Goal: Information Seeking & Learning: Learn about a topic

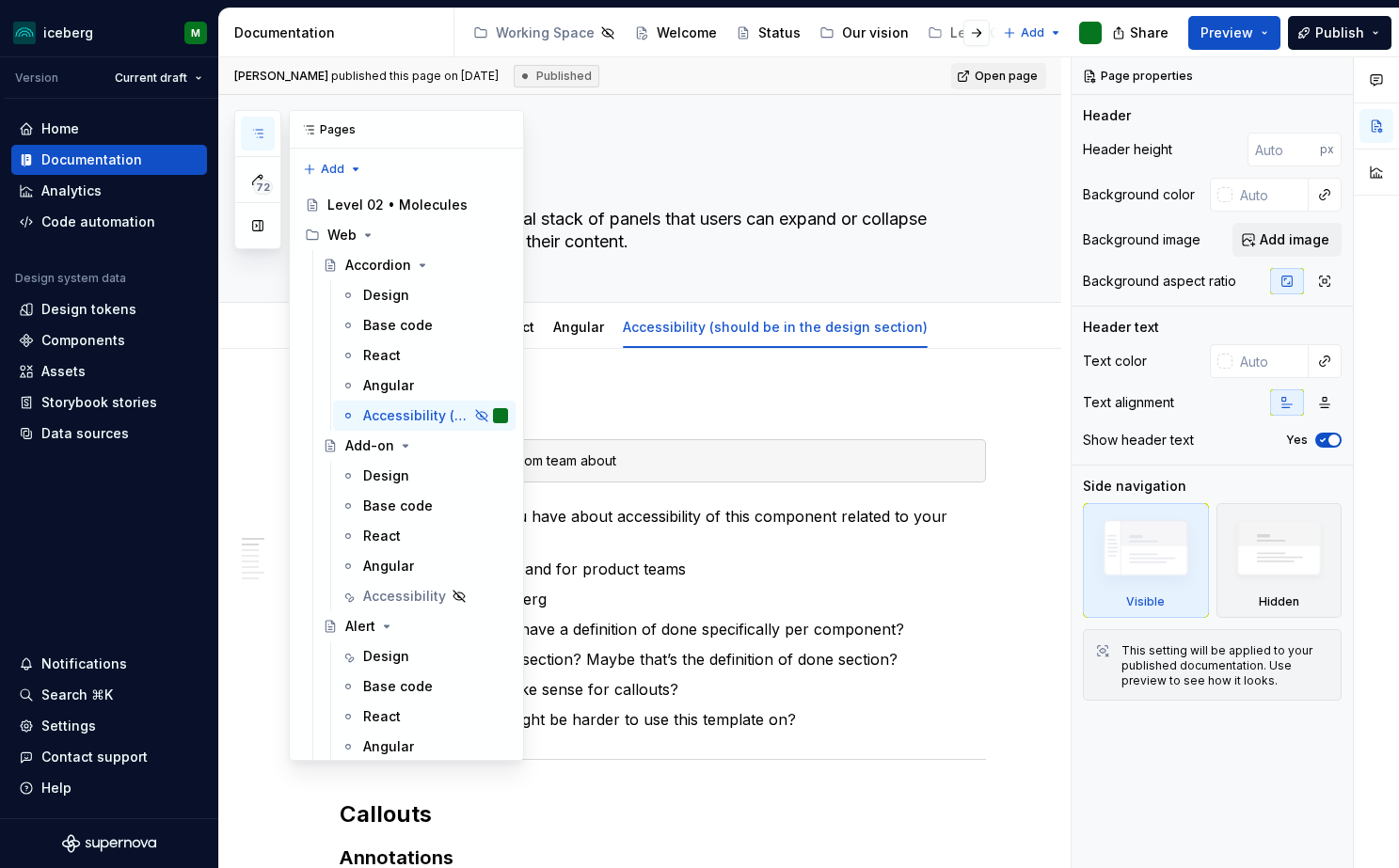
click at [268, 144] on button "button" at bounding box center [257, 133] width 34 height 34
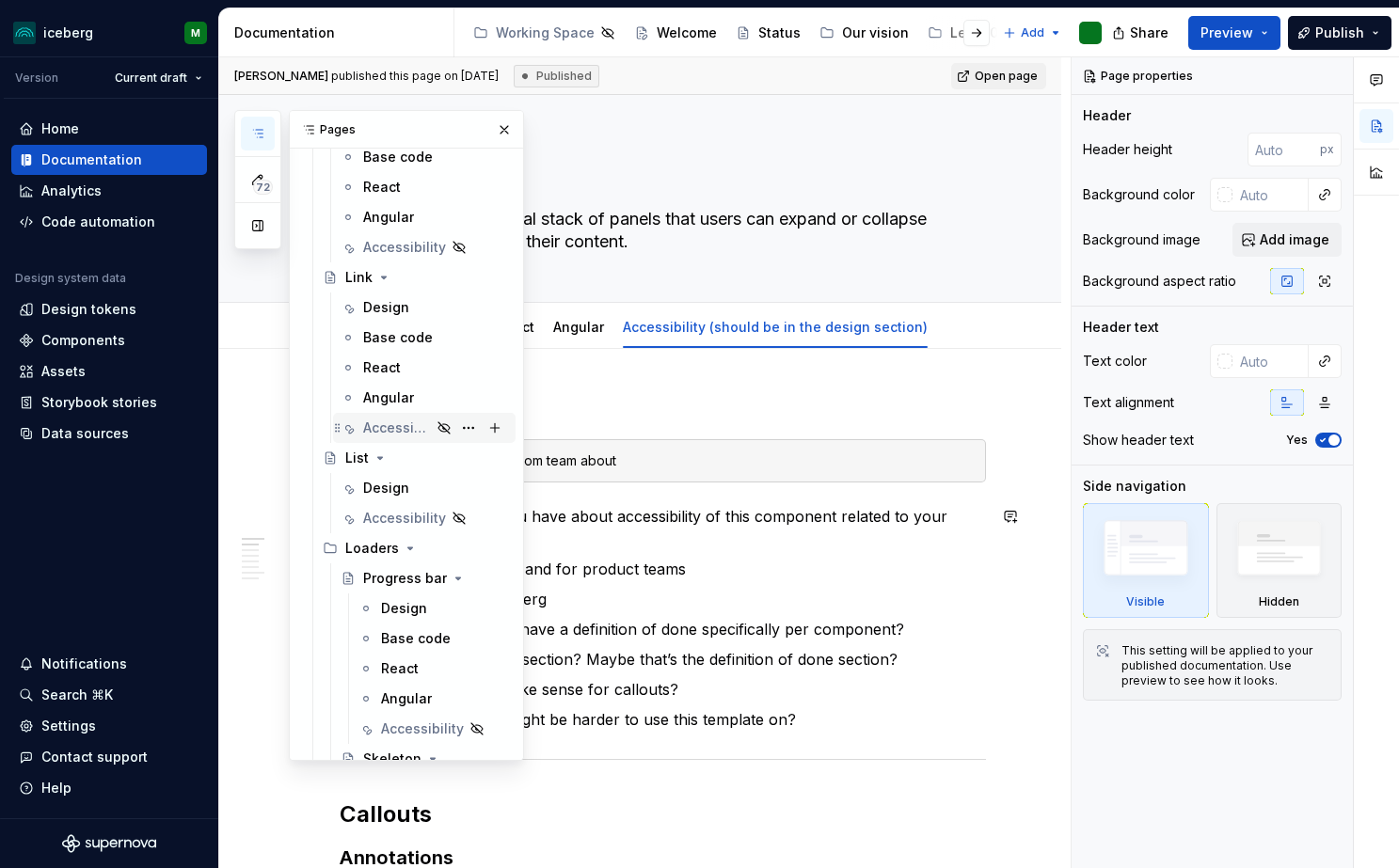
scroll to position [2324, 0]
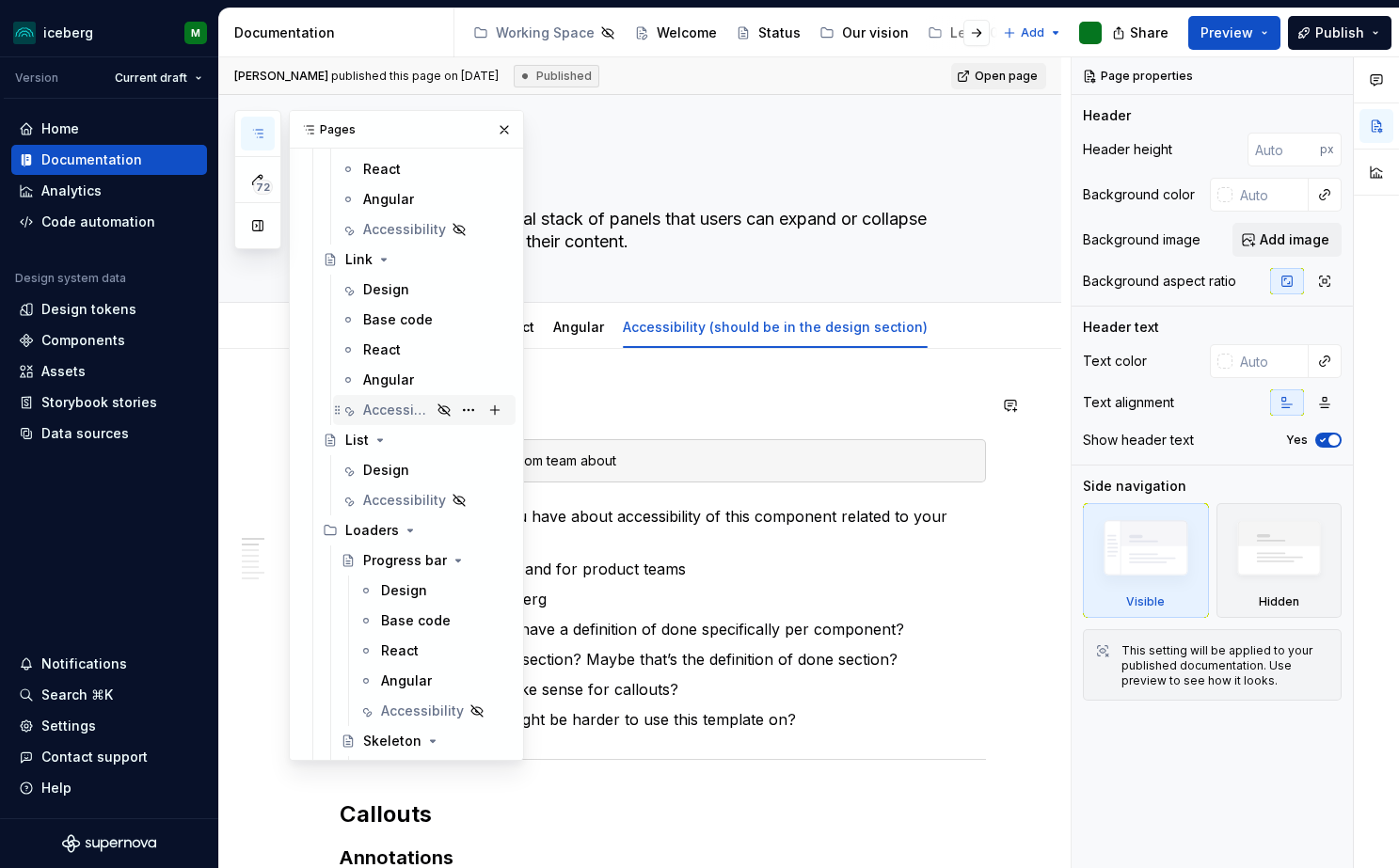
click at [381, 410] on div "Accessibility" at bounding box center [397, 410] width 68 height 18
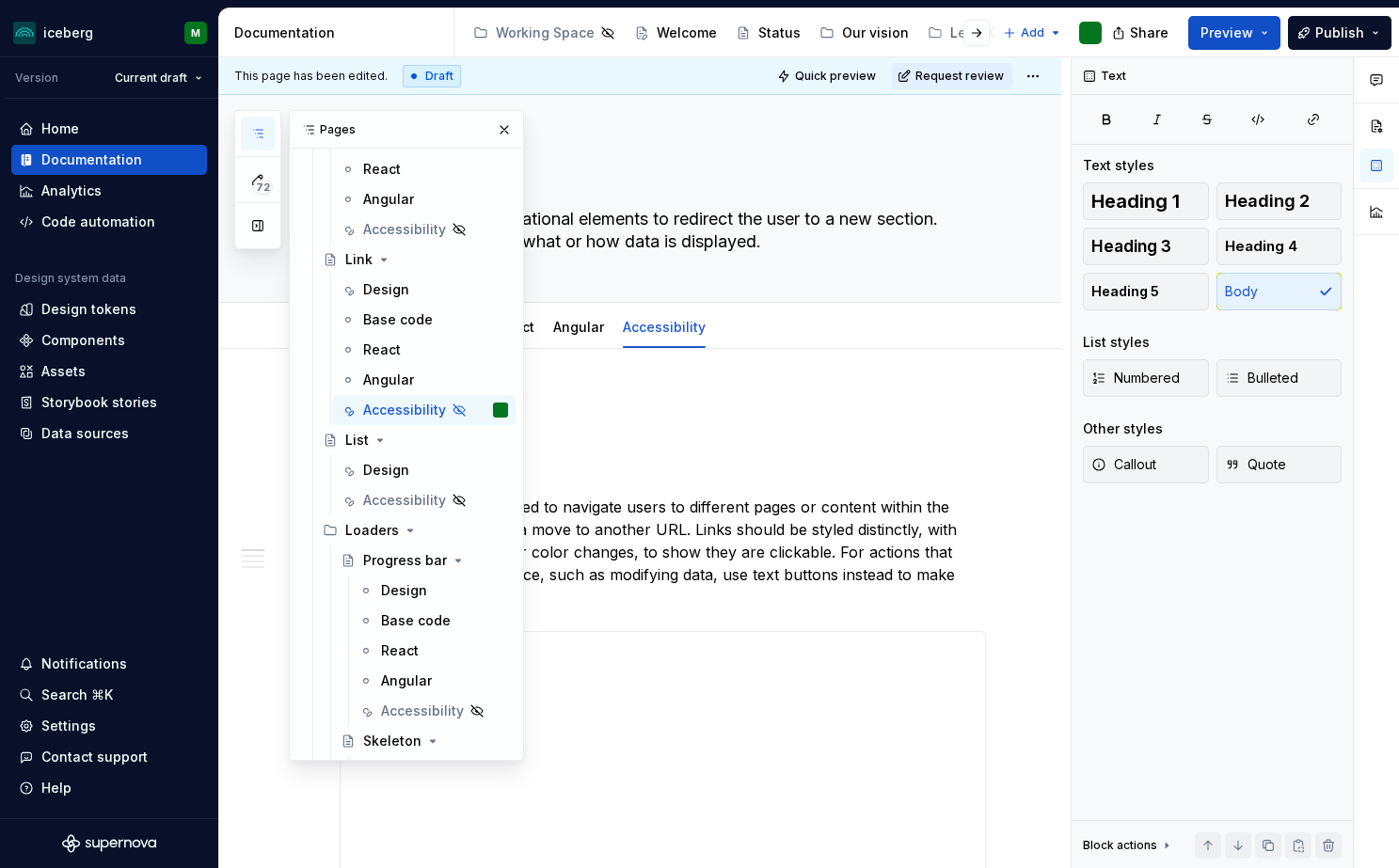
scroll to position [1, 0]
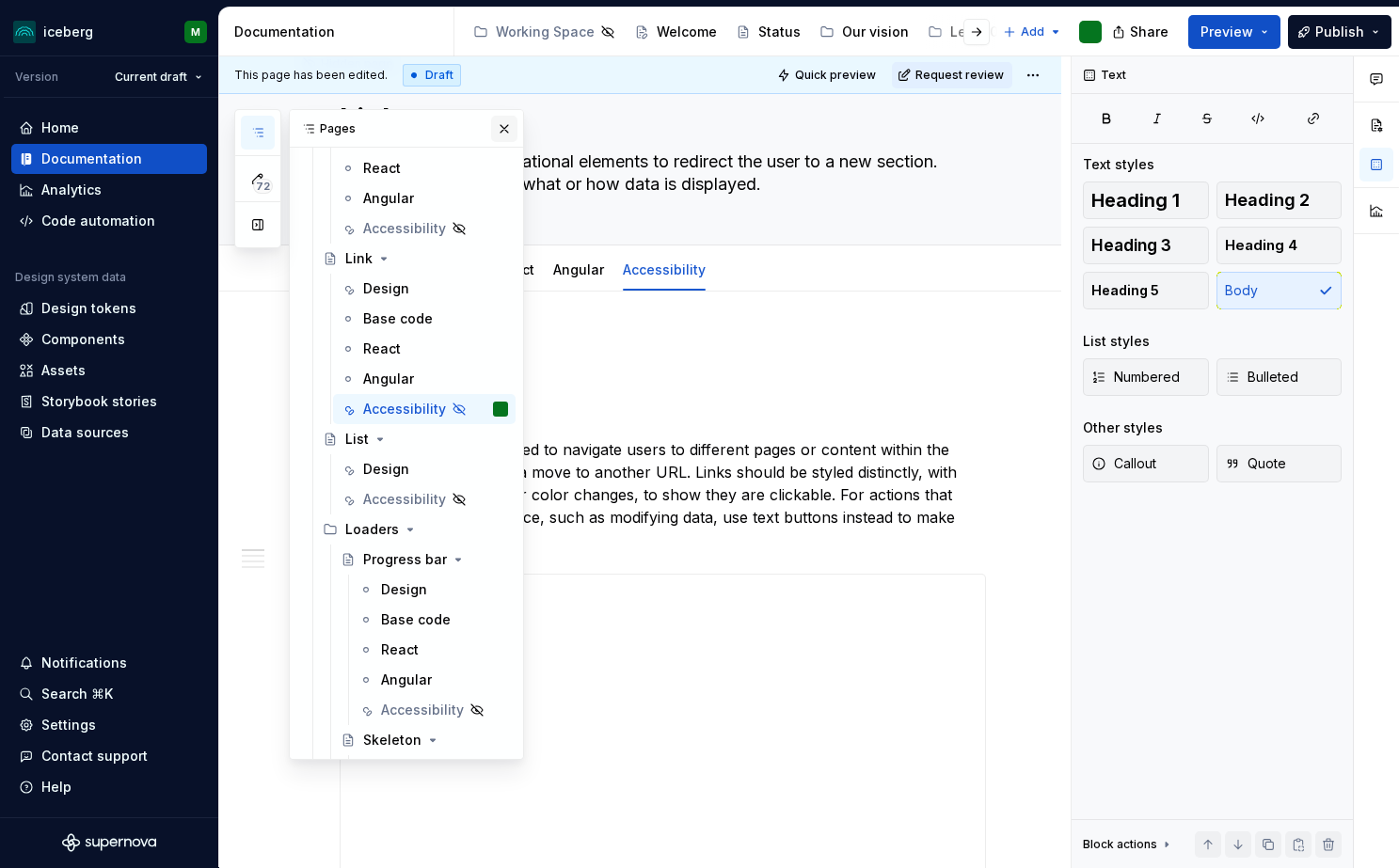
click at [494, 128] on button "button" at bounding box center [504, 128] width 26 height 26
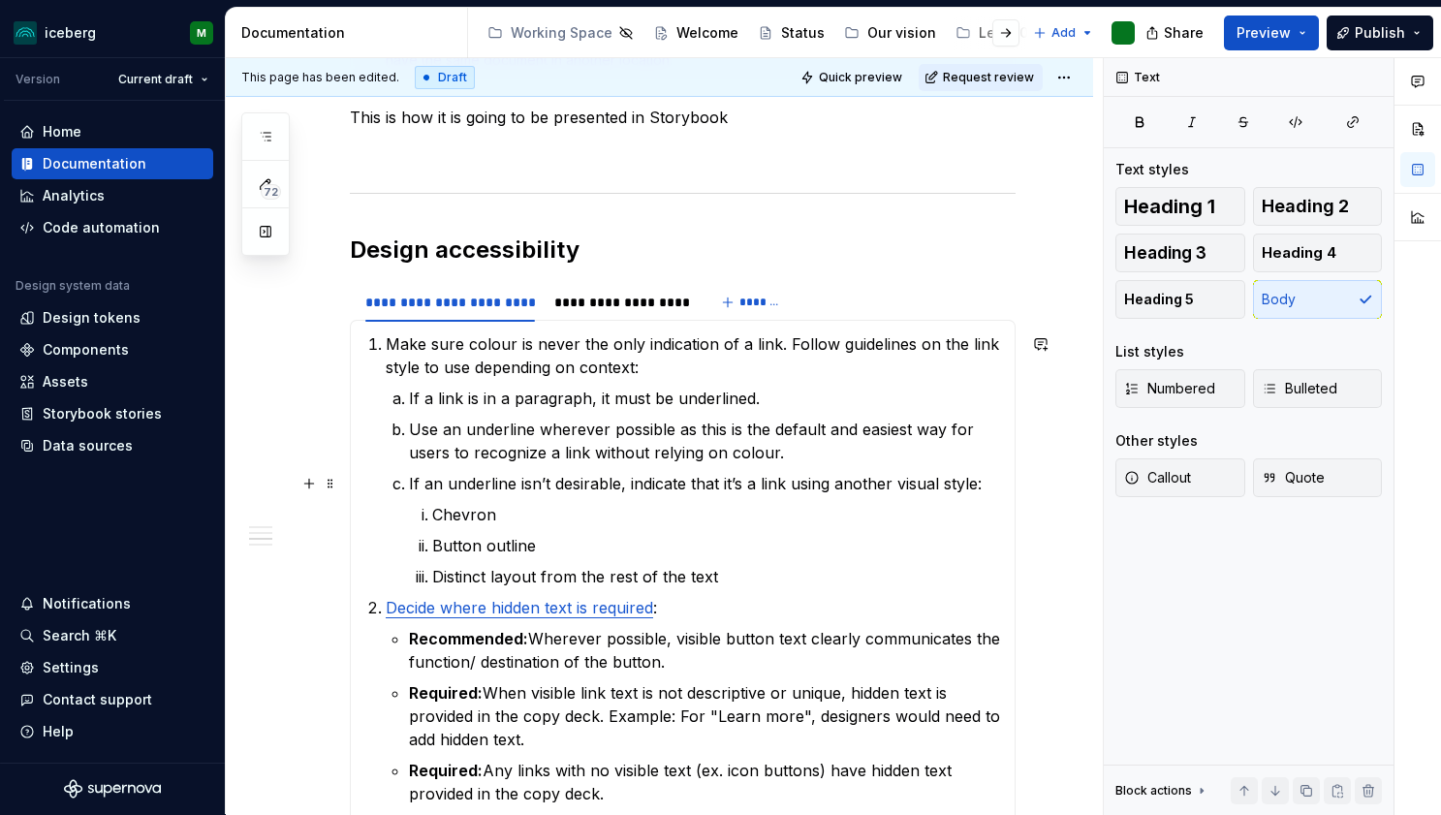
scroll to position [1118, 0]
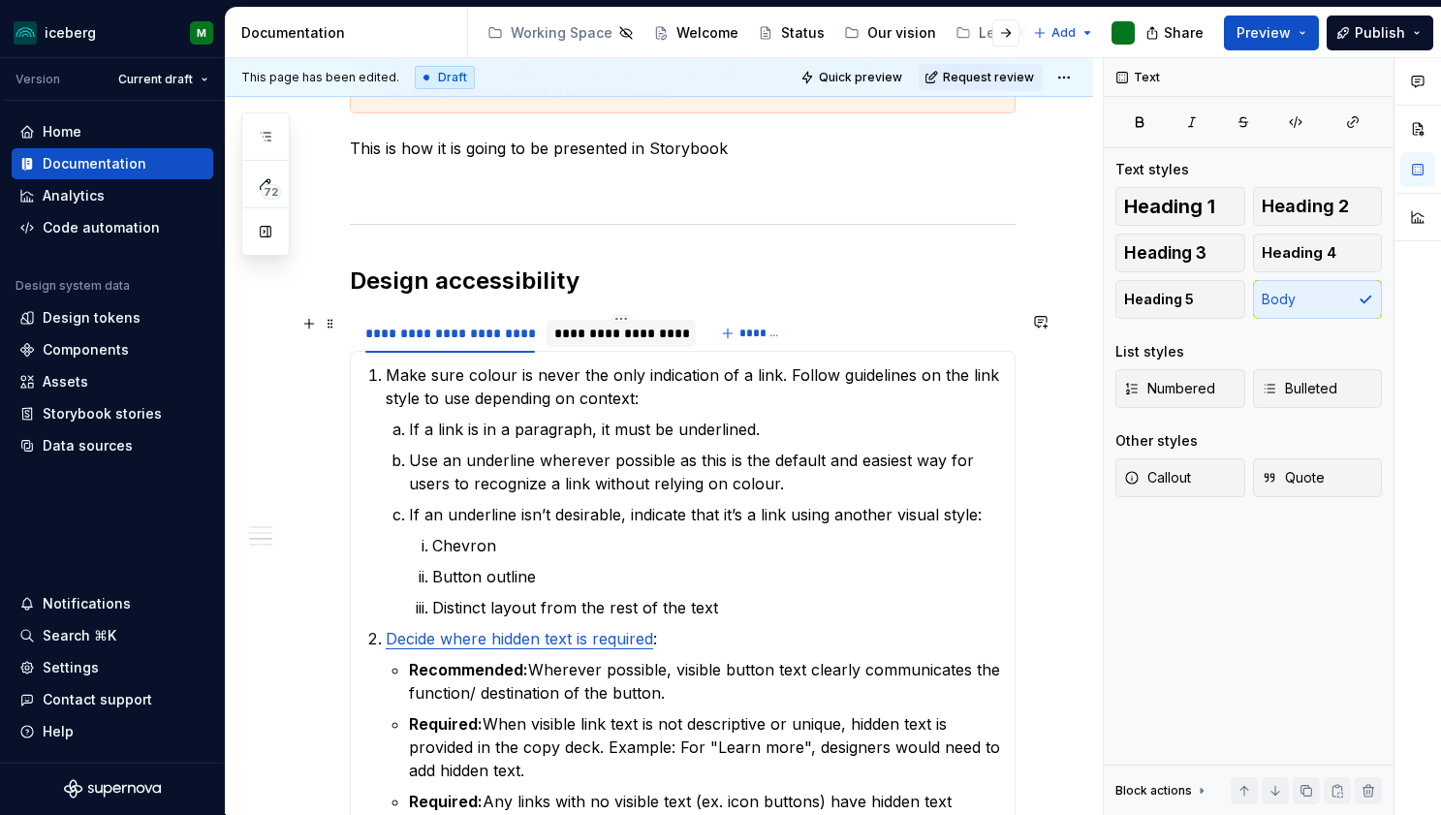
click at [643, 331] on div "**********" at bounding box center [621, 333] width 134 height 19
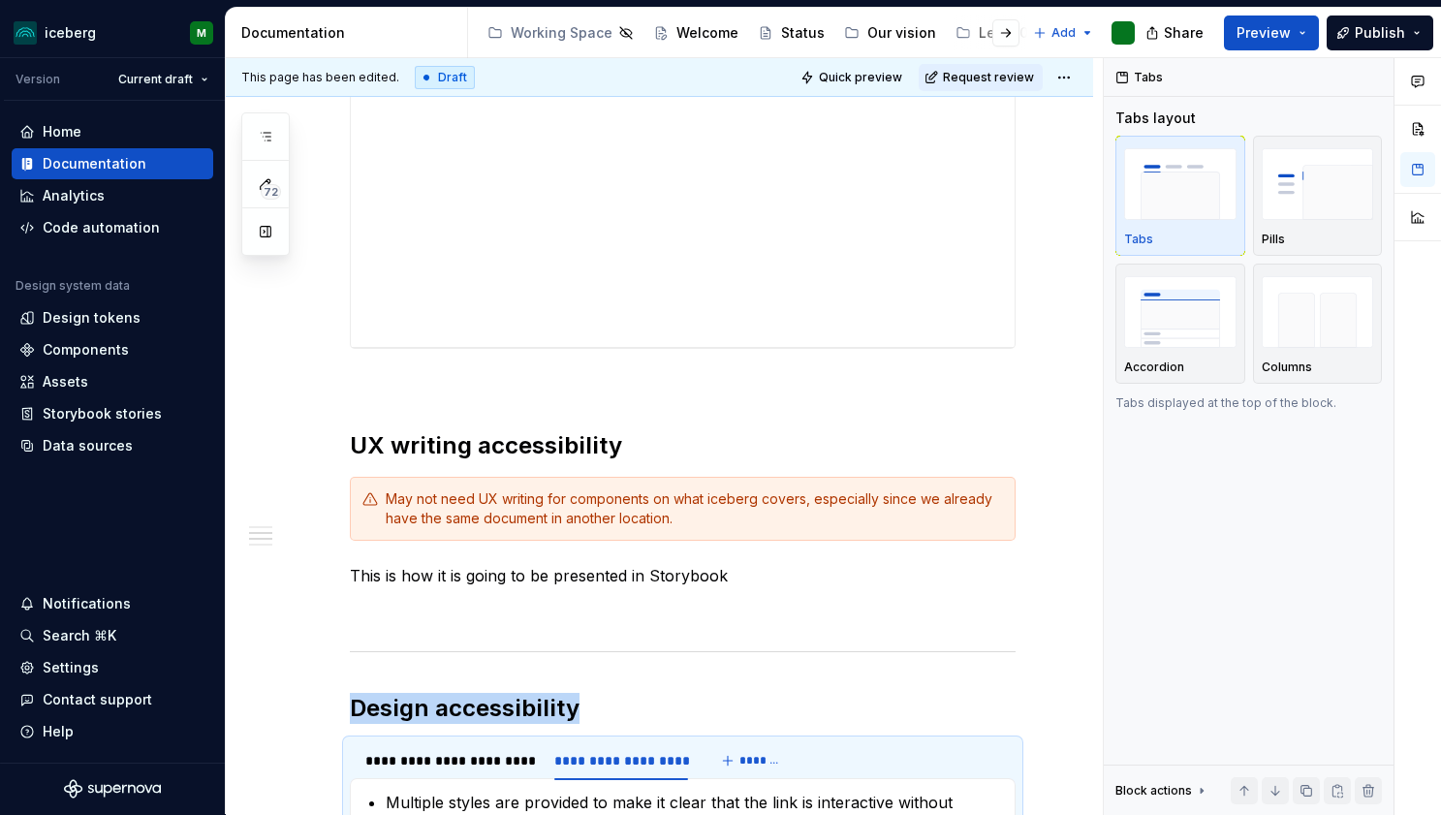
scroll to position [710, 0]
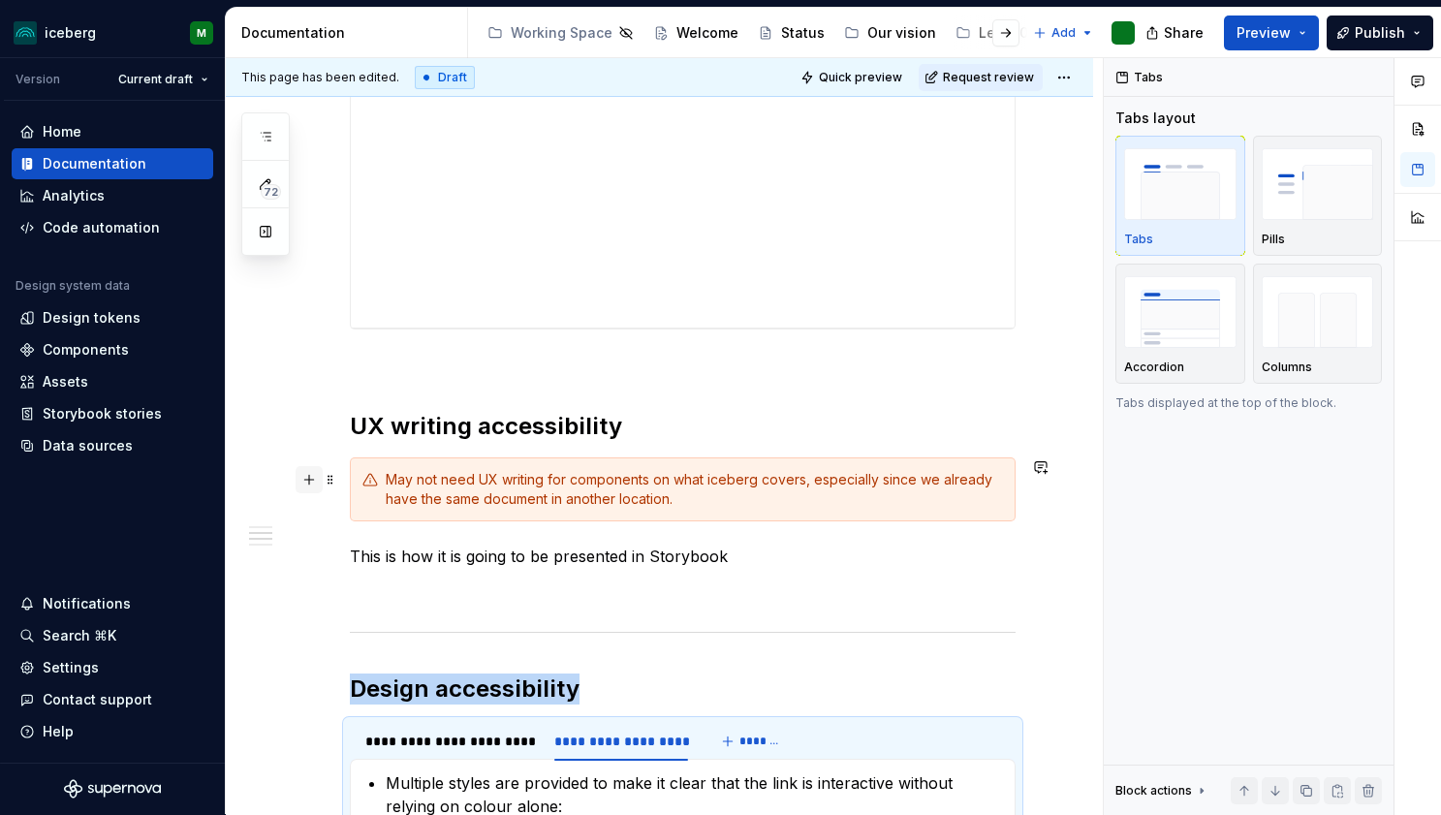
click at [304, 484] on button "button" at bounding box center [309, 479] width 27 height 27
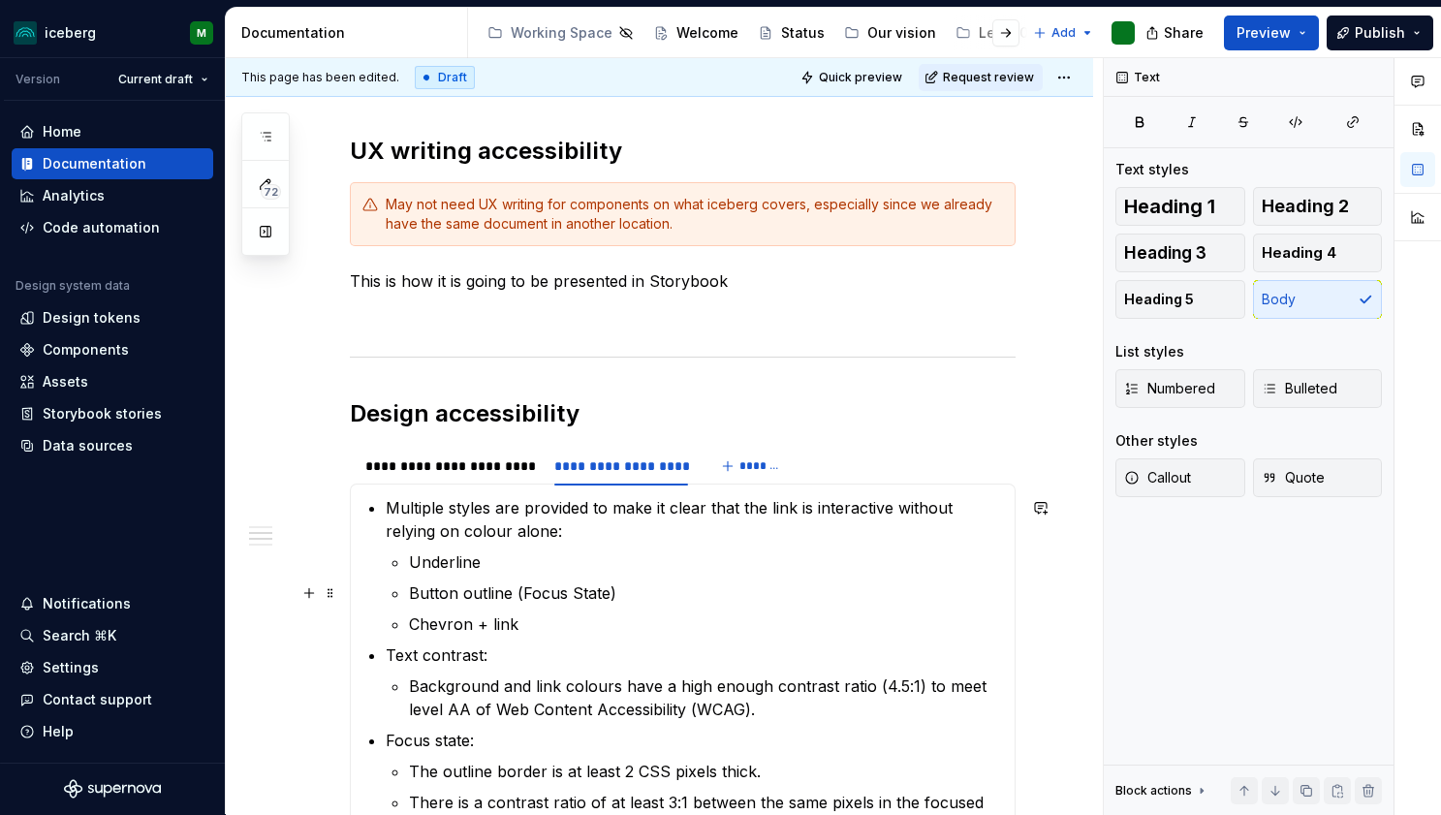
scroll to position [991, 0]
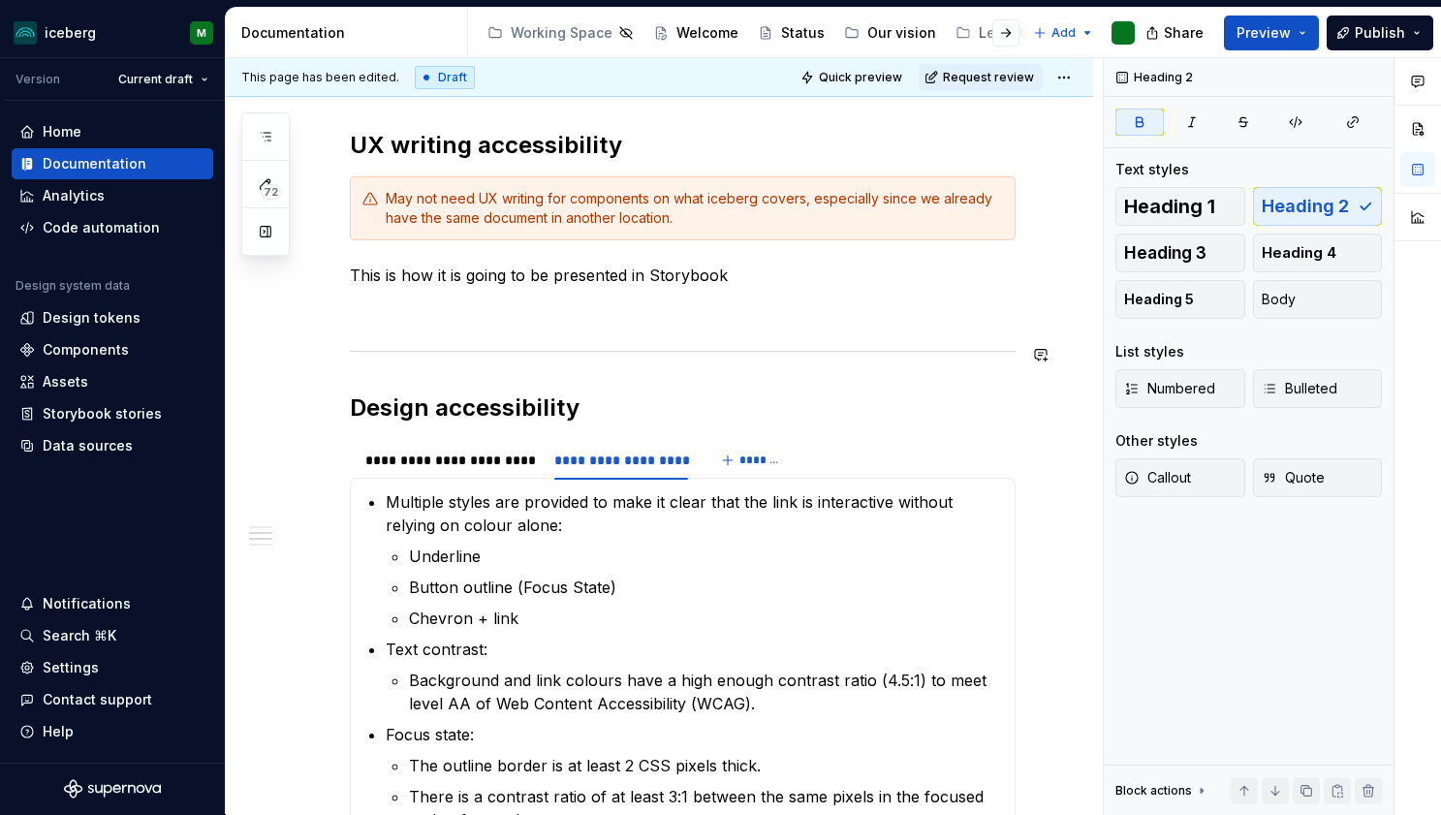
click at [309, 351] on button "button" at bounding box center [309, 354] width 27 height 27
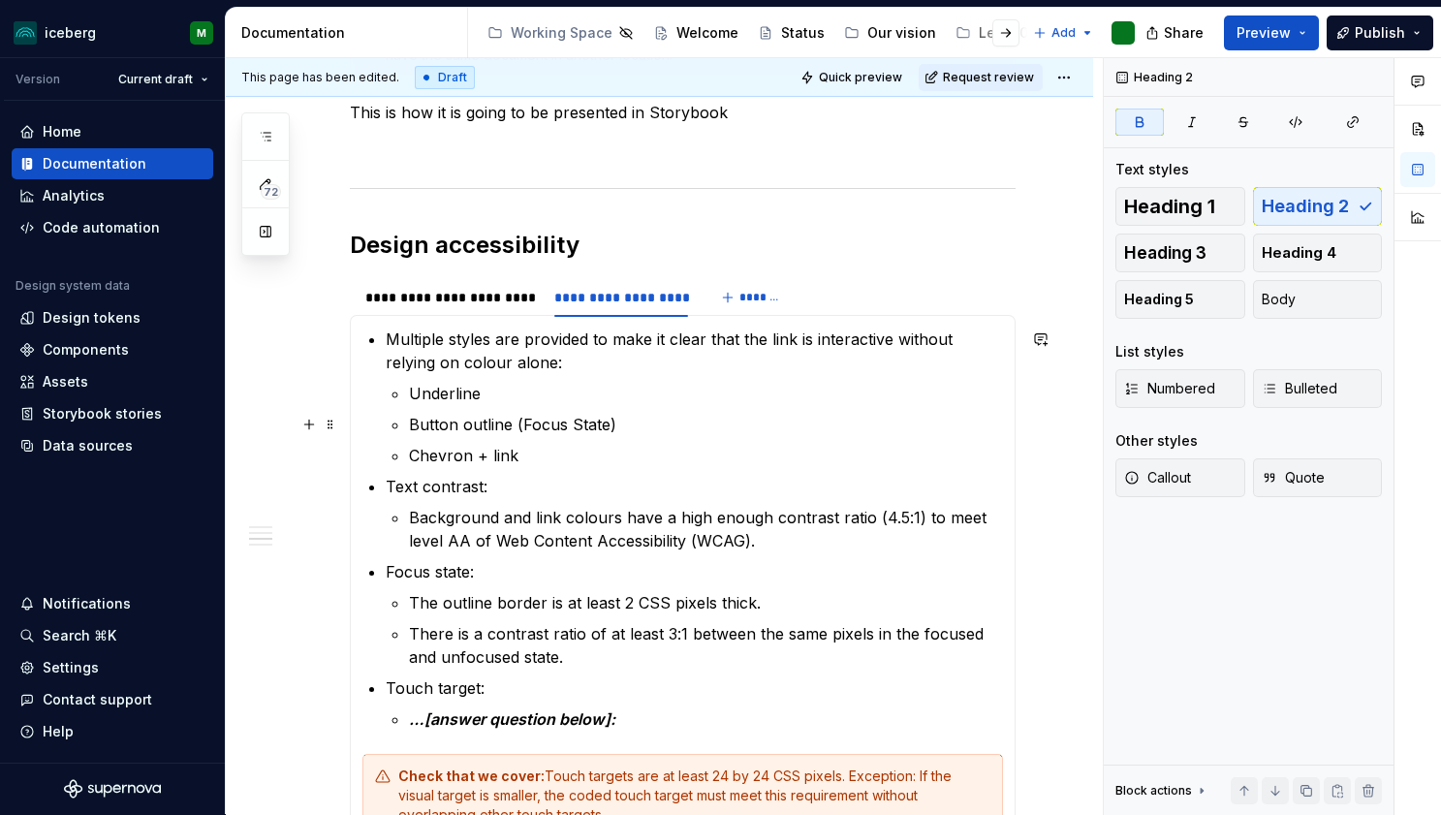
scroll to position [1169, 0]
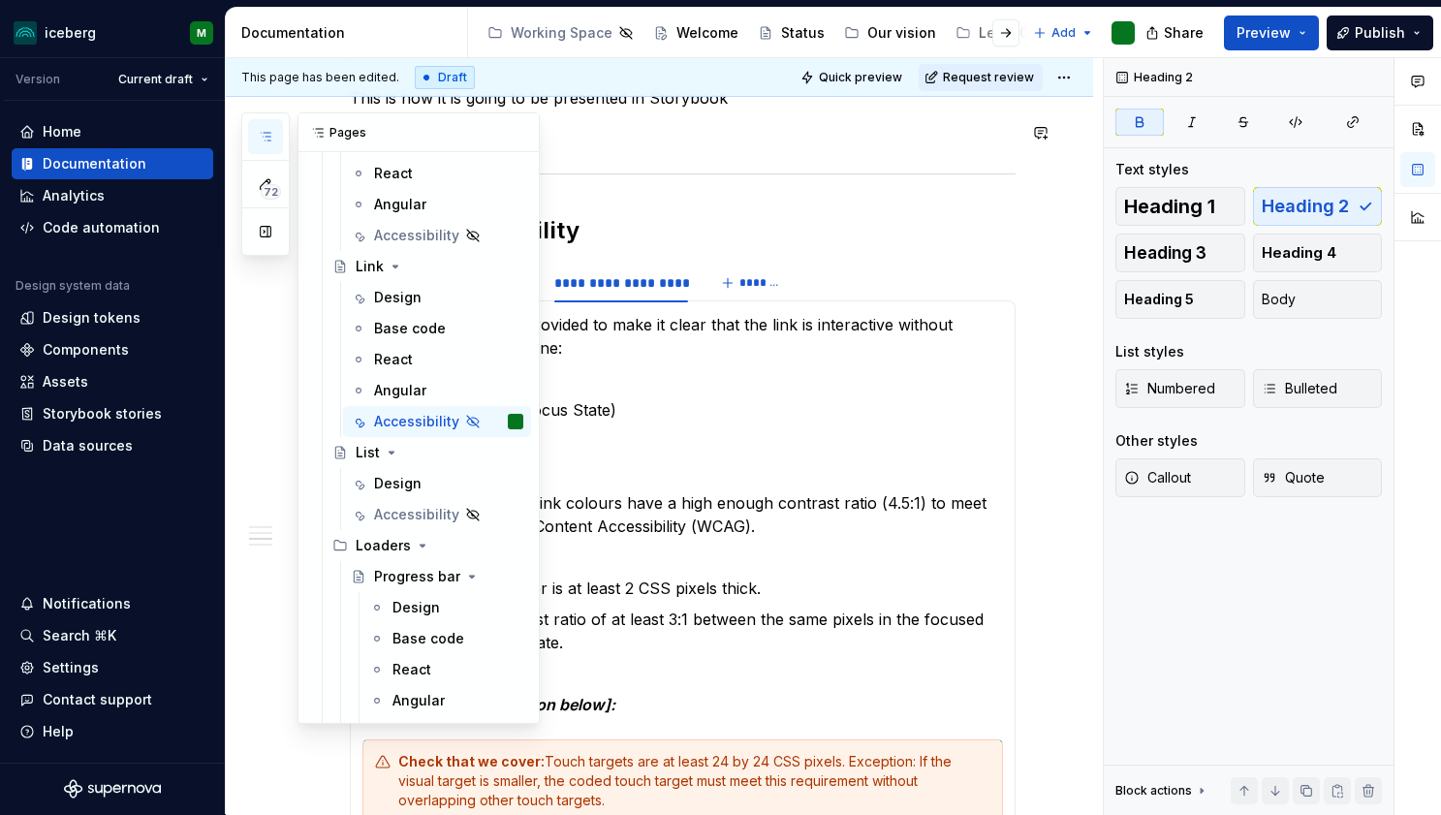
click at [266, 138] on icon "button" at bounding box center [266, 137] width 16 height 16
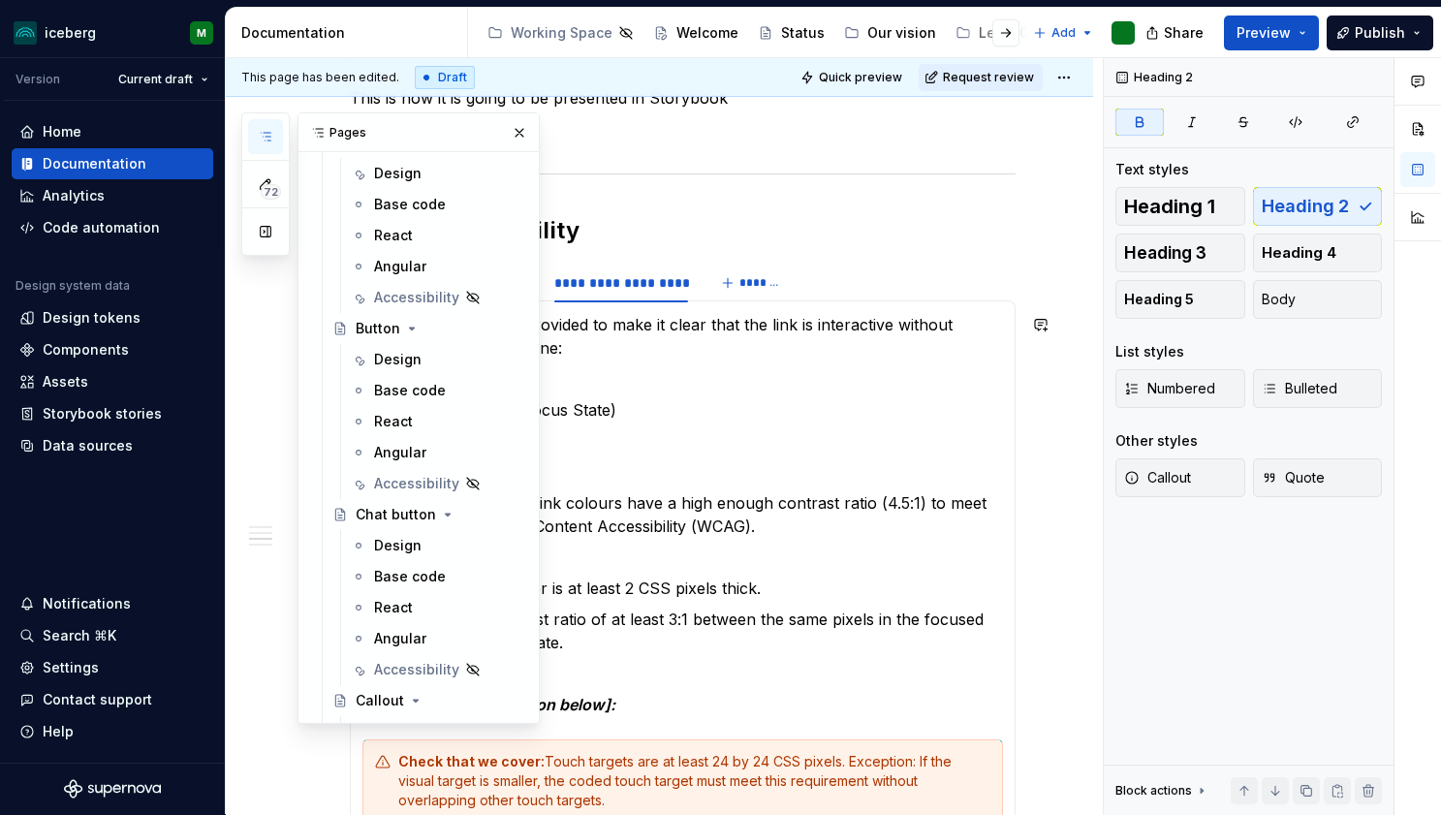
scroll to position [503, 0]
click at [402, 481] on div "Accessibility" at bounding box center [409, 482] width 70 height 19
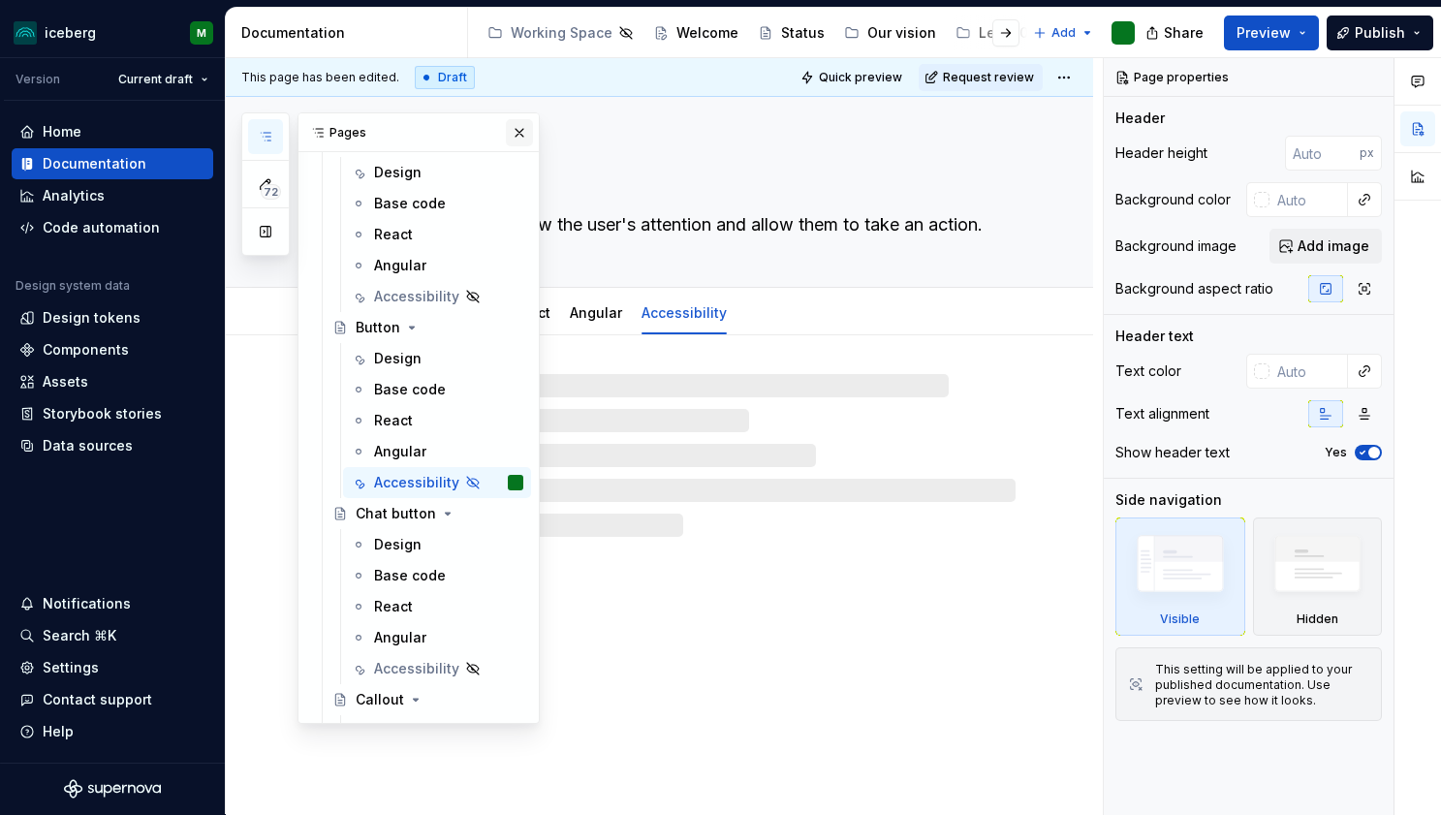
click at [509, 132] on button "button" at bounding box center [519, 132] width 27 height 27
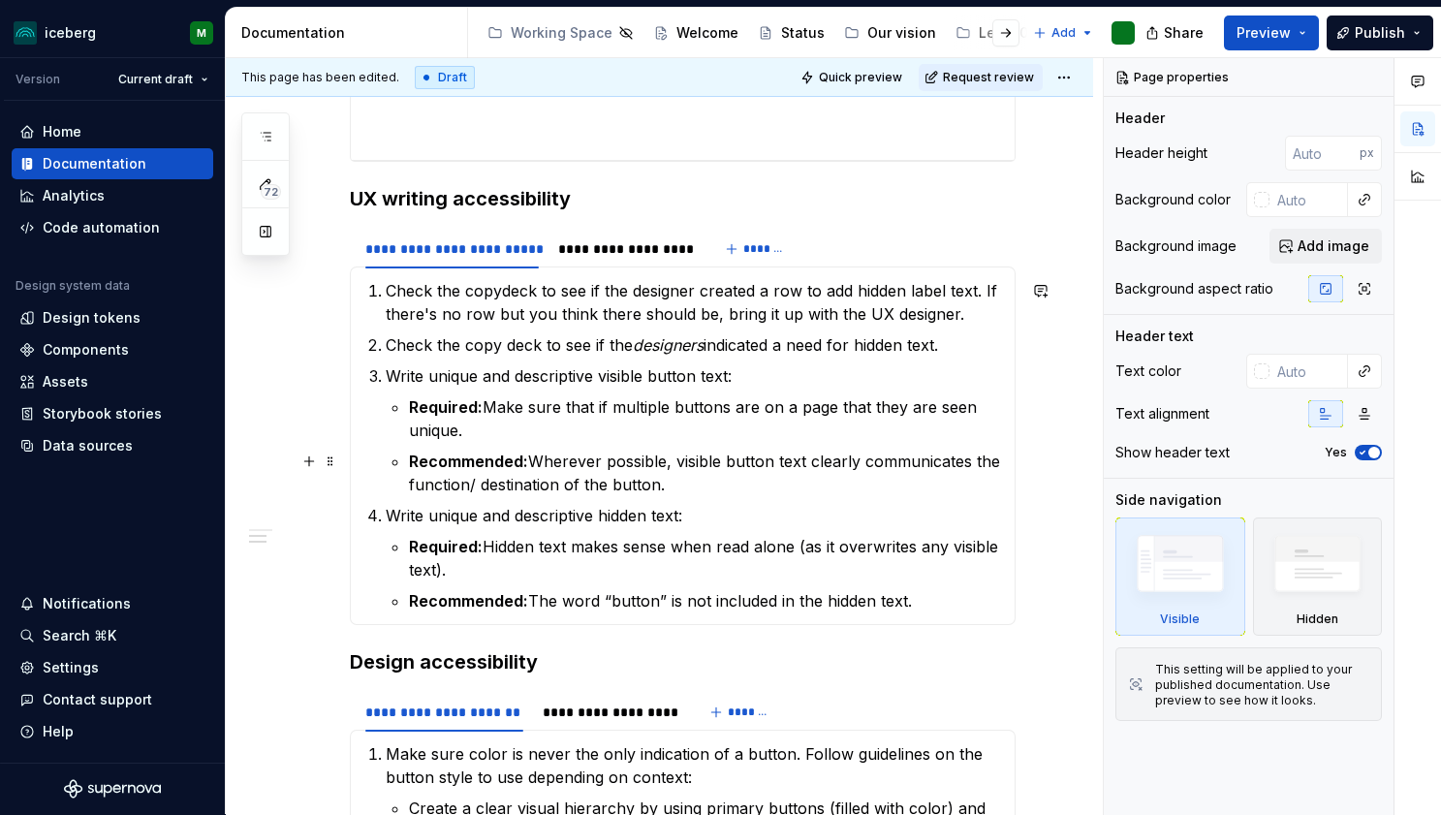
scroll to position [705, 0]
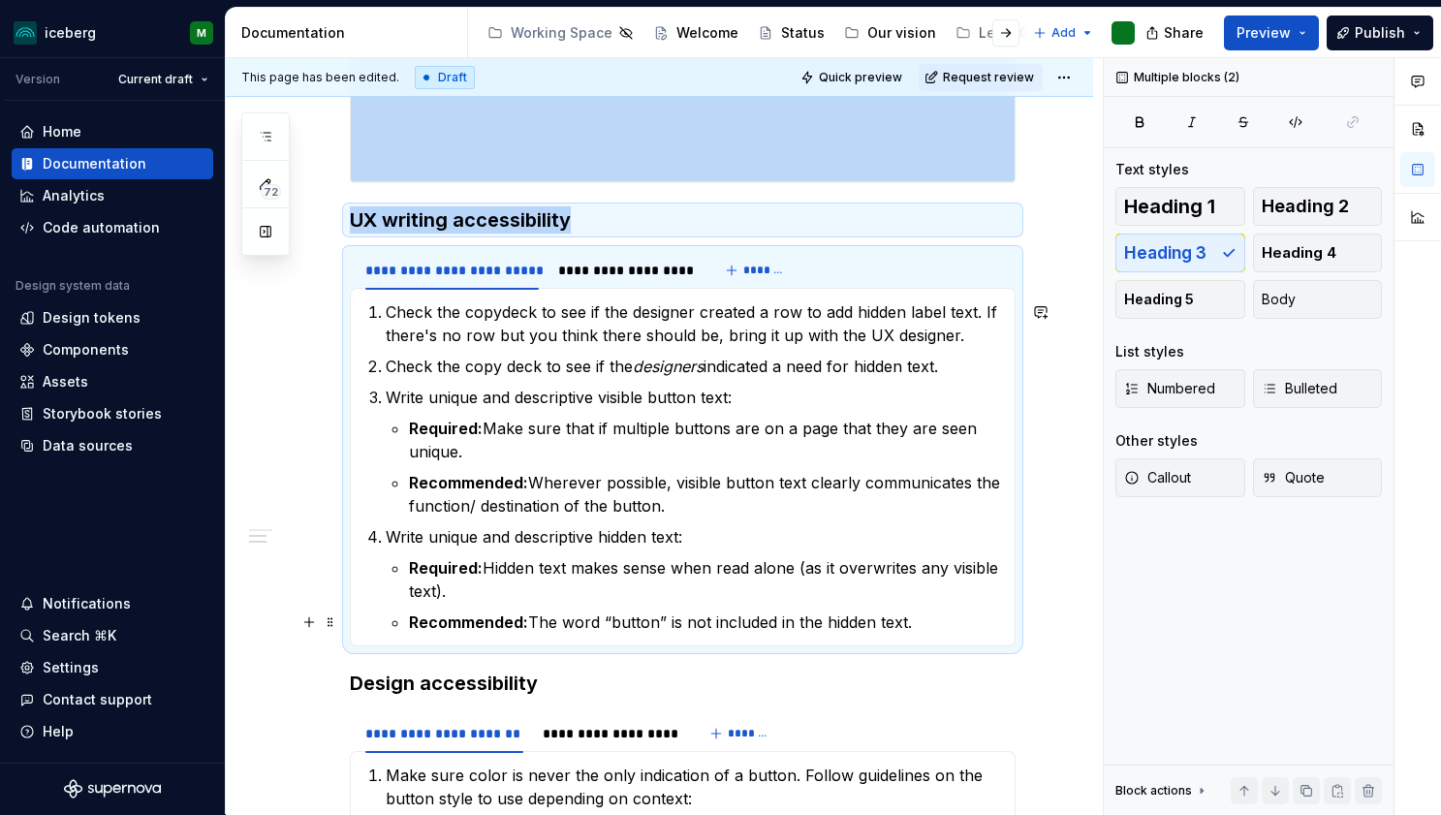
drag, startPoint x: 353, startPoint y: 205, endPoint x: 973, endPoint y: 626, distance: 749.4
click at [973, 626] on div "**********" at bounding box center [683, 561] width 666 height 1770
copy div "**********"
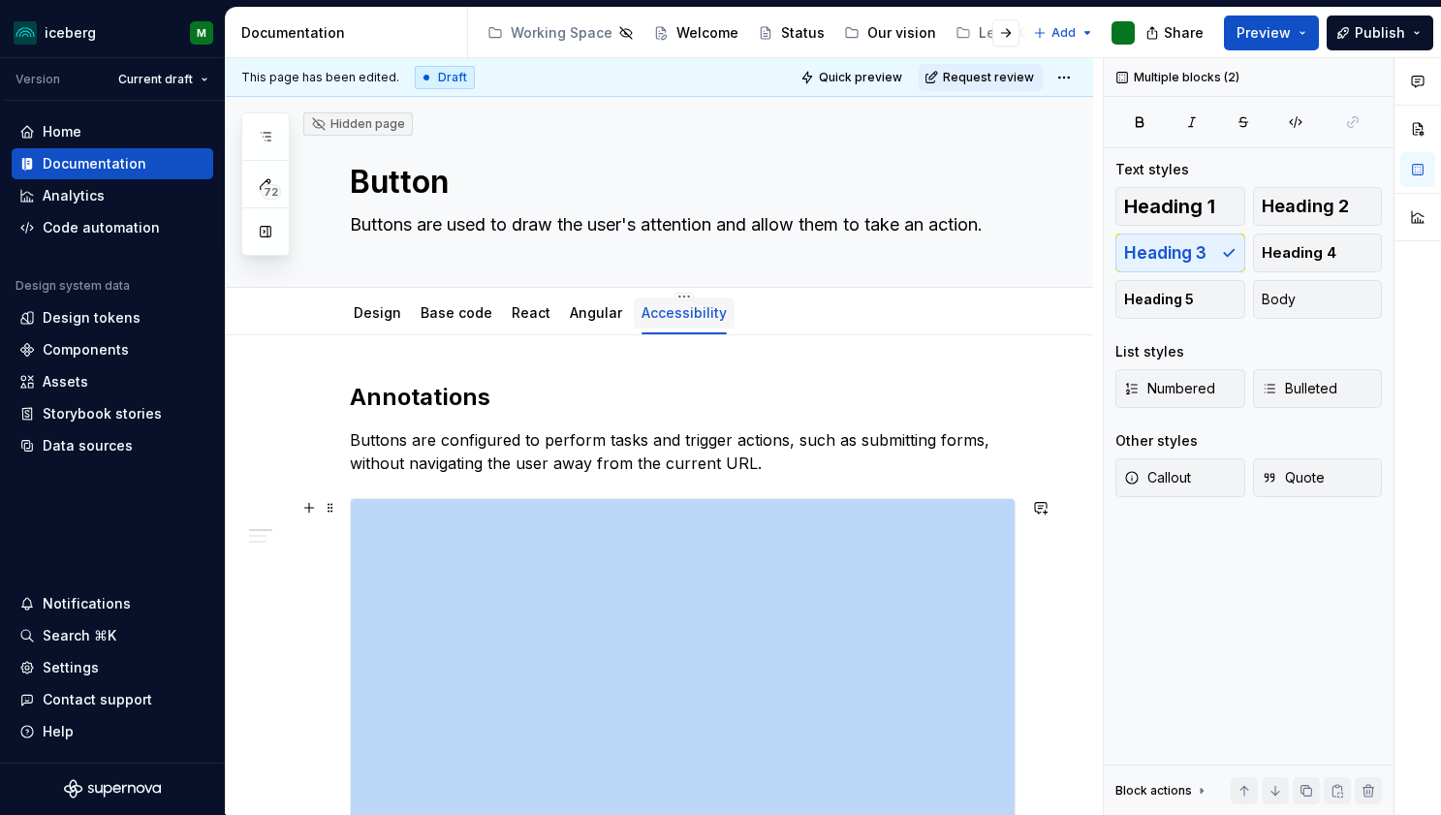
scroll to position [0, 0]
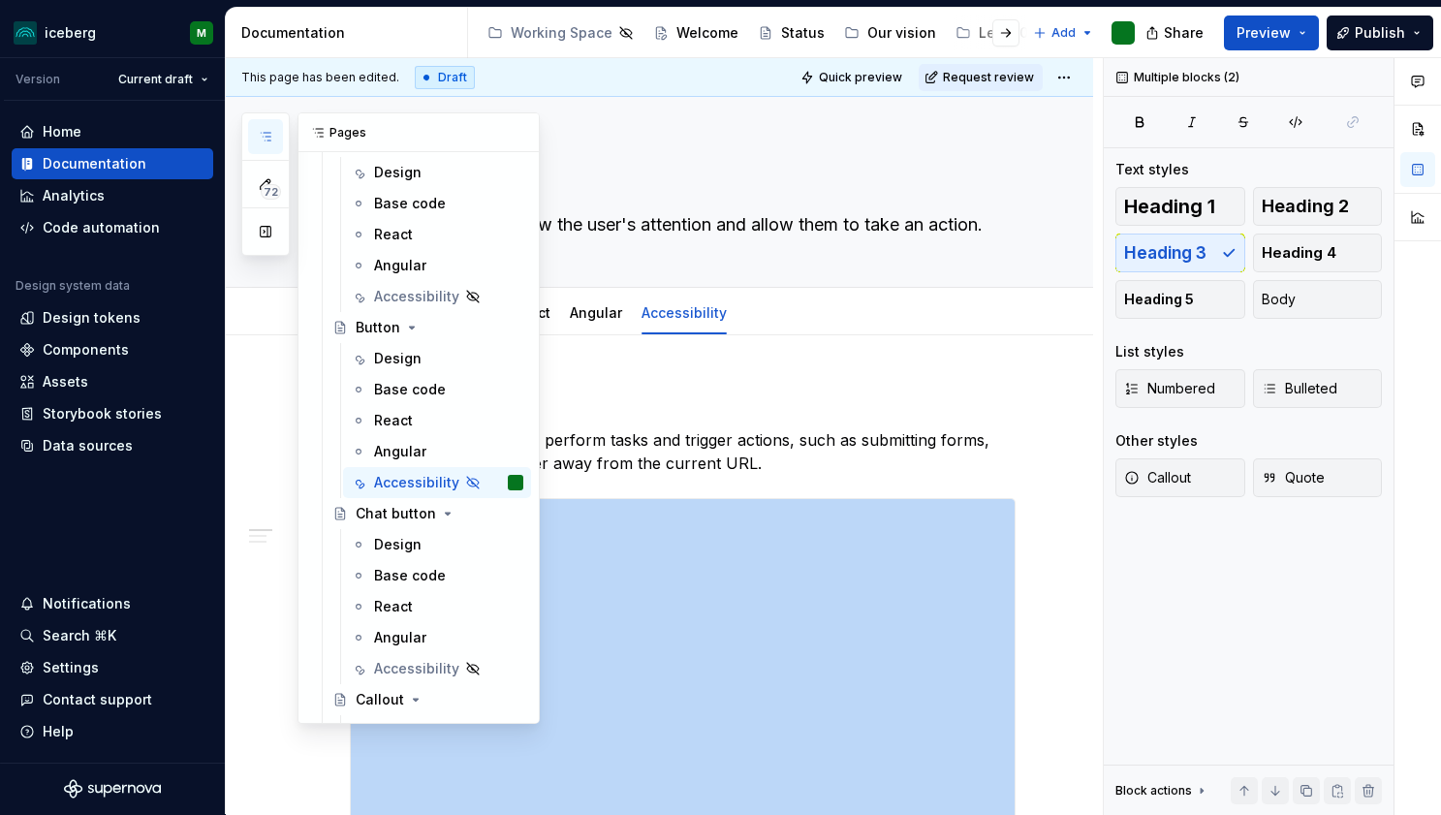
click at [272, 140] on icon "button" at bounding box center [266, 137] width 16 height 16
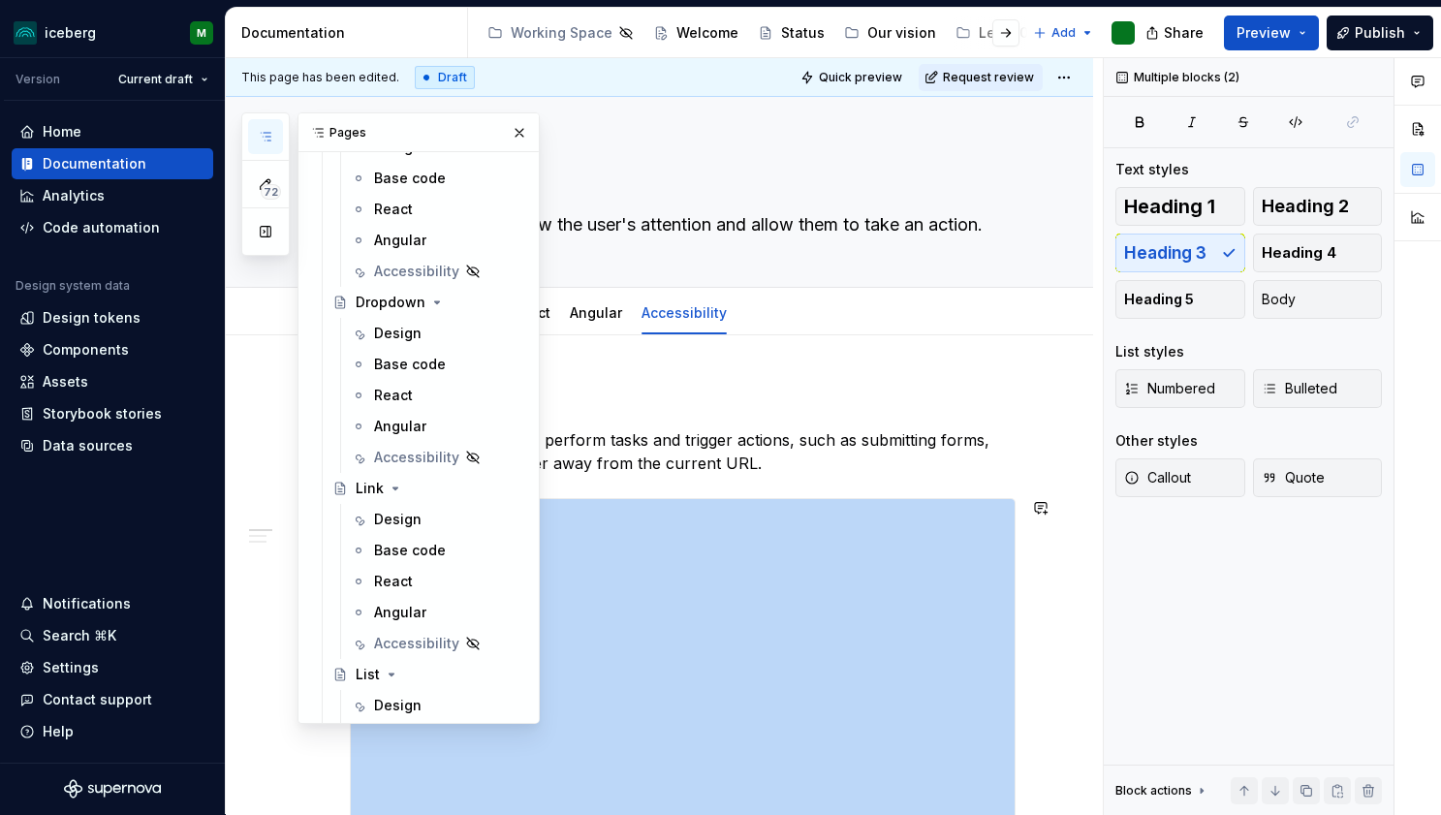
scroll to position [2305, 0]
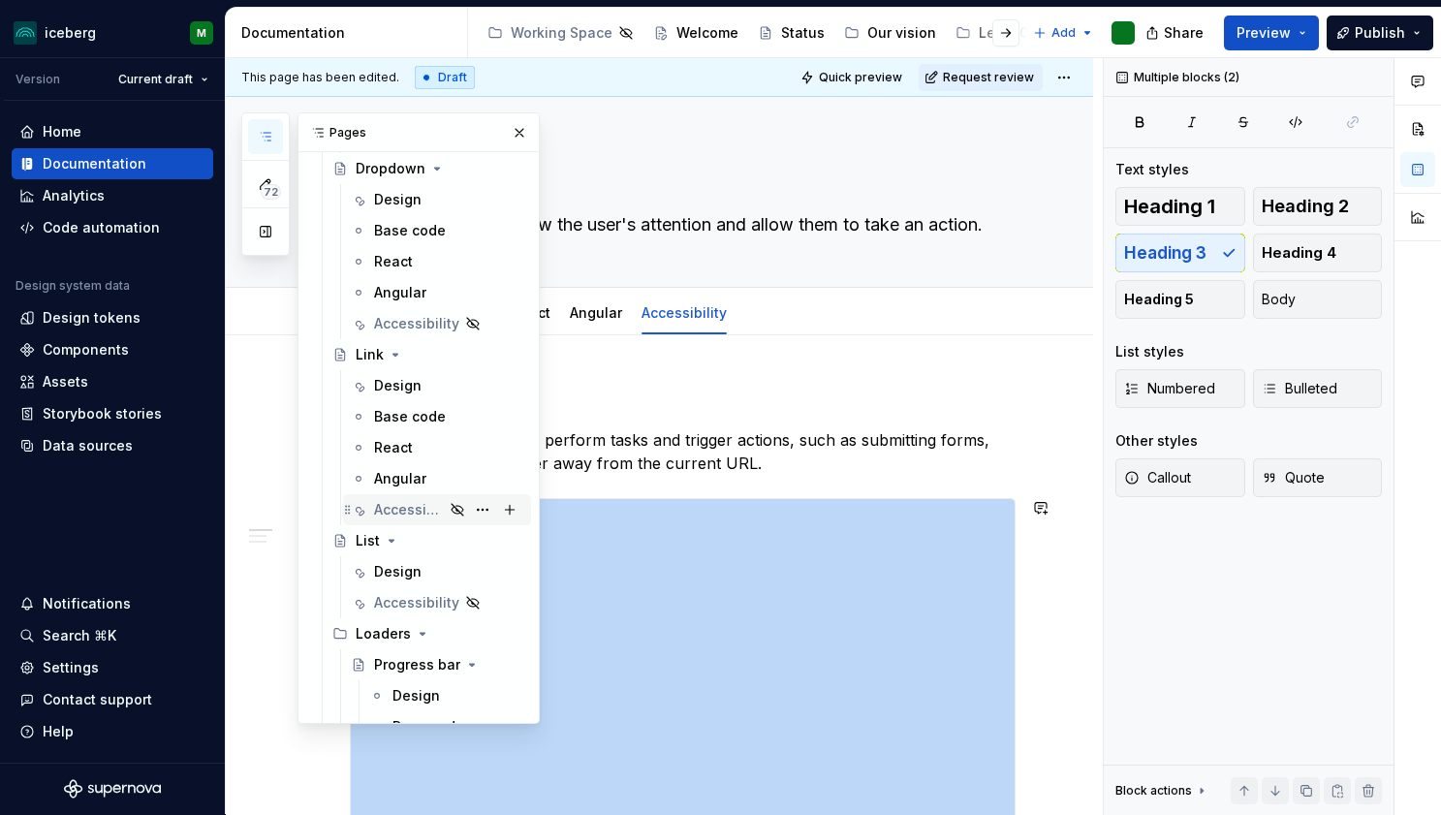
click at [390, 505] on div "Accessibility" at bounding box center [409, 509] width 70 height 19
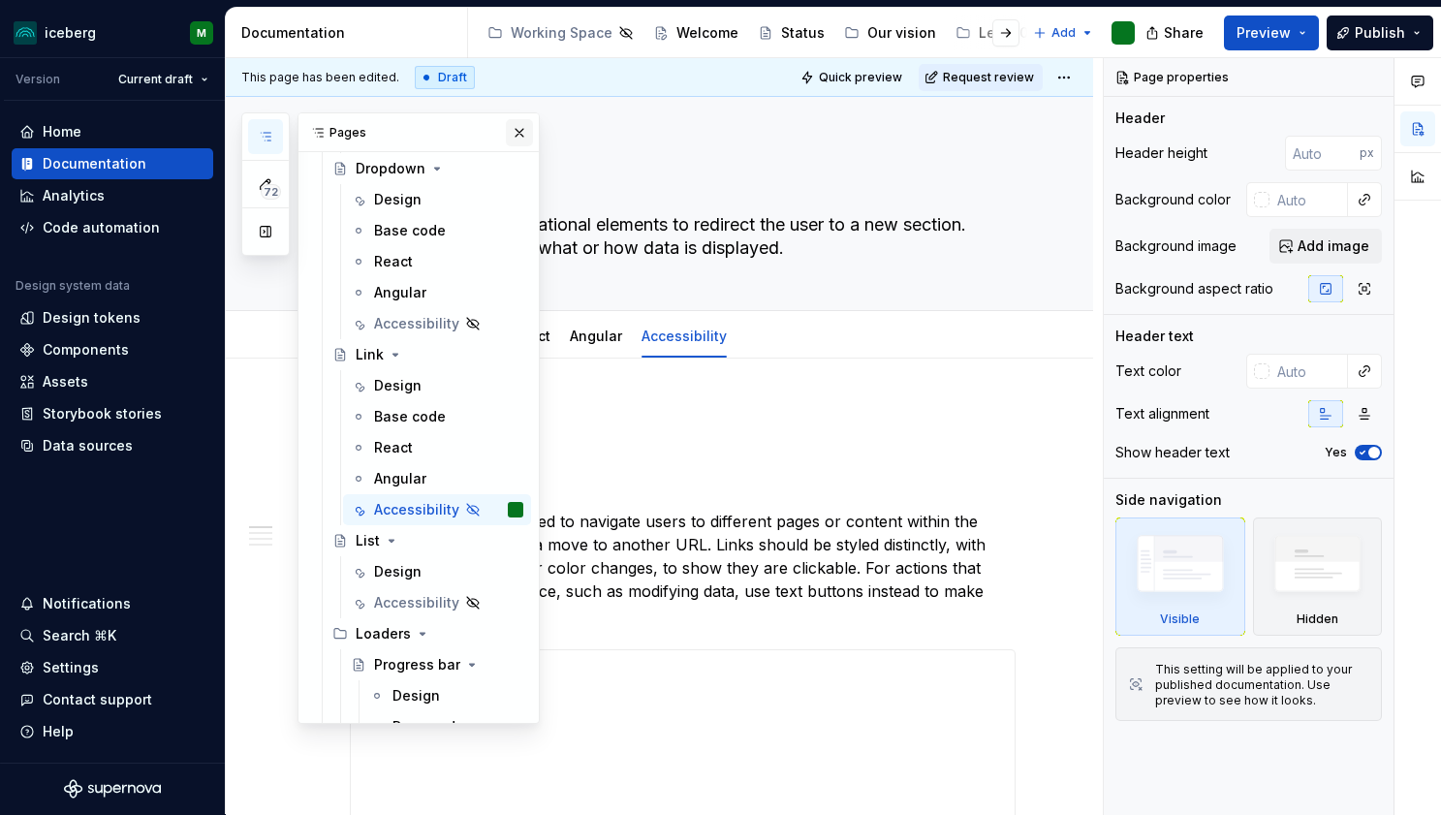
click at [509, 133] on button "button" at bounding box center [519, 132] width 27 height 27
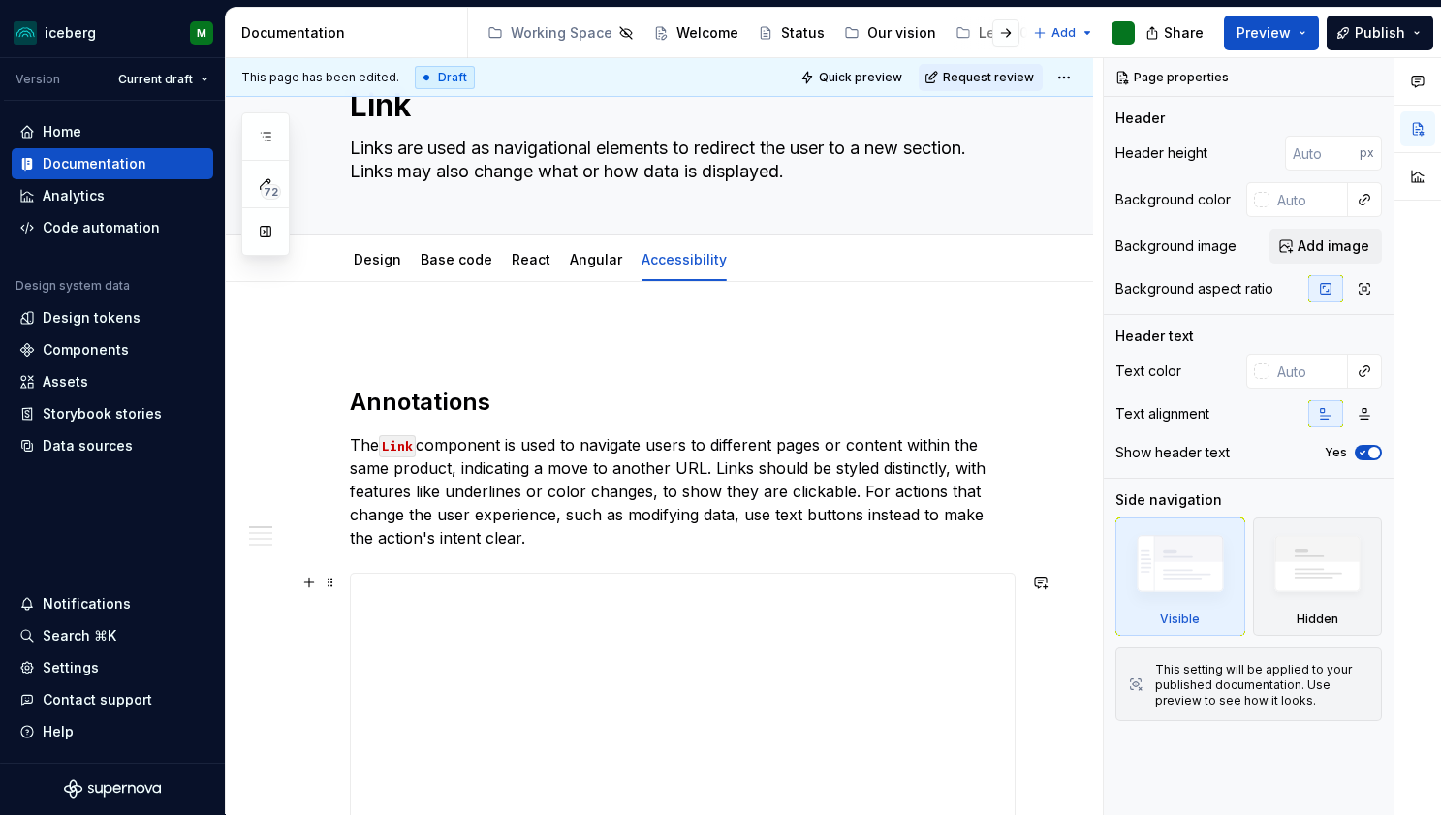
scroll to position [56, 0]
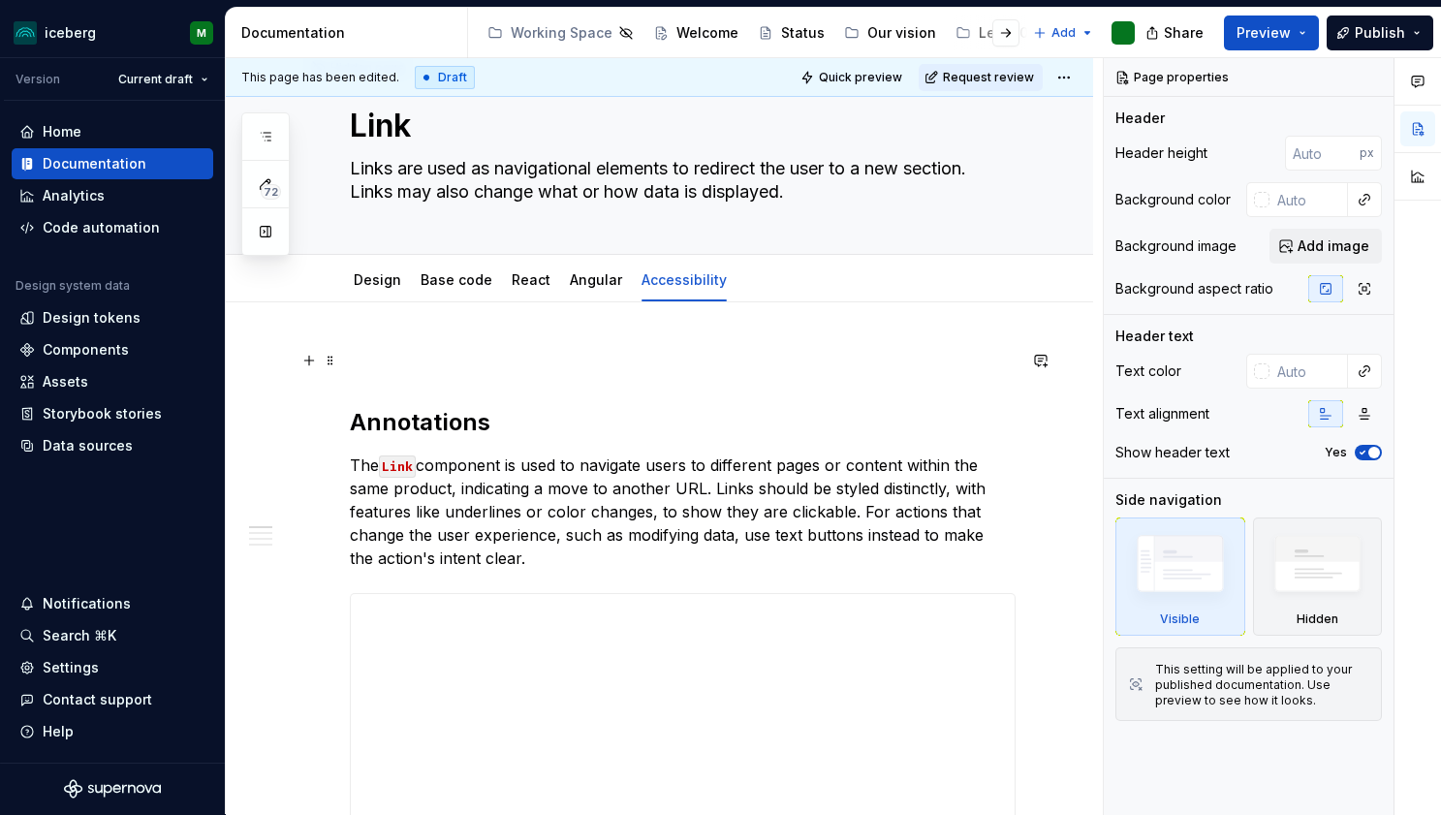
click at [379, 362] on p at bounding box center [683, 360] width 666 height 23
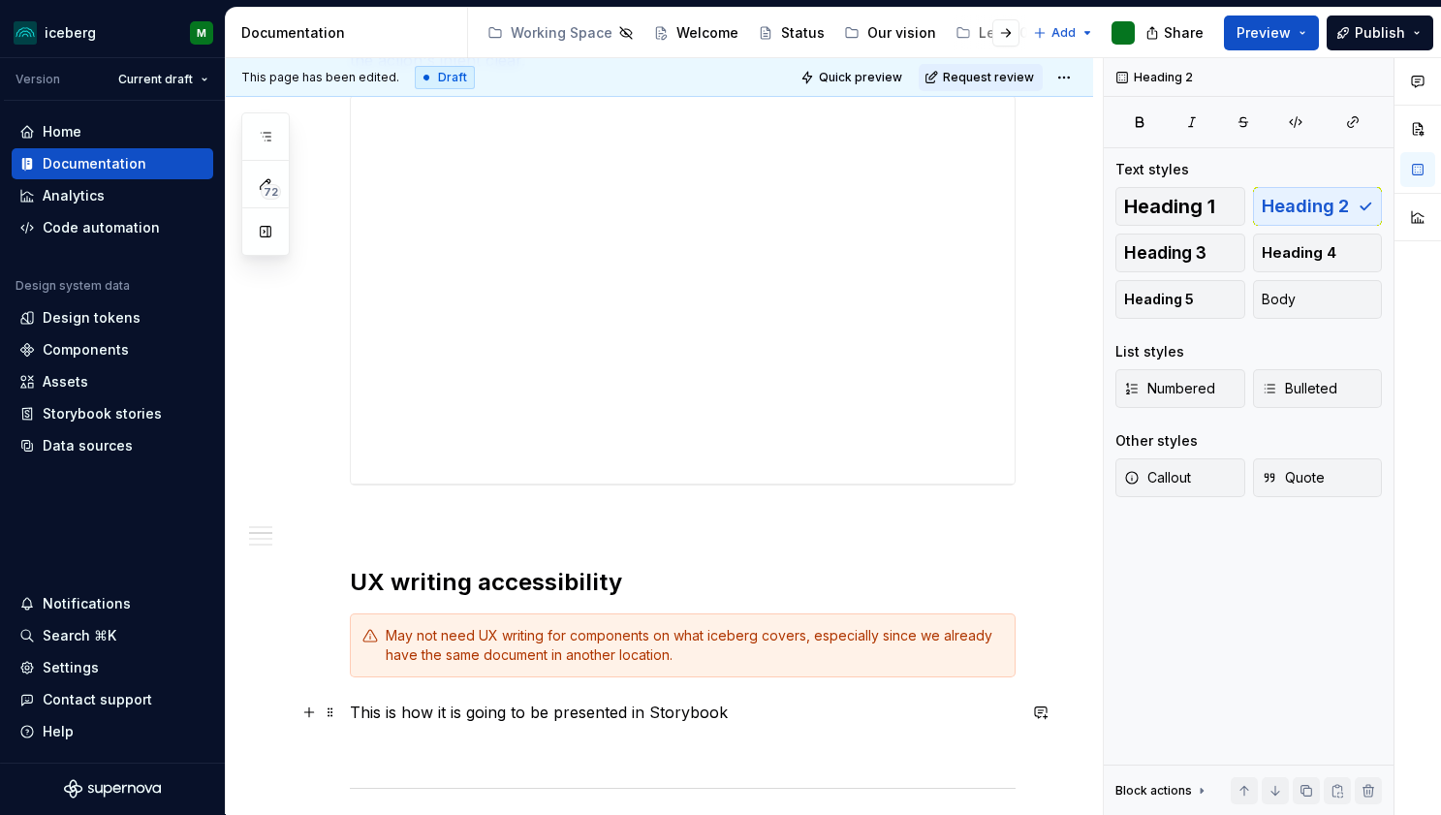
scroll to position [558, 0]
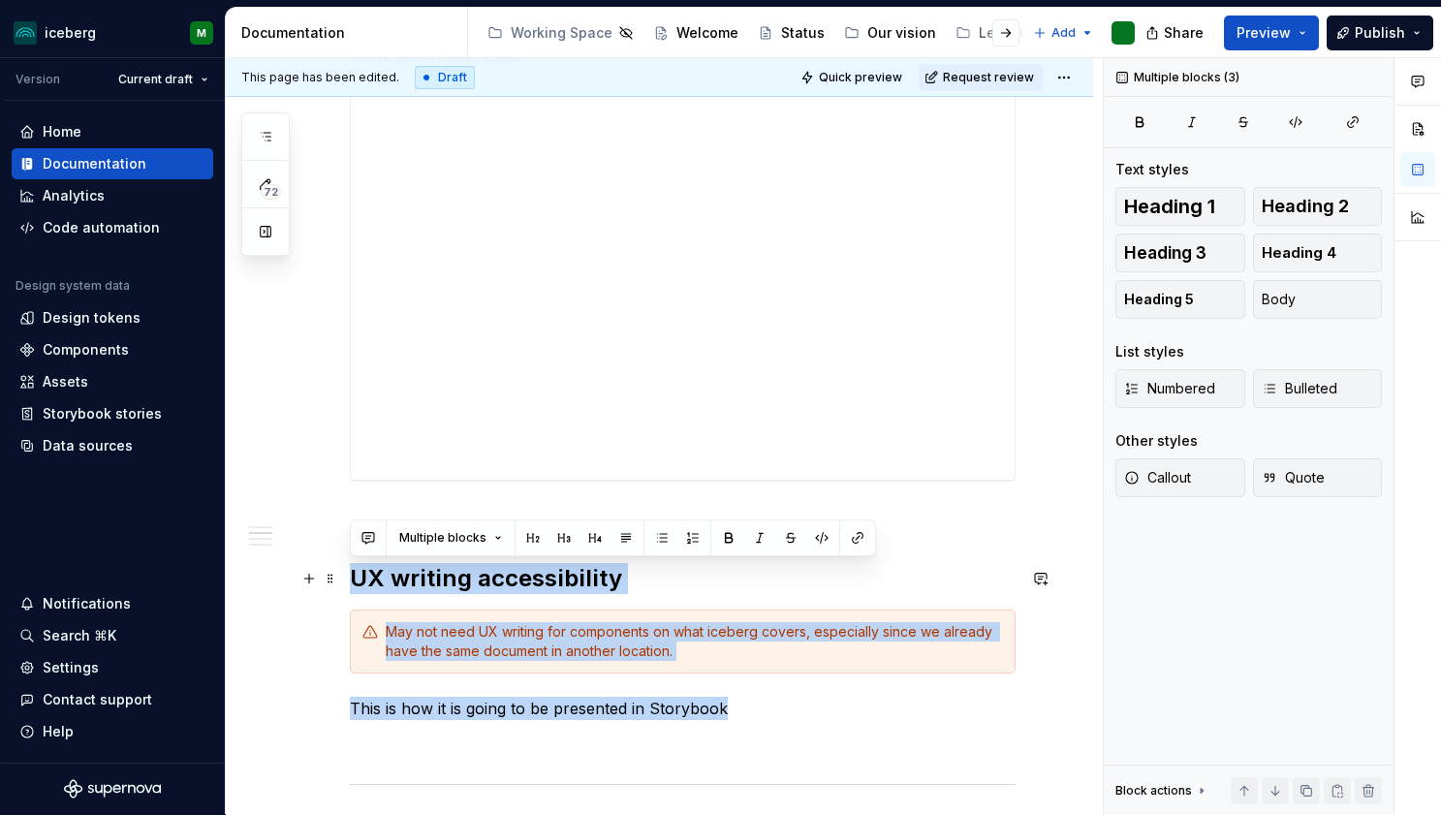
drag, startPoint x: 736, startPoint y: 721, endPoint x: 344, endPoint y: 571, distance: 420.2
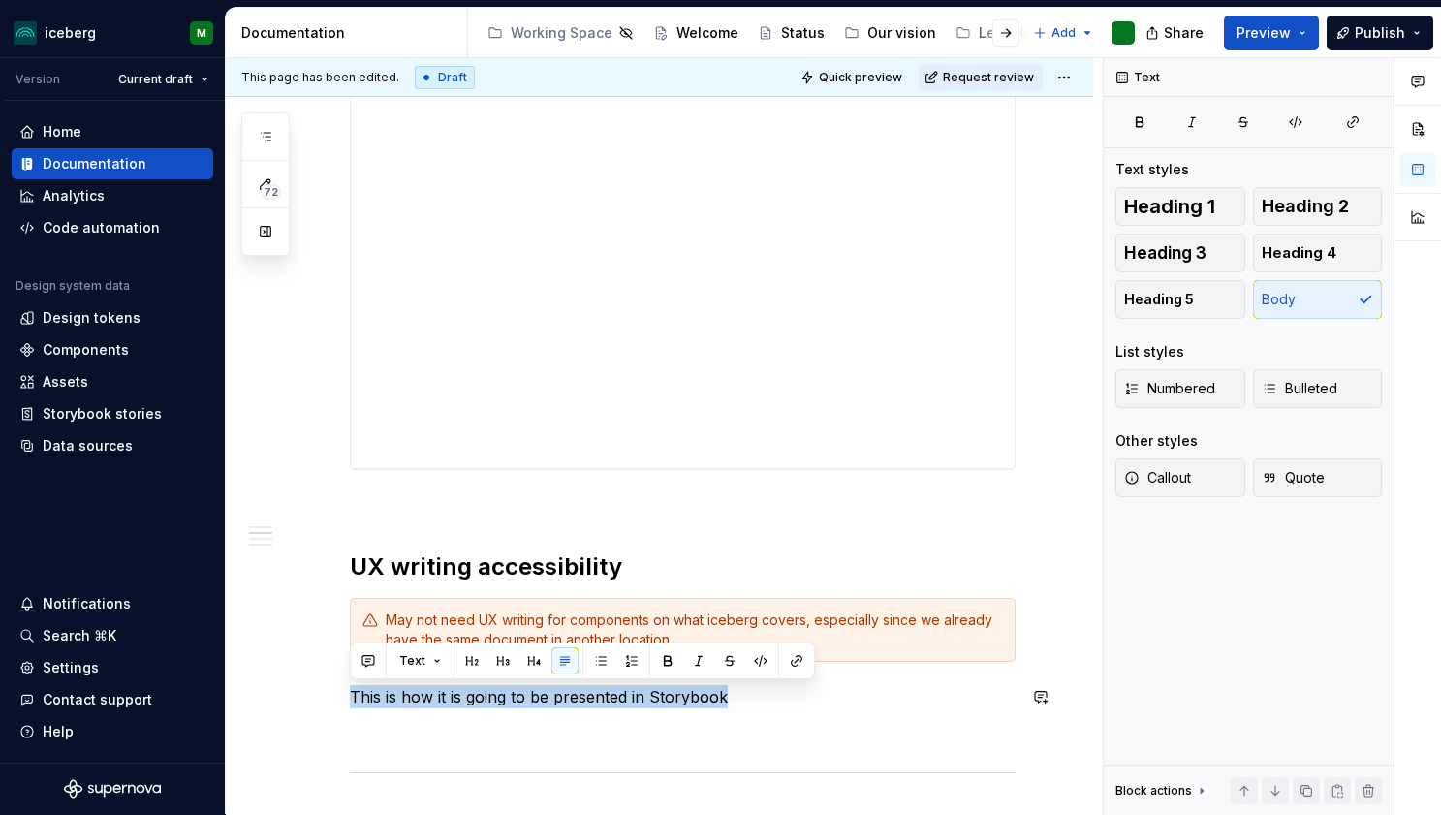
drag, startPoint x: 754, startPoint y: 705, endPoint x: 348, endPoint y: 681, distance: 406.8
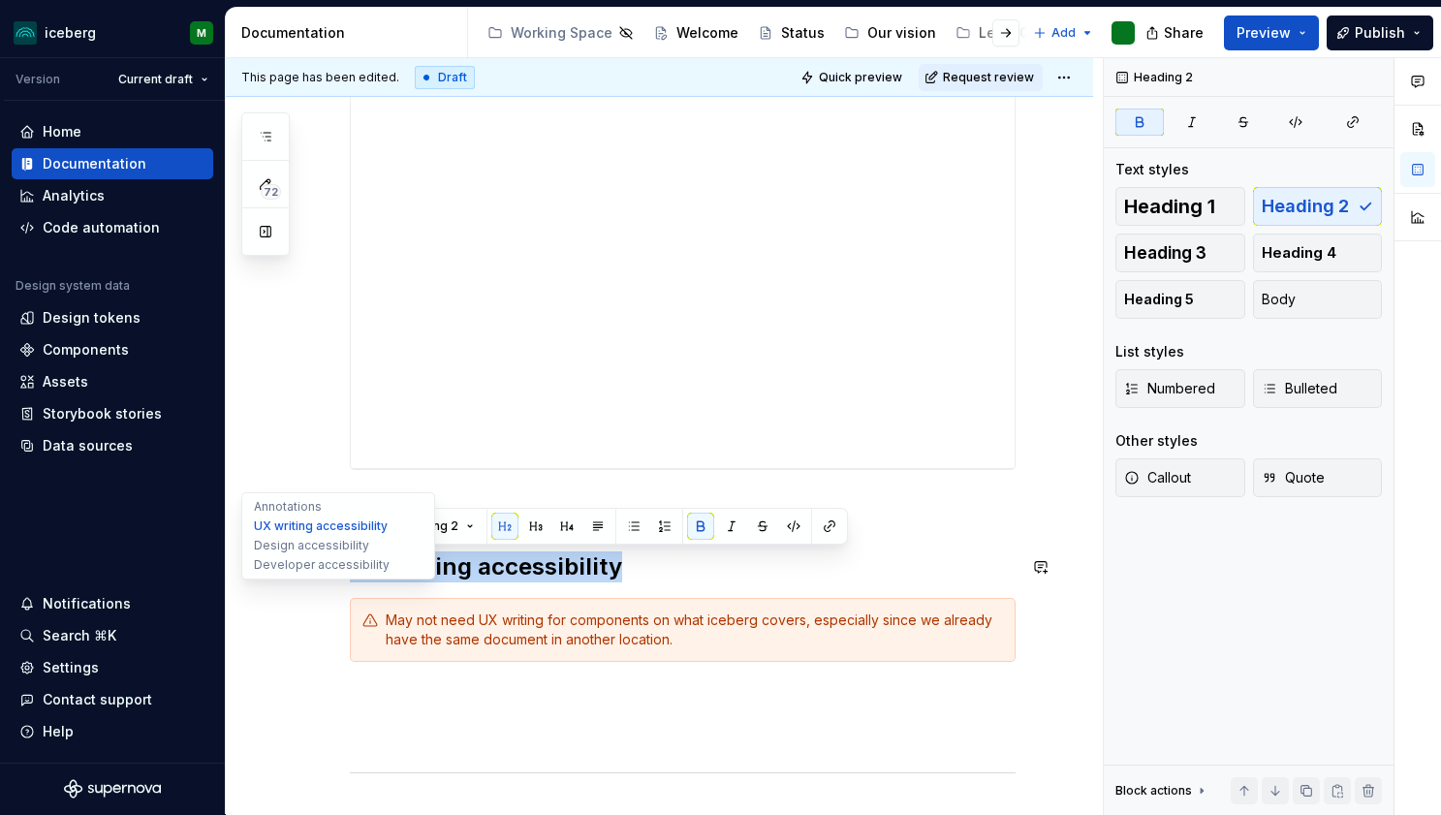
drag, startPoint x: 666, startPoint y: 554, endPoint x: 255, endPoint y: 554, distance: 410.9
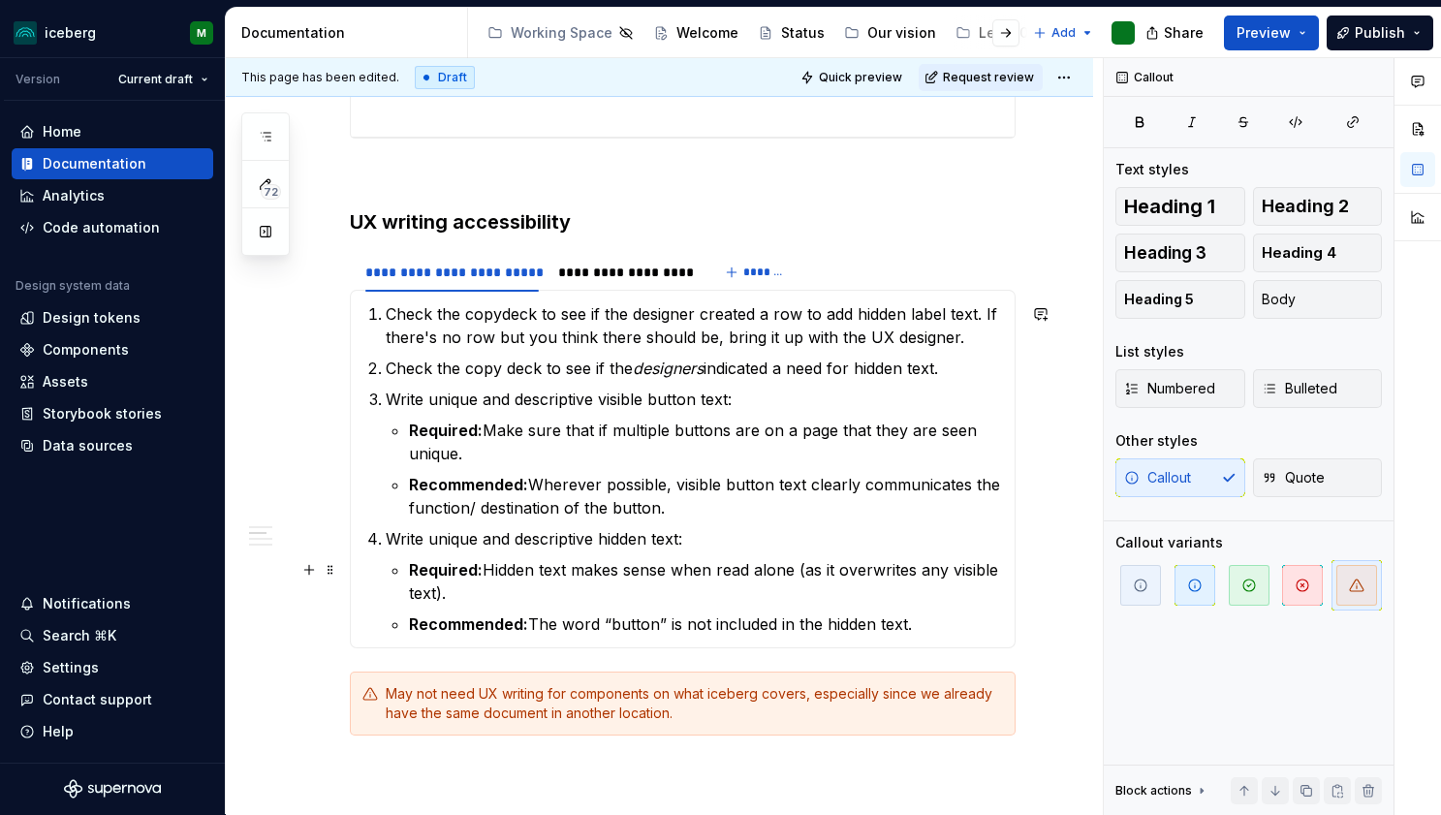
scroll to position [903, 0]
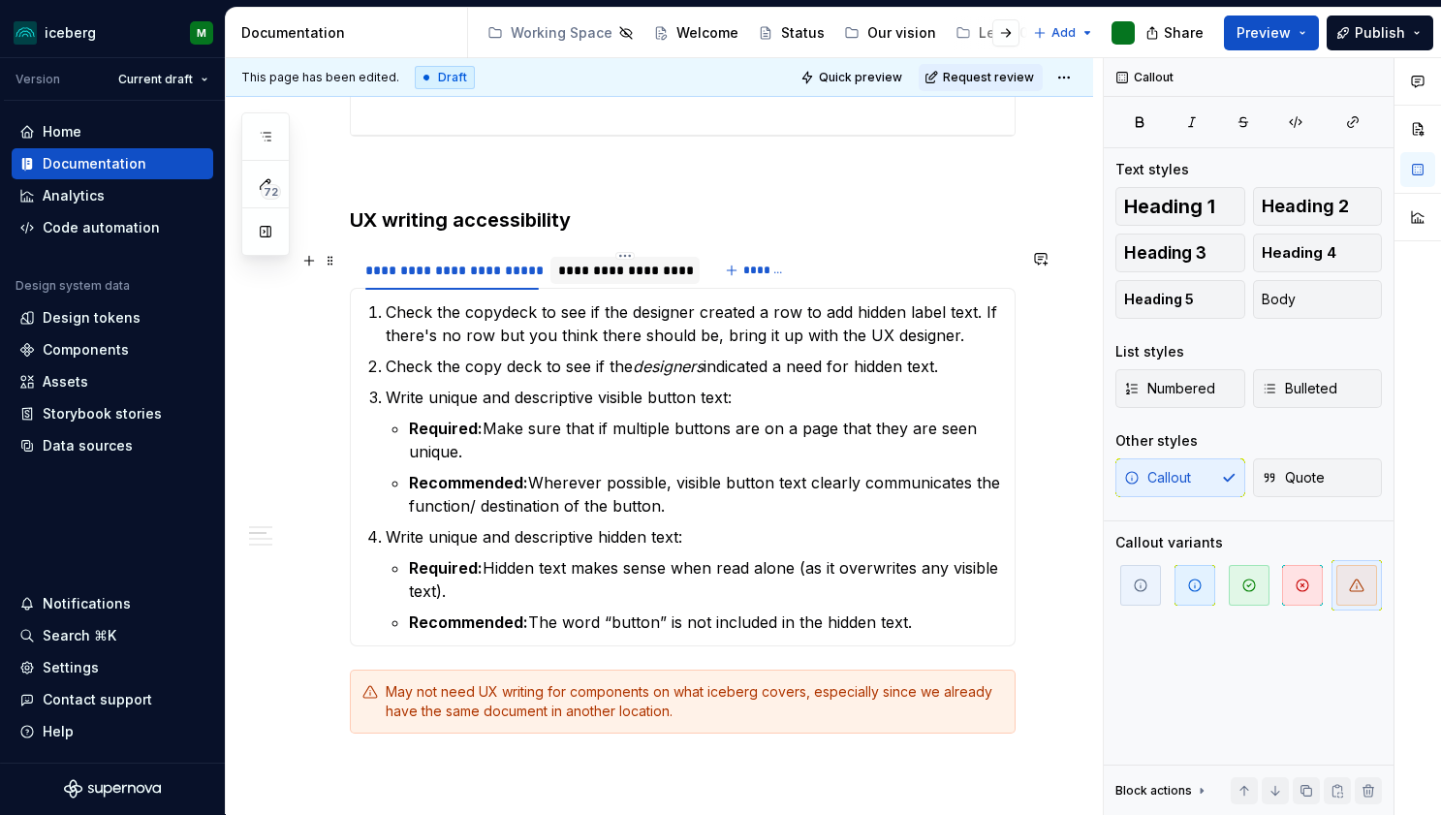
click at [666, 279] on div "**********" at bounding box center [625, 270] width 134 height 19
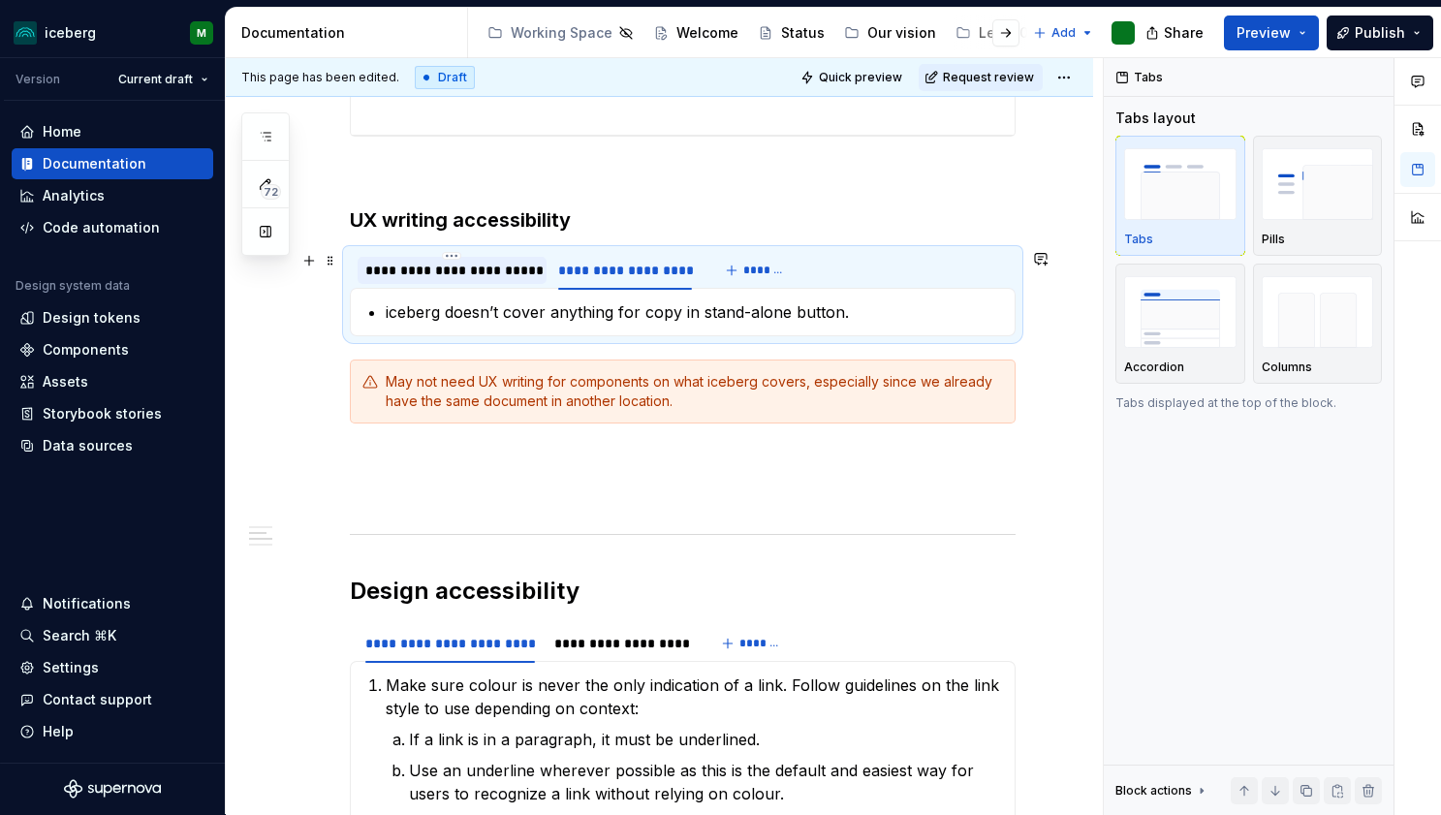
click at [489, 266] on div "**********" at bounding box center [451, 270] width 173 height 19
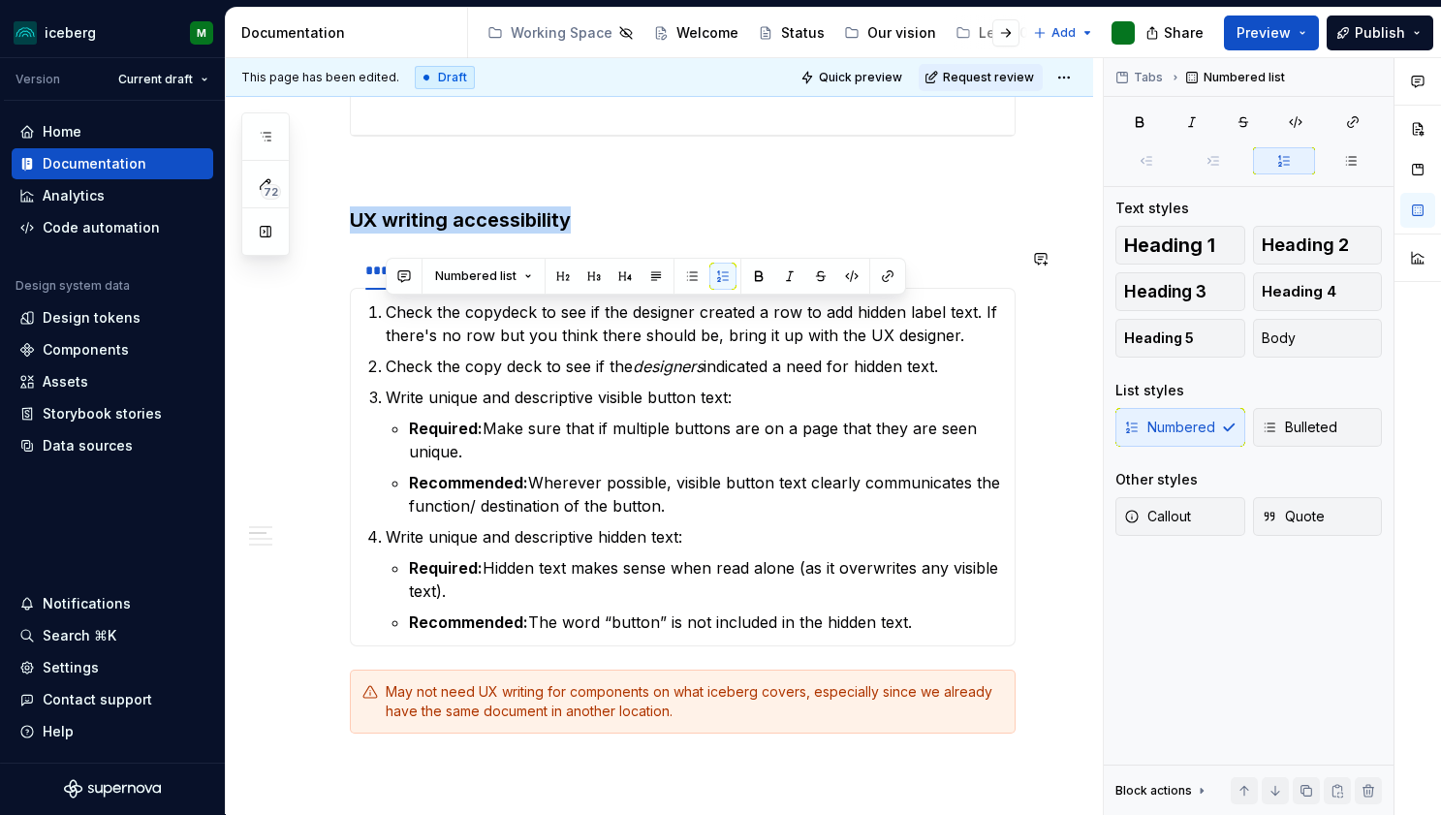
drag, startPoint x: 931, startPoint y: 618, endPoint x: 373, endPoint y: 299, distance: 642.8
click at [373, 299] on div "Check the copydeck to see if the designer created a row to add hidden label tex…" at bounding box center [683, 467] width 666 height 359
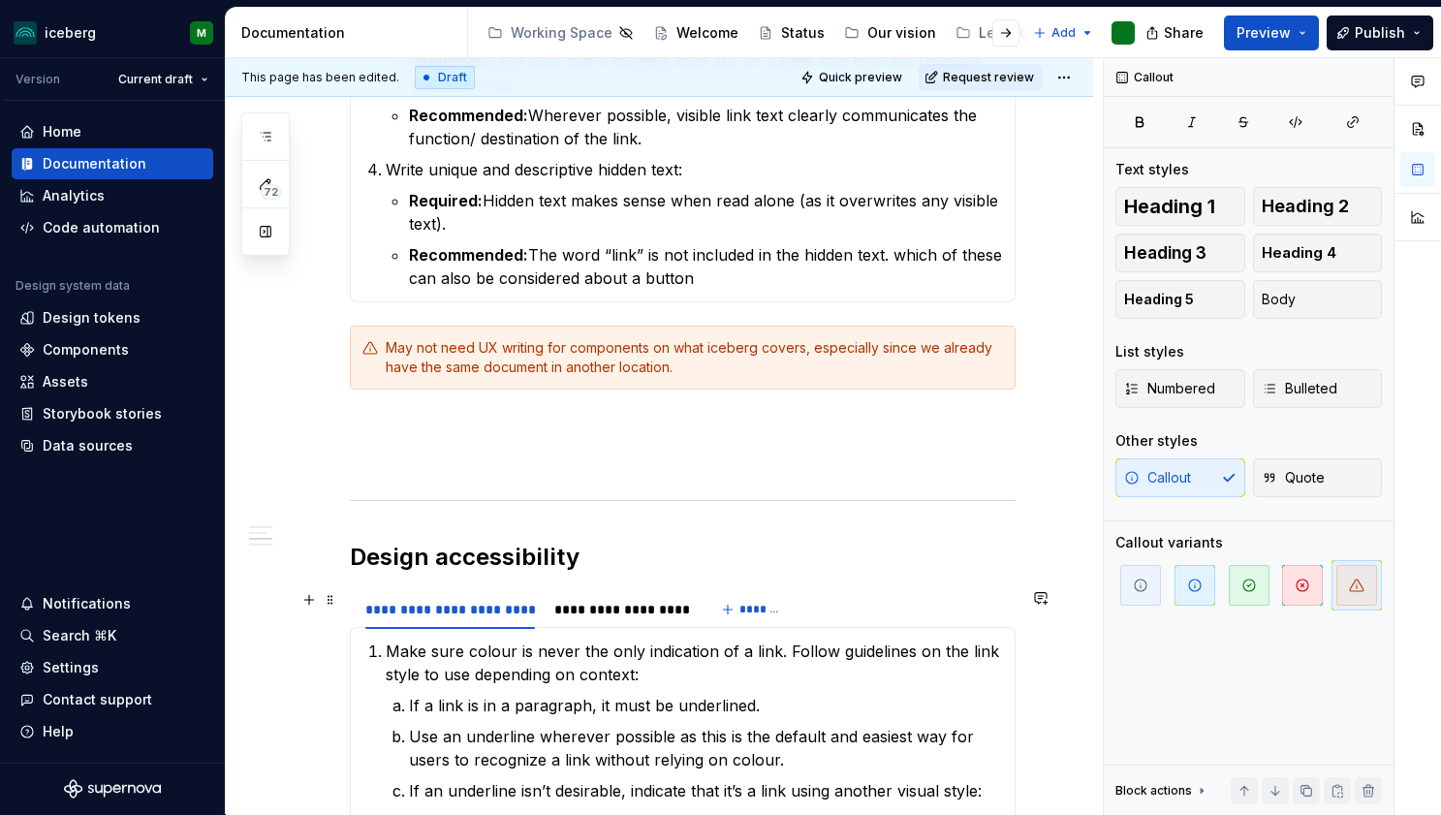
scroll to position [1333, 0]
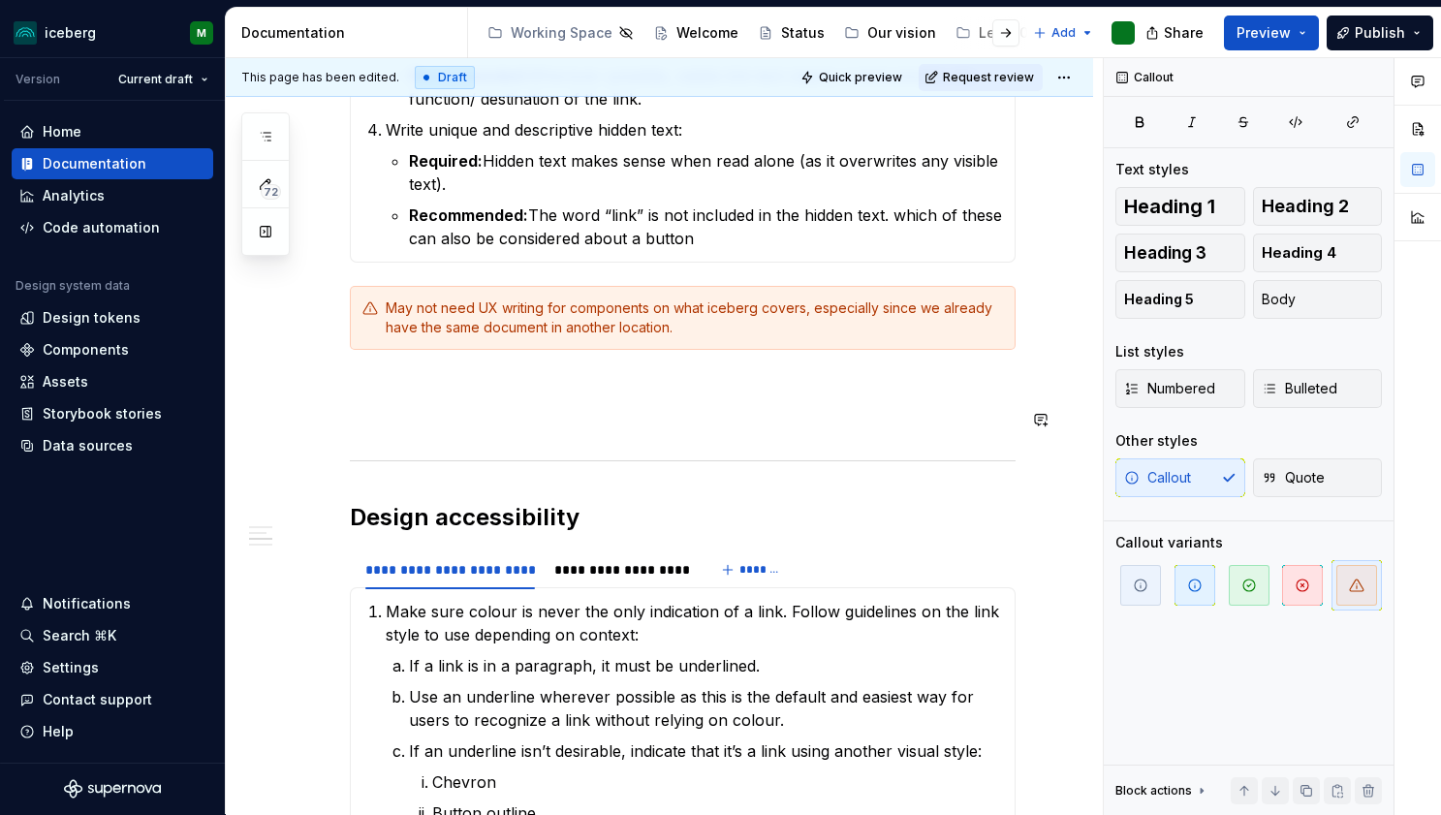
click at [423, 402] on div "**********" at bounding box center [683, 750] width 666 height 3356
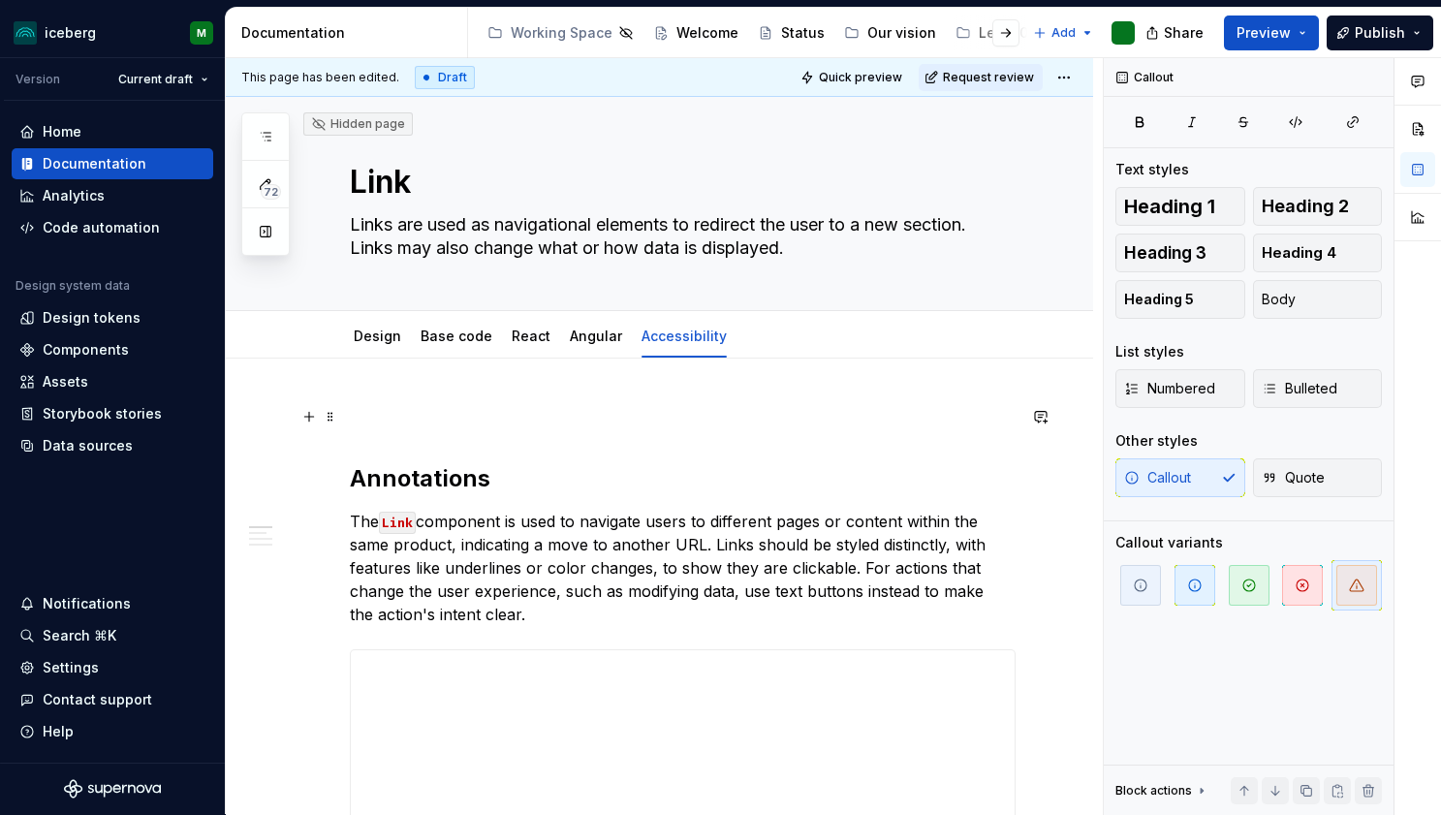
scroll to position [0, 0]
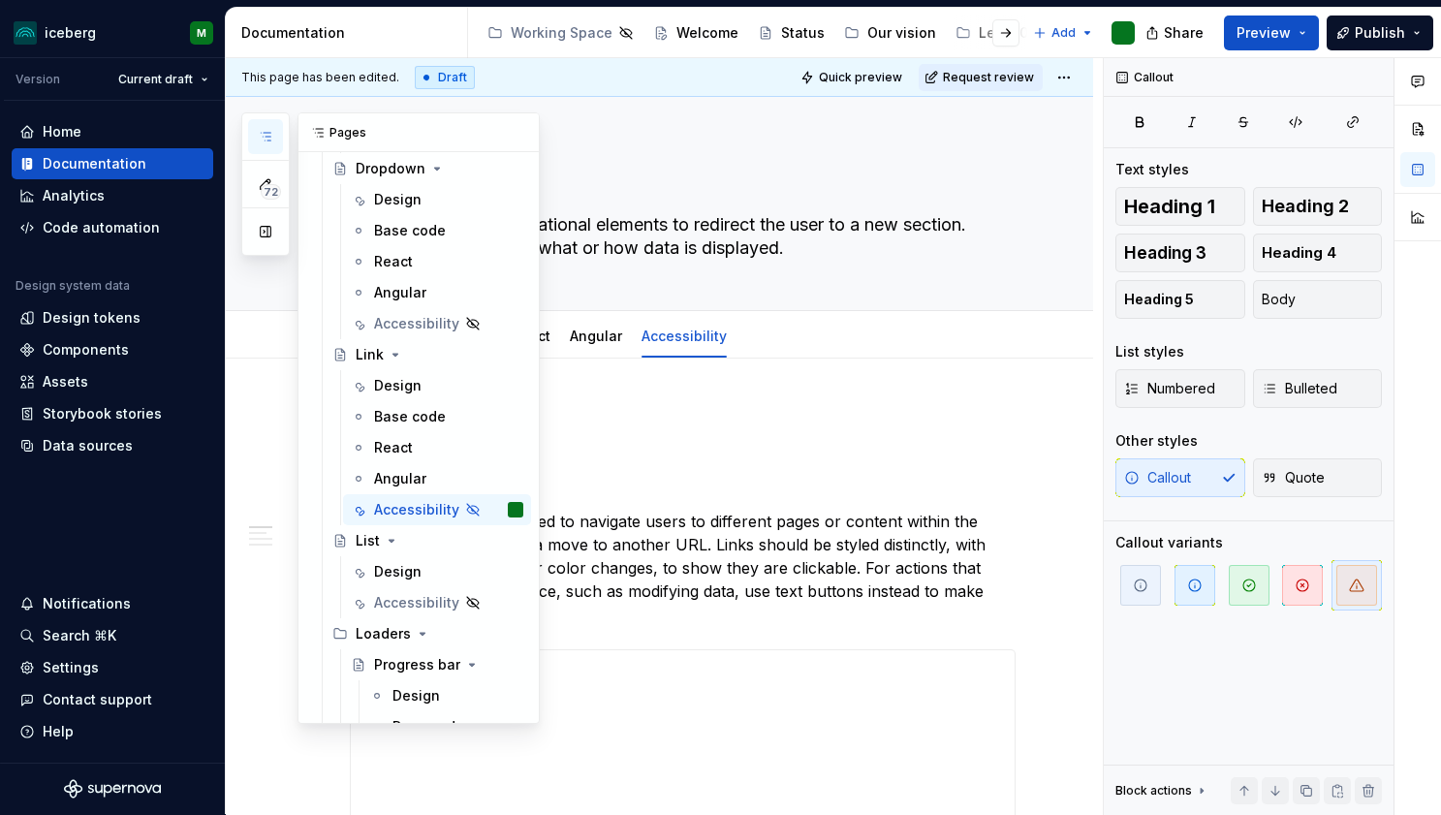
click at [260, 137] on icon "button" at bounding box center [266, 137] width 16 height 16
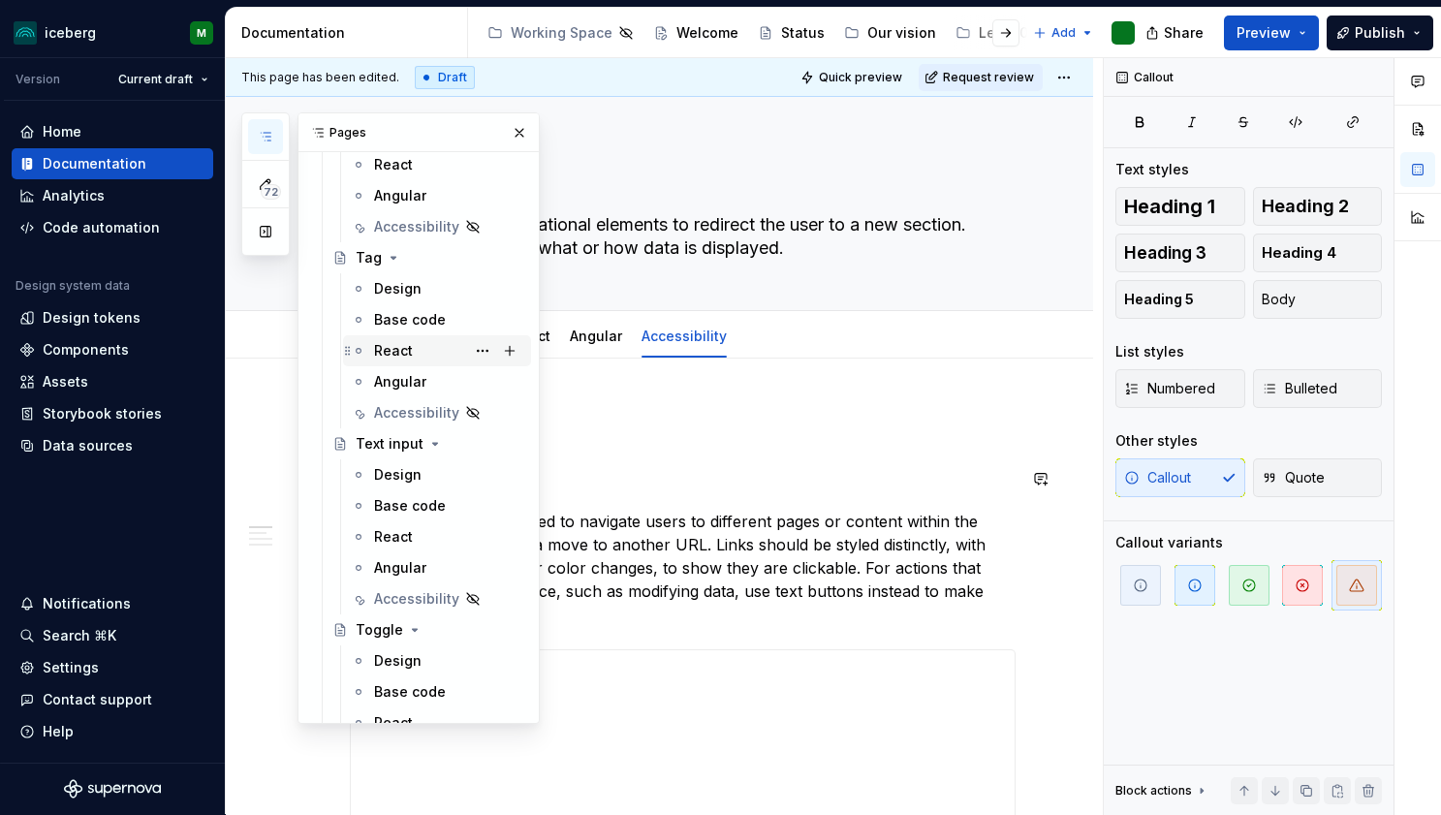
scroll to position [5033, 0]
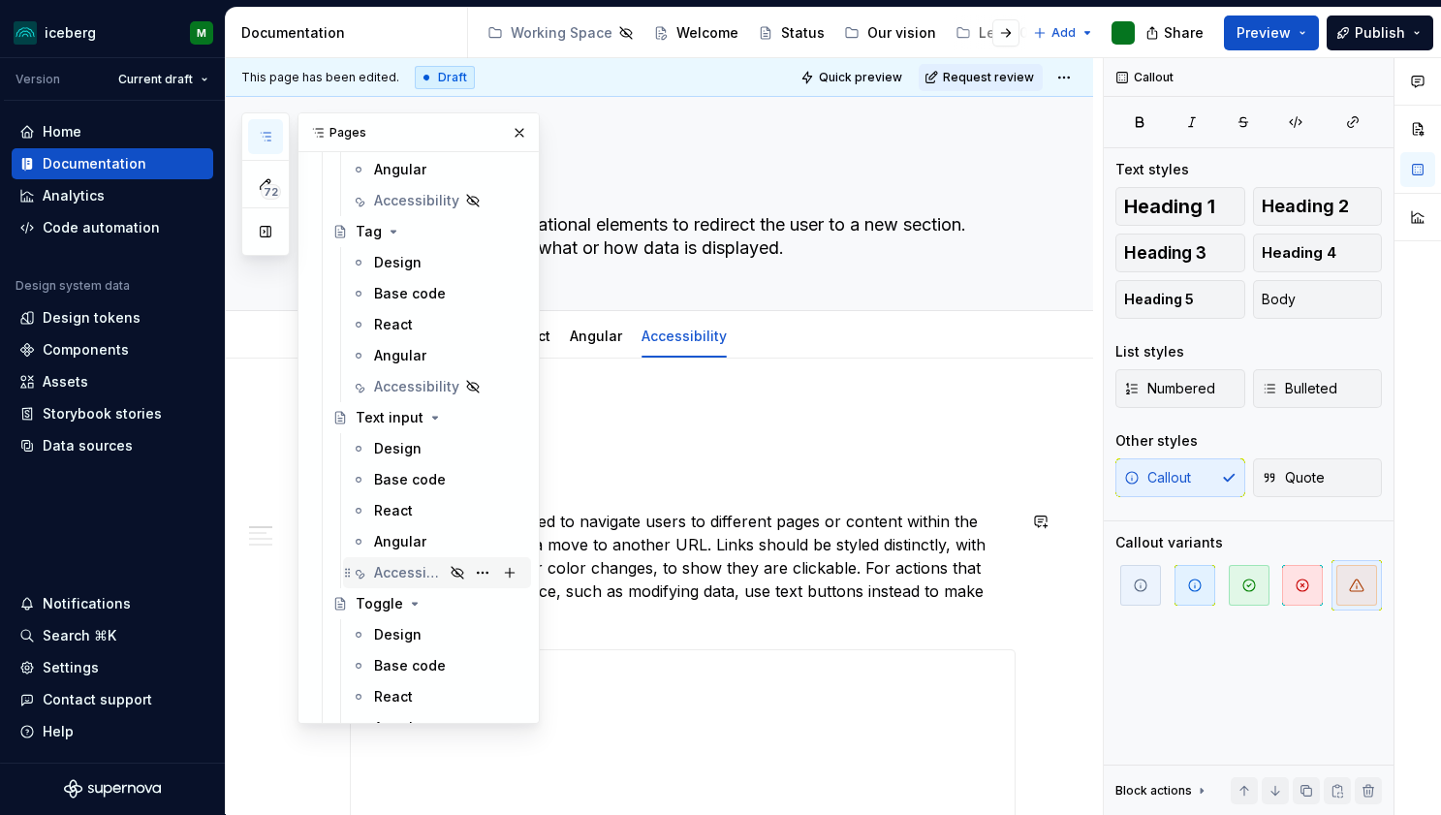
click at [392, 578] on div "Accessibility" at bounding box center [409, 572] width 70 height 19
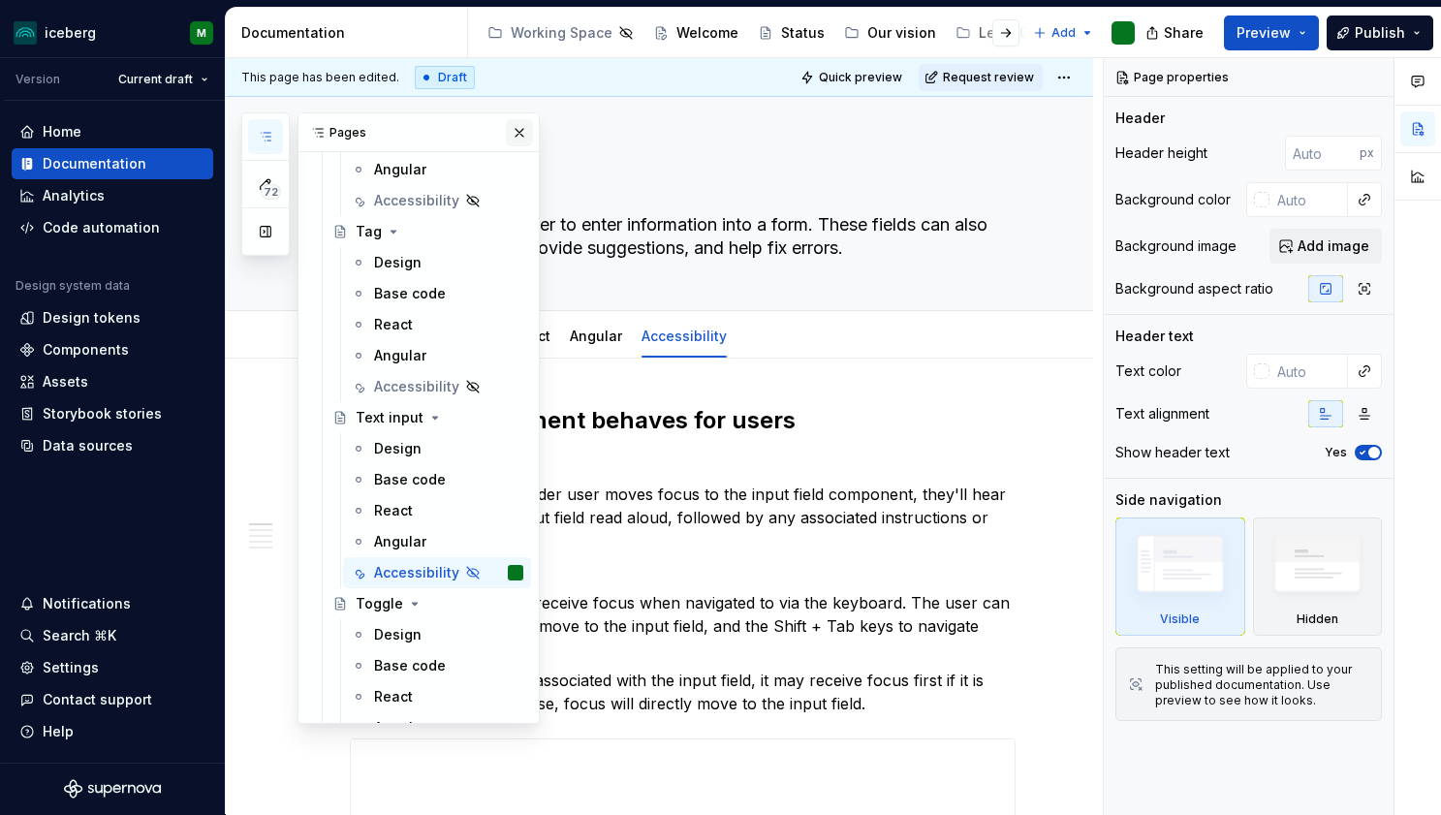
click at [507, 133] on button "button" at bounding box center [519, 132] width 27 height 27
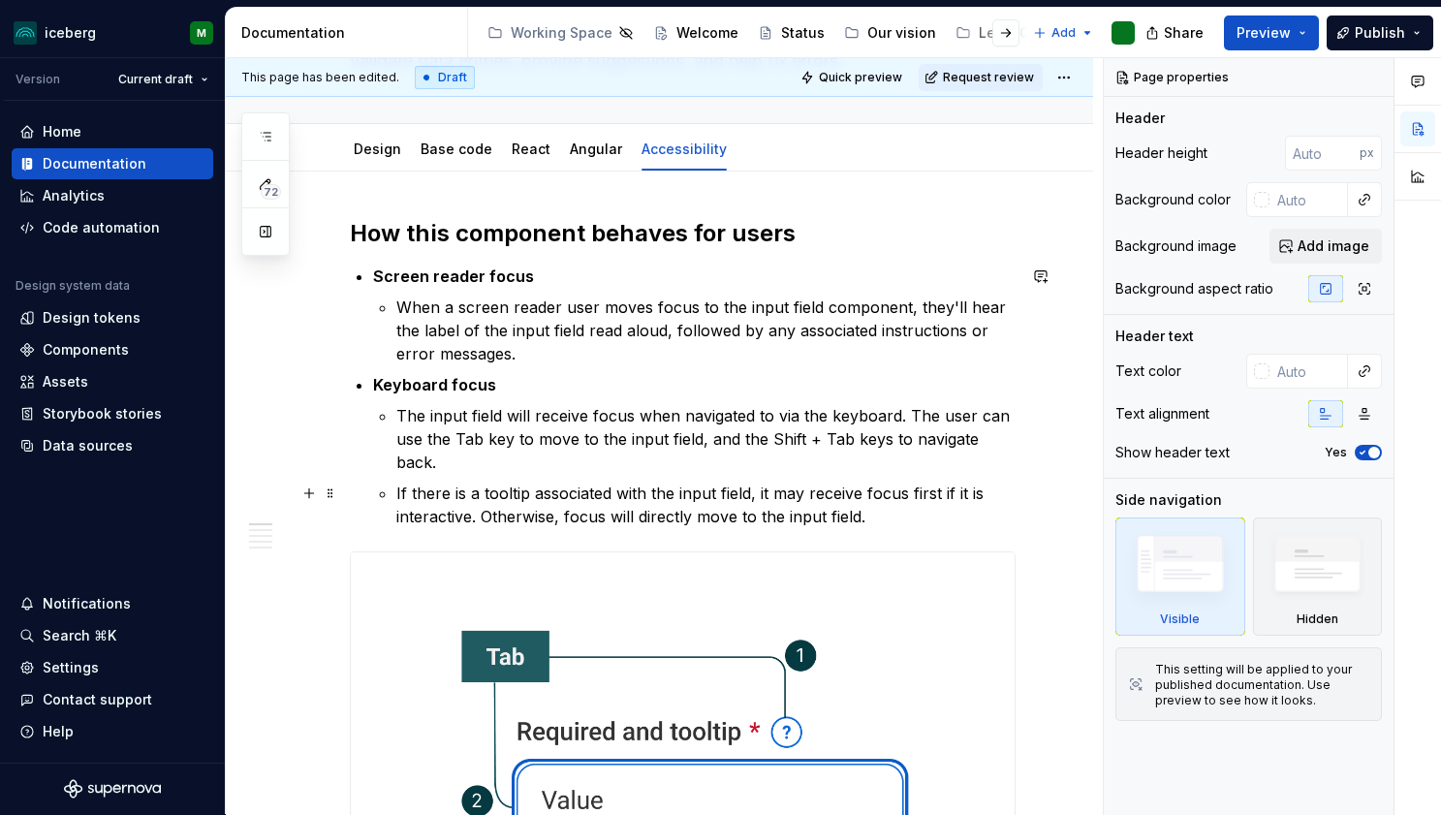
scroll to position [188, 0]
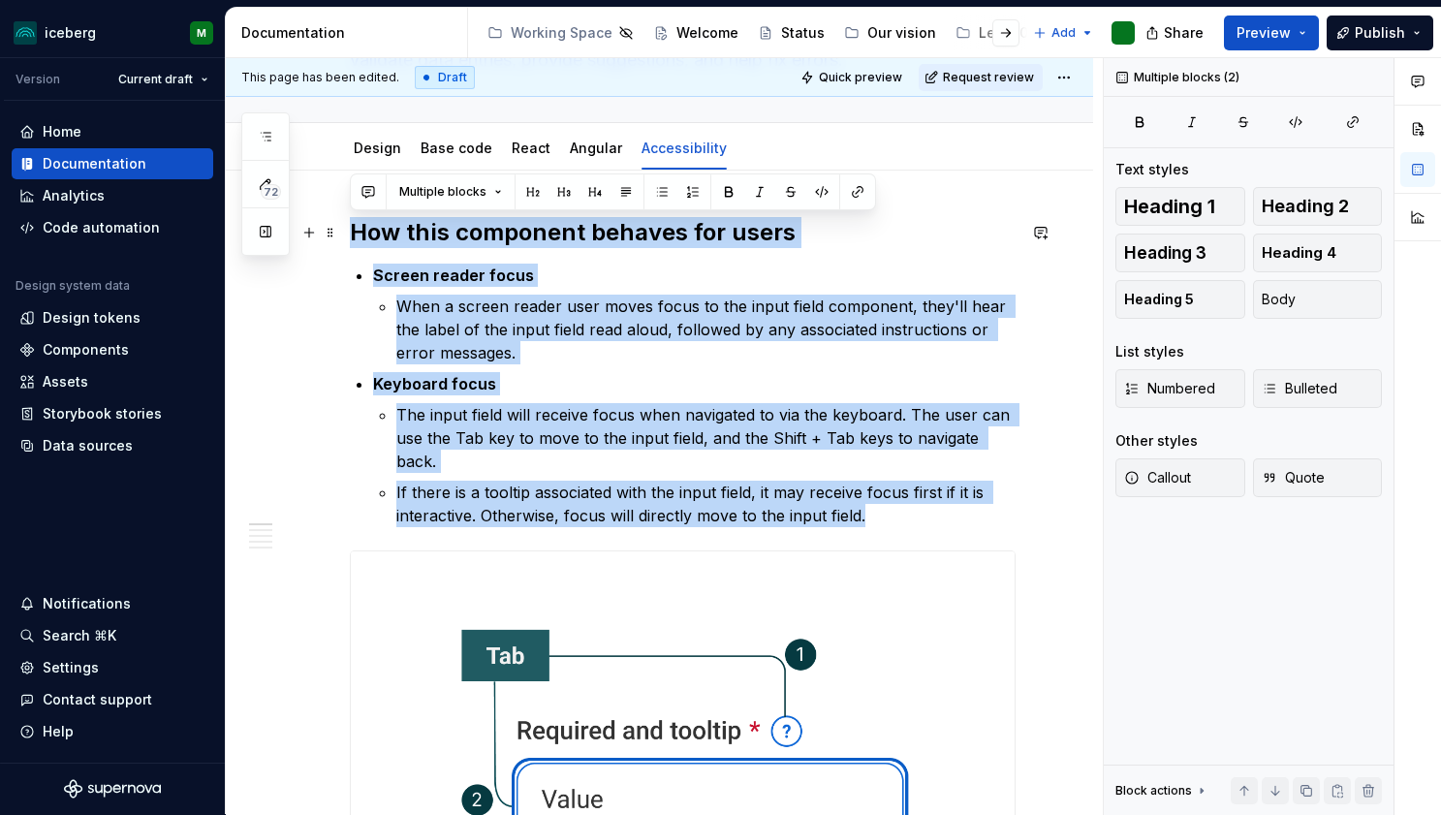
drag, startPoint x: 867, startPoint y: 516, endPoint x: 315, endPoint y: 218, distance: 627.4
copy div "How this component behaves for users Screen reader focus When a screen reader u…"
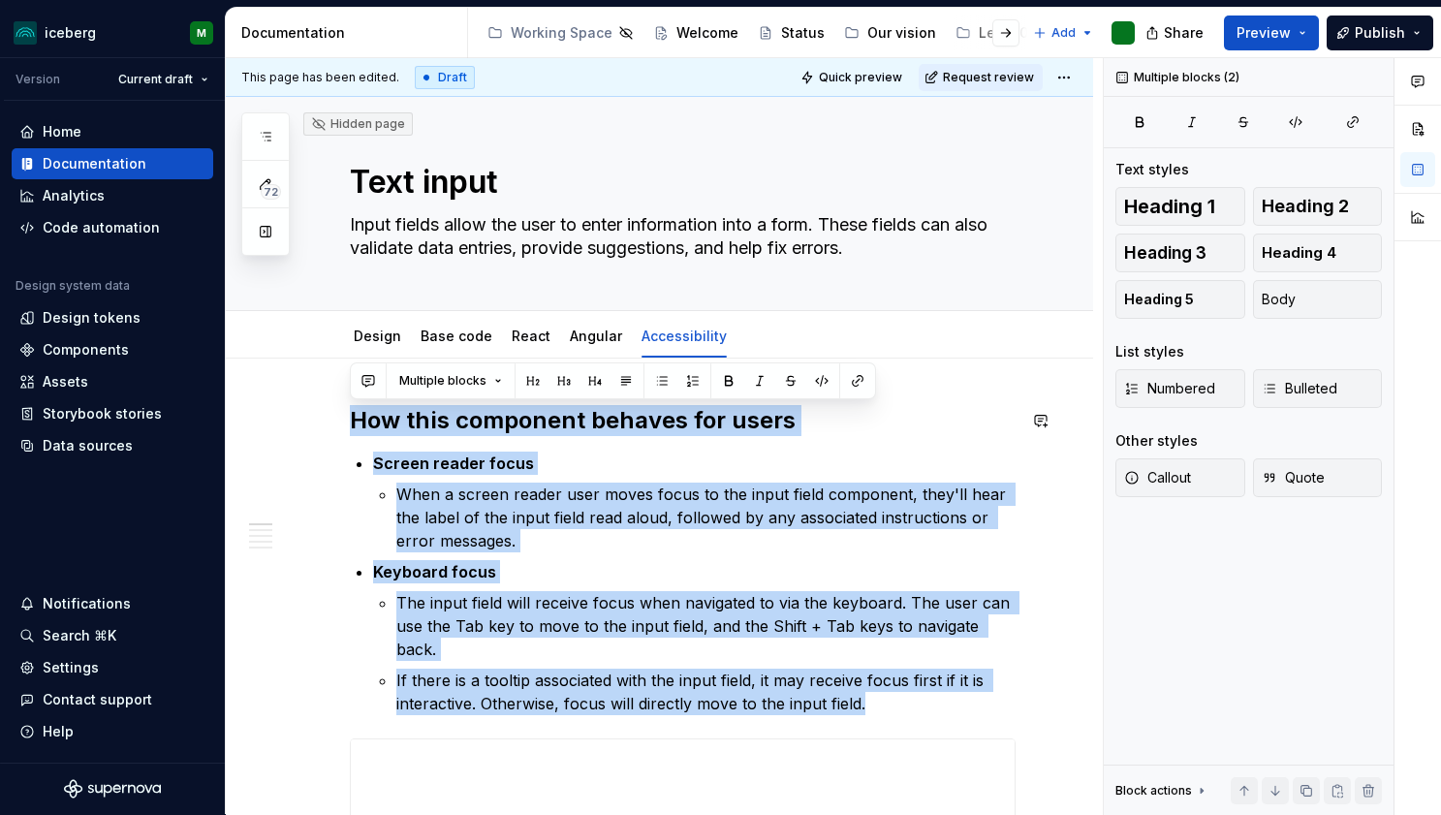
scroll to position [0, 0]
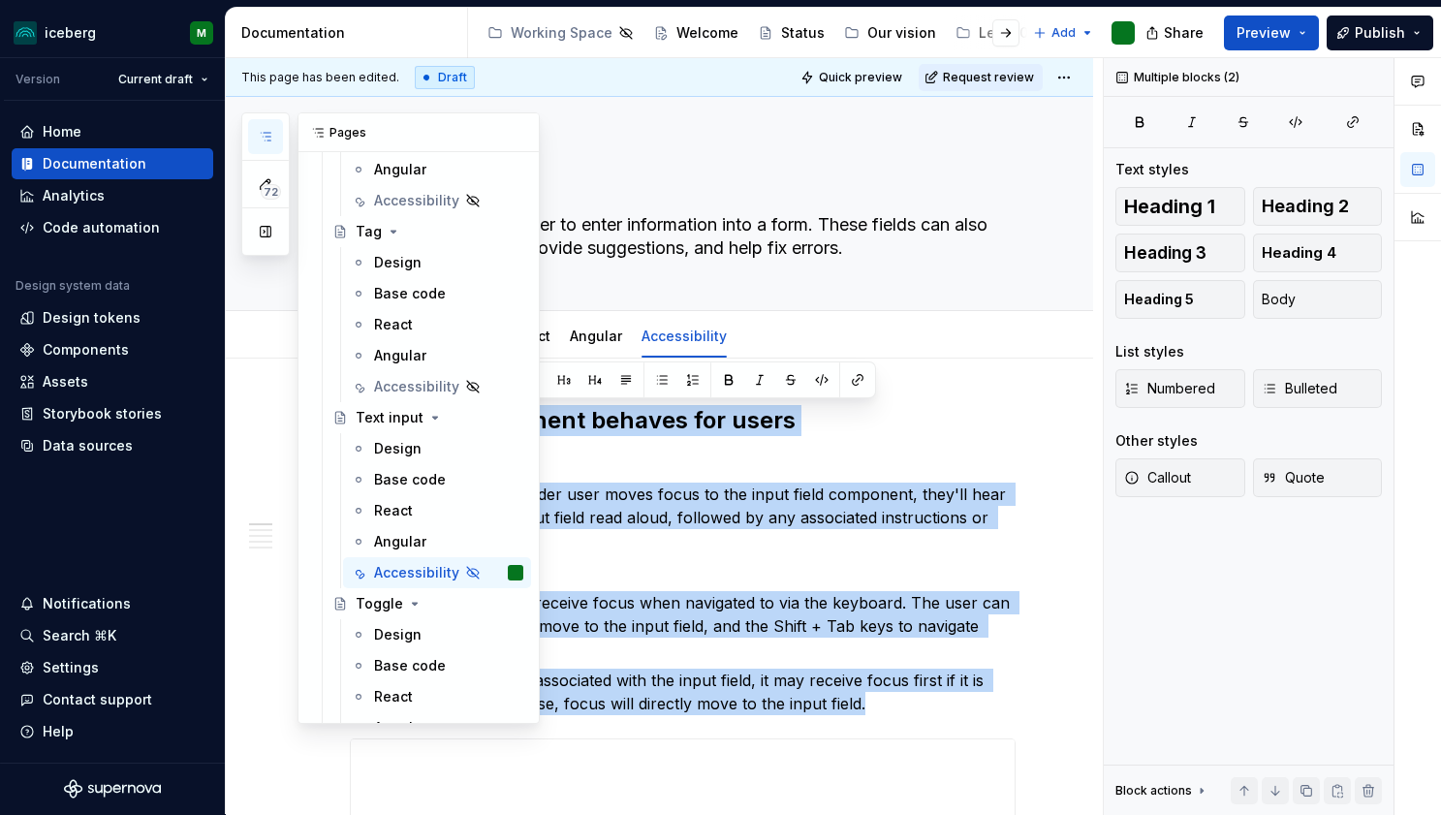
click at [268, 137] on icon "button" at bounding box center [266, 137] width 10 height 8
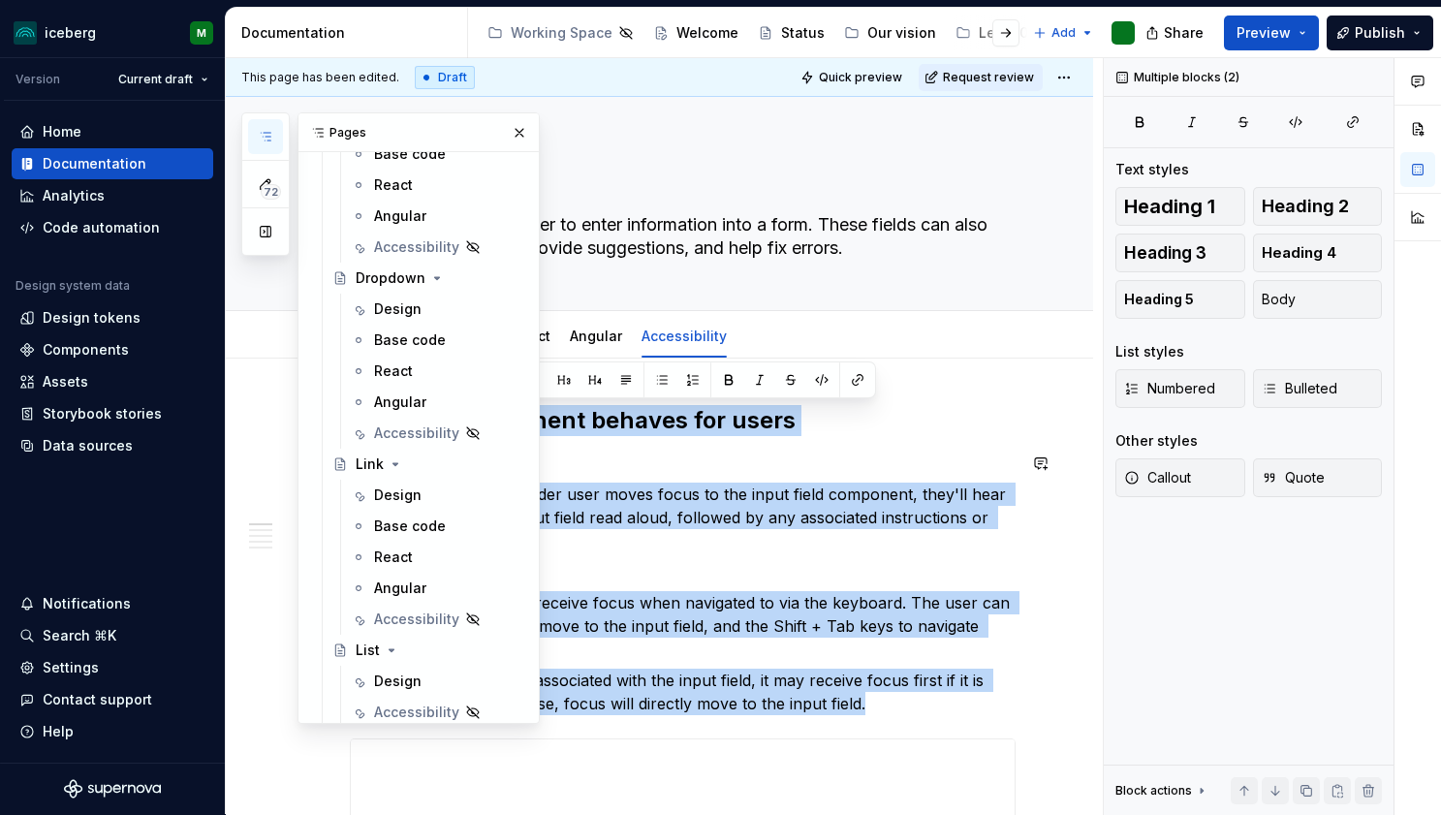
scroll to position [2154, 0]
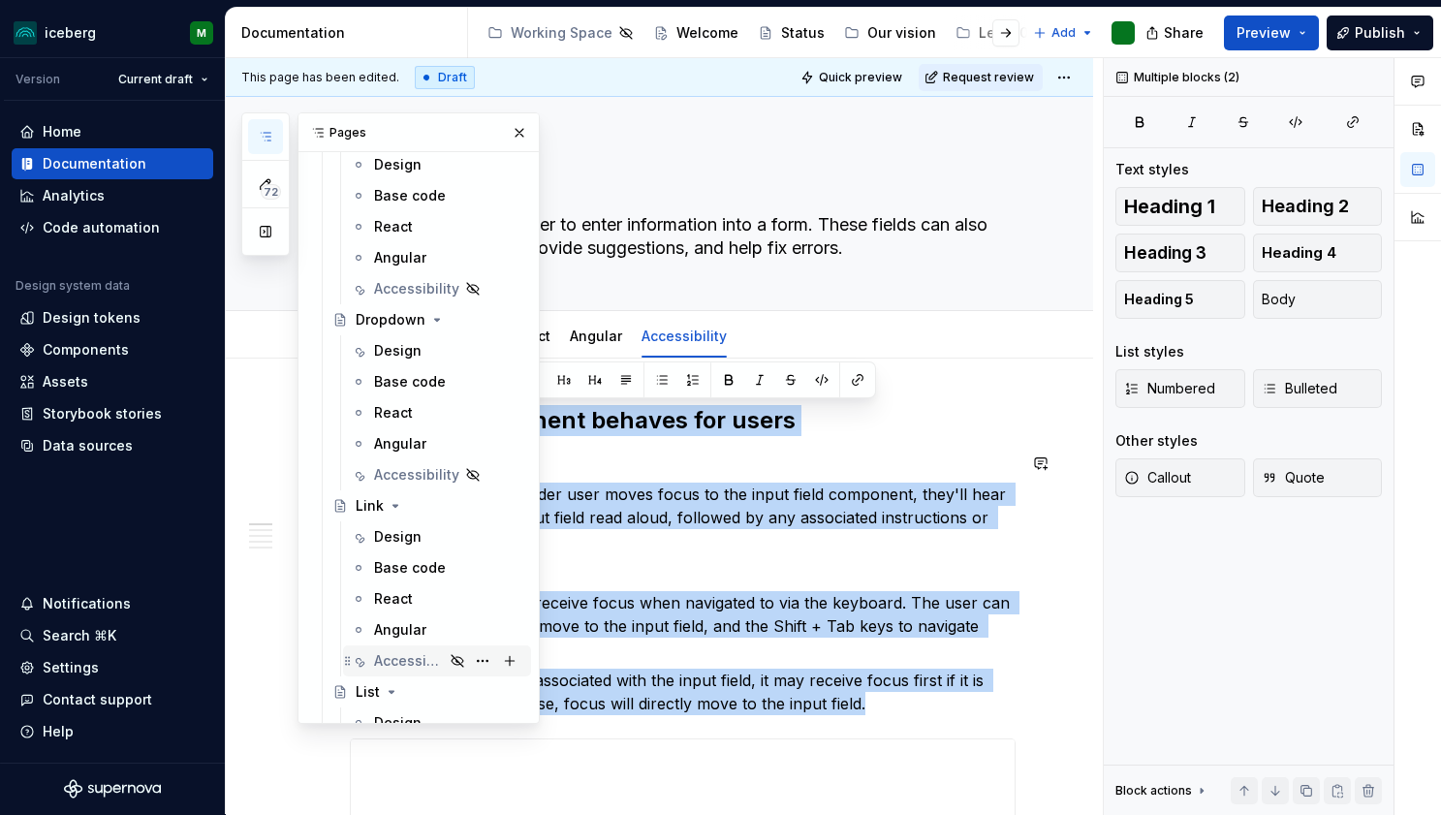
click at [402, 661] on div "Accessibility" at bounding box center [409, 660] width 70 height 19
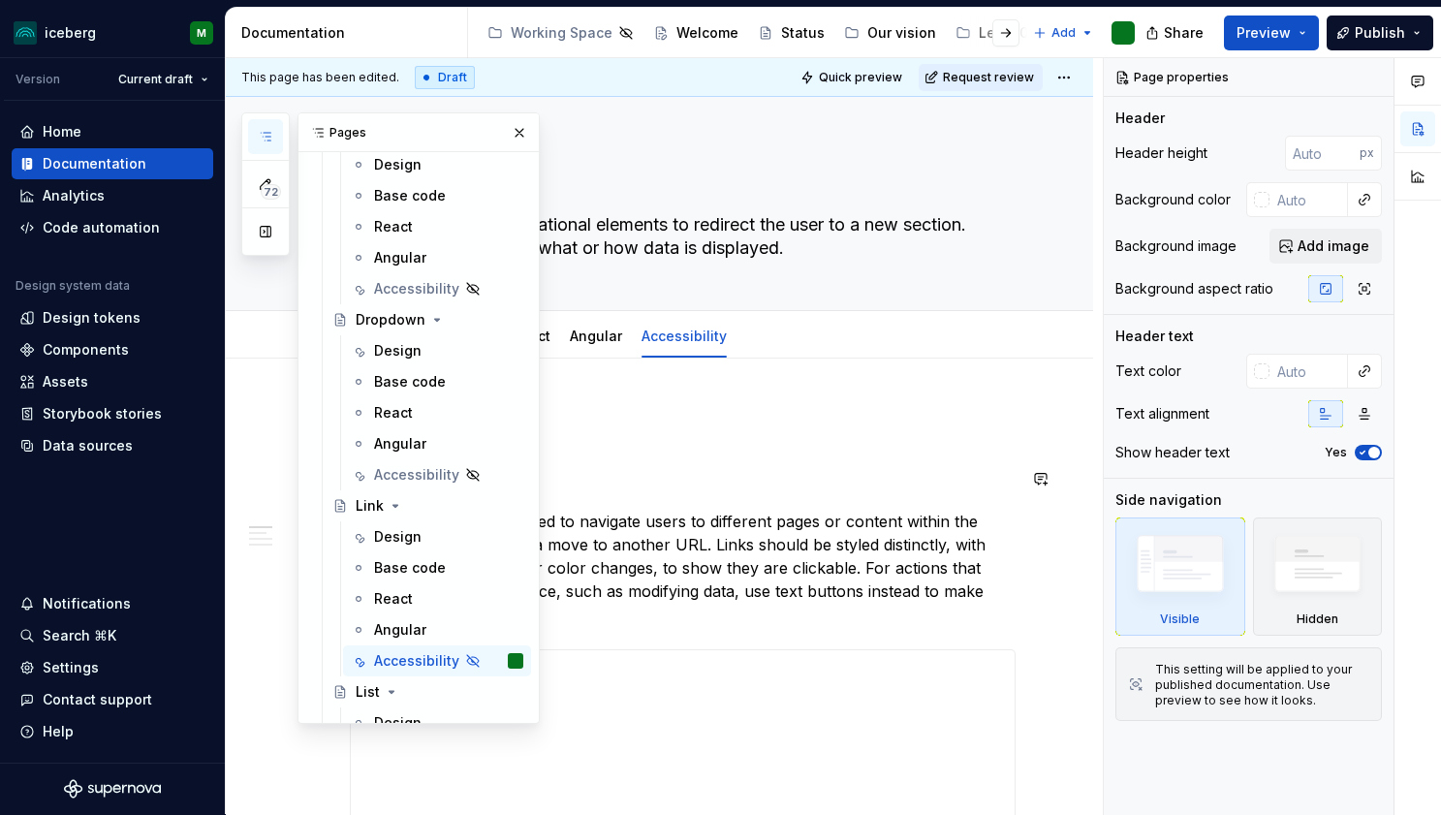
click at [642, 466] on h2 "Annotations" at bounding box center [683, 478] width 666 height 31
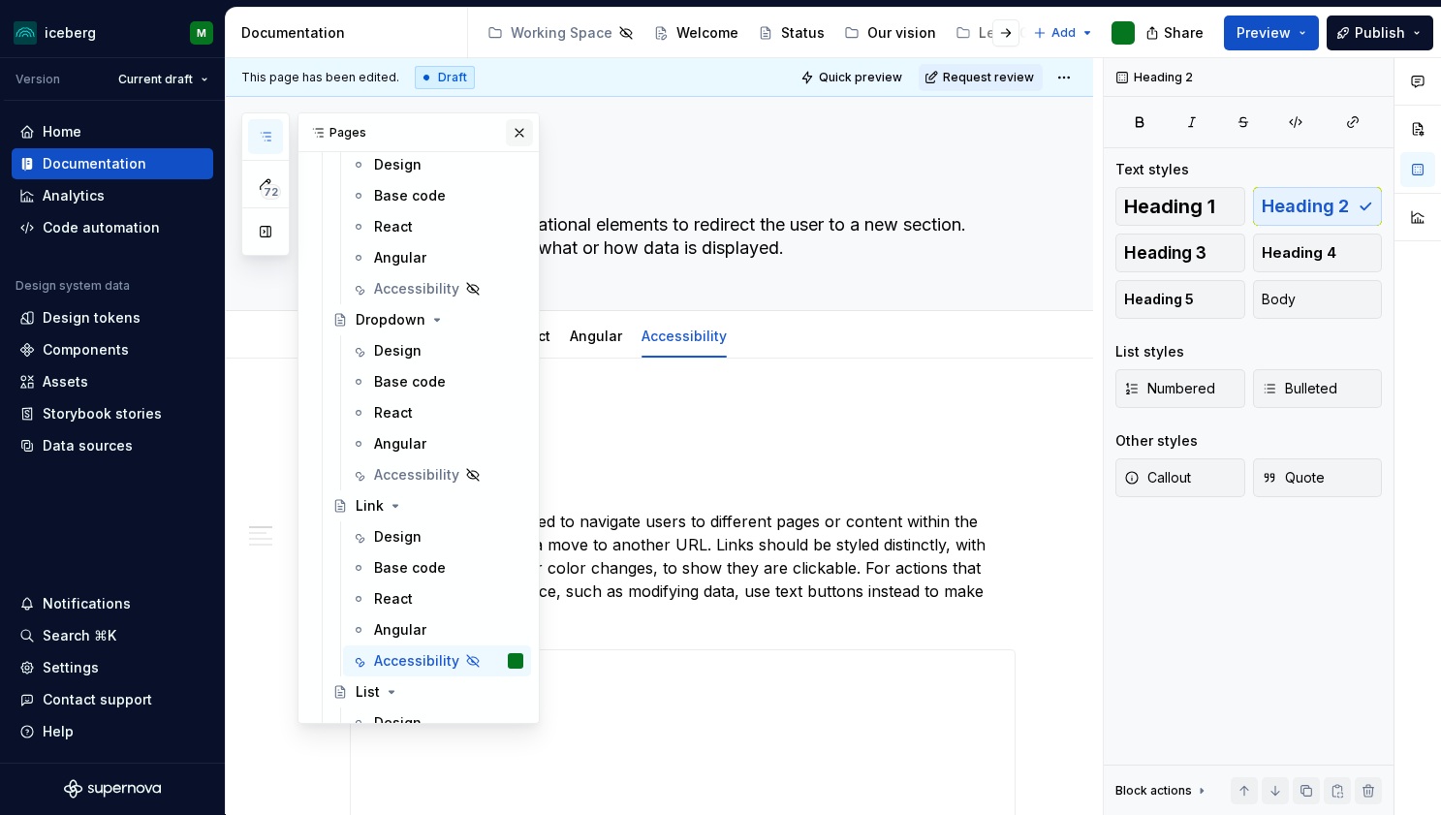
click at [510, 128] on button "button" at bounding box center [519, 132] width 27 height 27
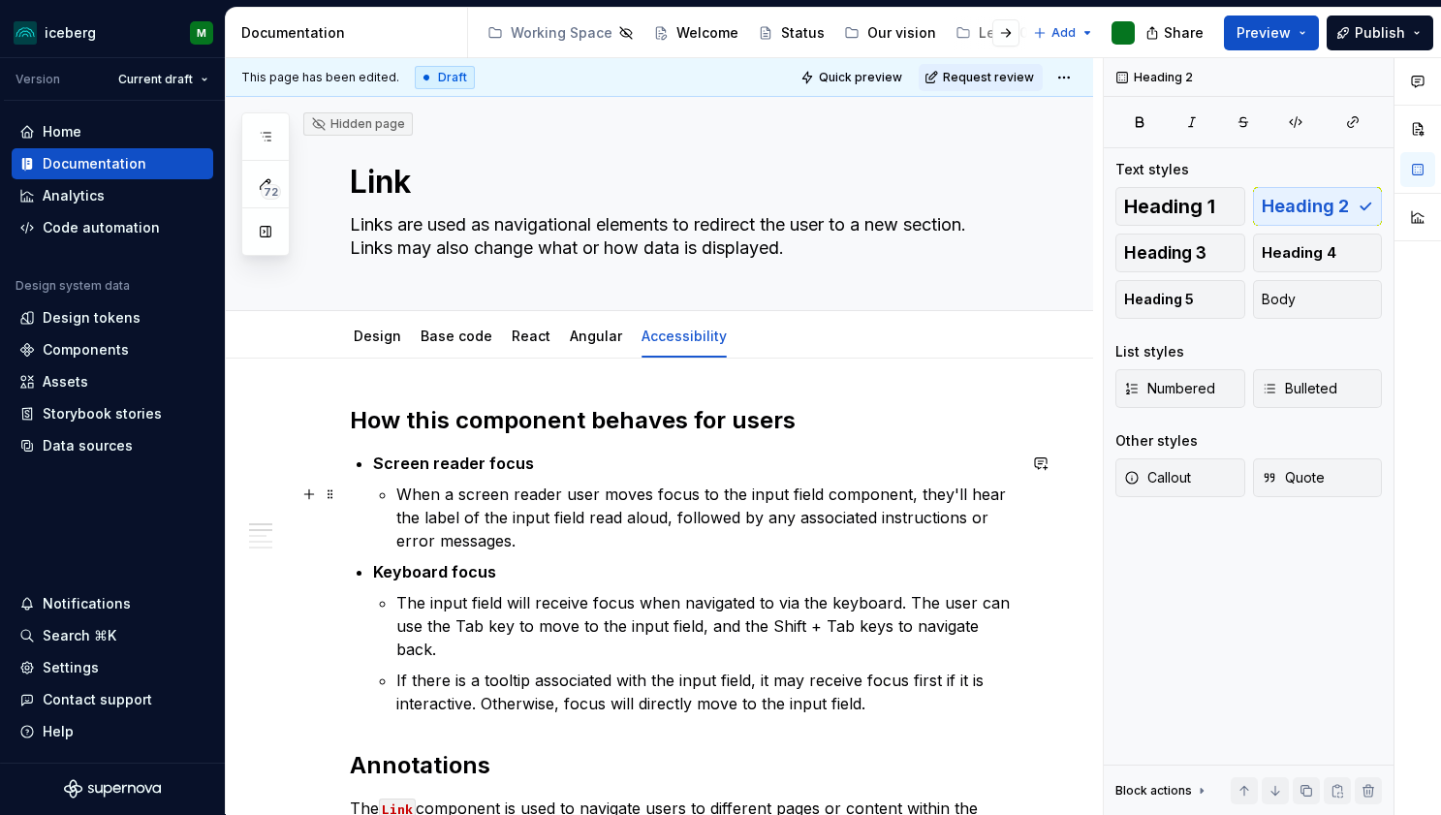
click at [268, 141] on icon "button" at bounding box center [266, 137] width 10 height 8
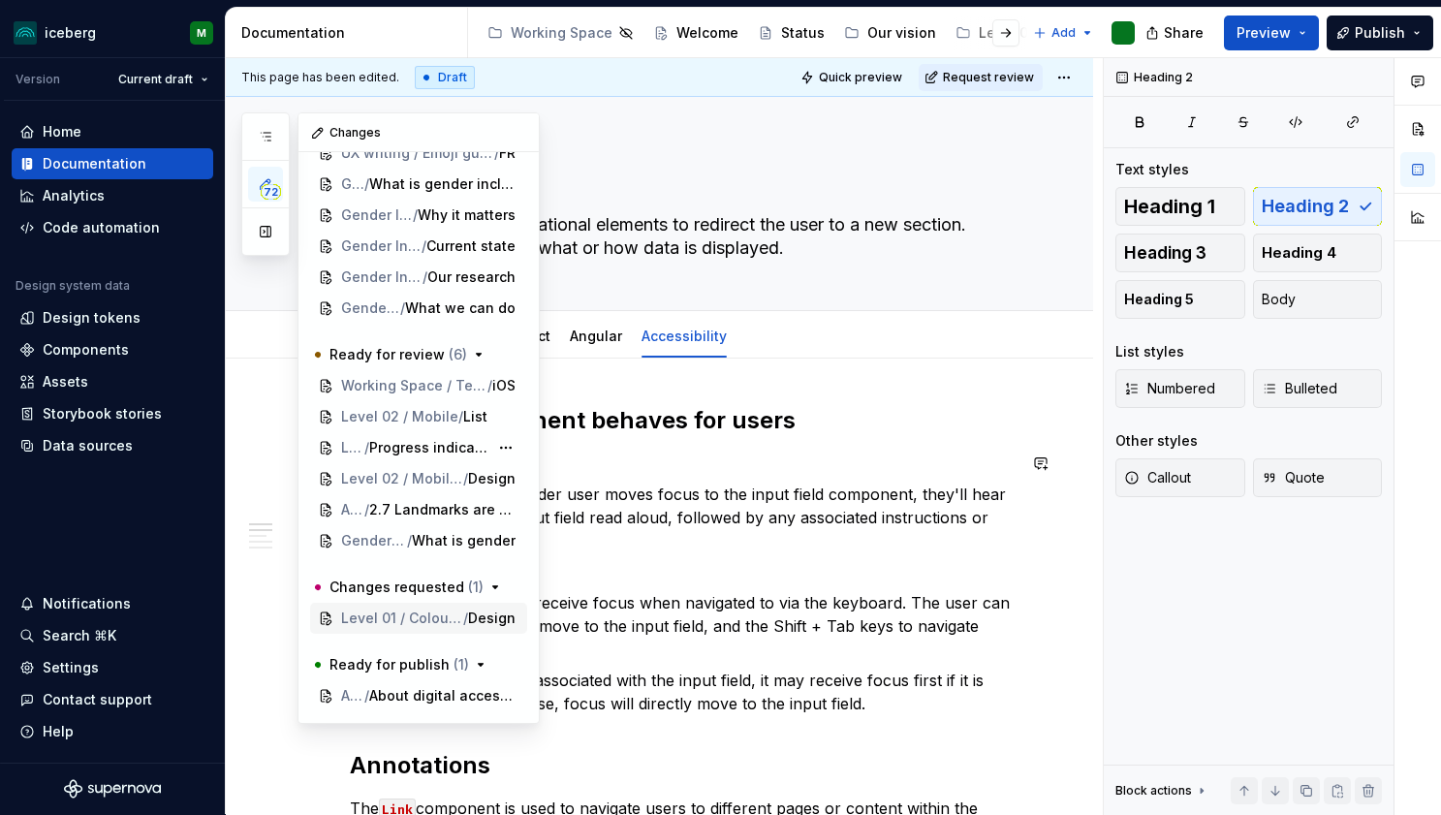
scroll to position [1856, 0]
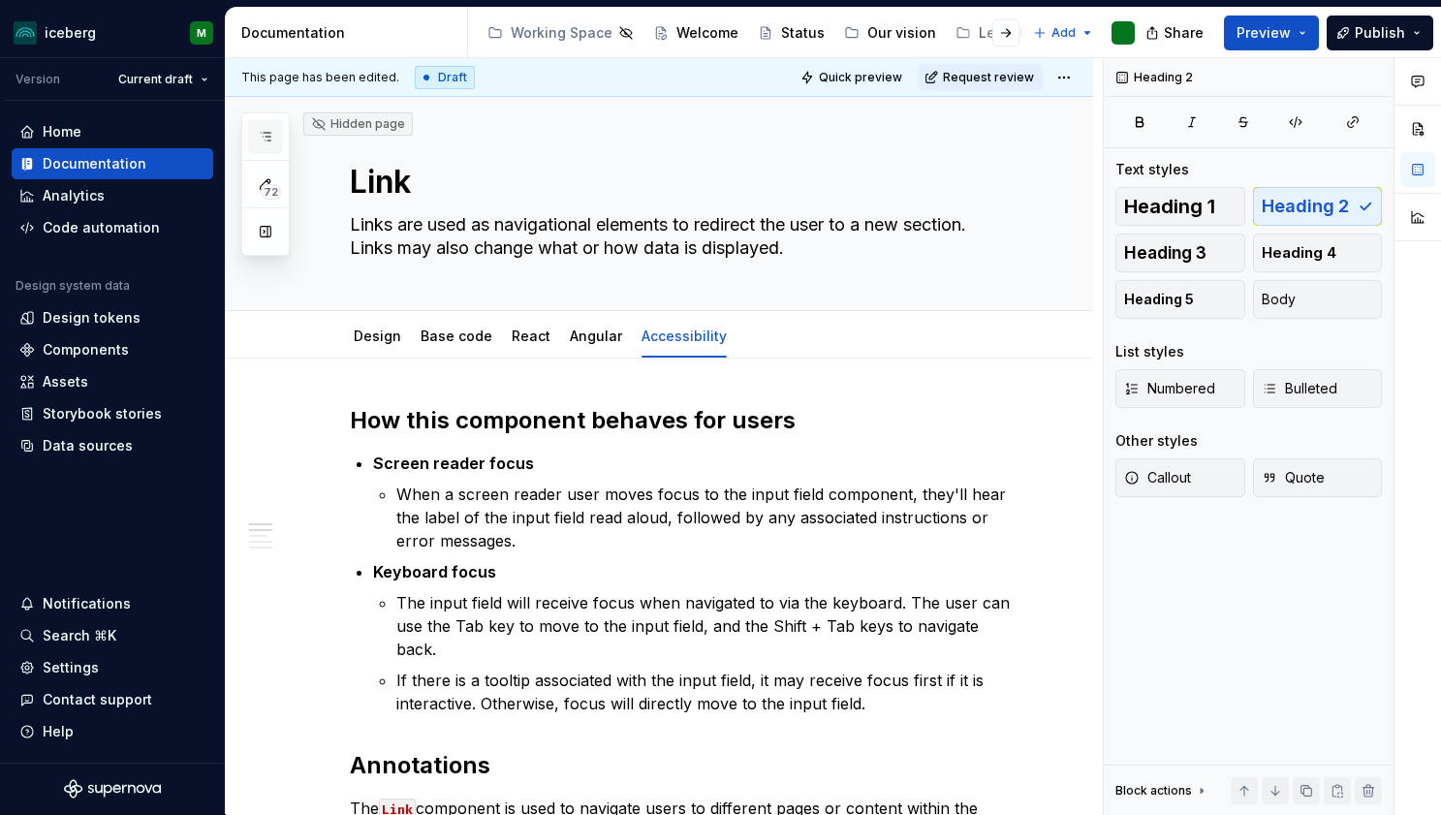
click at [267, 134] on icon "button" at bounding box center [266, 137] width 16 height 16
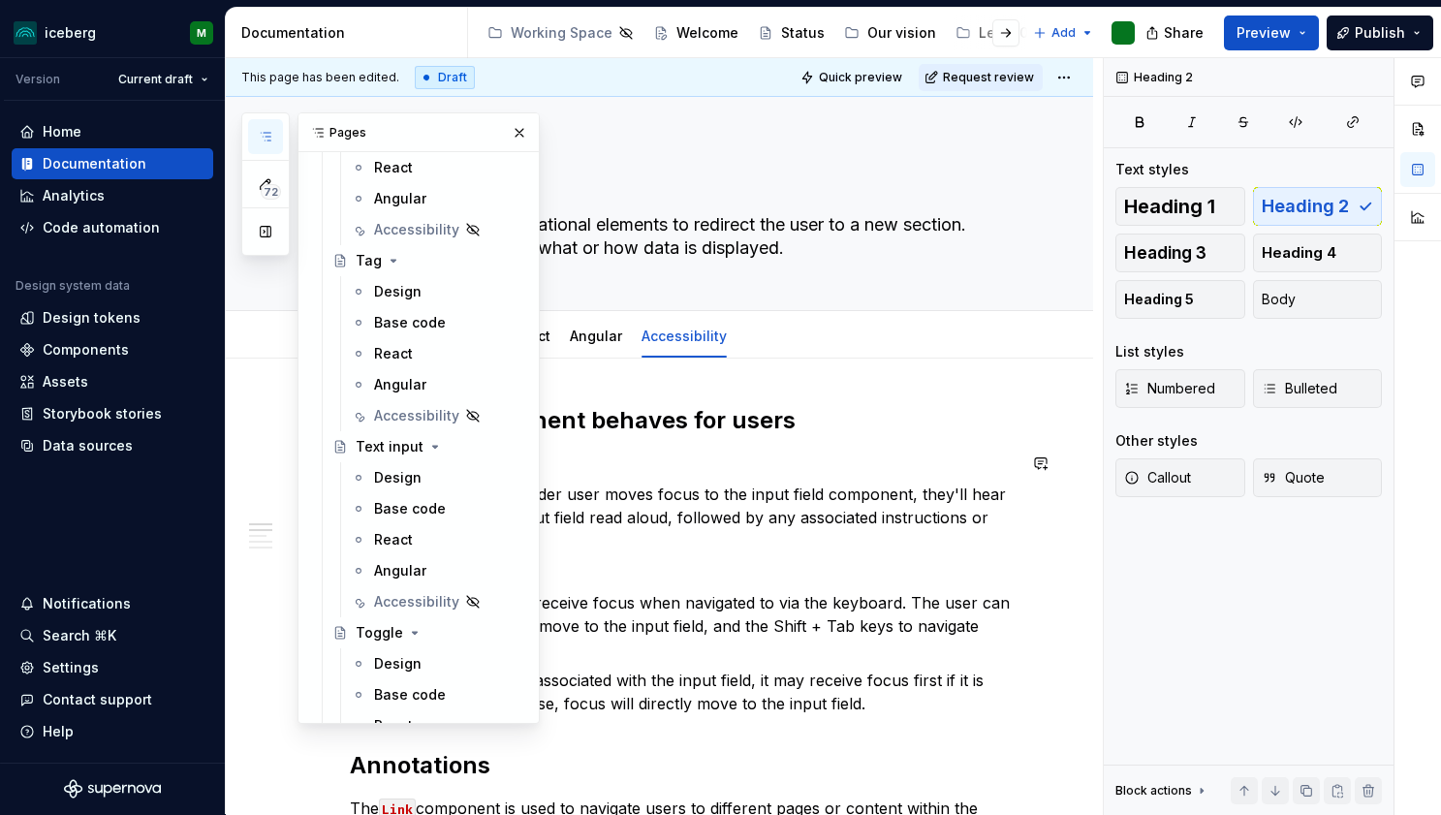
scroll to position [5003, 0]
click at [396, 599] on div "Accessibility" at bounding box center [409, 602] width 70 height 19
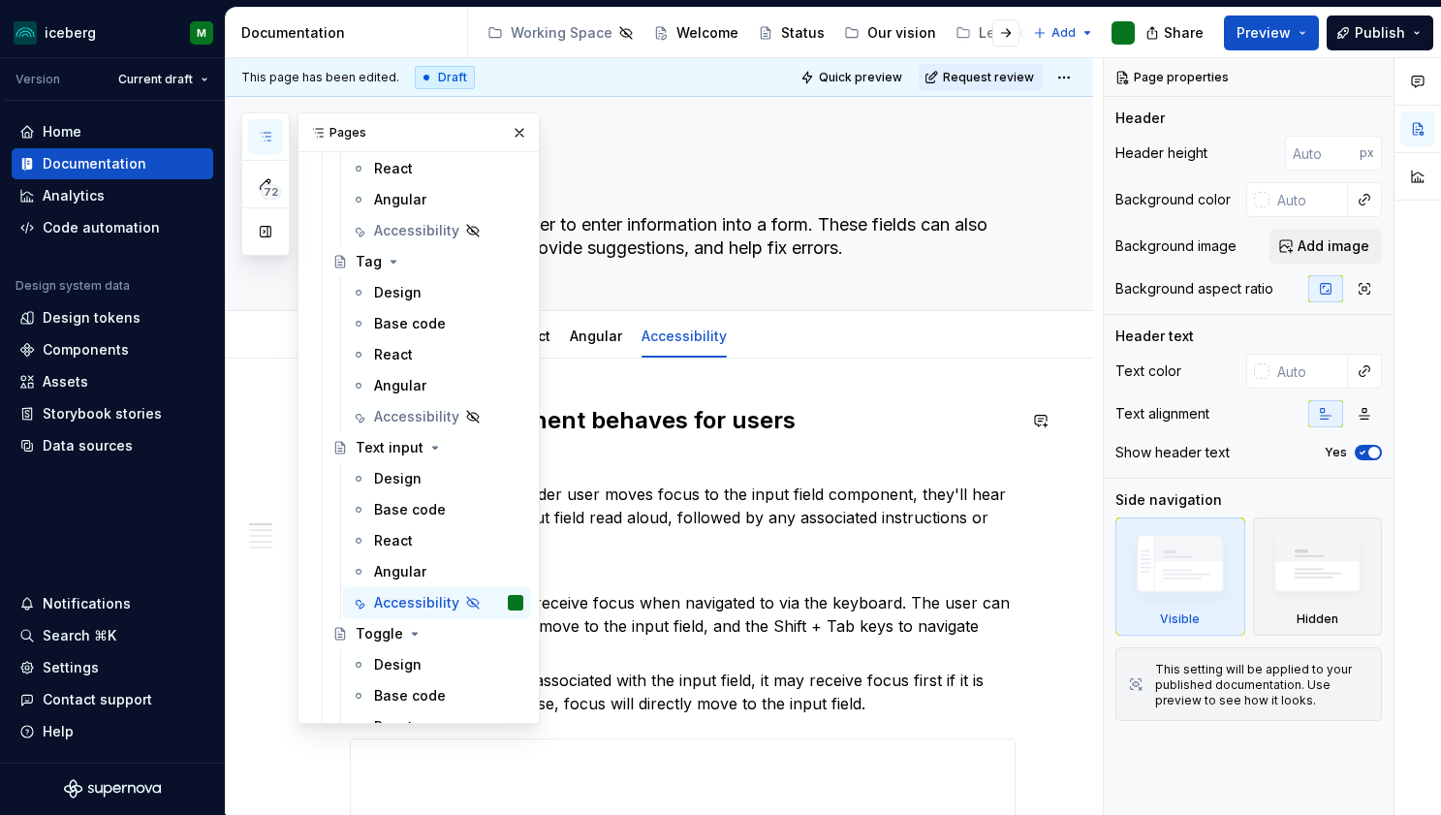
click at [980, 367] on div "**********" at bounding box center [664, 436] width 877 height 757
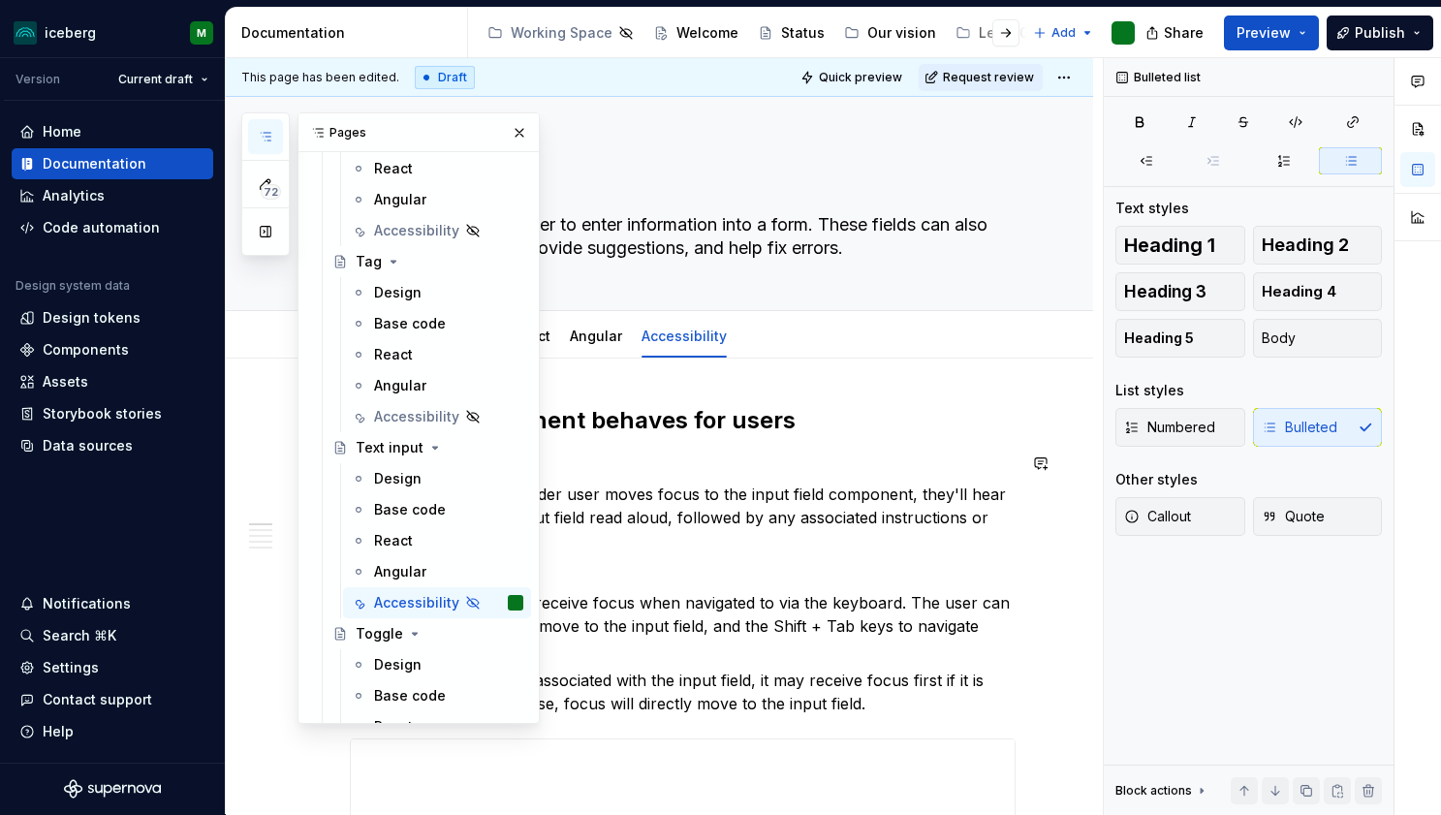
click at [510, 129] on button "button" at bounding box center [519, 132] width 27 height 27
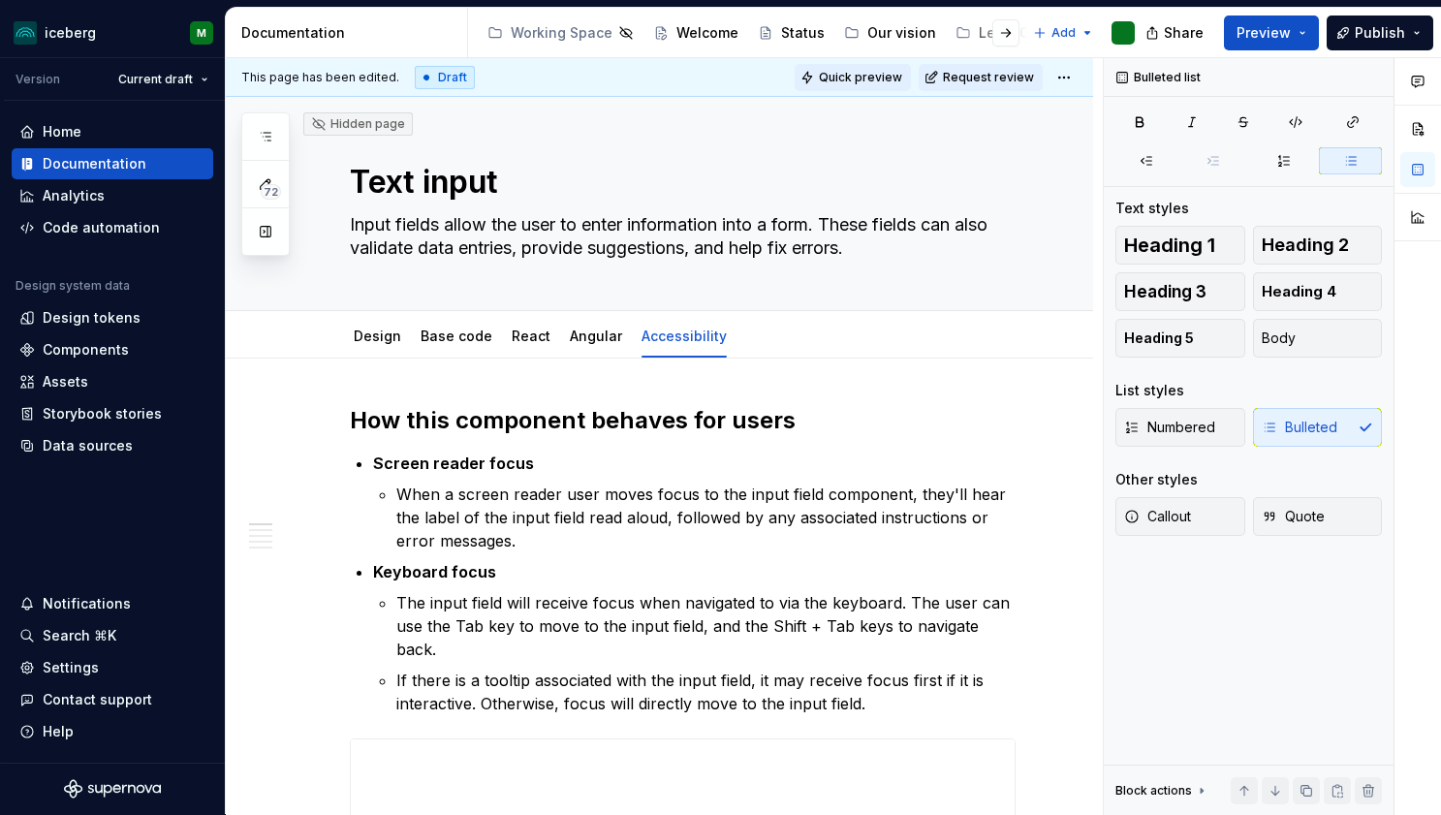
click at [866, 75] on span "Quick preview" at bounding box center [860, 78] width 83 height 16
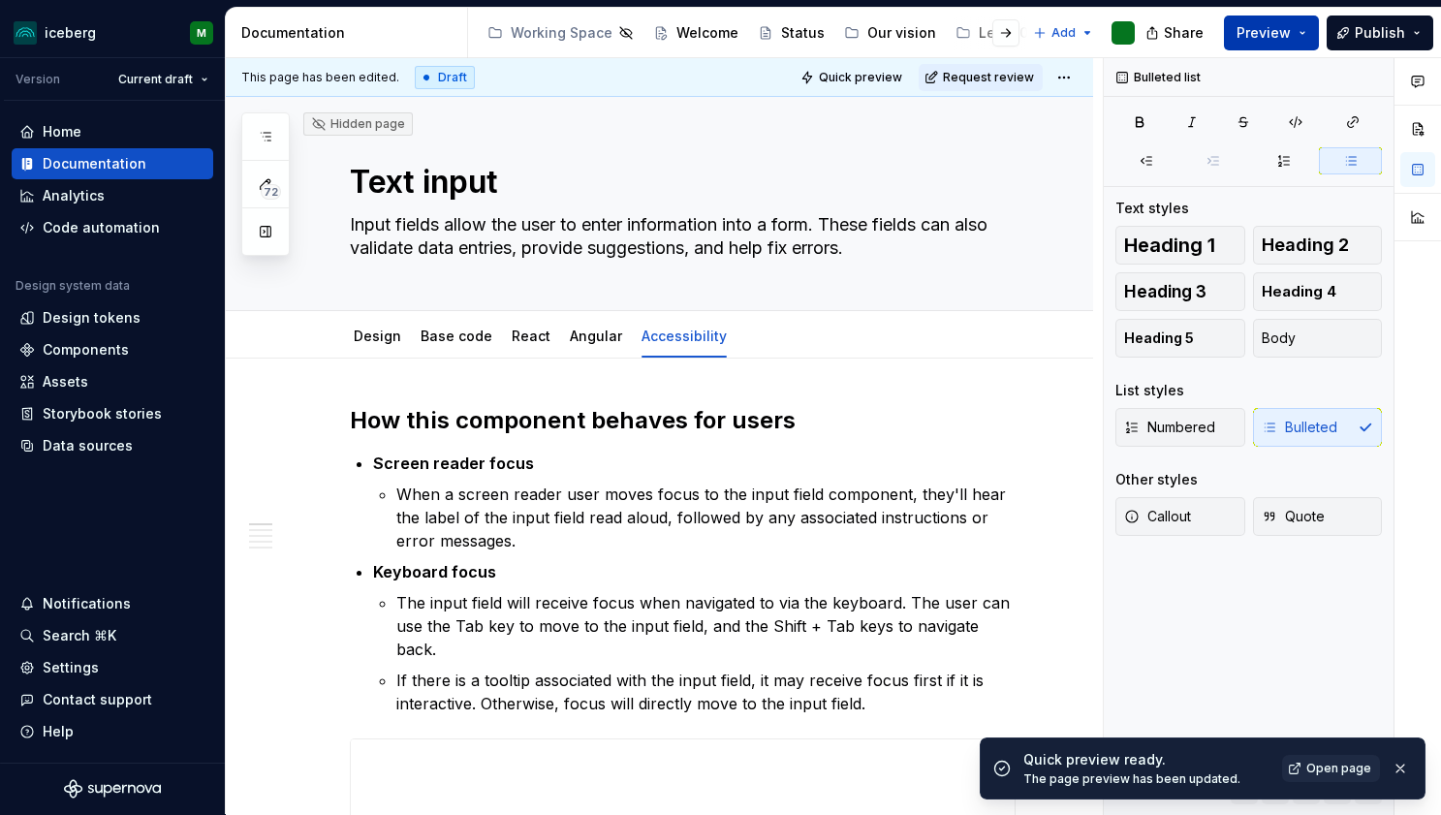
click at [1309, 22] on button "Preview" at bounding box center [1271, 33] width 95 height 35
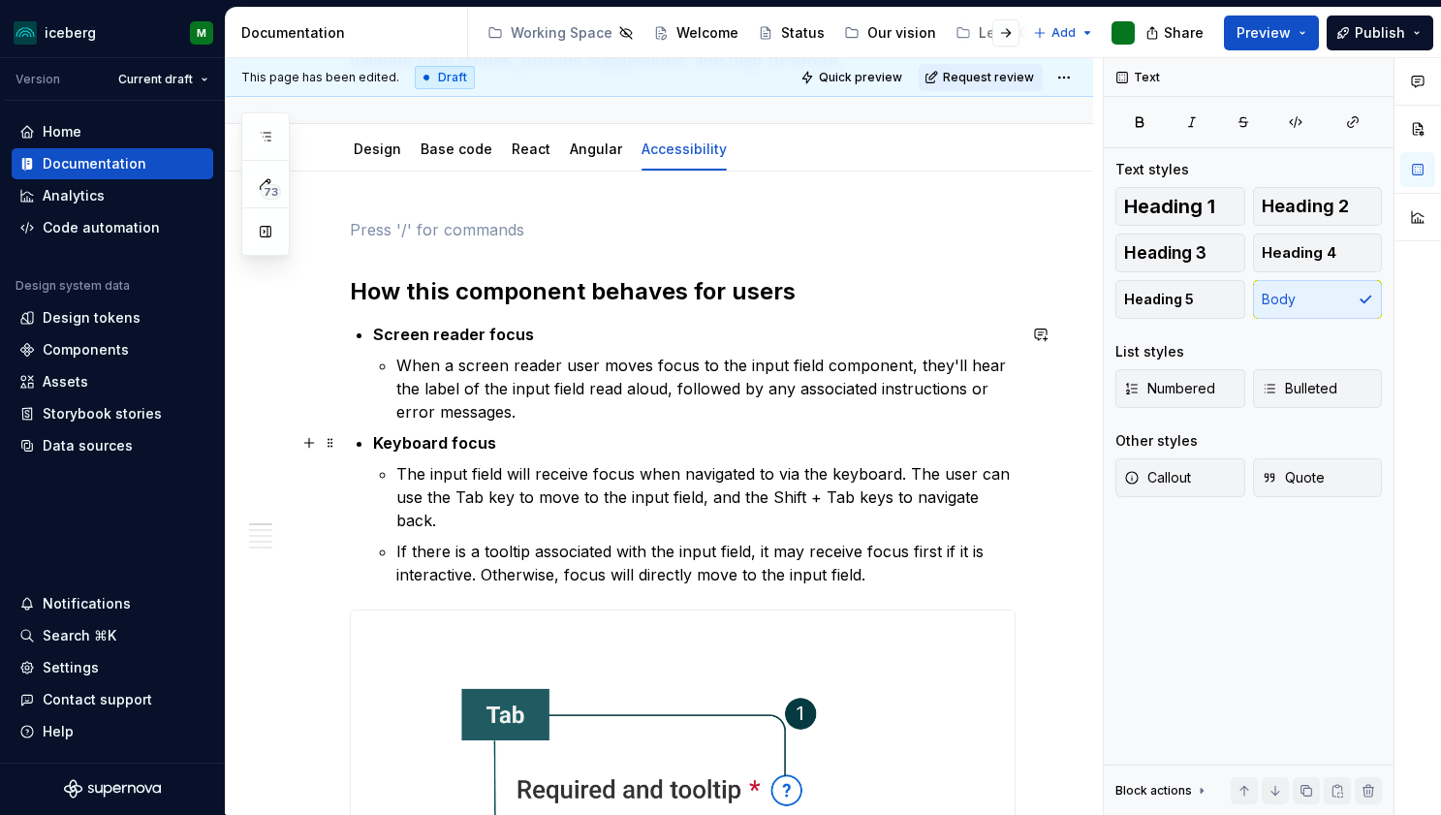
scroll to position [209, 0]
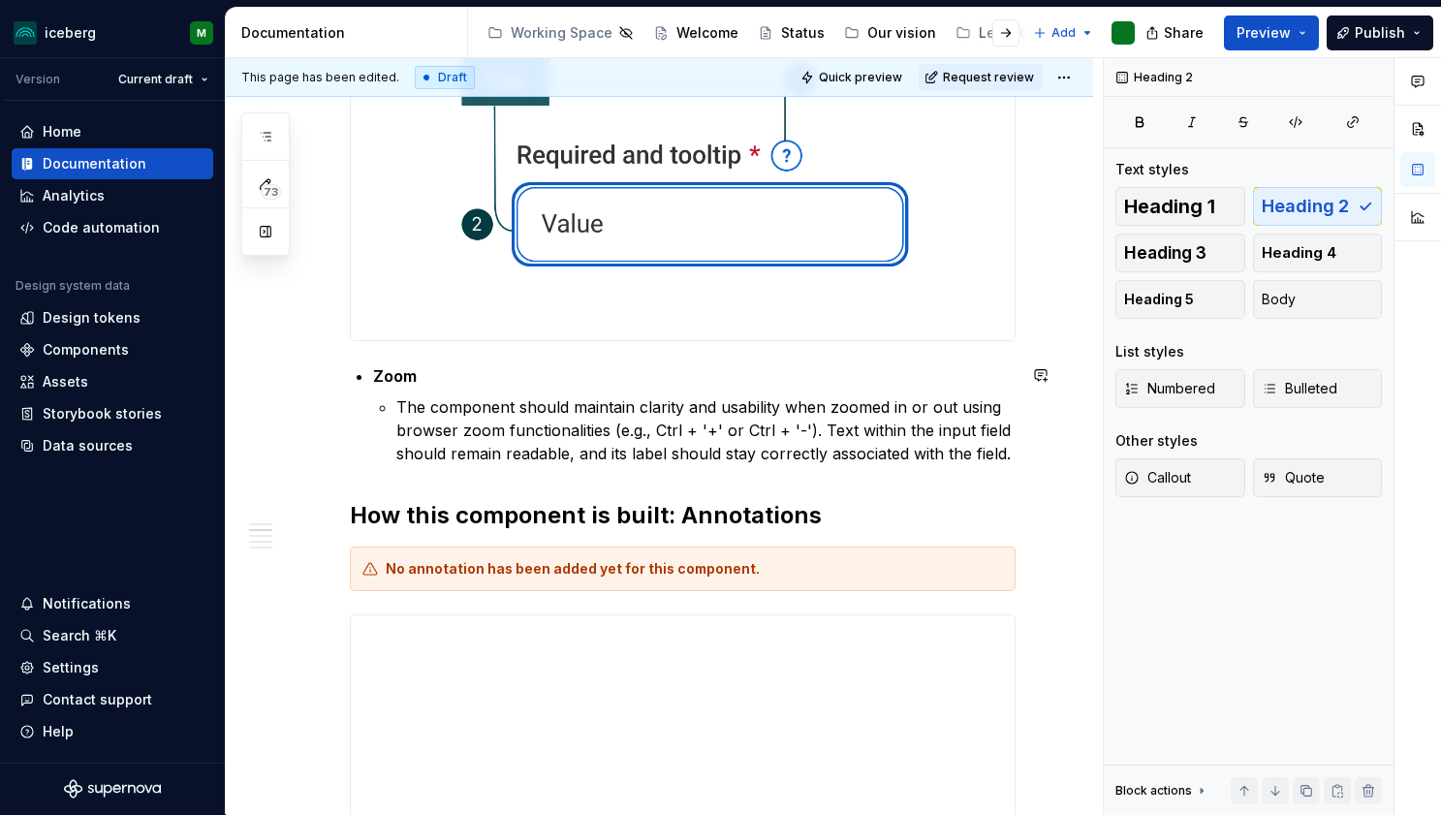
scroll to position [761, 0]
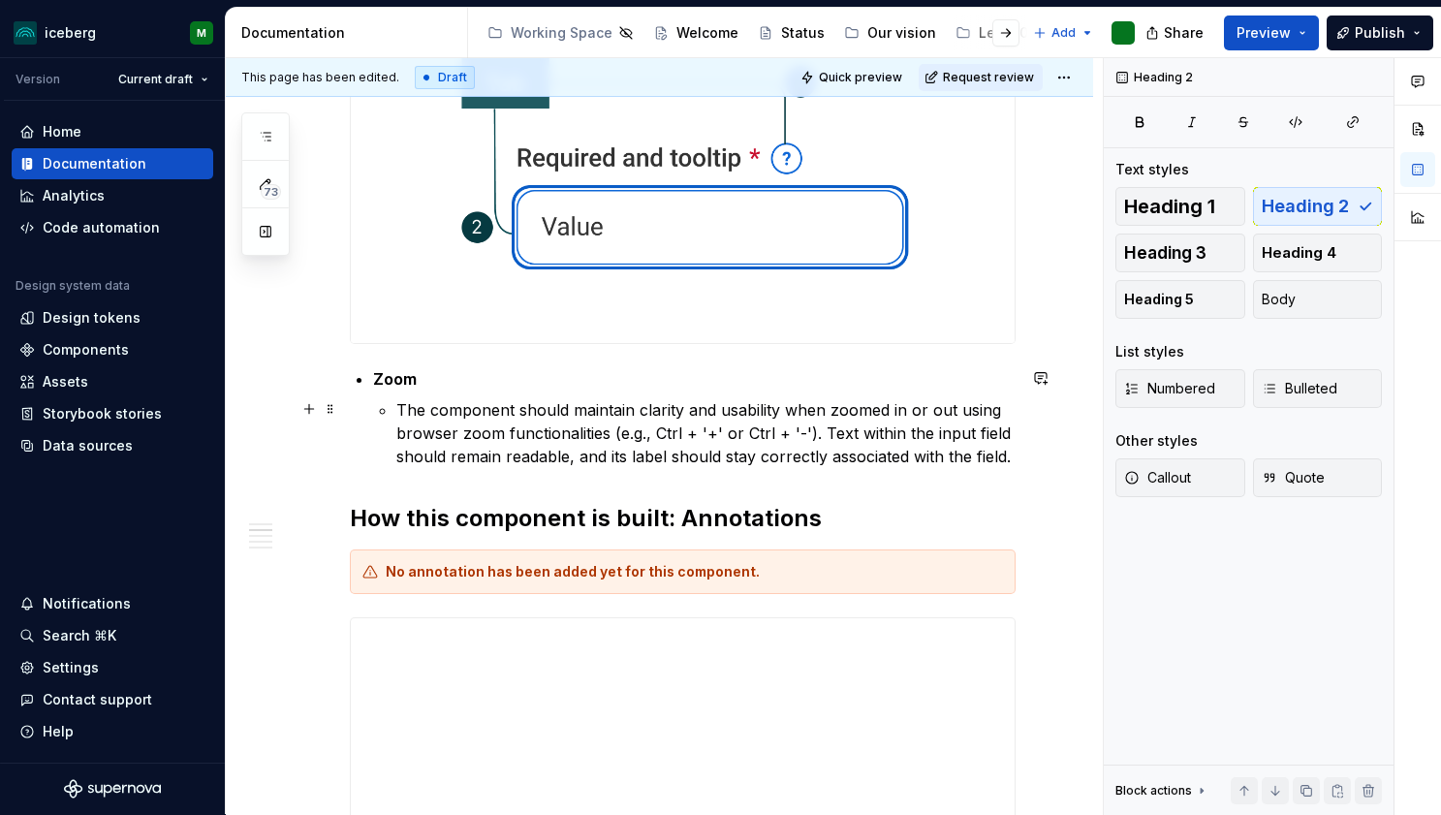
type textarea "*"
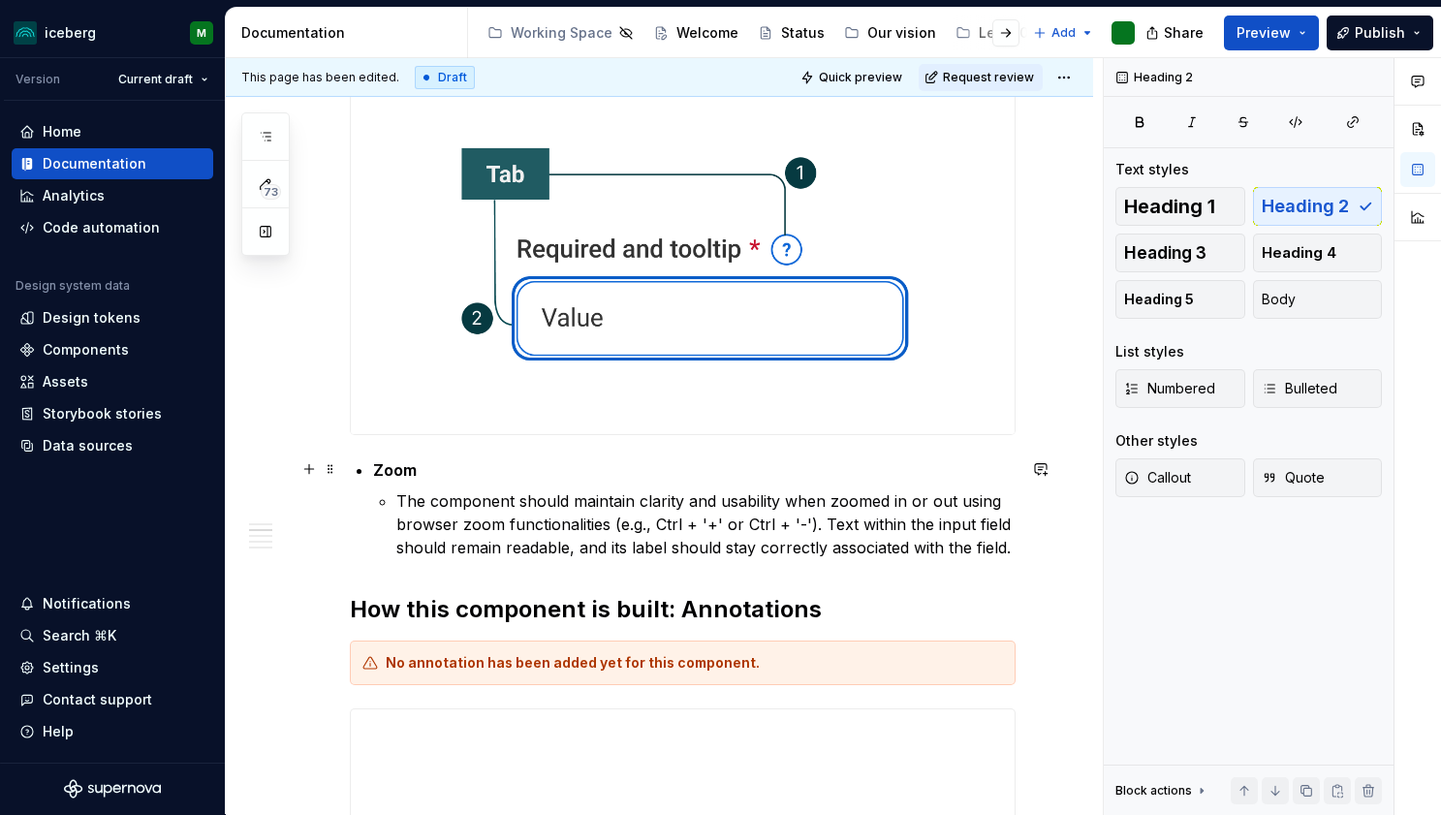
scroll to position [666, 0]
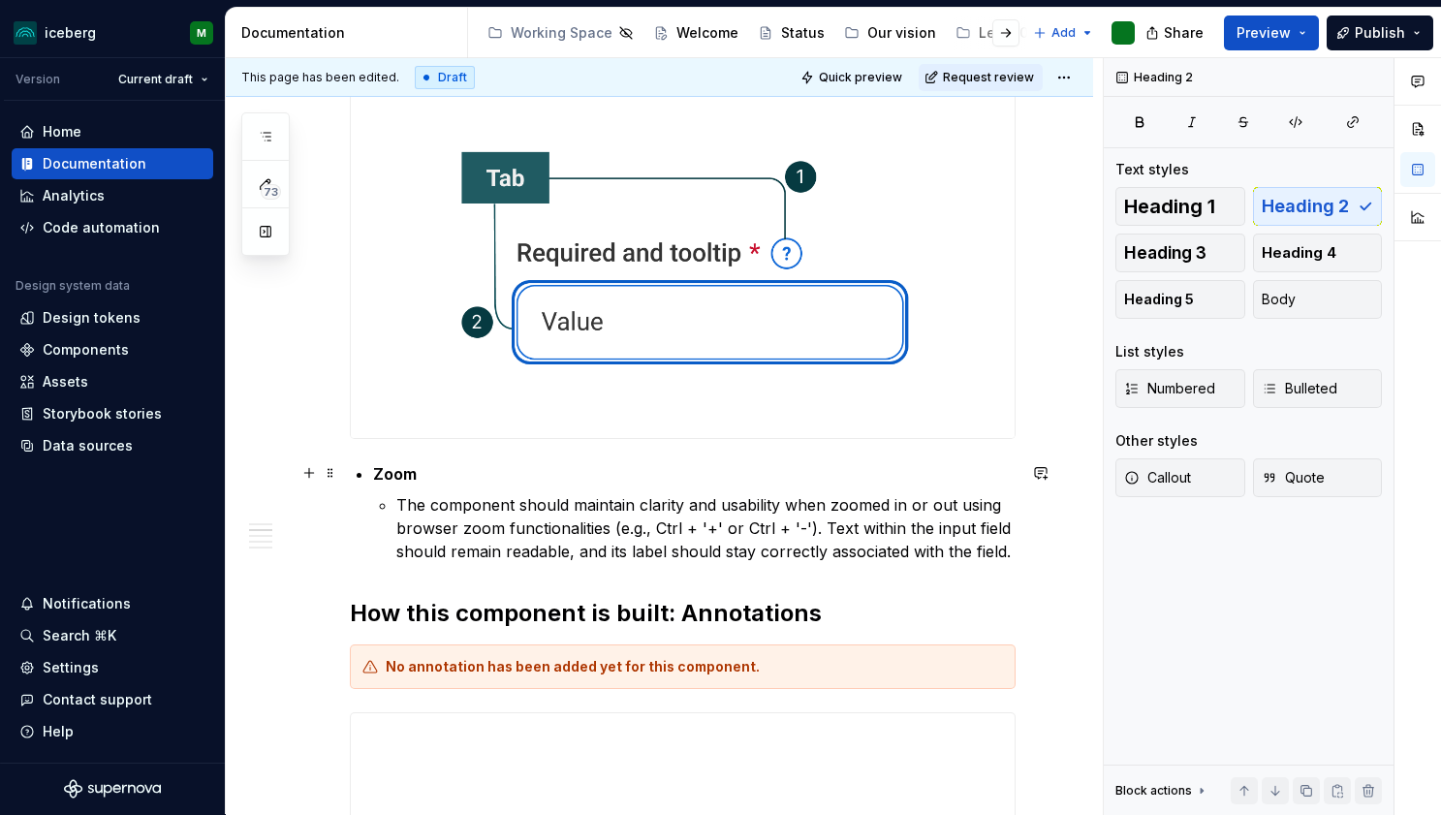
click at [449, 474] on p "Zoom" at bounding box center [694, 473] width 642 height 23
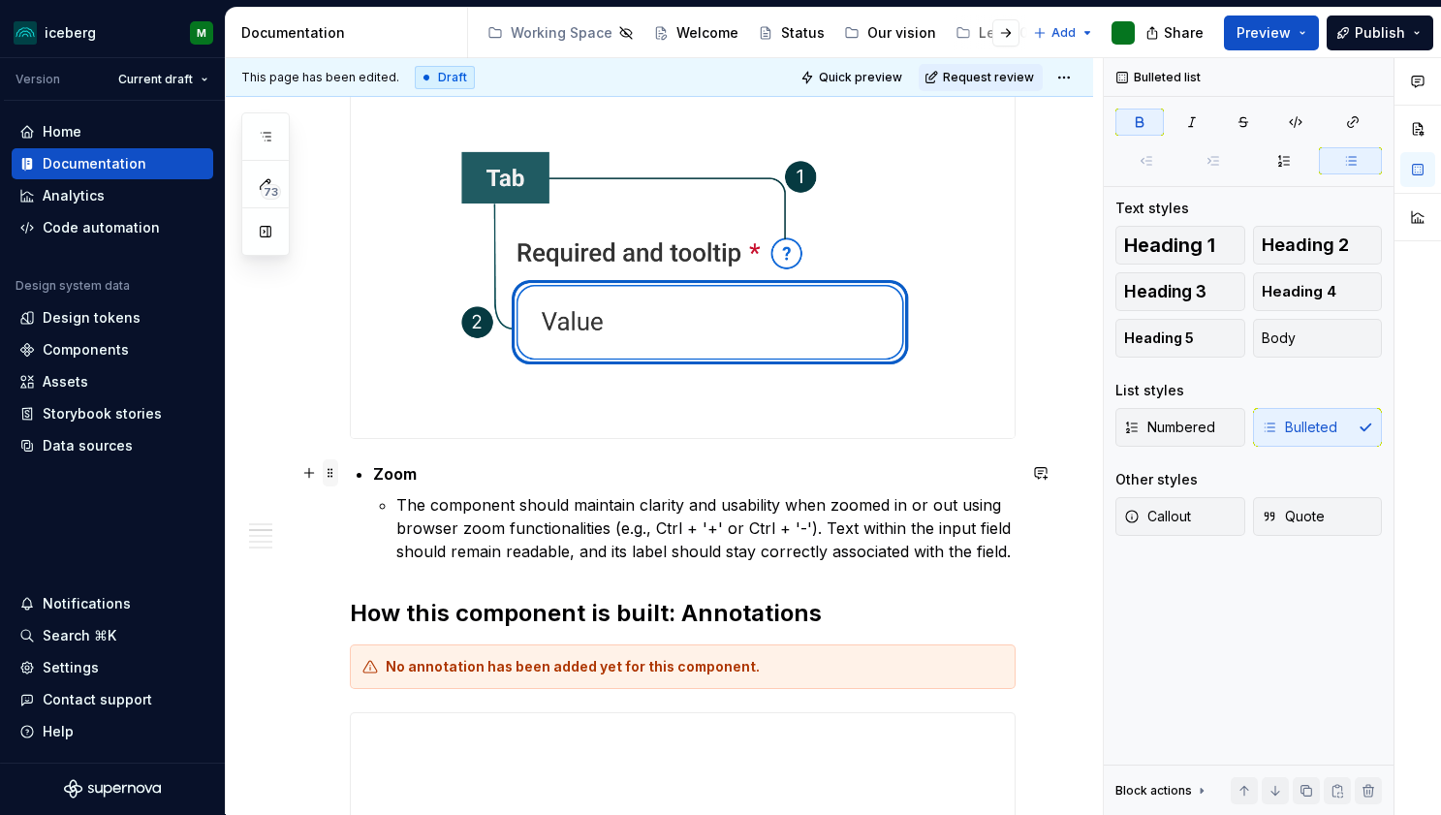
click at [331, 477] on span at bounding box center [331, 472] width 16 height 27
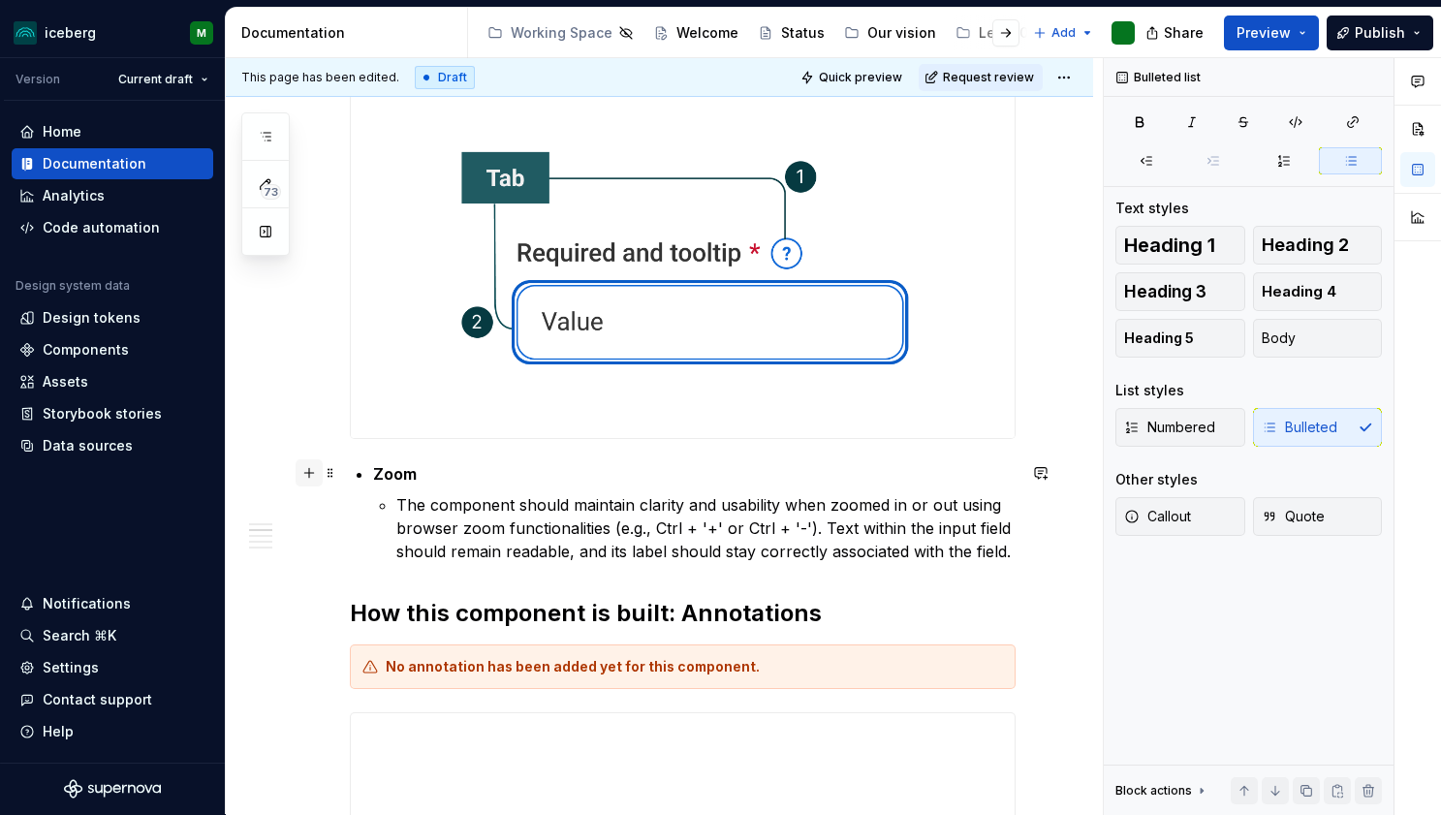
click at [304, 468] on button "button" at bounding box center [309, 472] width 27 height 27
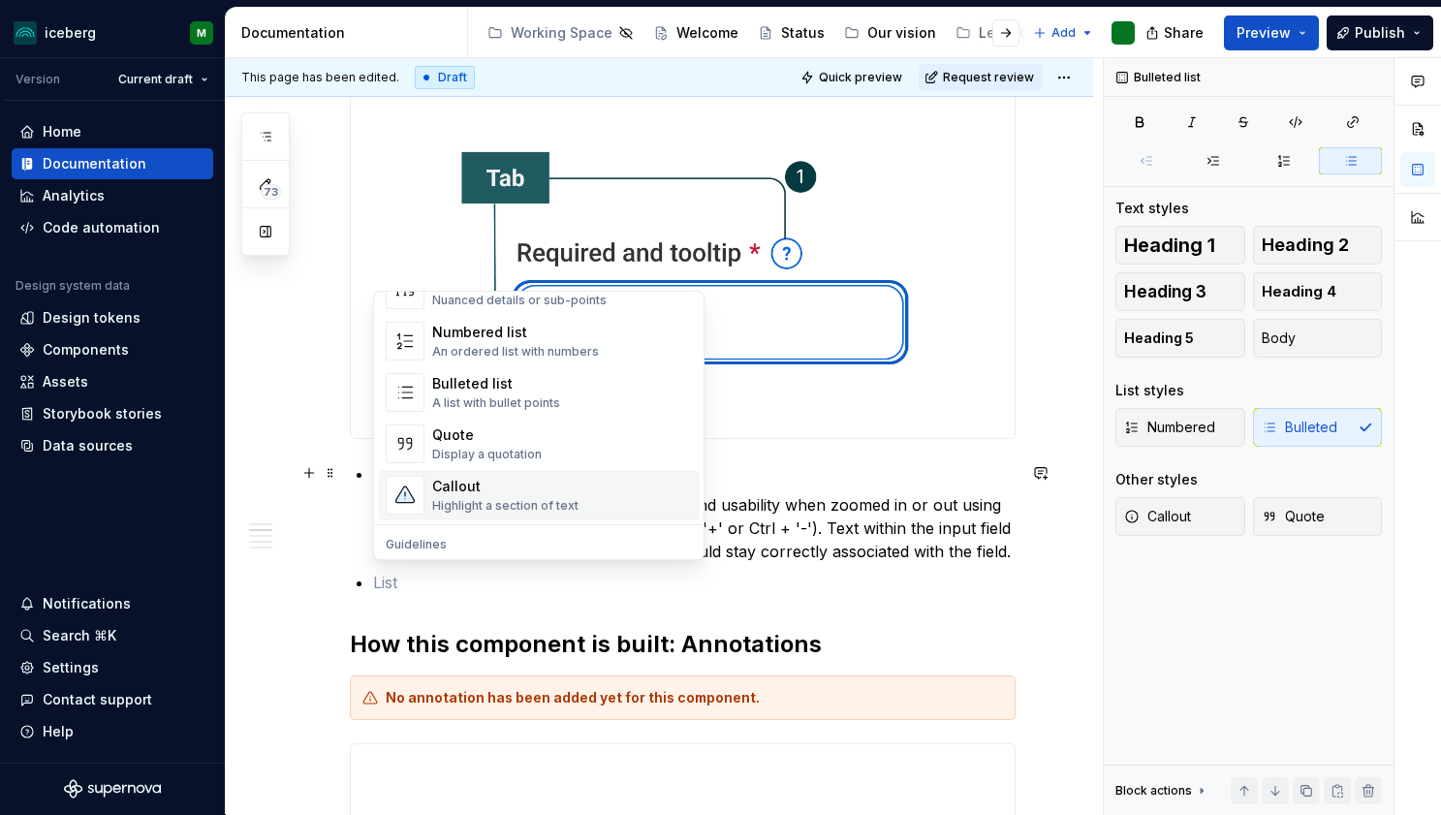
scroll to position [307, 0]
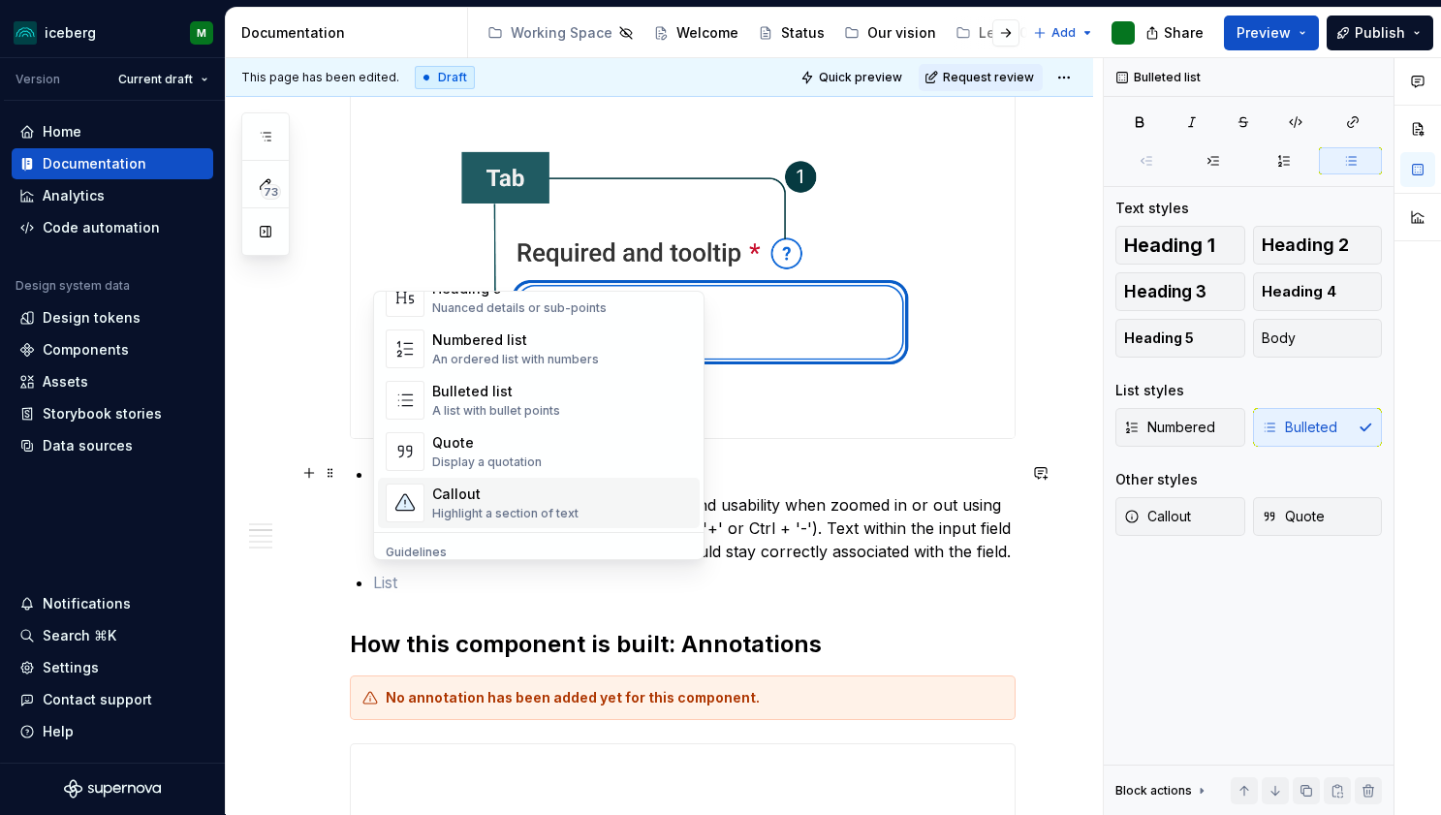
click at [536, 515] on div "Highlight a section of text" at bounding box center [505, 514] width 146 height 16
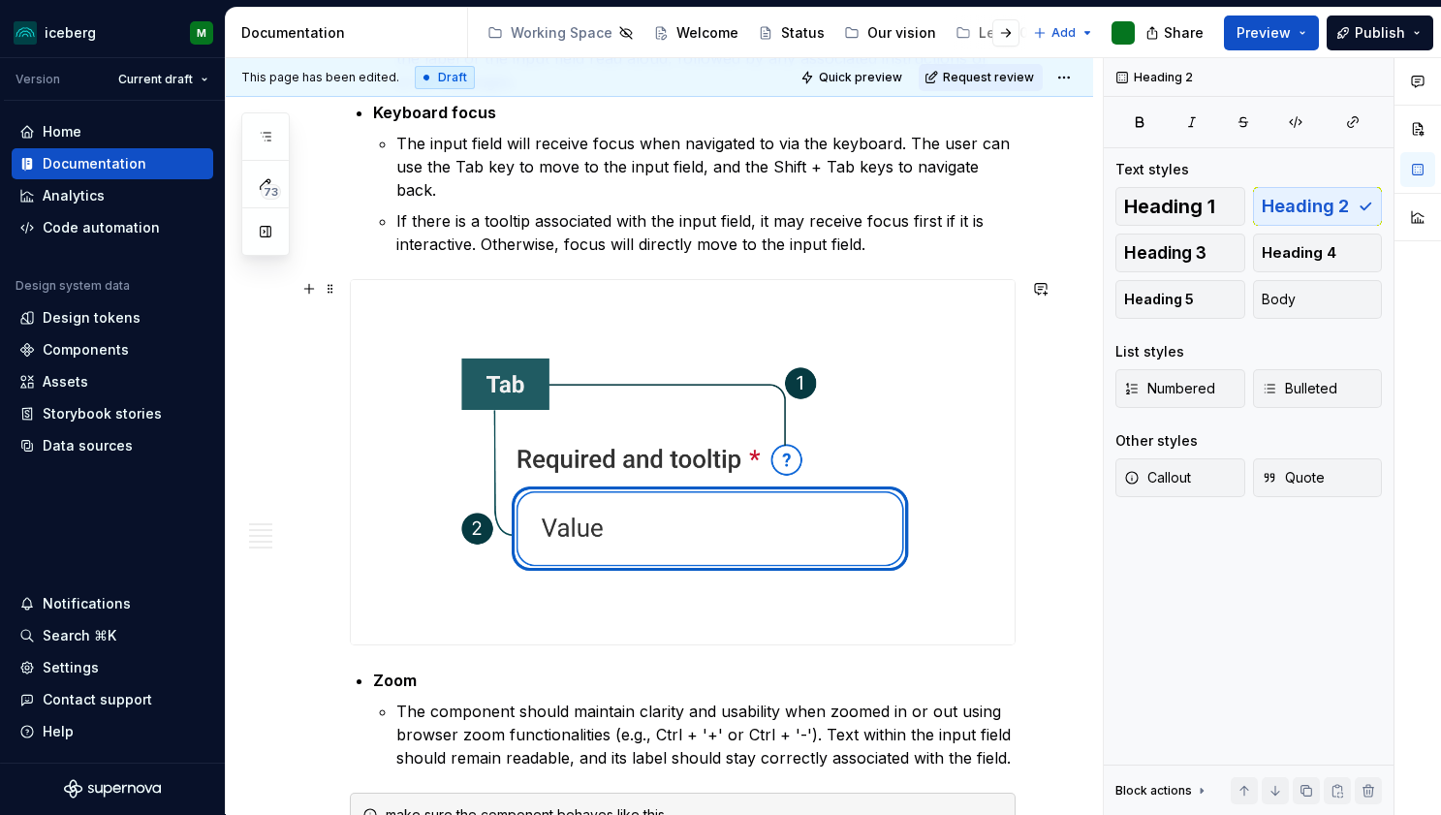
scroll to position [698, 0]
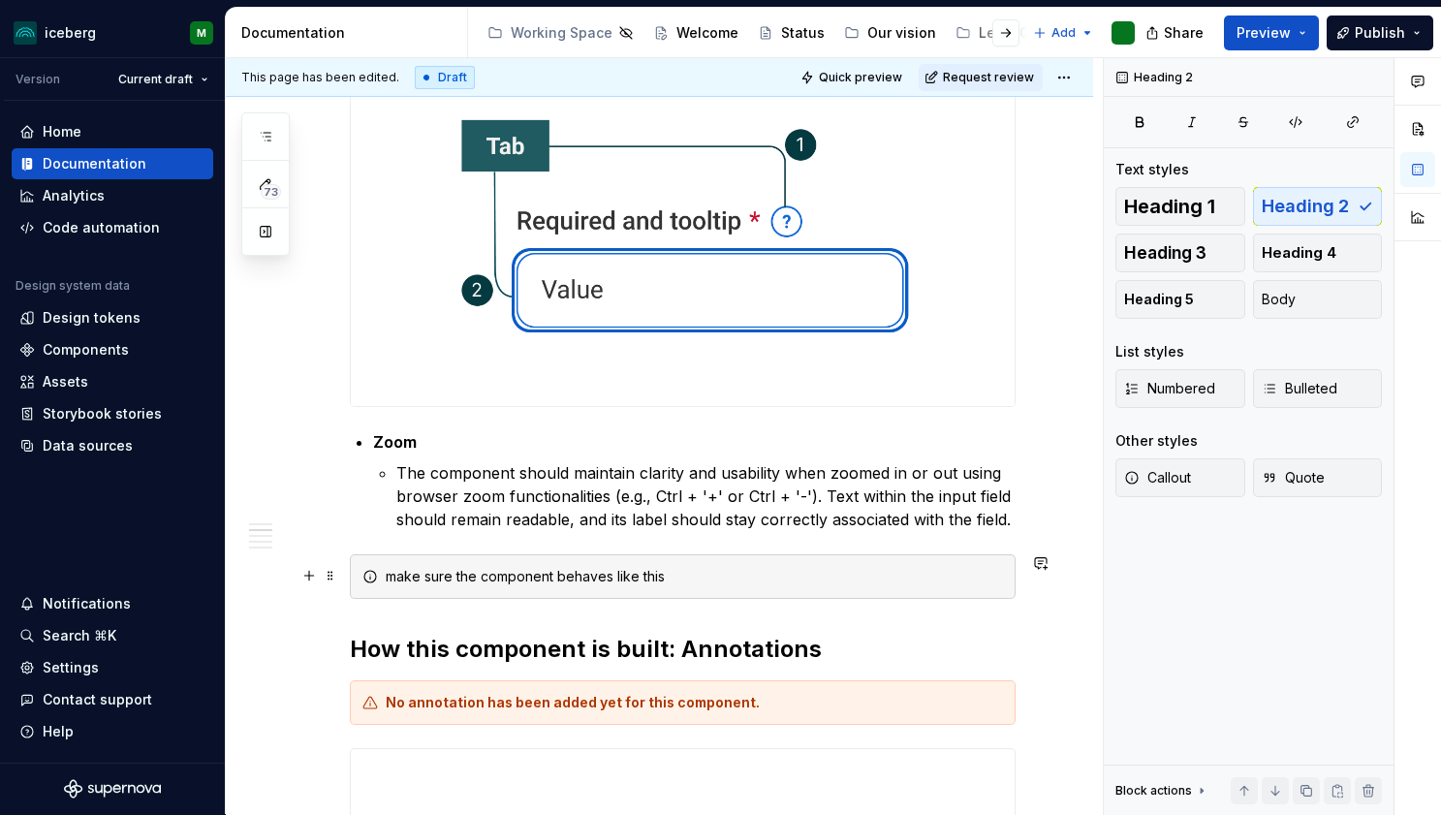
click at [690, 576] on div "make sure the component behaves like this" at bounding box center [694, 576] width 617 height 19
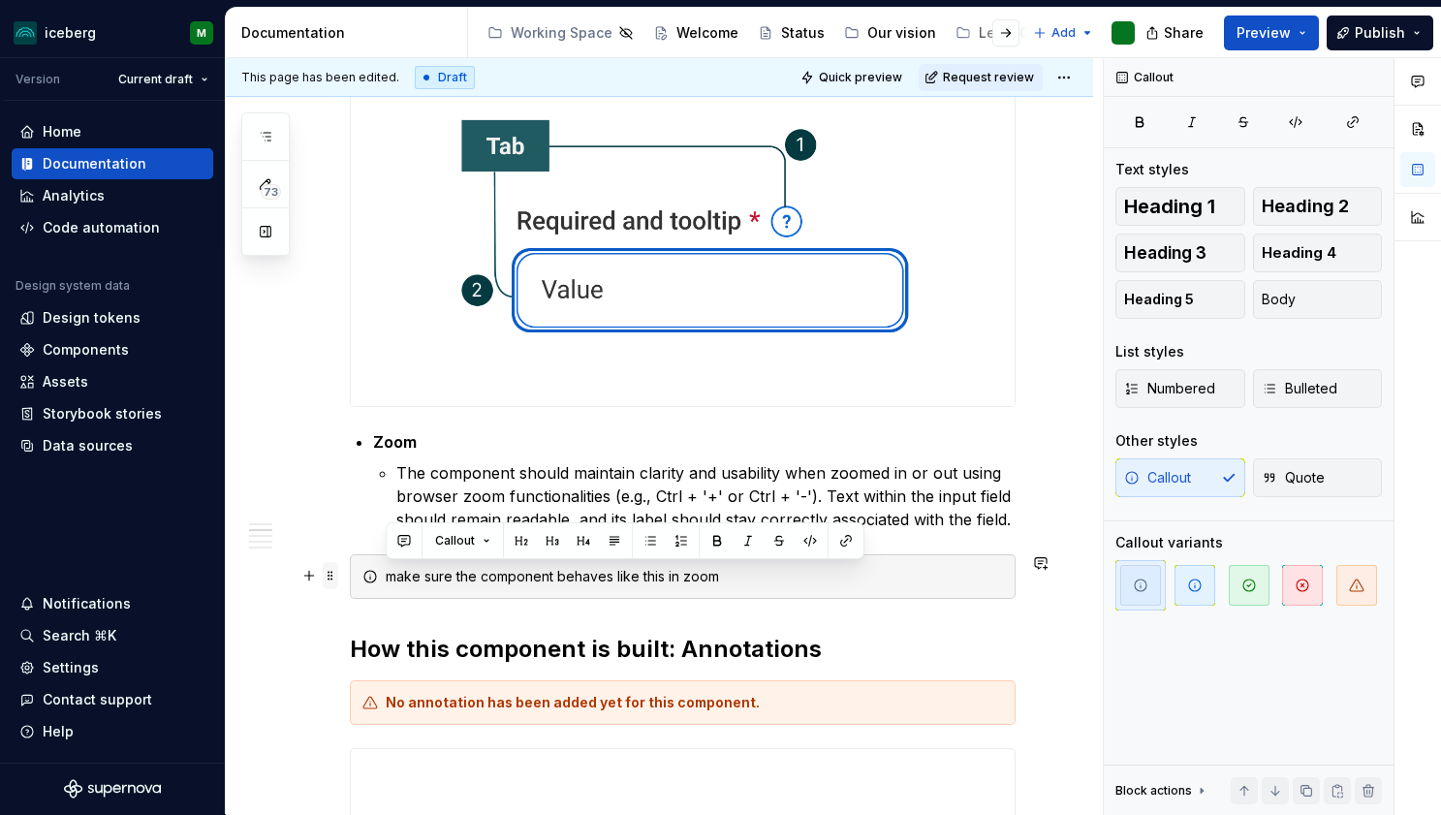
drag, startPoint x: 729, startPoint y: 575, endPoint x: 327, endPoint y: 577, distance: 402.2
copy div "make sure the component behaves like this in zoom"
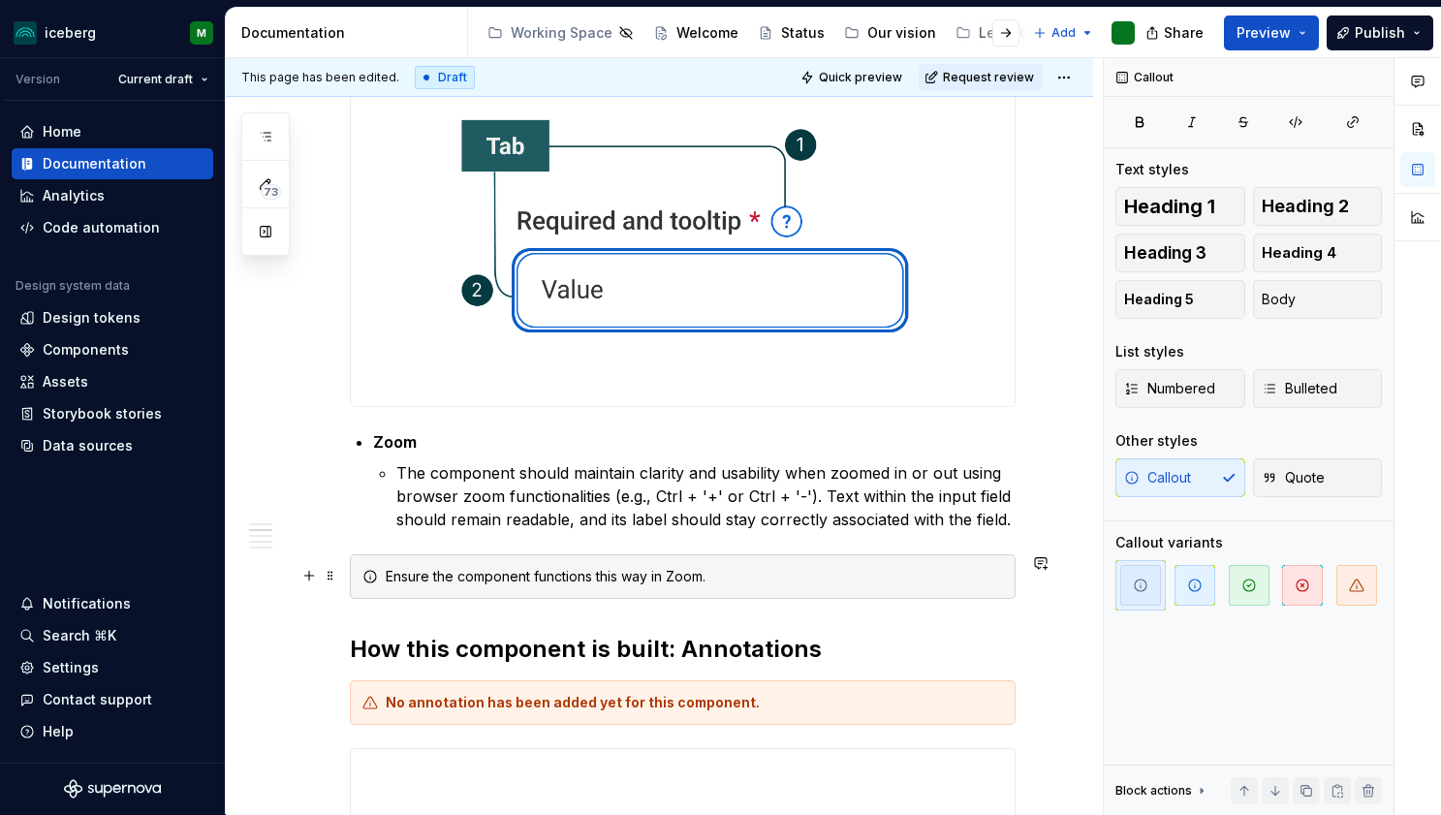
click at [434, 576] on div "Ensure the component functions this way in Zoom." at bounding box center [694, 576] width 617 height 19
click at [1052, 636] on span at bounding box center [1040, 648] width 27 height 27
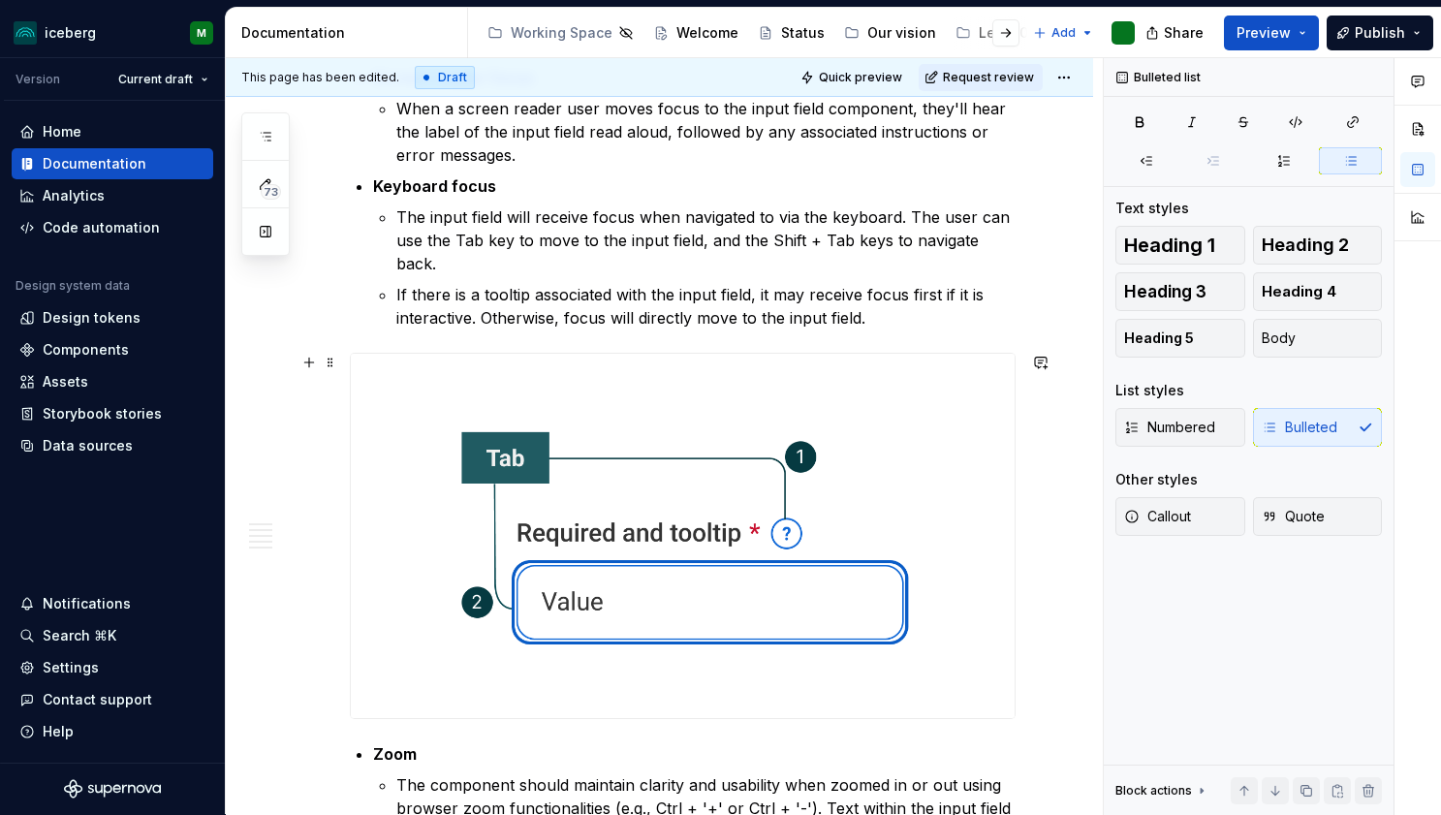
scroll to position [396, 0]
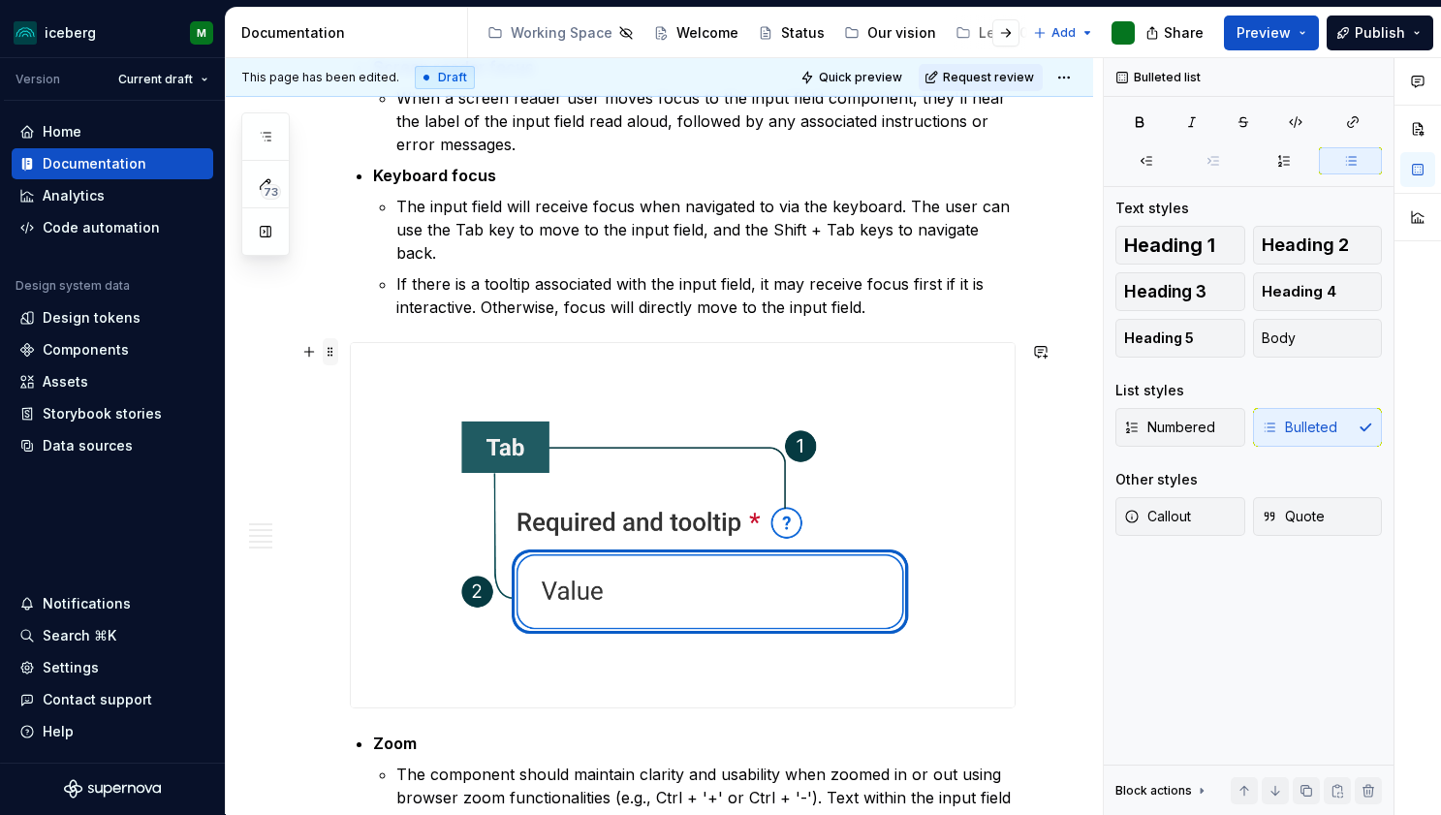
click at [331, 351] on span at bounding box center [331, 351] width 16 height 27
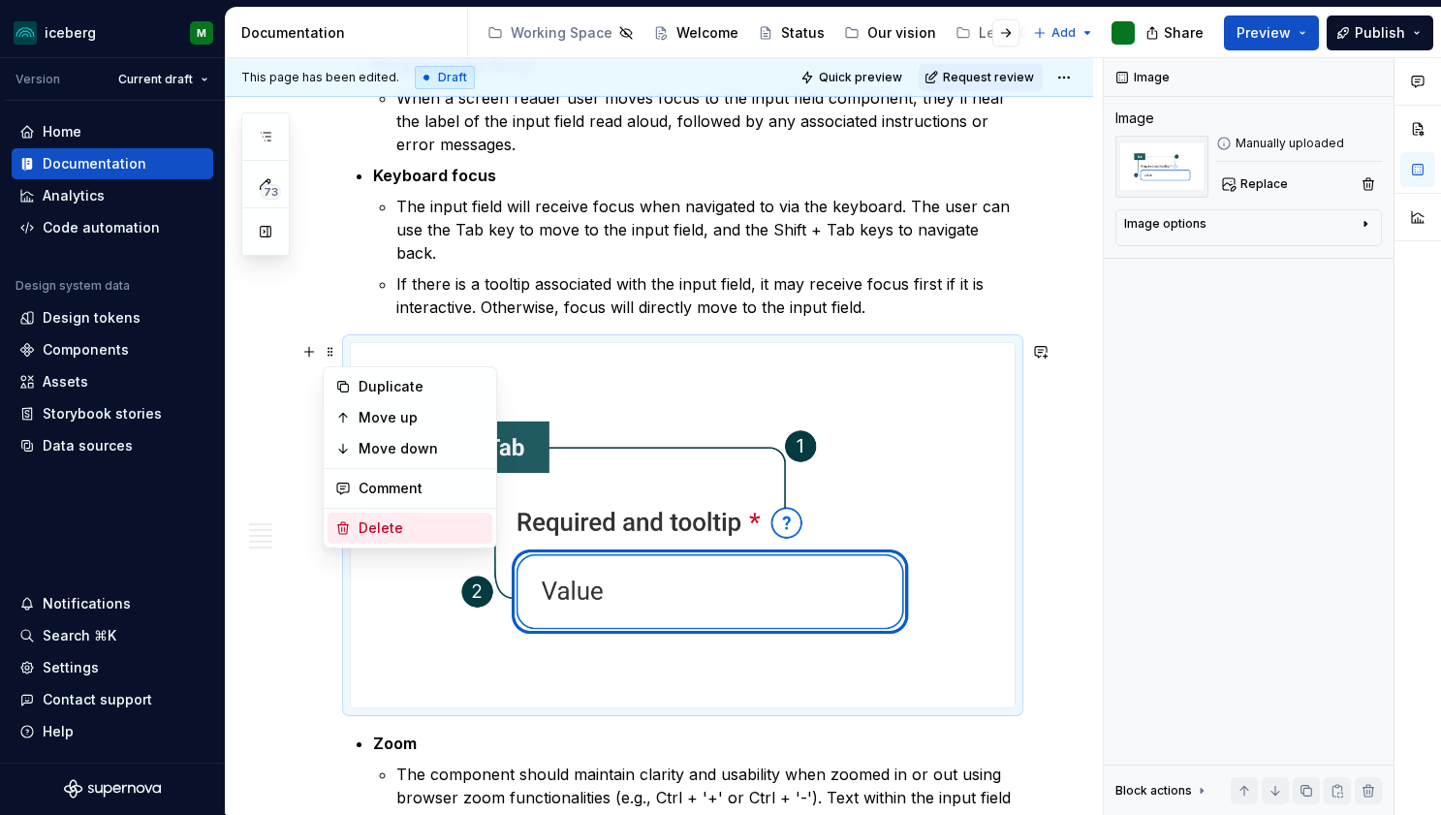
click at [392, 523] on div "Delete" at bounding box center [422, 527] width 126 height 19
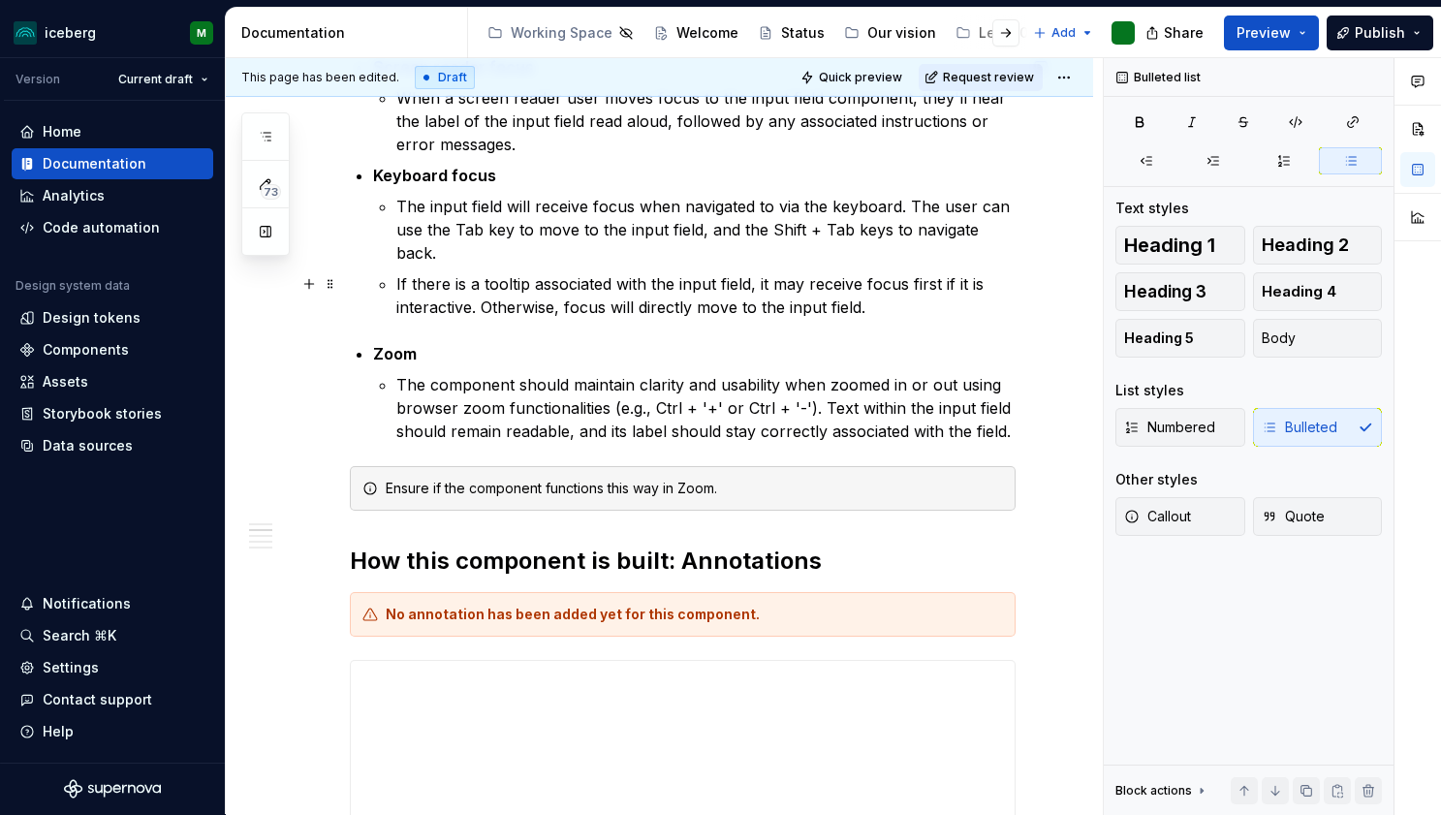
click at [893, 310] on p "If there is a tooltip associated with the input field, it may receive focus fir…" at bounding box center [705, 295] width 619 height 47
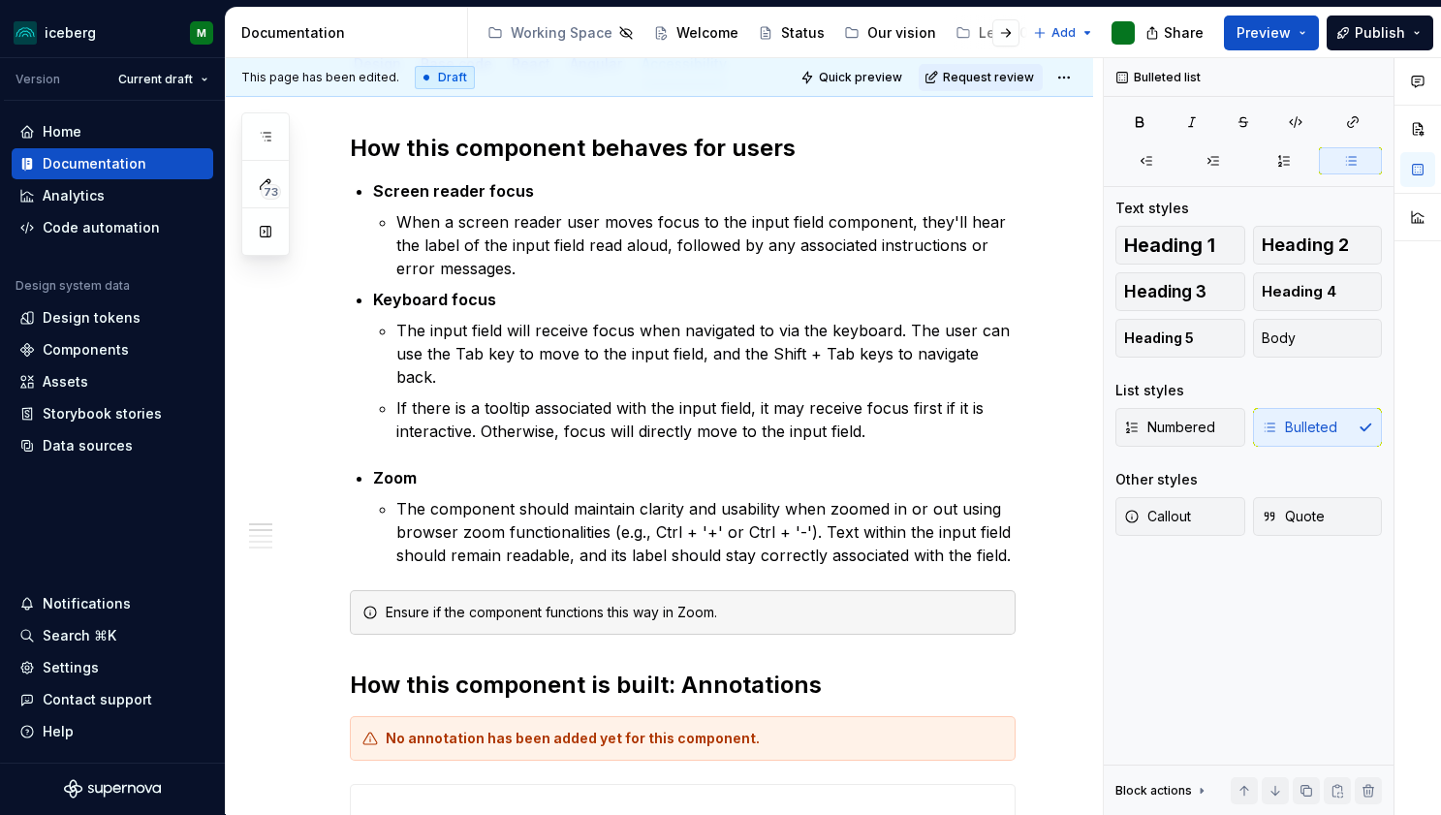
scroll to position [262, 0]
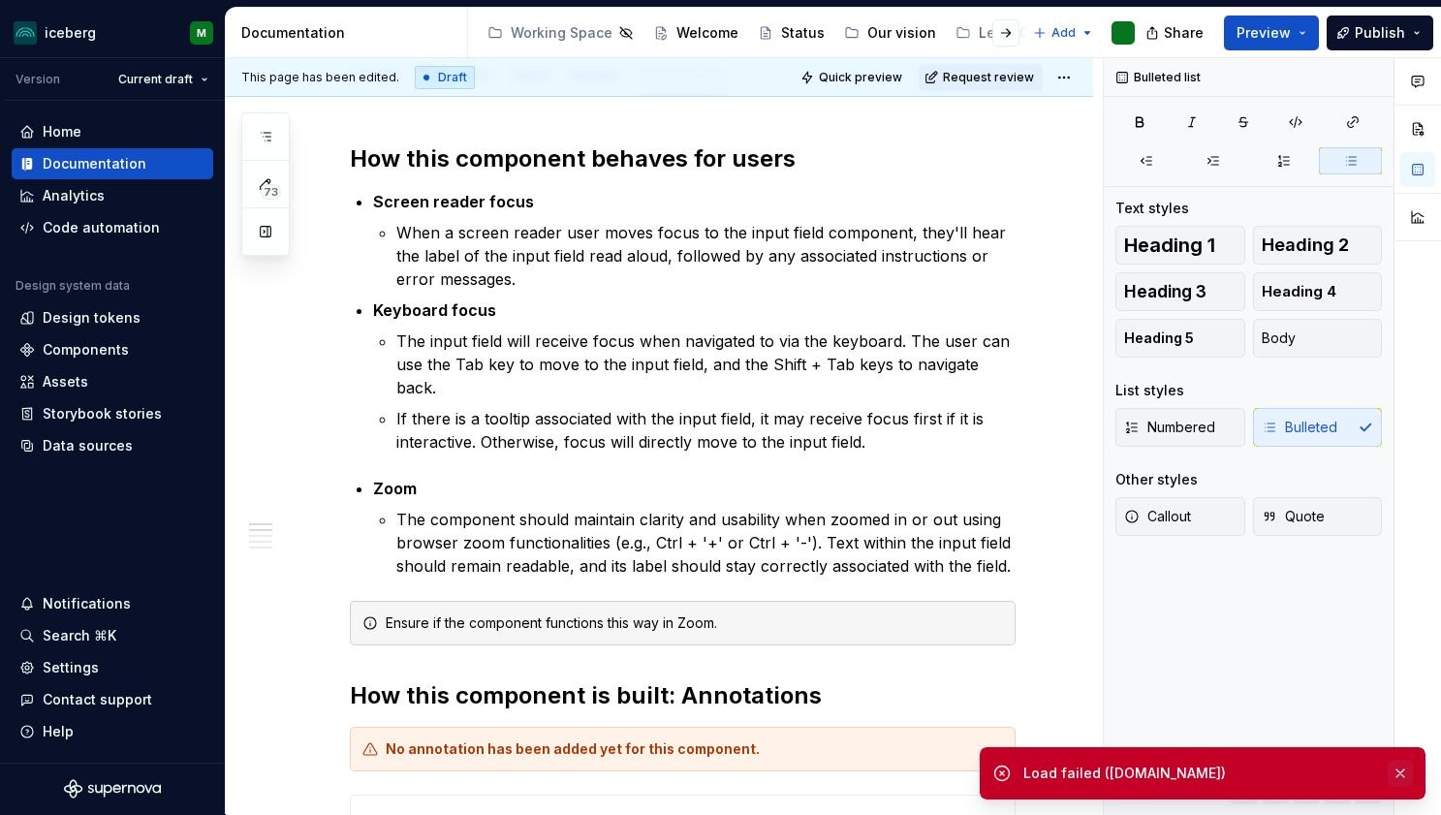
click at [1401, 771] on button "button" at bounding box center [1400, 773] width 25 height 27
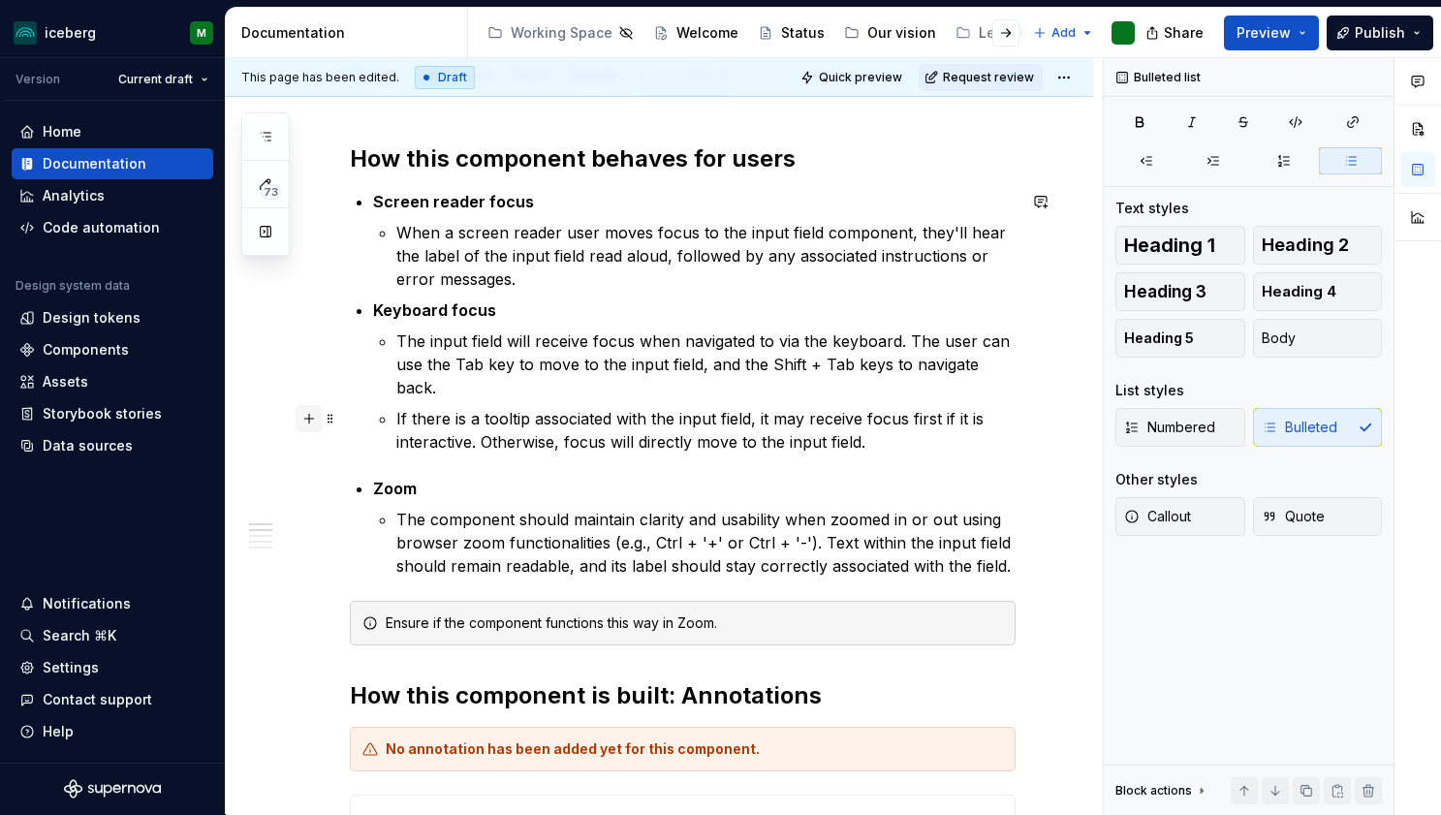
click at [305, 423] on button "button" at bounding box center [309, 418] width 27 height 27
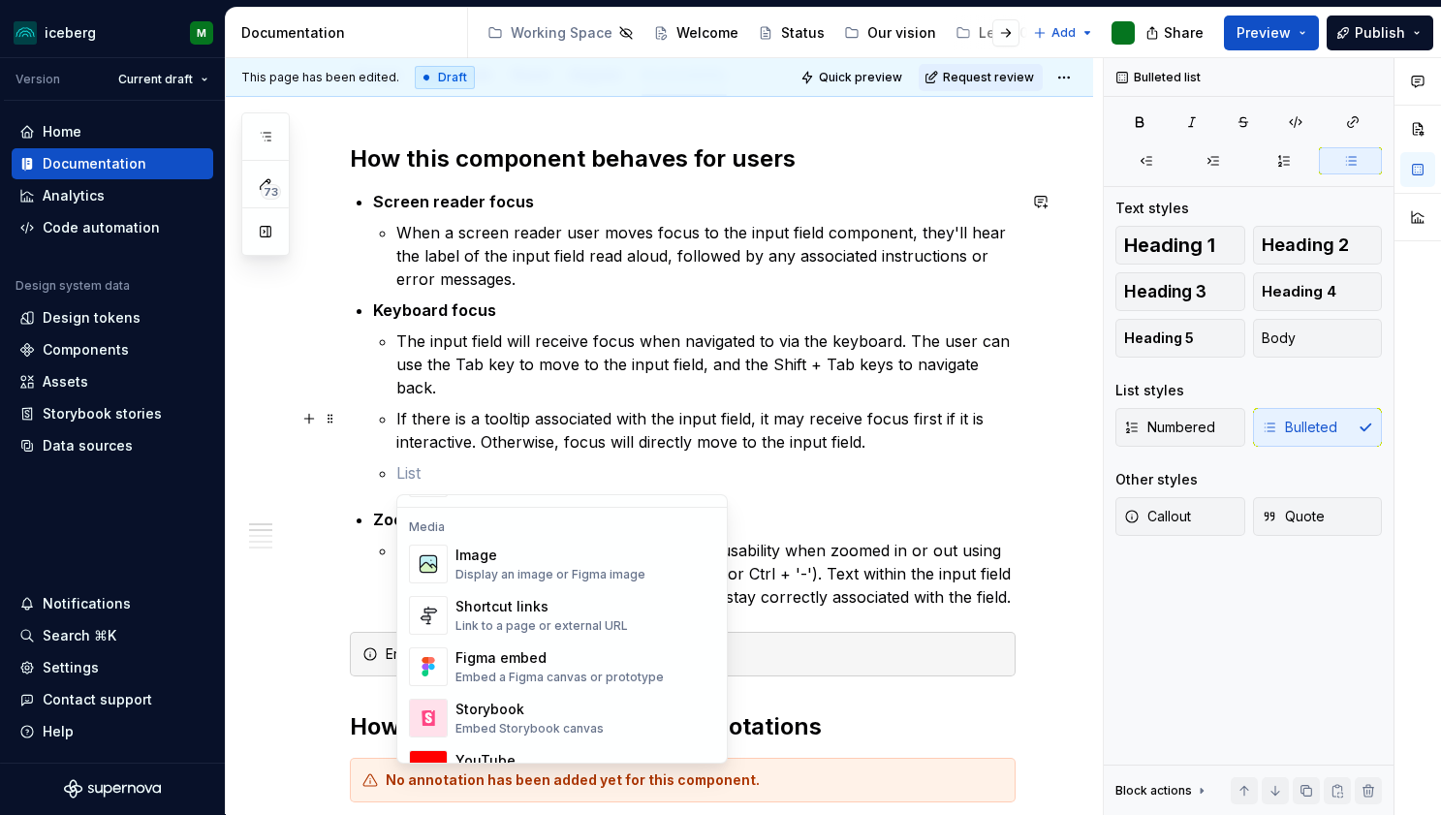
scroll to position [866, 0]
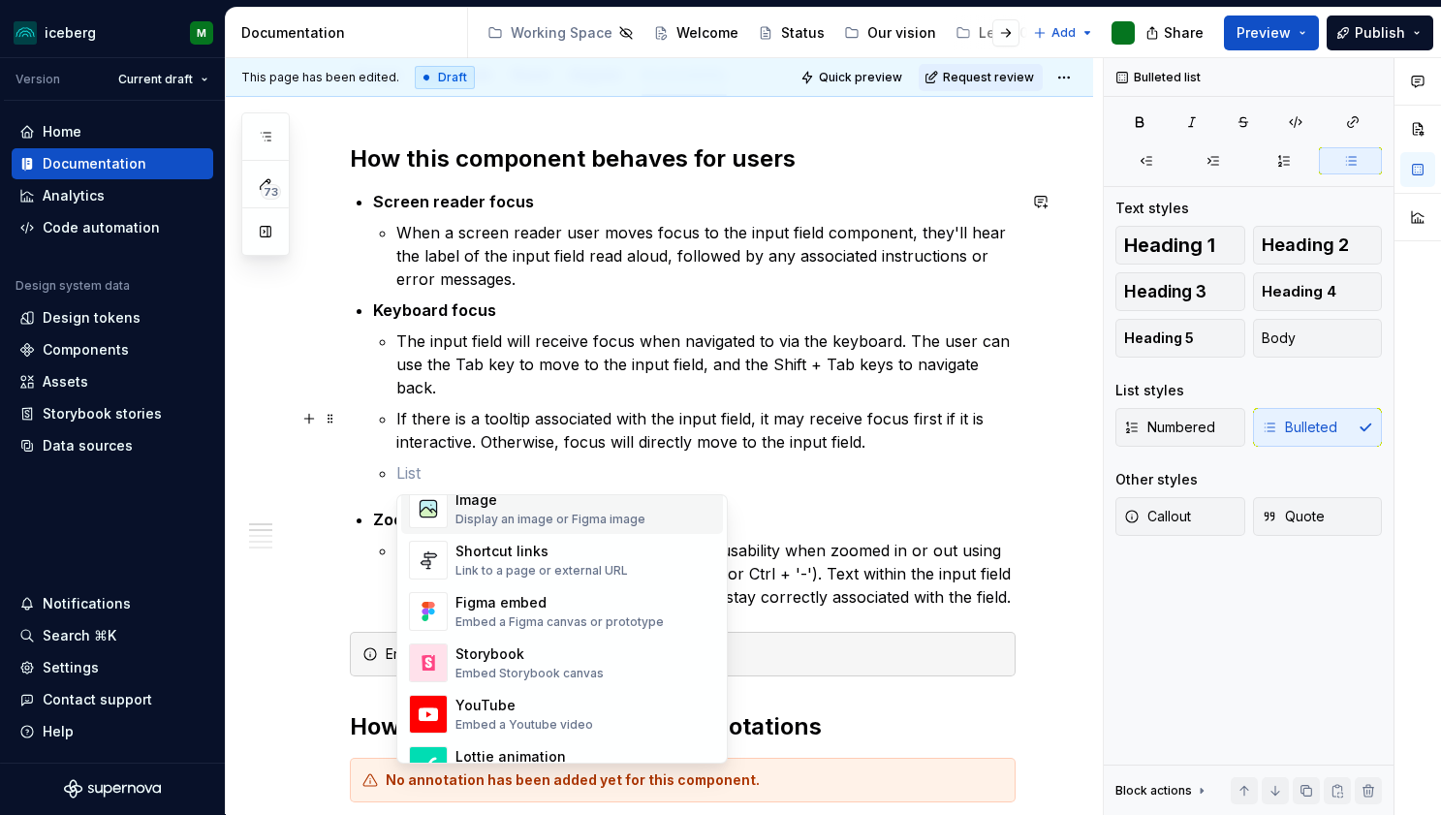
click at [498, 517] on div "Display an image or Figma image" at bounding box center [550, 520] width 190 height 16
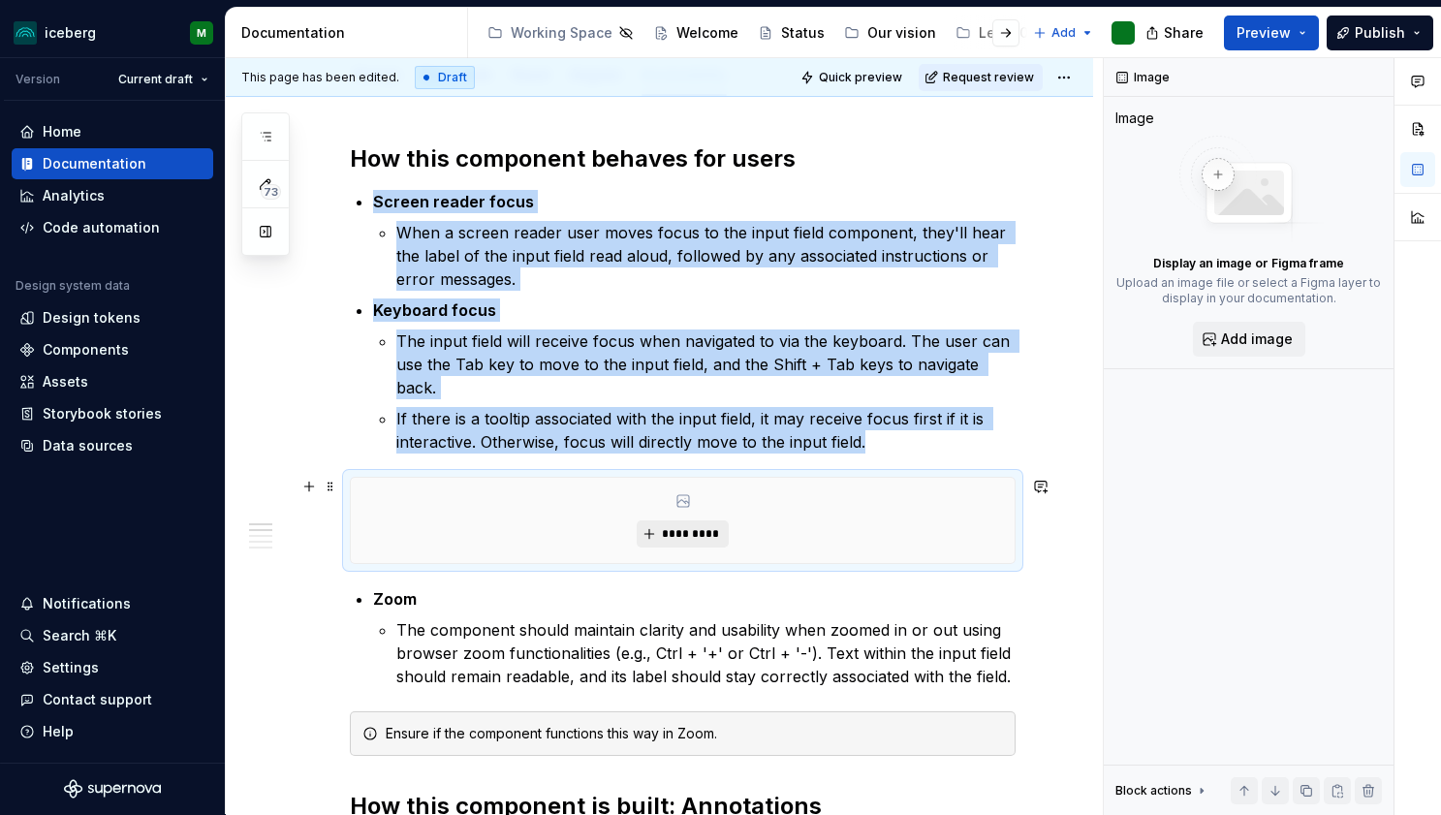
click at [675, 528] on span "*********" at bounding box center [690, 534] width 59 height 16
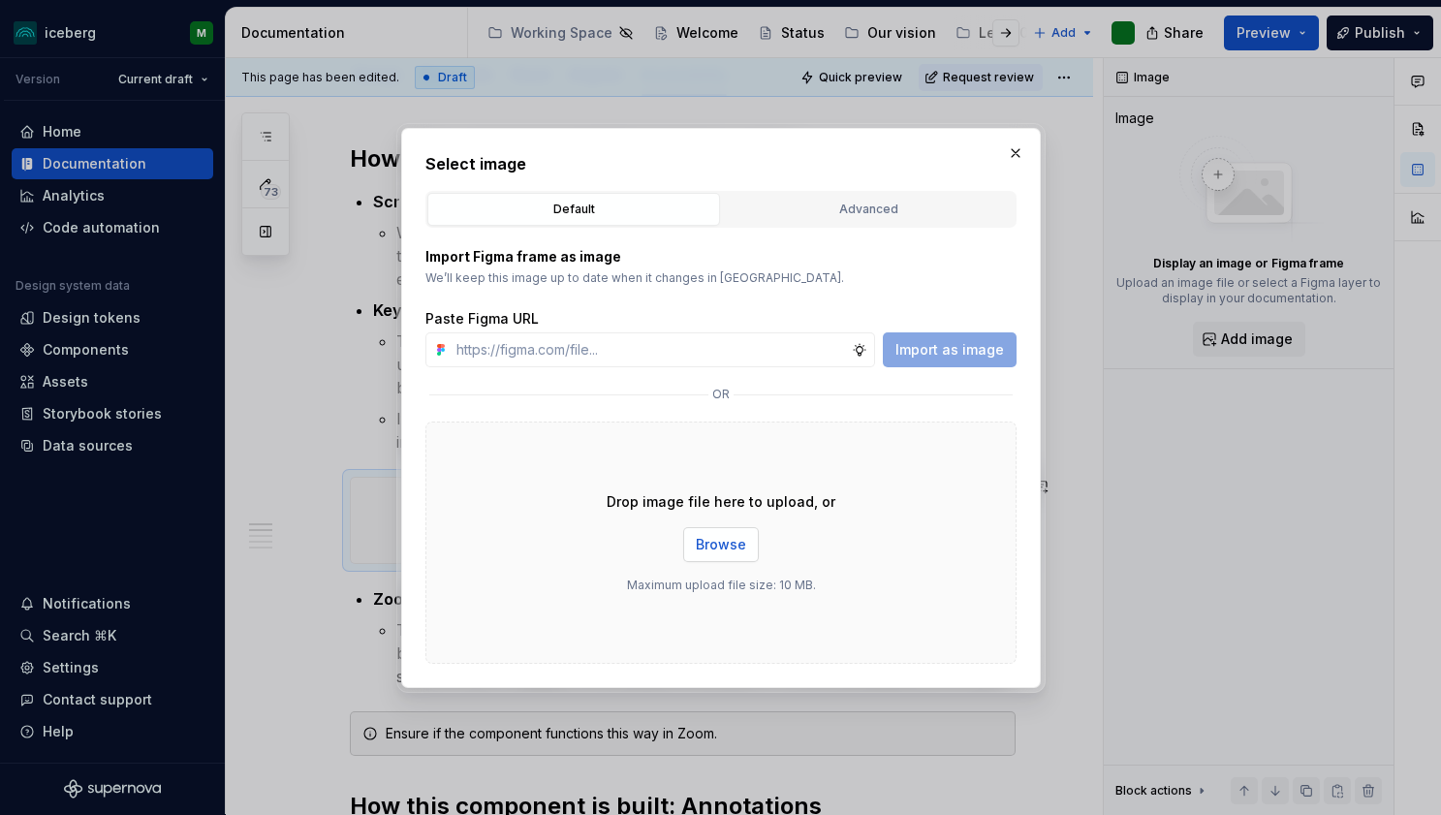
click at [702, 546] on span "Browse" at bounding box center [721, 544] width 50 height 19
click at [735, 548] on span "Browse" at bounding box center [721, 544] width 50 height 19
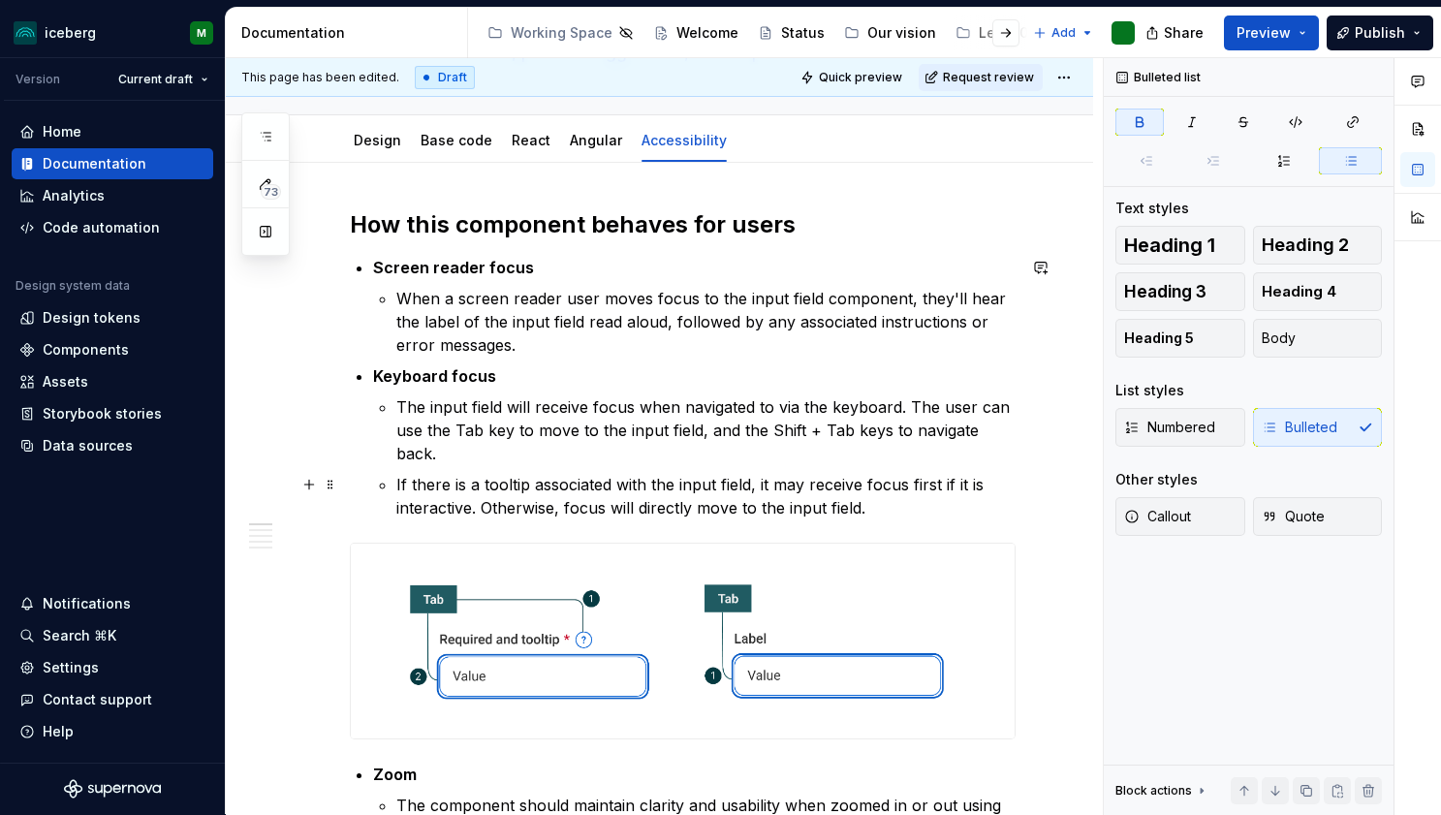
scroll to position [192, 0]
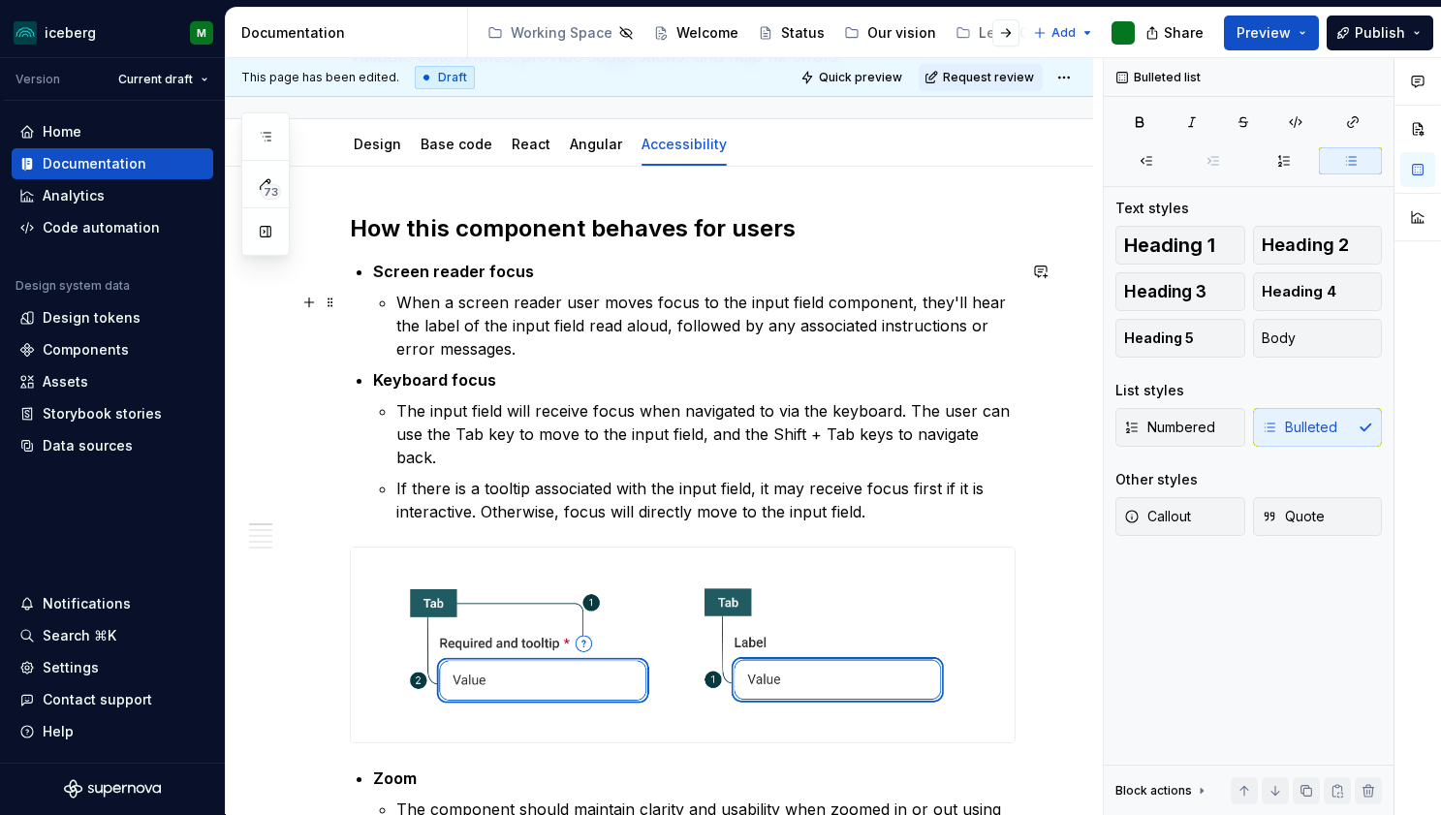
click at [534, 352] on p "When a screen reader user moves focus to the input field component, they'll hea…" at bounding box center [705, 326] width 619 height 70
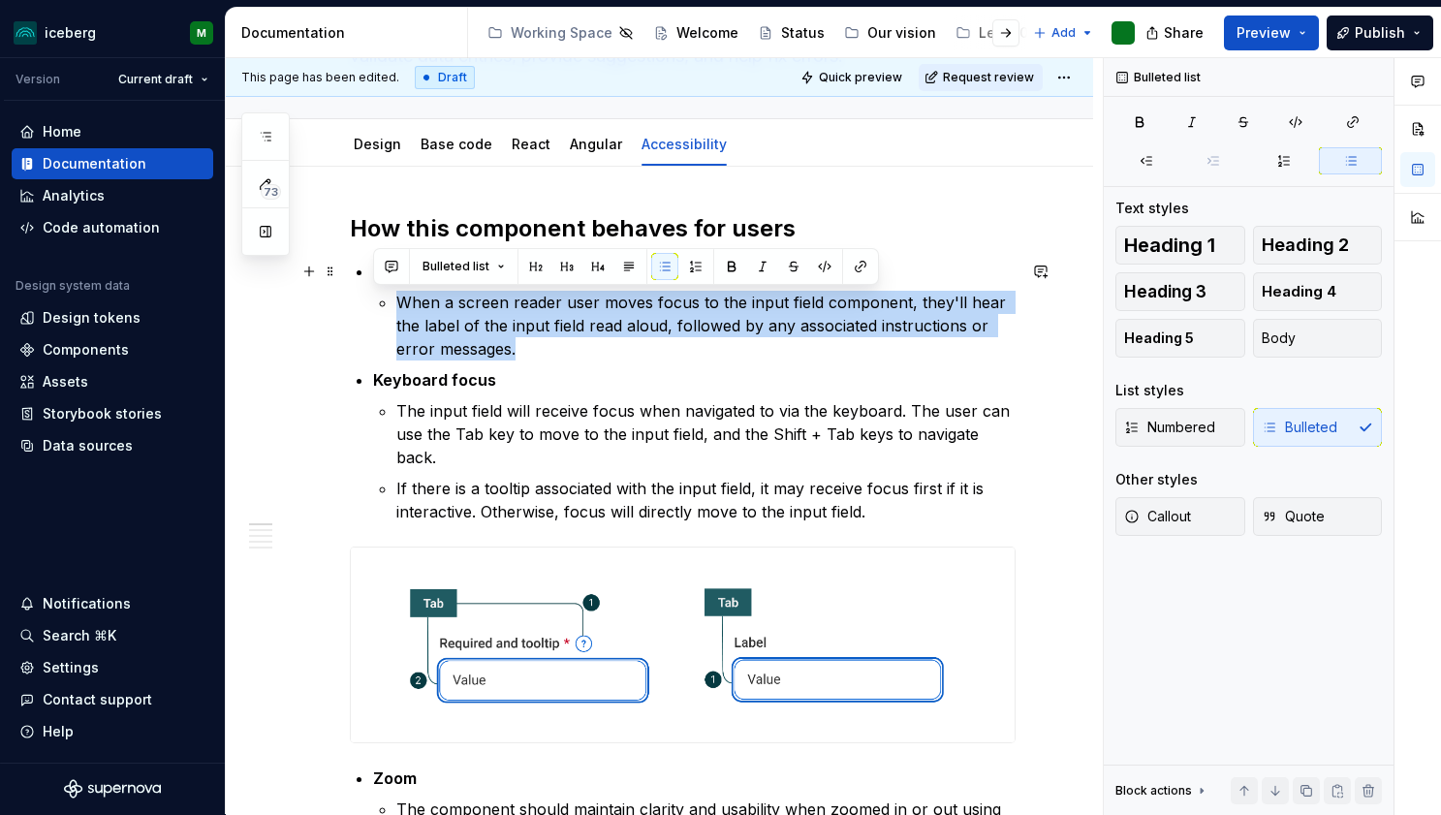
drag, startPoint x: 532, startPoint y: 352, endPoint x: 391, endPoint y: 287, distance: 155.7
click at [391, 287] on li "Screen reader focus When a screen reader user moves focus to the input field co…" at bounding box center [694, 310] width 642 height 101
copy p "When a screen reader user moves focus to the input field component, they'll hea…"
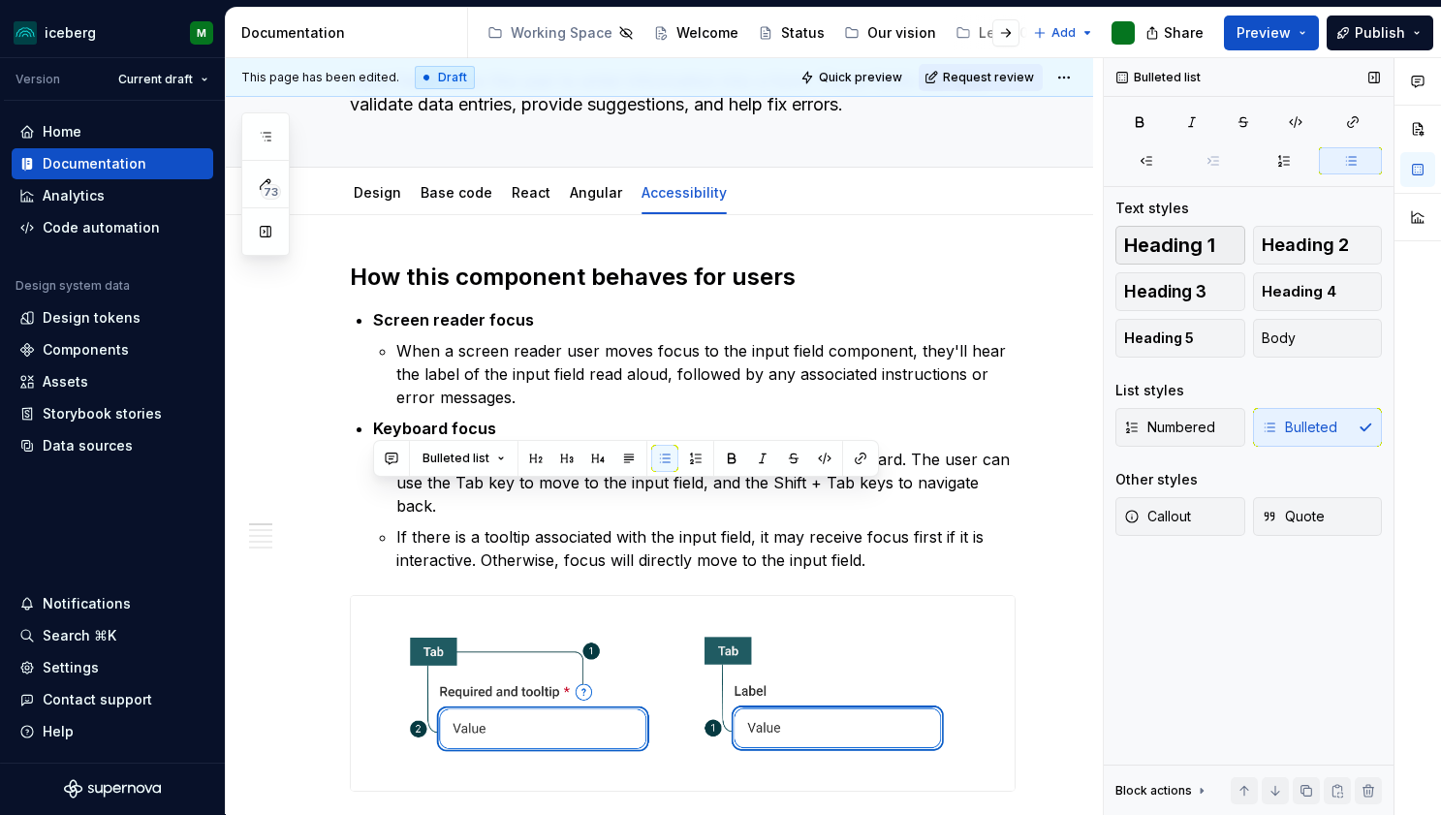
scroll to position [0, 0]
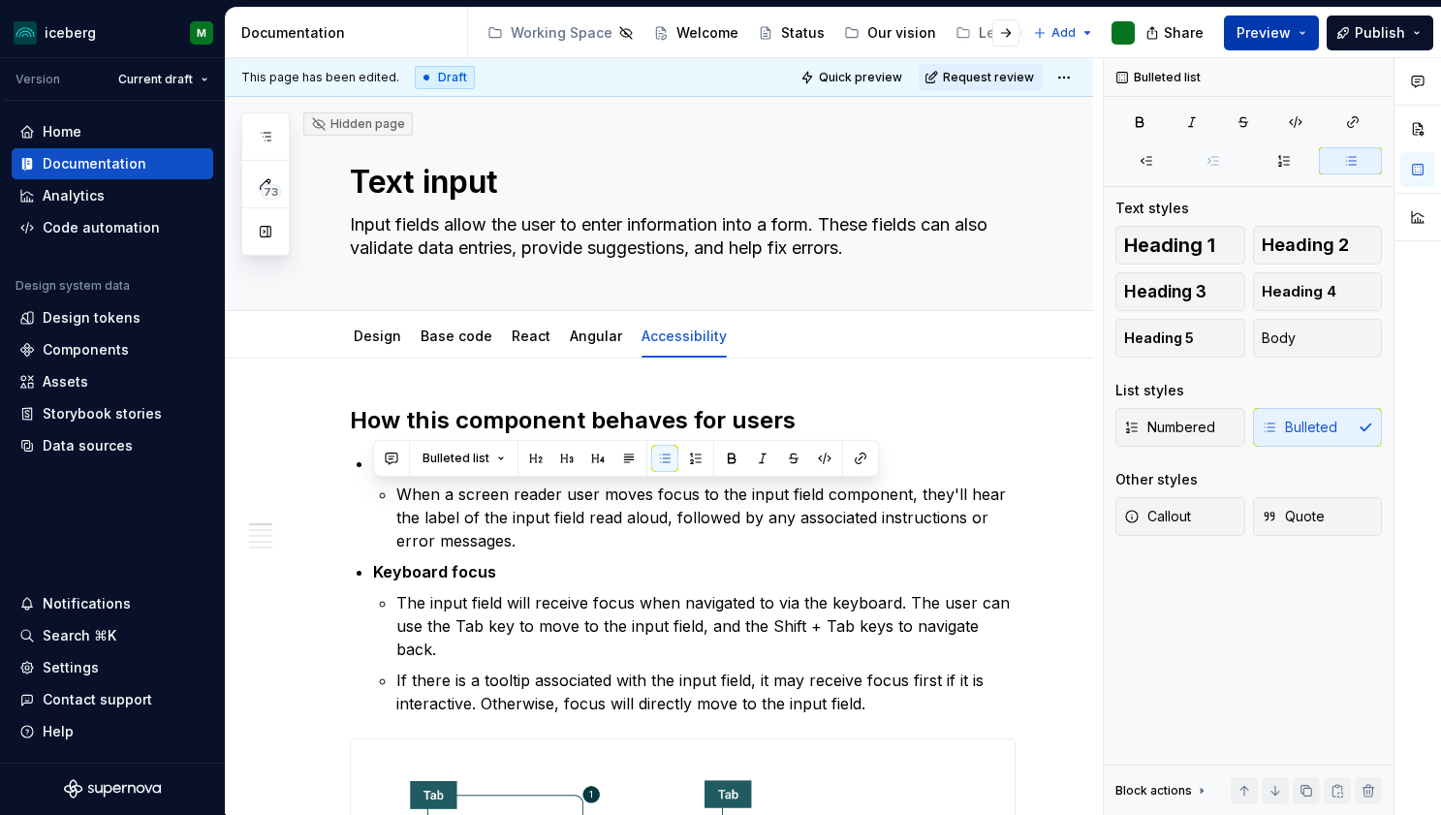
click at [1262, 38] on span "Preview" at bounding box center [1264, 32] width 54 height 19
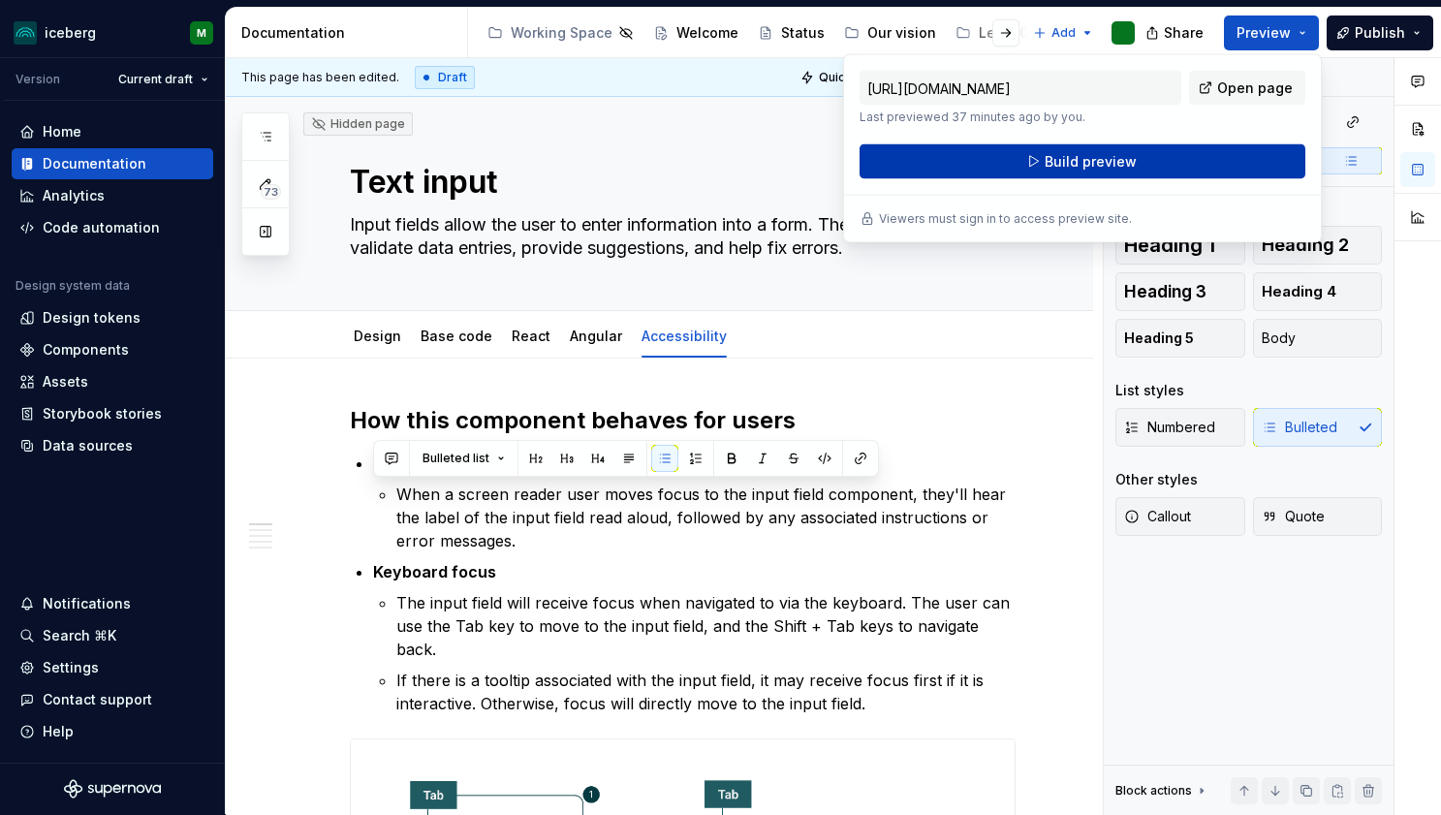
click at [1086, 167] on span "Build preview" at bounding box center [1091, 161] width 92 height 19
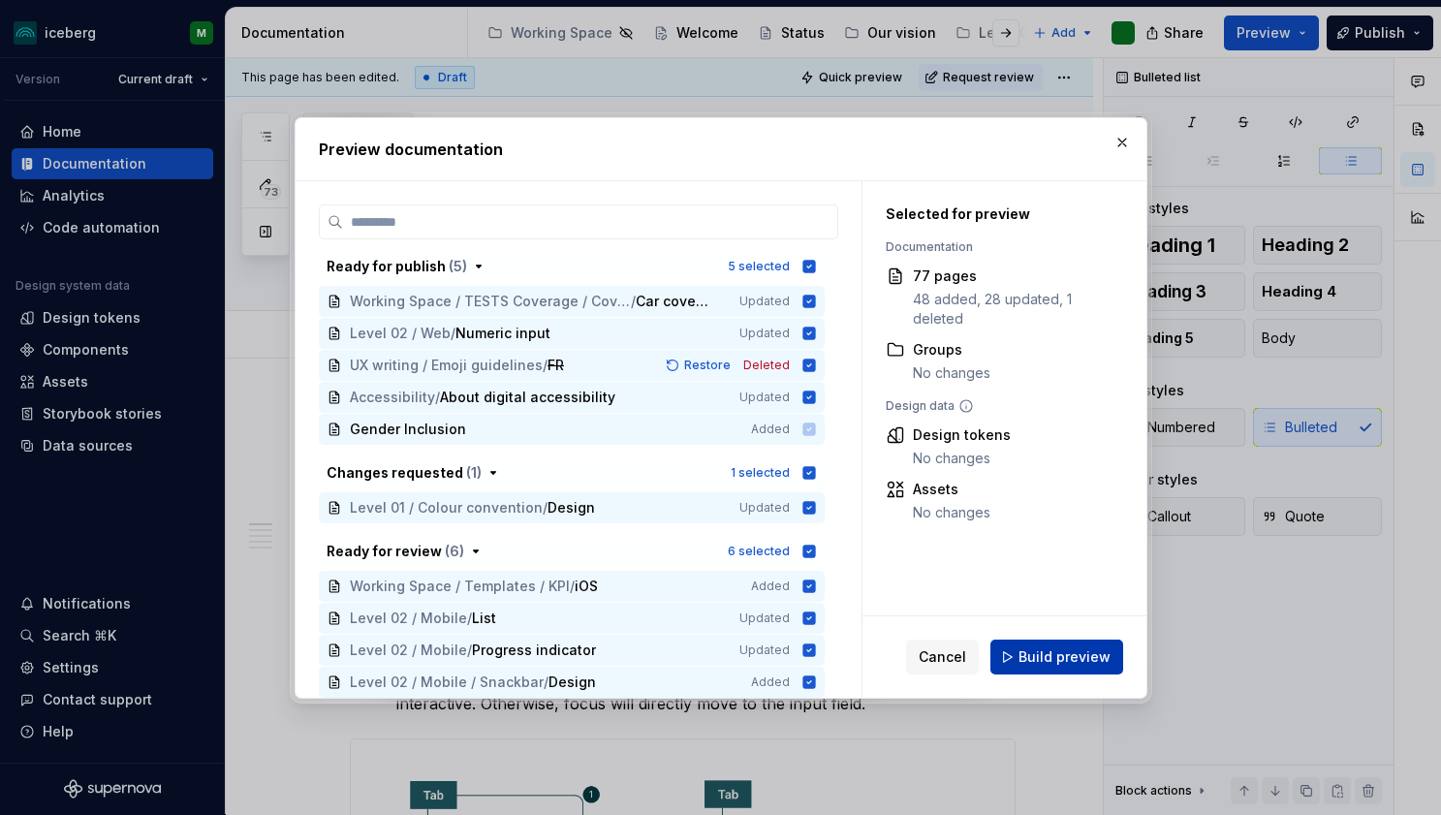
click at [1044, 660] on span "Build preview" at bounding box center [1064, 656] width 92 height 19
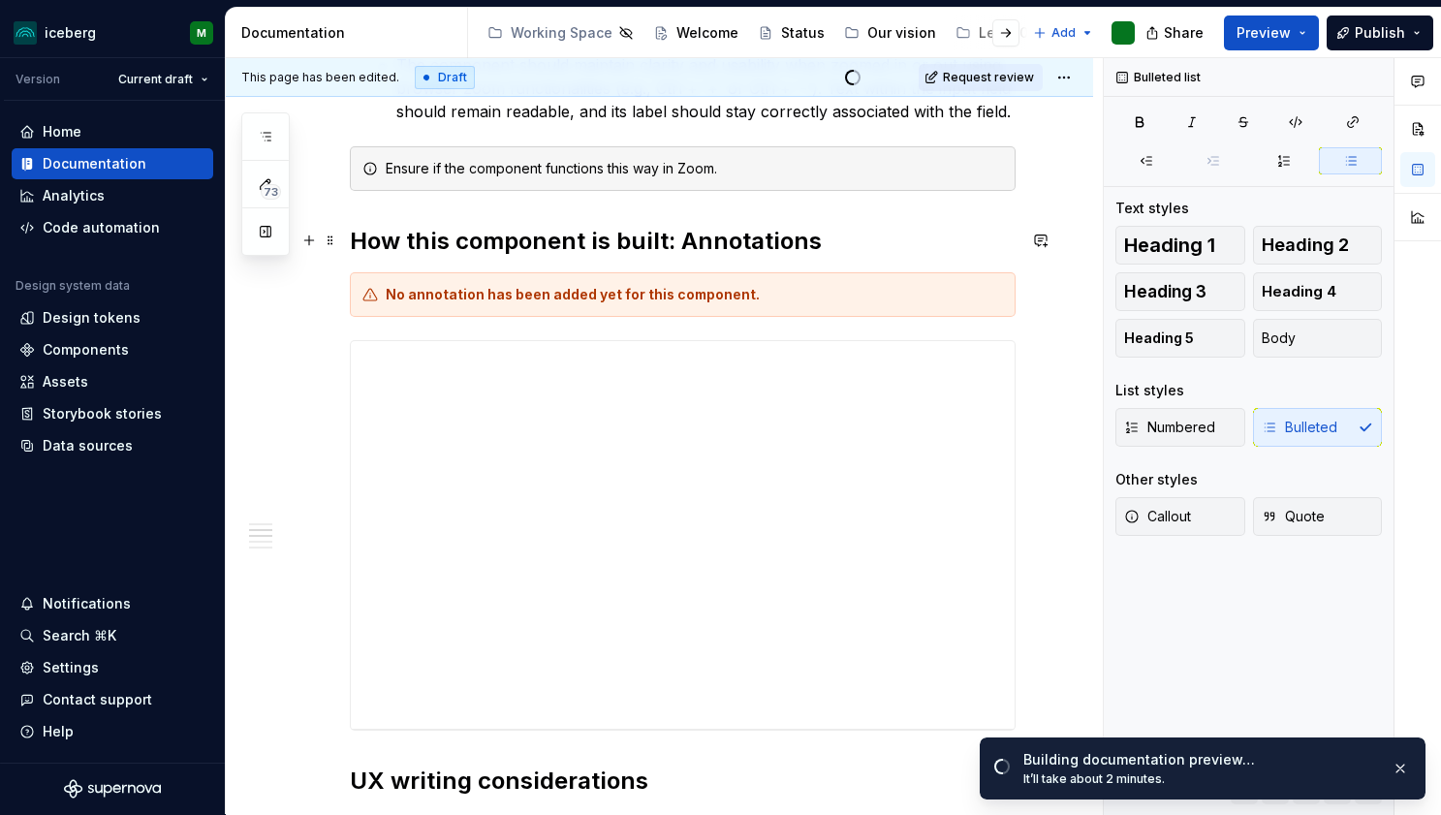
scroll to position [905, 0]
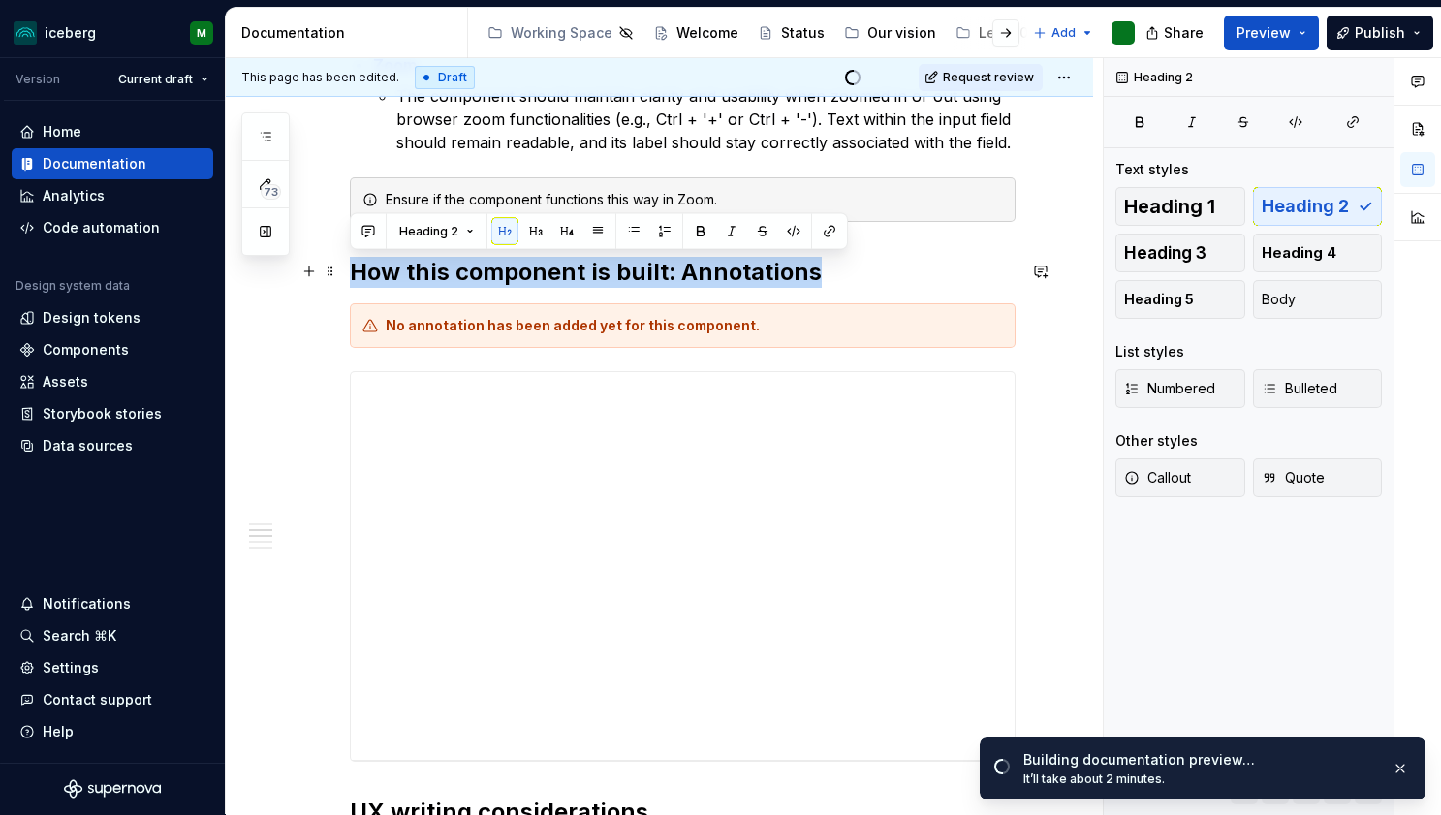
drag, startPoint x: 830, startPoint y: 273, endPoint x: 348, endPoint y: 265, distance: 481.7
copy h2 "How this component is built: Annotations"
click at [269, 143] on icon "button" at bounding box center [266, 137] width 16 height 16
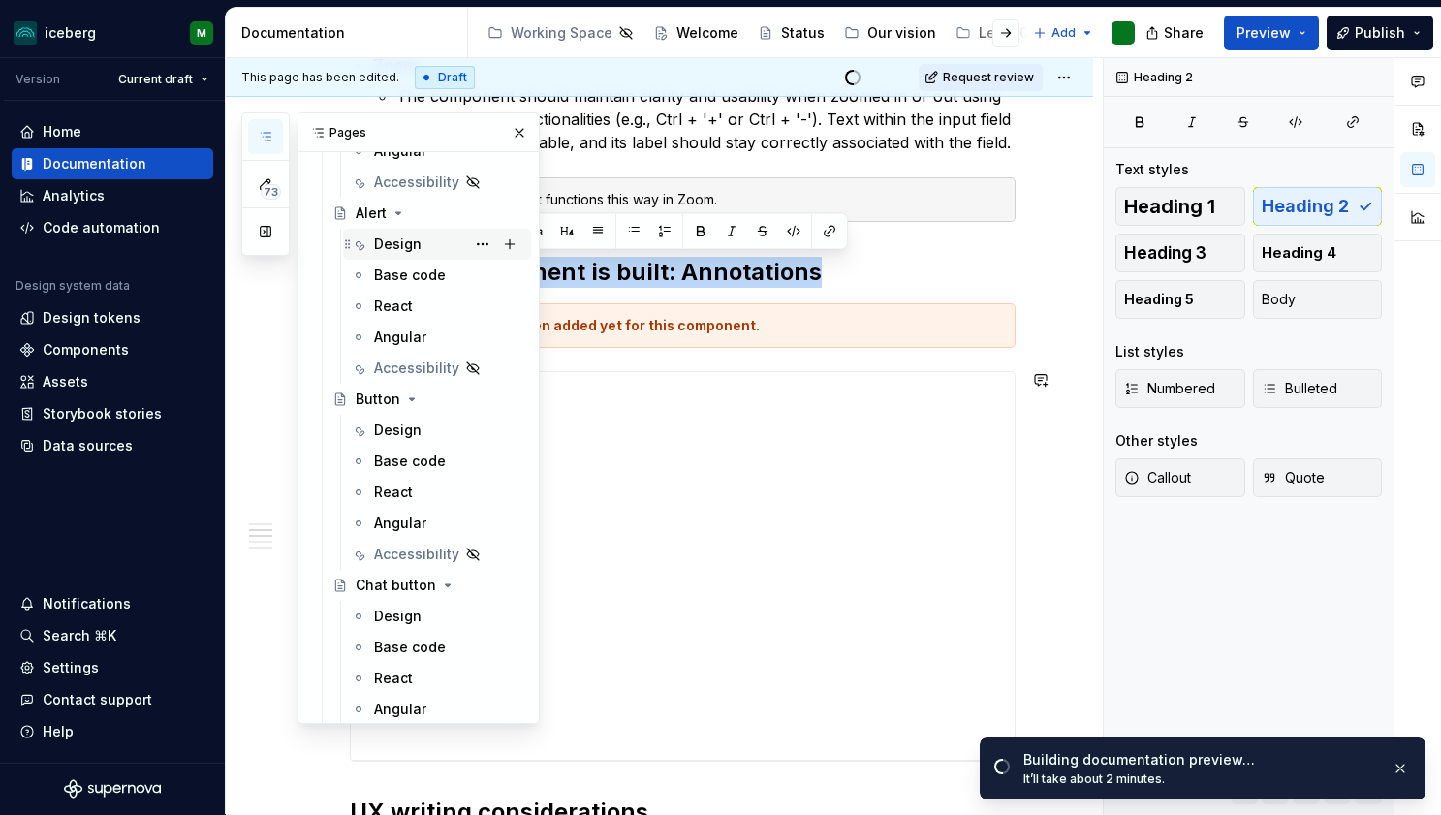
scroll to position [435, 0]
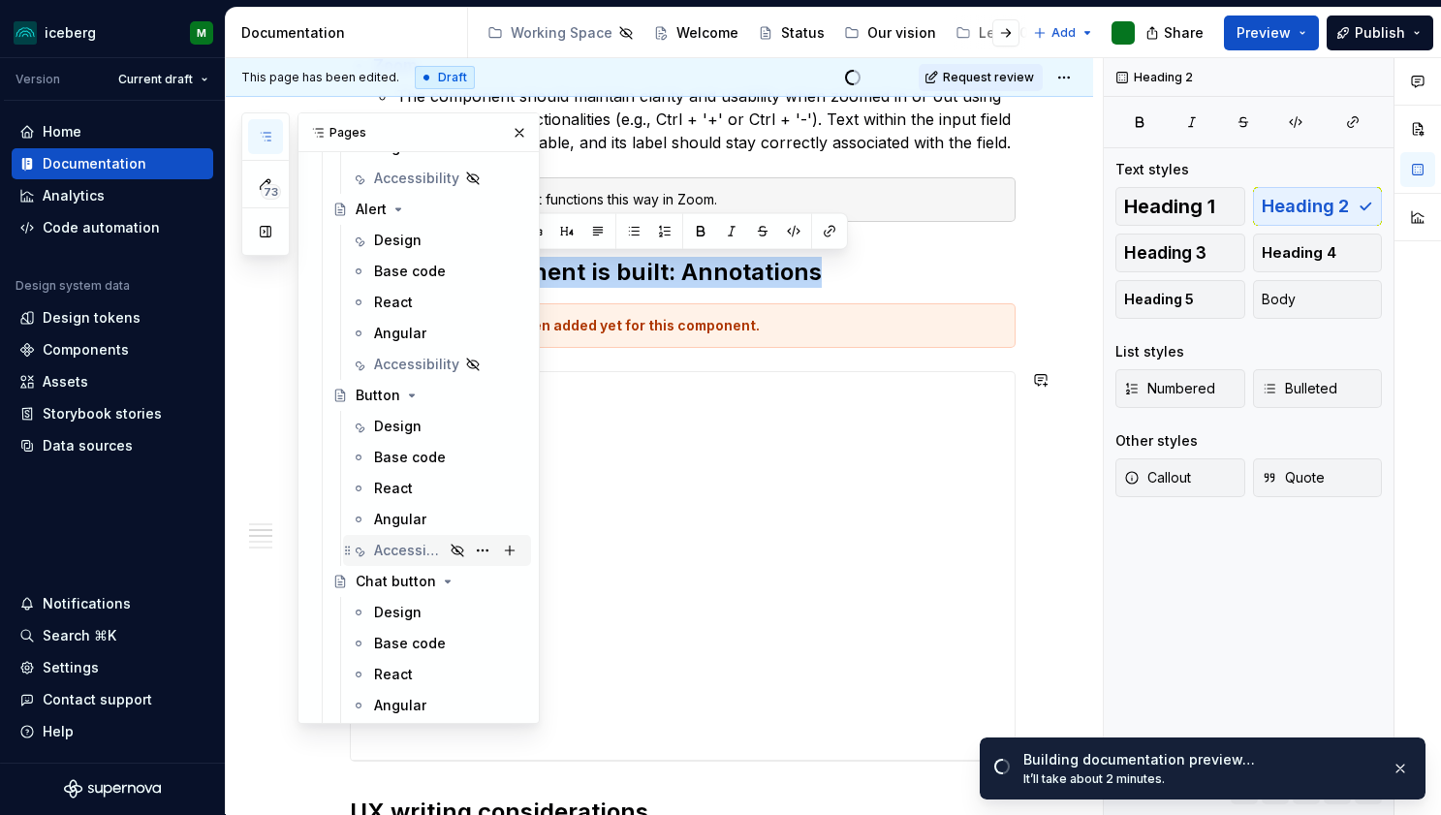
click at [407, 549] on div "Accessibility" at bounding box center [409, 550] width 70 height 19
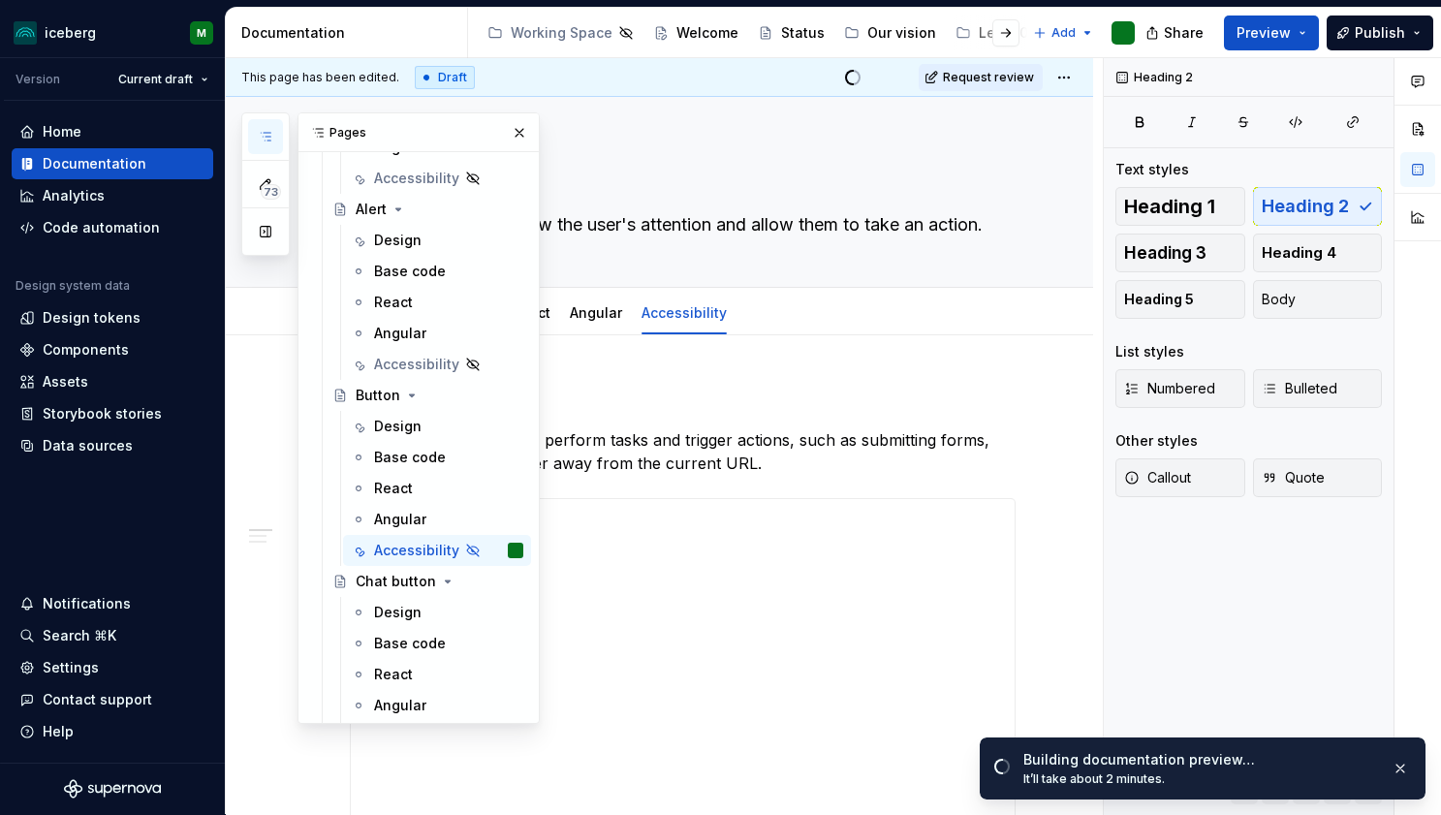
click at [506, 130] on button "button" at bounding box center [519, 132] width 27 height 27
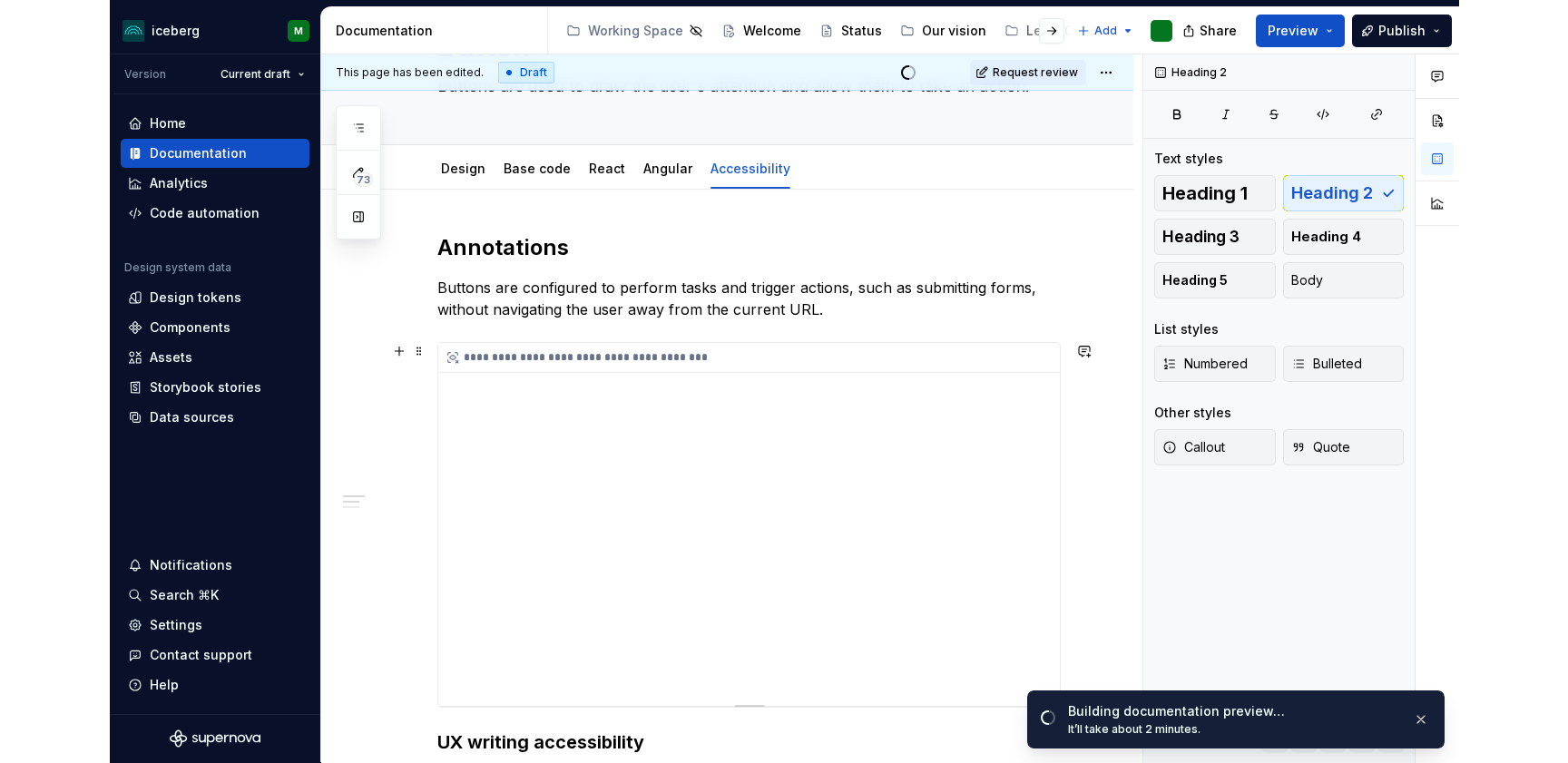
scroll to position [121, 0]
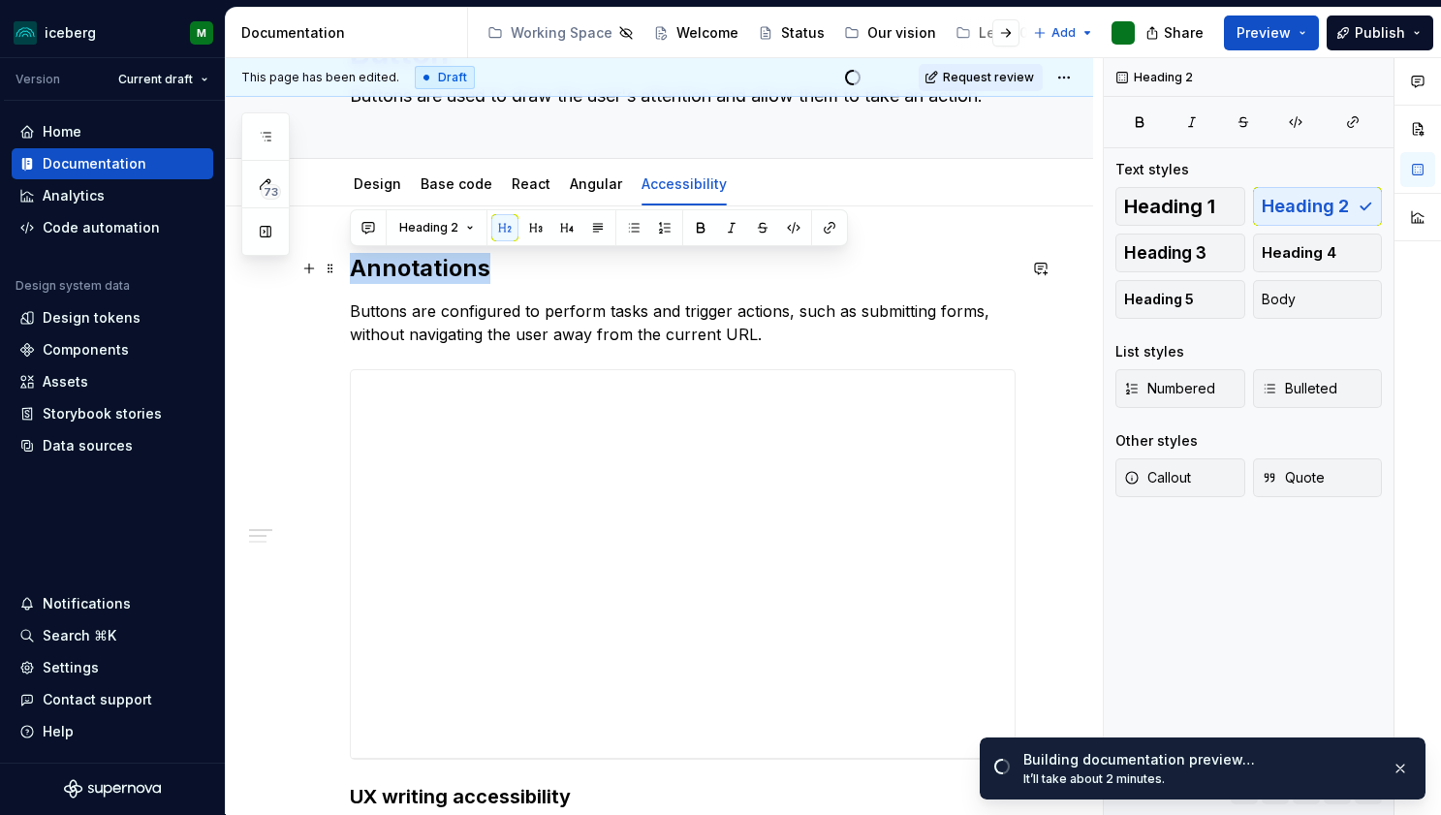
drag, startPoint x: 454, startPoint y: 255, endPoint x: 350, endPoint y: 254, distance: 103.7
click at [350, 254] on h2 "Annotations" at bounding box center [683, 268] width 666 height 31
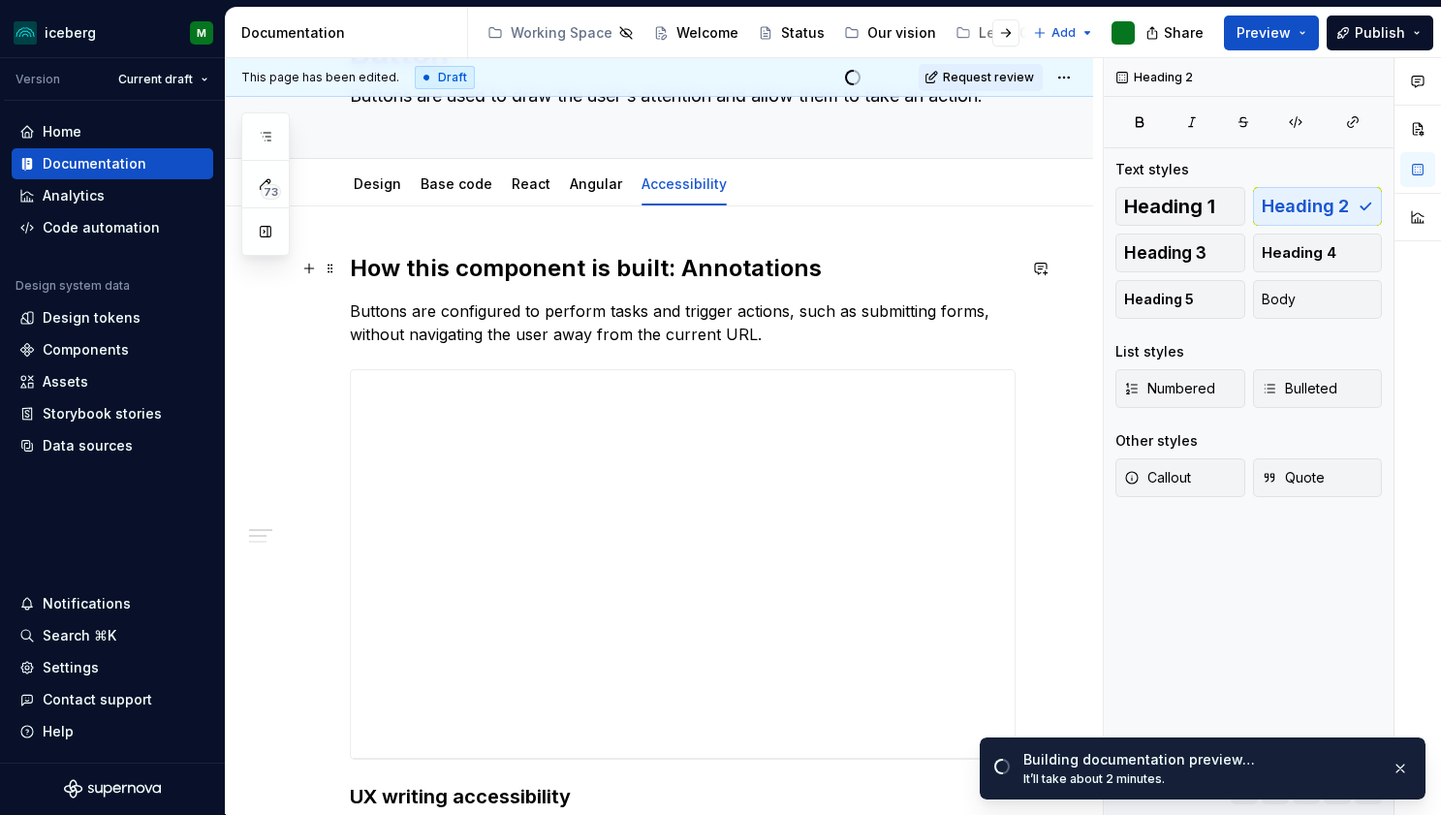
click at [354, 264] on h2 "How this component is built: Annotations" at bounding box center [683, 268] width 666 height 31
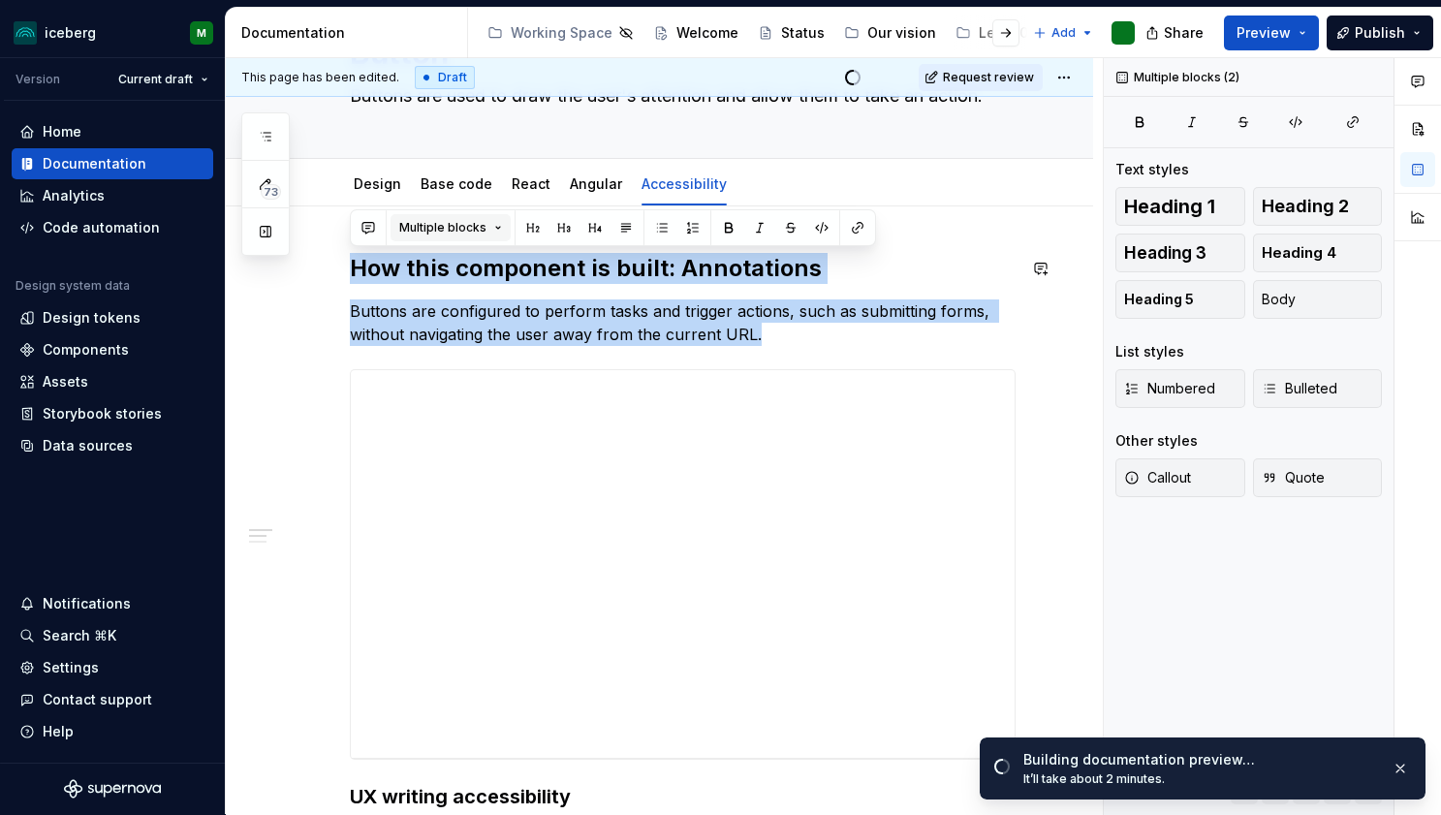
drag, startPoint x: 771, startPoint y: 341, endPoint x: 396, endPoint y: 237, distance: 389.1
copy div "How this component is built: Annotations Buttons are configured to perform task…"
click at [812, 344] on p "Buttons are configured to perform tasks and trigger actions, such as submitting…" at bounding box center [683, 322] width 666 height 47
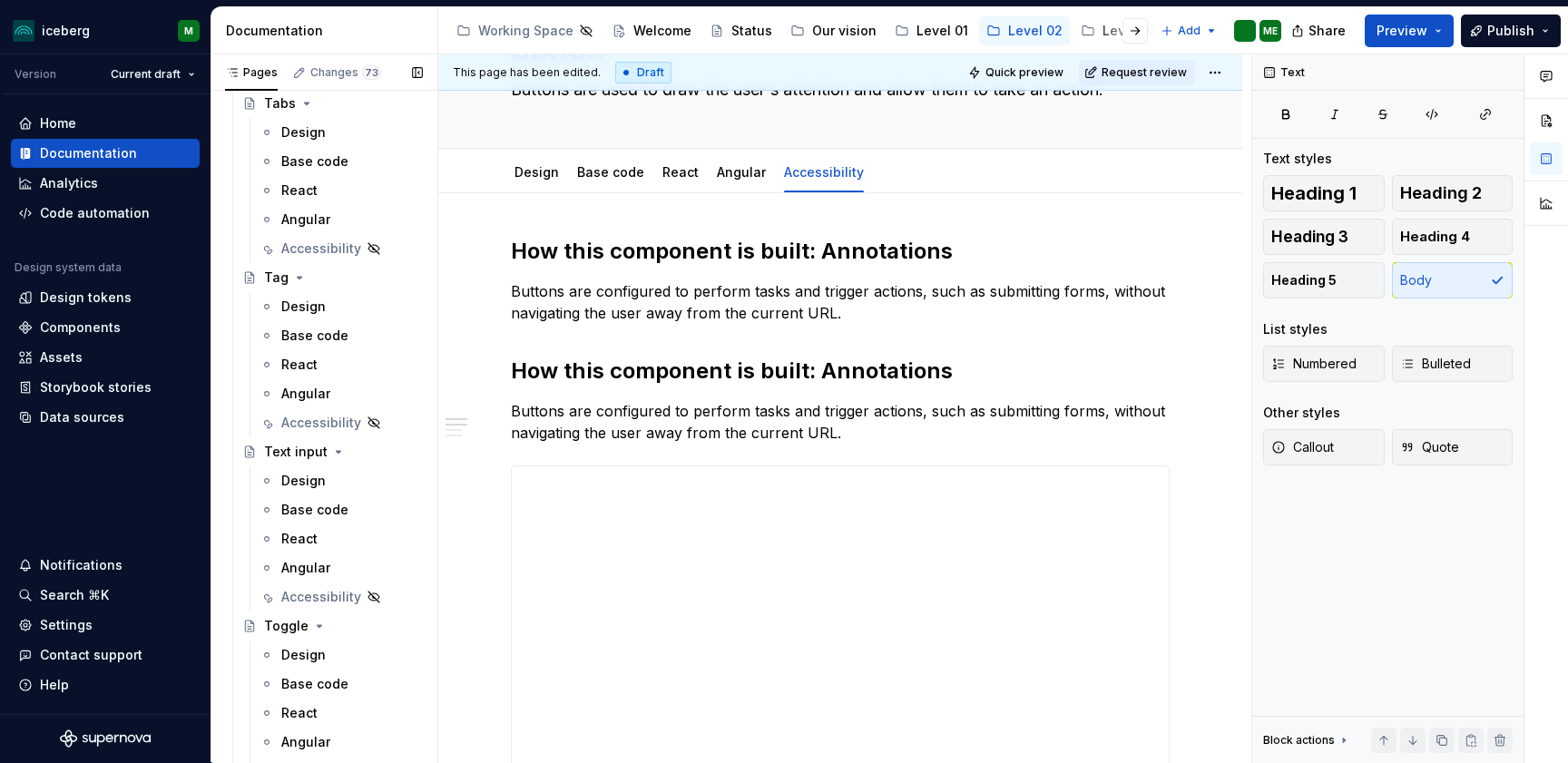
scroll to position [4624, 0]
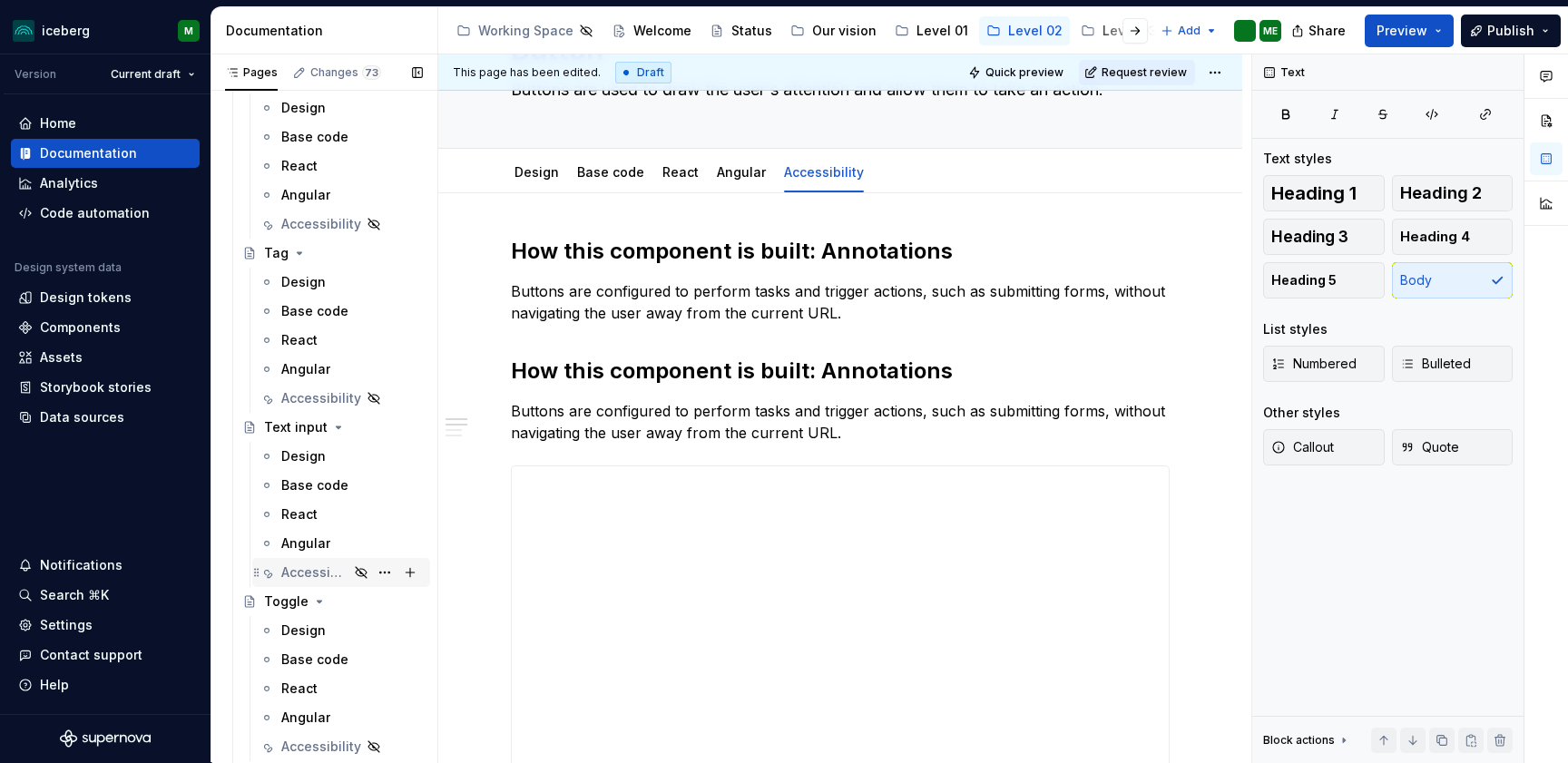
click at [307, 577] on div "Accessibility" at bounding box center [315, 572] width 67 height 18
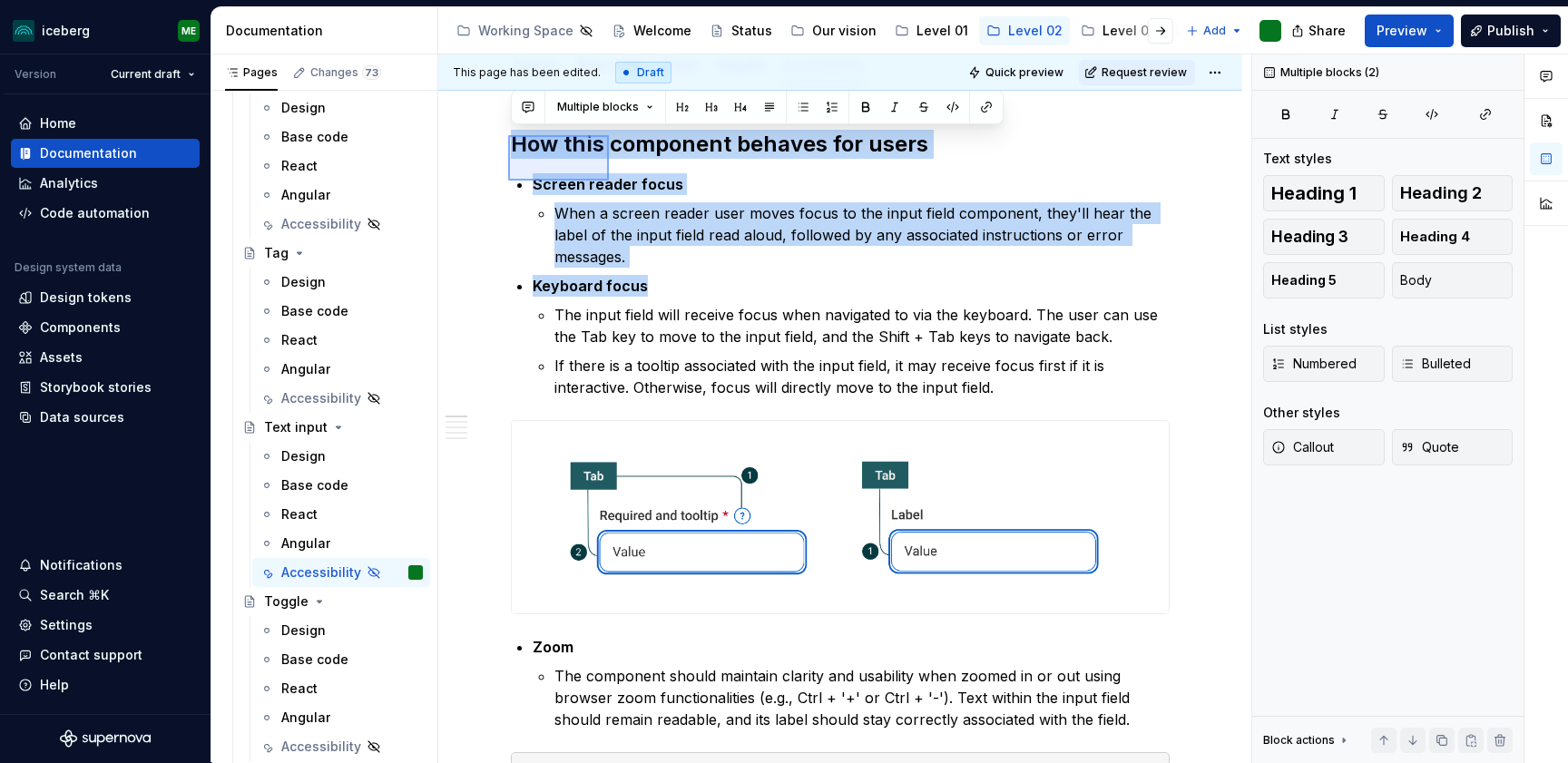
scroll to position [249, 0]
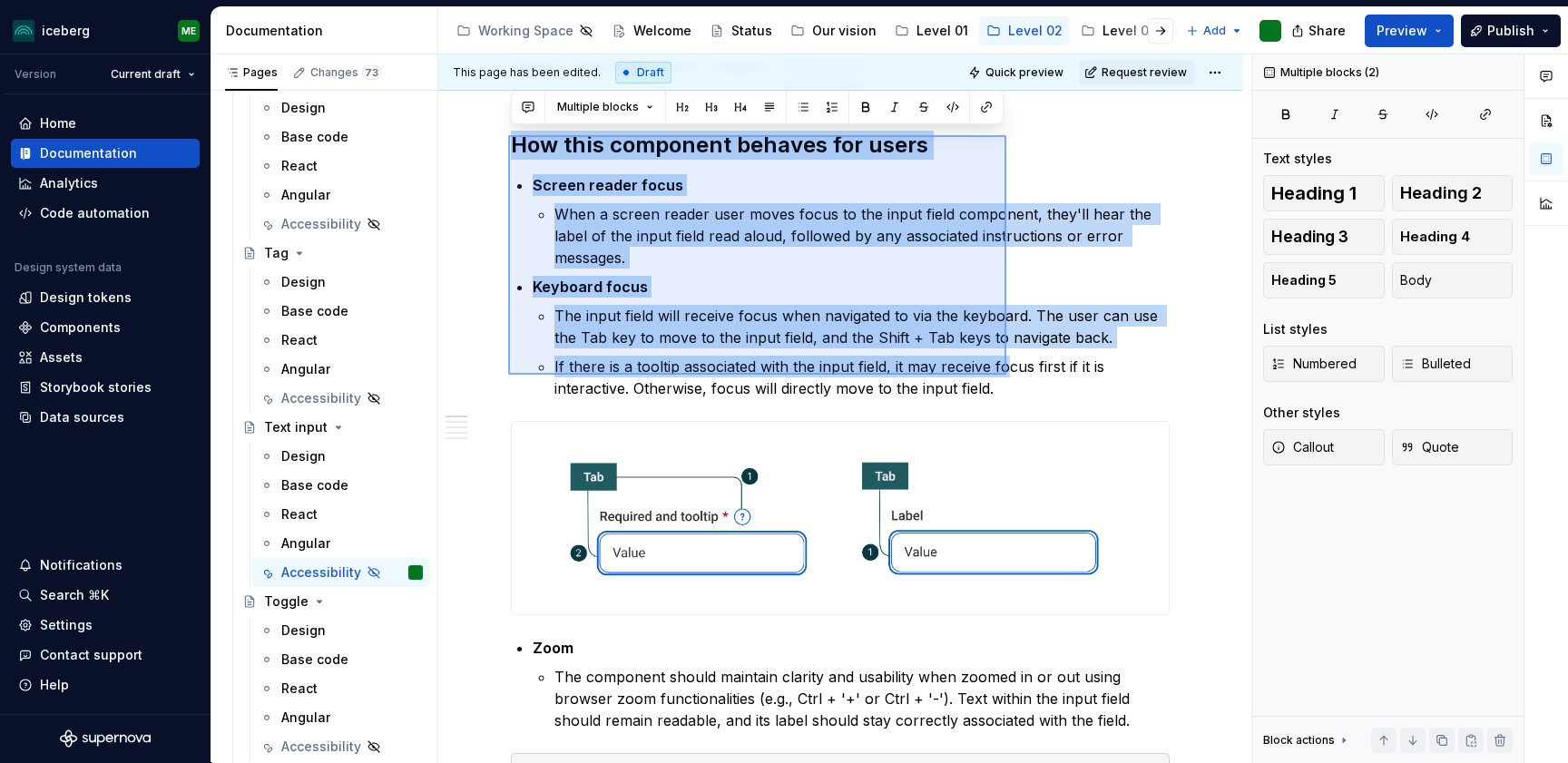
drag, startPoint x: 508, startPoint y: 134, endPoint x: 1006, endPoint y: 374, distance: 552.8
click at [1006, 374] on div "This page has been edited. Draft Quick preview Request review Hidden page Text …" at bounding box center [844, 408] width 813 height 709
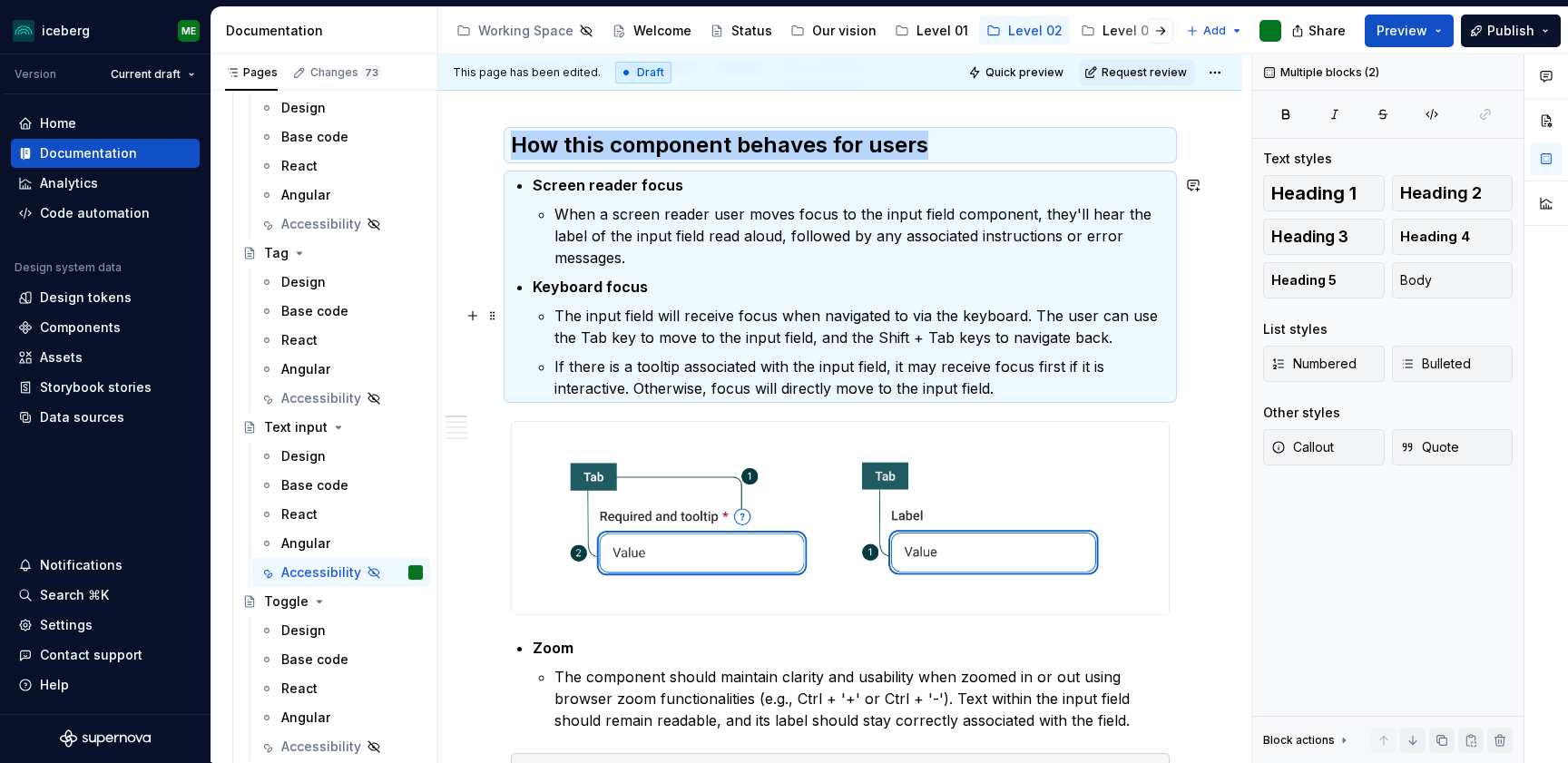
copy h2 "How this component behaves for users"
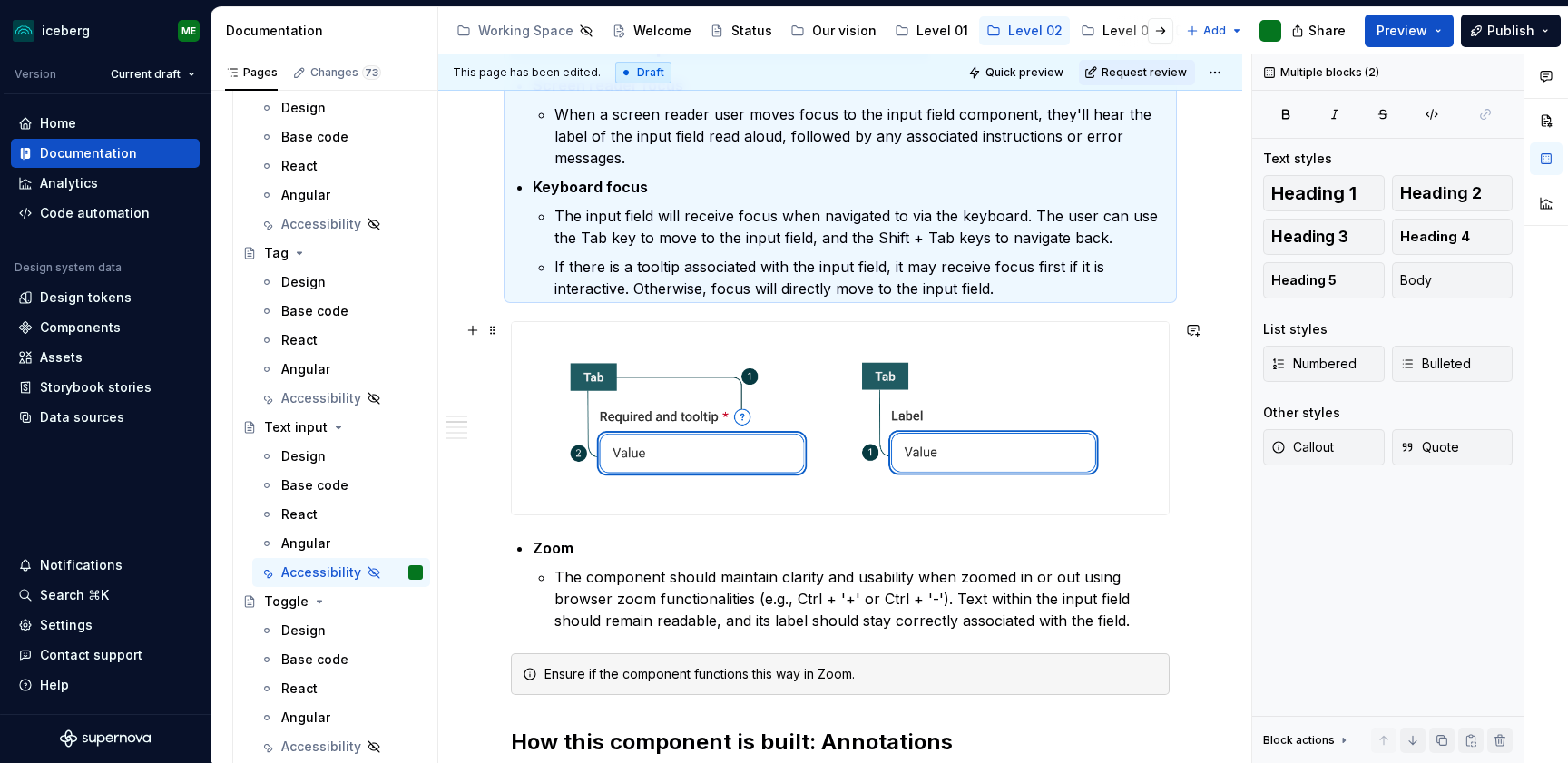
scroll to position [495, 0]
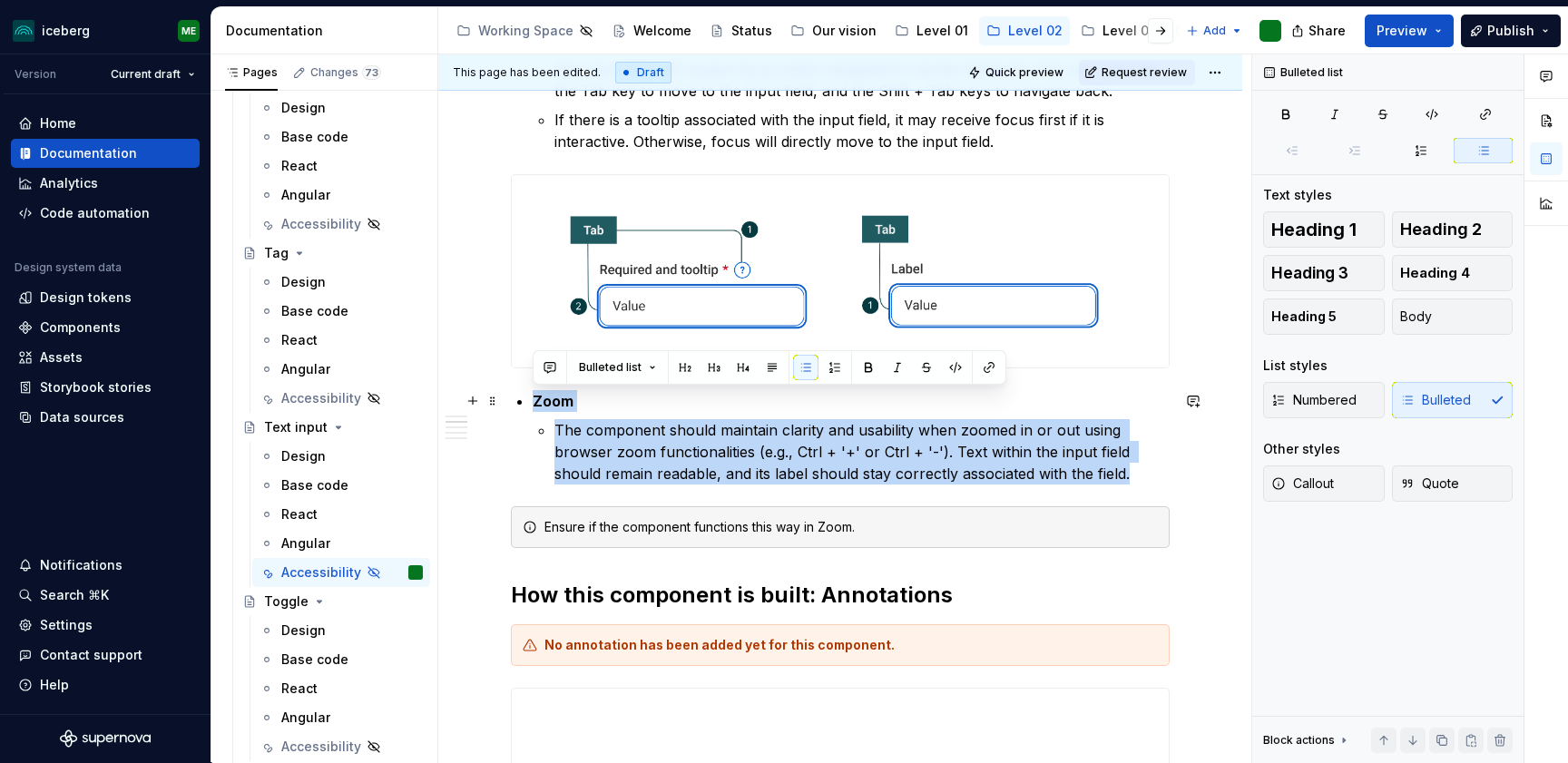
drag, startPoint x: 1132, startPoint y: 478, endPoint x: 522, endPoint y: 392, distance: 616.0
copy li "Zoom The component should maintain clarity and usability when zoomed in or out …"
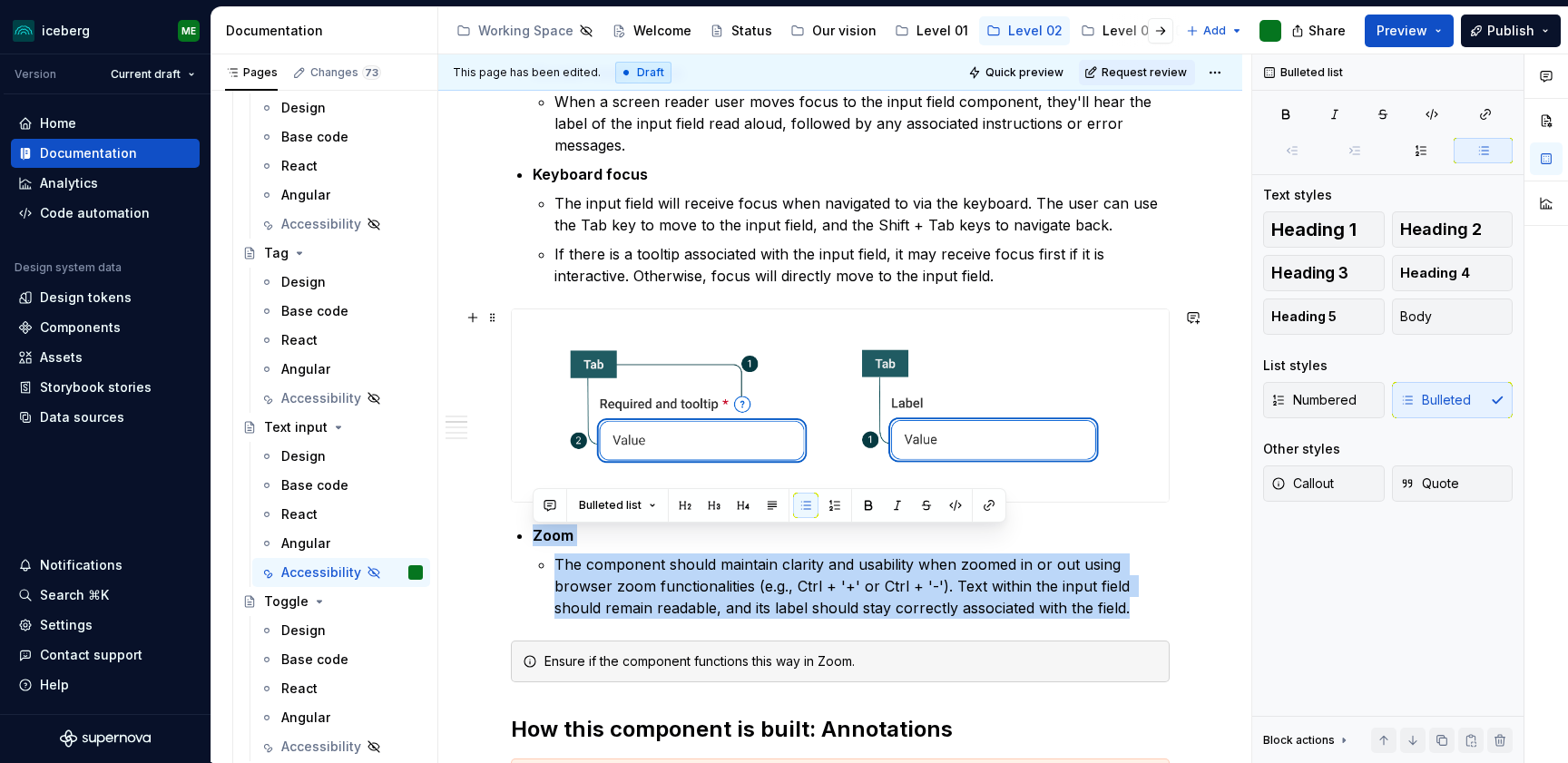
scroll to position [314, 0]
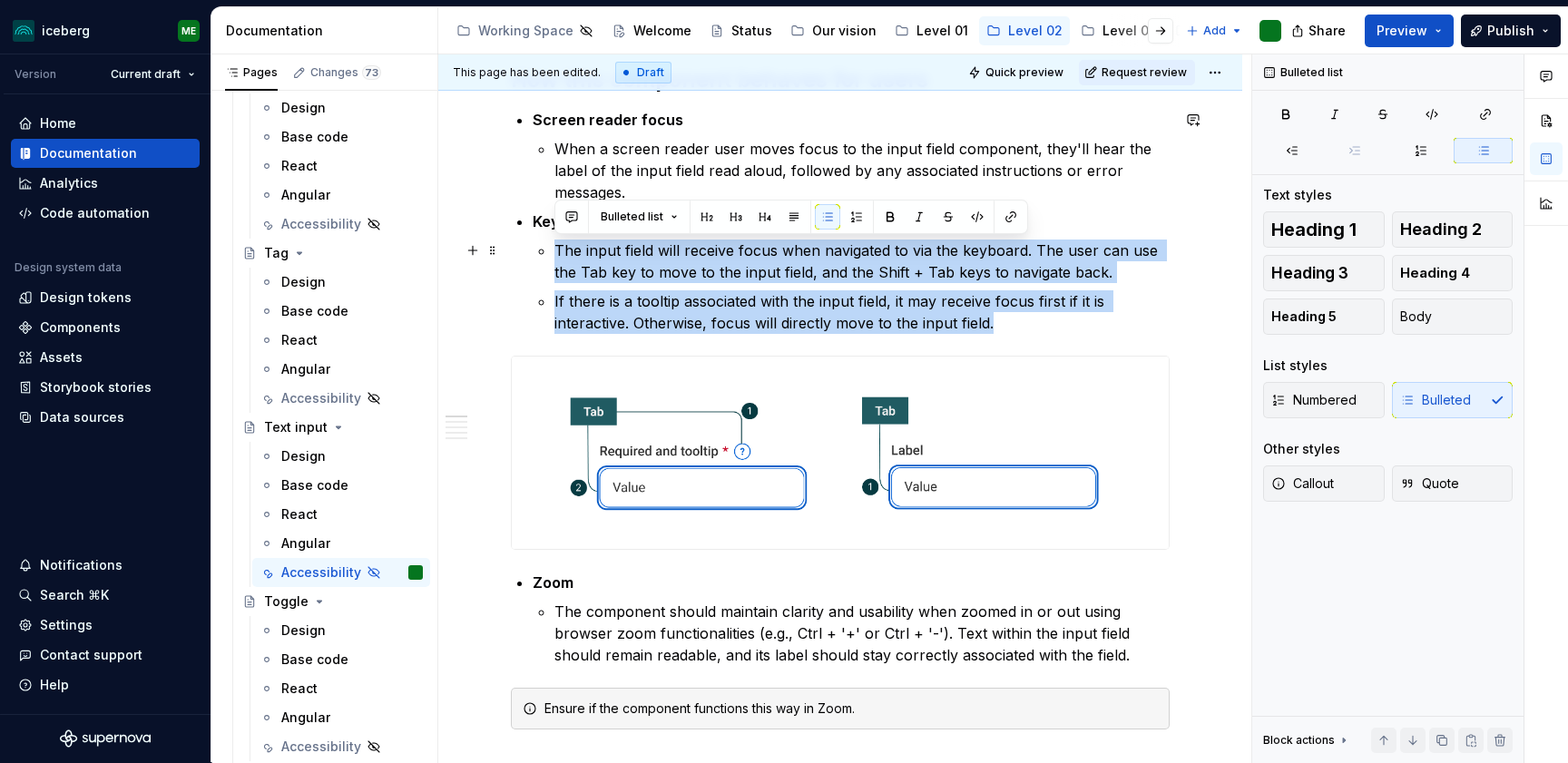
drag, startPoint x: 1004, startPoint y: 325, endPoint x: 530, endPoint y: 249, distance: 480.1
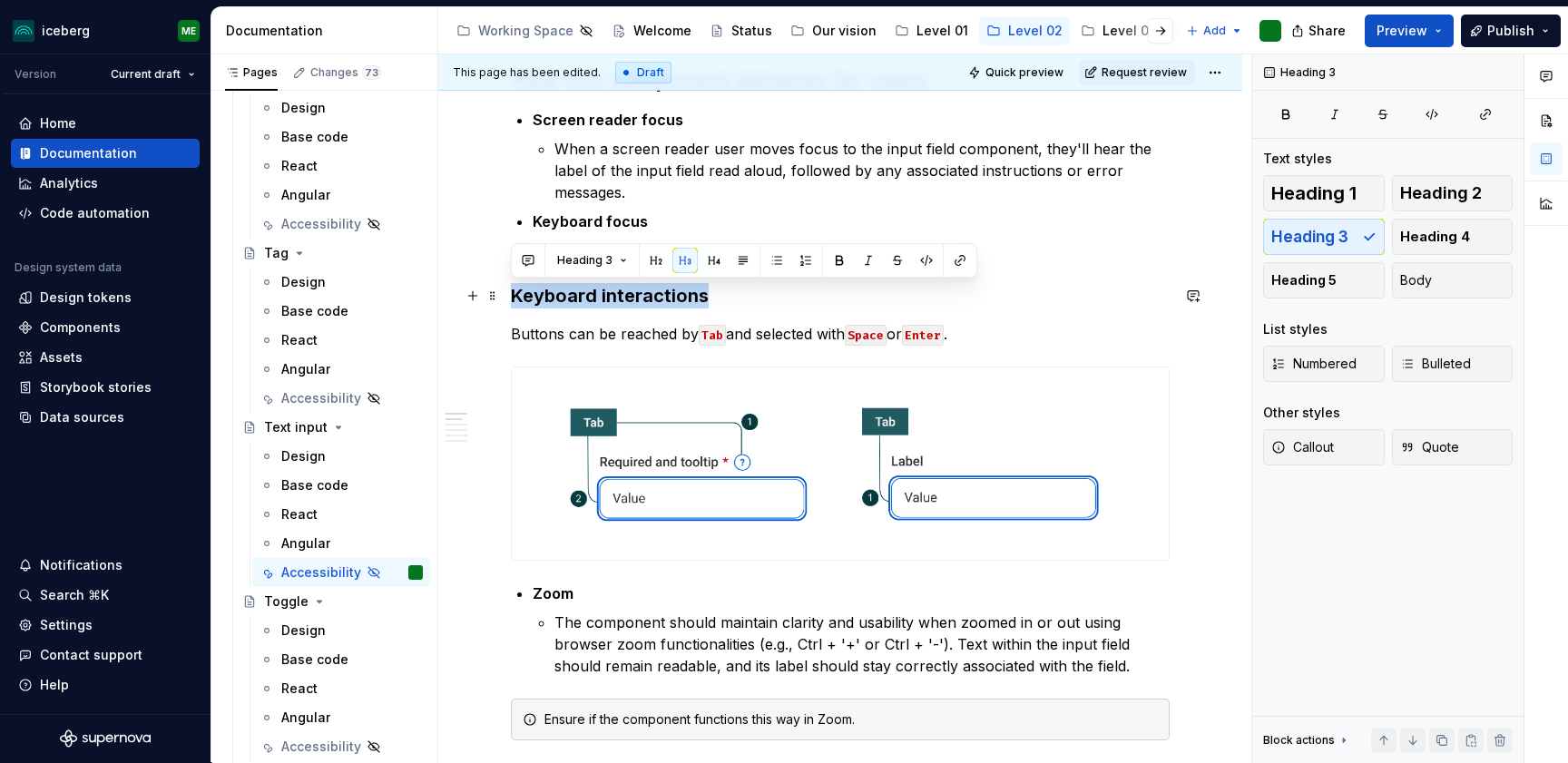
drag, startPoint x: 713, startPoint y: 296, endPoint x: 501, endPoint y: 293, distance: 212.0
copy h3 "Keyboard interactions"
click at [576, 225] on strong "Keyboard focus" at bounding box center [590, 221] width 115 height 18
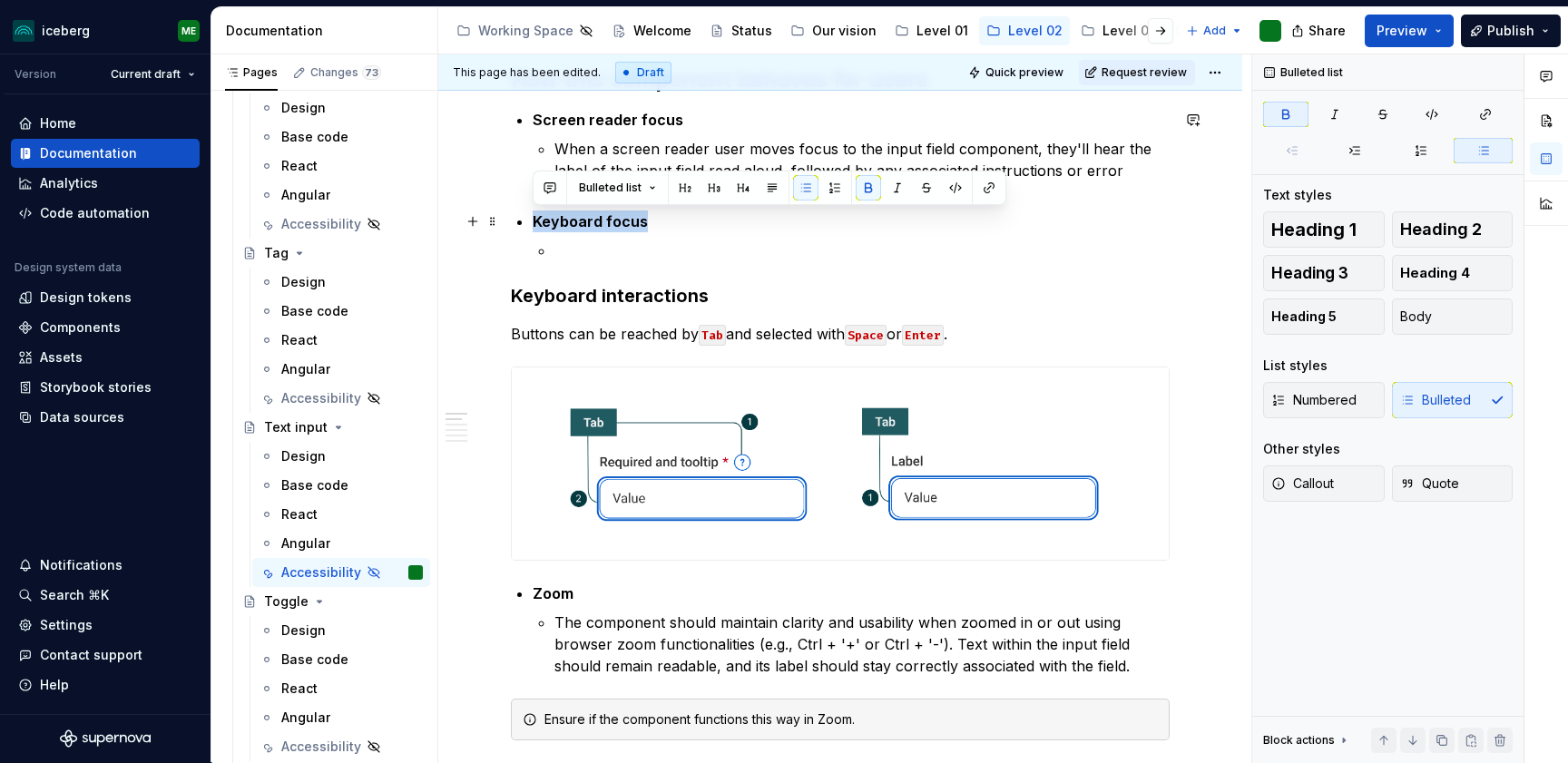
drag, startPoint x: 668, startPoint y: 218, endPoint x: 523, endPoint y: 223, distance: 145.1
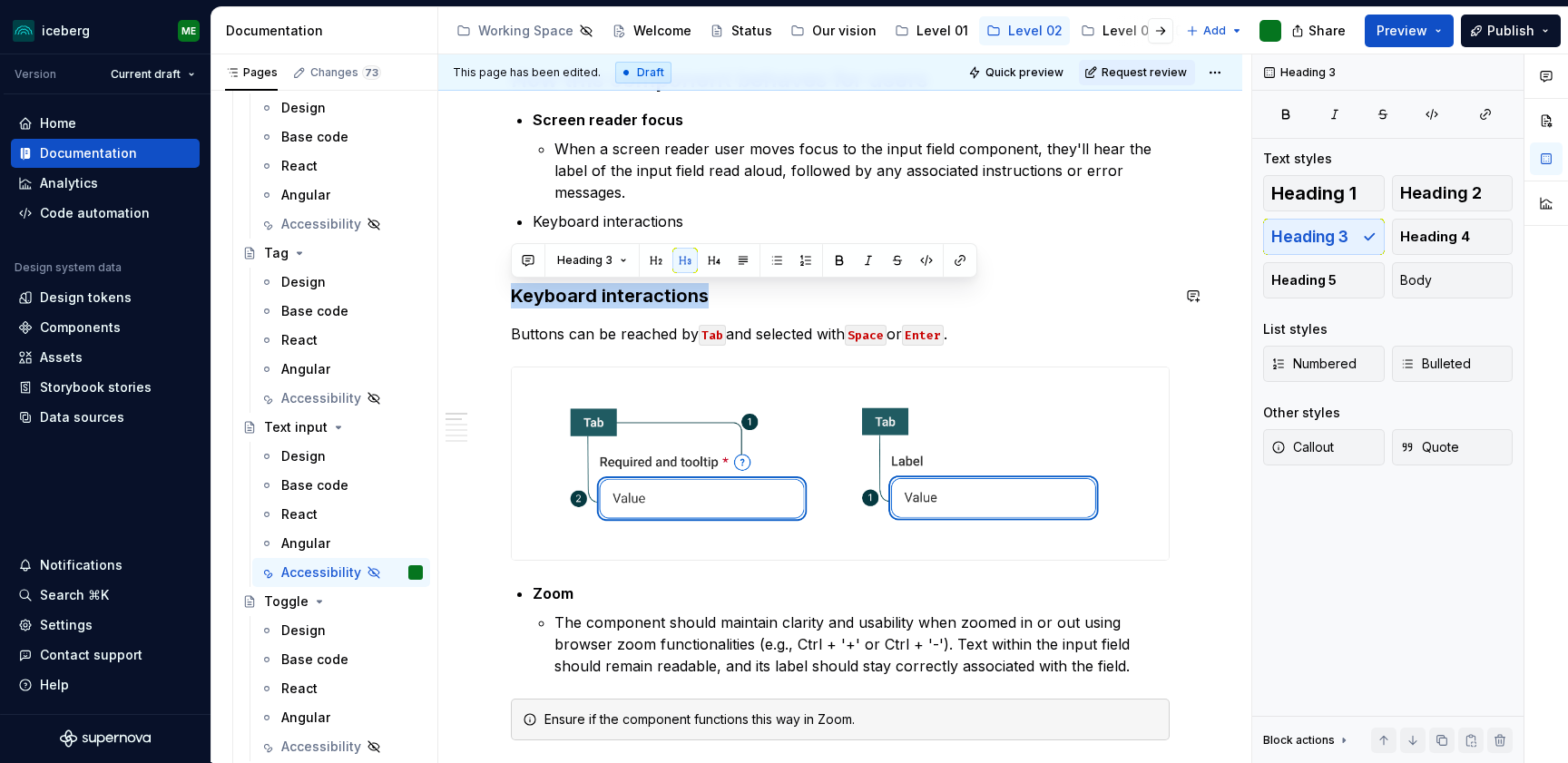
drag, startPoint x: 717, startPoint y: 288, endPoint x: 511, endPoint y: 279, distance: 206.2
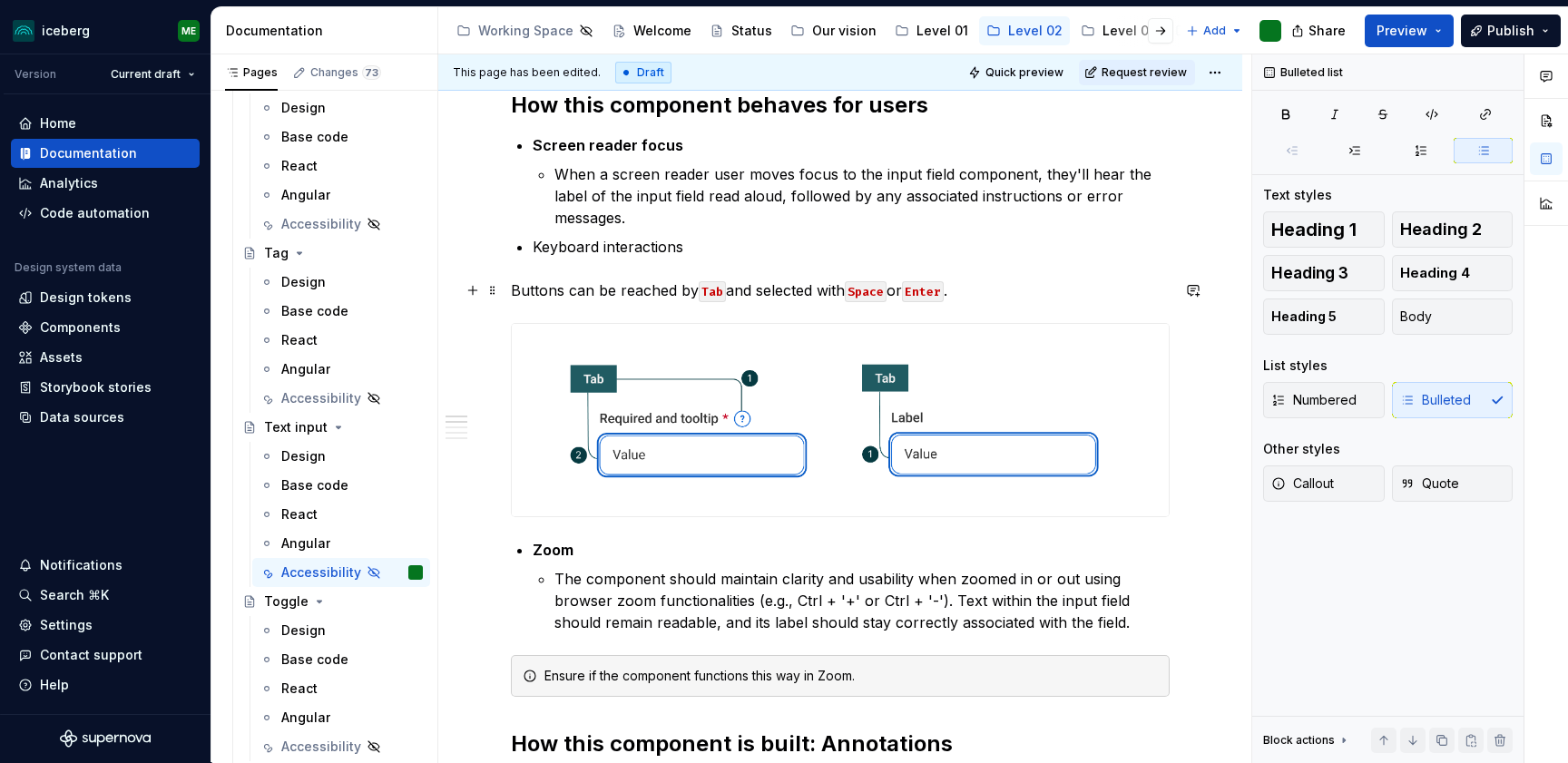
scroll to position [279, 0]
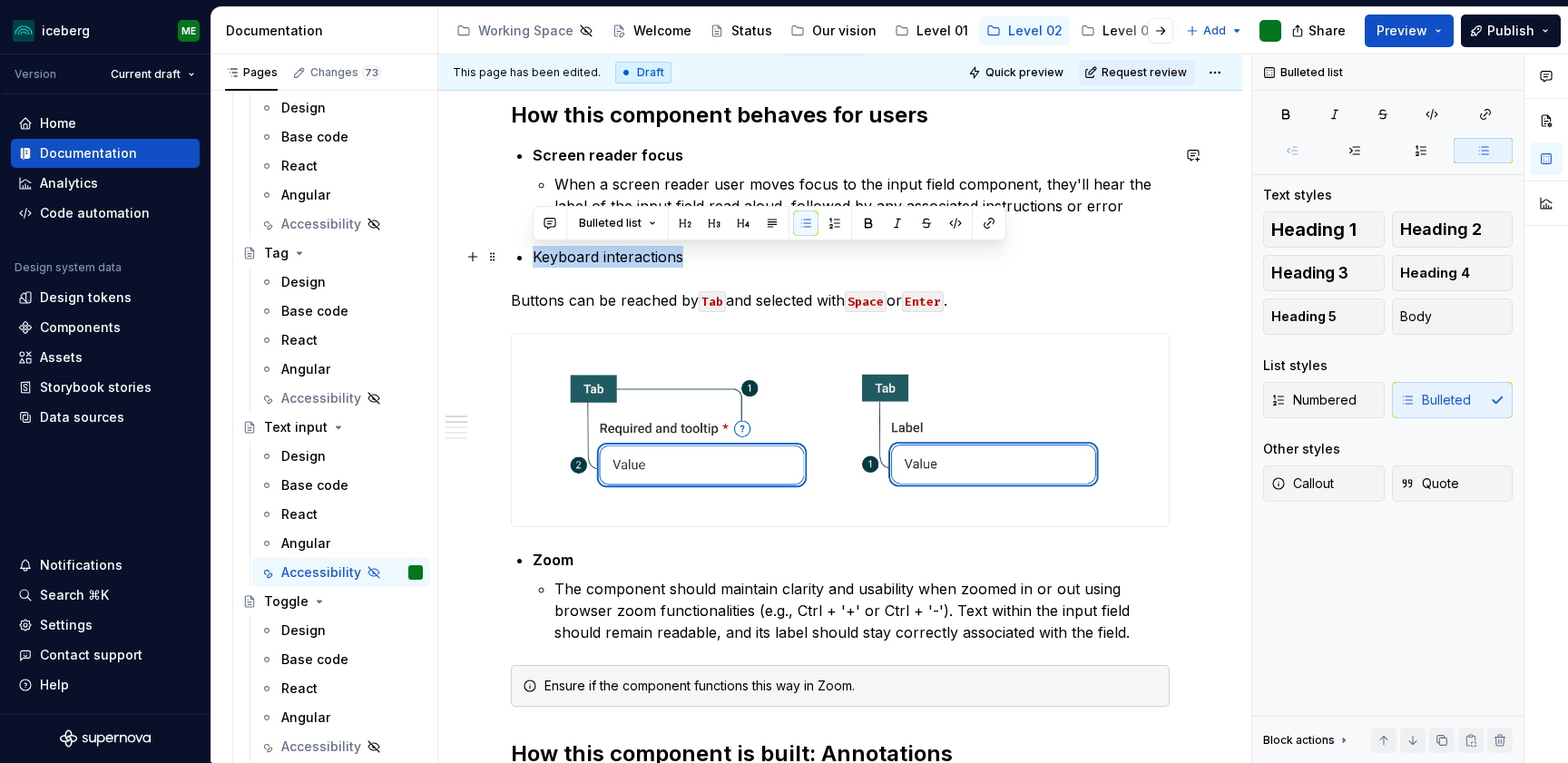
drag, startPoint x: 697, startPoint y: 257, endPoint x: 514, endPoint y: 255, distance: 183.0
click at [870, 221] on button "button" at bounding box center [868, 223] width 25 height 25
click at [1101, 298] on p "Buttons can be reached by Tab and selected with Space or Enter ." at bounding box center [841, 300] width 659 height 22
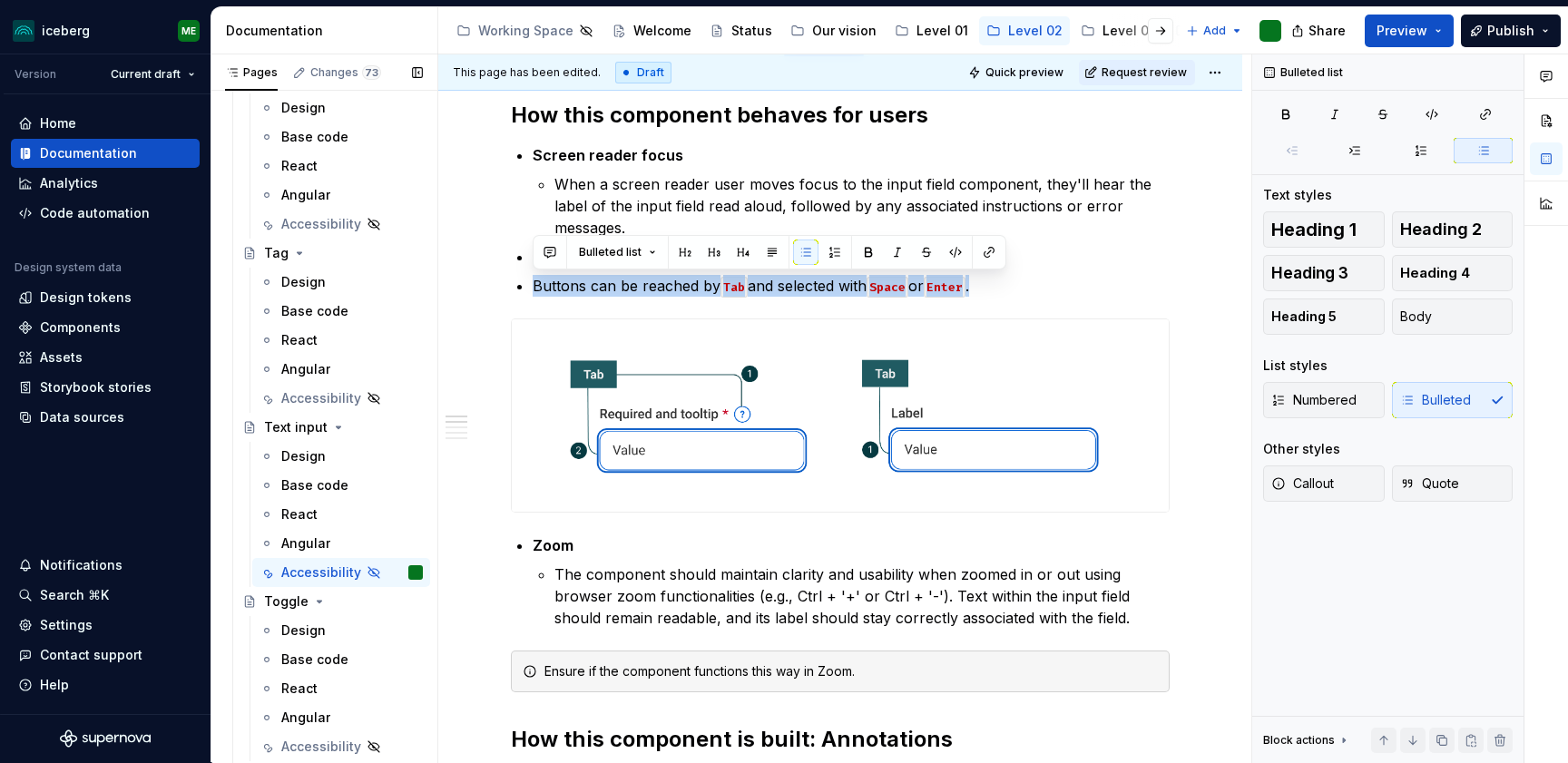
drag, startPoint x: 1001, startPoint y: 285, endPoint x: 431, endPoint y: 292, distance: 570.0
click at [431, 292] on div "Pages Changes 73 Add Accessibility guide for tree Page tree. Navigate the tree …" at bounding box center [889, 412] width 1356 height 716
click at [646, 258] on button "Bulleted list" at bounding box center [618, 252] width 94 height 25
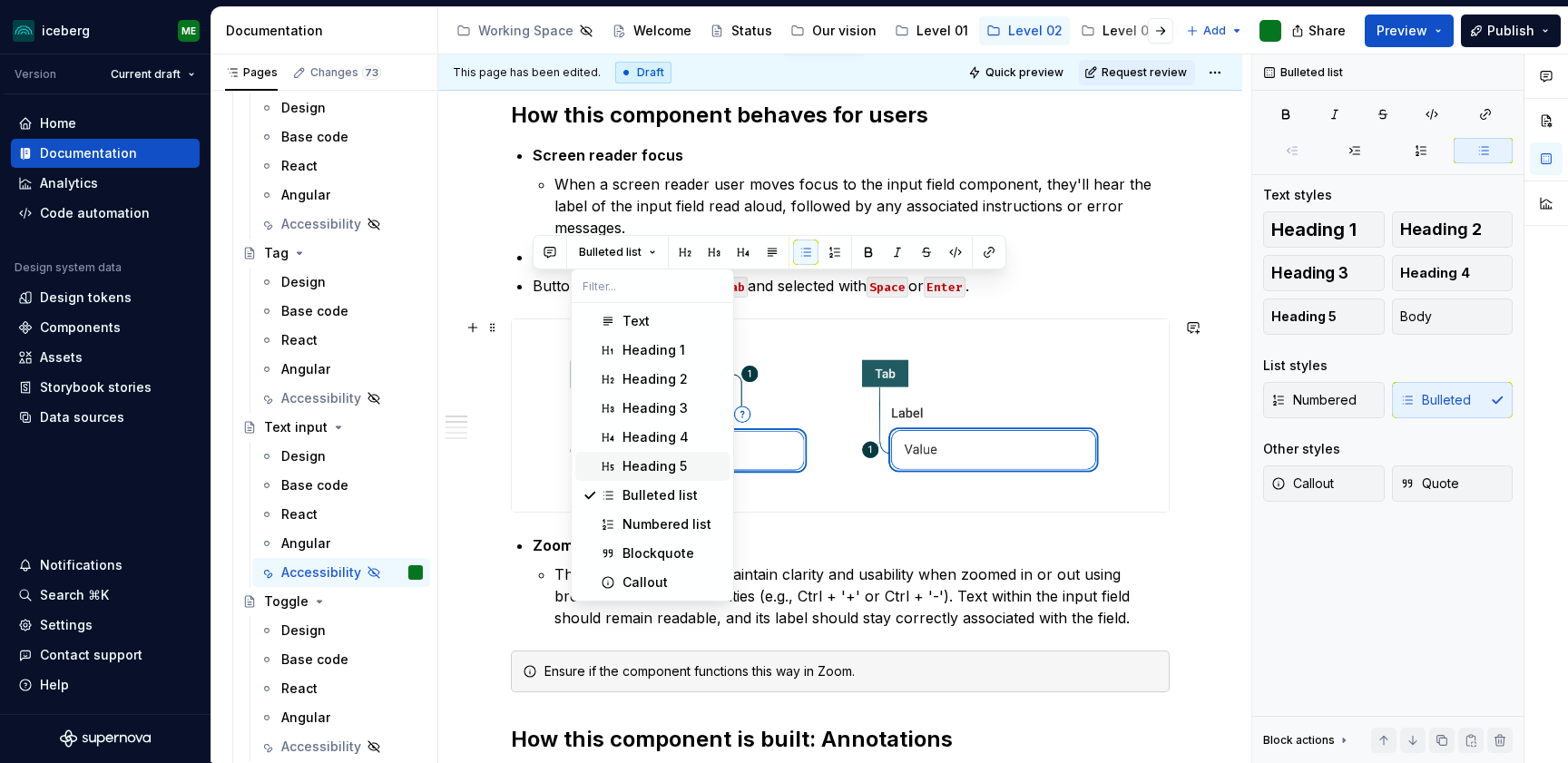
click at [662, 464] on div "Heading 5" at bounding box center [654, 465] width 65 height 18
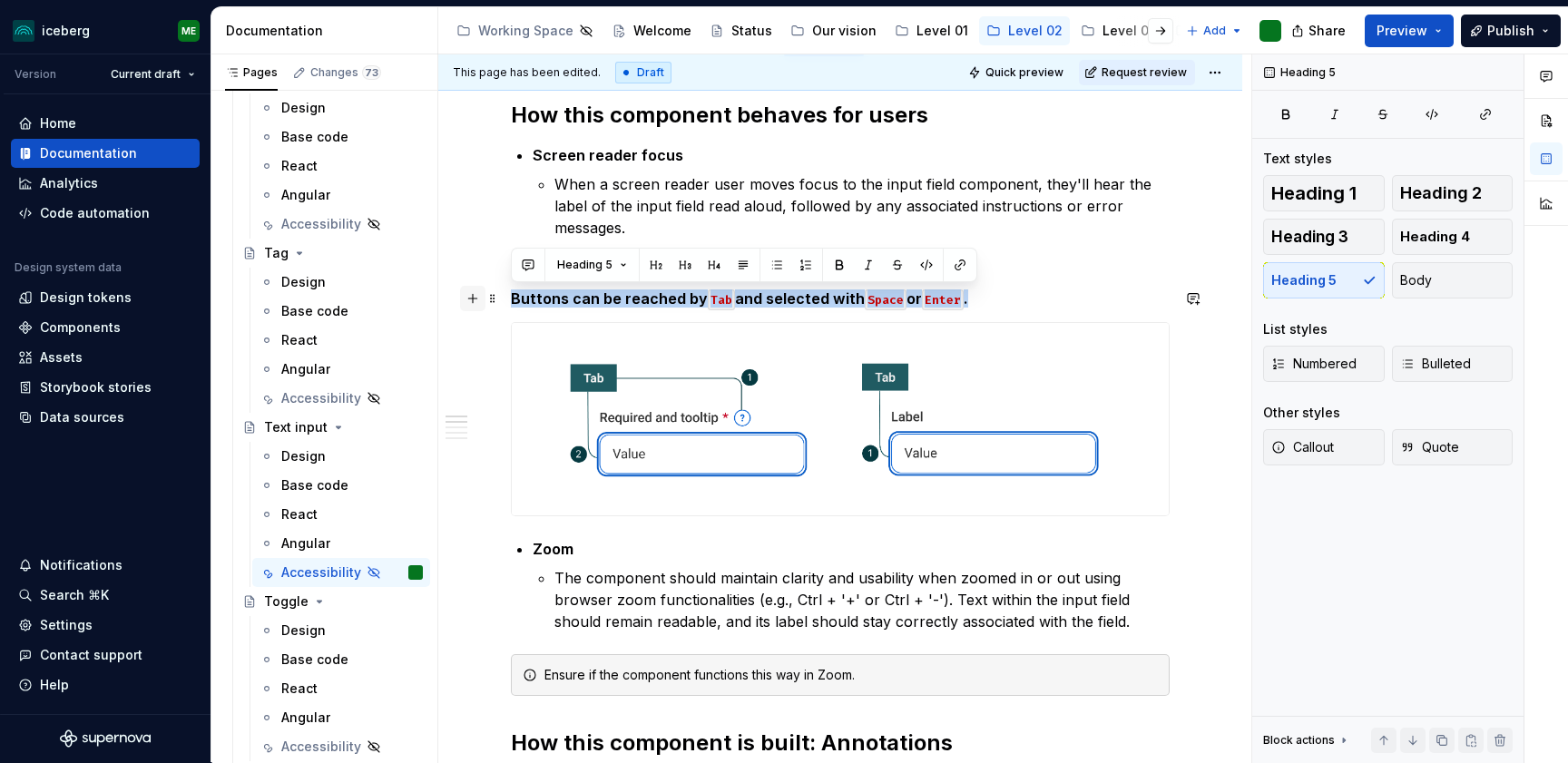
drag, startPoint x: 993, startPoint y: 298, endPoint x: 462, endPoint y: 295, distance: 531.0
click at [623, 272] on button "Heading 5" at bounding box center [592, 264] width 86 height 25
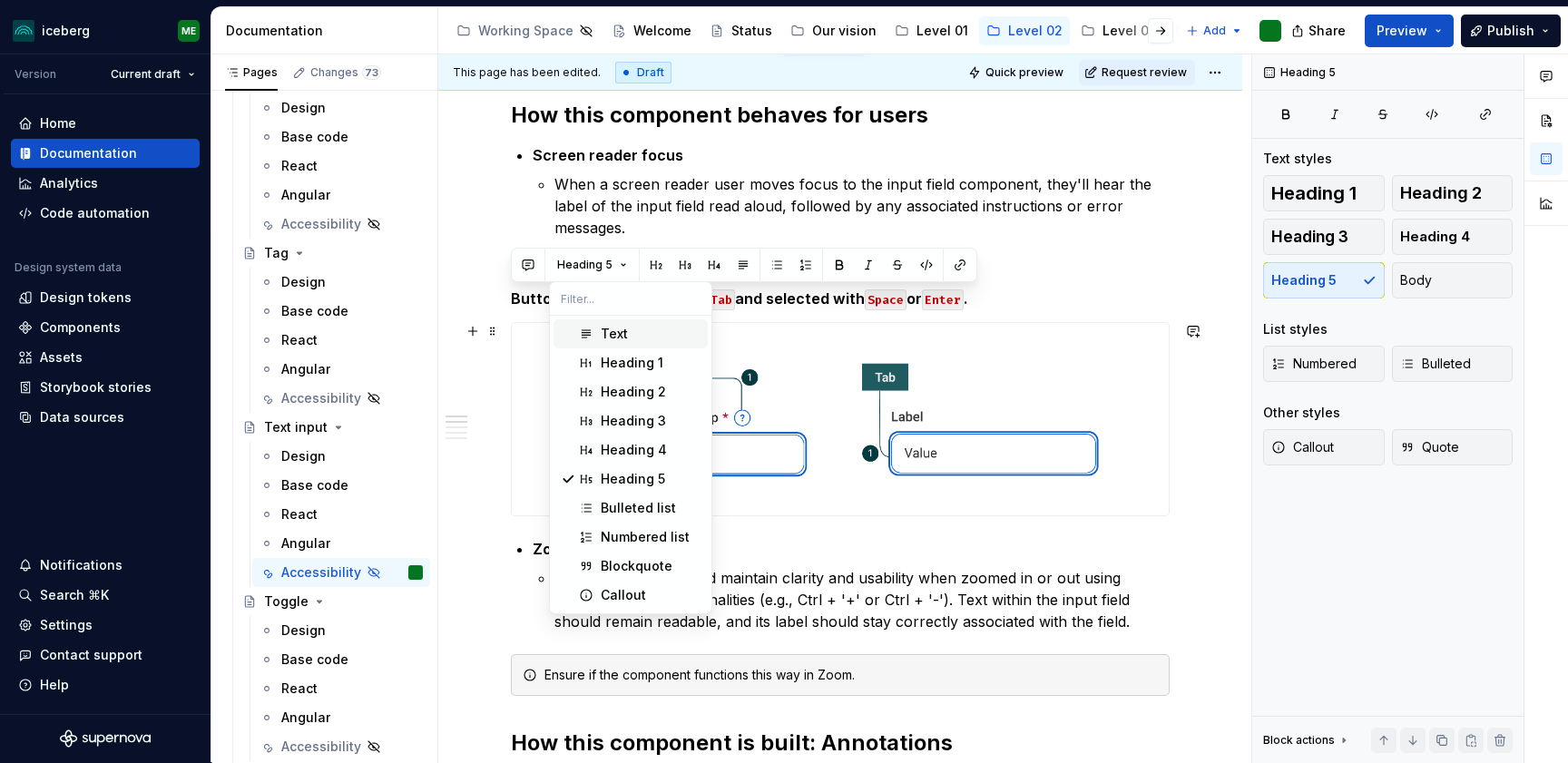
click at [622, 341] on div "Text" at bounding box center [614, 333] width 27 height 18
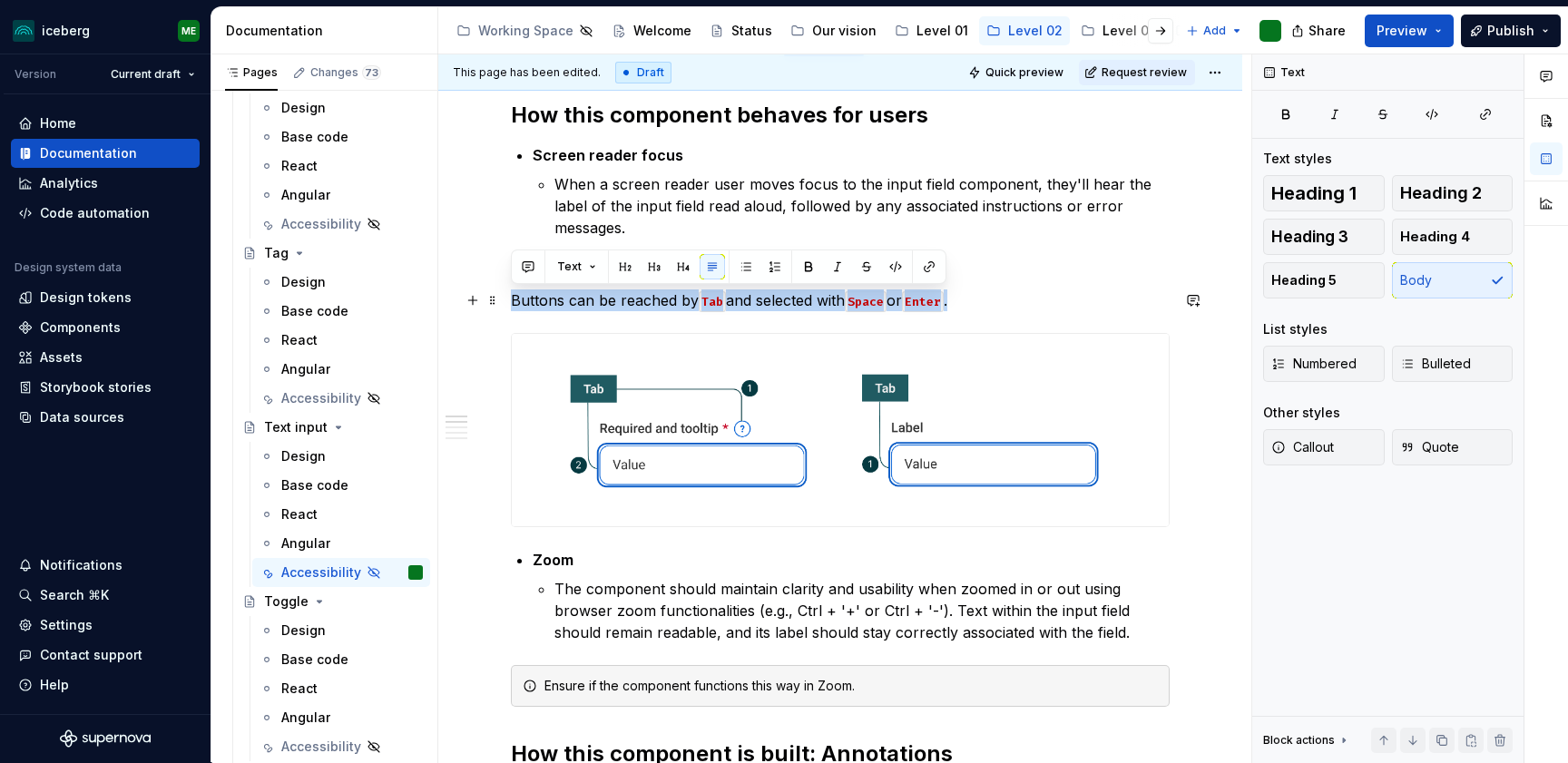
drag, startPoint x: 1004, startPoint y: 304, endPoint x: 455, endPoint y: 304, distance: 549.0
click at [748, 268] on button "button" at bounding box center [745, 266] width 25 height 25
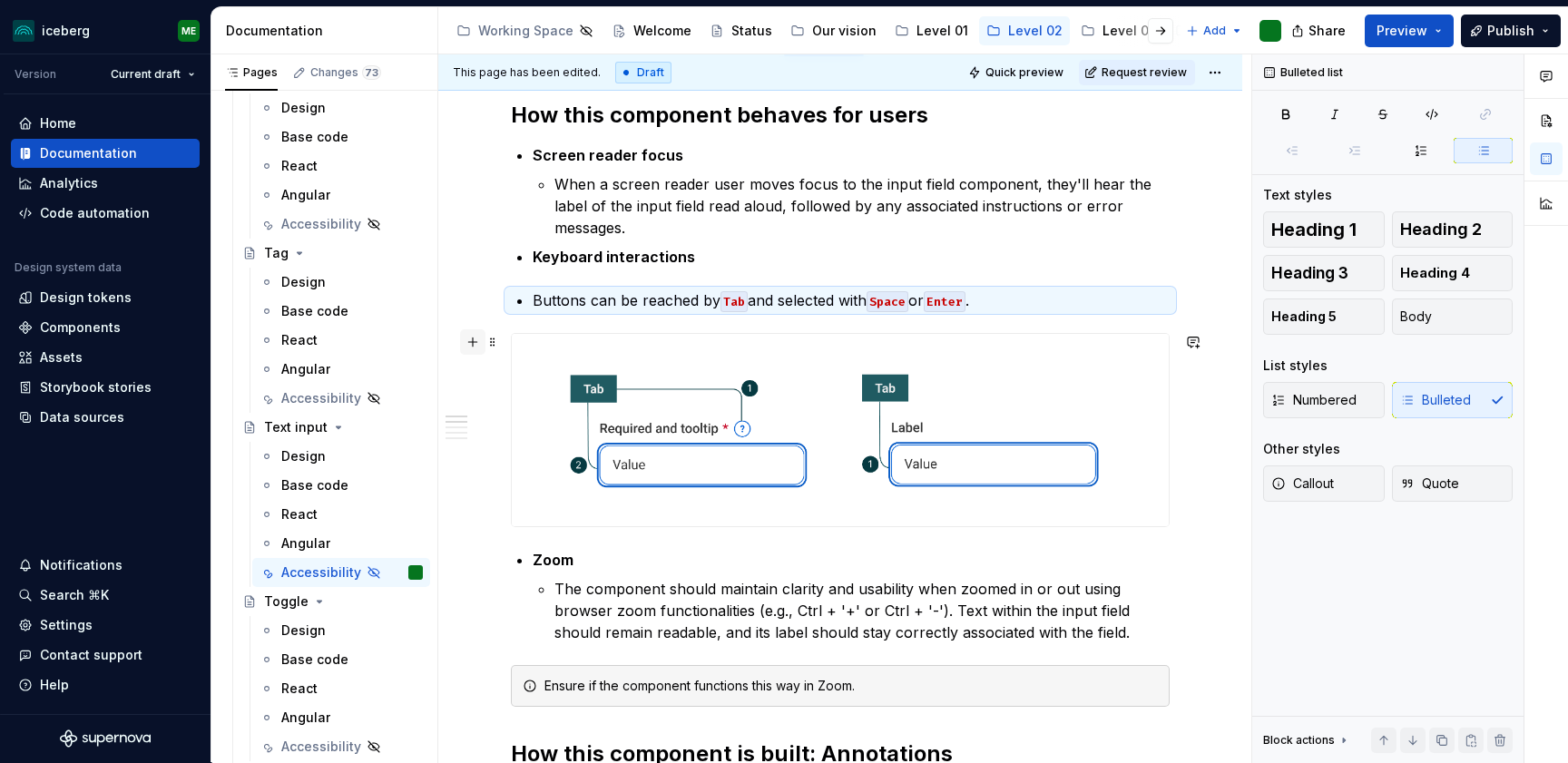
click at [469, 347] on button "button" at bounding box center [472, 342] width 25 height 25
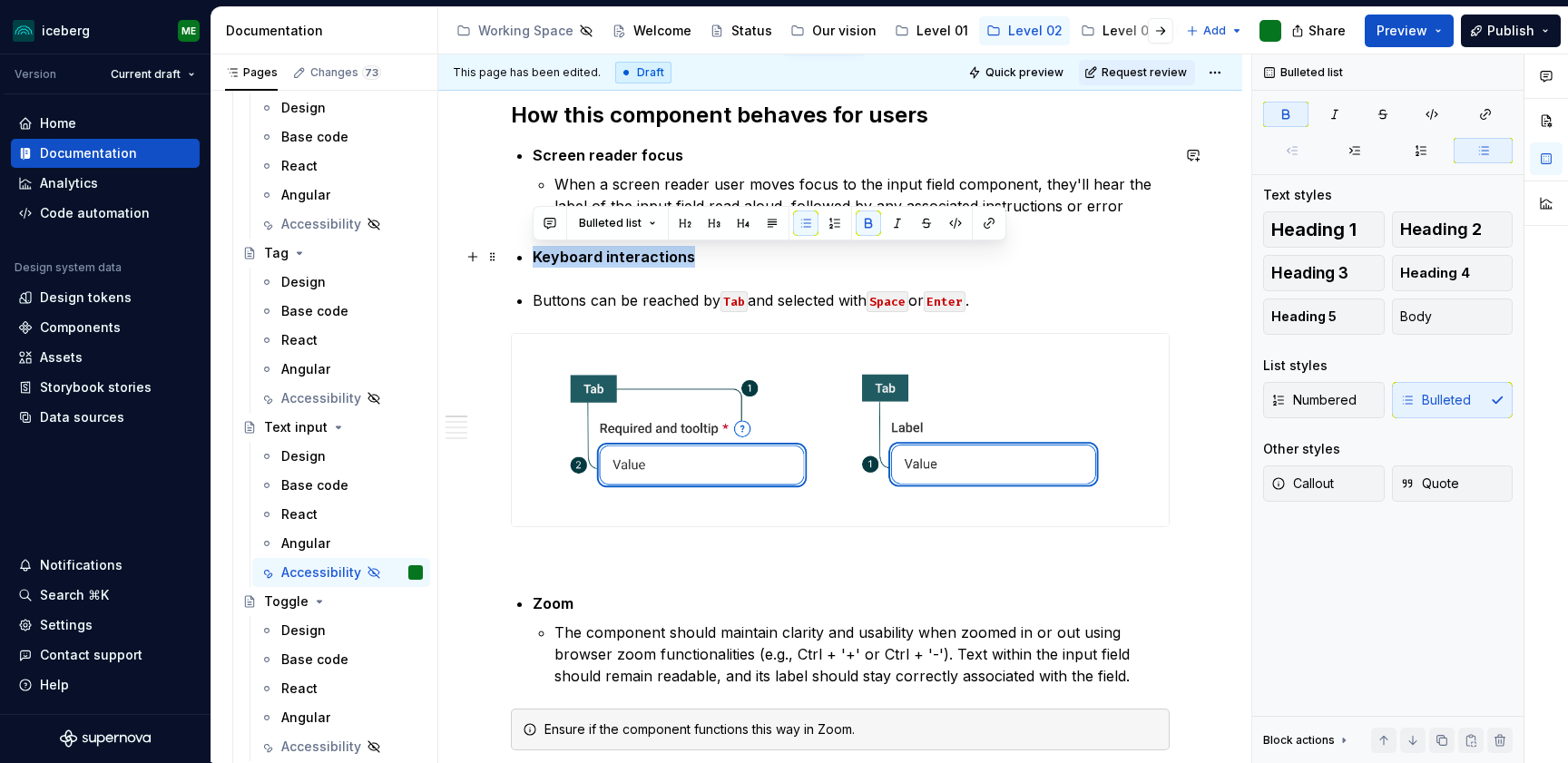
drag, startPoint x: 705, startPoint y: 257, endPoint x: 517, endPoint y: 258, distance: 188.0
click at [533, 258] on p "Keyboard interactions" at bounding box center [851, 257] width 637 height 22
click at [641, 229] on button "Bulleted list" at bounding box center [618, 223] width 94 height 25
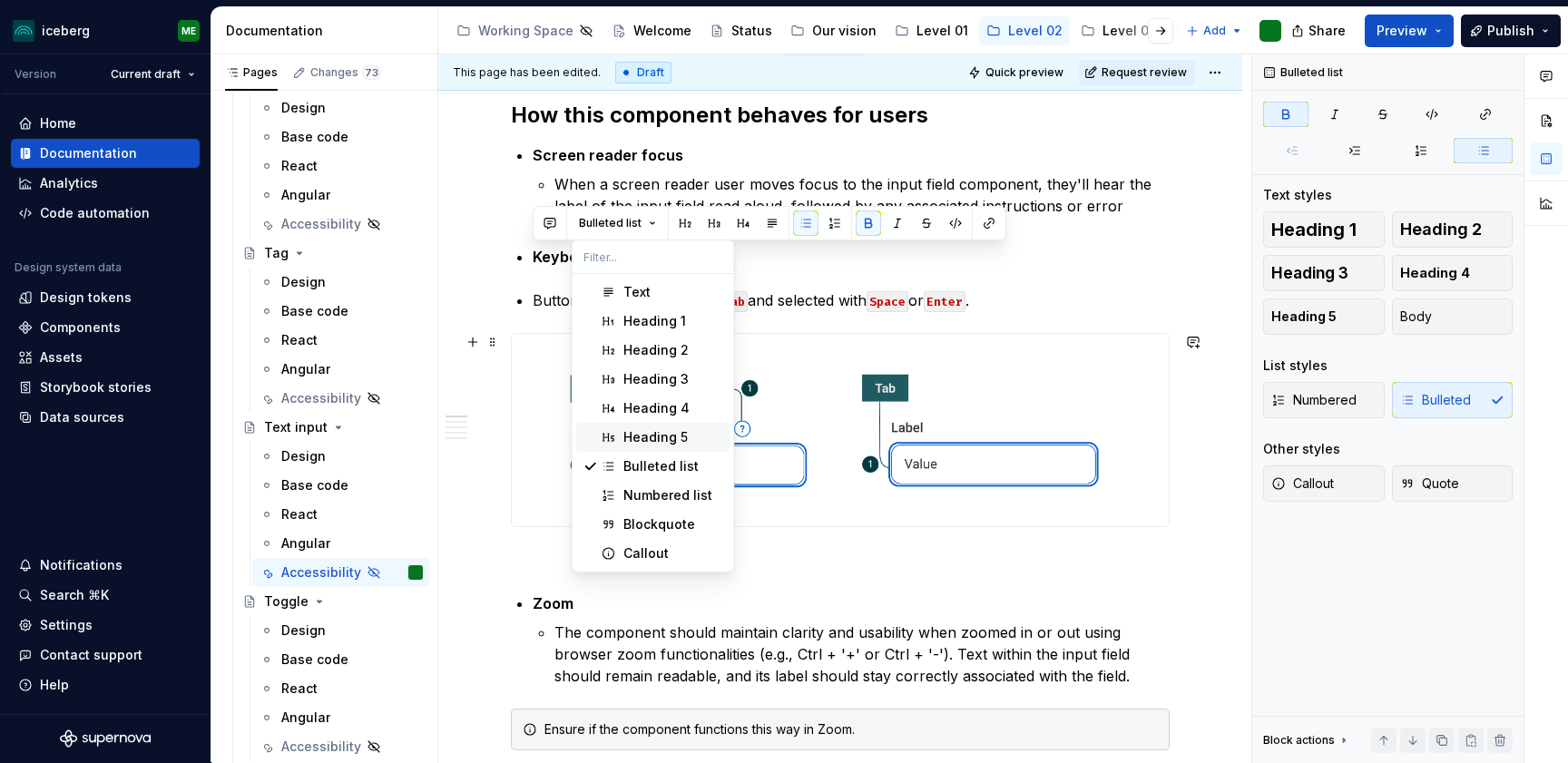
click at [673, 442] on div "Heading 5" at bounding box center [655, 436] width 65 height 18
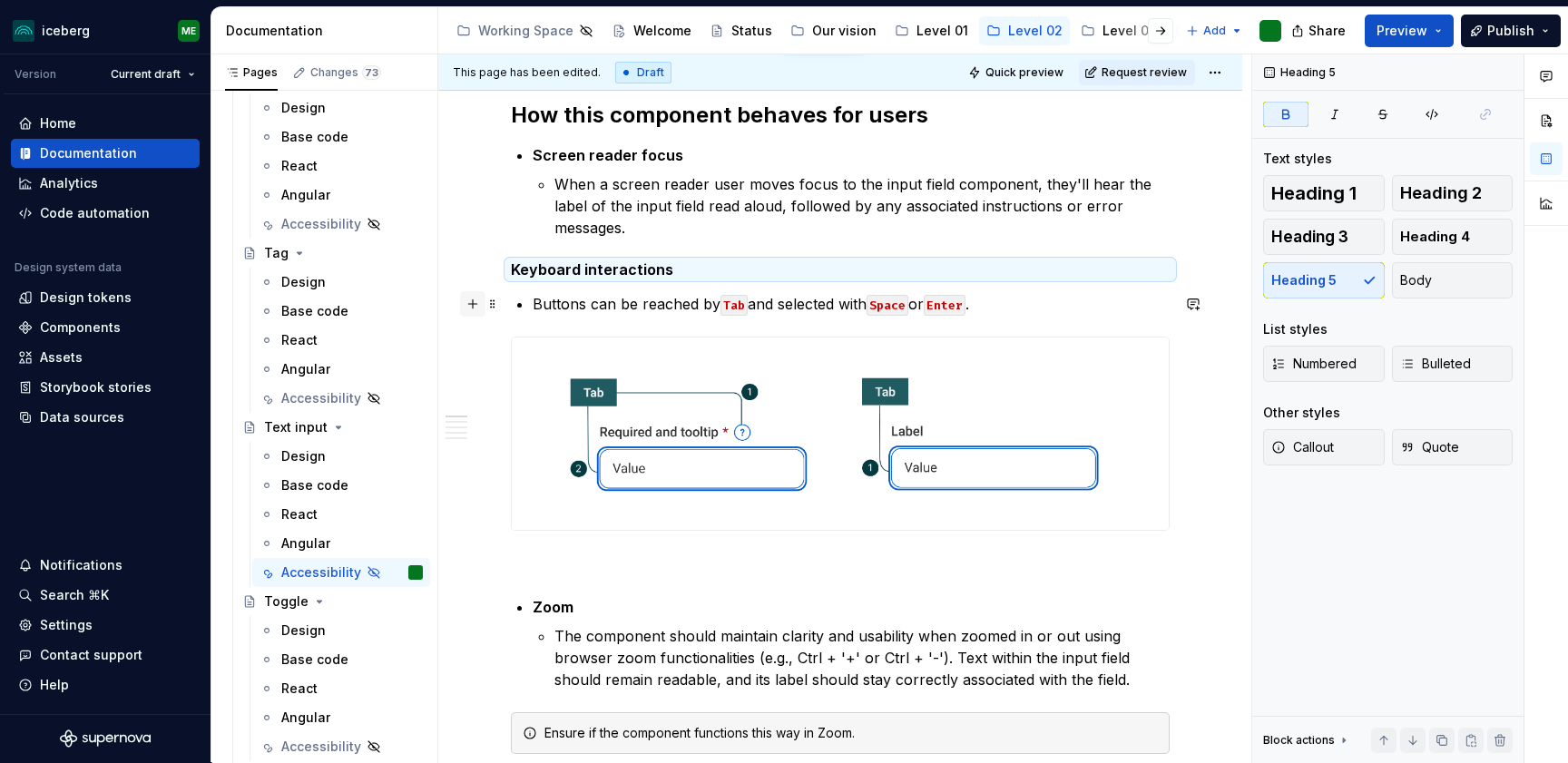
click at [460, 311] on div at bounding box center [479, 303] width 40 height 25
click at [466, 322] on div "**********" at bounding box center [844, 408] width 813 height 709
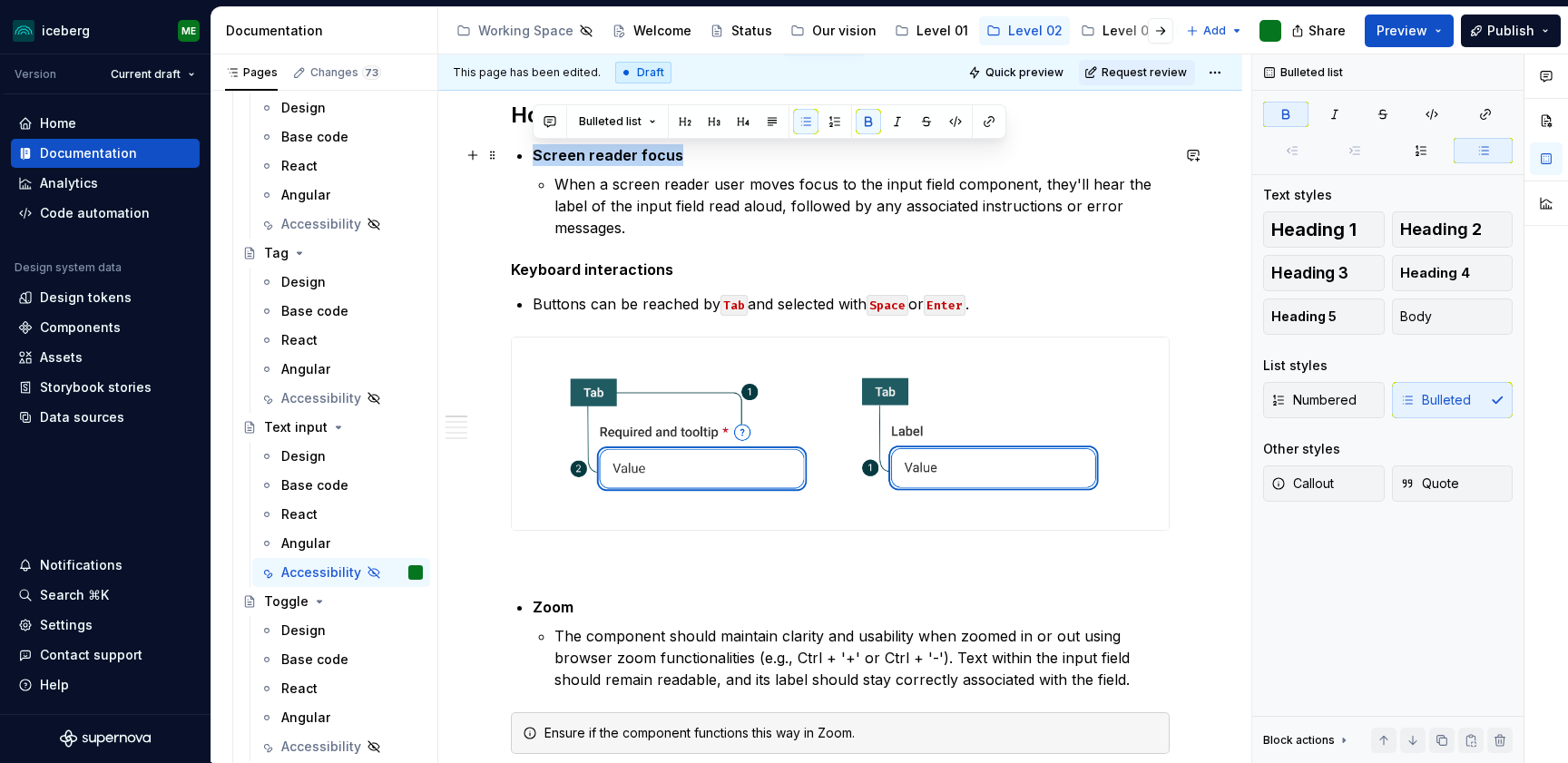
drag, startPoint x: 689, startPoint y: 154, endPoint x: 506, endPoint y: 150, distance: 183.0
click at [649, 127] on button "Bulleted list" at bounding box center [618, 121] width 94 height 25
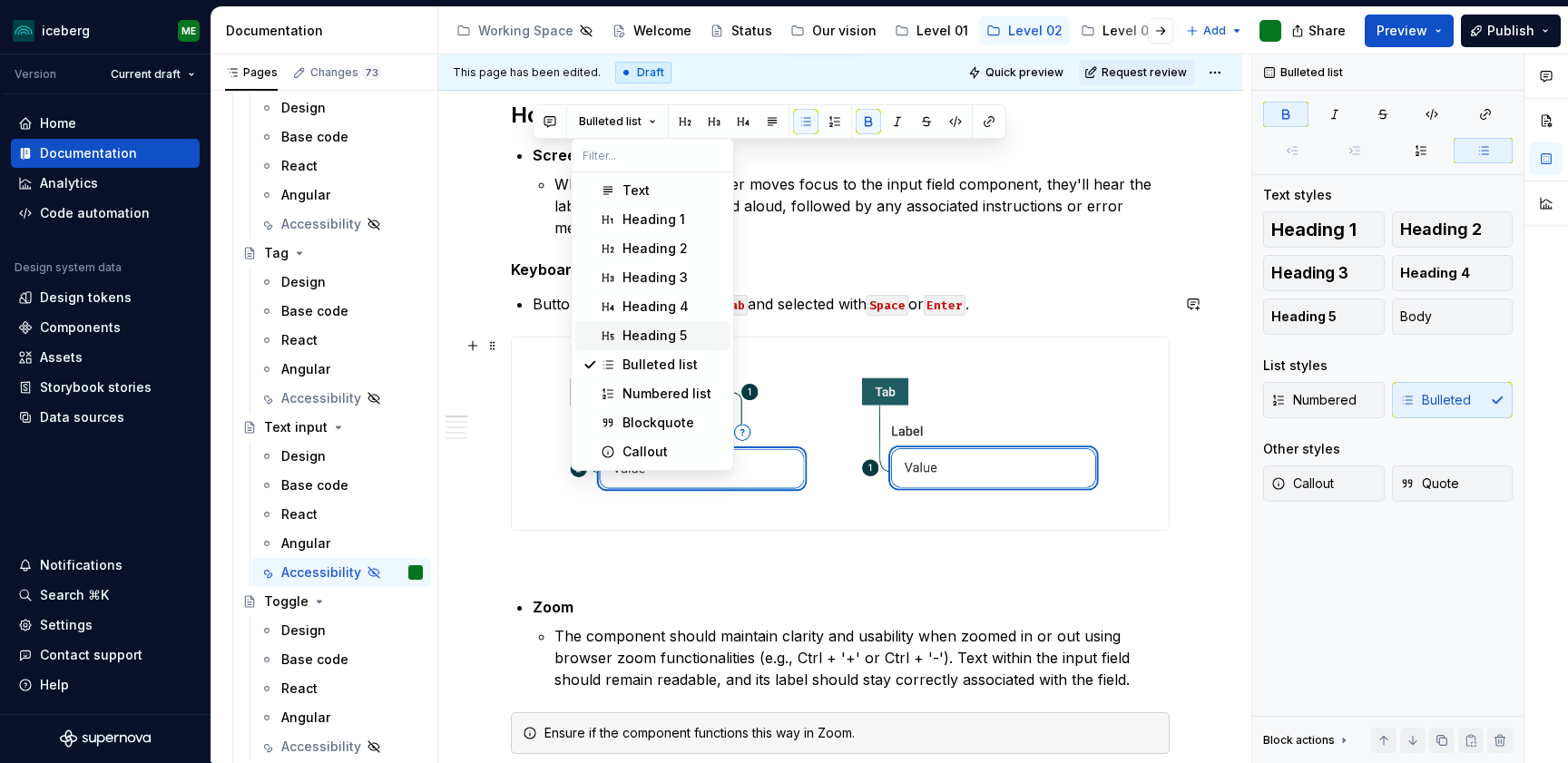
click at [660, 331] on div "Heading 5" at bounding box center [654, 335] width 65 height 18
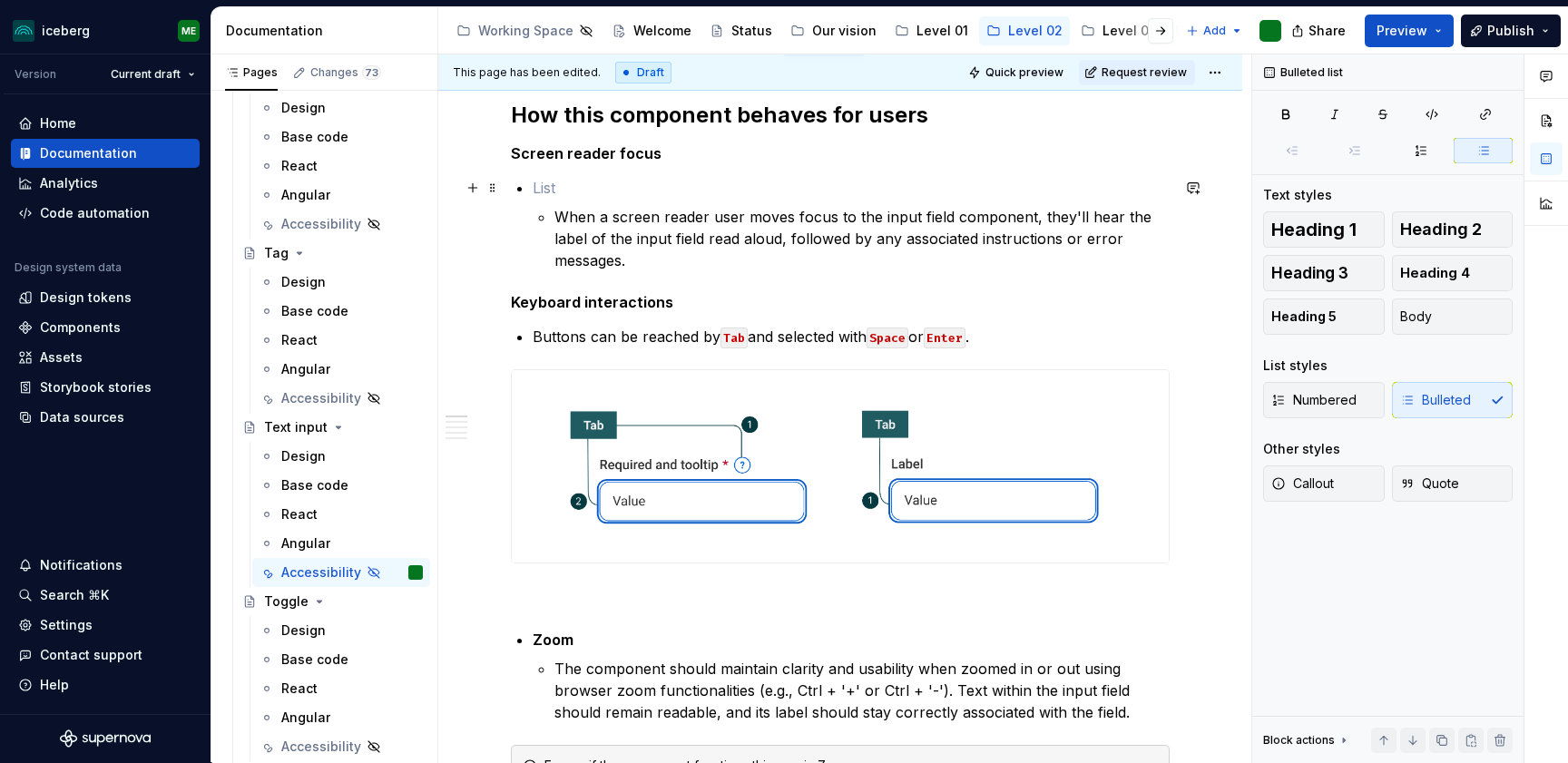
click at [558, 186] on p at bounding box center [851, 187] width 637 height 22
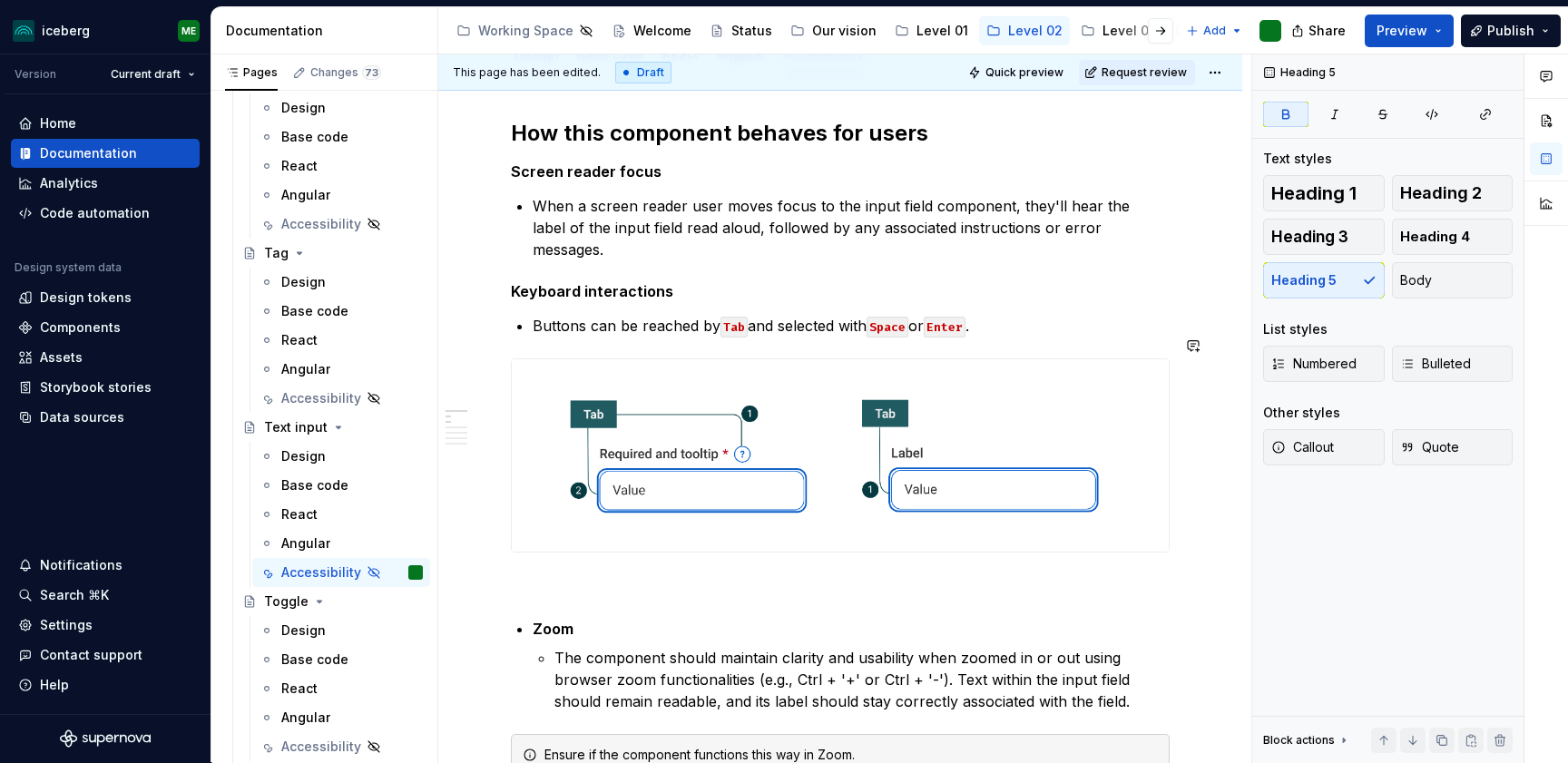
scroll to position [268, 0]
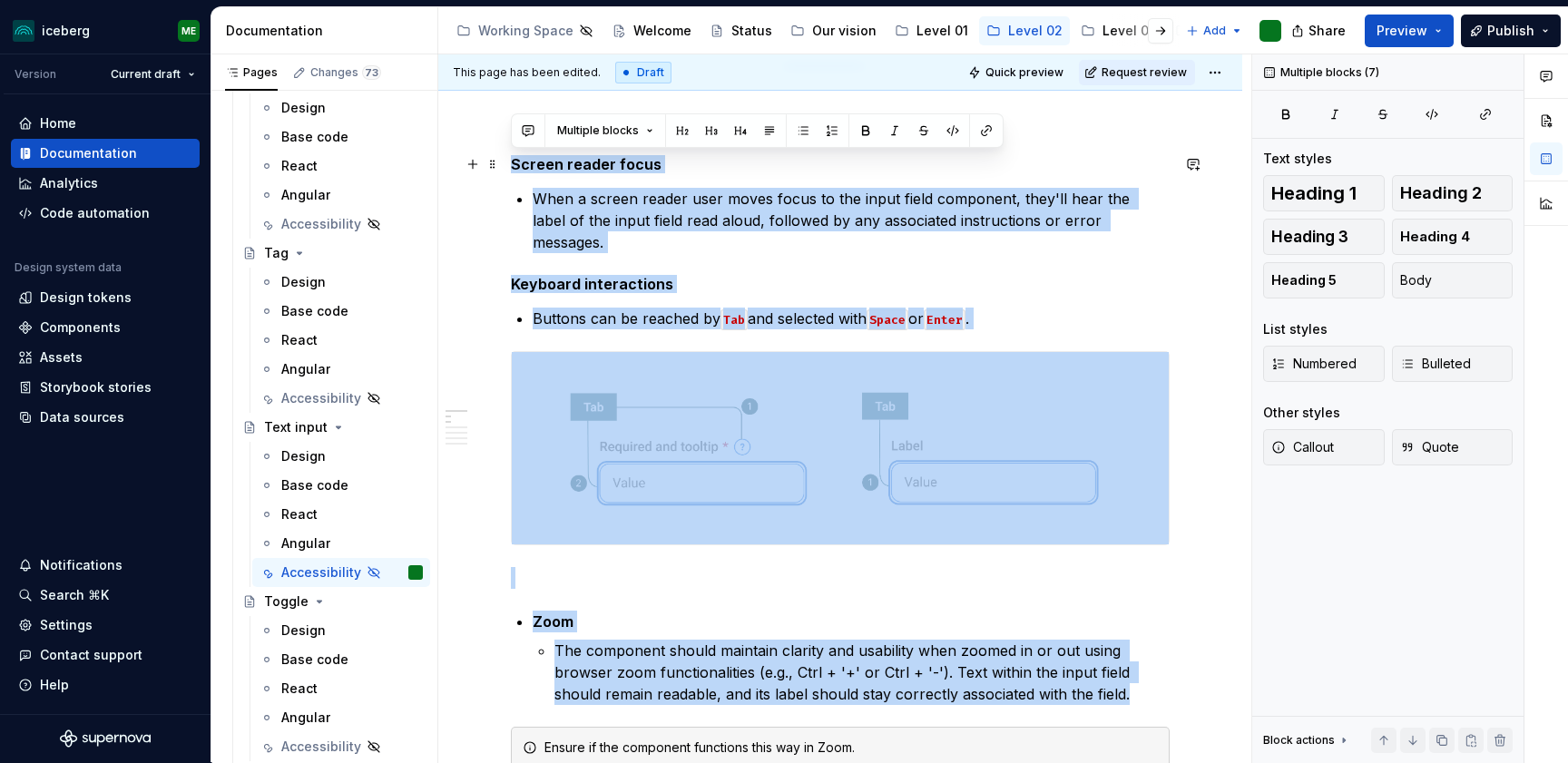
drag, startPoint x: 1136, startPoint y: 672, endPoint x: 505, endPoint y: 164, distance: 810.1
copy div "Screen reader focus When a screen reader user moves focus to the input field co…"
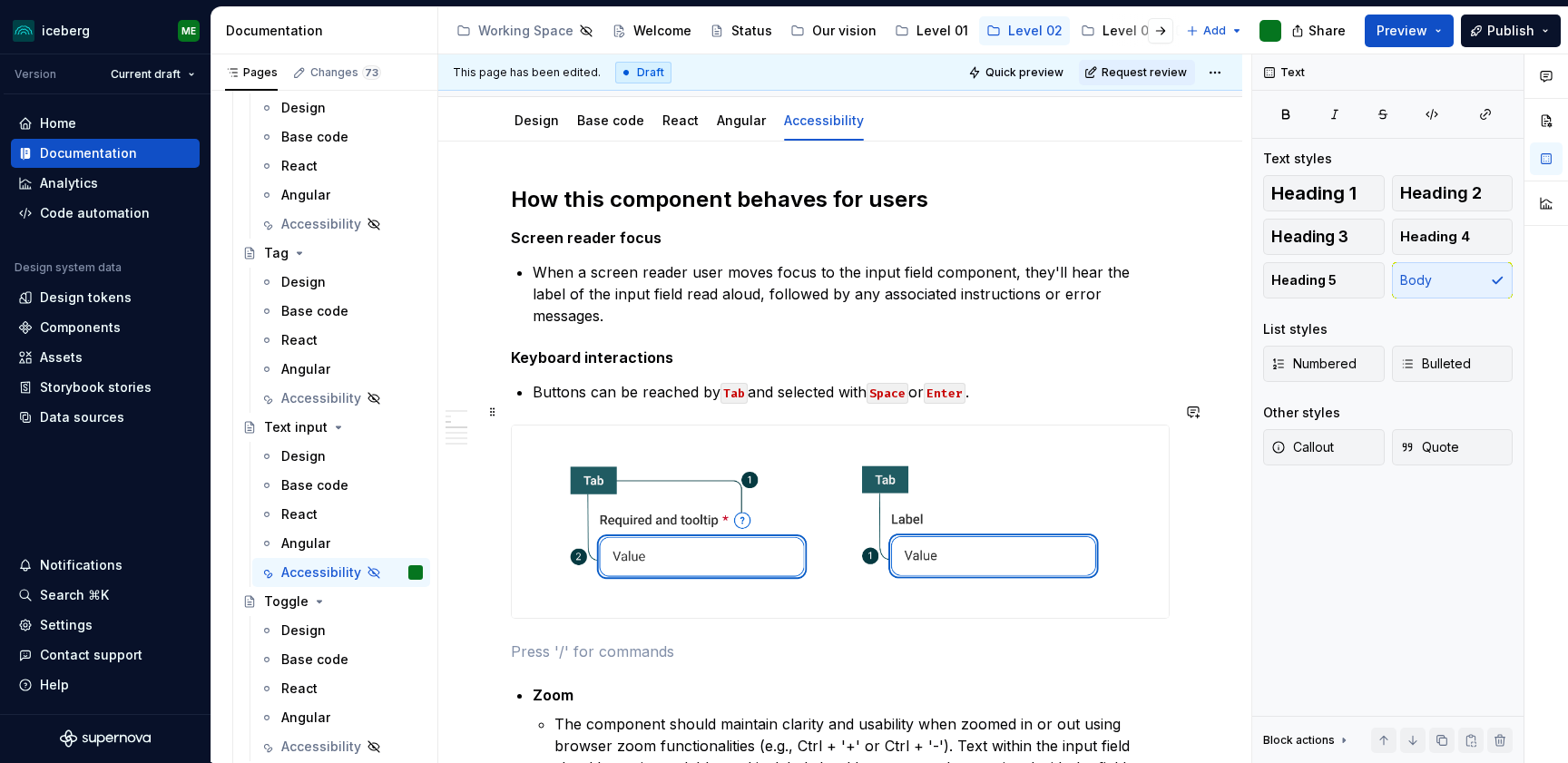
scroll to position [410, 0]
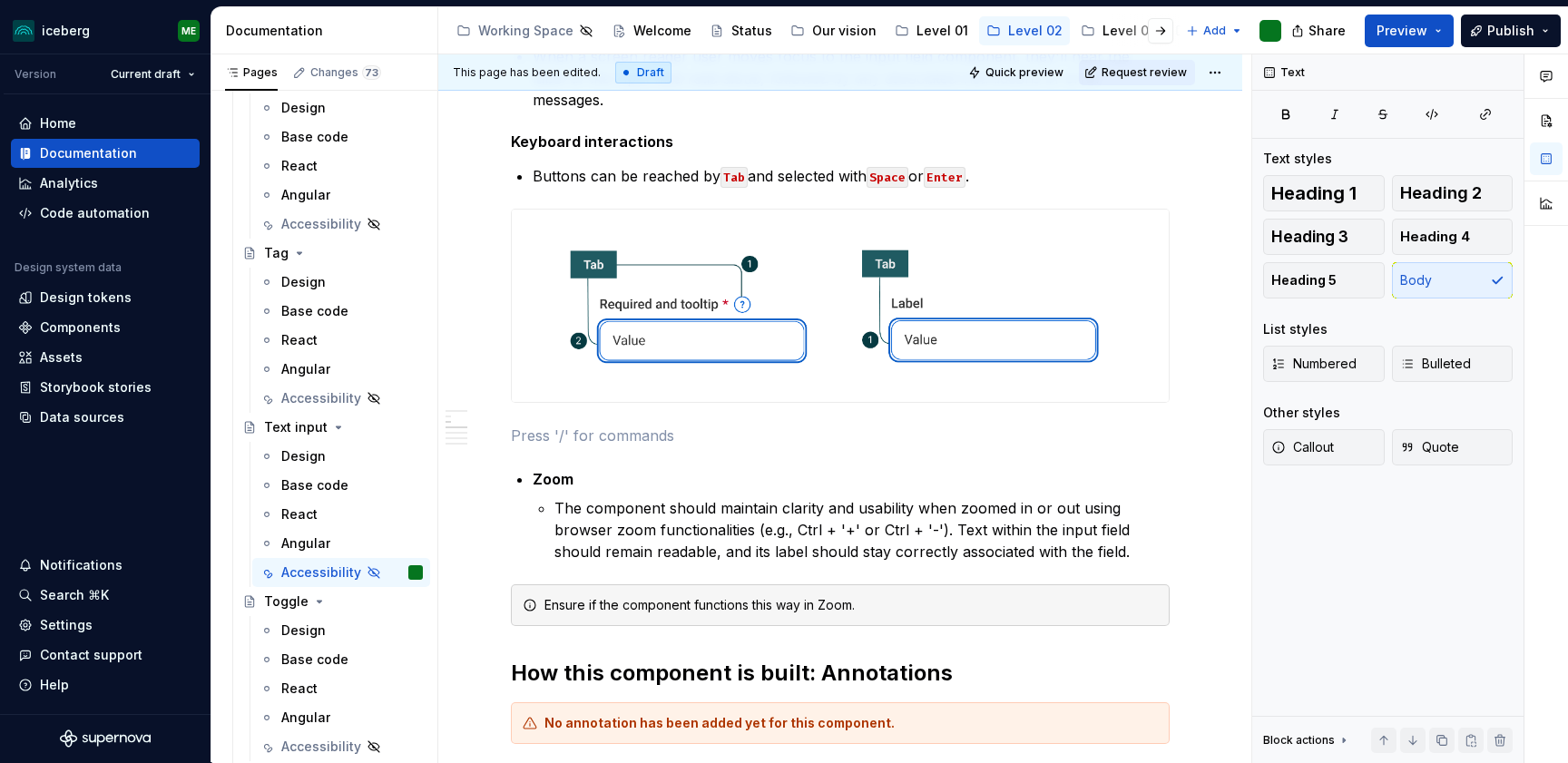
type textarea "*"
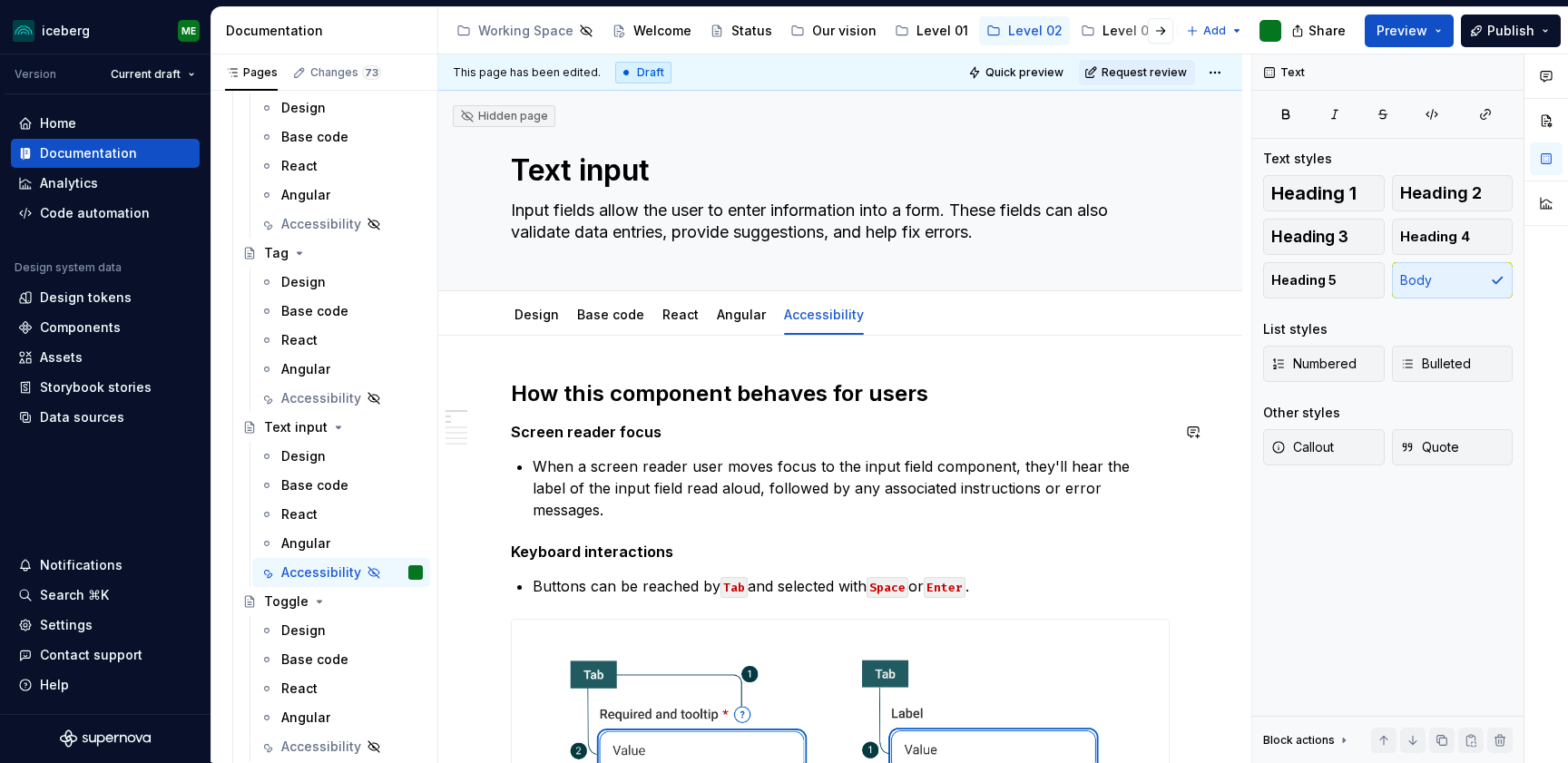
scroll to position [162, 0]
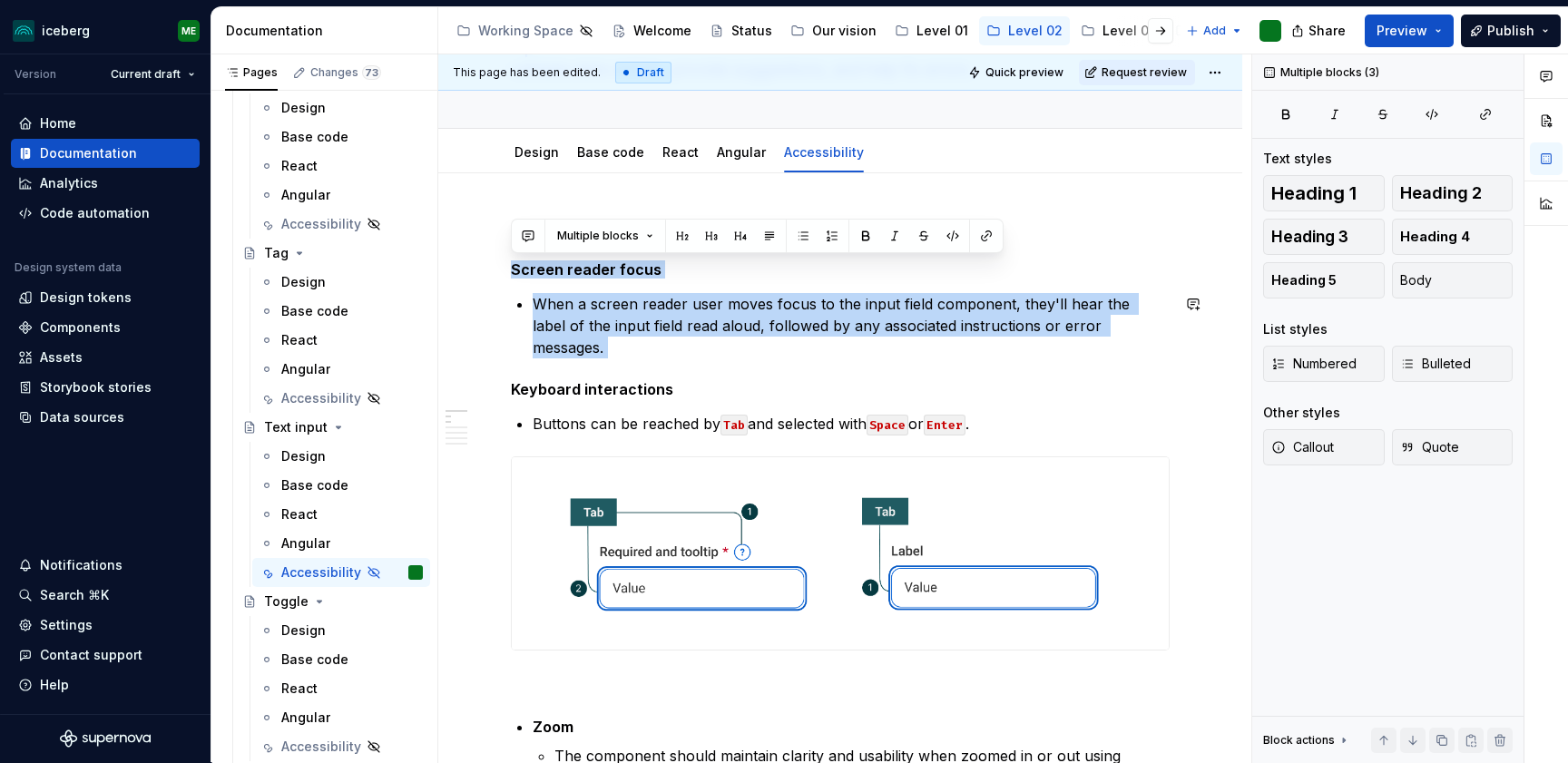
drag, startPoint x: 512, startPoint y: 266, endPoint x: 1065, endPoint y: 350, distance: 559.3
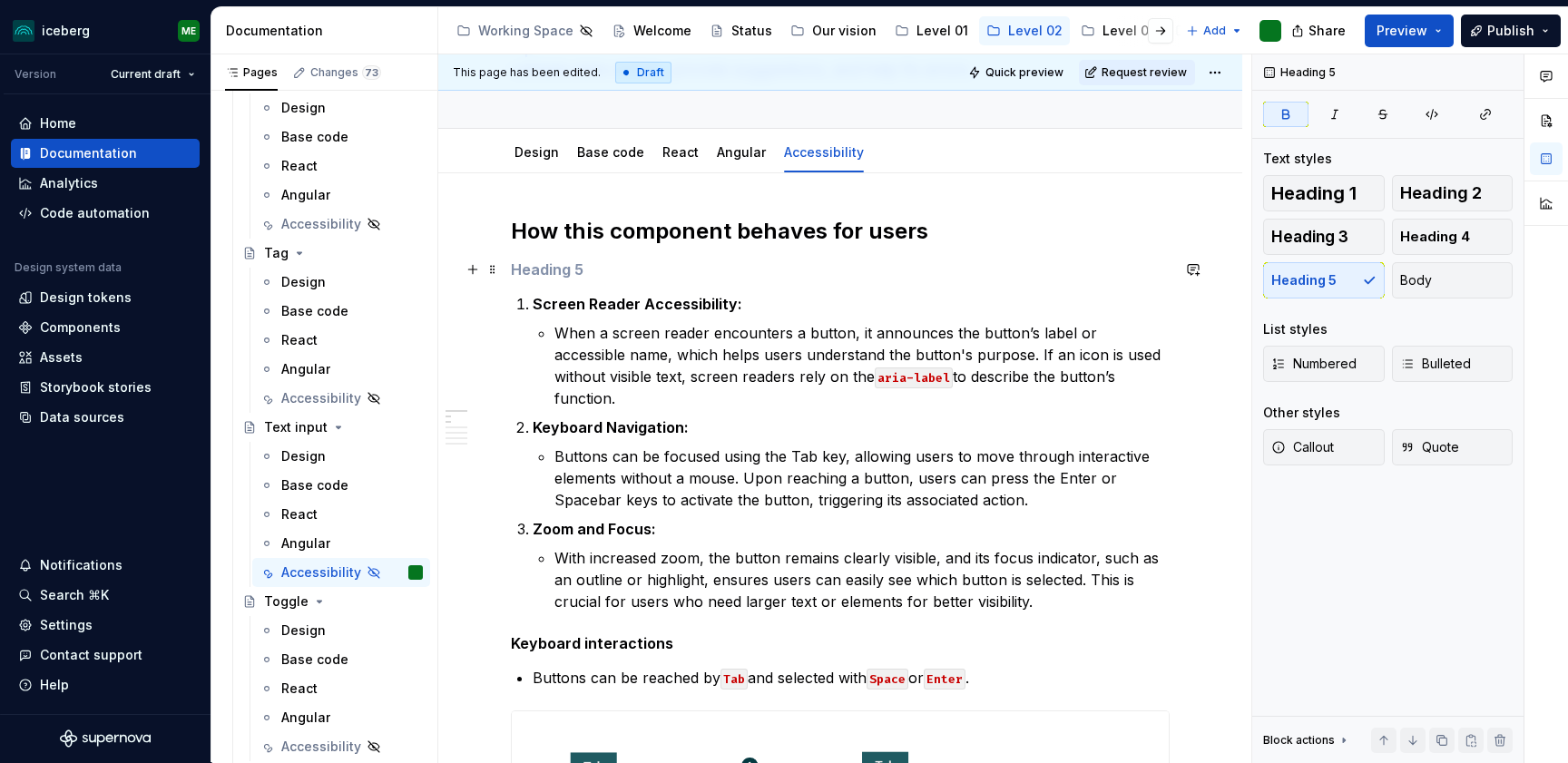
click at [585, 274] on h5 at bounding box center [841, 269] width 659 height 18
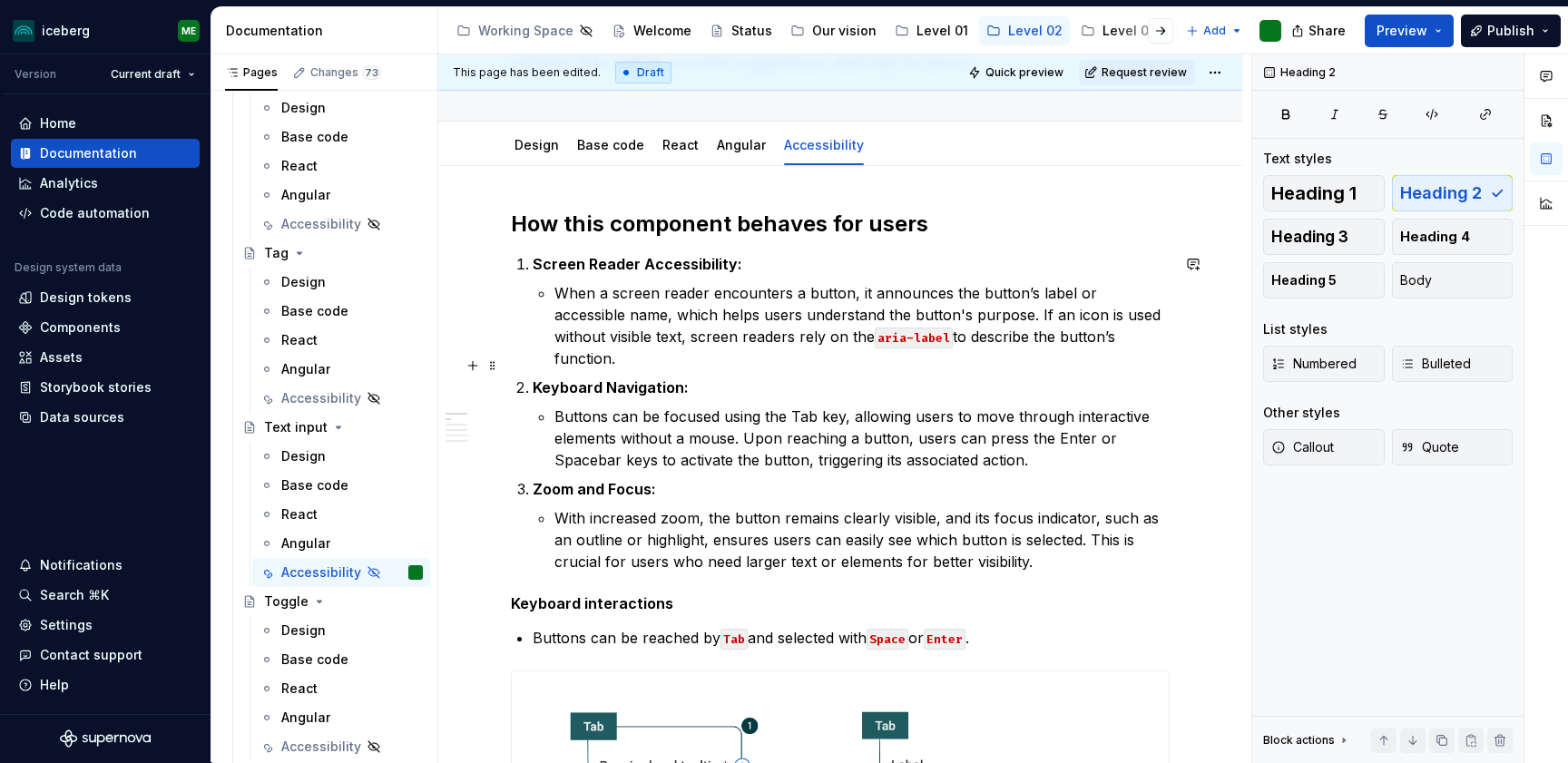
scroll to position [194, 0]
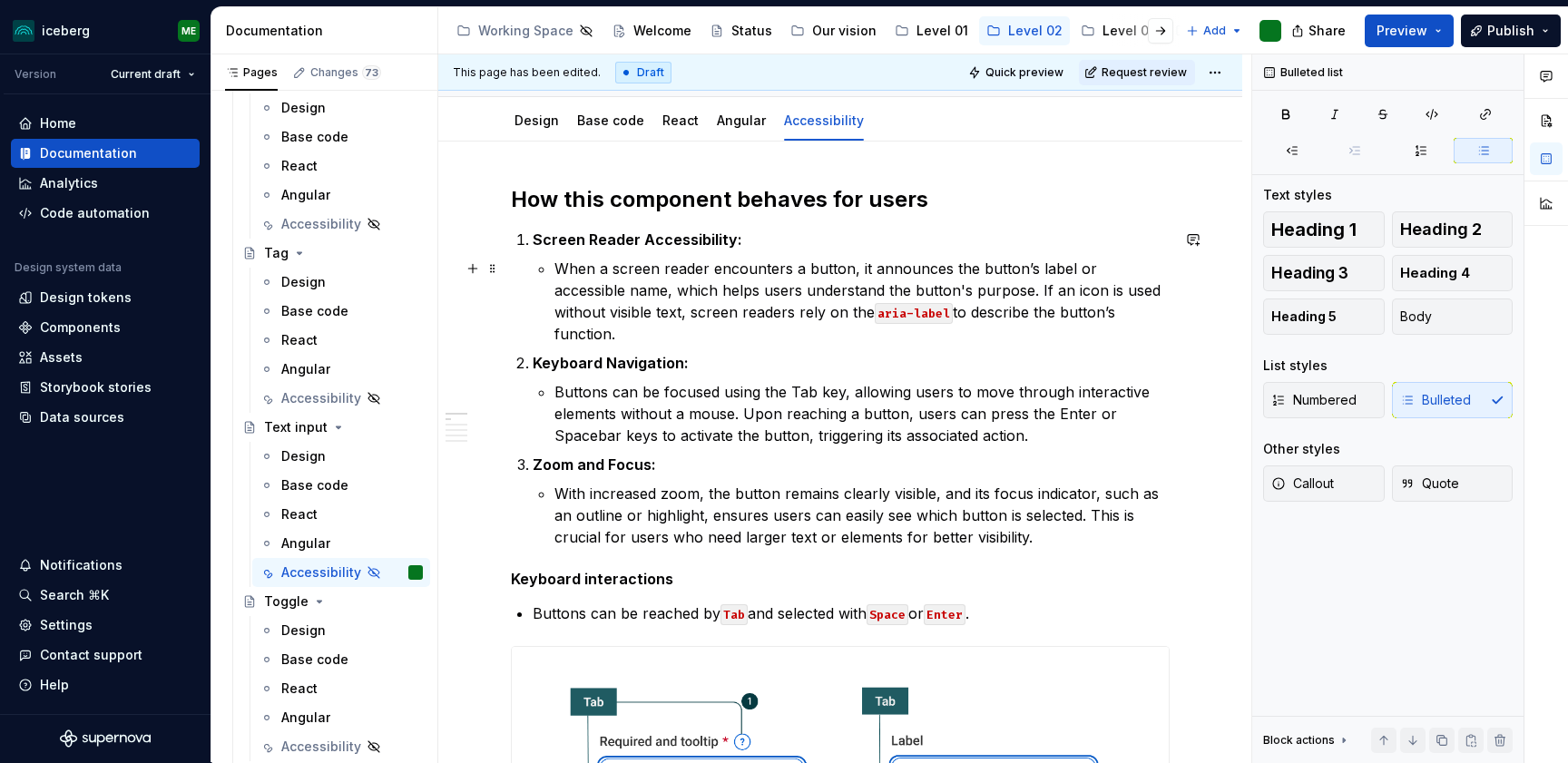
click at [1070, 269] on p "When a screen reader encounters a button, it announces the button’s label or ac…" at bounding box center [861, 301] width 615 height 87
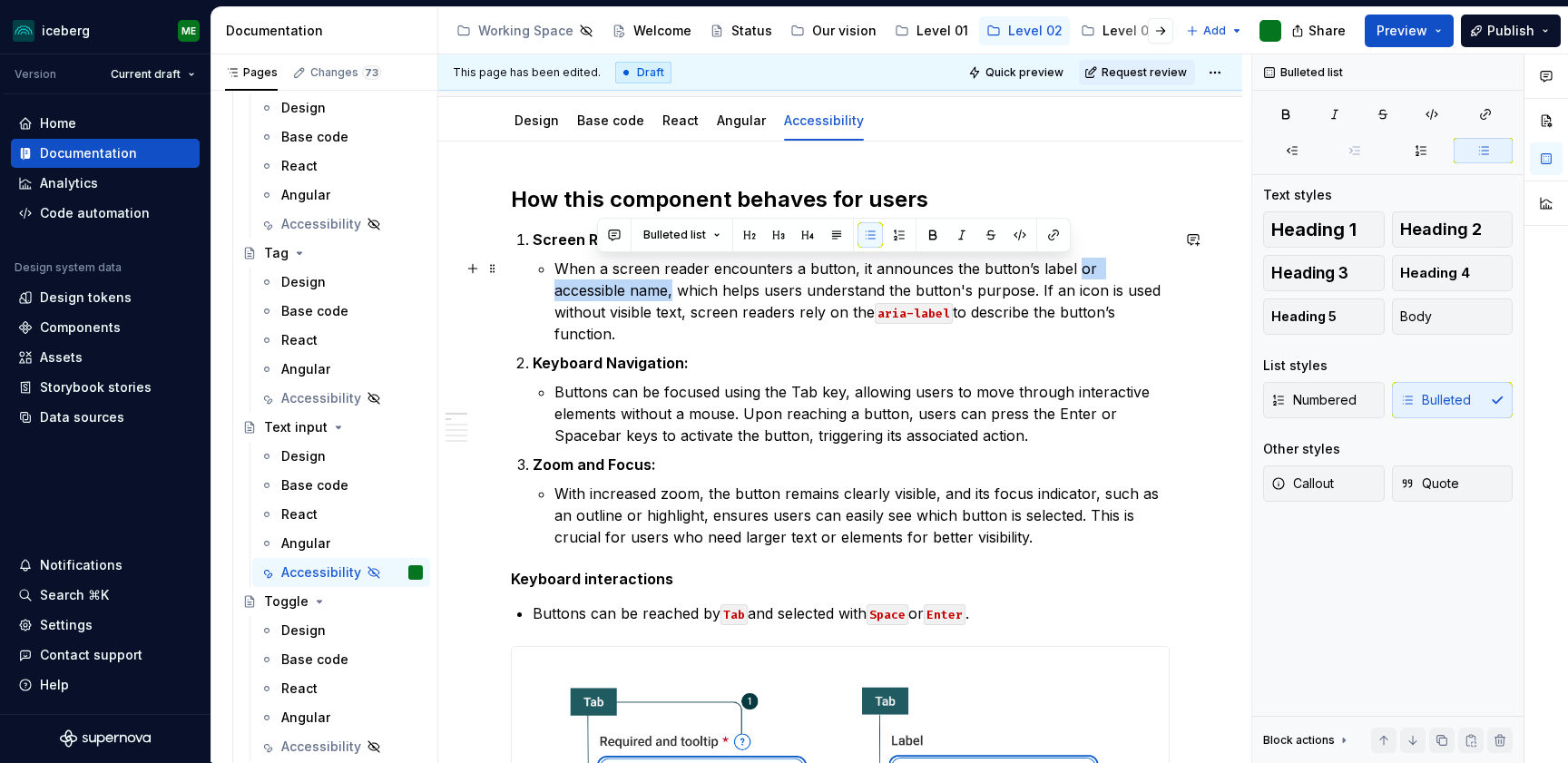
drag, startPoint x: 1070, startPoint y: 270, endPoint x: 595, endPoint y: 287, distance: 475.3
click at [595, 287] on p "When a screen reader encounters a button, it announces the button’s label or ac…" at bounding box center [861, 301] width 615 height 87
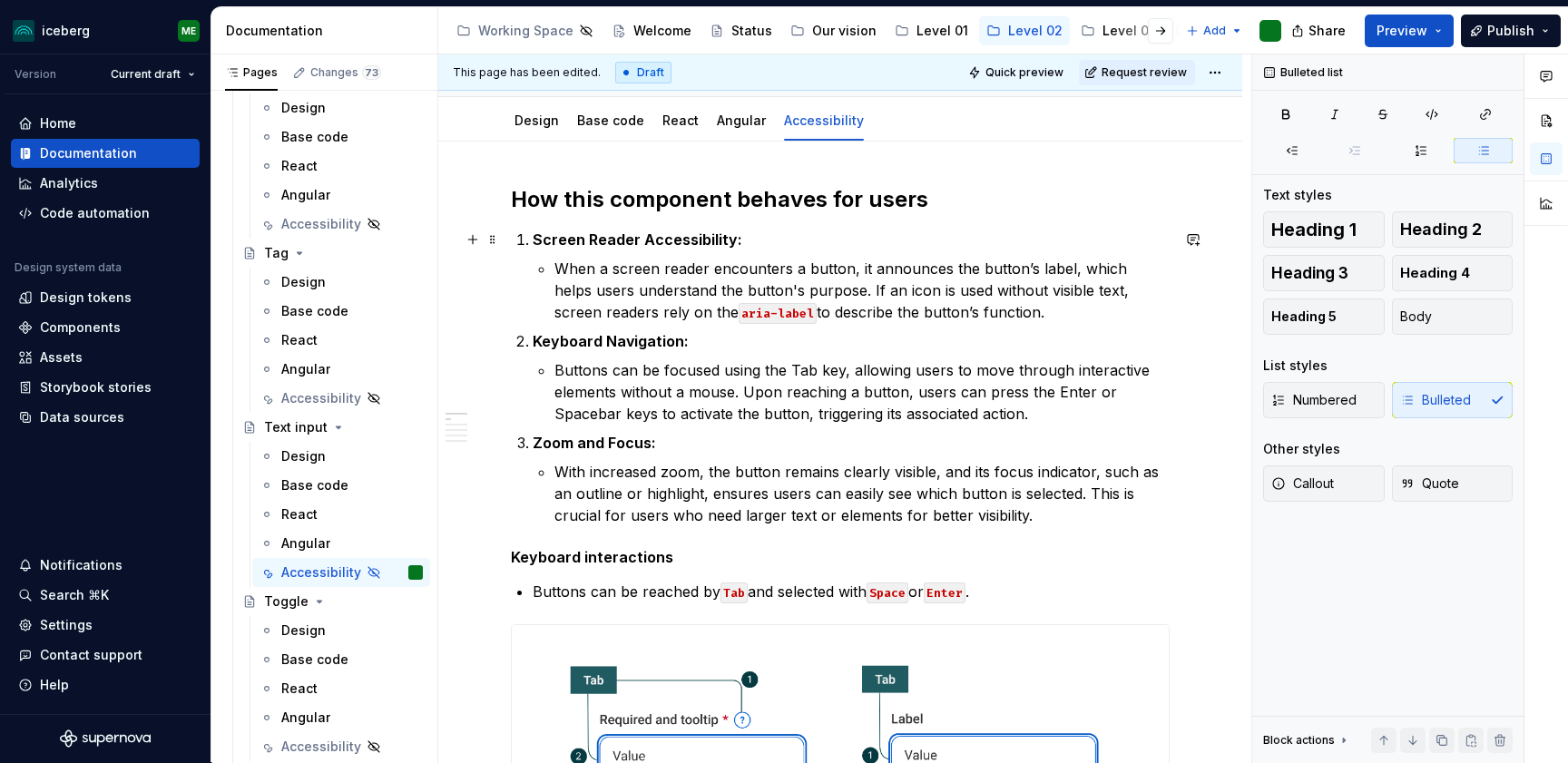
click at [1069, 323] on ol "Screen Reader Accessibility: When a screen reader encounters a button, it annou…" at bounding box center [851, 377] width 637 height 298
click at [1010, 317] on p "When a screen reader encounters a button, it announces the button’s label, whic…" at bounding box center [861, 290] width 615 height 66
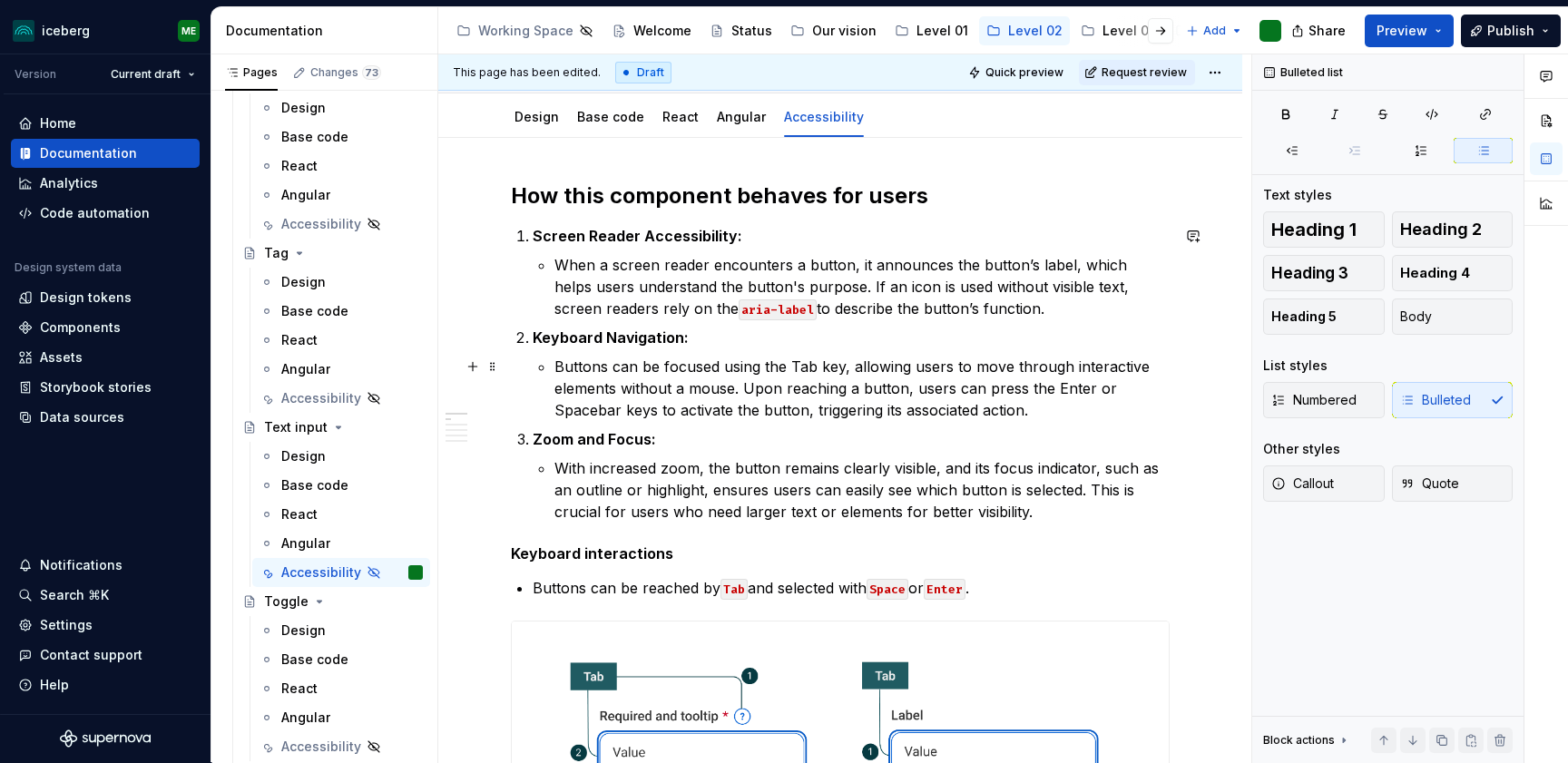
scroll to position [201, 0]
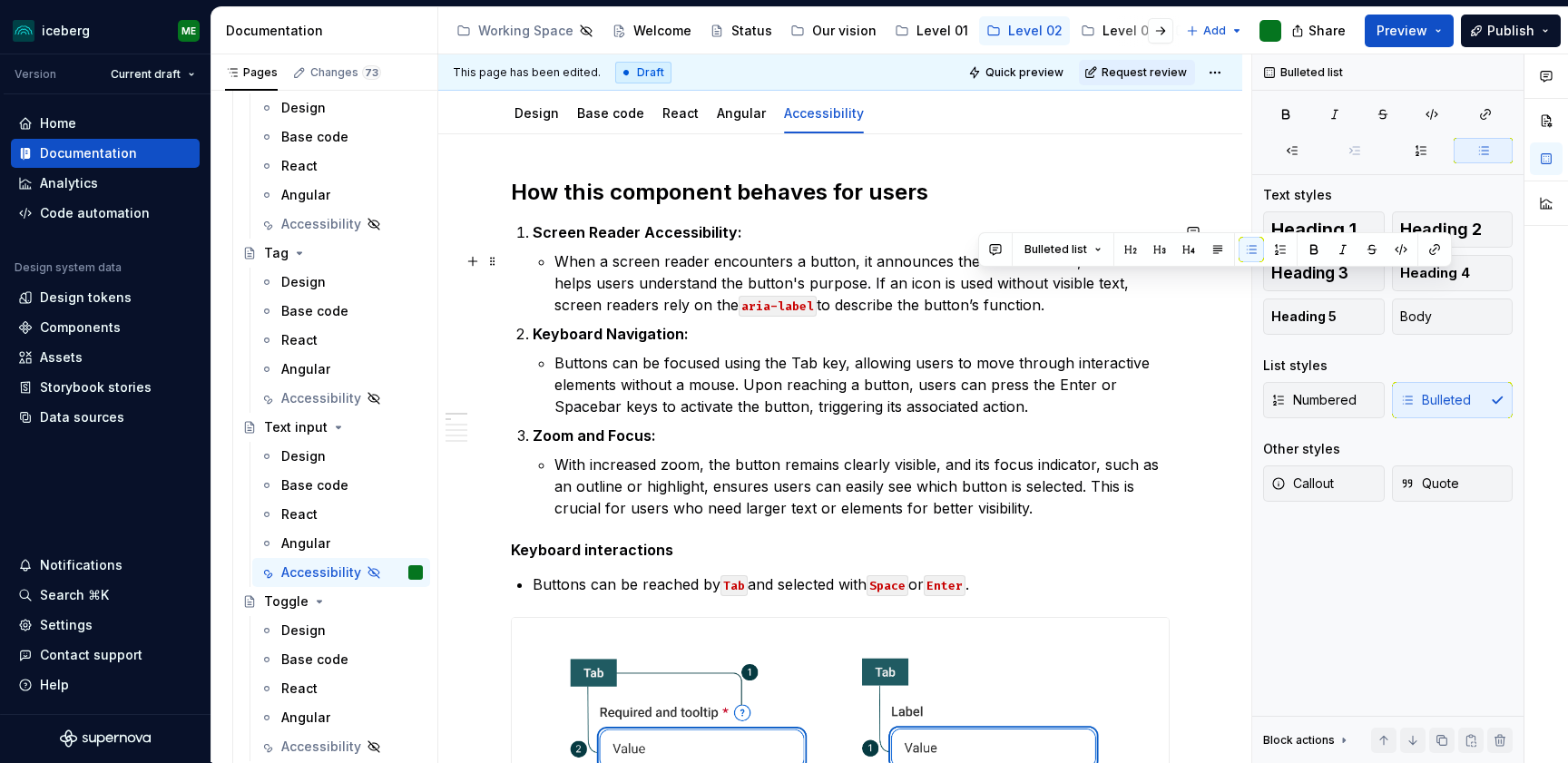
drag, startPoint x: 998, startPoint y: 309, endPoint x: 979, endPoint y: 286, distance: 29.8
click at [979, 286] on p "When a screen reader encounters a button, it announces the button’s label, whic…" at bounding box center [861, 283] width 615 height 66
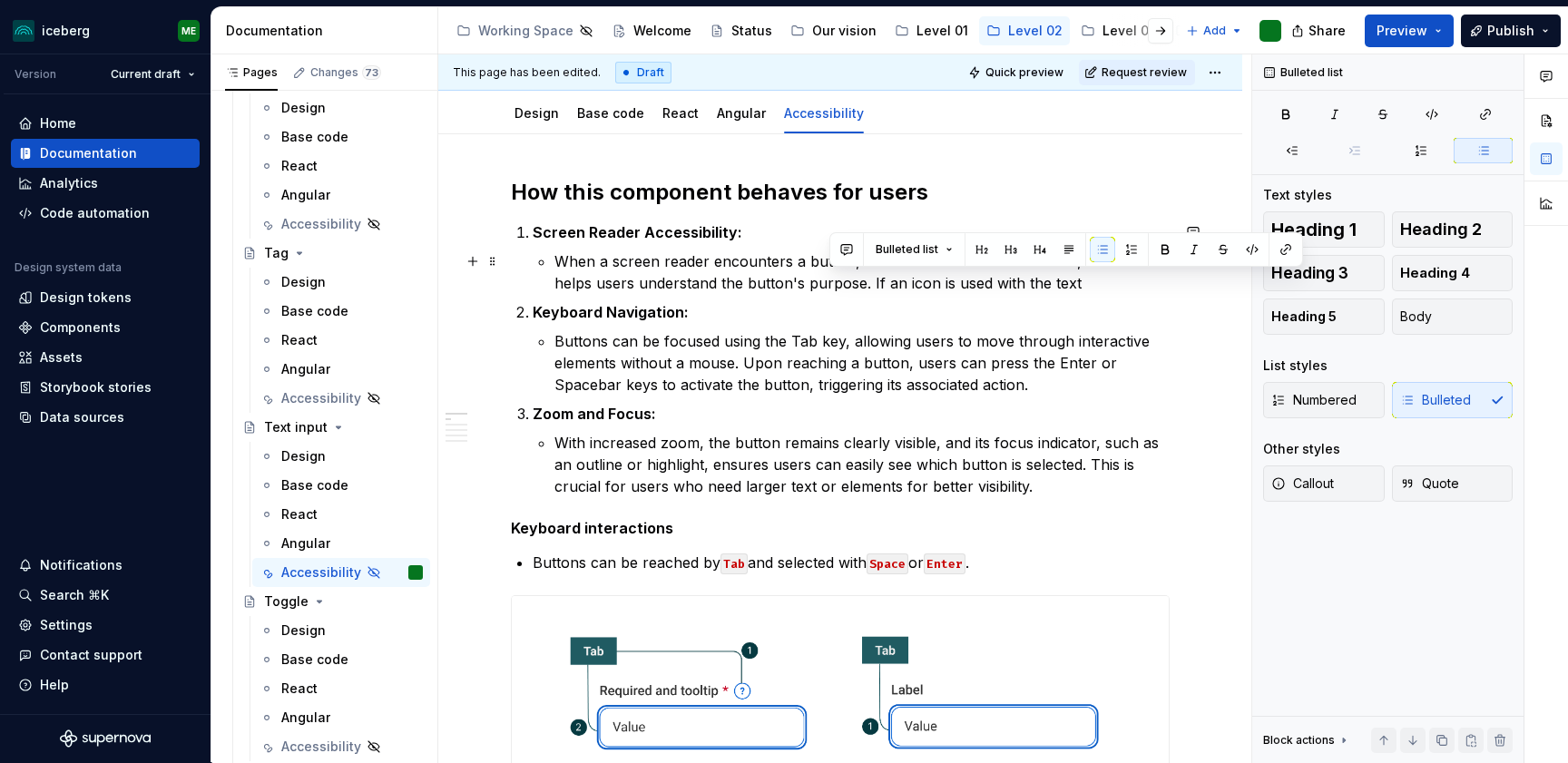
drag, startPoint x: 1044, startPoint y: 284, endPoint x: 829, endPoint y: 279, distance: 215.1
click at [828, 279] on p "When a screen reader encounters a button, it announces the button’s label, whic…" at bounding box center [861, 271] width 615 height 44
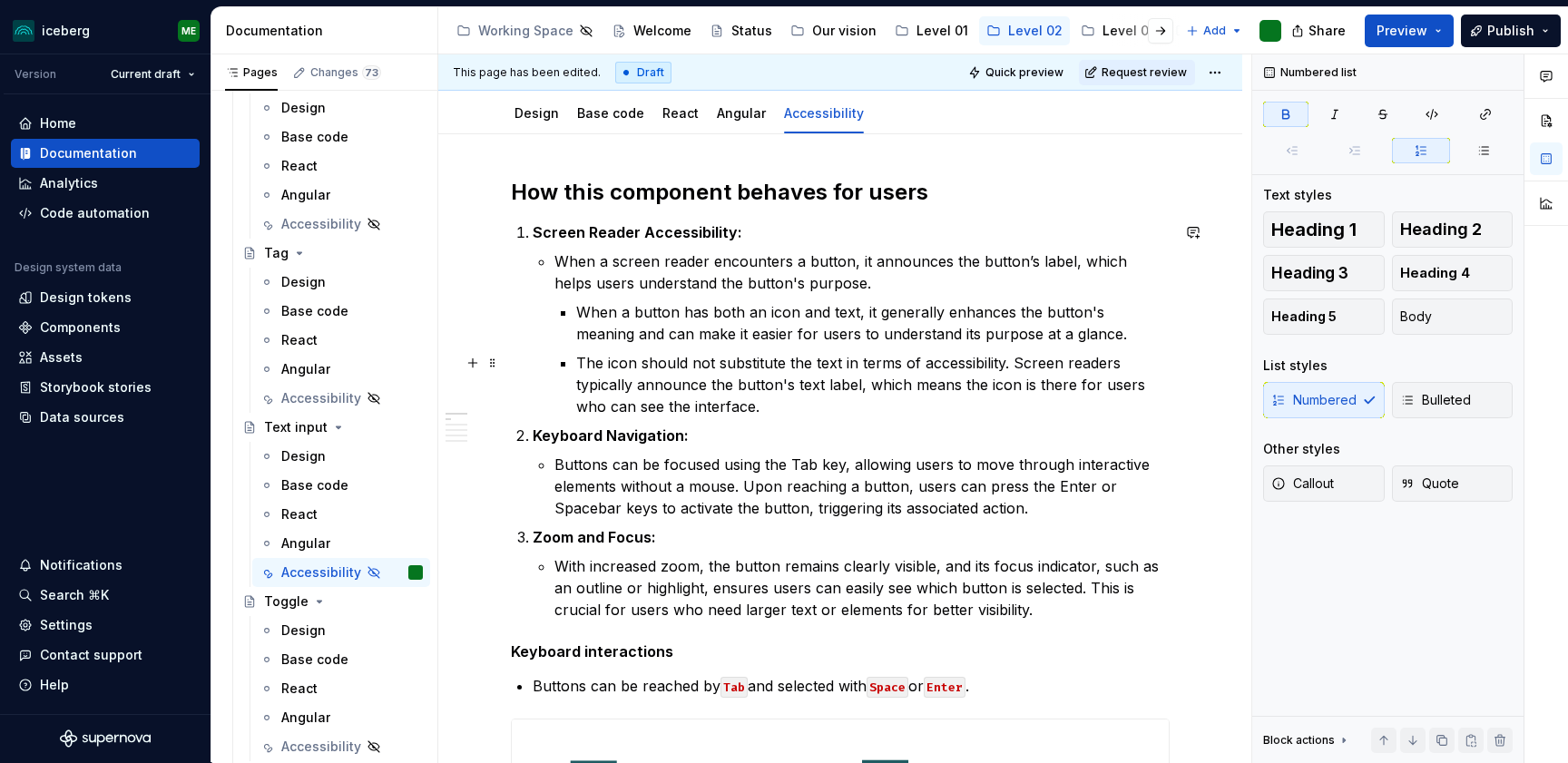
scroll to position [218, 0]
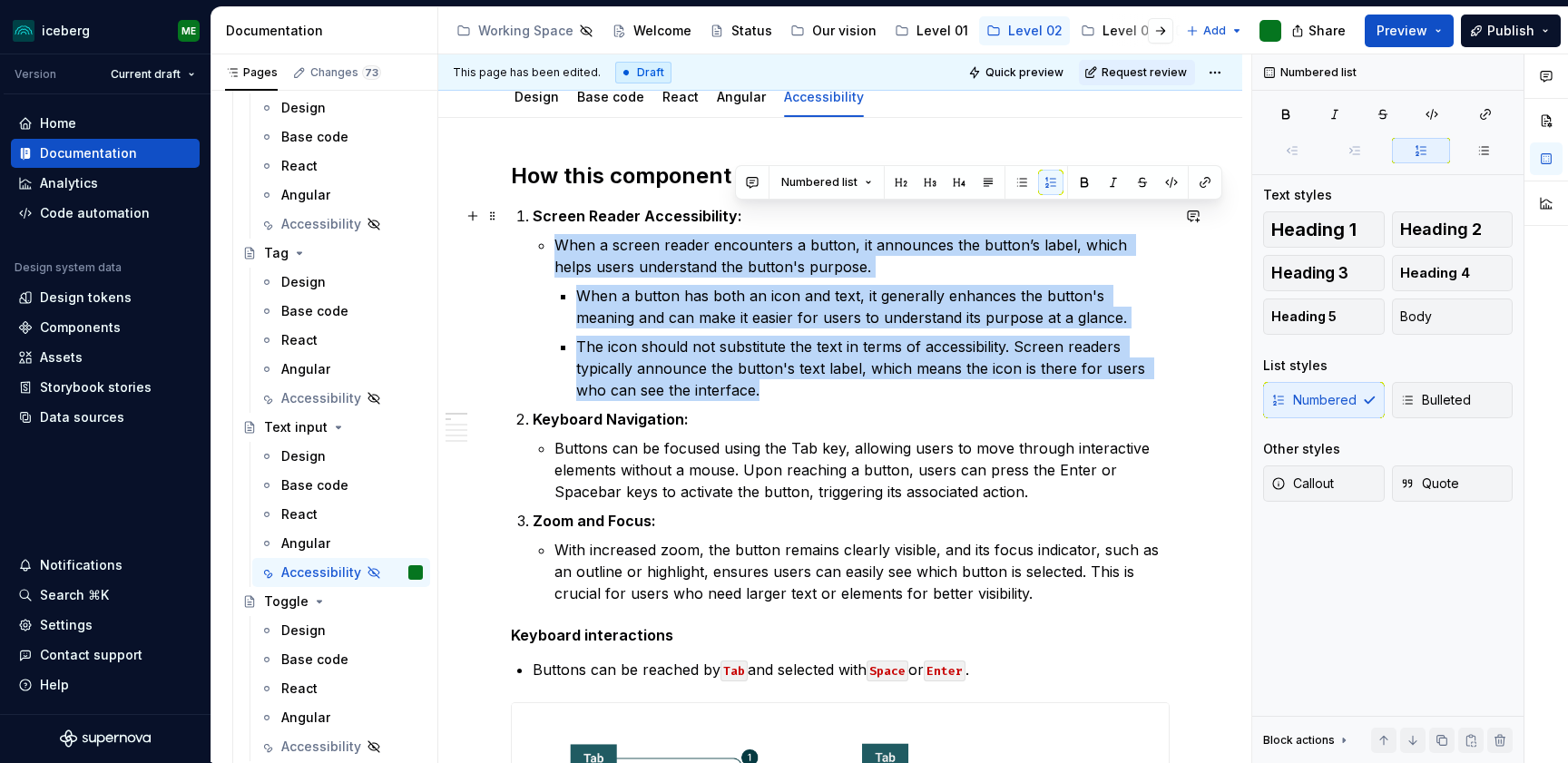
drag, startPoint x: 784, startPoint y: 390, endPoint x: 536, endPoint y: 225, distance: 297.9
click at [536, 225] on li "Screen Reader Accessibility: When a screen reader encounters a button, it annou…" at bounding box center [851, 302] width 637 height 196
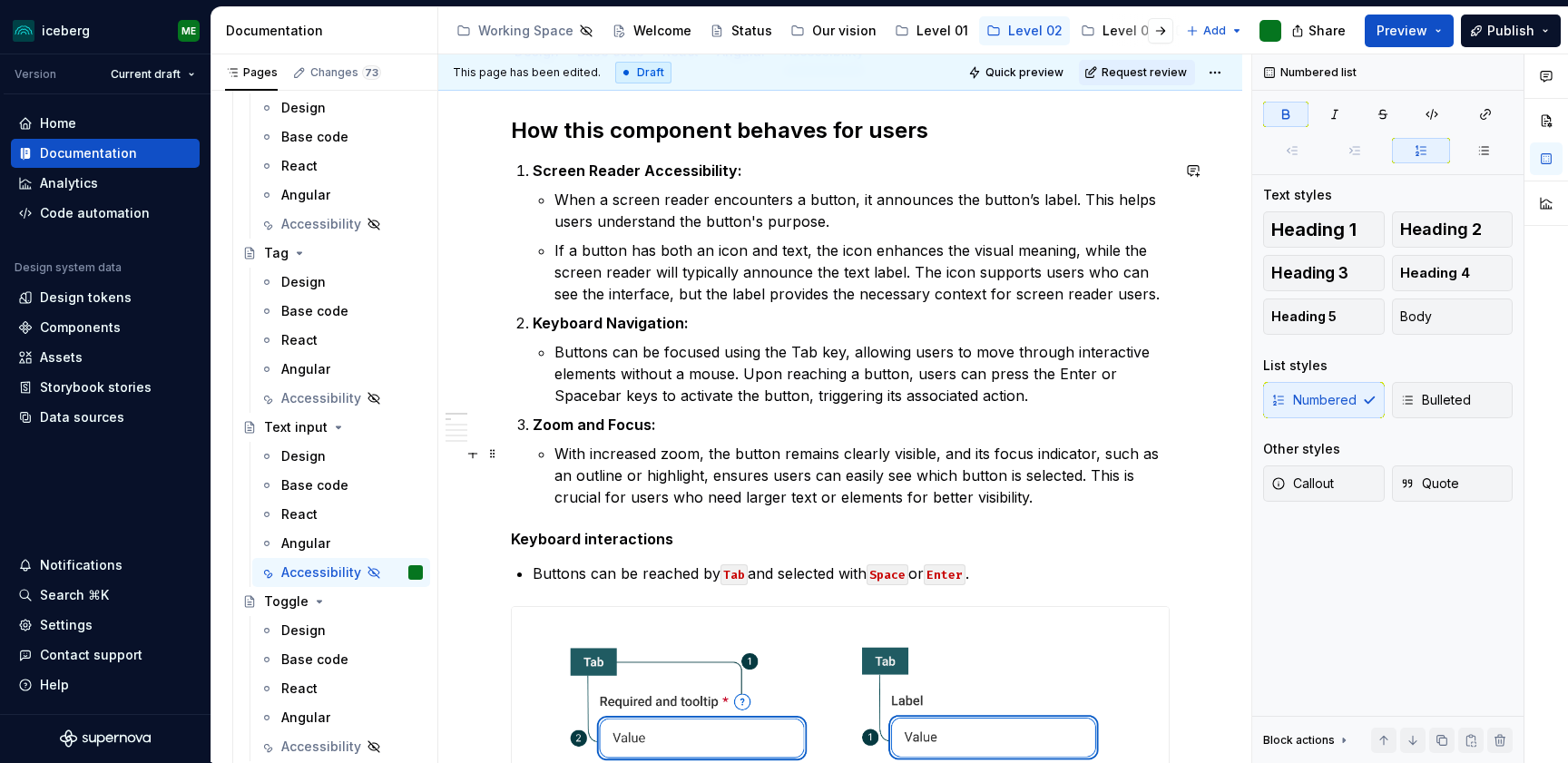
scroll to position [298, 0]
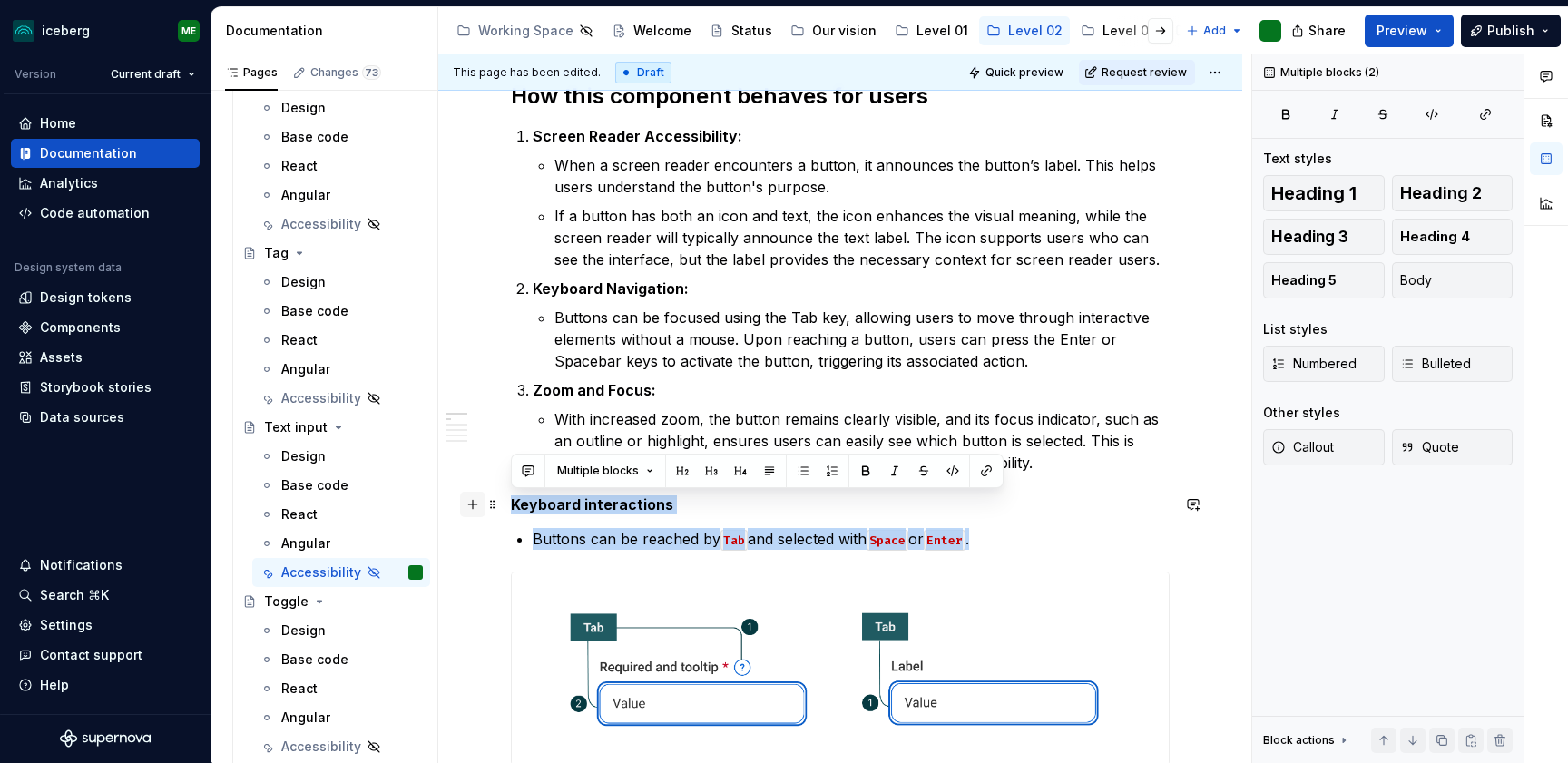
drag, startPoint x: 994, startPoint y: 541, endPoint x: 466, endPoint y: 503, distance: 529.4
click at [1021, 543] on p "Buttons can be reached by Tab and selected with Space or Enter ." at bounding box center [851, 538] width 637 height 22
drag, startPoint x: 1014, startPoint y: 547, endPoint x: 472, endPoint y: 506, distance: 543.5
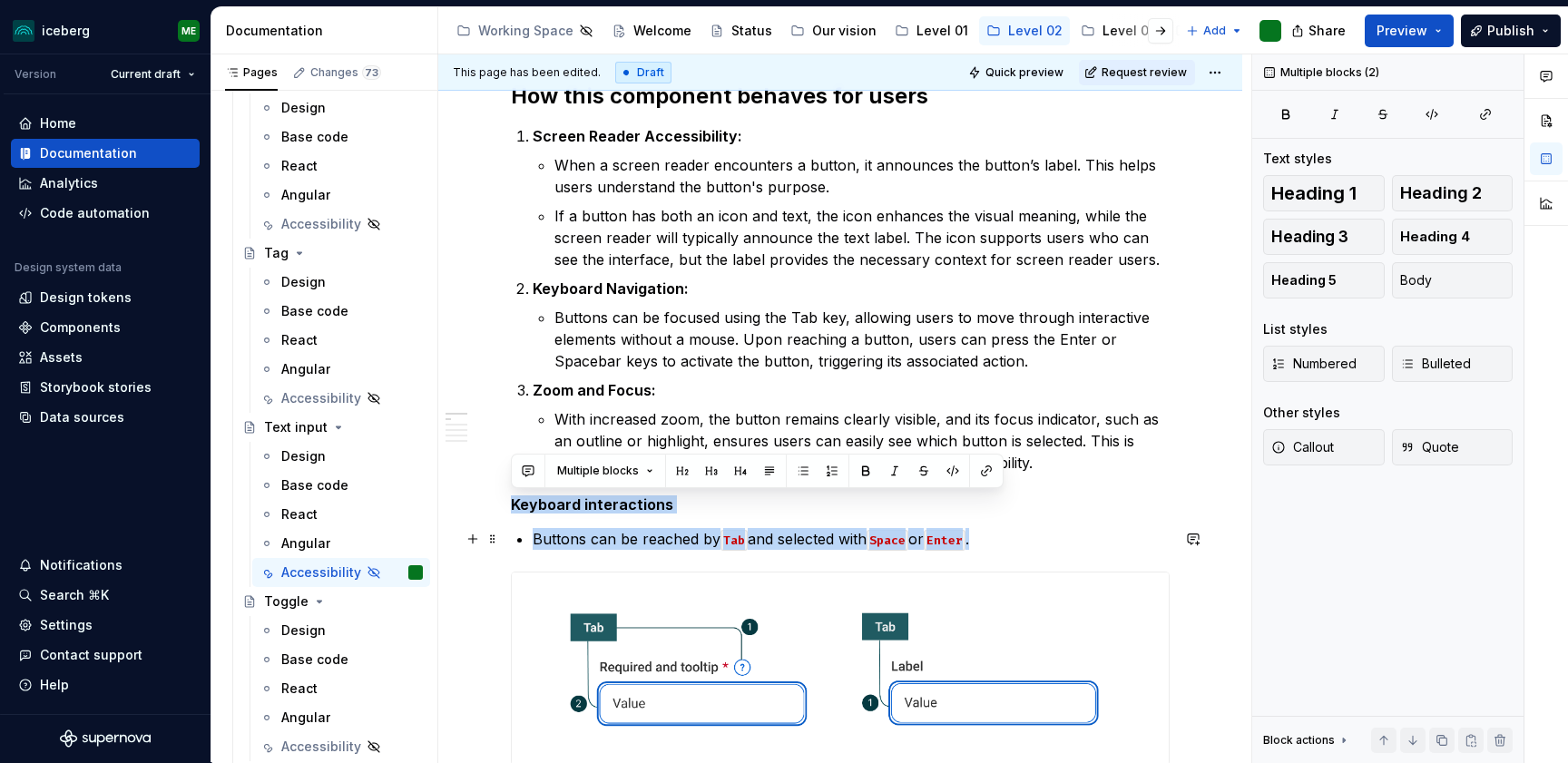
click at [661, 536] on p "Buttons can be reached by Tab and selected with Space or Enter ." at bounding box center [851, 538] width 637 height 22
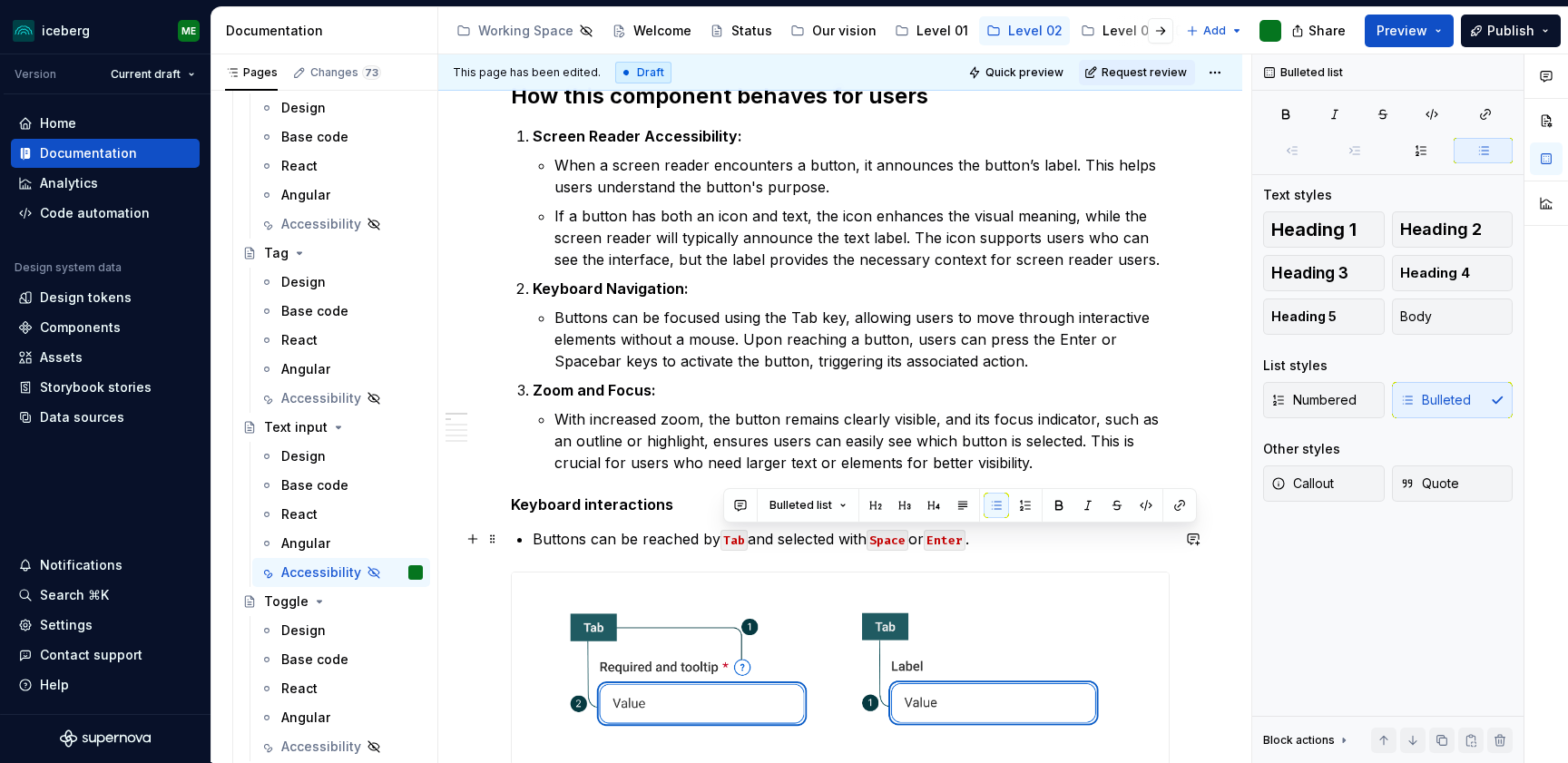
drag, startPoint x: 751, startPoint y: 541, endPoint x: 721, endPoint y: 539, distance: 30.1
click at [721, 539] on p "Buttons can be reached by Tab and selected with Space or Enter ." at bounding box center [851, 538] width 637 height 22
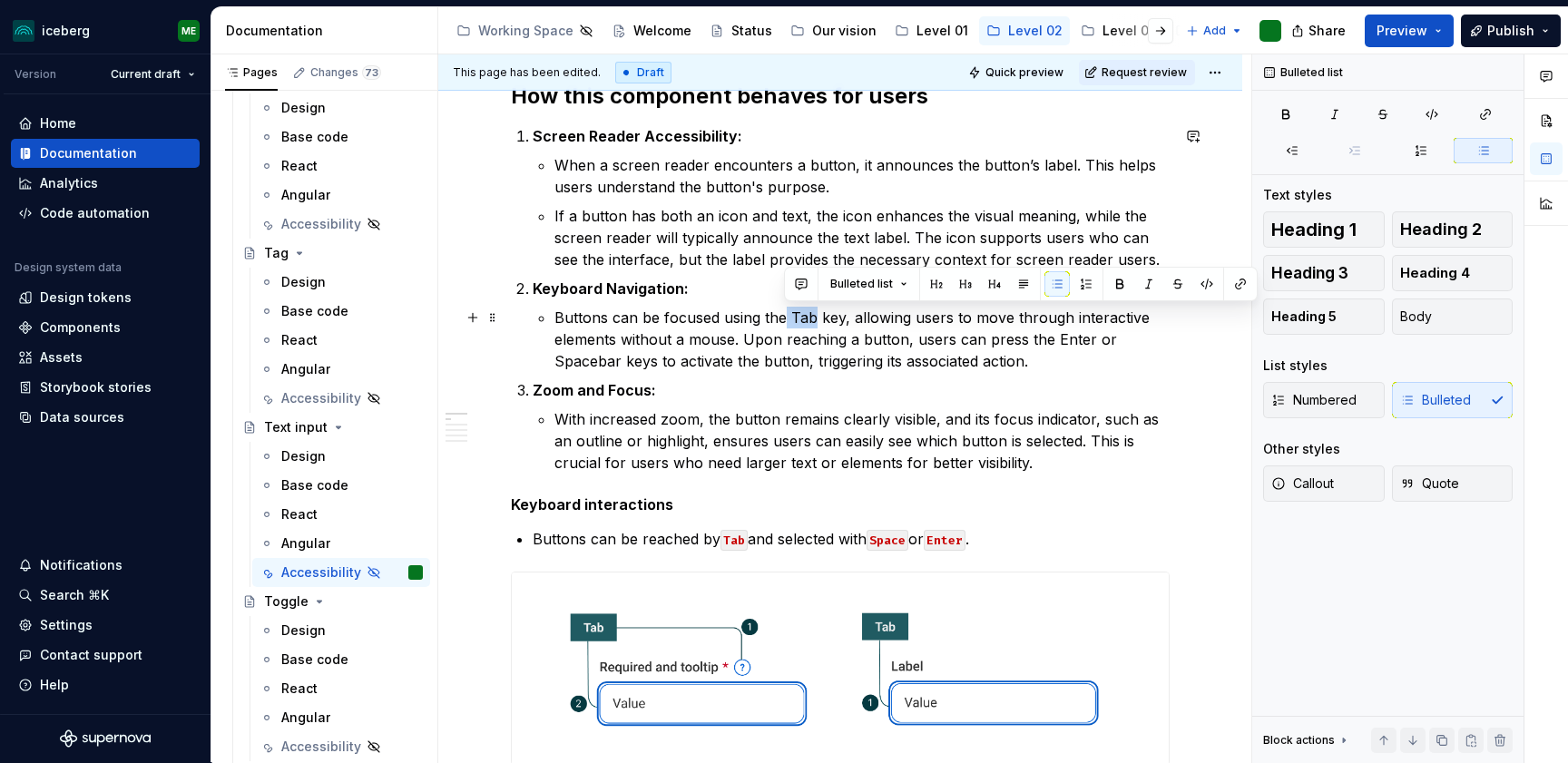
drag, startPoint x: 812, startPoint y: 321, endPoint x: 785, endPoint y: 319, distance: 27.1
click at [785, 319] on p "Buttons can be focused using the Tab key, allowing users to move through intera…" at bounding box center [861, 340] width 615 height 66
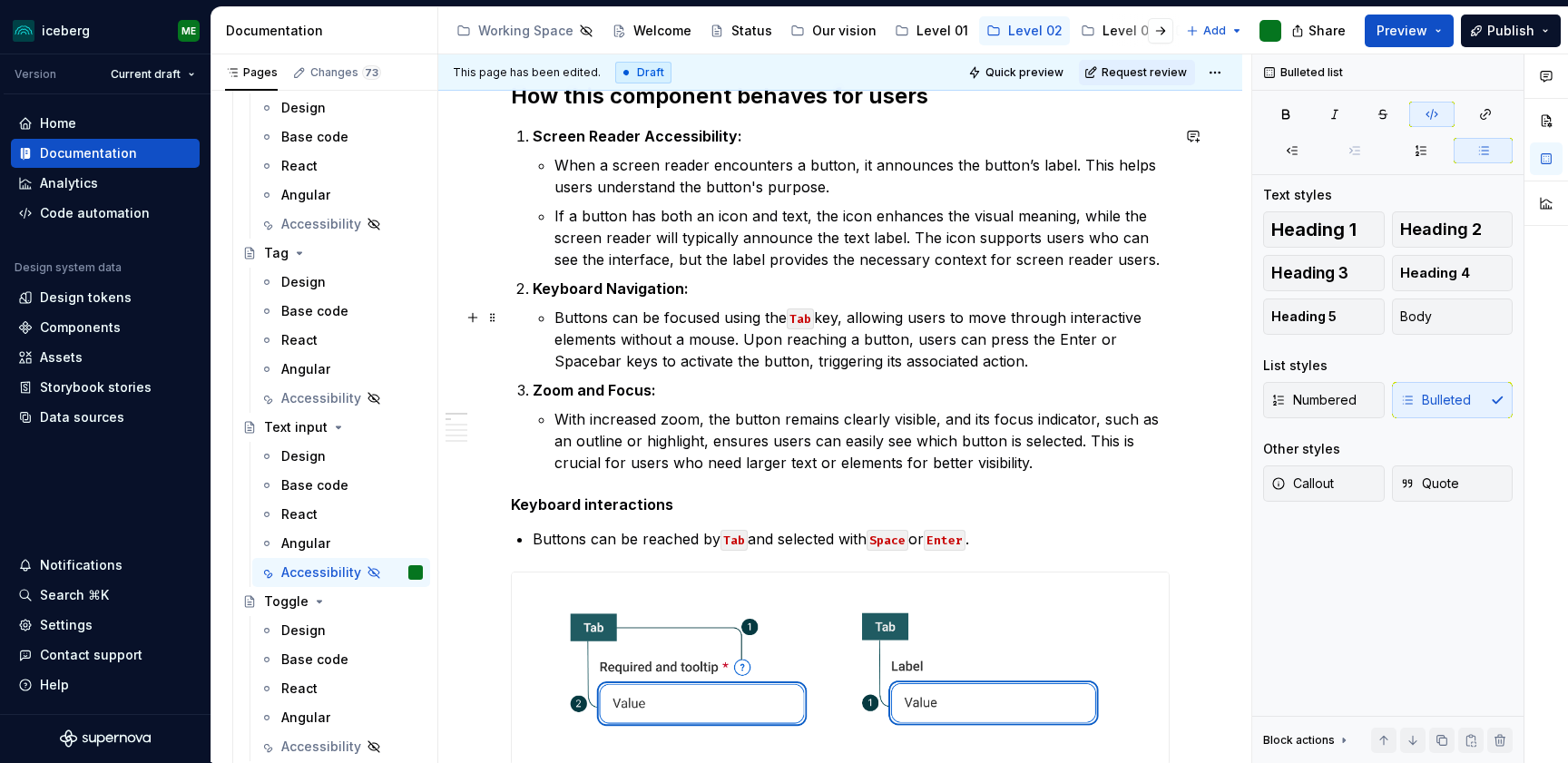
click at [779, 321] on p "Buttons can be focused using the Tab key, allowing users to move through intera…" at bounding box center [861, 340] width 615 height 66
click at [776, 309] on p "Buttons can be focused using the Tab key, allowing users to move through intera…" at bounding box center [861, 340] width 615 height 66
click at [783, 316] on p "Buttons can be focused using the Tab key, allowing users to move through intera…" at bounding box center [861, 340] width 615 height 66
drag, startPoint x: 920, startPoint y: 541, endPoint x: 877, endPoint y: 536, distance: 43.3
click at [877, 536] on p "Buttons can be reached by Tab and selected with Space or Enter ." at bounding box center [851, 538] width 637 height 22
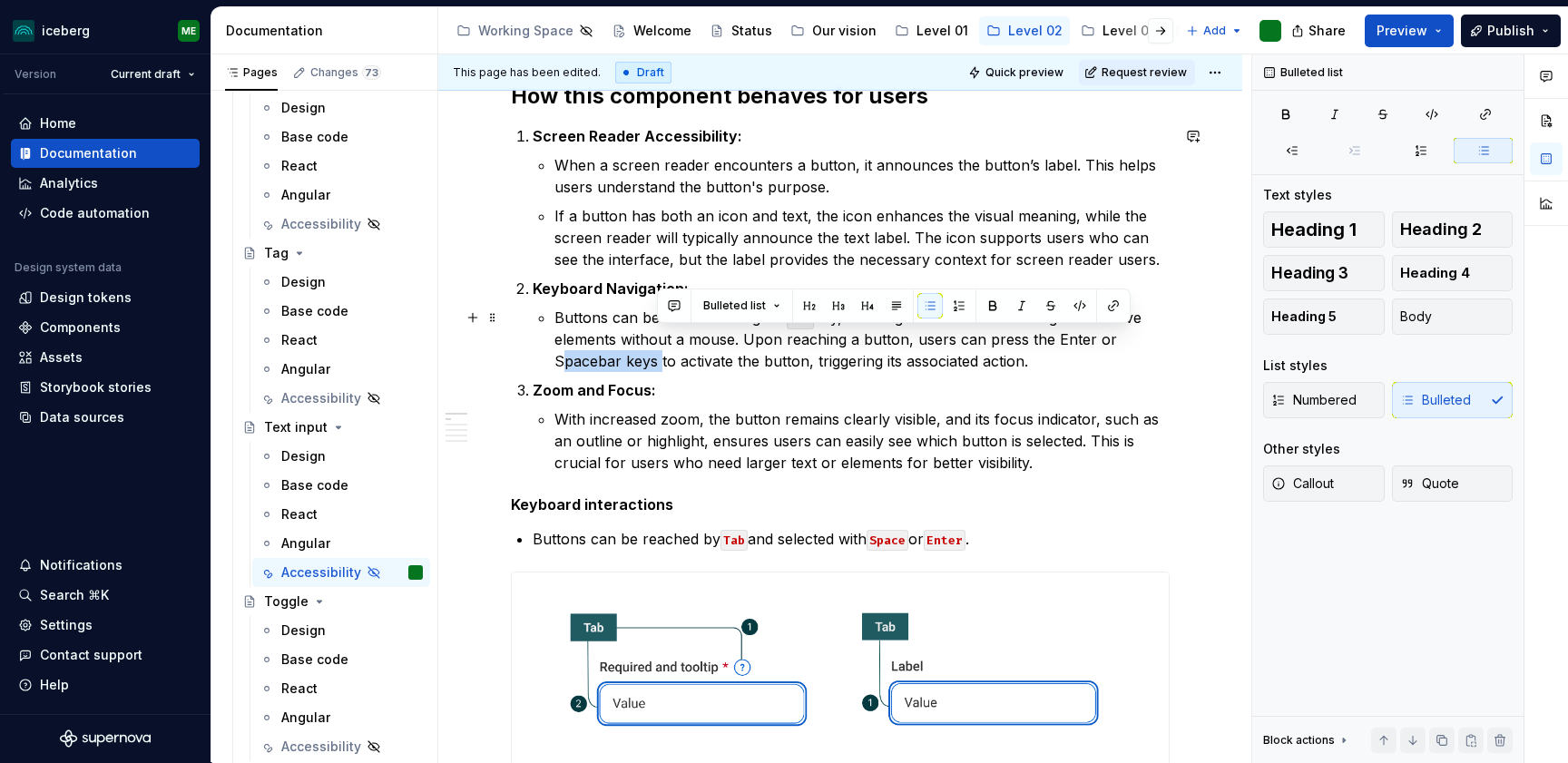
drag, startPoint x: 655, startPoint y: 365, endPoint x: 559, endPoint y: 366, distance: 96.0
click at [559, 366] on p "Buttons can be focused using the Tab key, allowing users to move through intera…" at bounding box center [861, 340] width 615 height 66
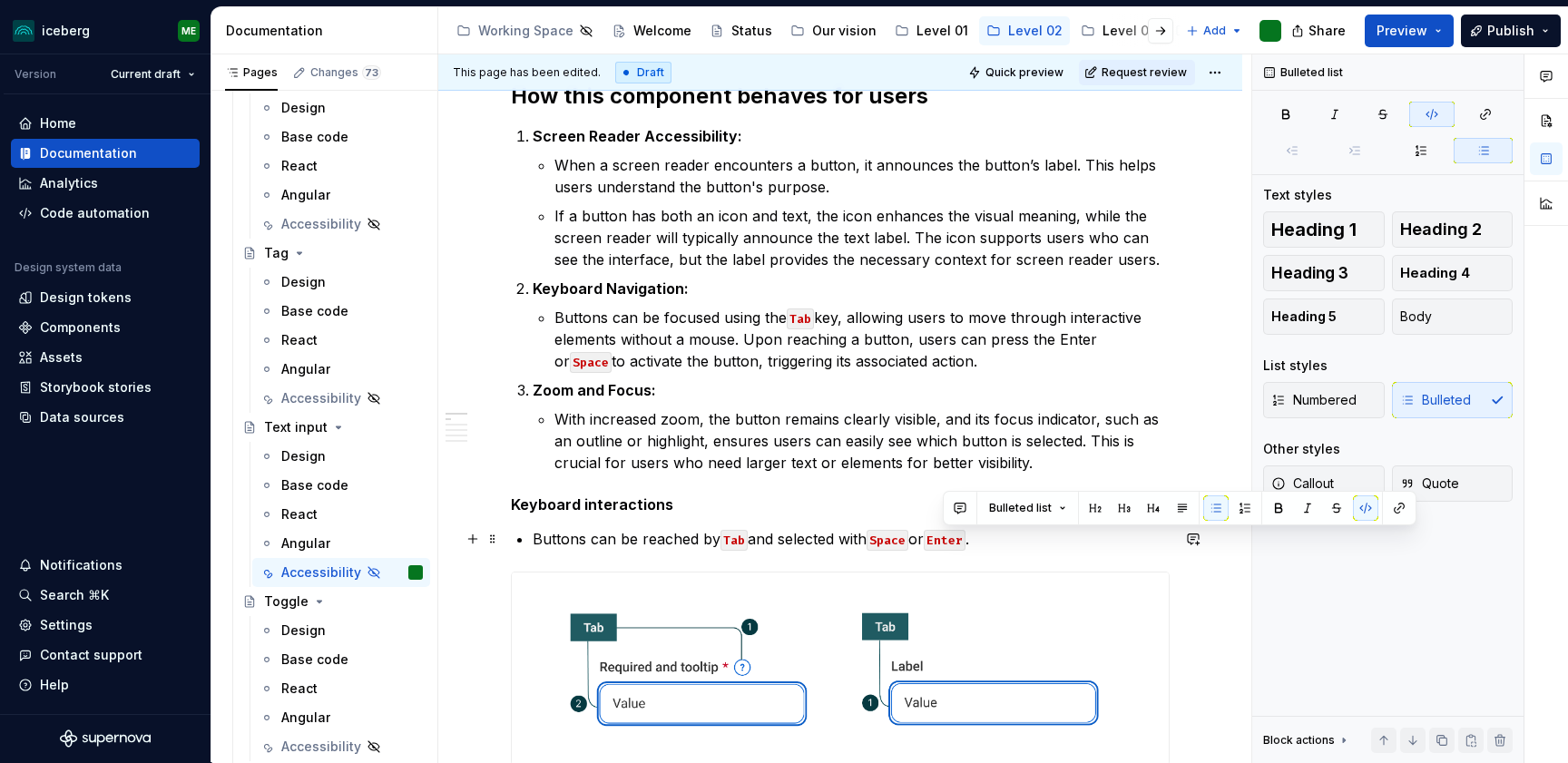
drag, startPoint x: 983, startPoint y: 541, endPoint x: 939, endPoint y: 539, distance: 44.0
click at [939, 539] on p "Buttons can be reached by Tab and selected with Space or Enter ." at bounding box center [851, 538] width 637 height 22
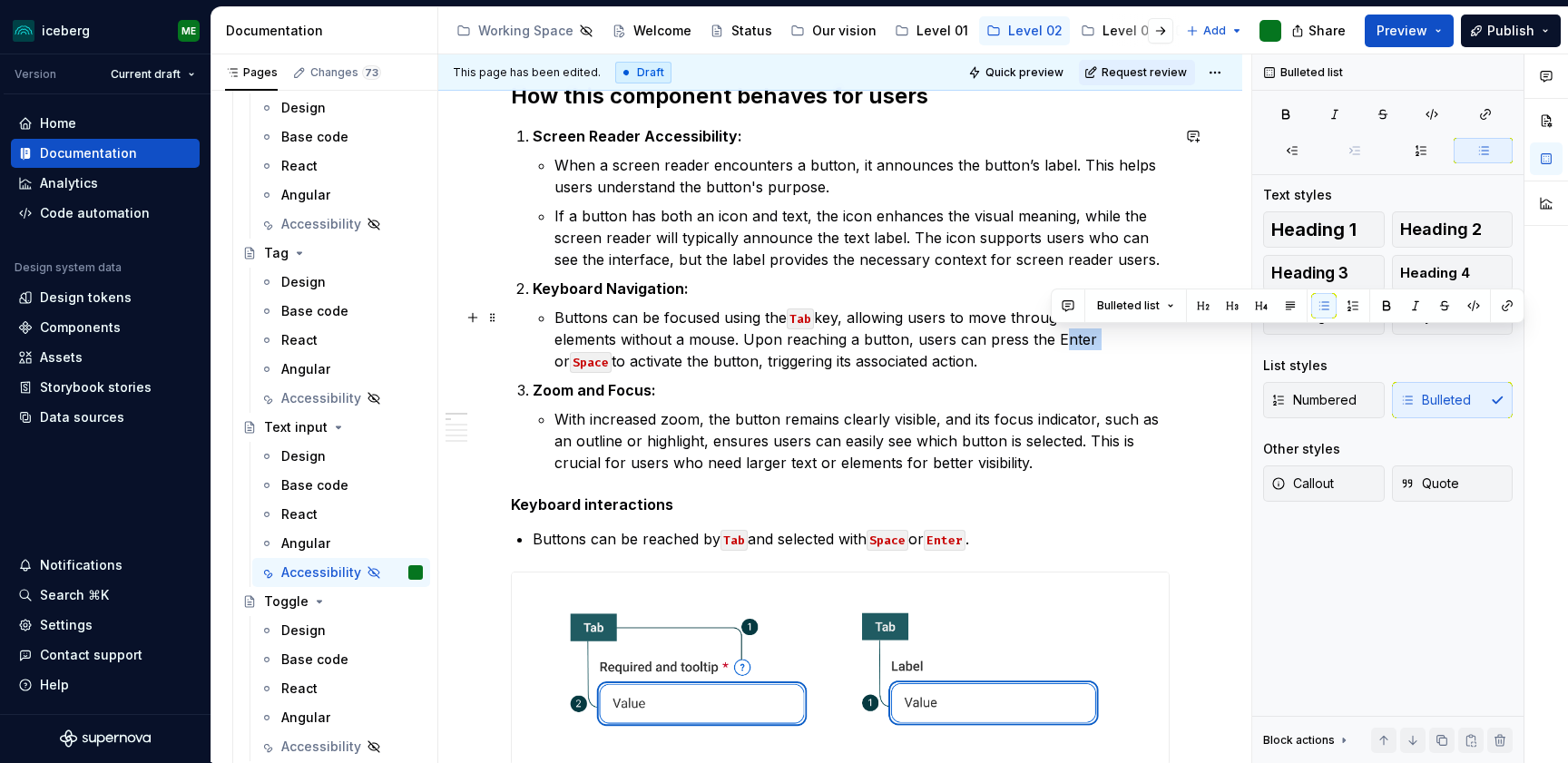
drag, startPoint x: 1086, startPoint y: 340, endPoint x: 1054, endPoint y: 340, distance: 32.0
click at [1054, 340] on p "Buttons can be focused using the Tab key, allowing users to move through intera…" at bounding box center [861, 340] width 615 height 66
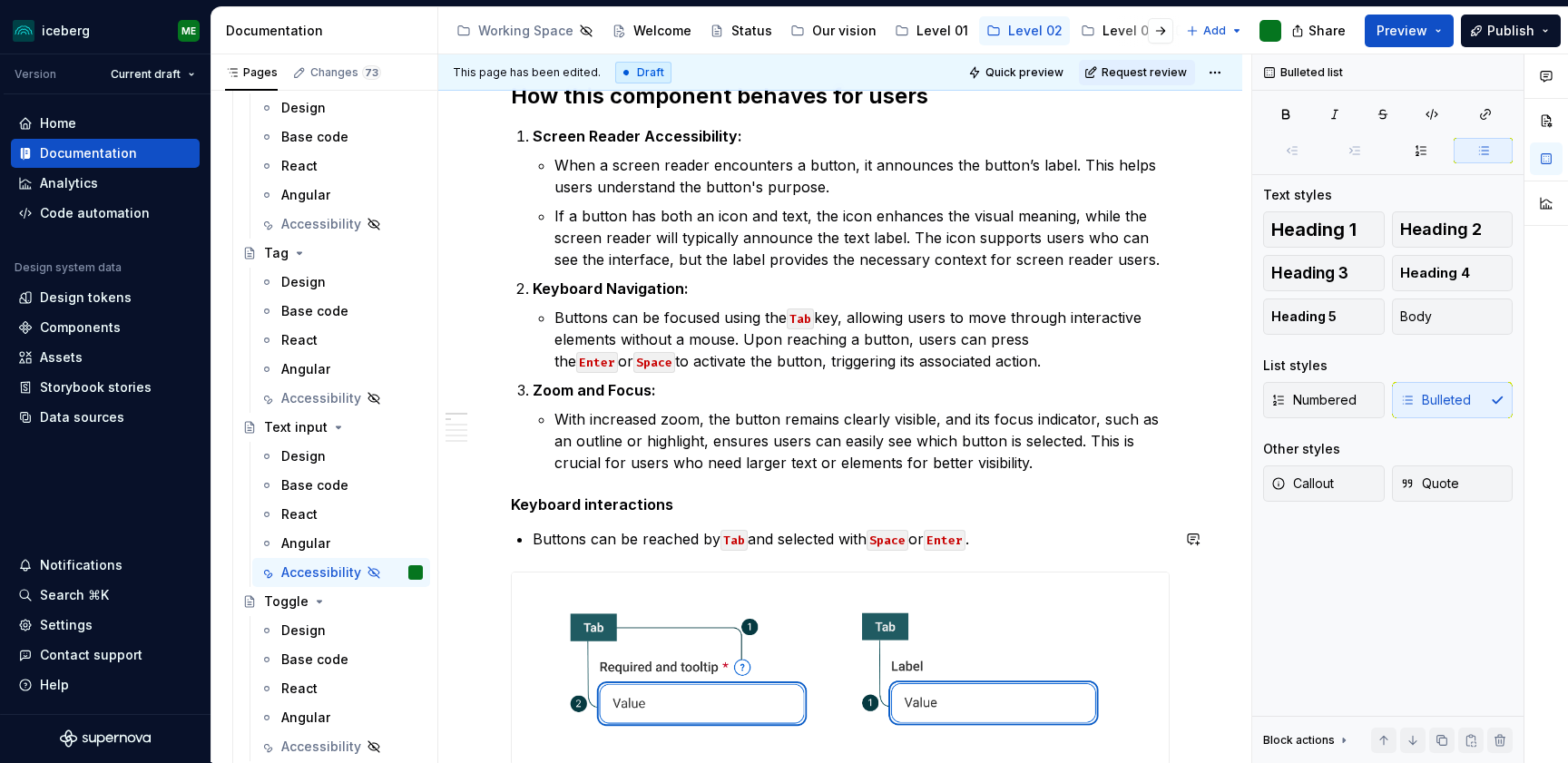
drag, startPoint x: 992, startPoint y: 530, endPoint x: 486, endPoint y: 521, distance: 506.1
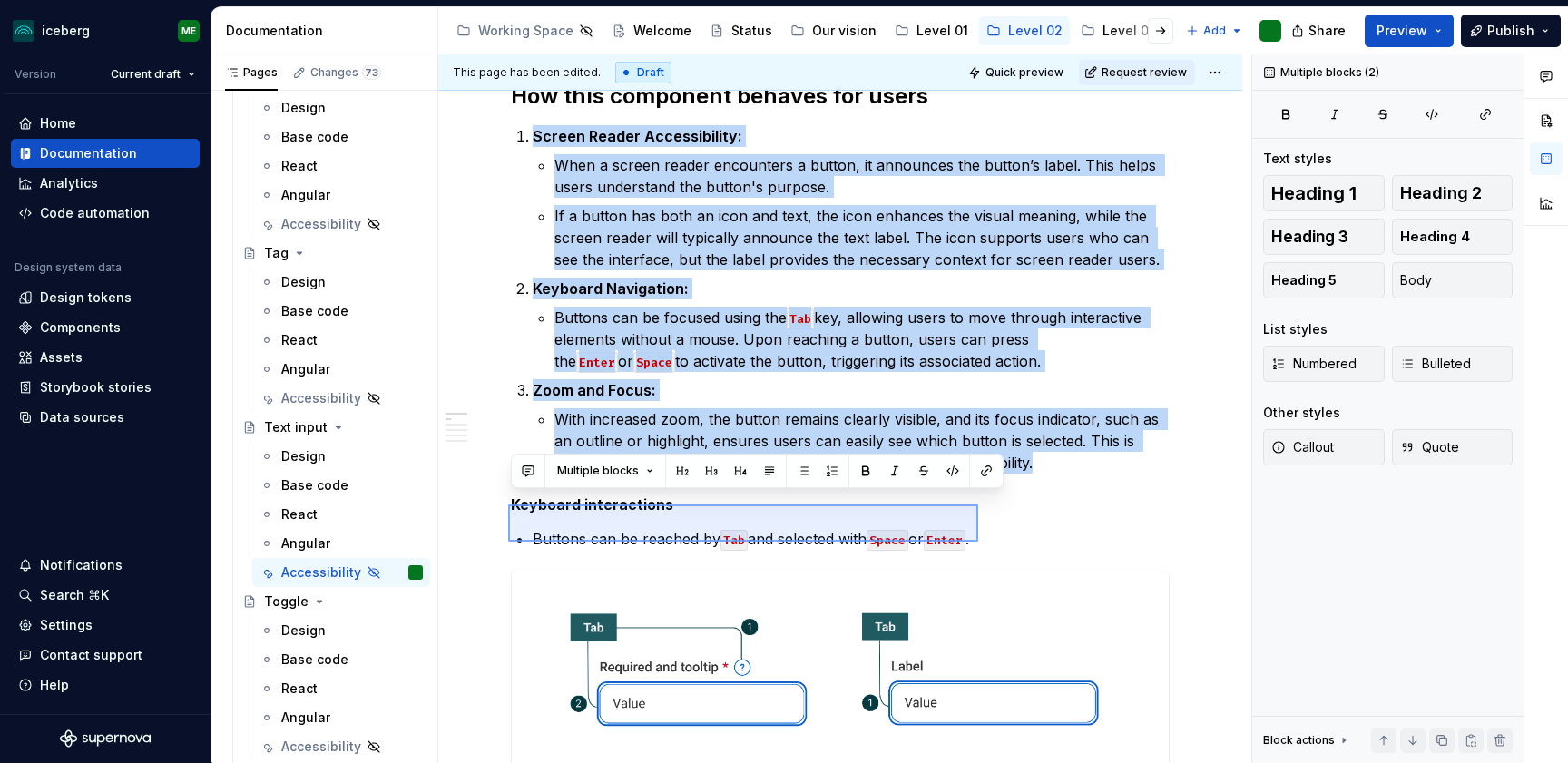
drag, startPoint x: 527, startPoint y: 510, endPoint x: 988, endPoint y: 544, distance: 462.3
click at [988, 544] on div "This page has been edited. Draft Quick preview Request review Hidden page Text …" at bounding box center [844, 408] width 813 height 709
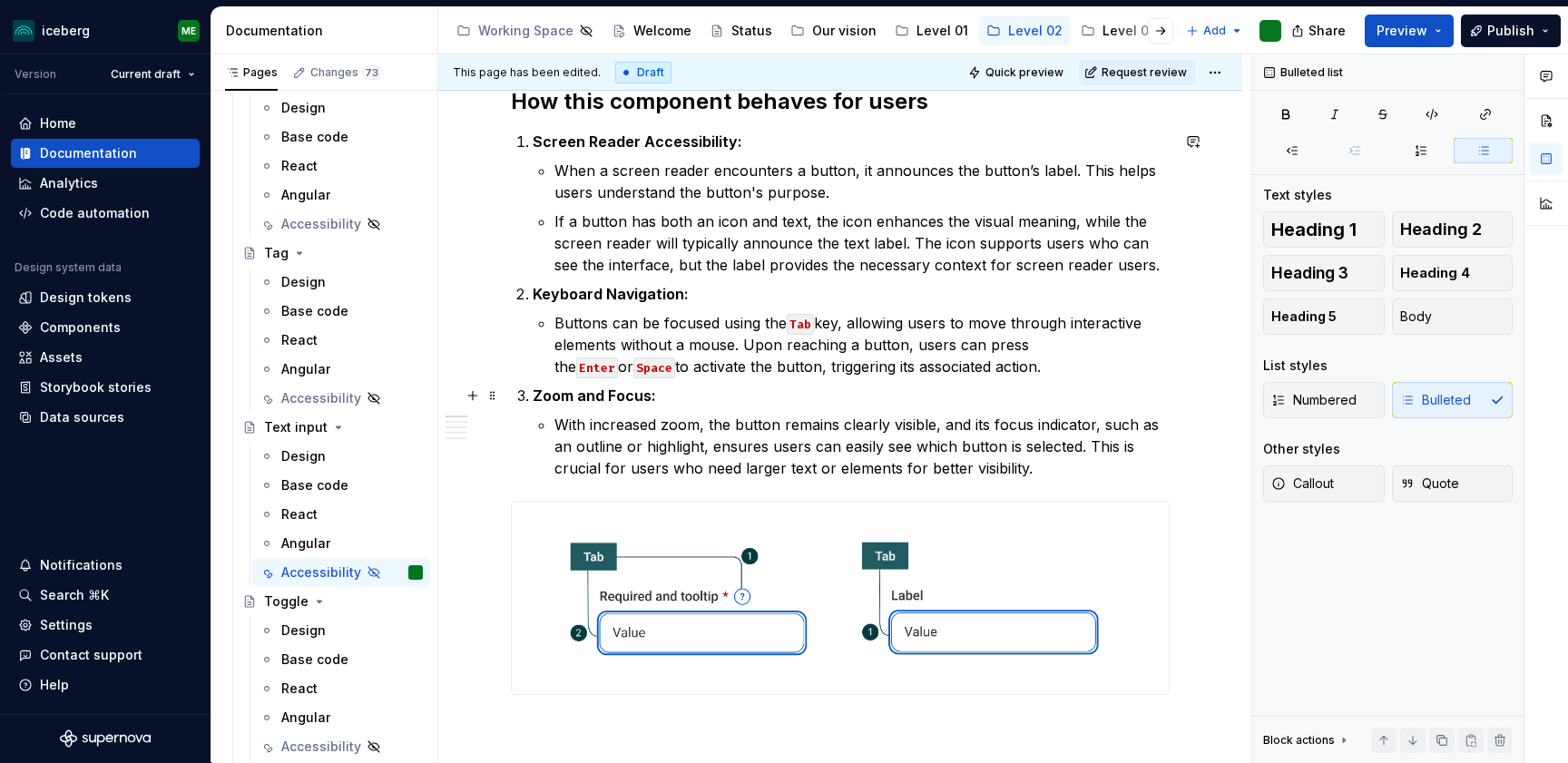
scroll to position [323, 0]
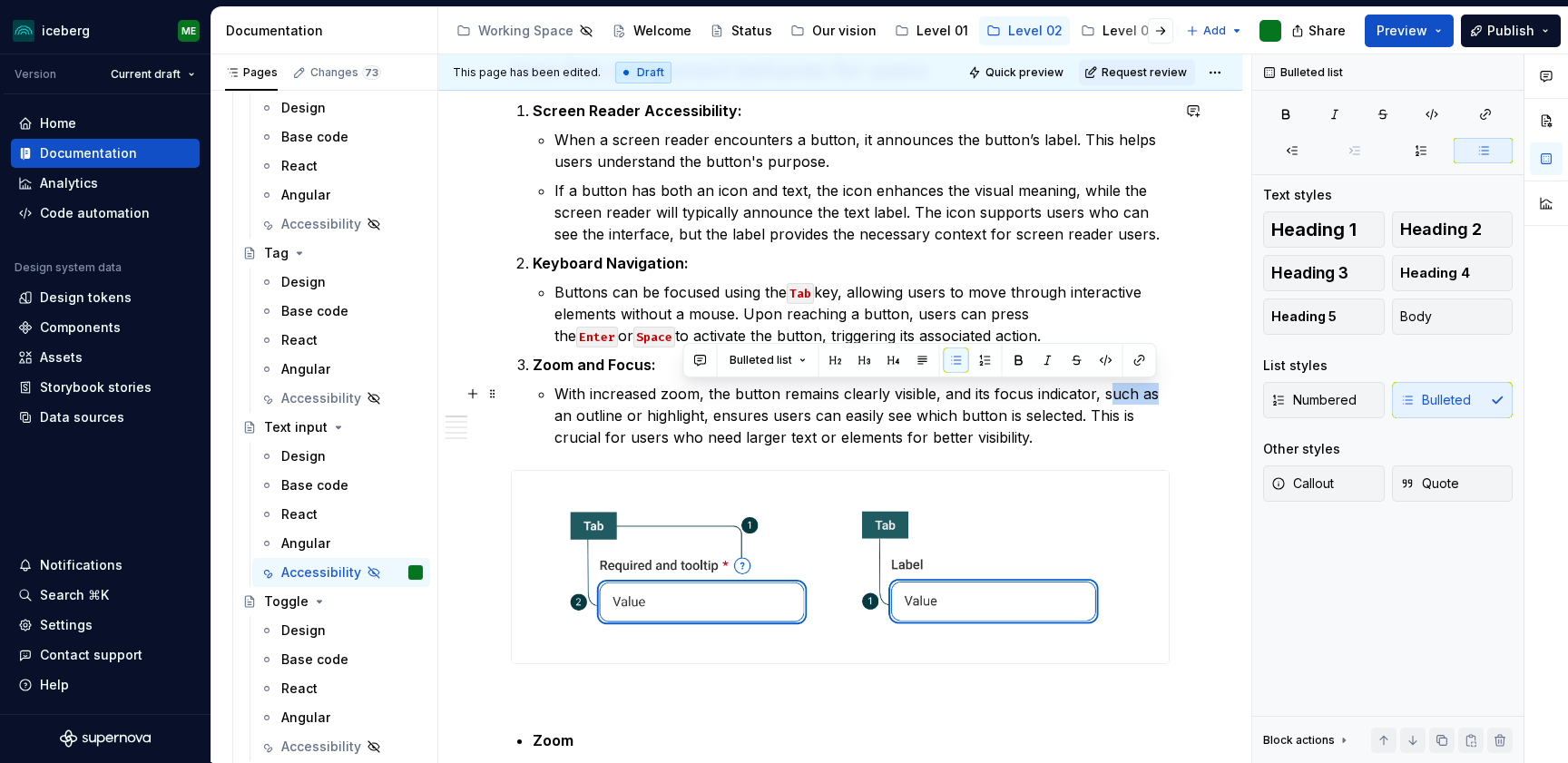
drag, startPoint x: 1106, startPoint y: 392, endPoint x: 1154, endPoint y: 397, distance: 48.3
click at [1154, 397] on p "With increased zoom, the button remains clearly visible, and its focus indicato…" at bounding box center [861, 416] width 615 height 66
click at [1100, 392] on p "With increased zoom, the button remains clearly visible, and its focus indicato…" at bounding box center [861, 416] width 615 height 66
drag, startPoint x: 1100, startPoint y: 394, endPoint x: 571, endPoint y: 414, distance: 529.4
click at [571, 414] on p "With increased zoom, the button remains clearly visible, and its focus indicato…" at bounding box center [861, 416] width 615 height 66
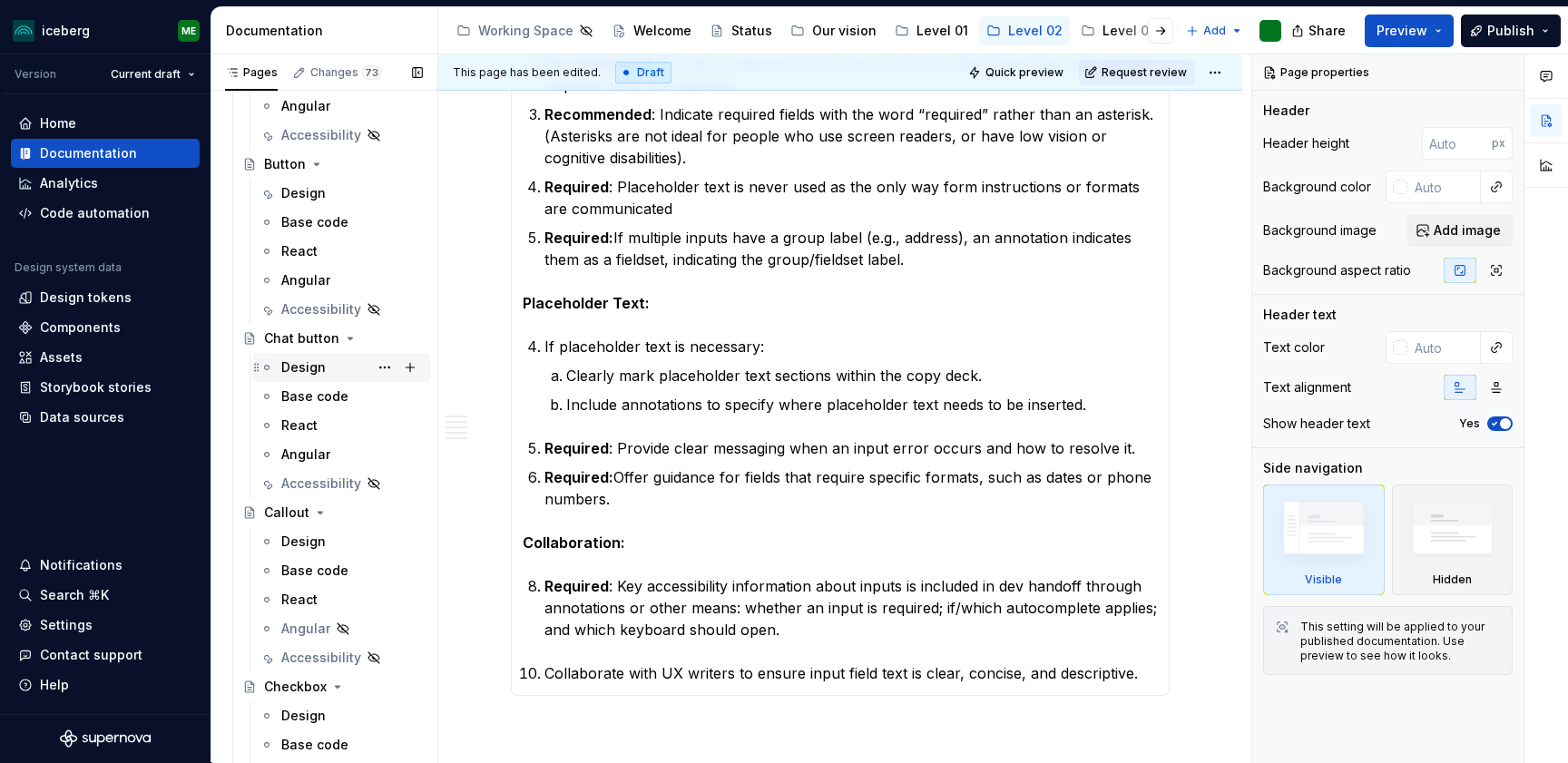
scroll to position [558, 0]
click at [307, 315] on div "Accessibility" at bounding box center [315, 313] width 67 height 18
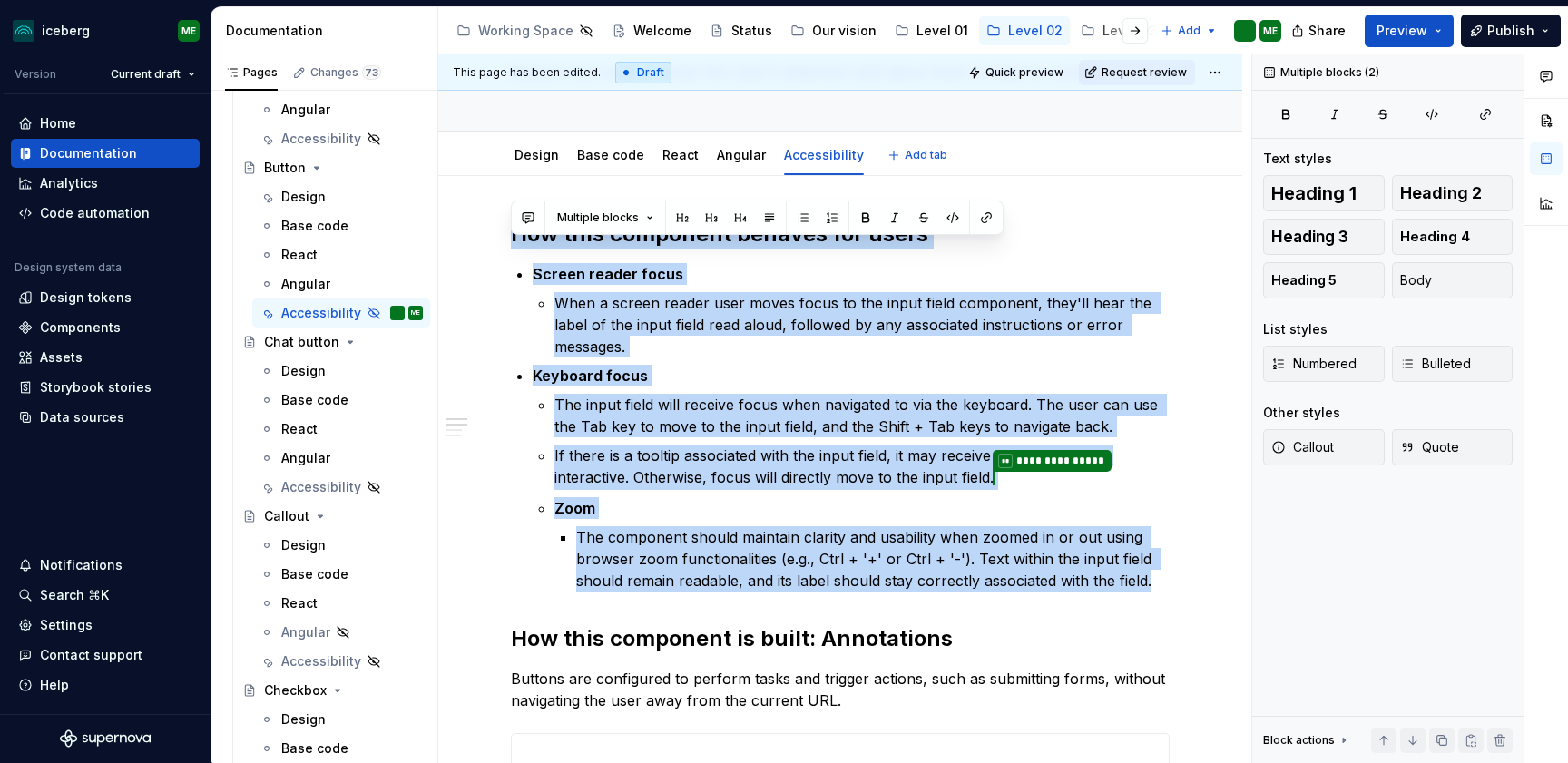
scroll to position [116, 0]
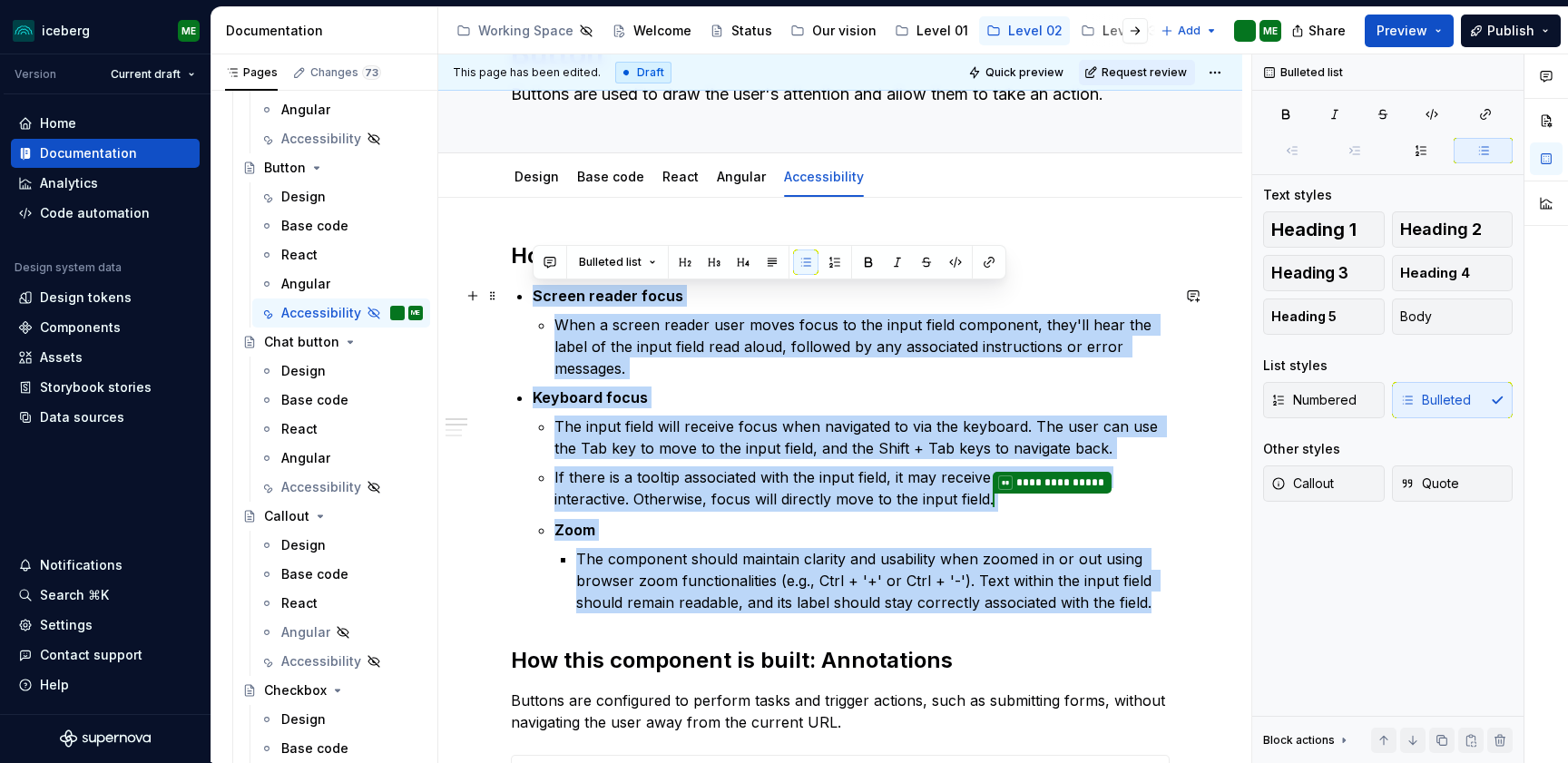
drag, startPoint x: 1156, startPoint y: 490, endPoint x: 523, endPoint y: 292, distance: 663.2
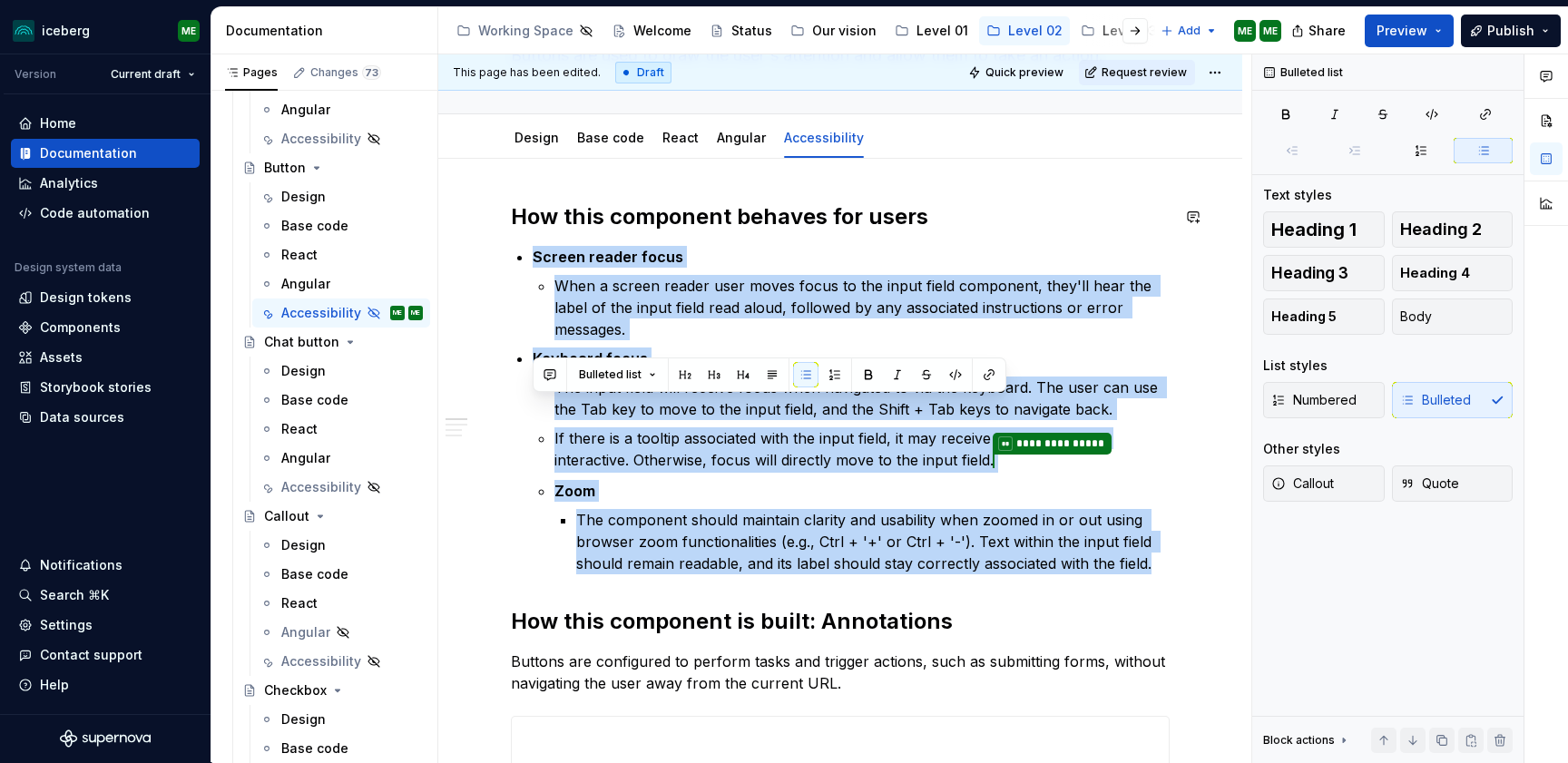
scroll to position [155, 0]
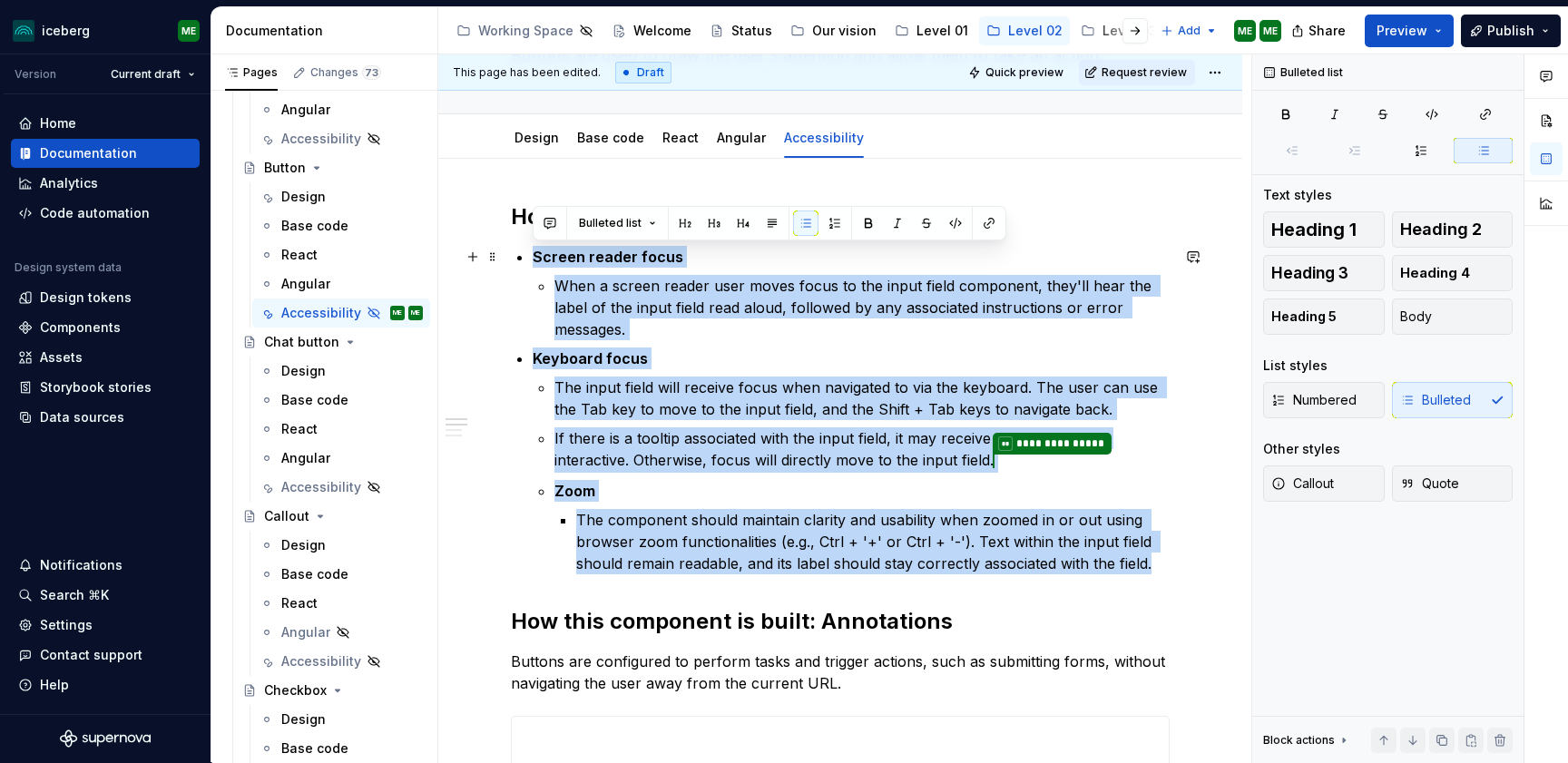
click at [640, 274] on li "Screen reader focus When a screen reader user moves focus to the input field co…" at bounding box center [851, 293] width 637 height 95
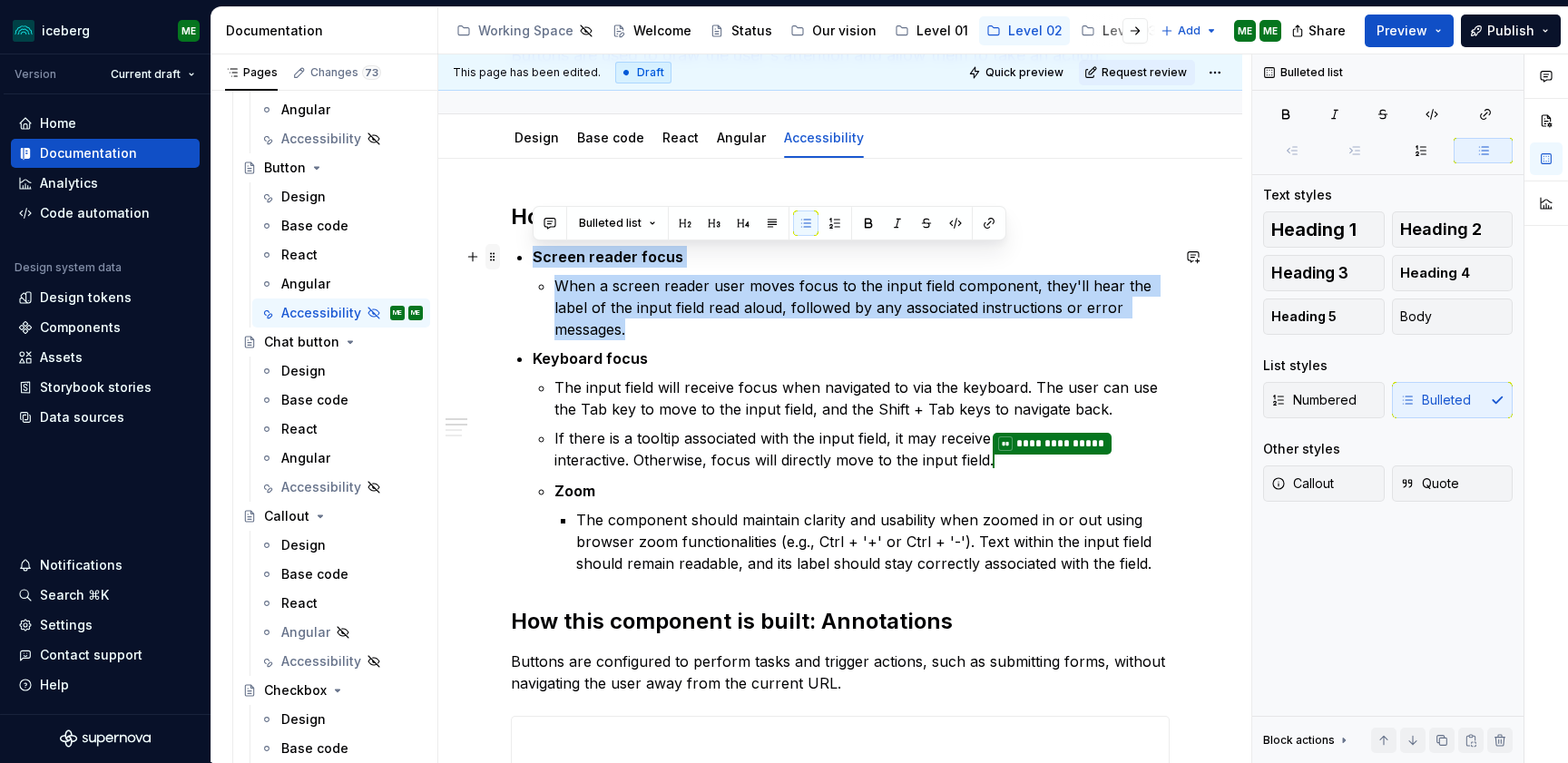
drag, startPoint x: 638, startPoint y: 337, endPoint x: 496, endPoint y: 248, distance: 167.6
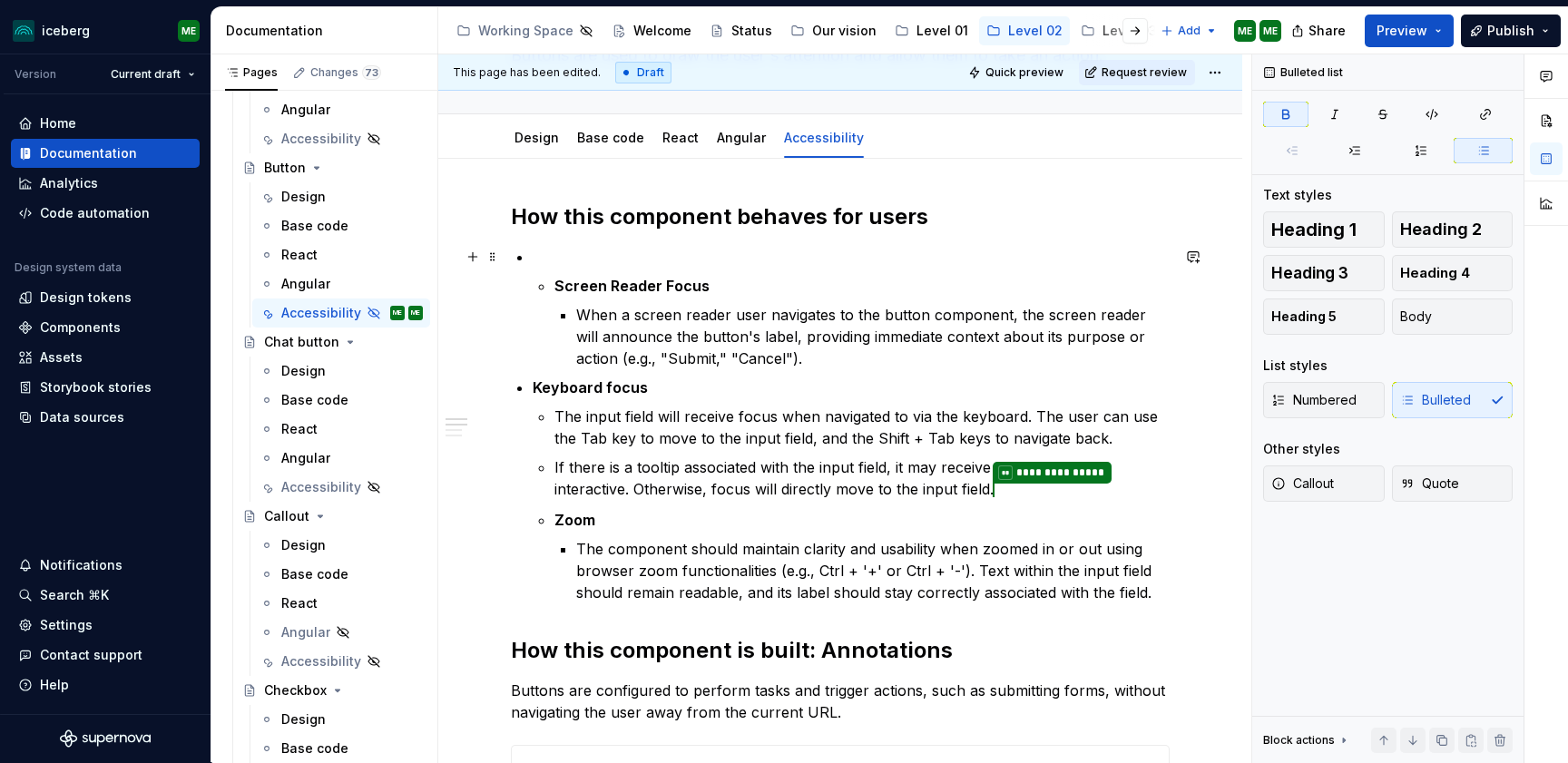
click at [580, 260] on p at bounding box center [851, 257] width 637 height 22
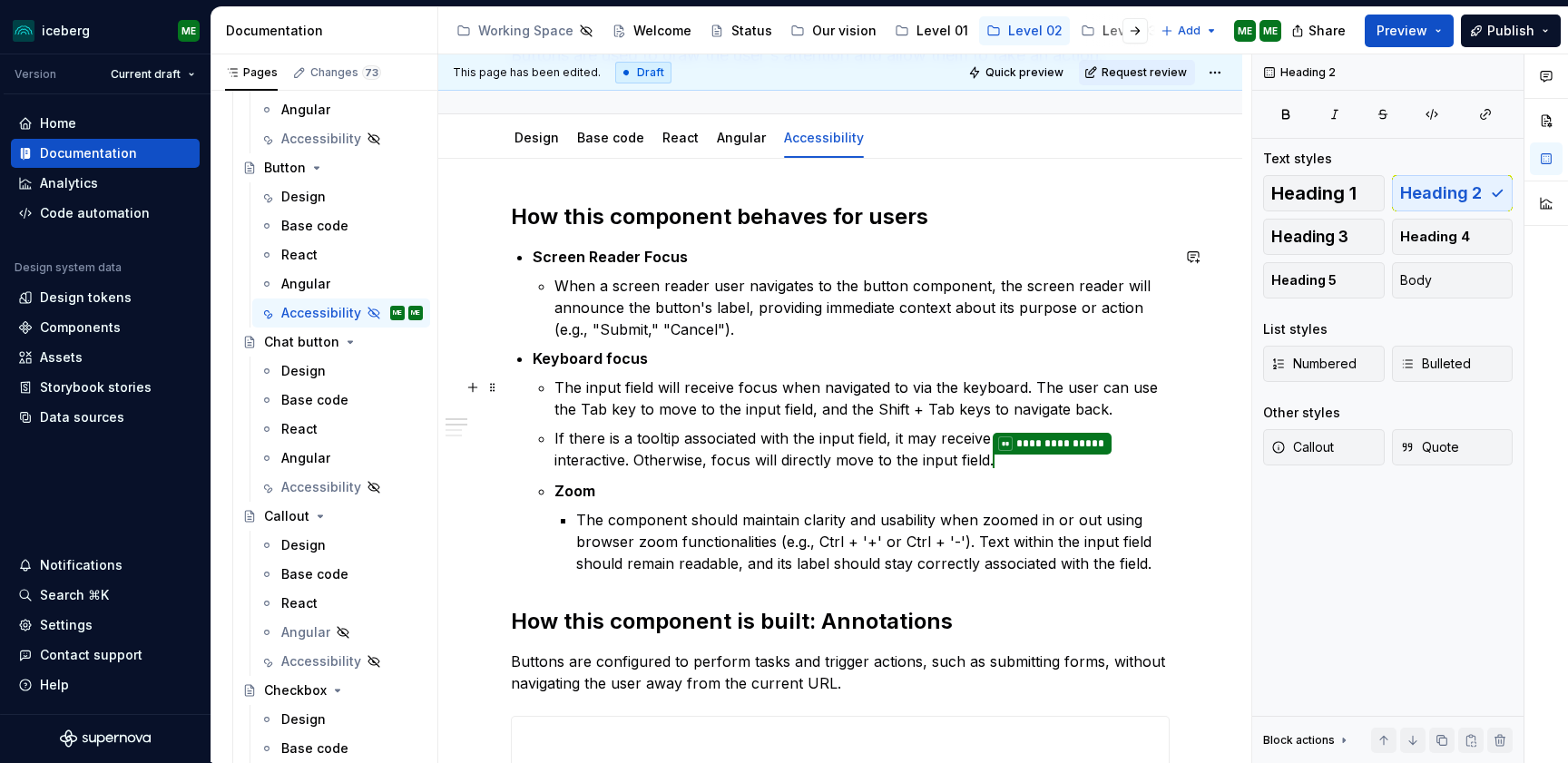
scroll to position [159, 0]
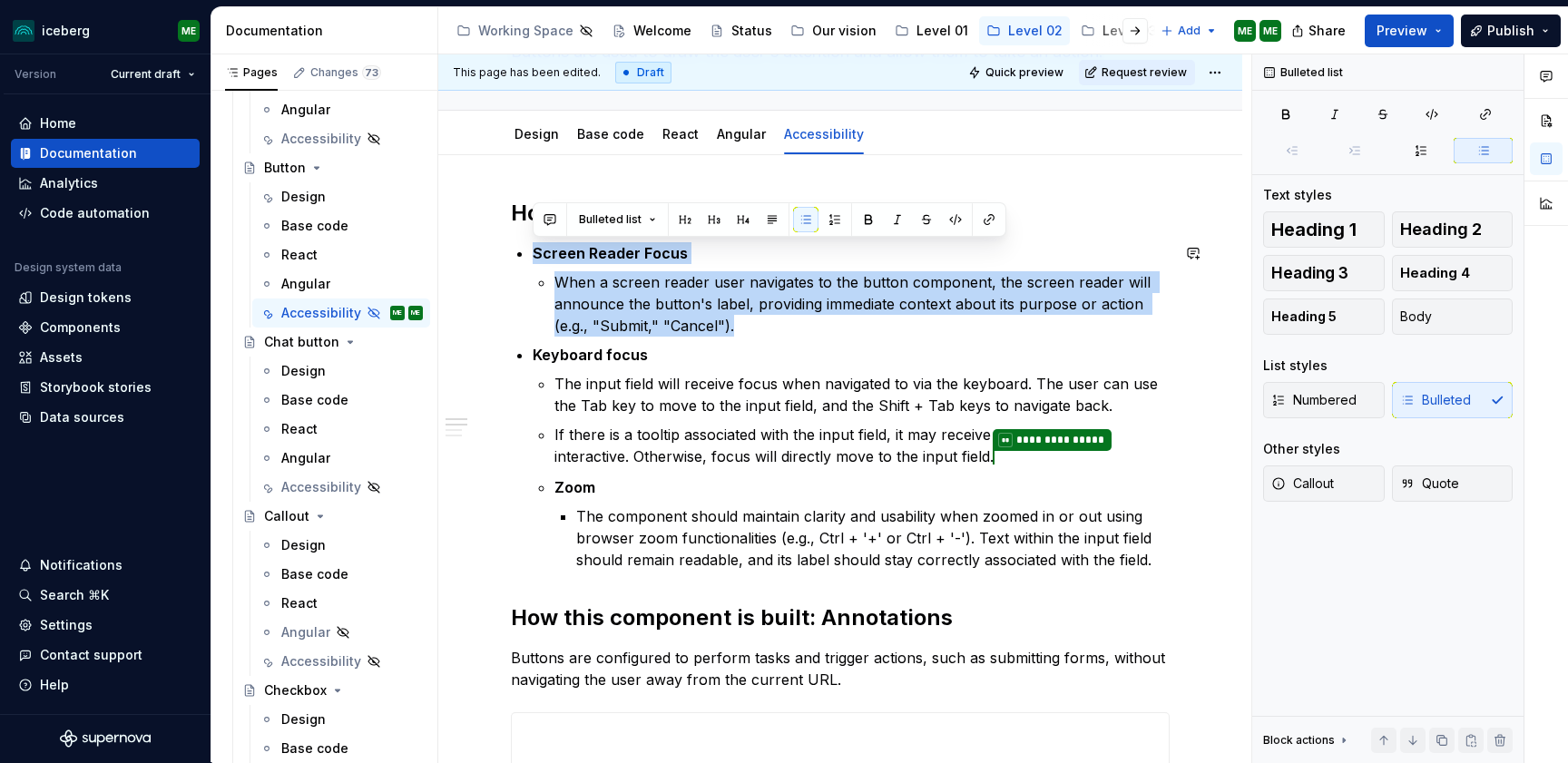
drag, startPoint x: 745, startPoint y: 325, endPoint x: 514, endPoint y: 240, distance: 246.1
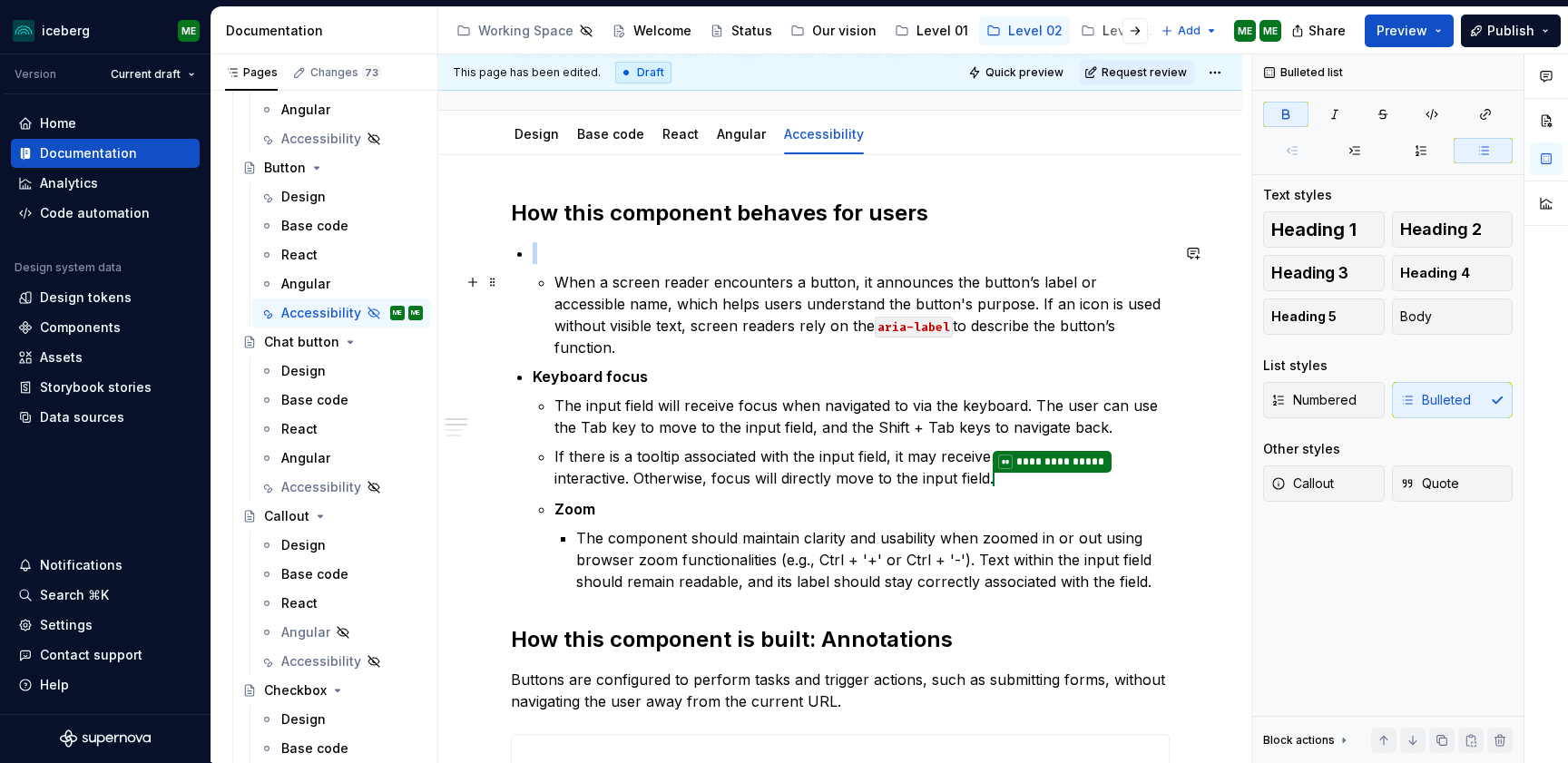
type textarea "*"
click at [572, 255] on p at bounding box center [851, 253] width 637 height 22
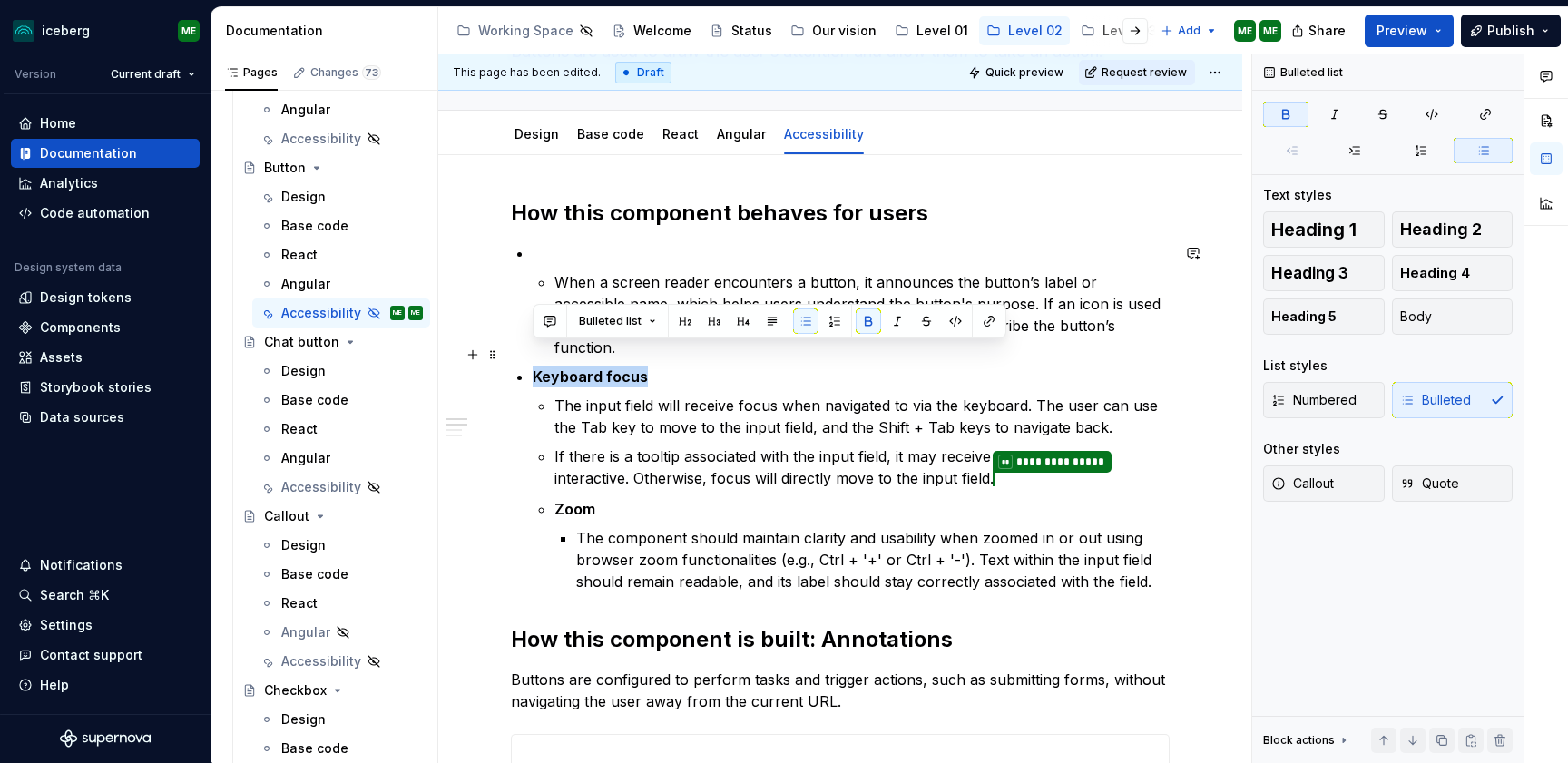
drag, startPoint x: 650, startPoint y: 362, endPoint x: 517, endPoint y: 360, distance: 133.0
click at [533, 366] on p "Keyboard focus" at bounding box center [851, 376] width 637 height 22
click at [544, 257] on p at bounding box center [851, 253] width 637 height 22
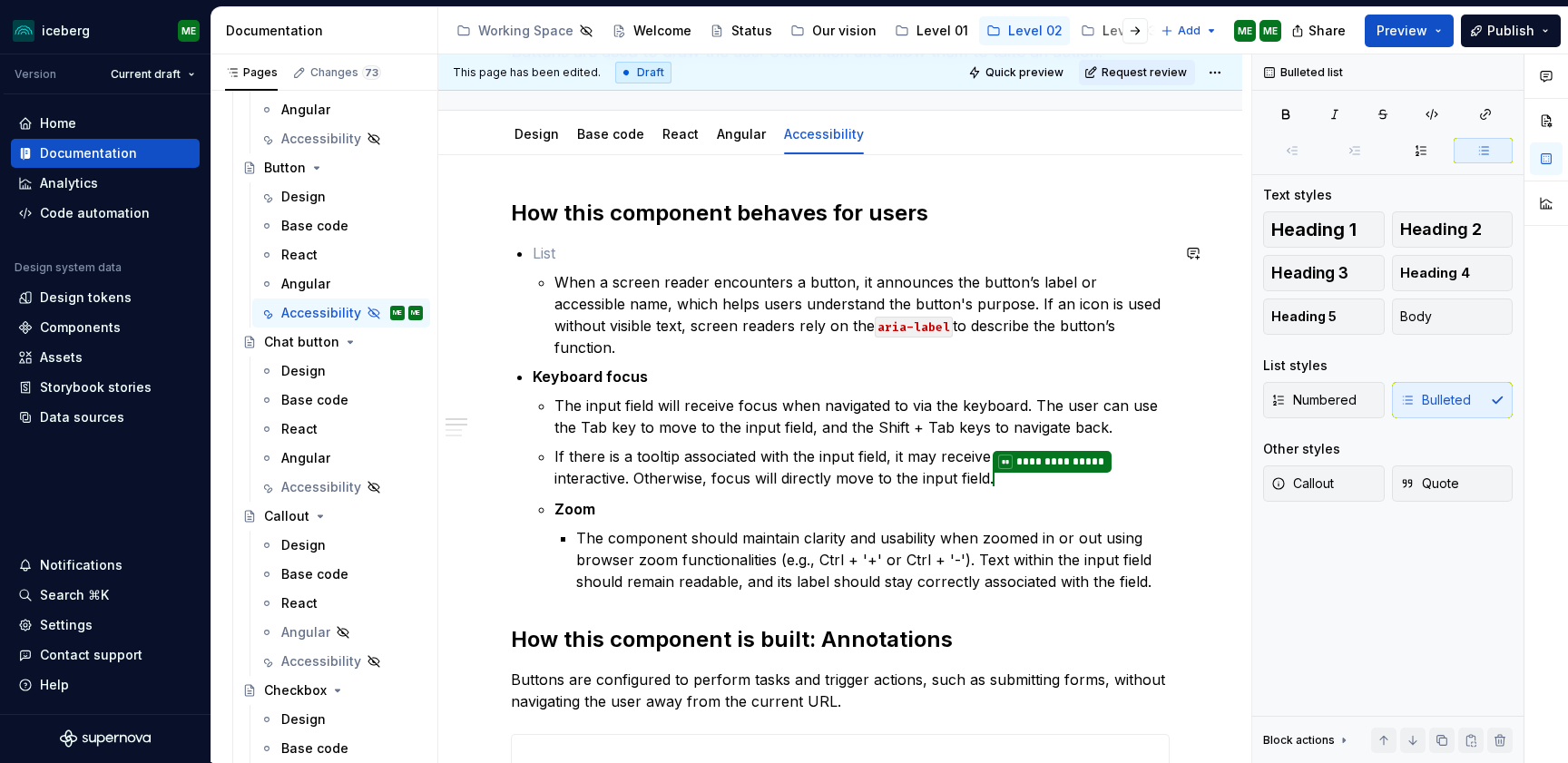
paste div
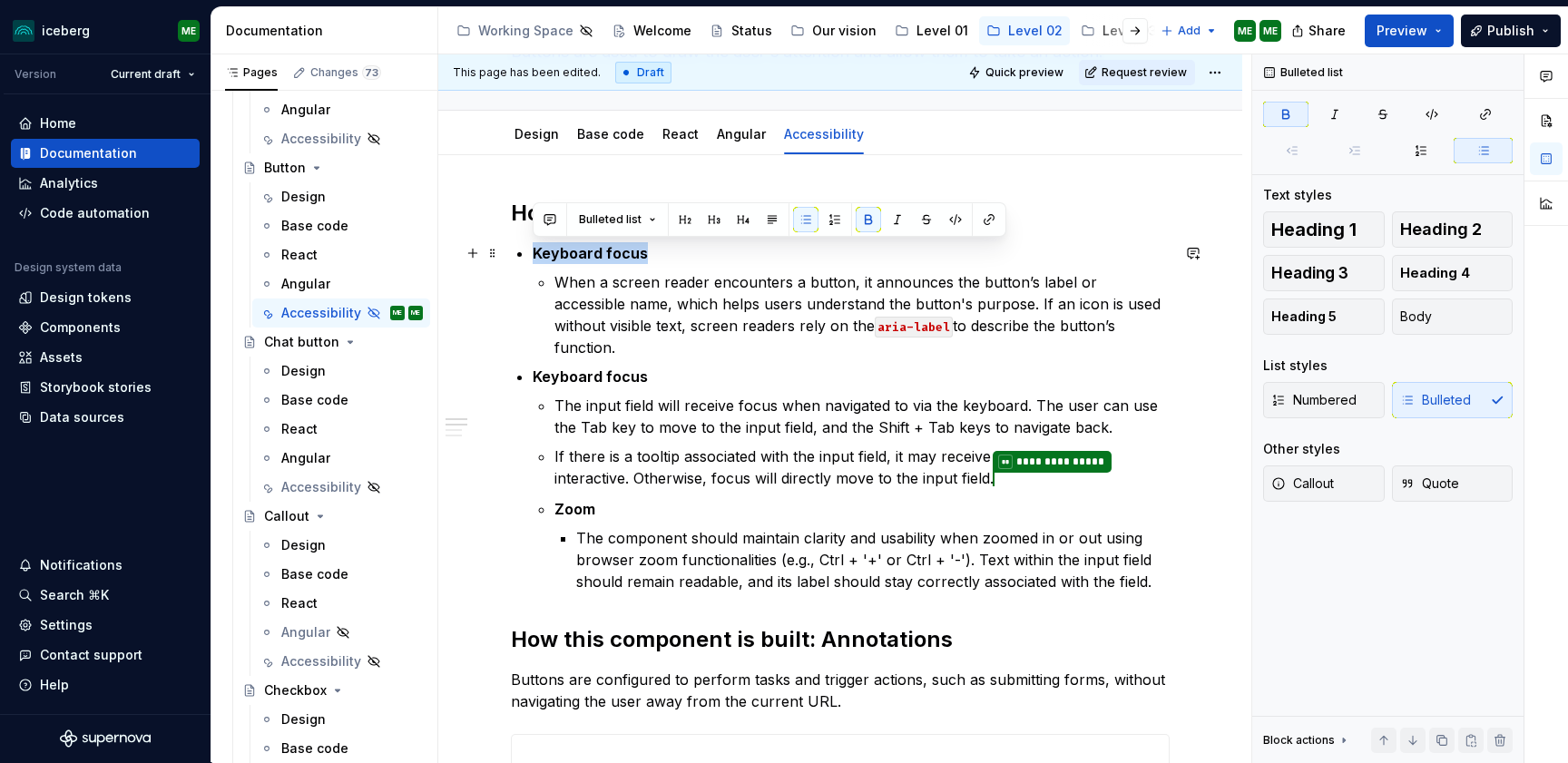
drag, startPoint x: 601, startPoint y: 260, endPoint x: 528, endPoint y: 257, distance: 73.1
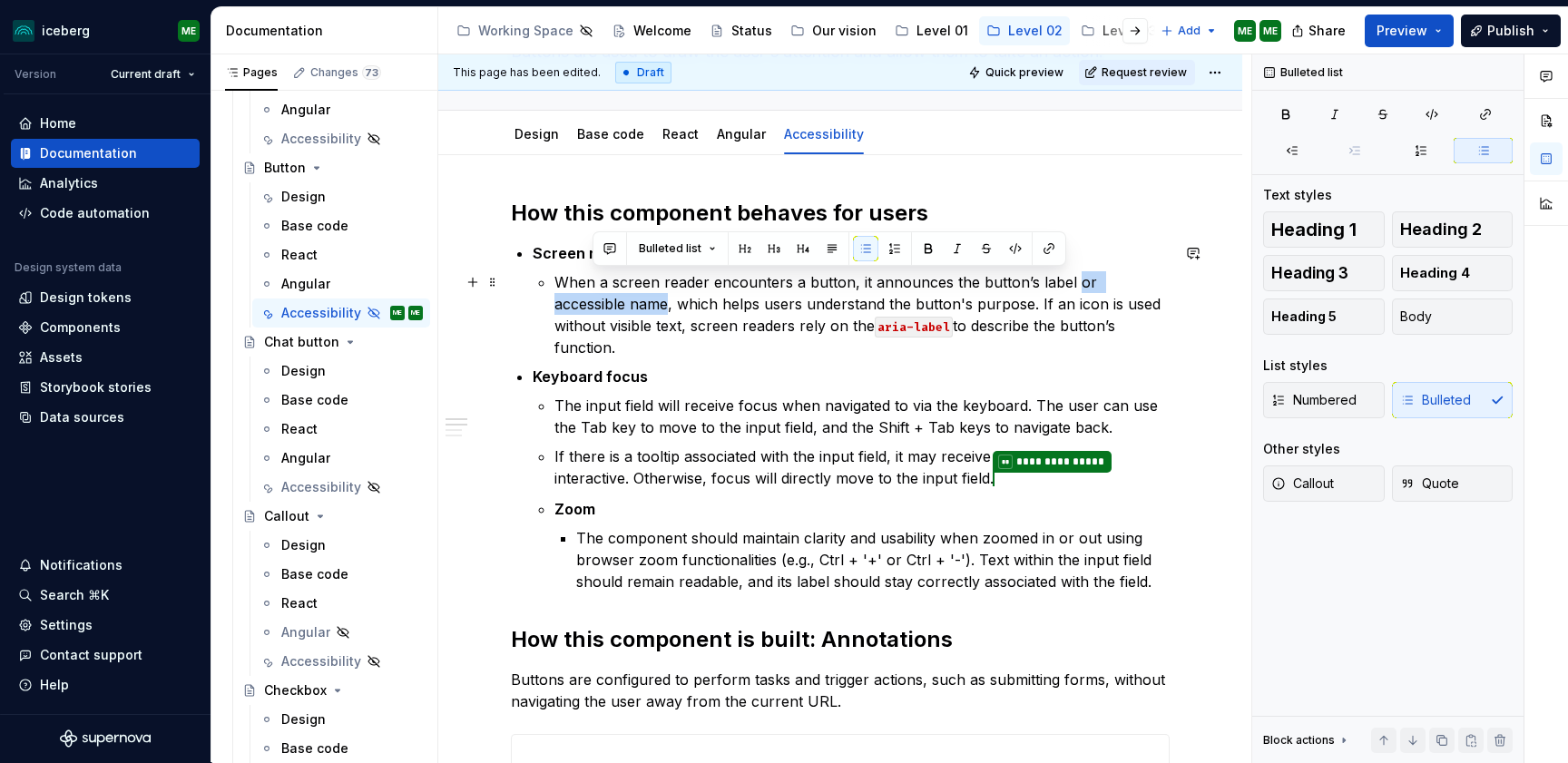
drag, startPoint x: 592, startPoint y: 307, endPoint x: 1070, endPoint y: 283, distance: 478.6
click at [1070, 283] on p "When a screen reader encounters a button, it announces the button’s label or ac…" at bounding box center [861, 315] width 615 height 87
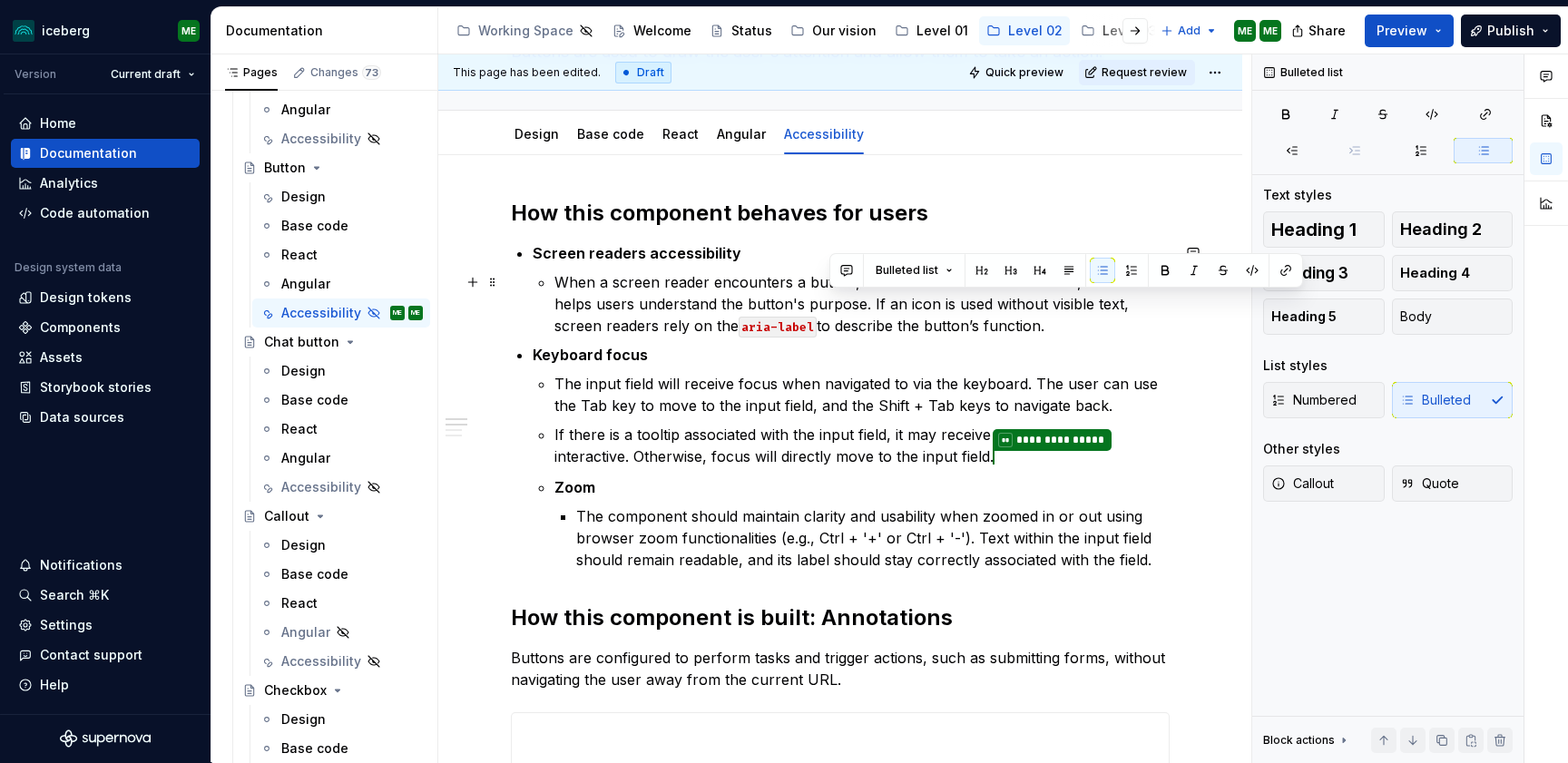
drag, startPoint x: 961, startPoint y: 320, endPoint x: 830, endPoint y: 297, distance: 133.0
click at [830, 297] on p "When a screen reader encounters a button, it announces the button’s label, whic…" at bounding box center [861, 304] width 615 height 66
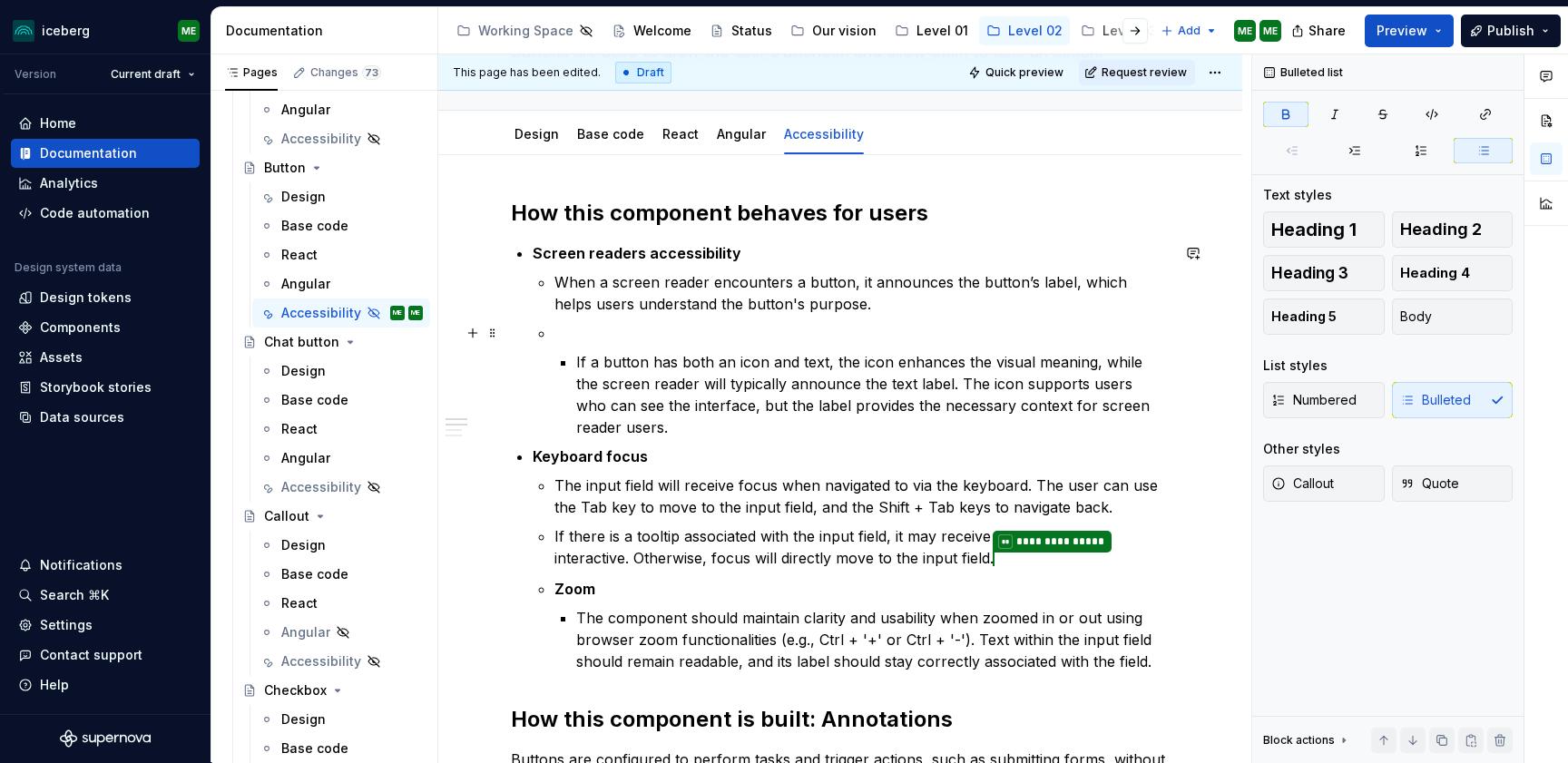
click at [586, 335] on p at bounding box center [861, 332] width 615 height 22
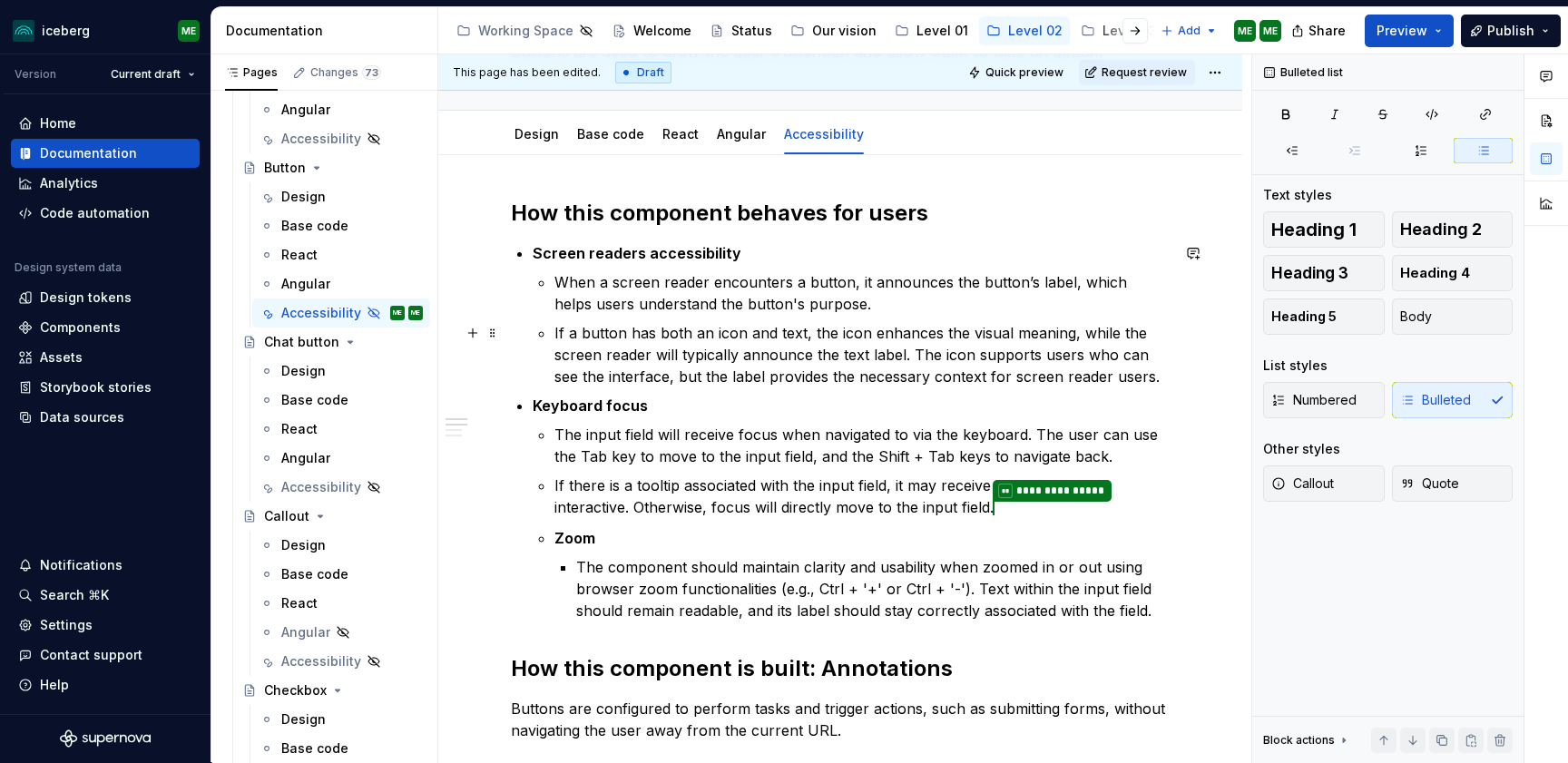
click at [727, 380] on p "If a button has both an icon and text, the icon enhances the visual meaning, wh…" at bounding box center [861, 355] width 615 height 66
click at [705, 381] on p "If a button has both an icon and text, the icon enhances the visual meaning, wh…" at bounding box center [861, 355] width 615 height 66
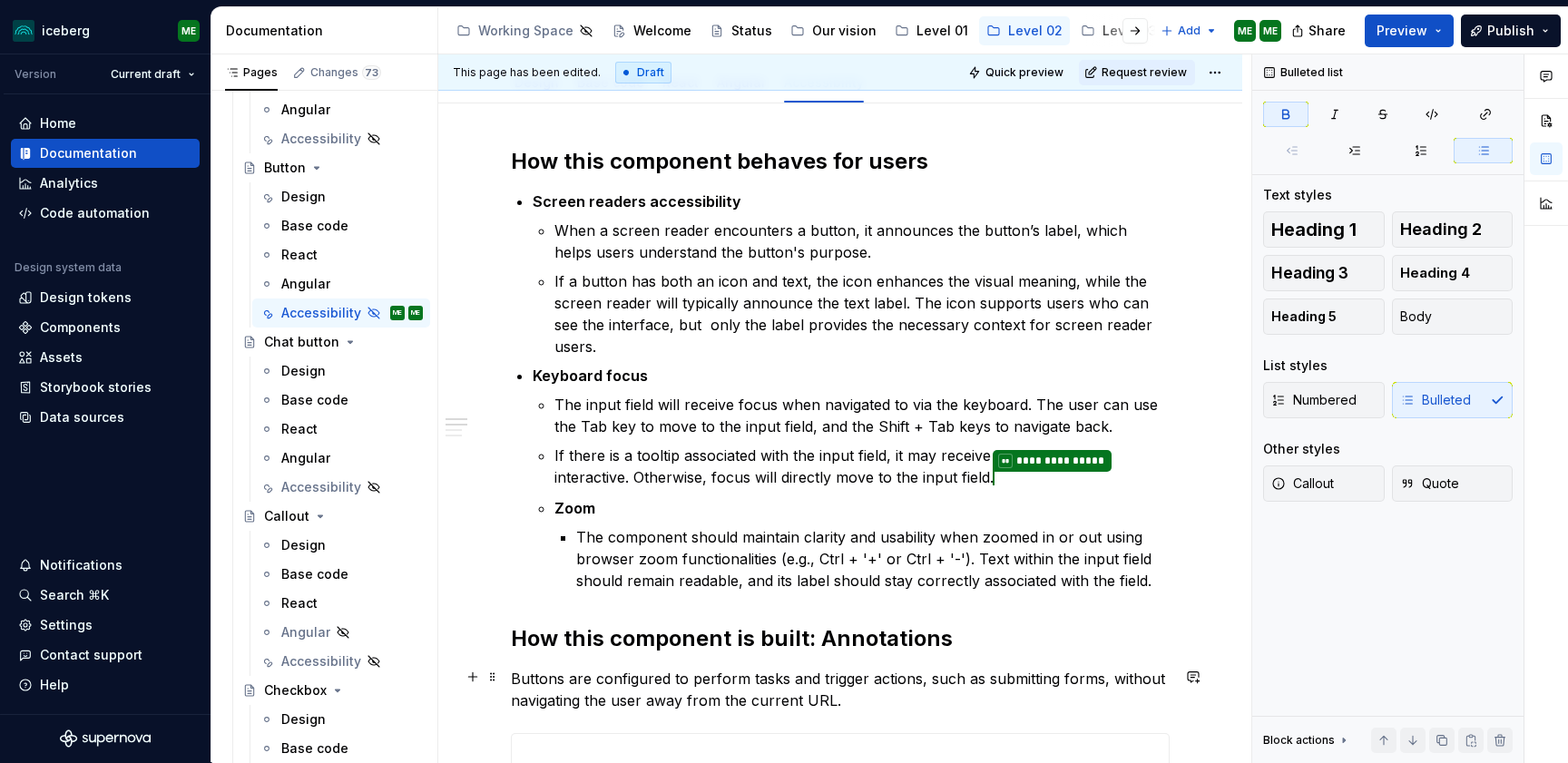
scroll to position [223, 0]
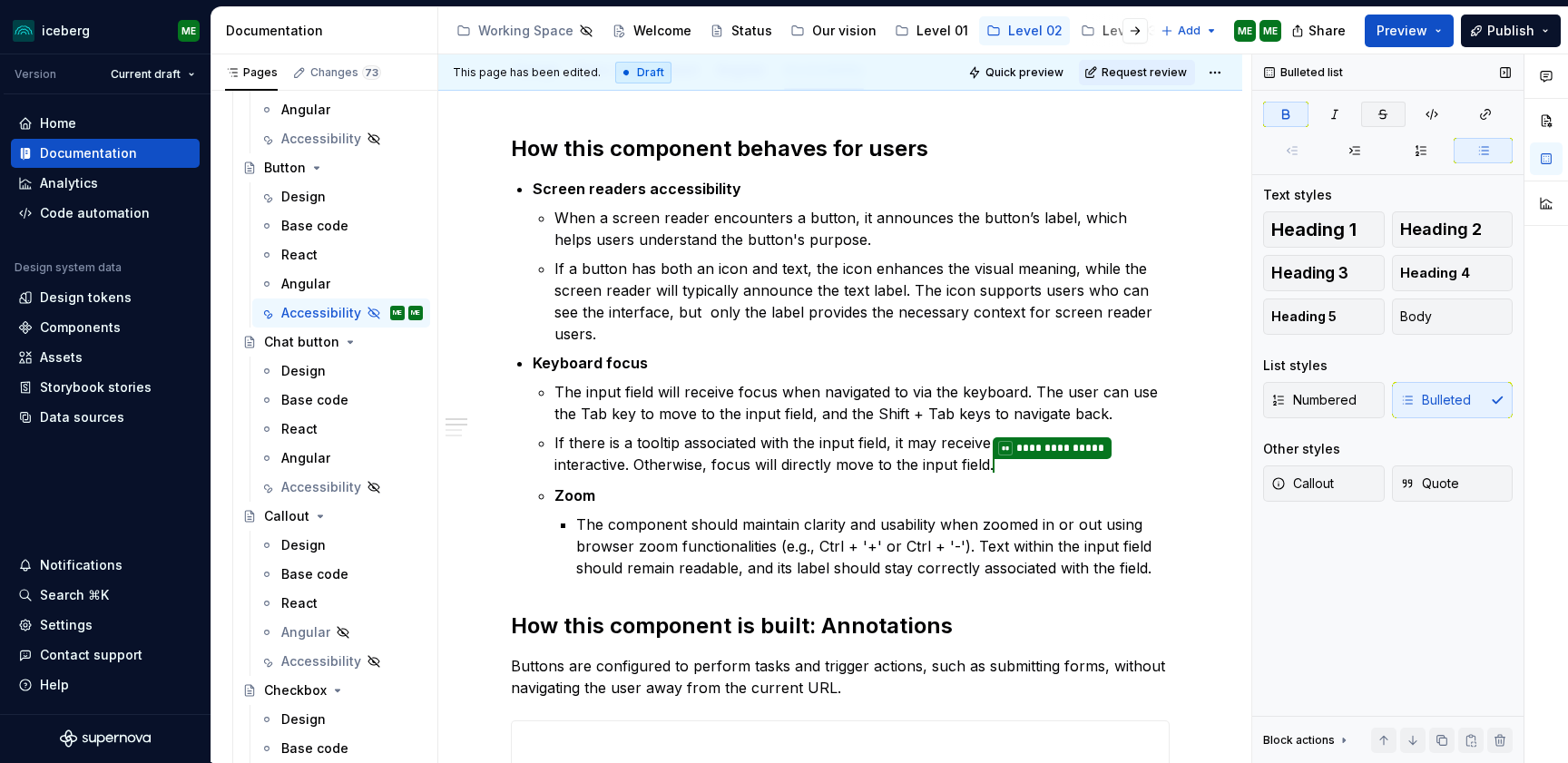
type textarea "*"
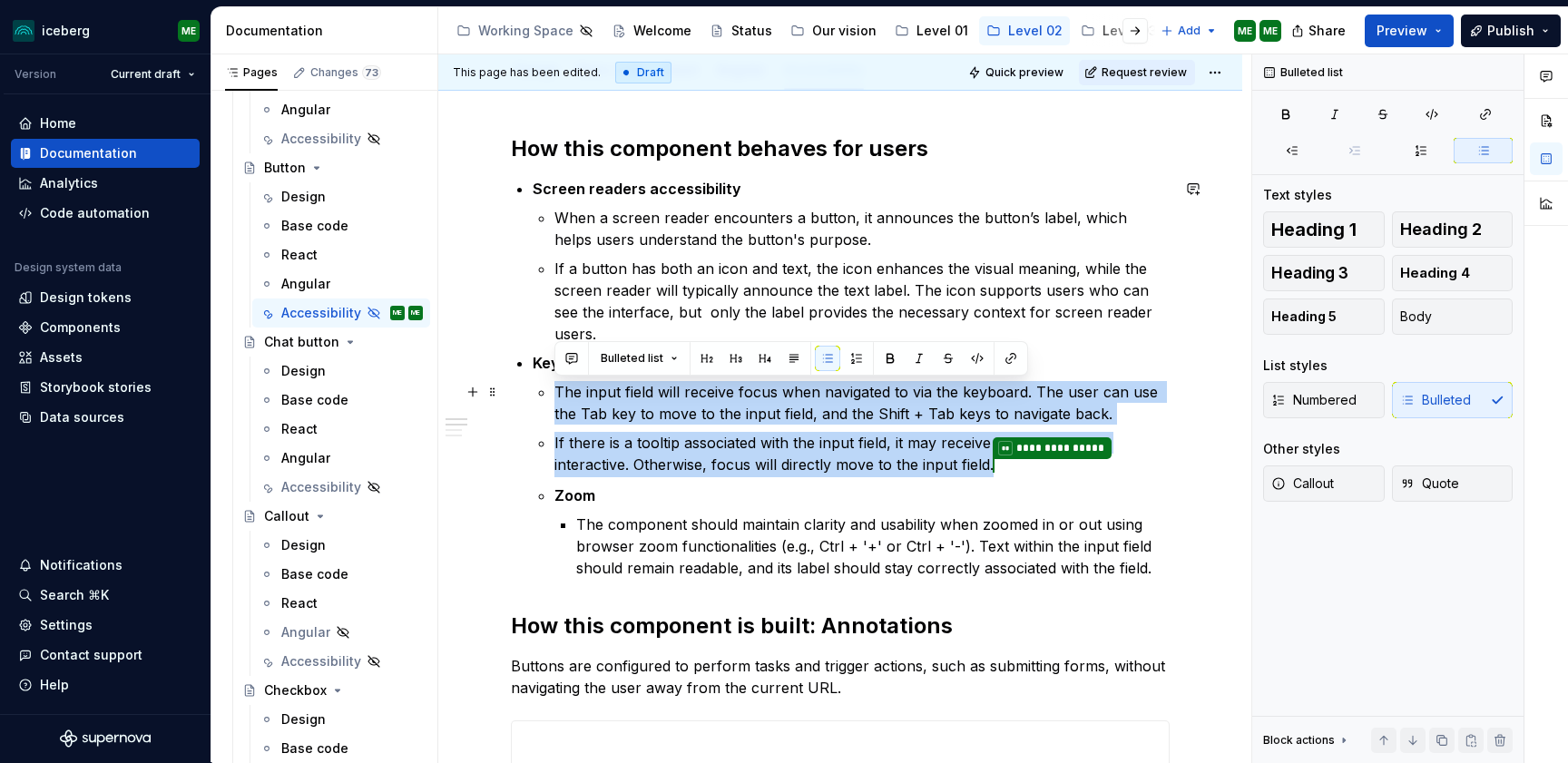
drag, startPoint x: 998, startPoint y: 470, endPoint x: 537, endPoint y: 382, distance: 469.3
click at [537, 382] on li "**********" at bounding box center [851, 465] width 637 height 227
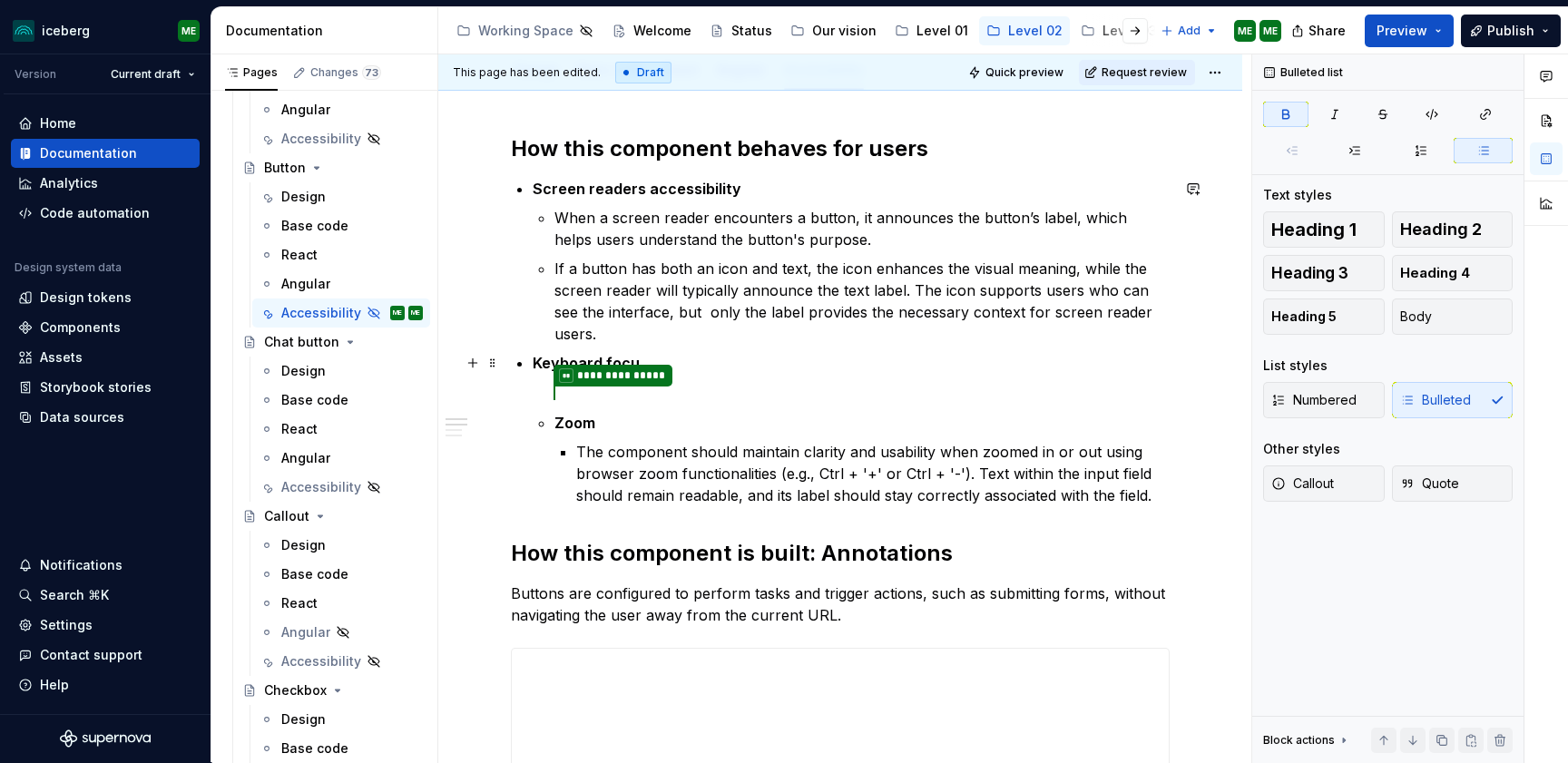
click at [830, 380] on li "**********" at bounding box center [851, 429] width 637 height 154
click at [466, 366] on button "button" at bounding box center [472, 362] width 25 height 25
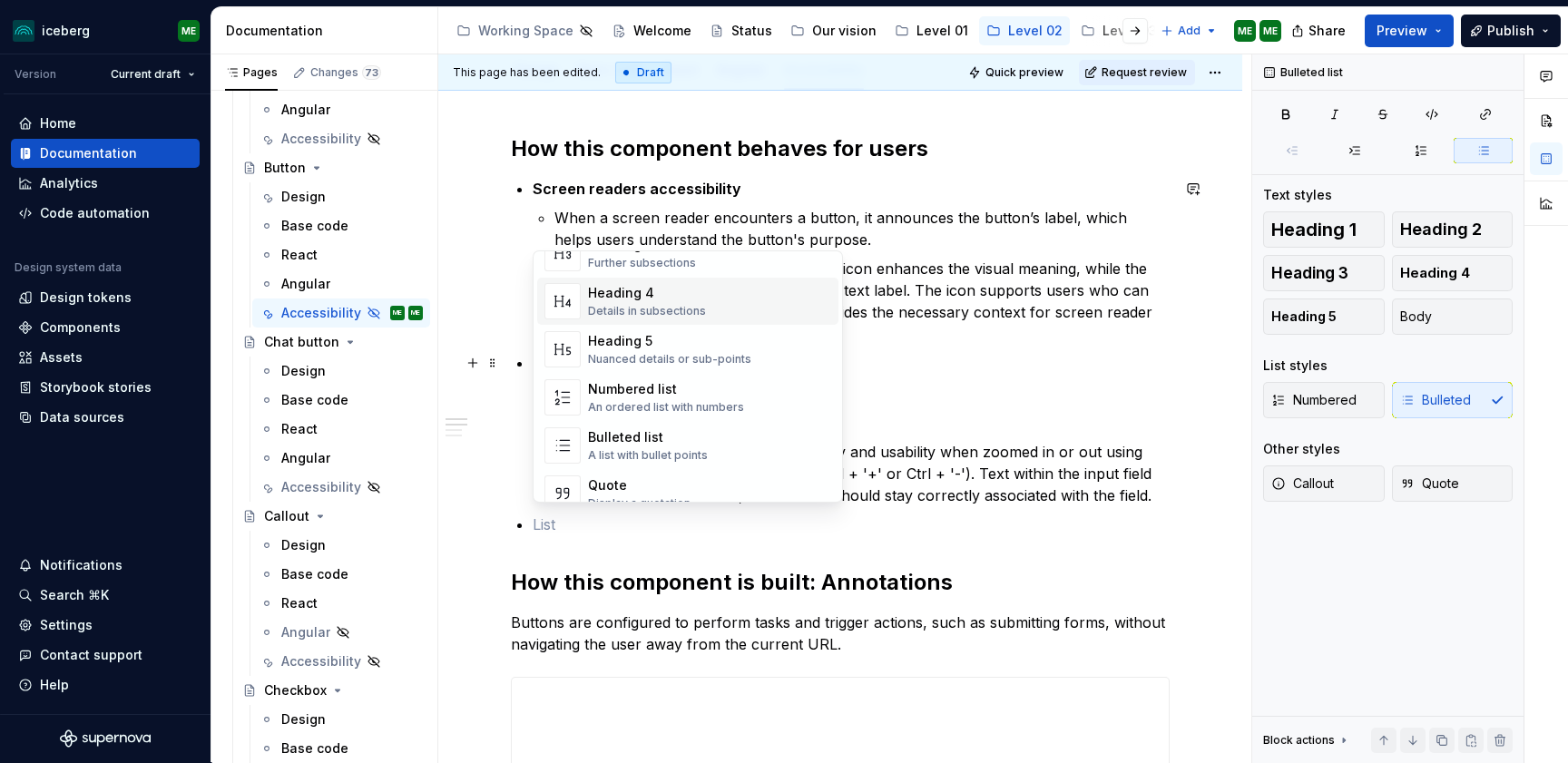
scroll to position [320, 0]
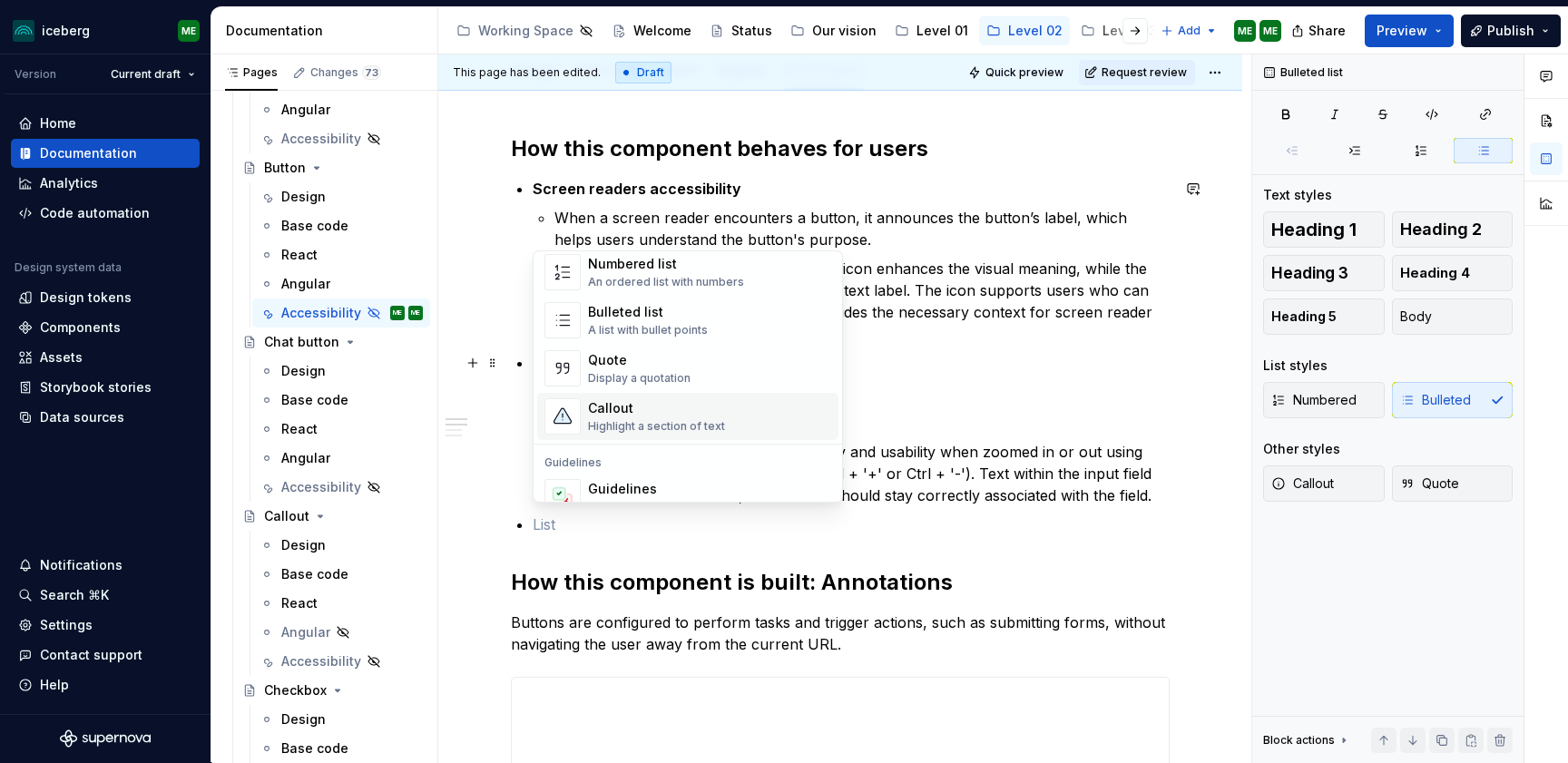
click at [645, 425] on div "Highlight a section of text" at bounding box center [656, 427] width 137 height 15
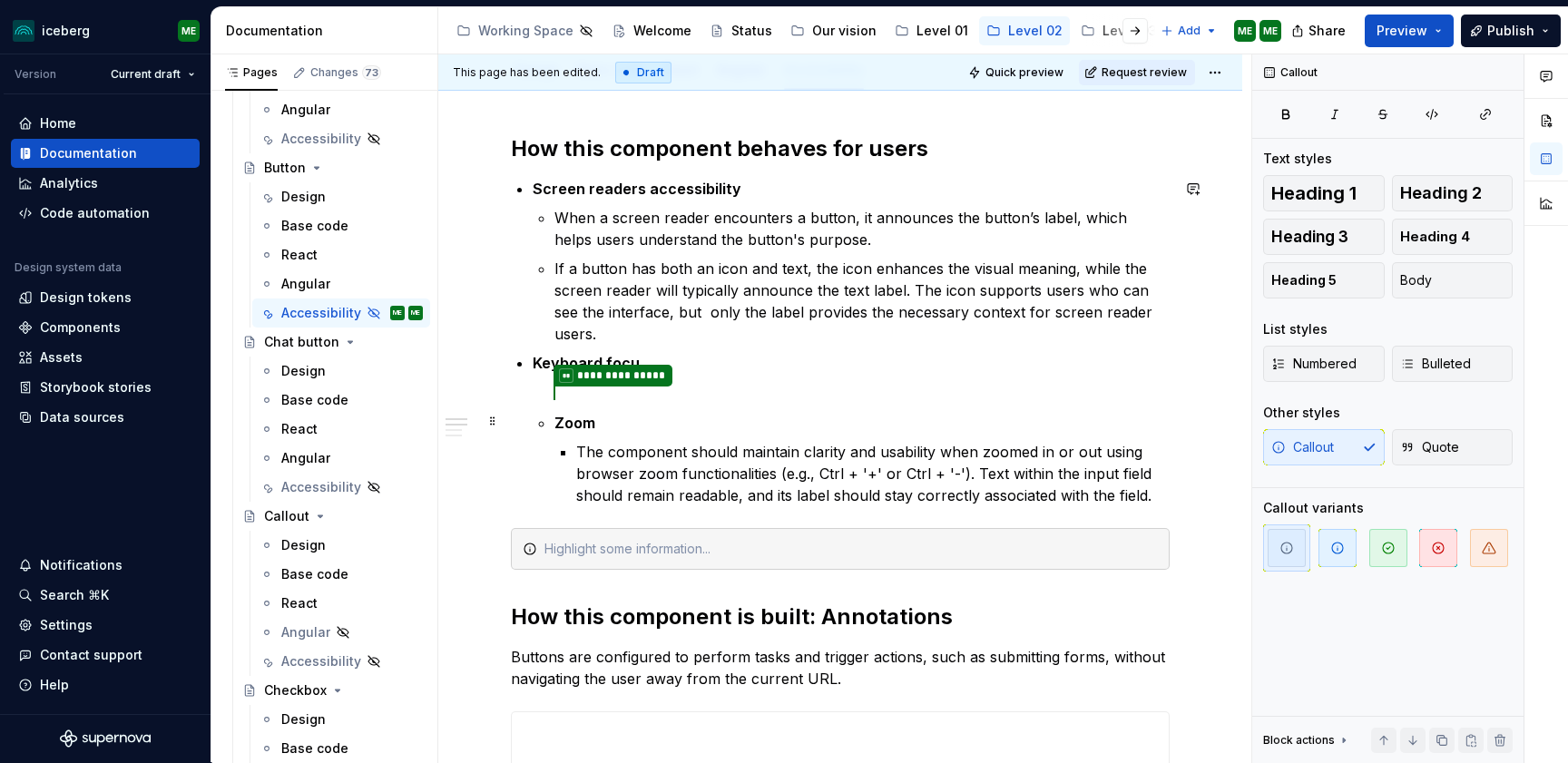
click at [786, 428] on p "Zoom" at bounding box center [861, 422] width 615 height 22
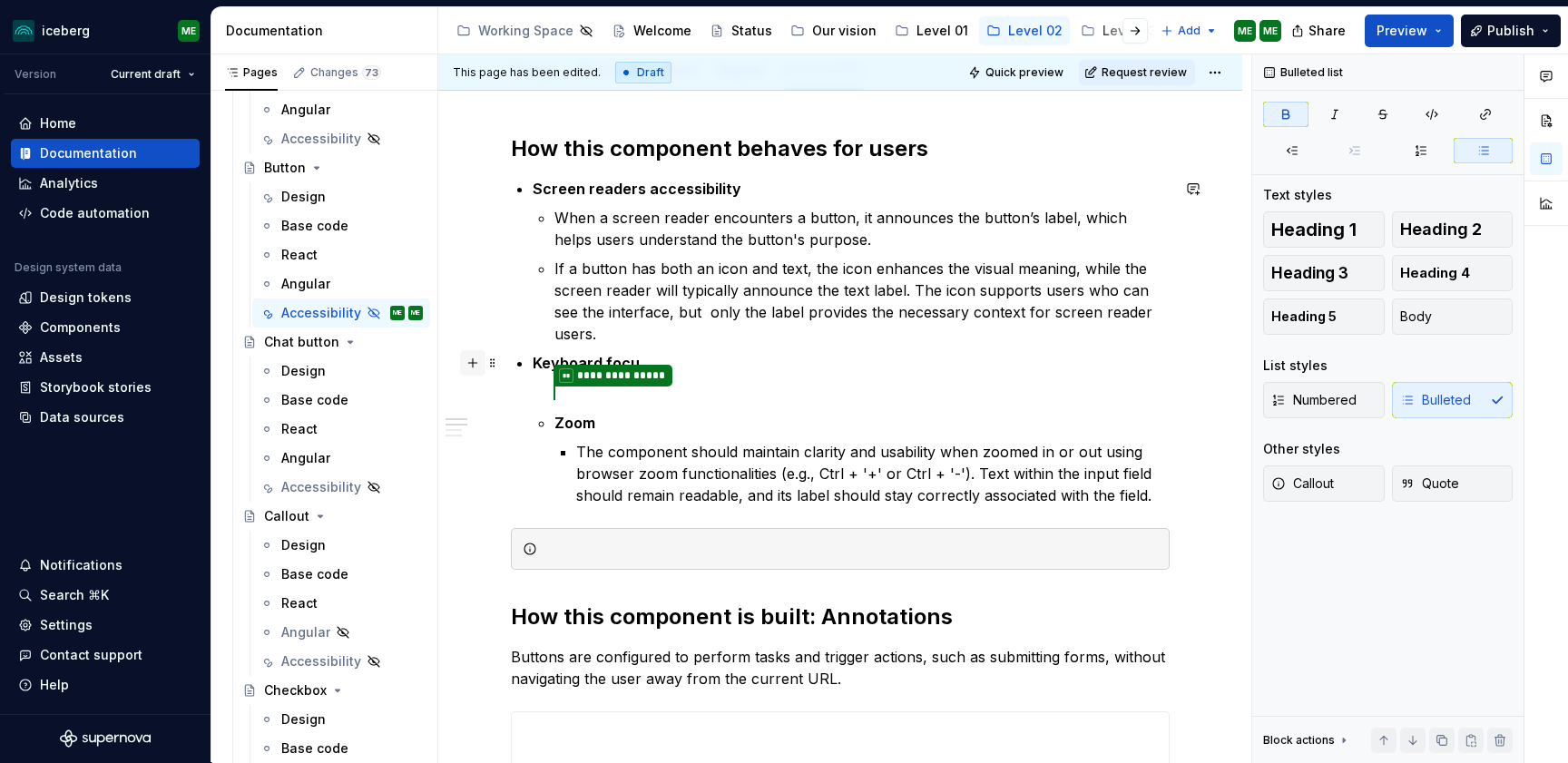
click at [472, 364] on button "button" at bounding box center [472, 362] width 25 height 25
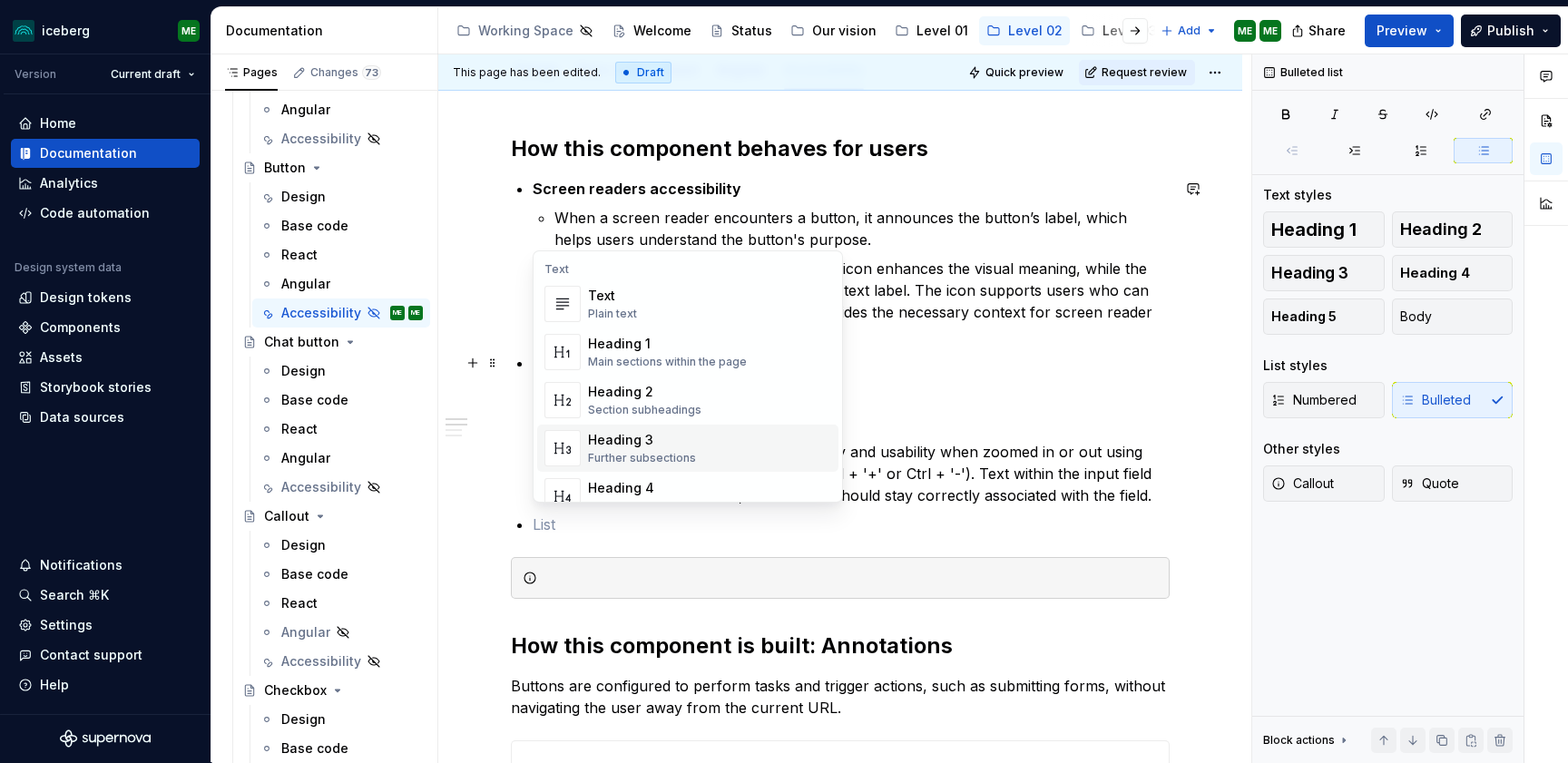
scroll to position [345, 0]
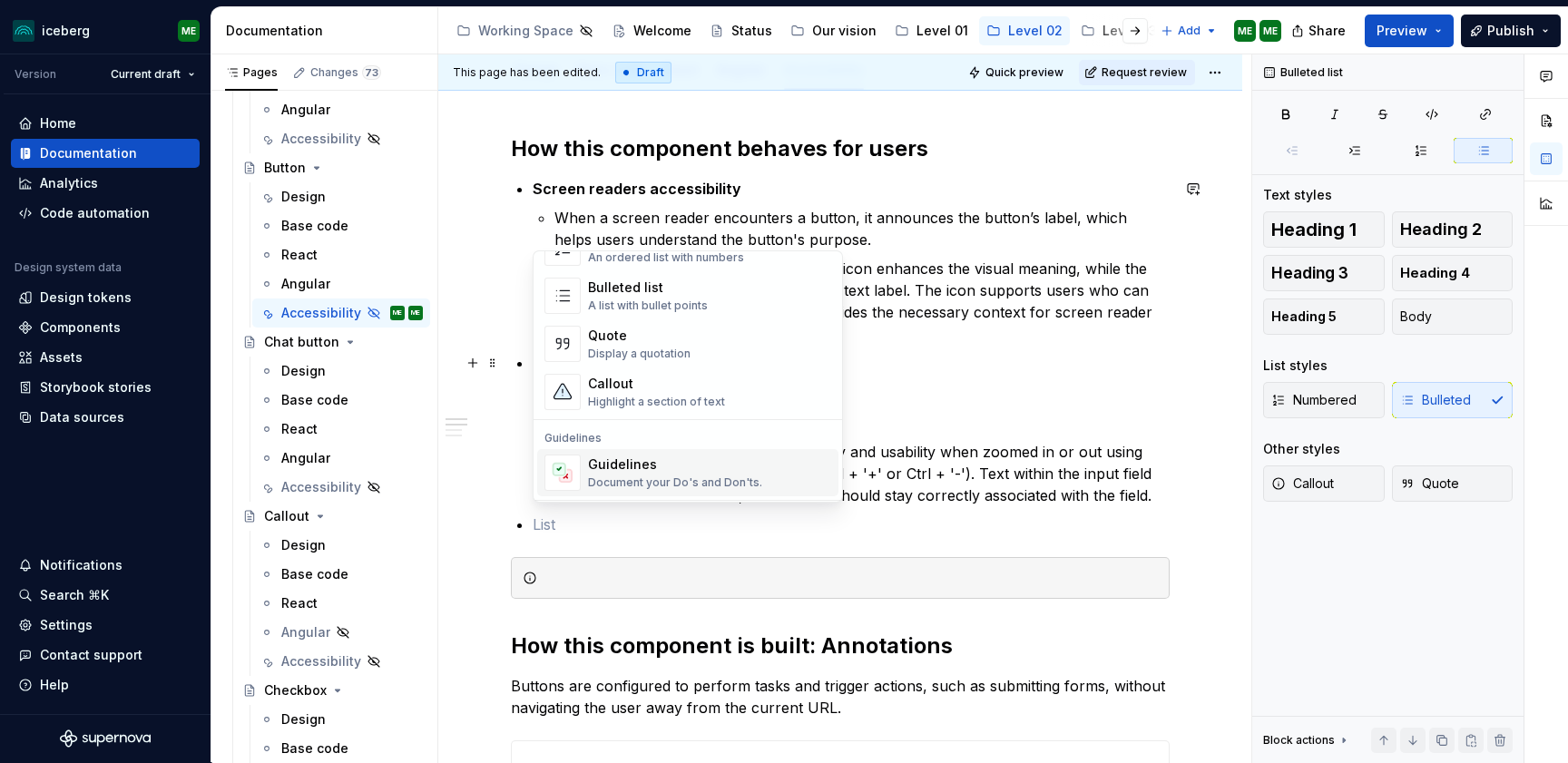
drag, startPoint x: 722, startPoint y: 537, endPoint x: 677, endPoint y: 480, distance: 72.6
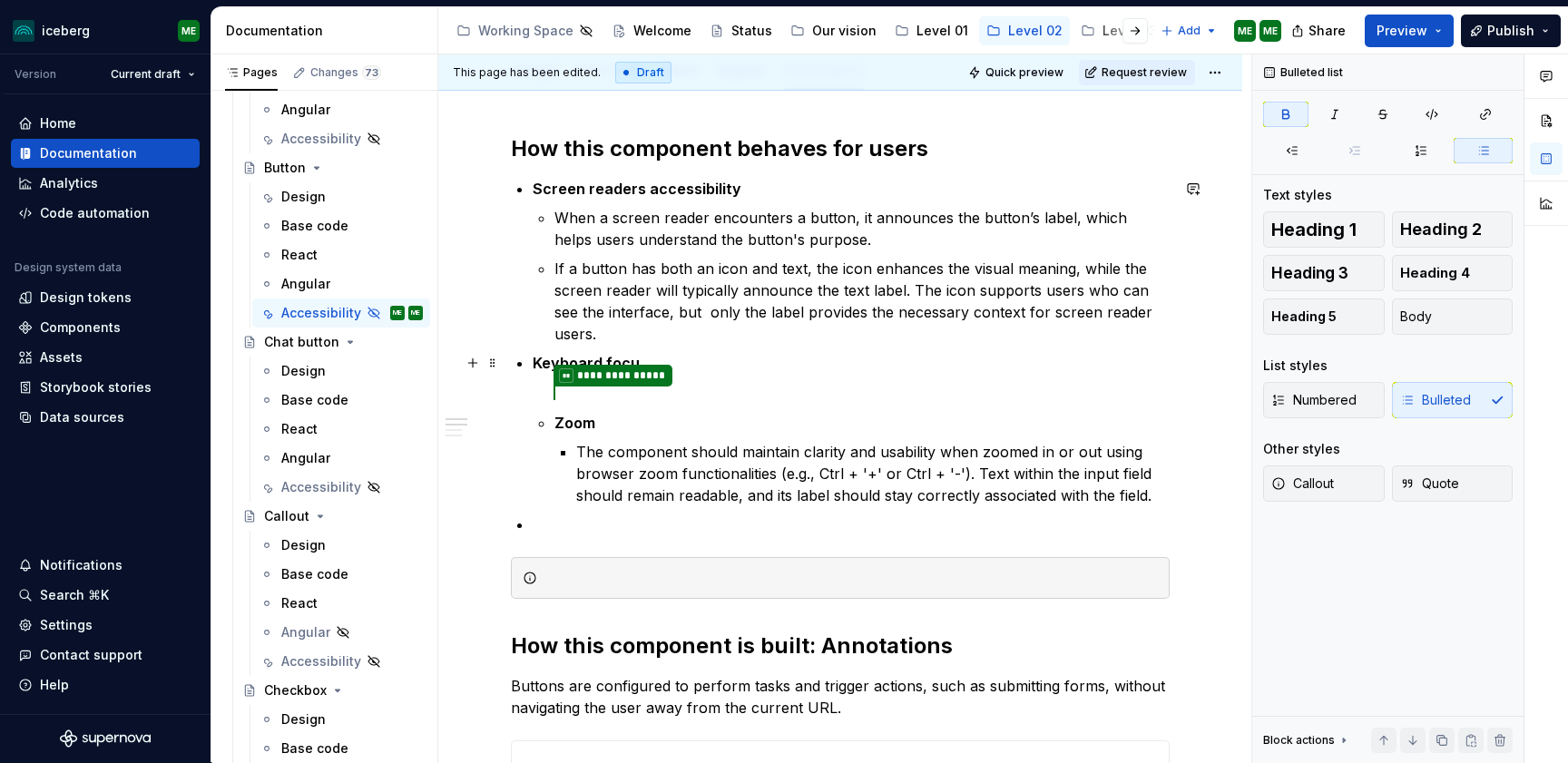
click at [729, 390] on ul "**********" at bounding box center [861, 444] width 615 height 125
click at [596, 398] on ul "**********" at bounding box center [861, 444] width 615 height 125
click at [711, 361] on p "Keyboard focu" at bounding box center [851, 362] width 637 height 22
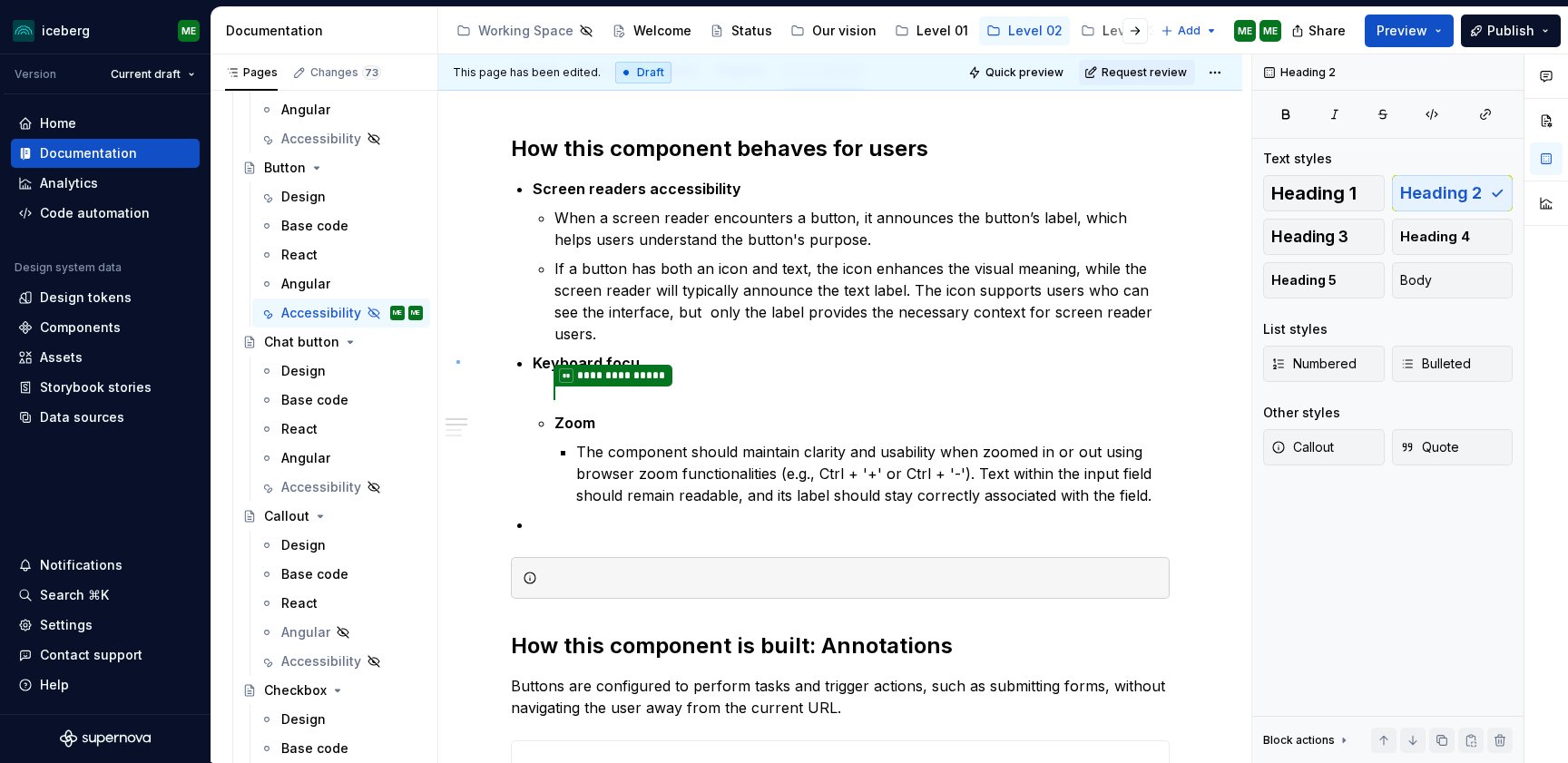
drag, startPoint x: 711, startPoint y: 361, endPoint x: 457, endPoint y: 361, distance: 254.0
click at [457, 361] on div "**********" at bounding box center [844, 408] width 813 height 709
click at [476, 364] on button "button" at bounding box center [472, 362] width 25 height 25
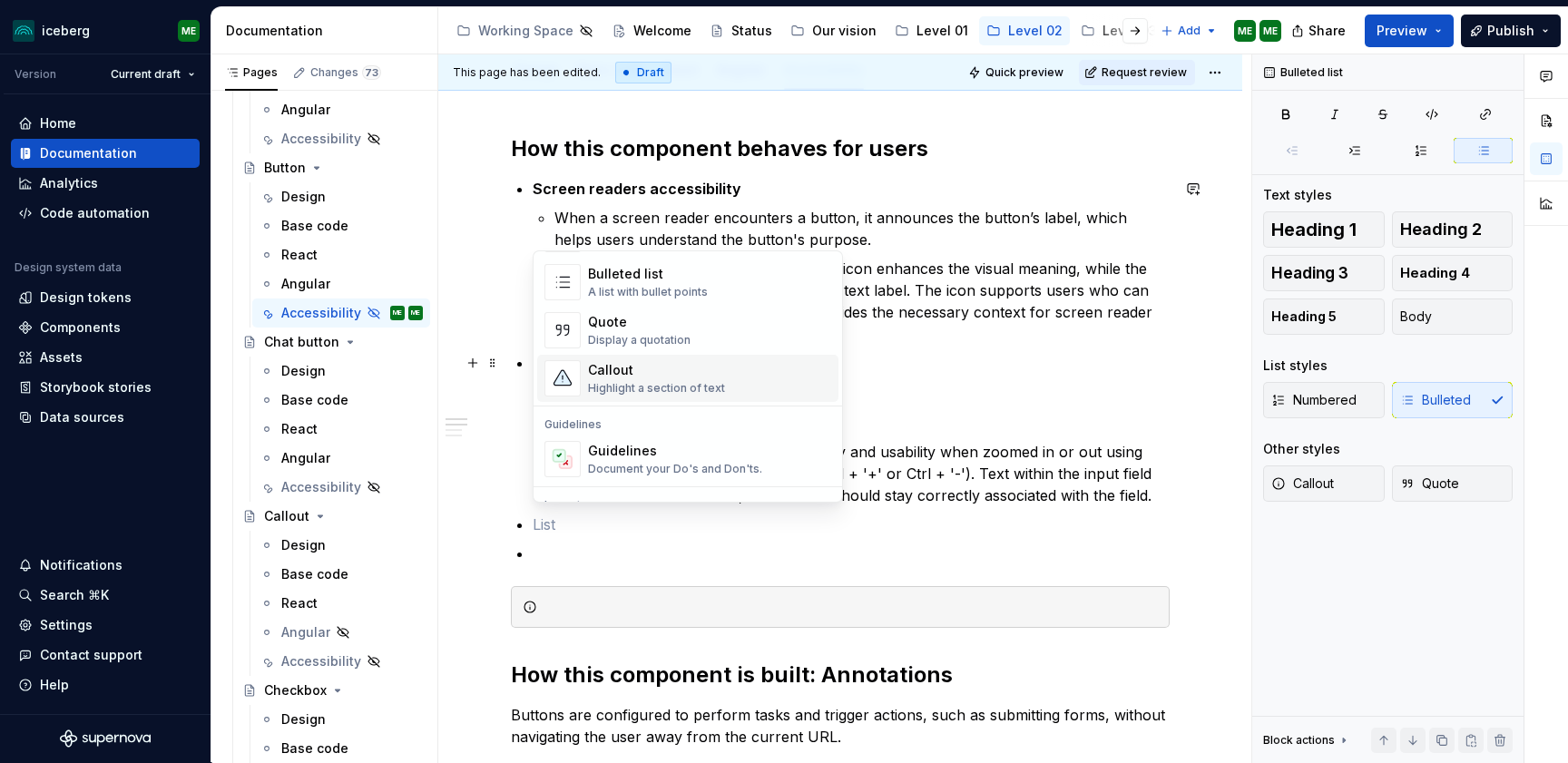
scroll to position [436, 0]
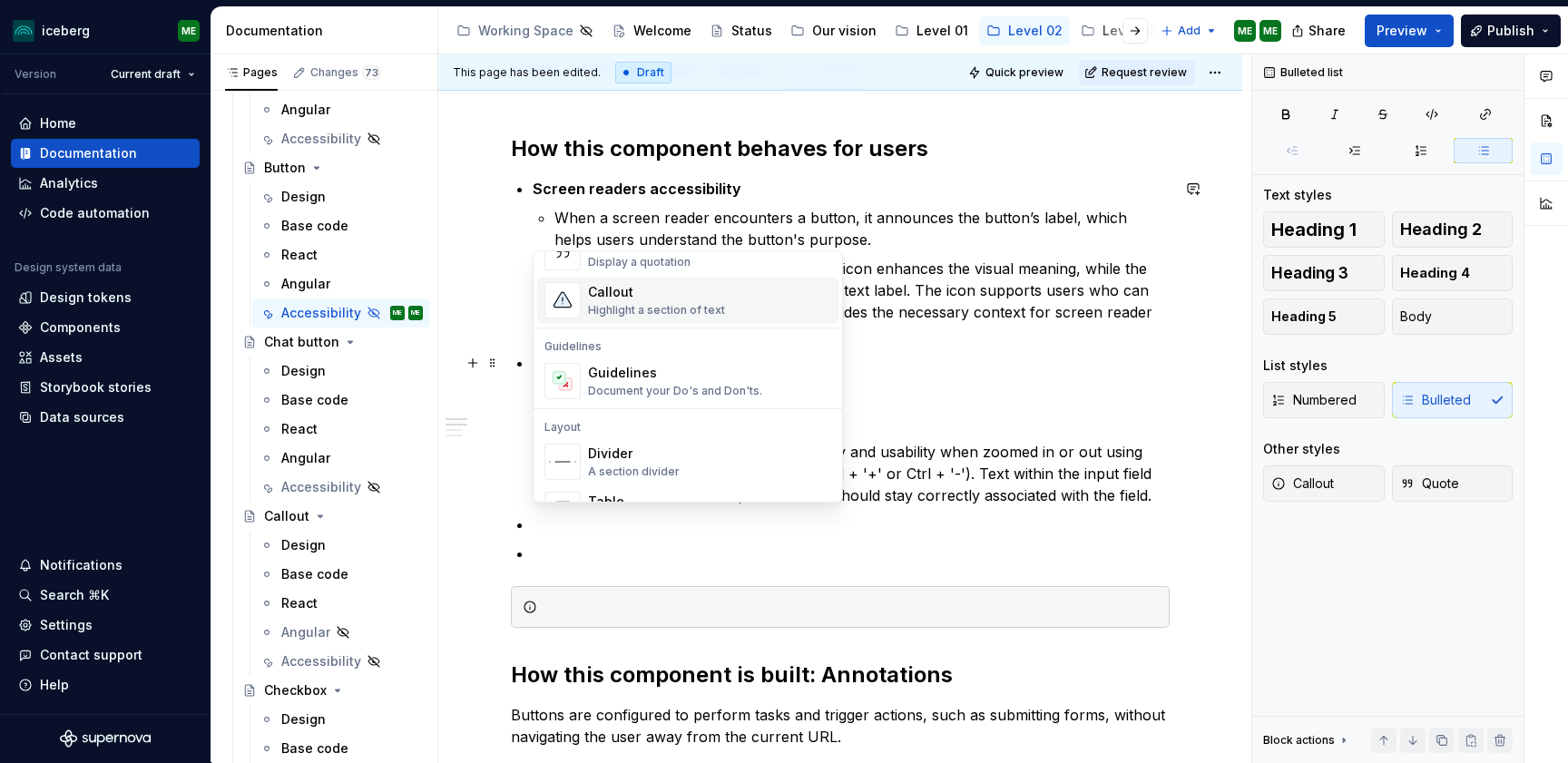
click at [627, 297] on div "Callout" at bounding box center [656, 291] width 137 height 18
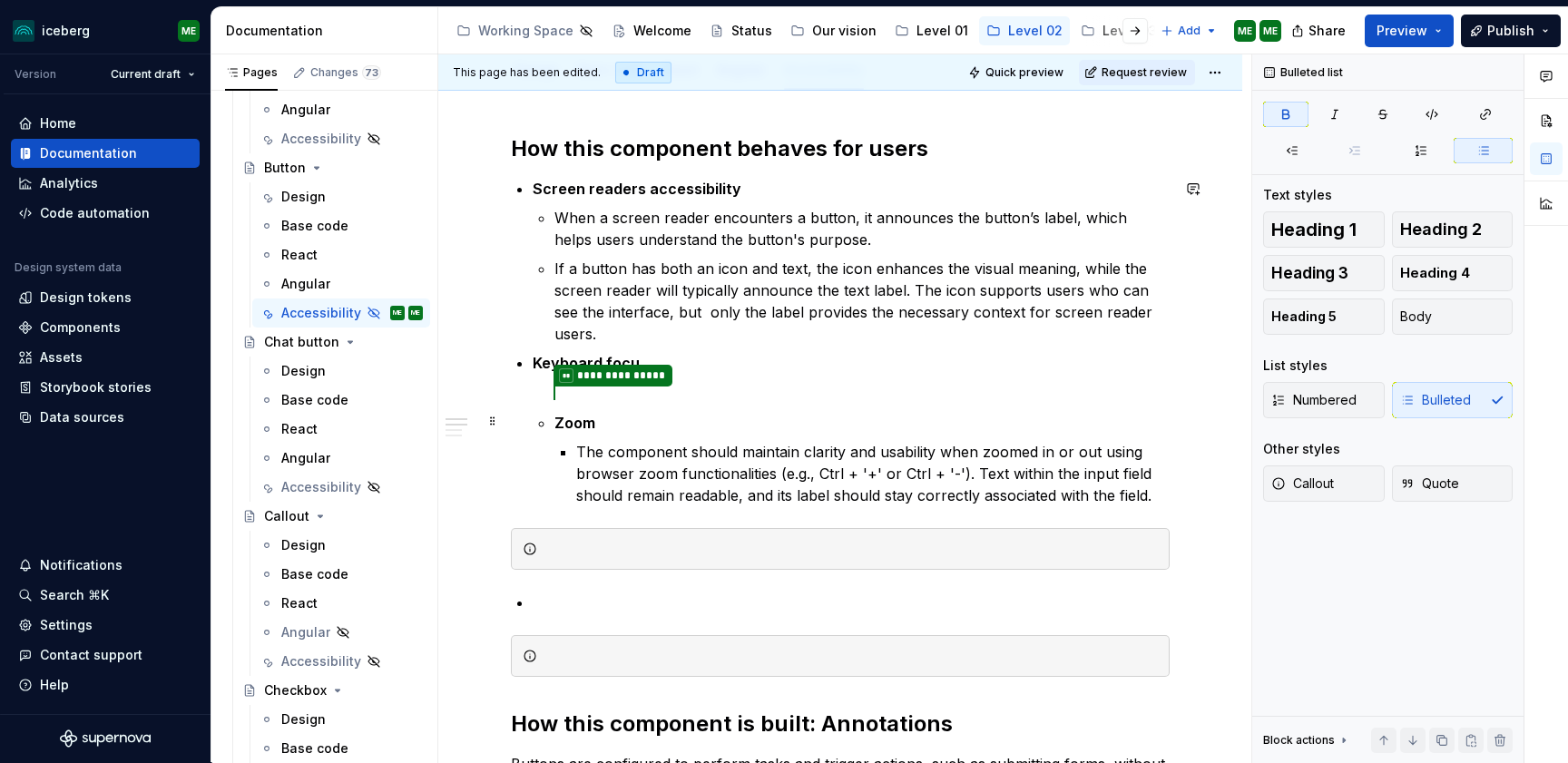
drag, startPoint x: 731, startPoint y: 403, endPoint x: 707, endPoint y: 374, distance: 37.6
click at [730, 403] on ul "**********" at bounding box center [861, 444] width 615 height 125
click at [695, 356] on p "Keyboard focu" at bounding box center [851, 362] width 637 height 22
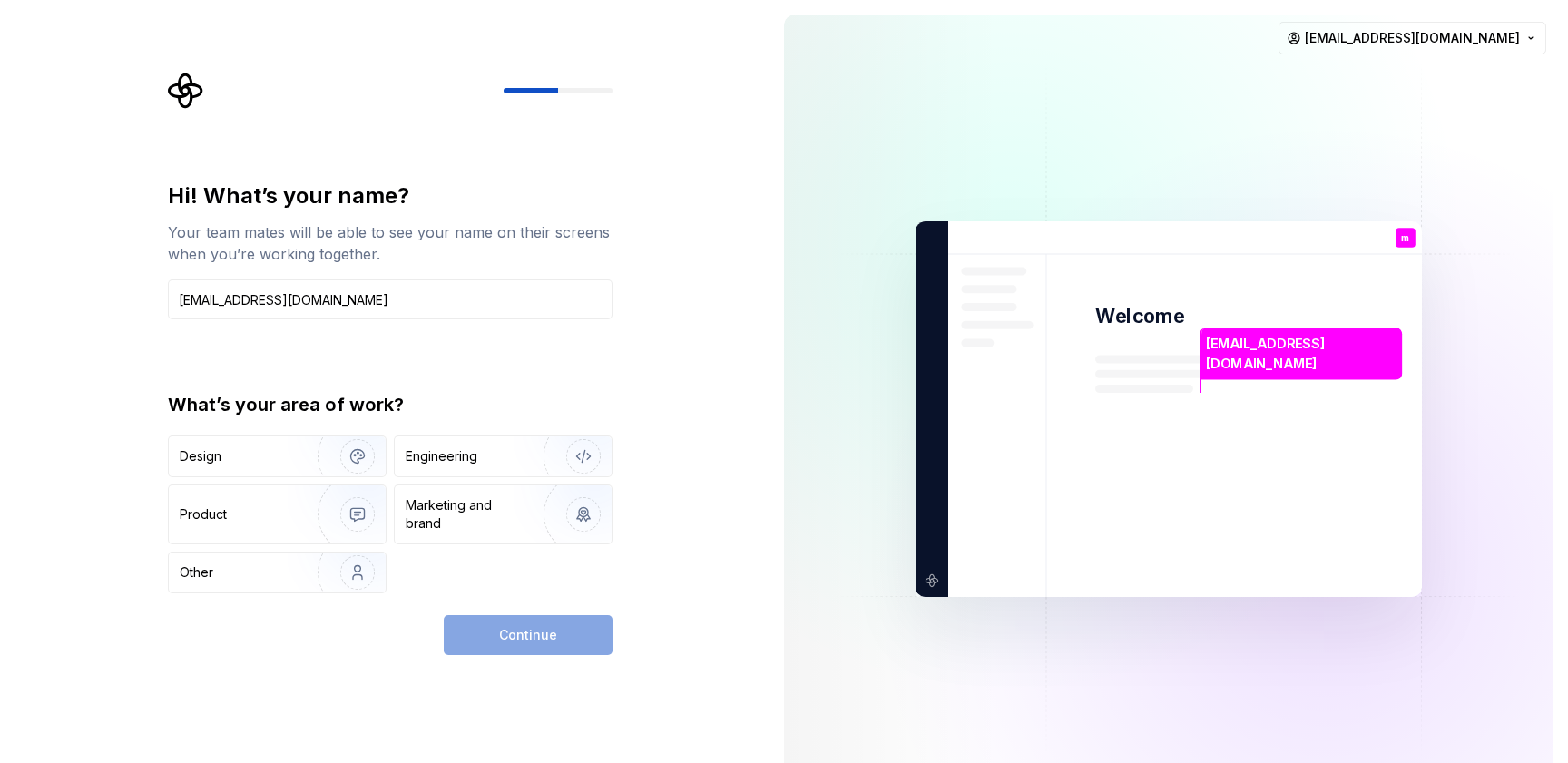
drag, startPoint x: 498, startPoint y: 635, endPoint x: 328, endPoint y: 270, distance: 402.6
click at [497, 633] on div "Continue" at bounding box center [528, 635] width 169 height 40
click at [371, 295] on input "mehr.ekhlaspour@intact.net" at bounding box center [389, 299] width 445 height 40
click at [501, 624] on div "Continue" at bounding box center [528, 635] width 169 height 40
drag, startPoint x: 383, startPoint y: 287, endPoint x: 92, endPoint y: 287, distance: 291.0
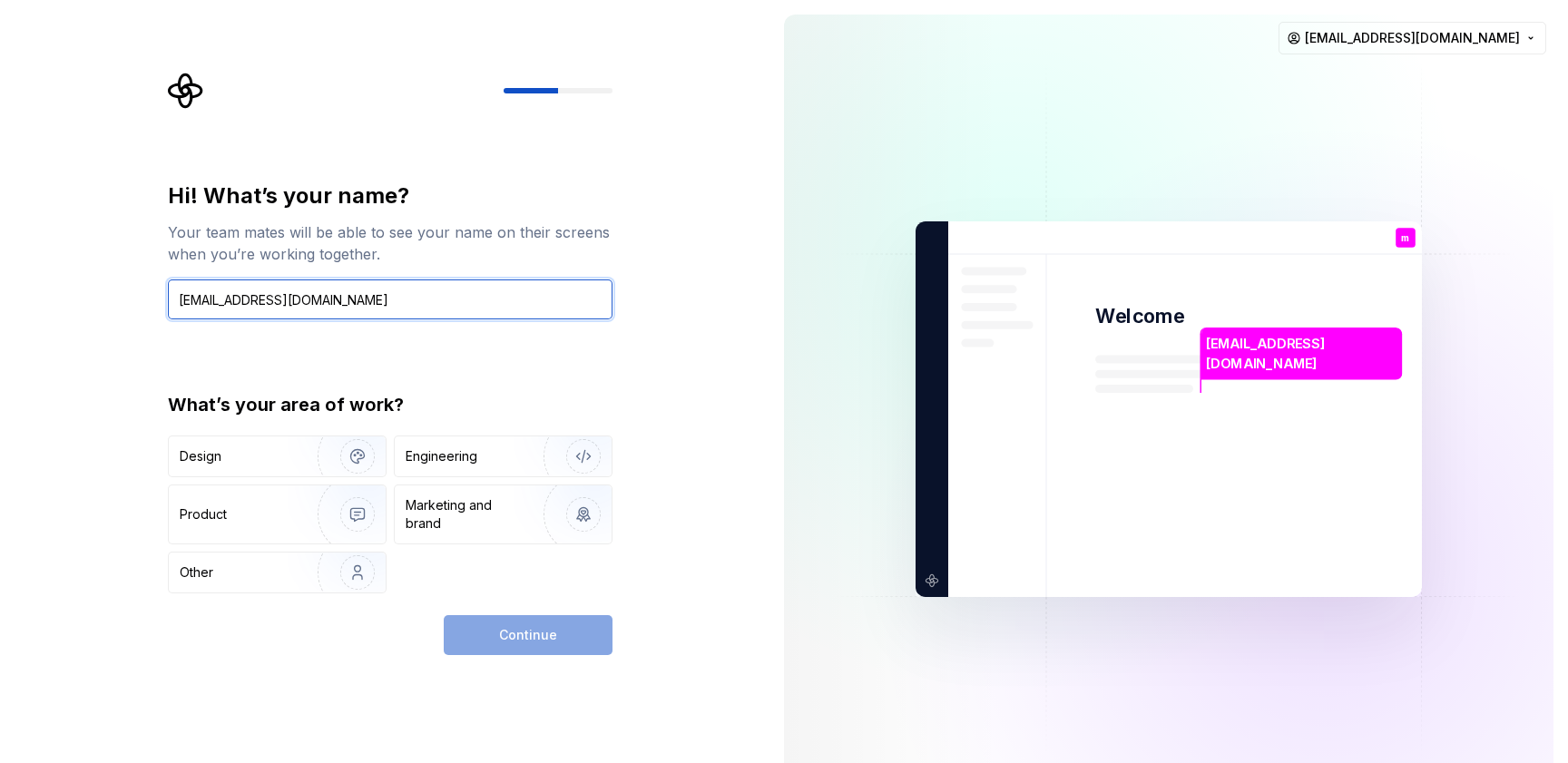
click at [92, 287] on div "Hi! What’s your name? Your team mates will be able to see your name on their sc…" at bounding box center [385, 409] width 769 height 818
drag, startPoint x: 377, startPoint y: 296, endPoint x: 159, endPoint y: 294, distance: 218.0
click at [159, 295] on div "Hi! What’s your name? Your team mates will be able to see your name on their sc…" at bounding box center [396, 364] width 477 height 582
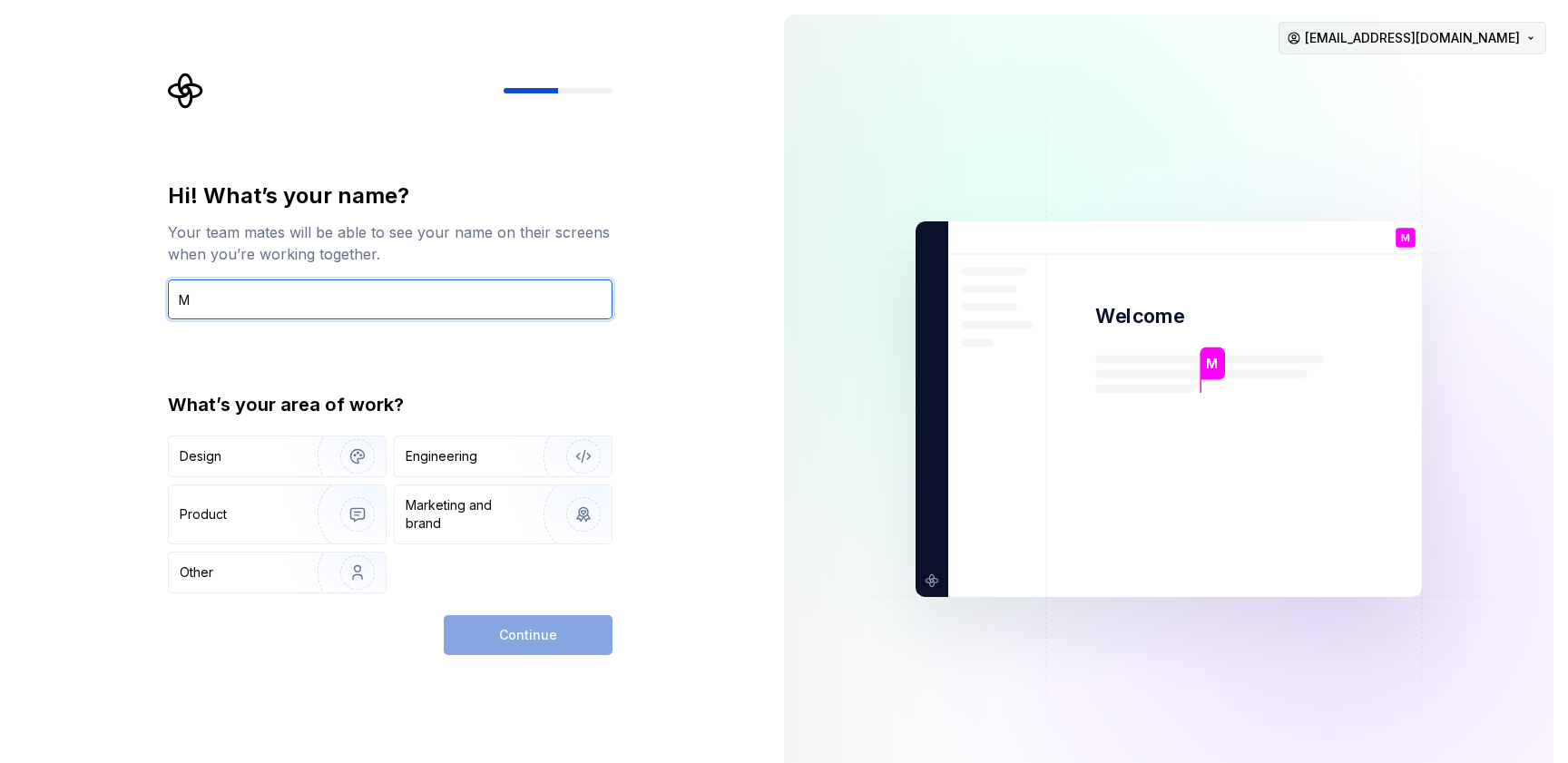
type input "M"
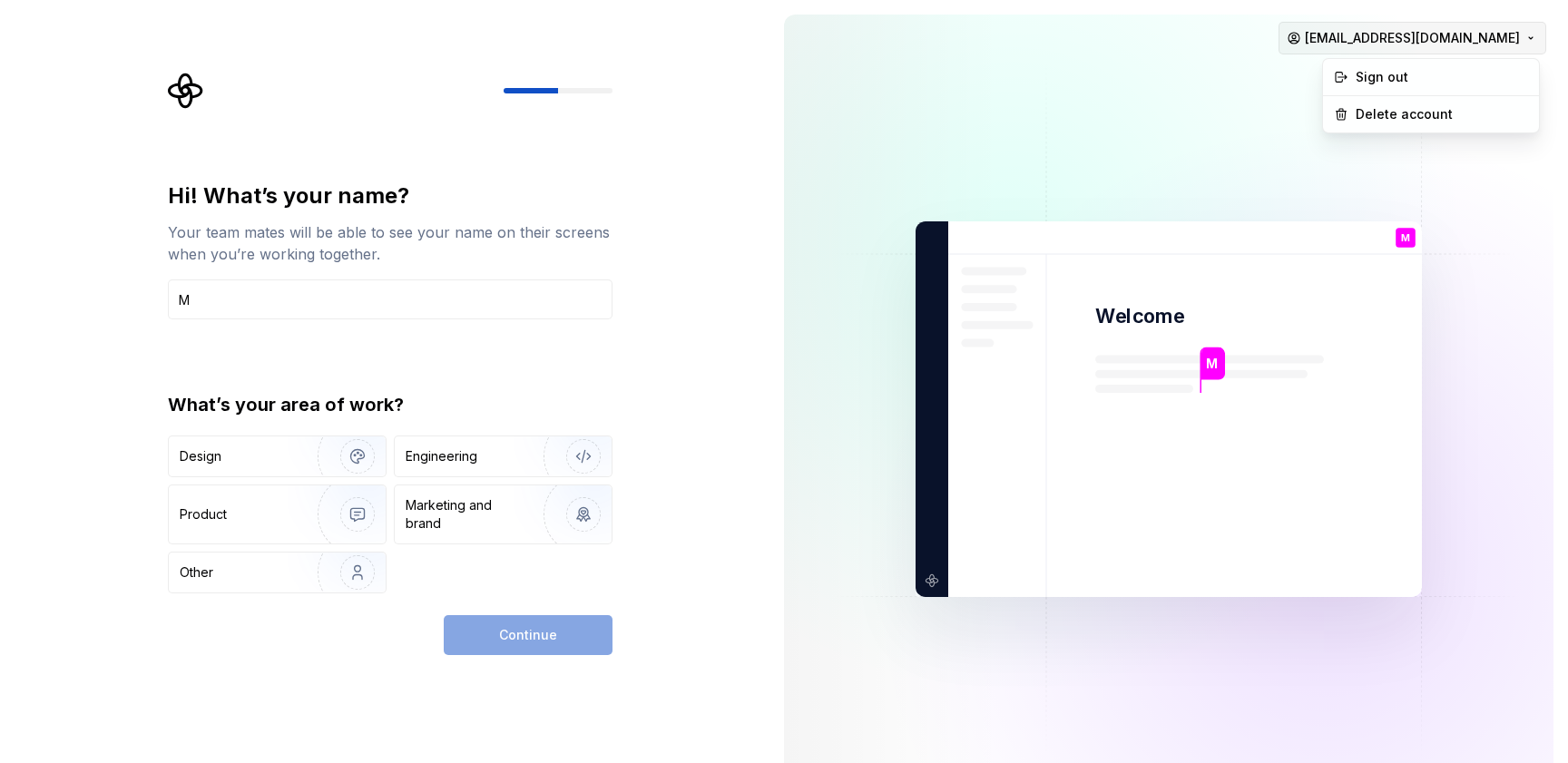
click at [1348, 29] on html "Hi! What’s your name? Your team mates will be able to see your name on their sc…" at bounding box center [784, 381] width 1568 height 763
click at [1348, 161] on html "Hi! What’s your name? Your team mates will be able to see your name on their sc…" at bounding box center [784, 381] width 1568 height 763
click at [660, 519] on div "Hi! What’s your name? Your team mates will be able to see your name on their sc…" at bounding box center [385, 409] width 769 height 818
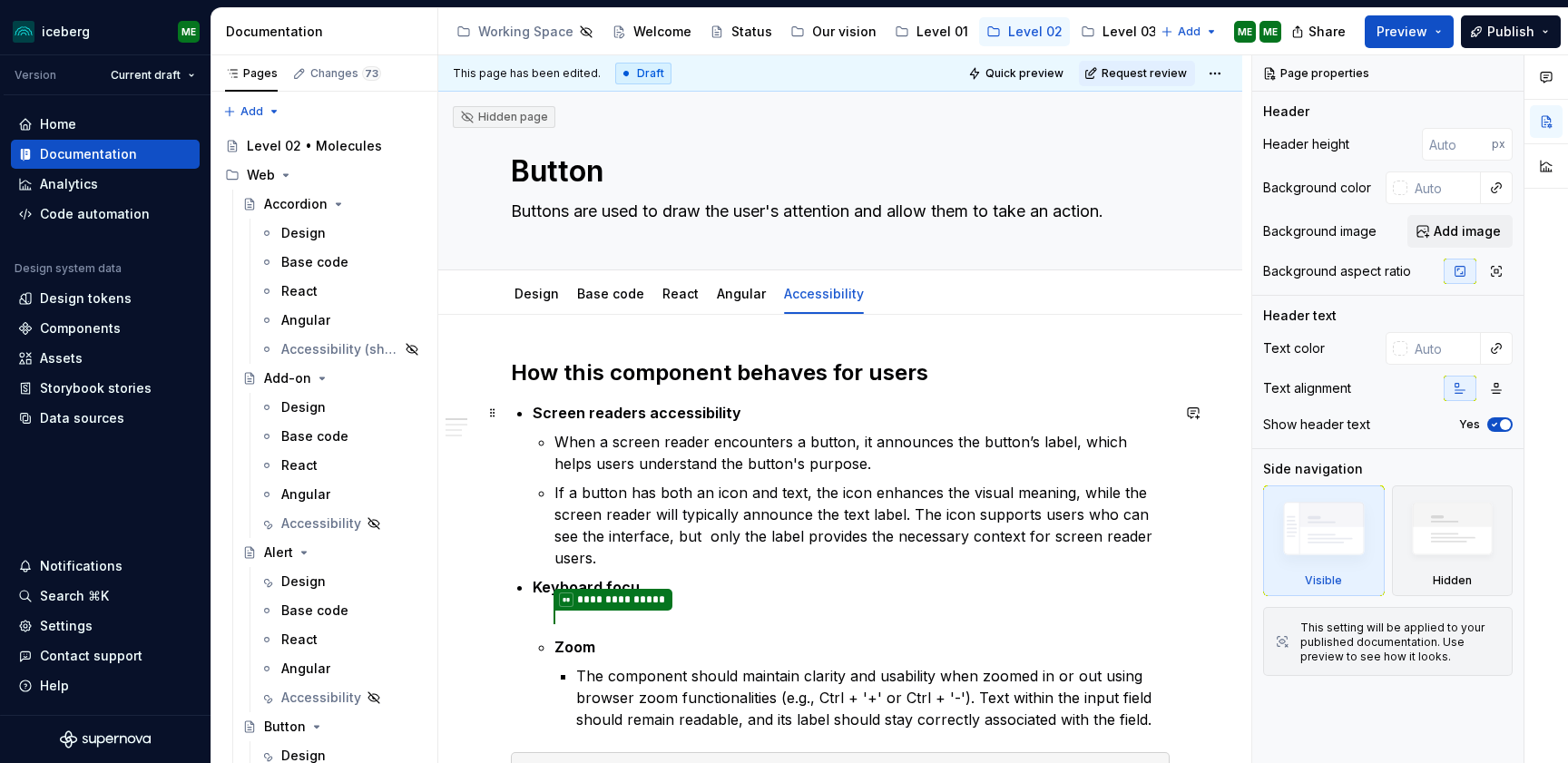
type textarea "*"
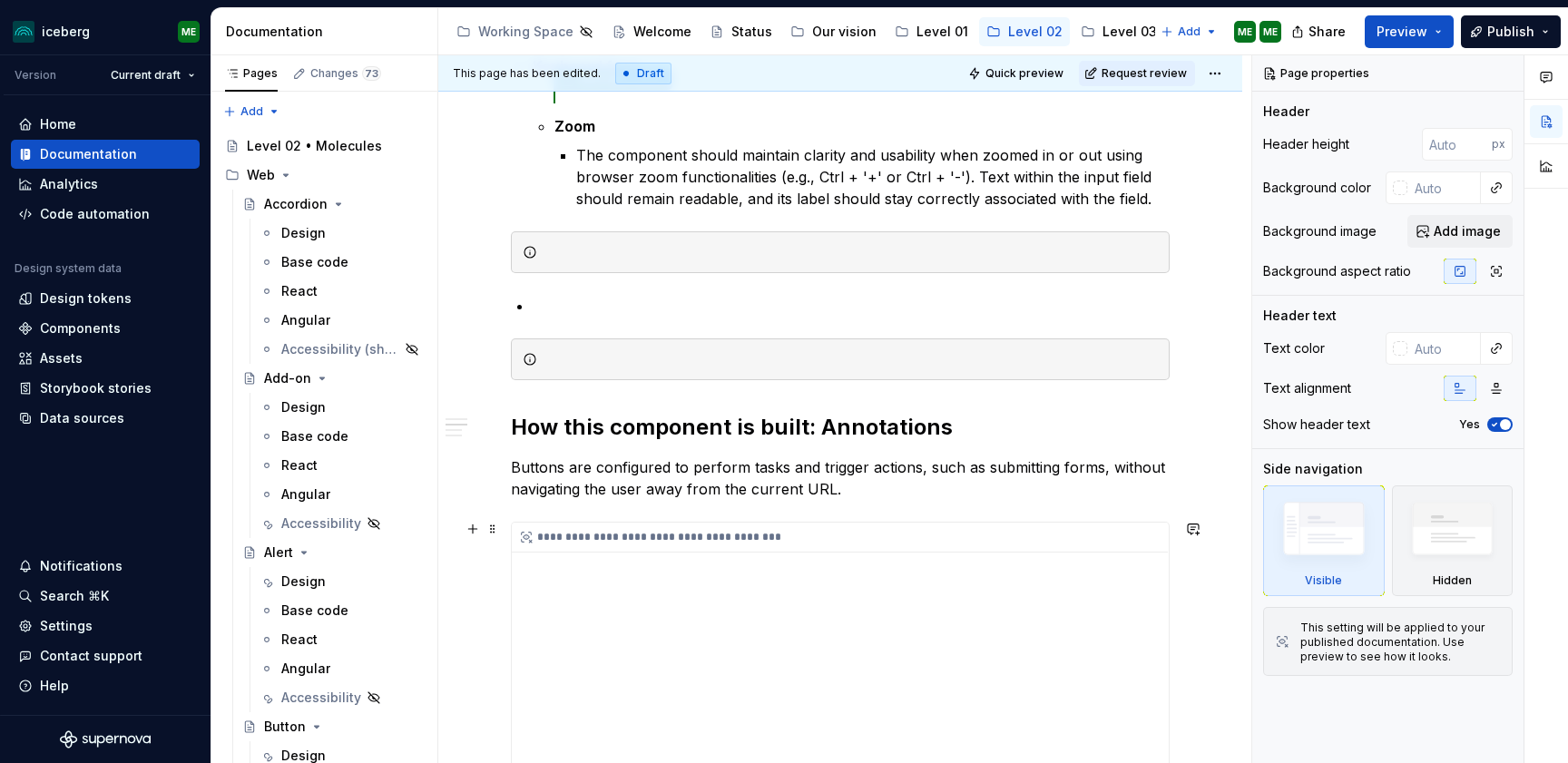
scroll to position [424, 0]
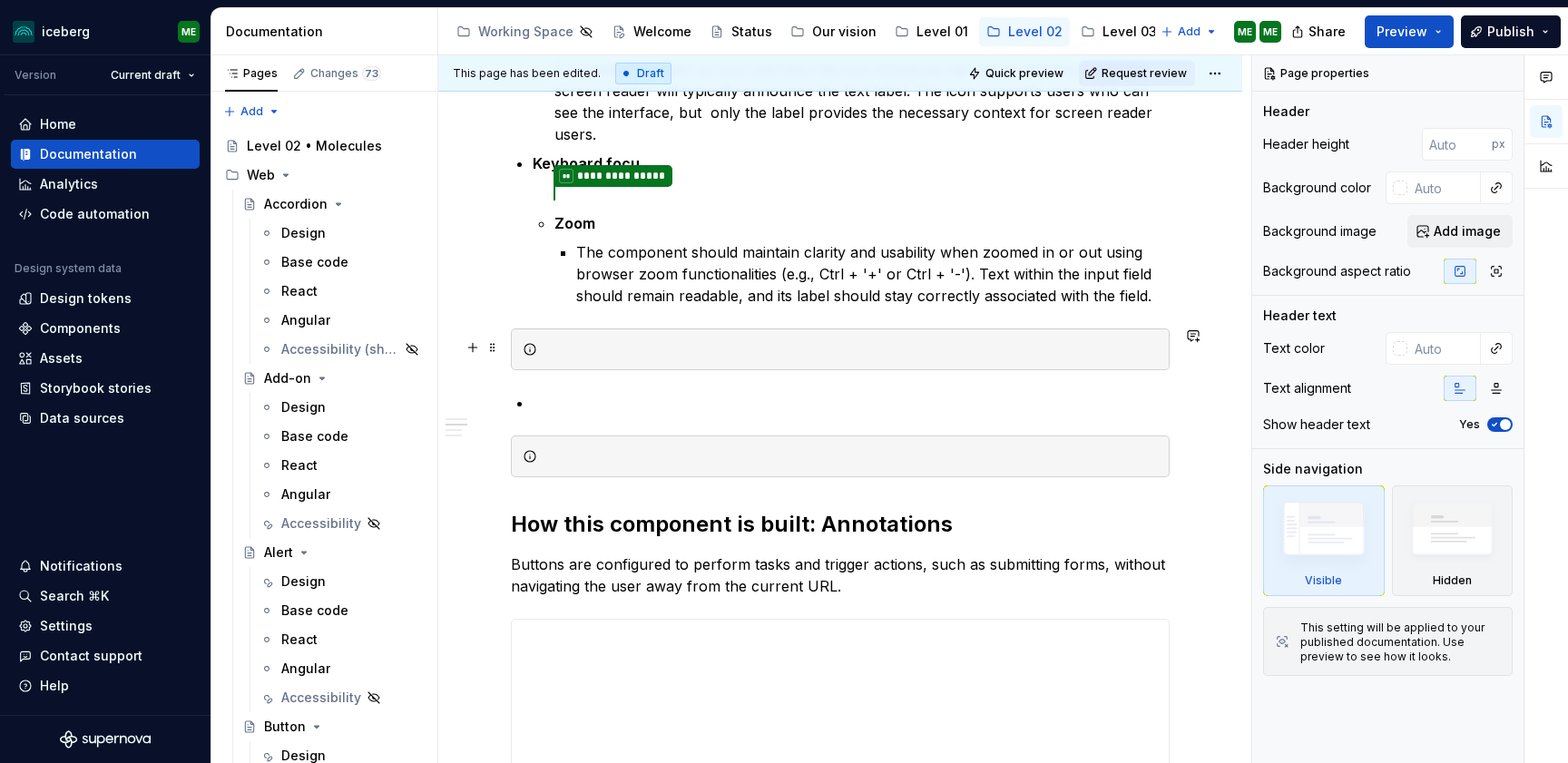
click at [622, 351] on div at bounding box center [850, 348] width 613 height 18
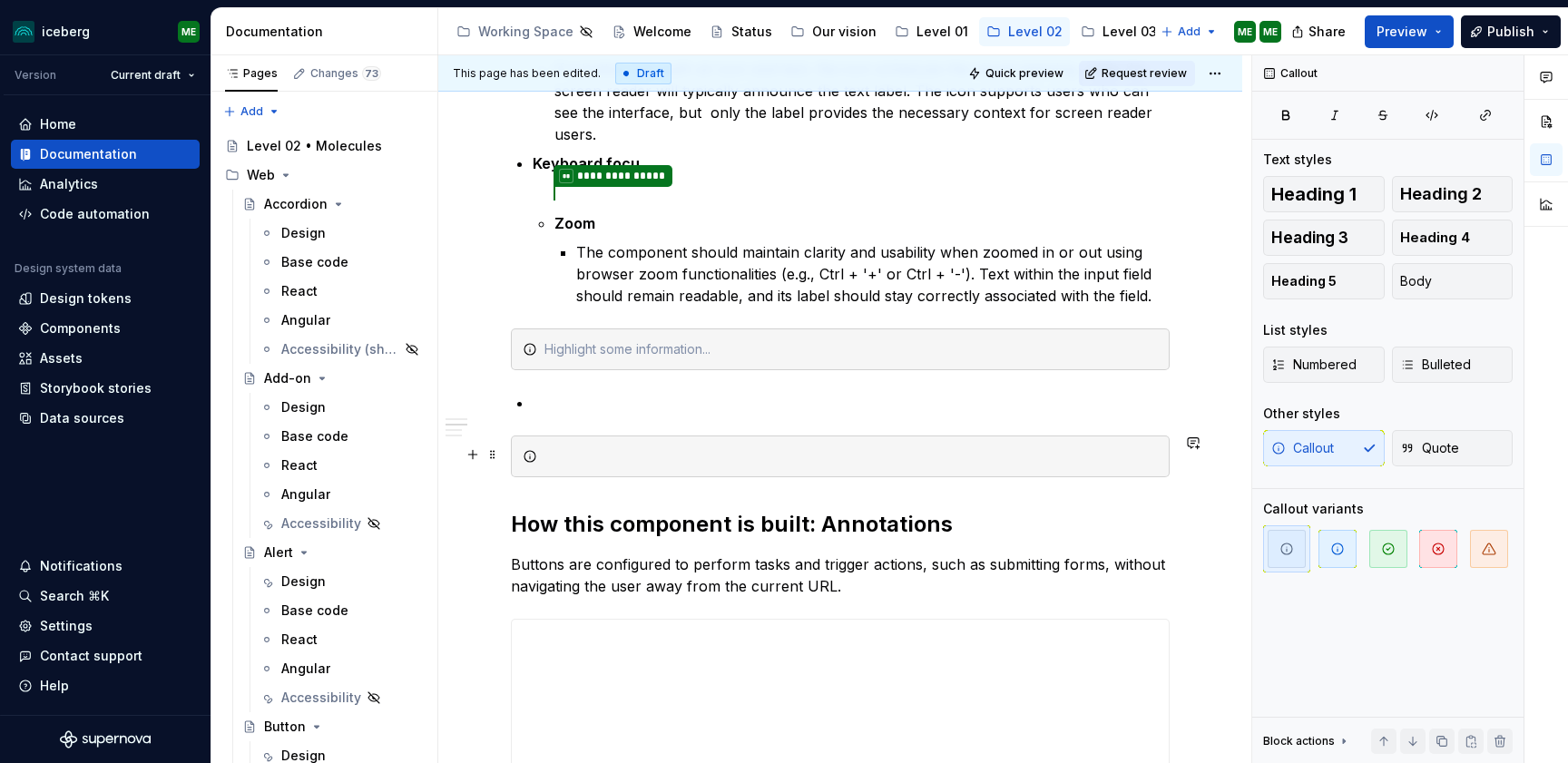
click at [653, 448] on div at bounding box center [850, 456] width 613 height 18
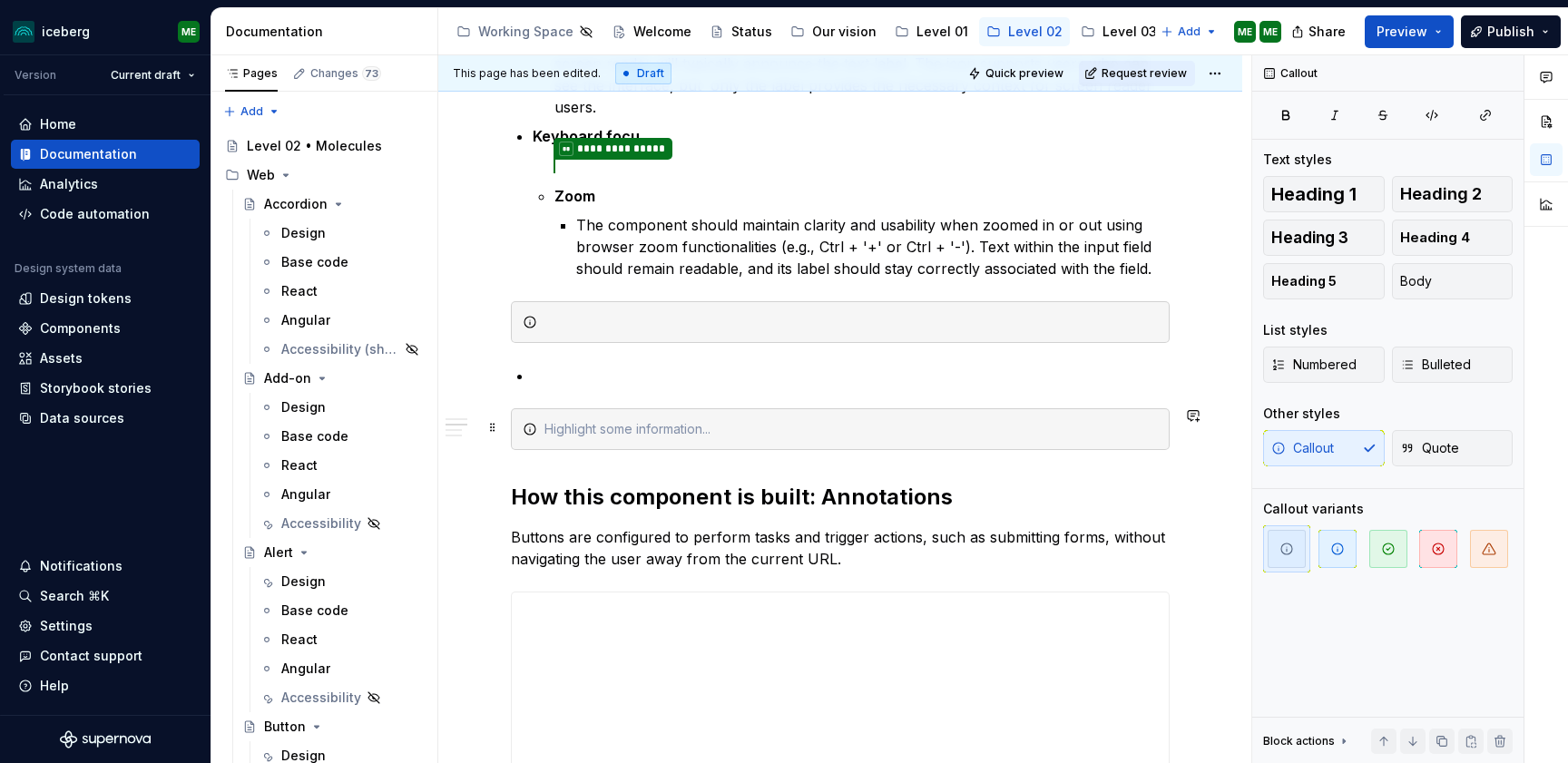
drag, startPoint x: 1109, startPoint y: 430, endPoint x: 526, endPoint y: 415, distance: 583.2
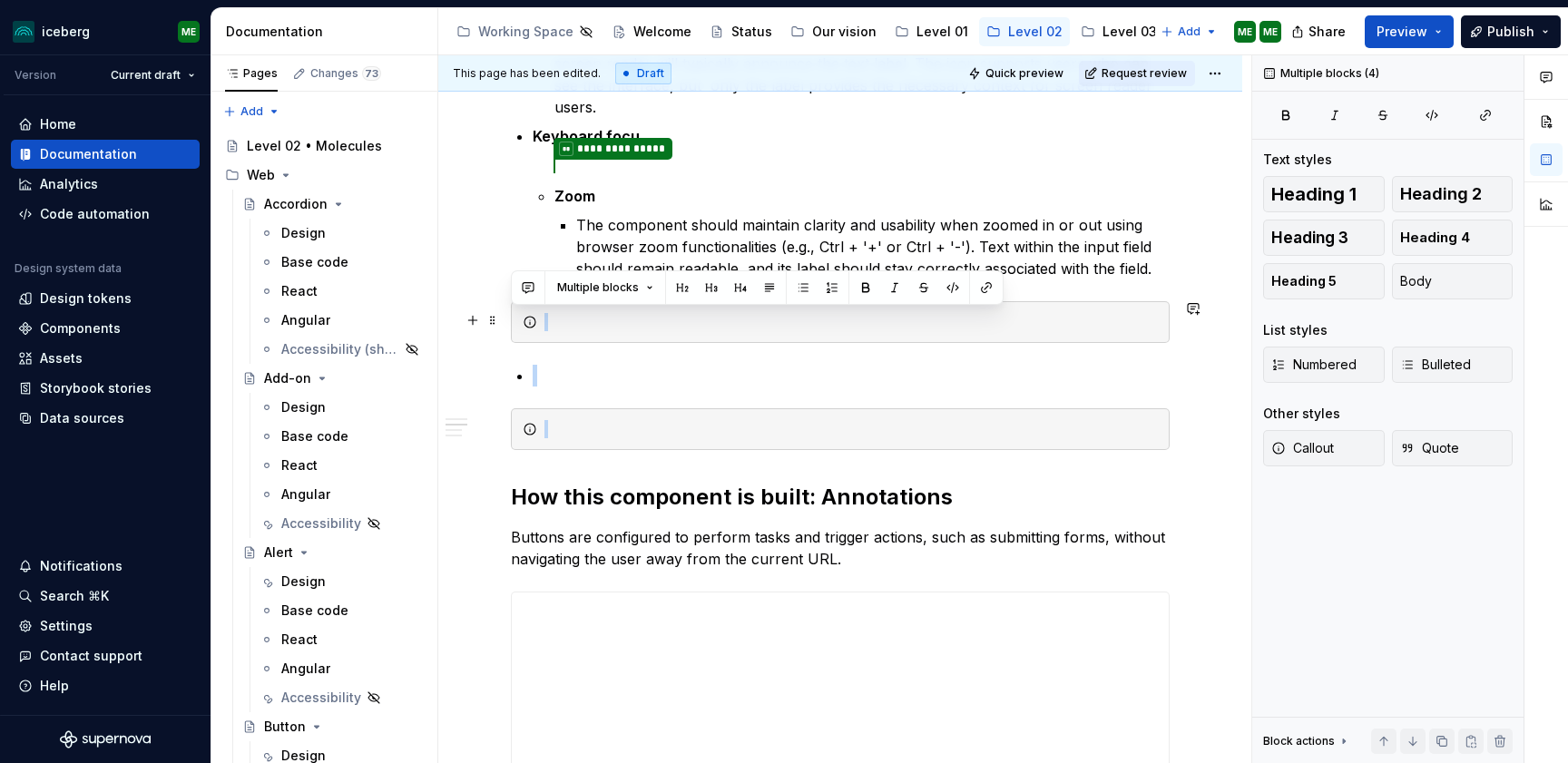
drag, startPoint x: 602, startPoint y: 421, endPoint x: 535, endPoint y: 328, distance: 114.6
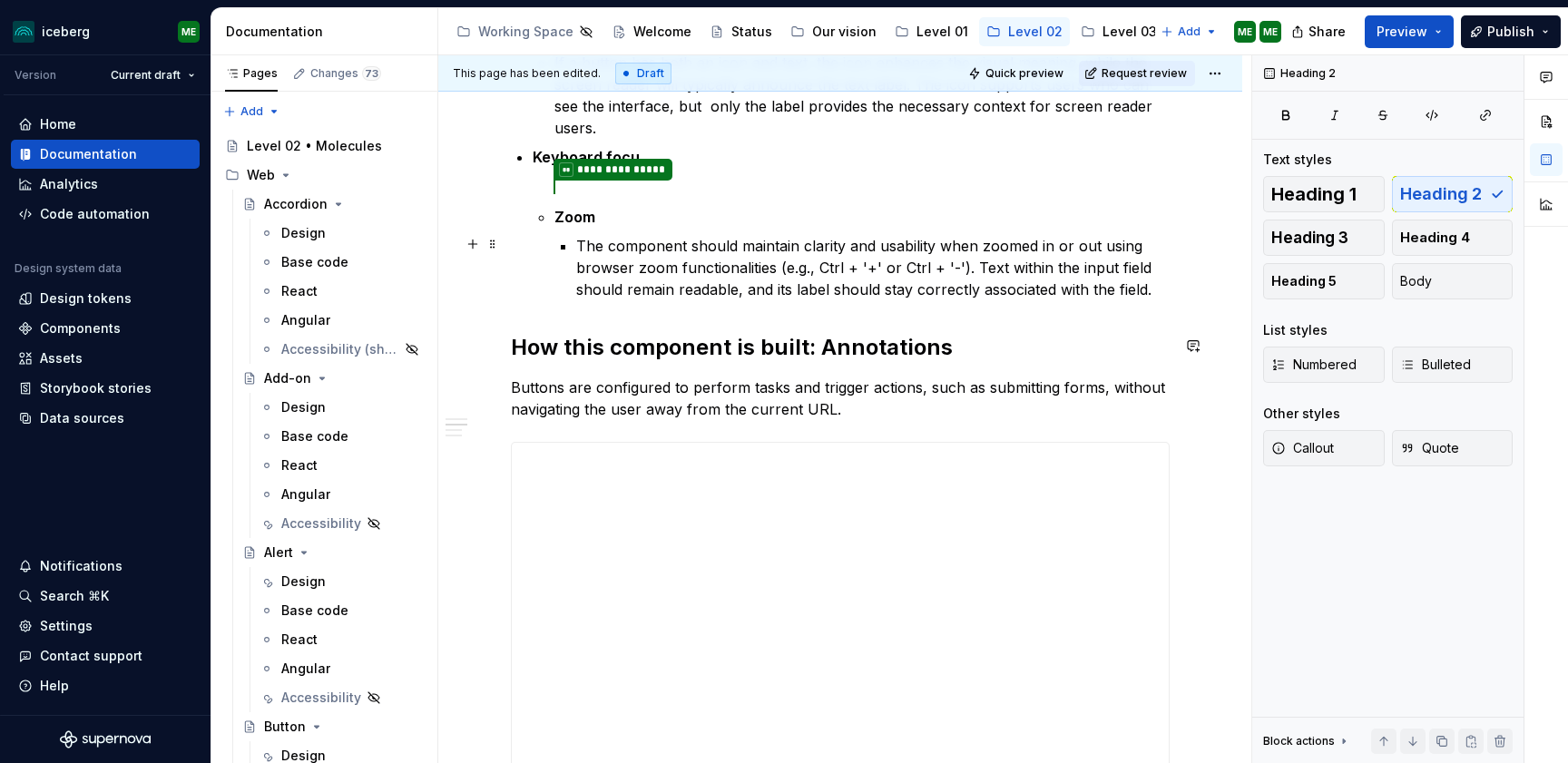
scroll to position [174, 0]
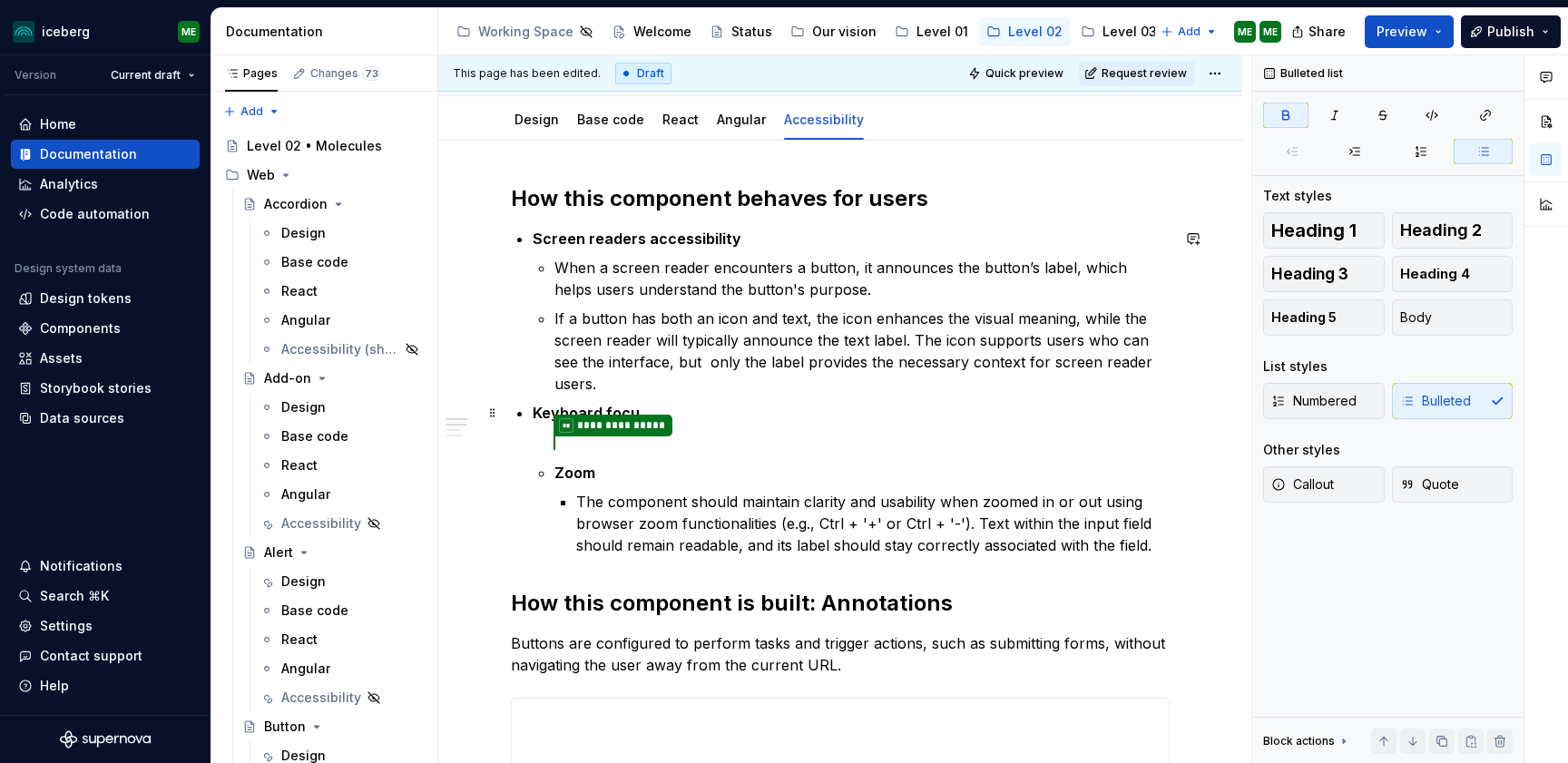
click at [654, 400] on ul "**********" at bounding box center [851, 391] width 637 height 329
click at [490, 415] on span at bounding box center [492, 412] width 15 height 25
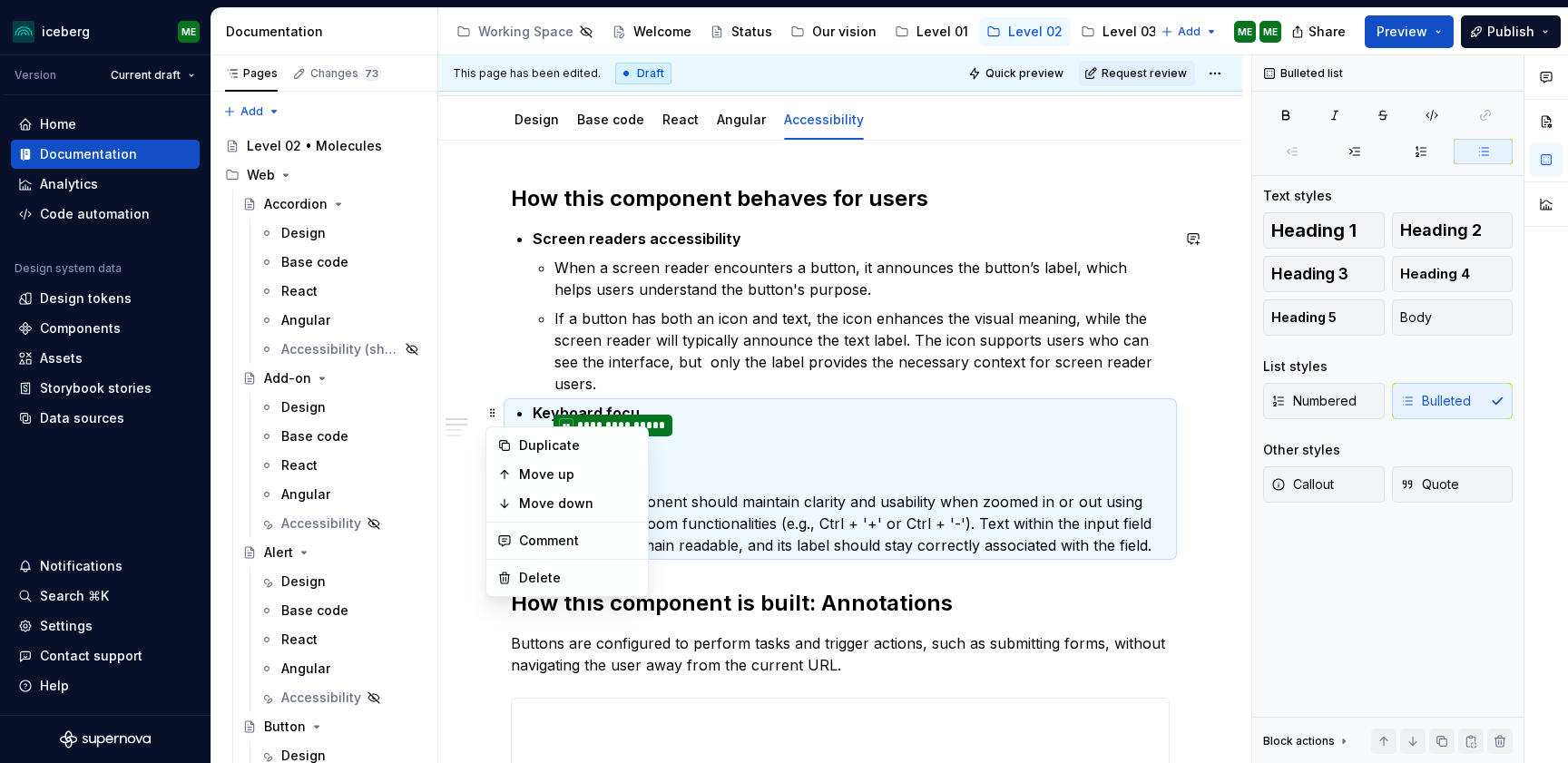
click at [762, 464] on p "Zoom" at bounding box center [861, 472] width 615 height 22
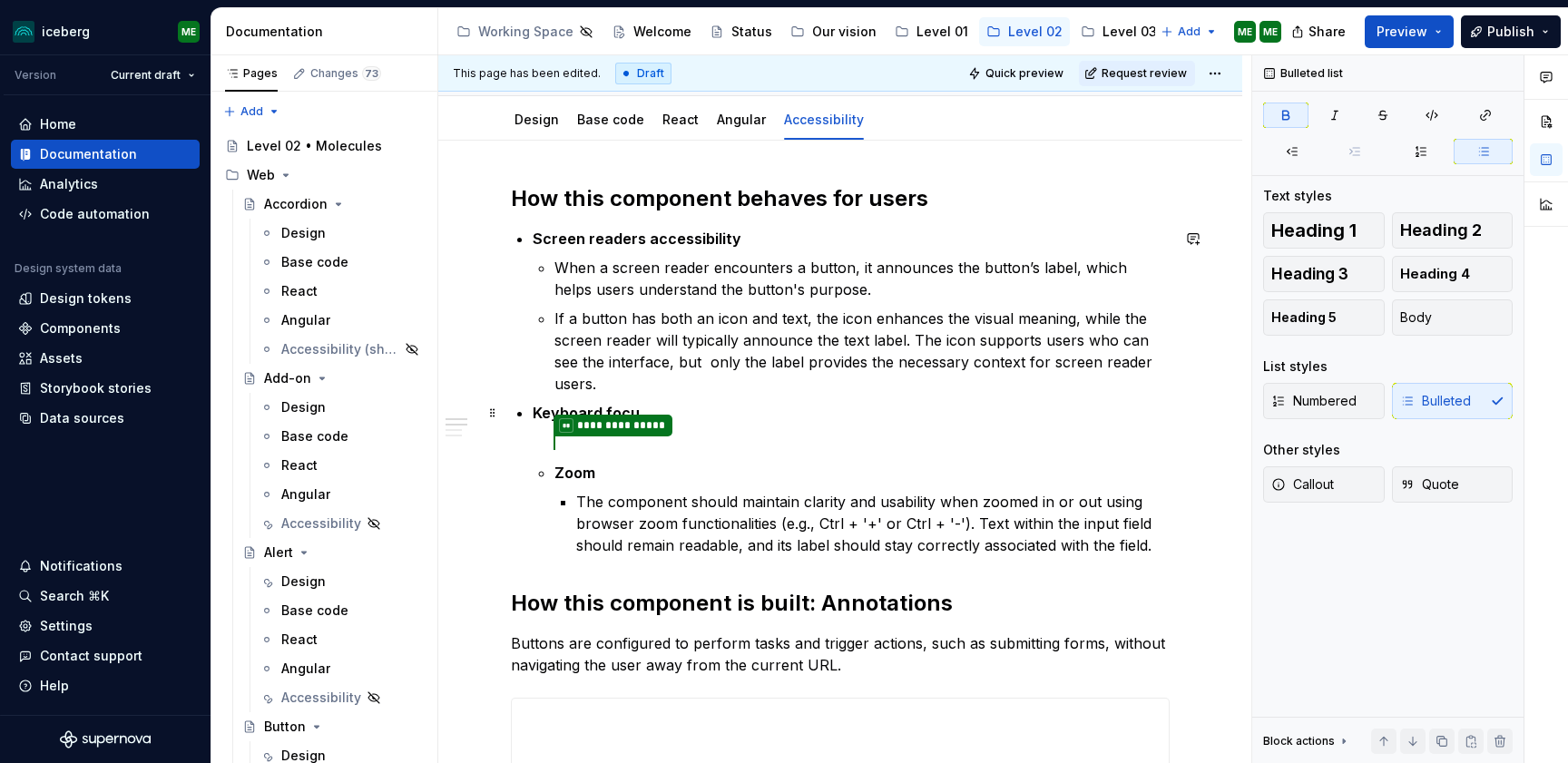
click at [696, 396] on ul "**********" at bounding box center [851, 391] width 637 height 329
click at [711, 410] on p "Keyboard focu" at bounding box center [851, 412] width 637 height 22
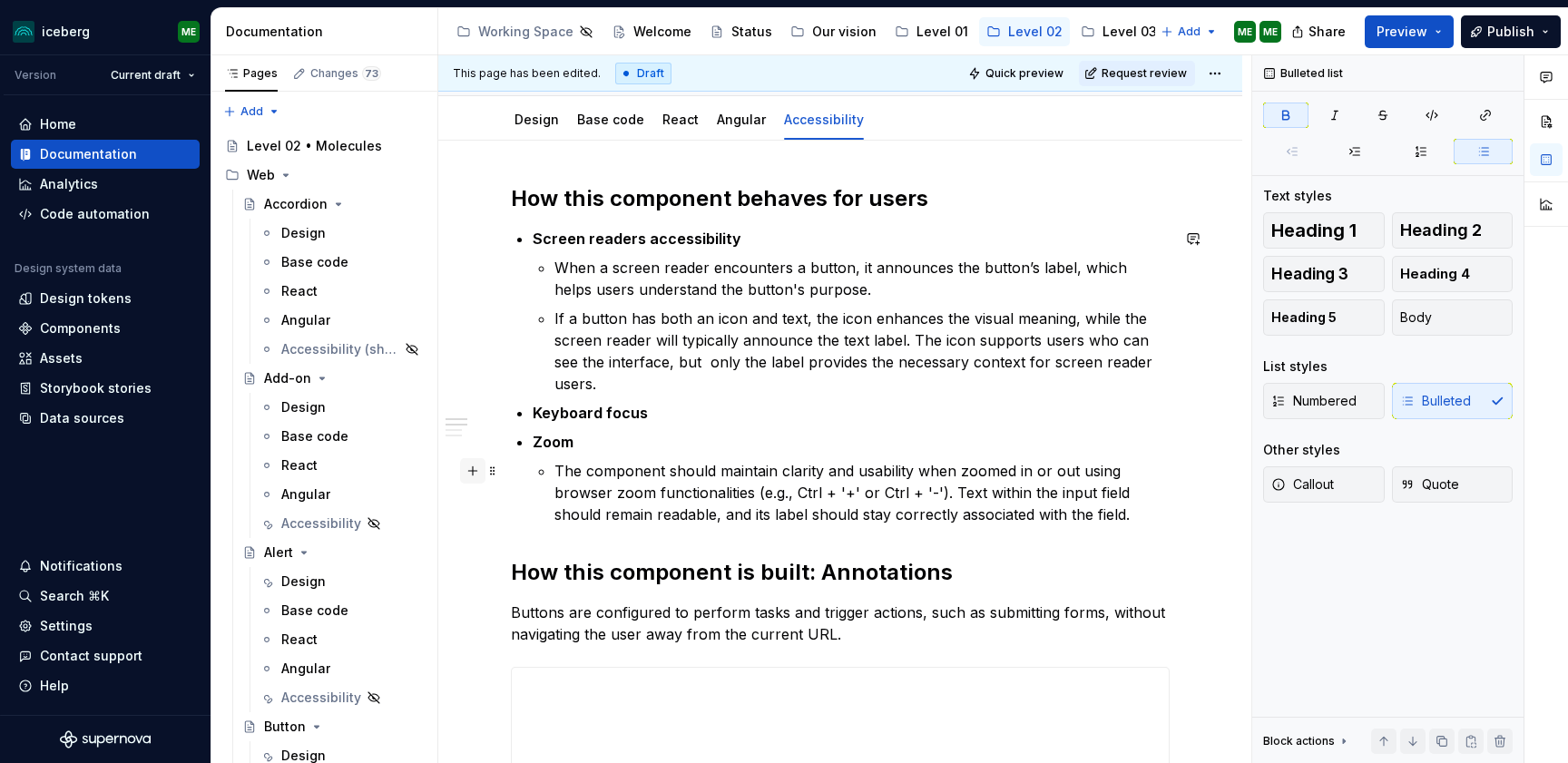
click at [477, 472] on button "button" at bounding box center [472, 470] width 25 height 25
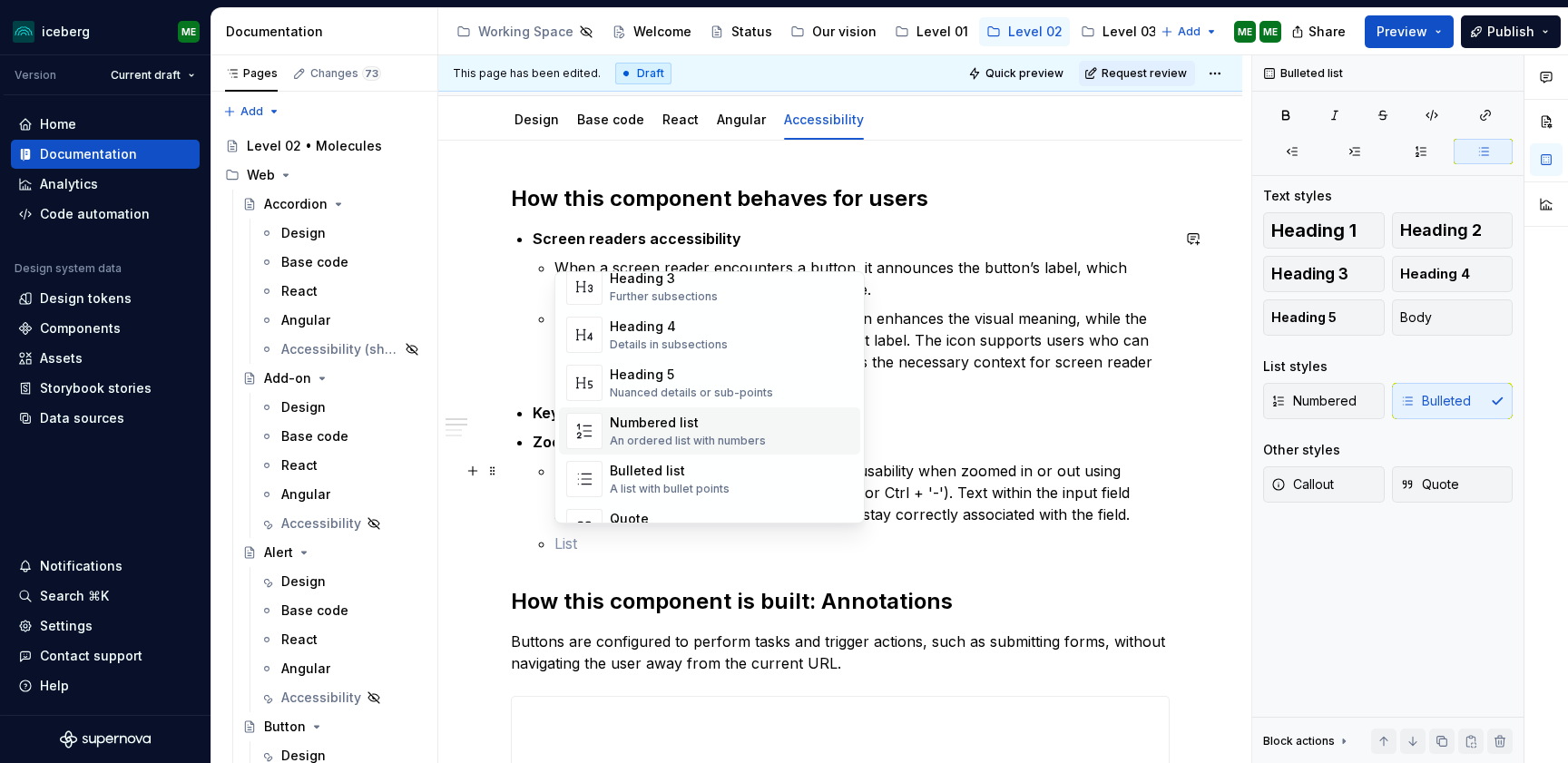
scroll to position [336, 0]
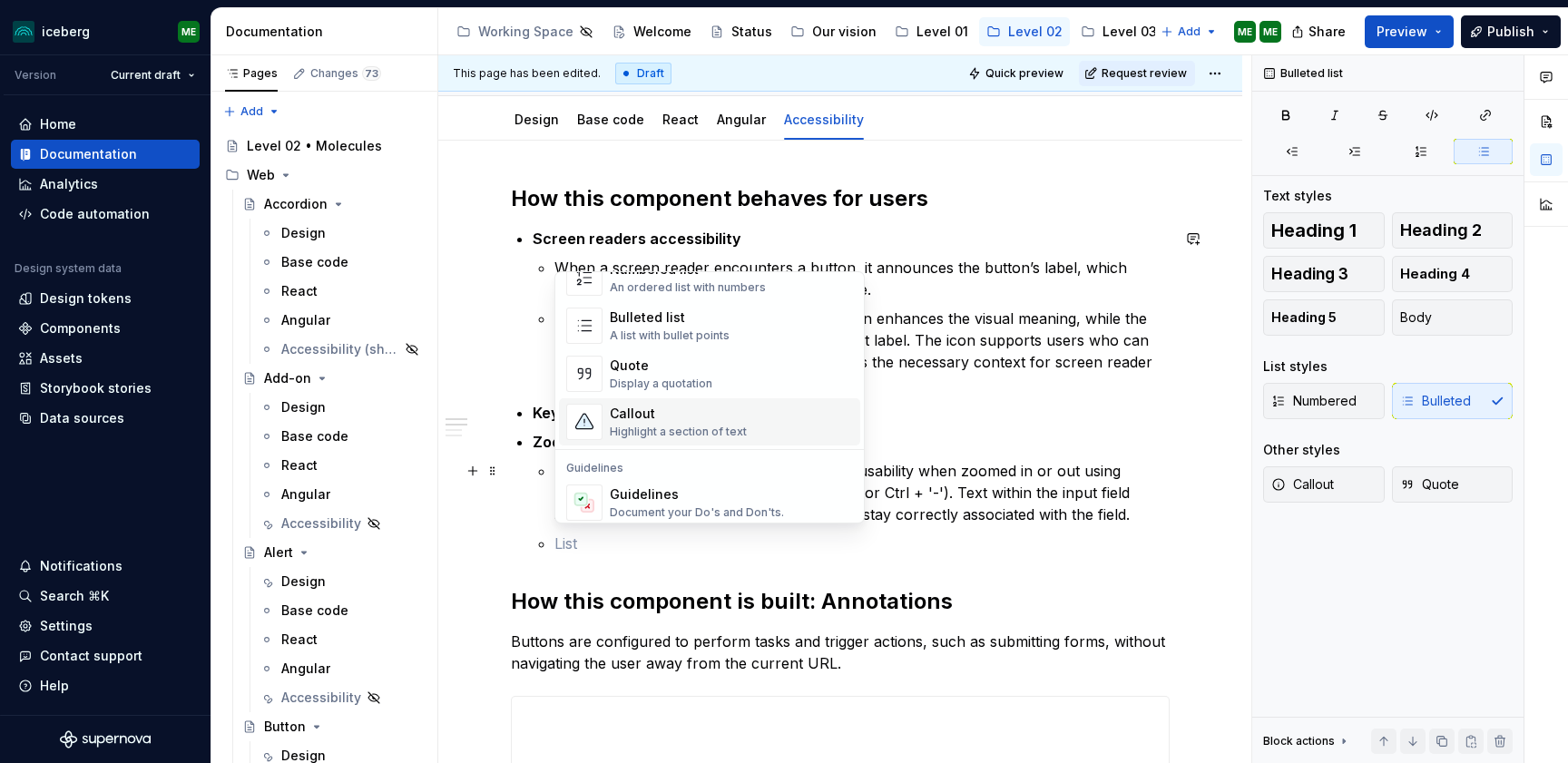
click at [650, 425] on div "Highlight a section of text" at bounding box center [678, 433] width 137 height 15
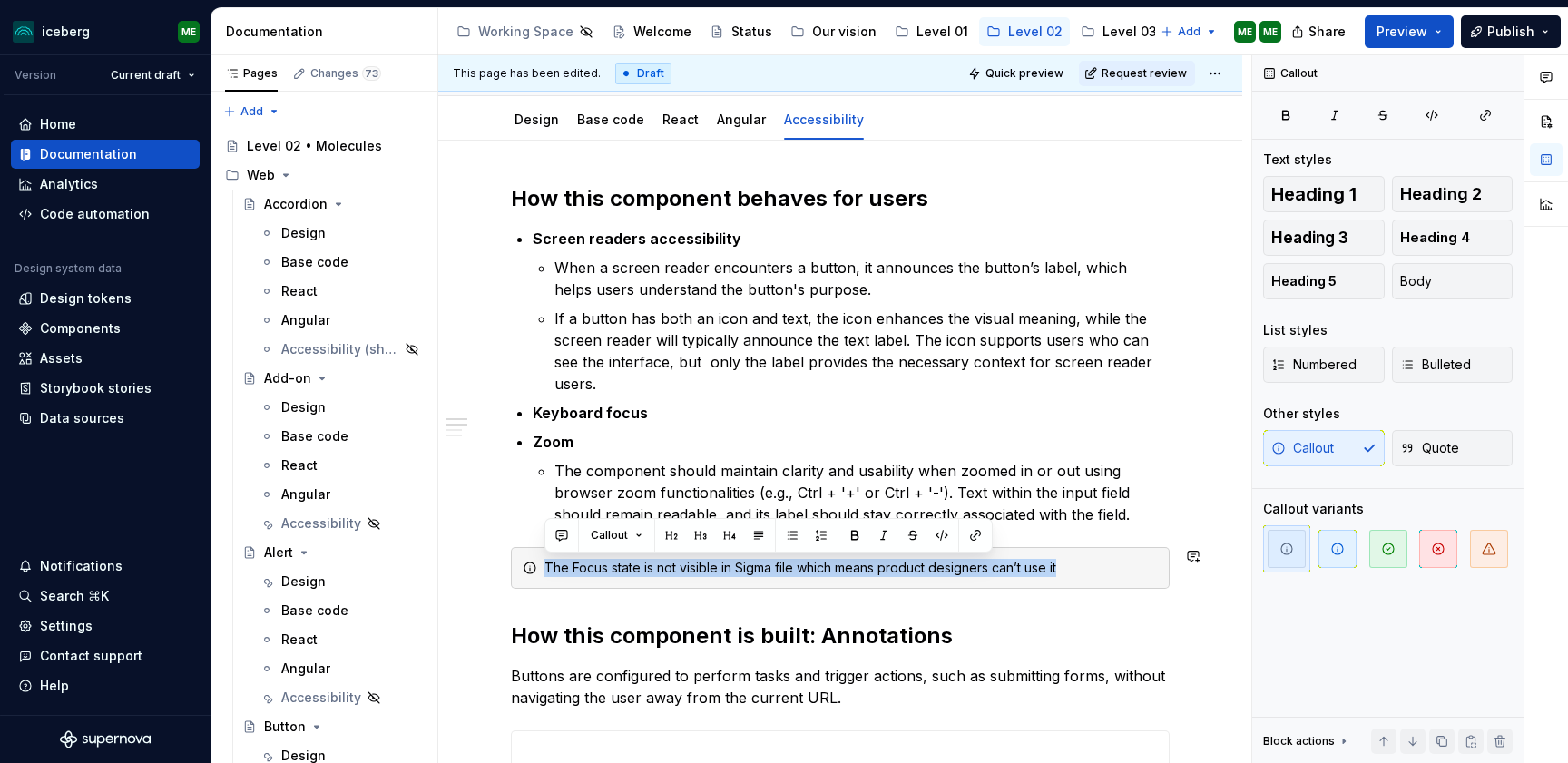
drag, startPoint x: 1083, startPoint y: 574, endPoint x: 471, endPoint y: 534, distance: 613.3
copy div "The Focus state is not visible in Sigma file which means product designers can’…"
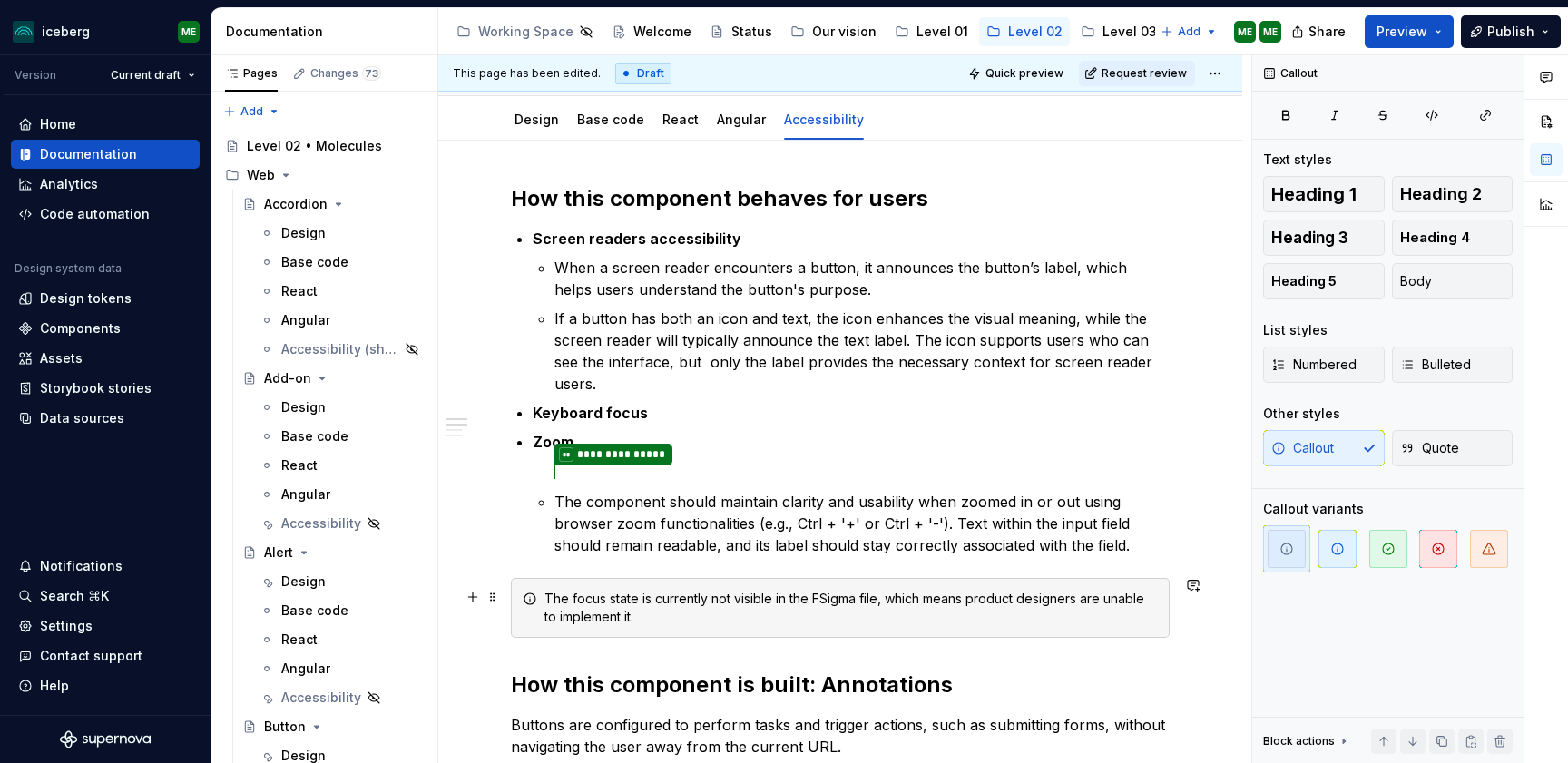
click at [830, 598] on div "The focus state is currently not visible in the FSigma file, which means produc…" at bounding box center [850, 608] width 613 height 37
click at [528, 600] on icon at bounding box center [530, 599] width 15 height 15
click at [532, 596] on icon at bounding box center [530, 599] width 15 height 15
click at [487, 597] on span at bounding box center [492, 596] width 15 height 25
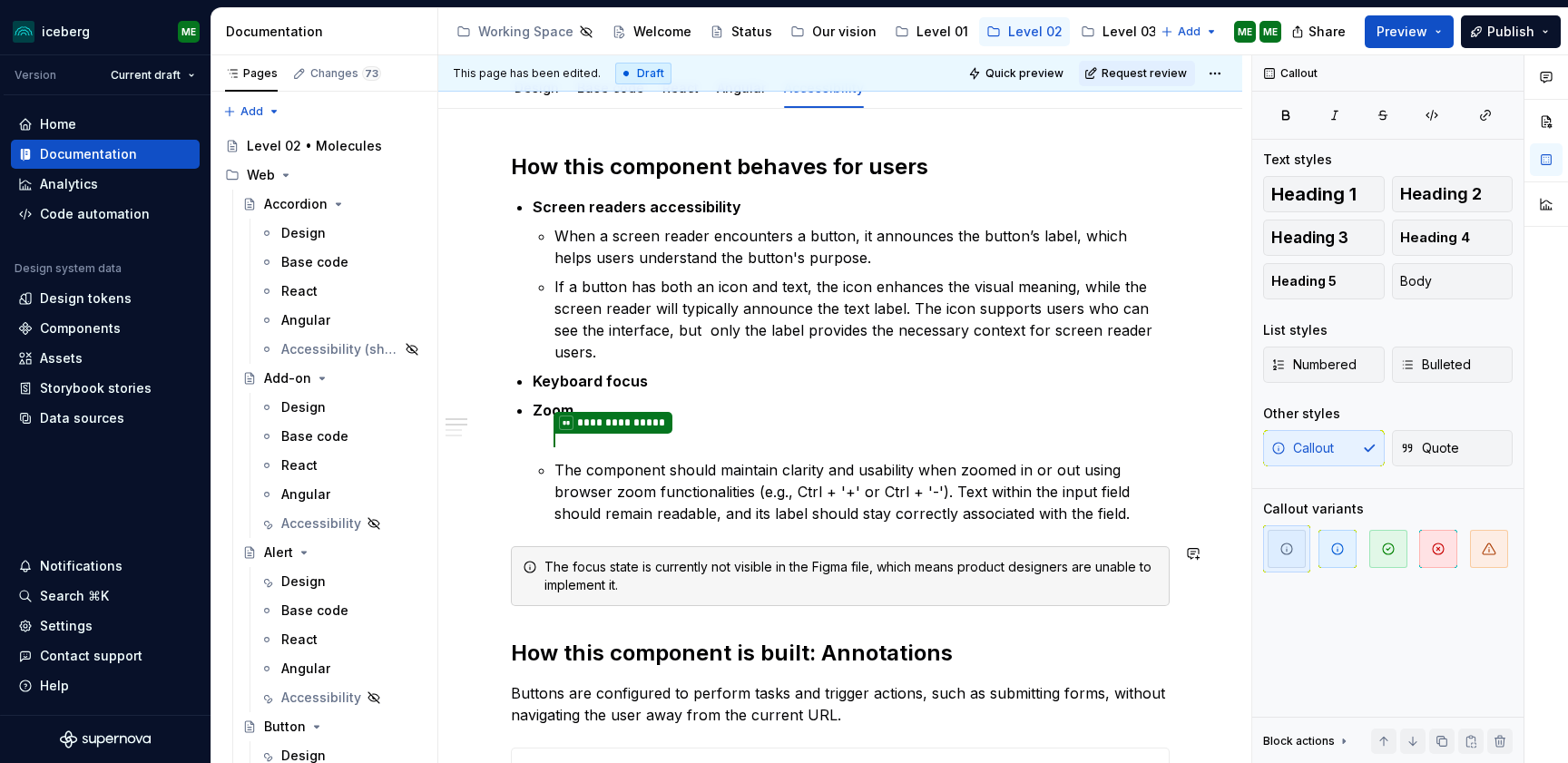
scroll to position [266, 0]
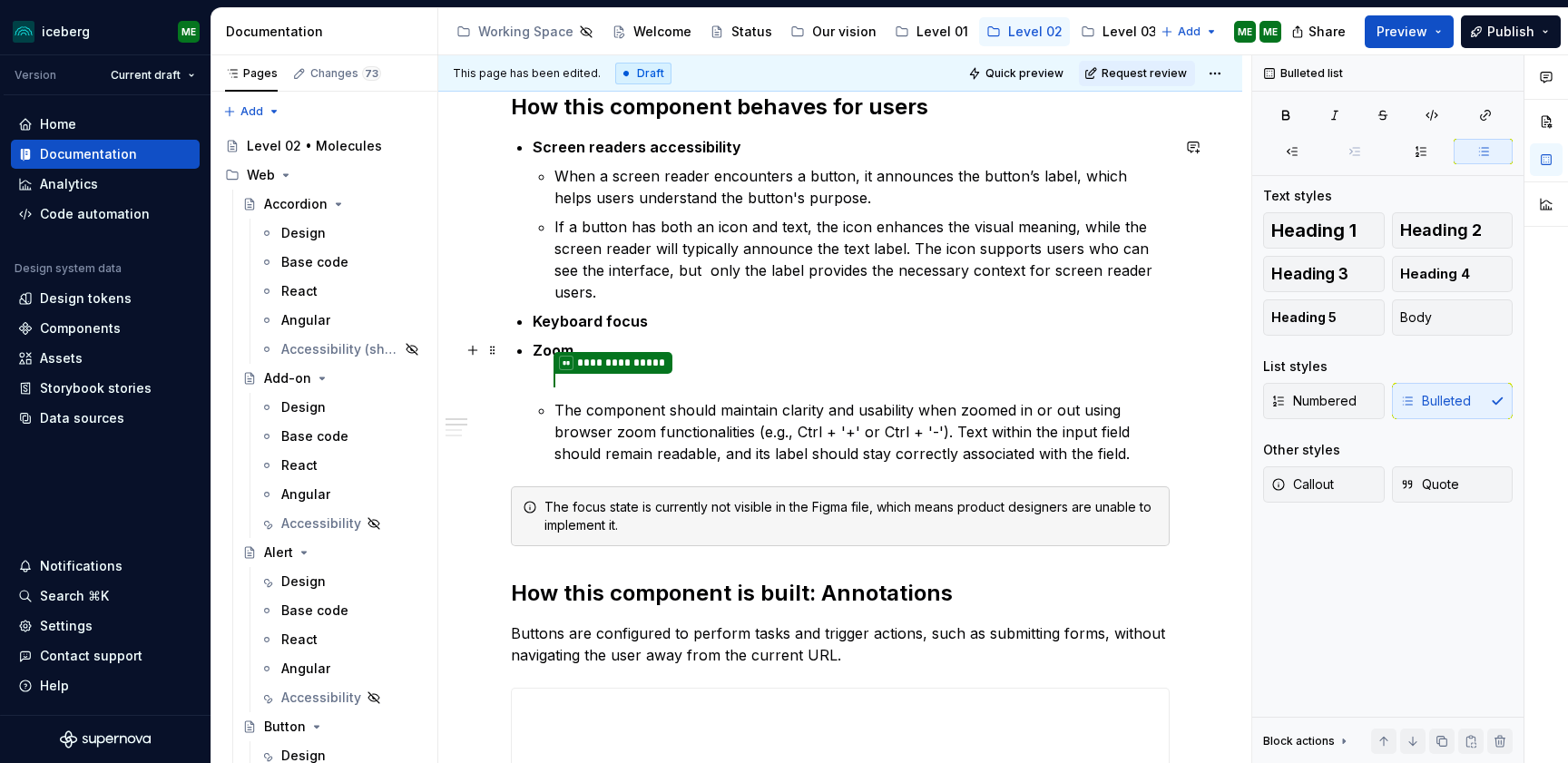
click at [558, 387] on ul "**********" at bounding box center [861, 416] width 615 height 96
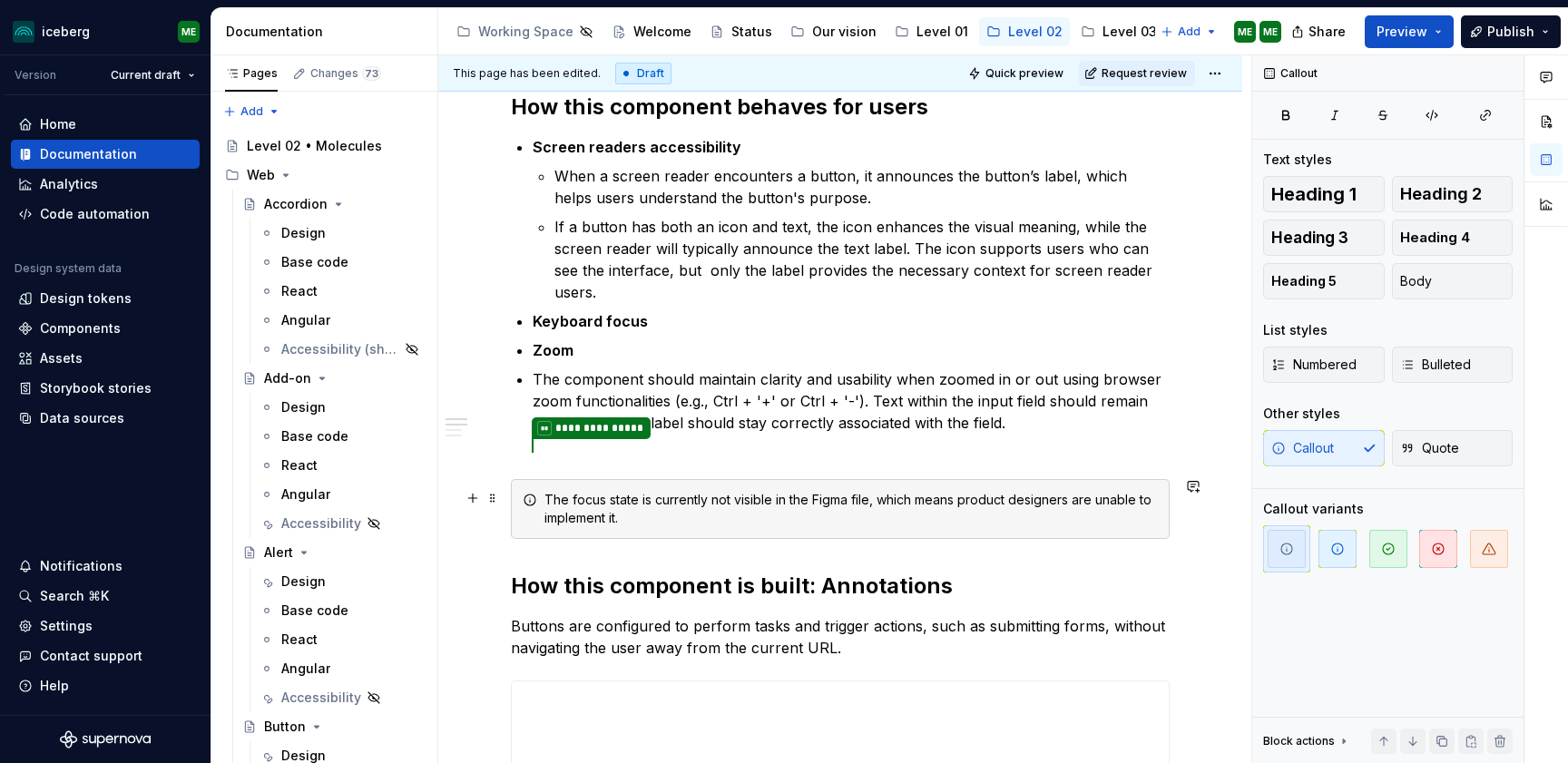
click at [532, 494] on icon at bounding box center [530, 500] width 15 height 15
click at [491, 500] on span at bounding box center [492, 497] width 15 height 25
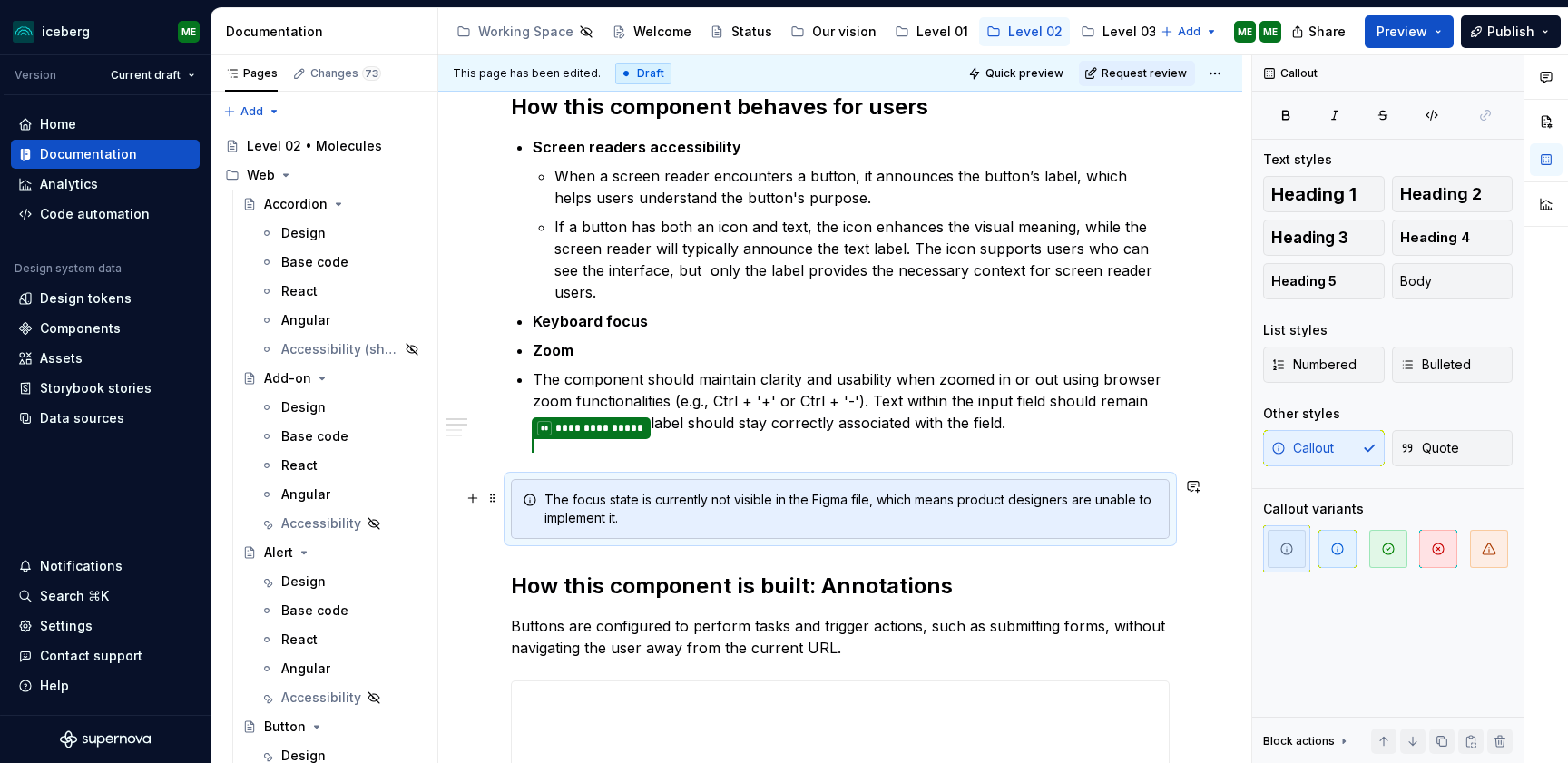
click at [1007, 484] on div "The focus state is currently not visible in the Figma file, which means product…" at bounding box center [841, 509] width 659 height 60
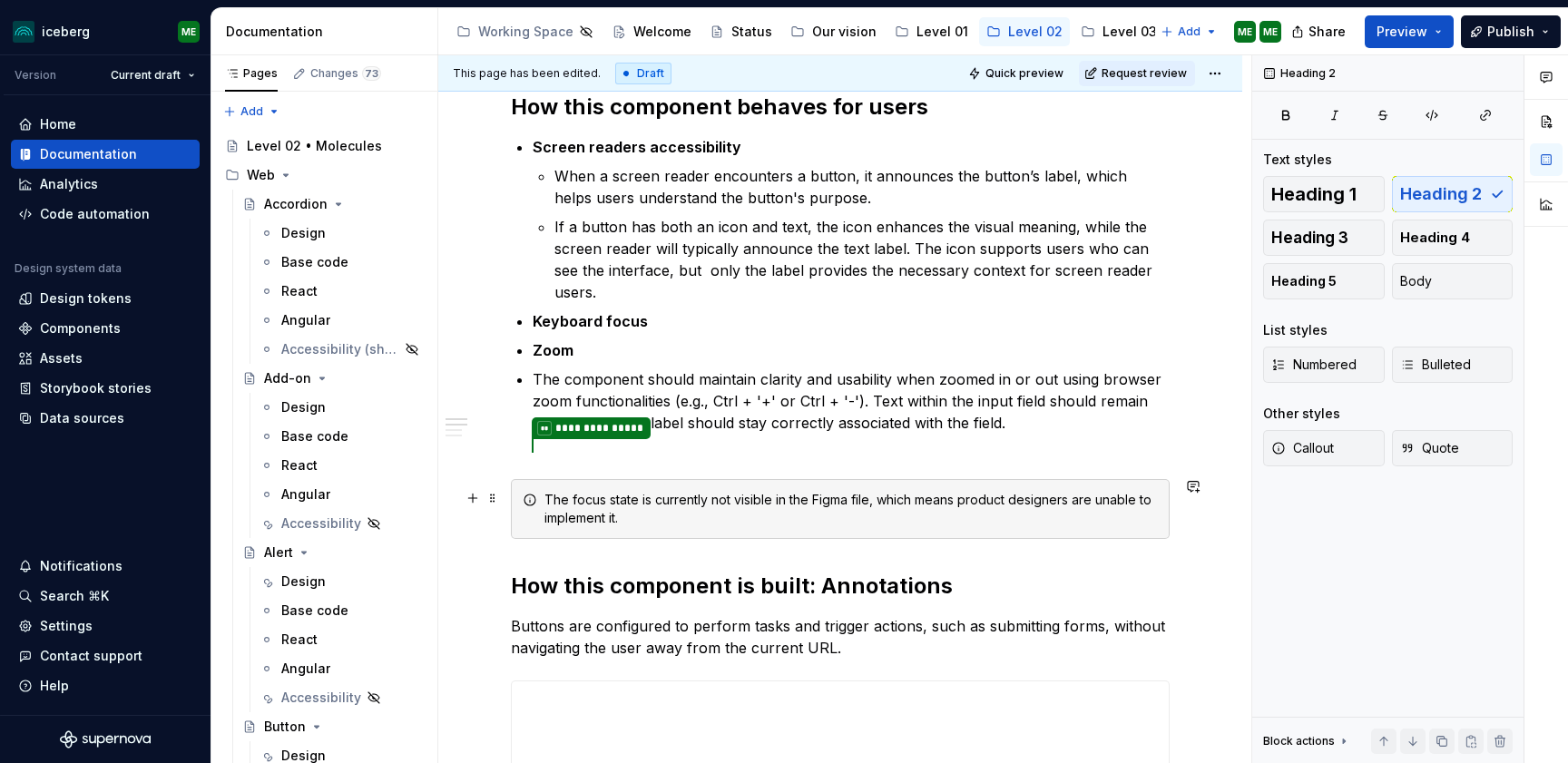
click at [722, 498] on div "The focus state is currently not visible in the Figma file, which means product…" at bounding box center [850, 508] width 613 height 37
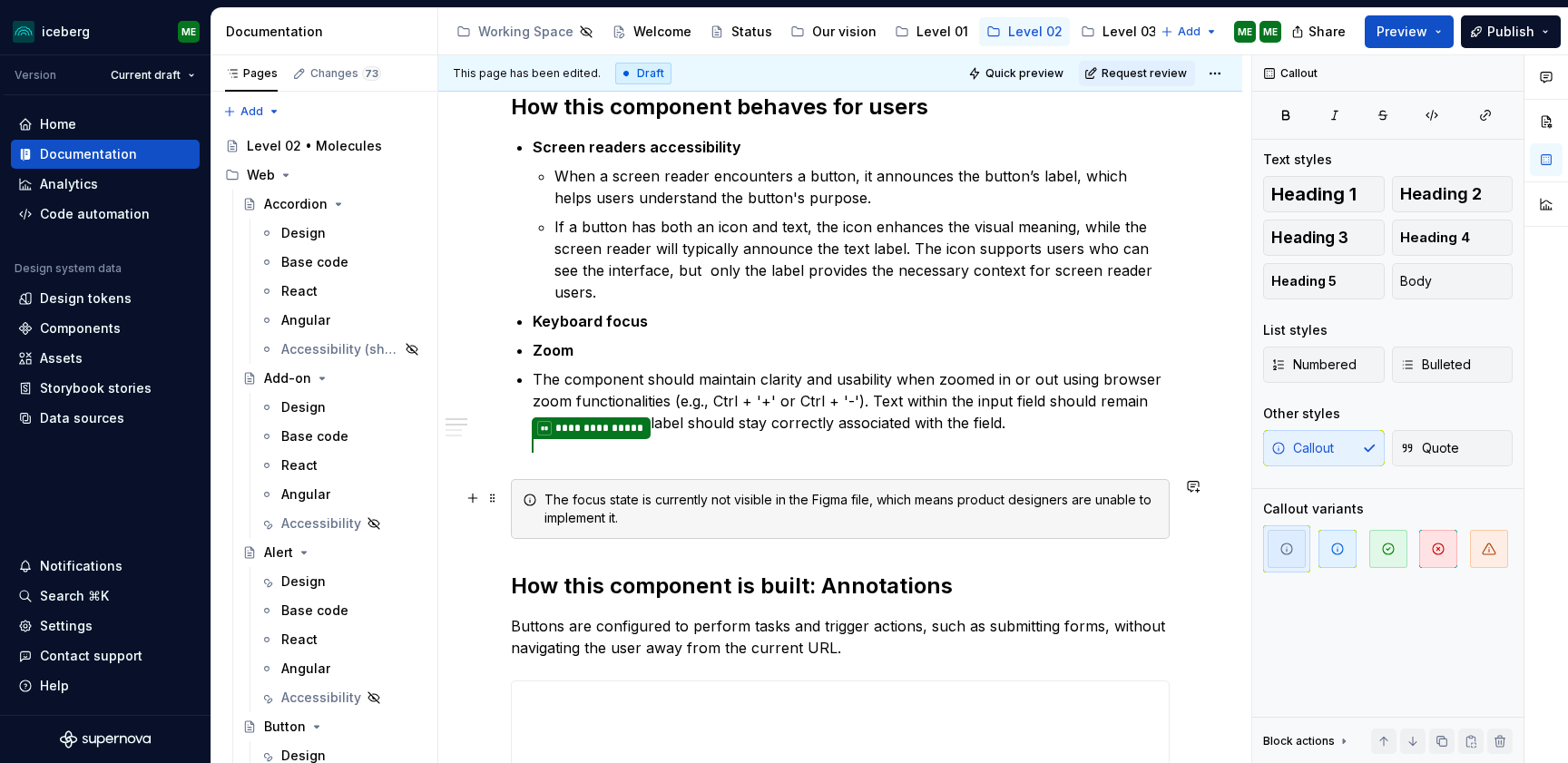
click at [529, 500] on icon at bounding box center [530, 500] width 15 height 15
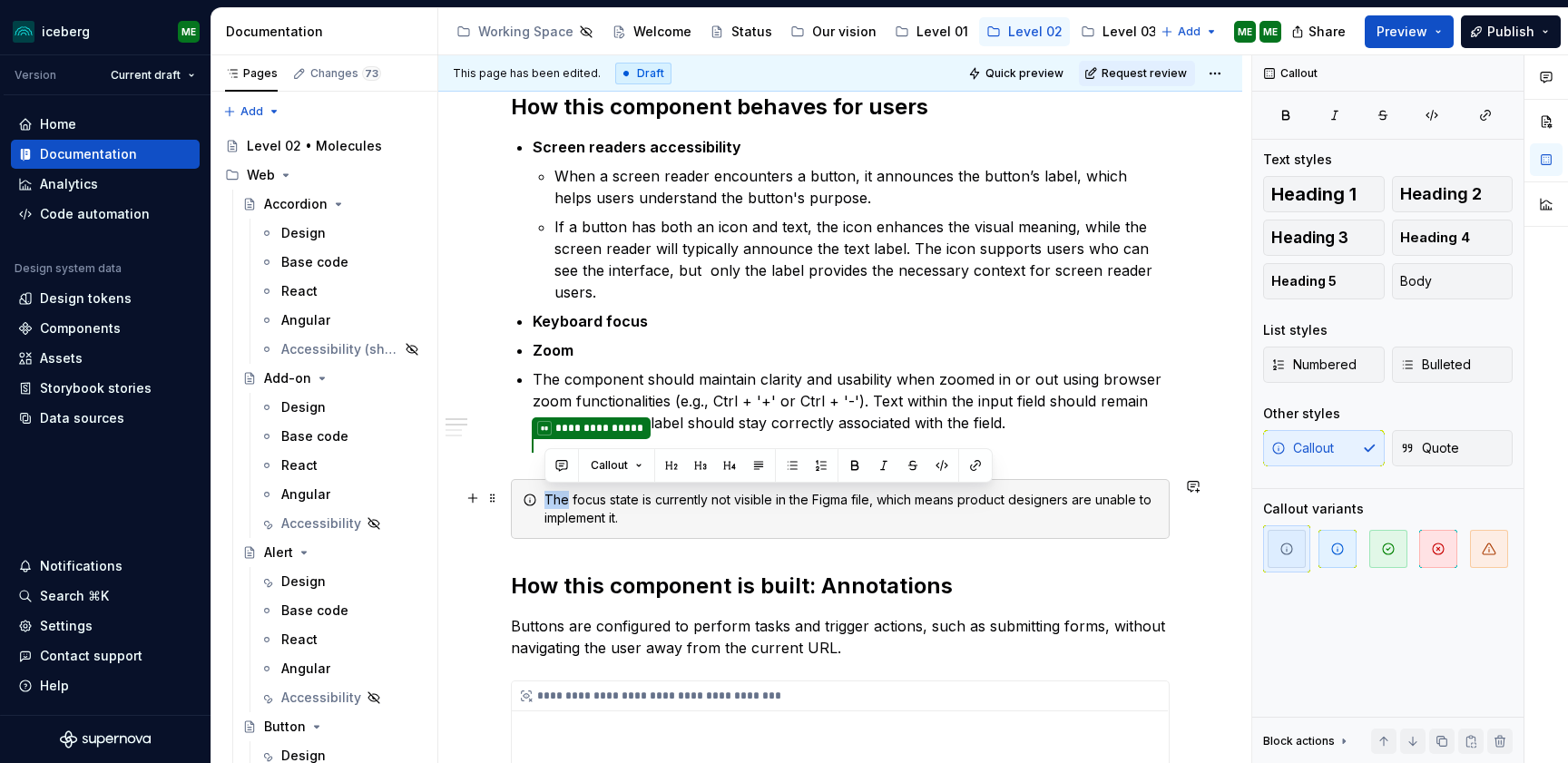
click at [1342, 555] on icon "button" at bounding box center [1338, 550] width 15 height 15
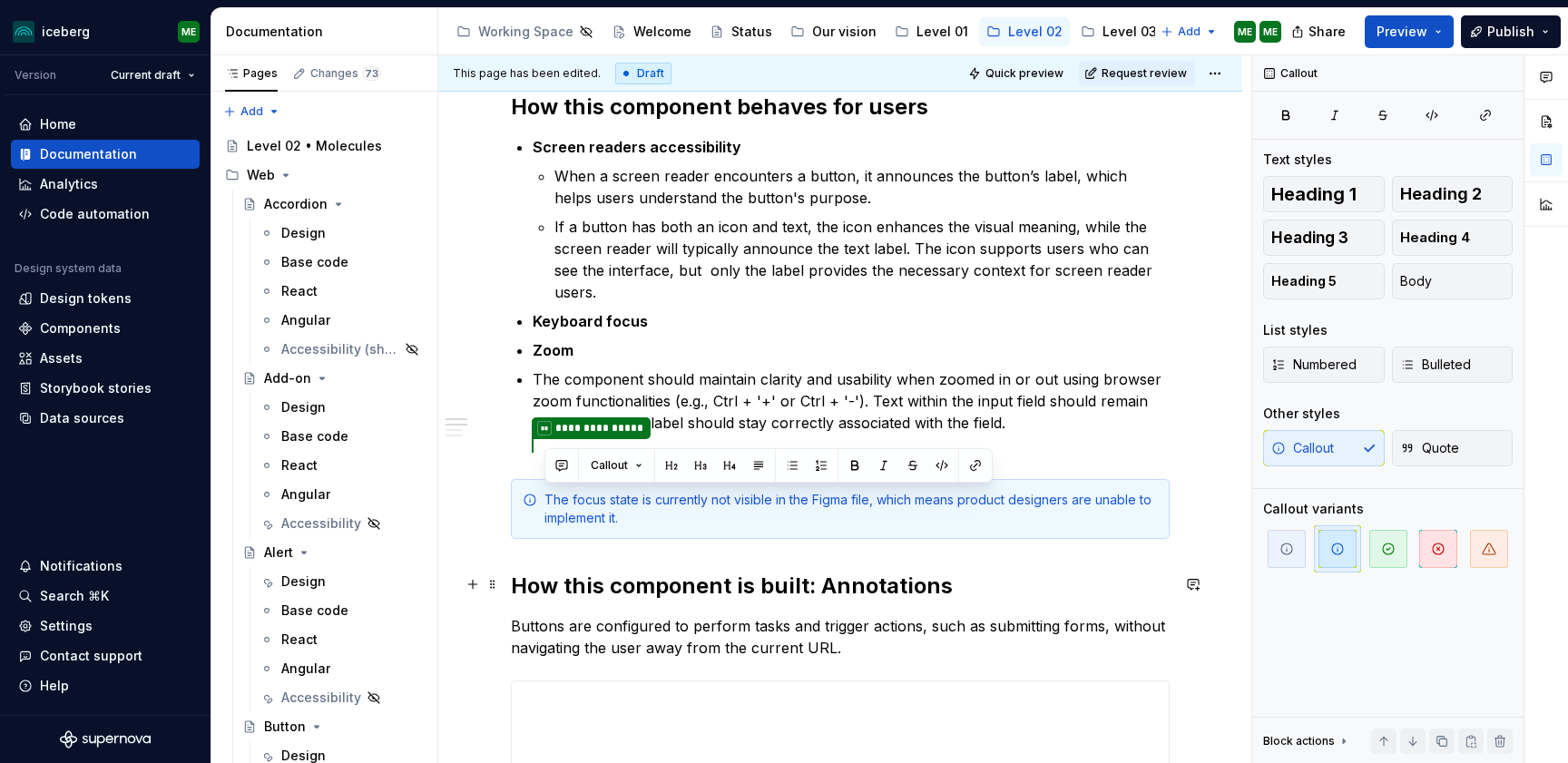
click at [959, 578] on h2 "How this component is built: Annotations" at bounding box center [841, 586] width 659 height 29
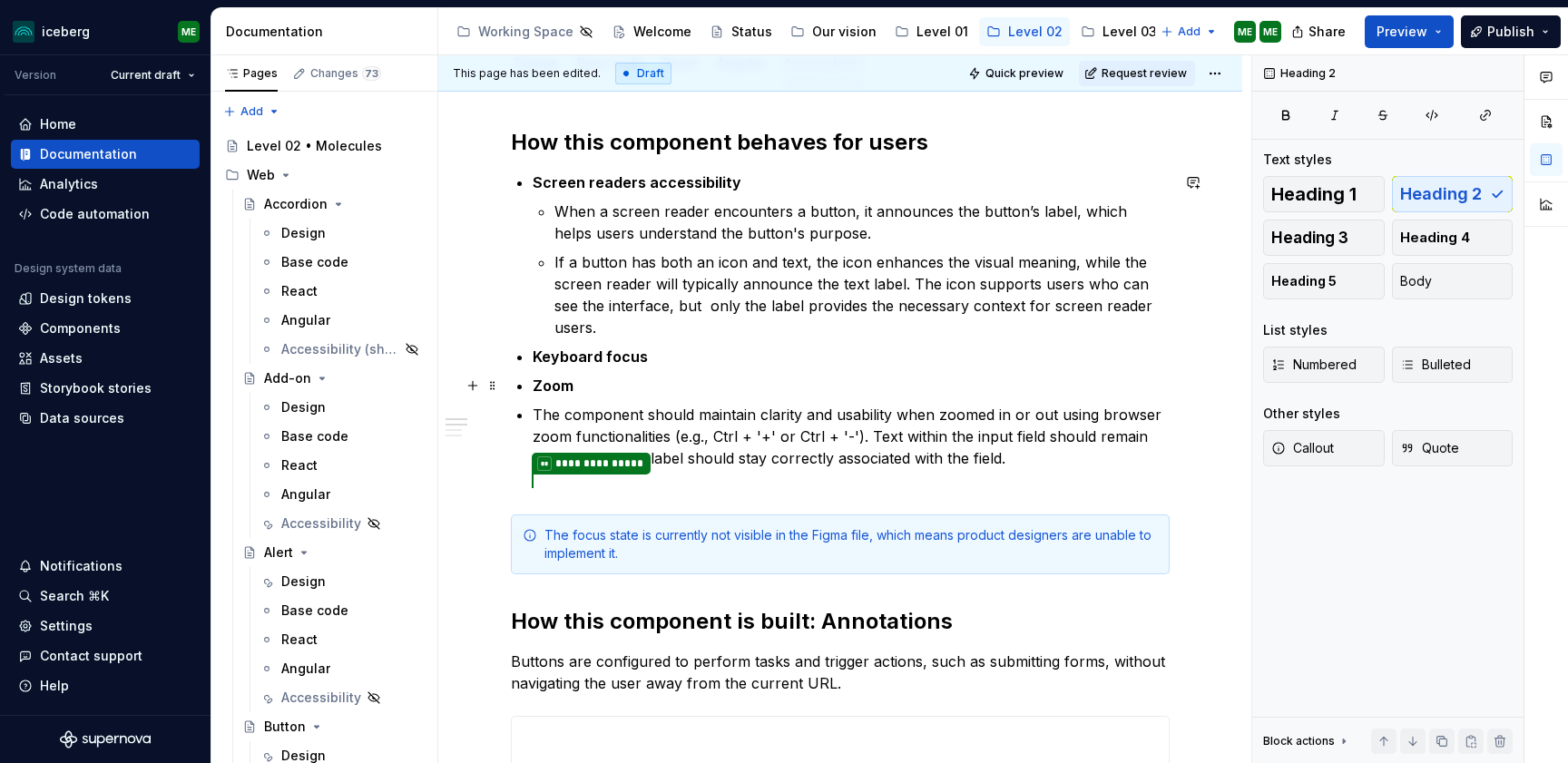
scroll to position [223, 0]
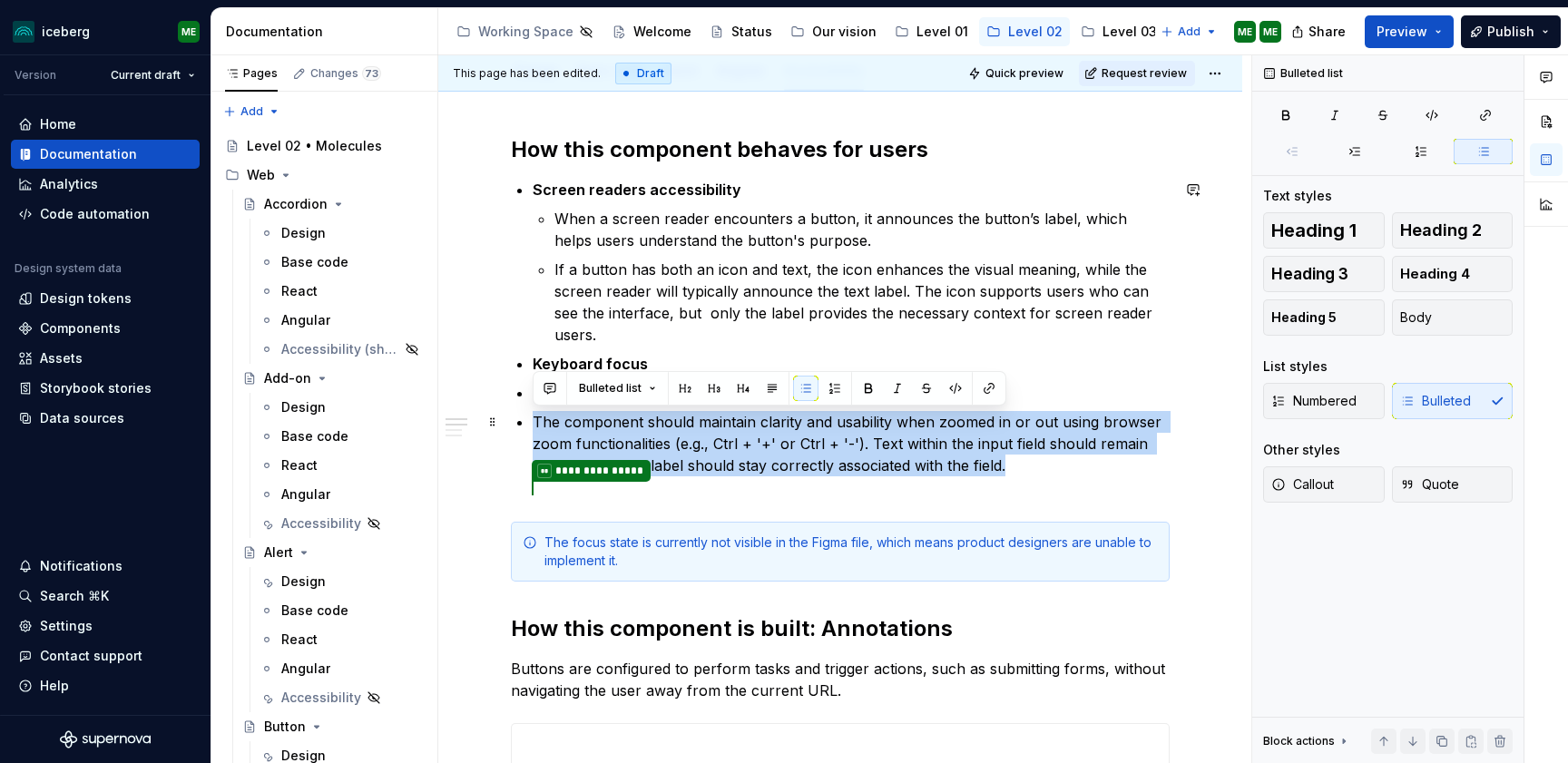
drag, startPoint x: 1021, startPoint y: 469, endPoint x: 532, endPoint y: 417, distance: 491.8
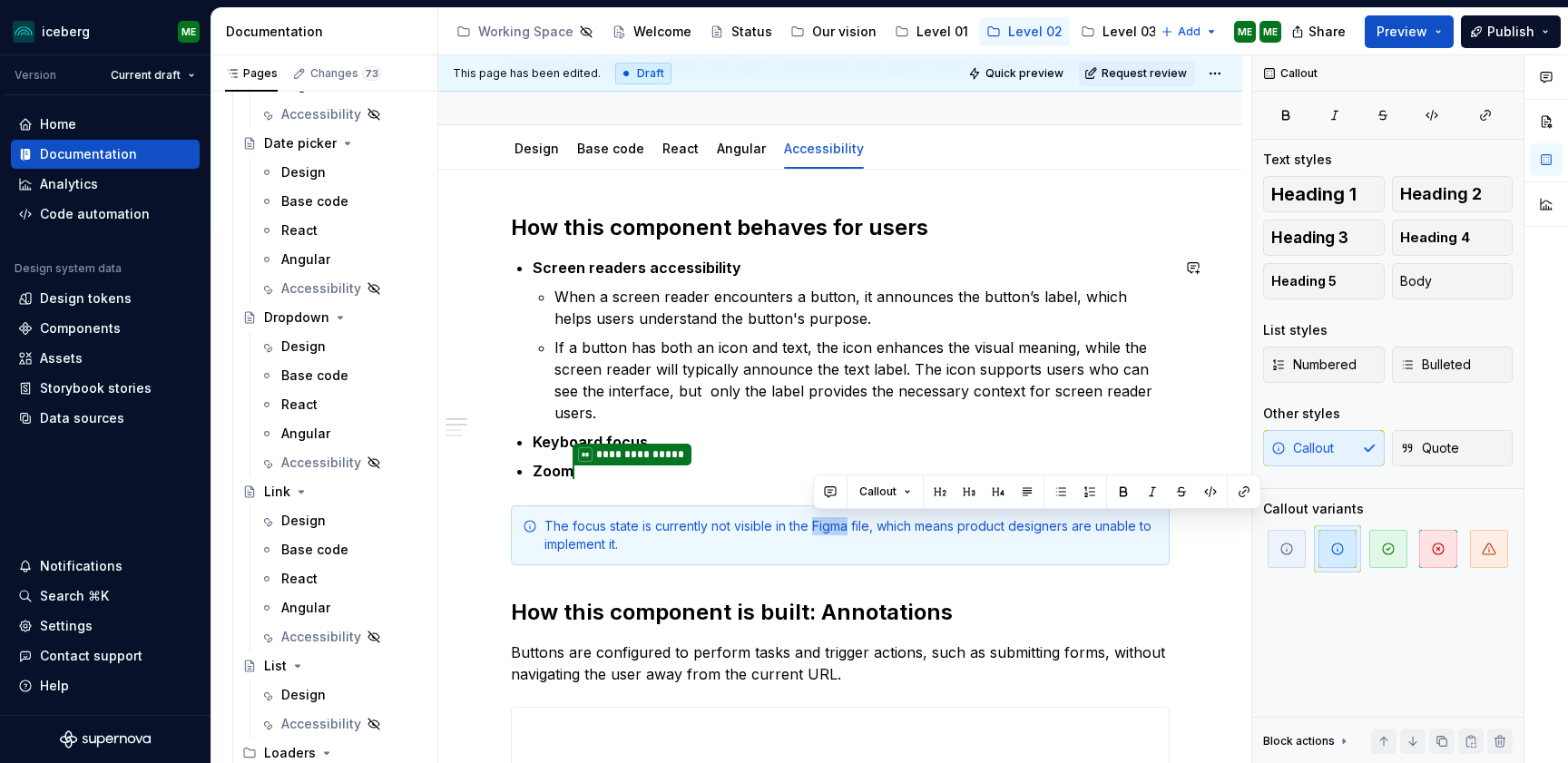
scroll to position [288, 0]
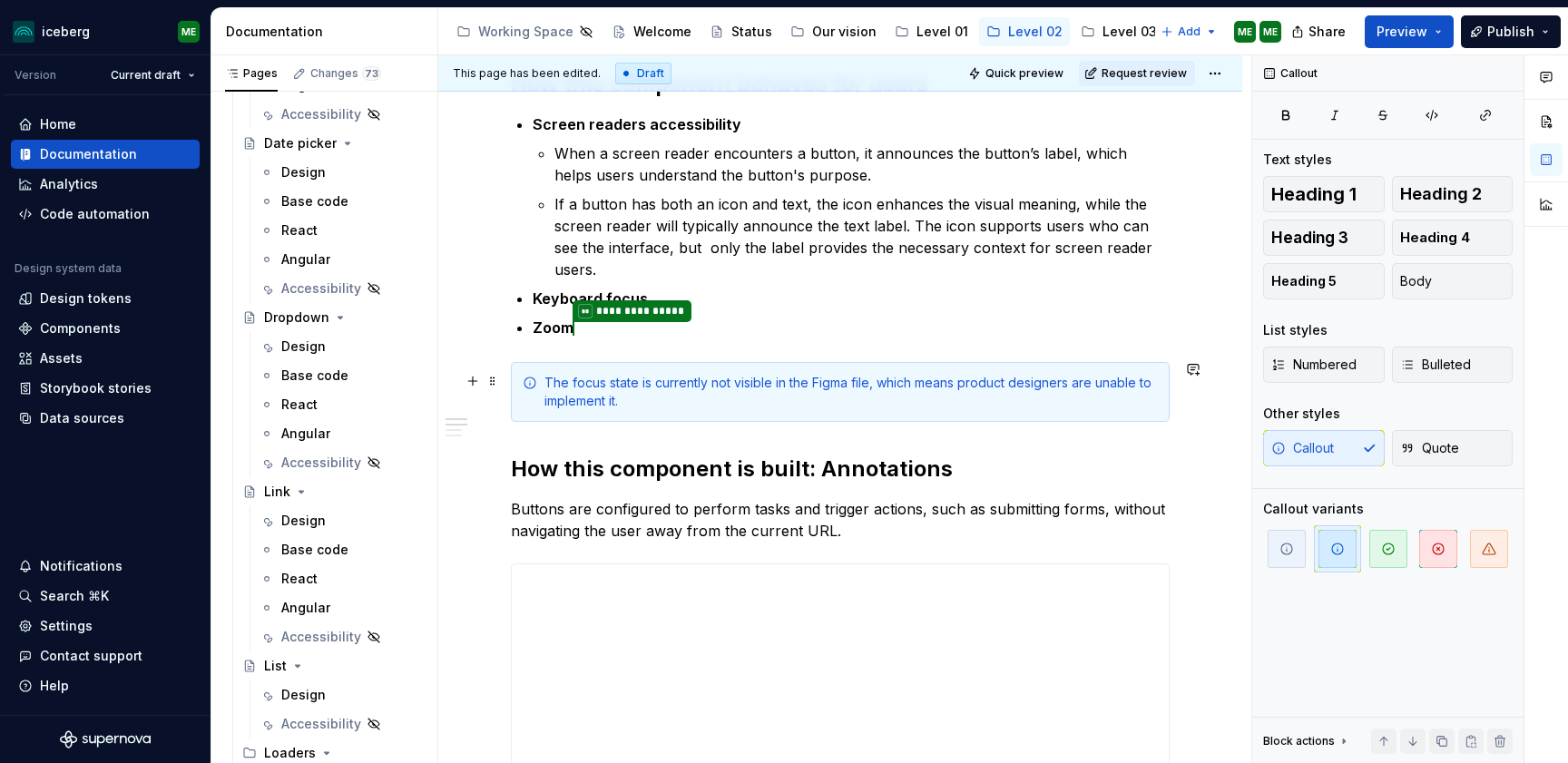
click at [827, 399] on div "The focus state is currently not visible in the Figma file, which means product…" at bounding box center [850, 391] width 613 height 37
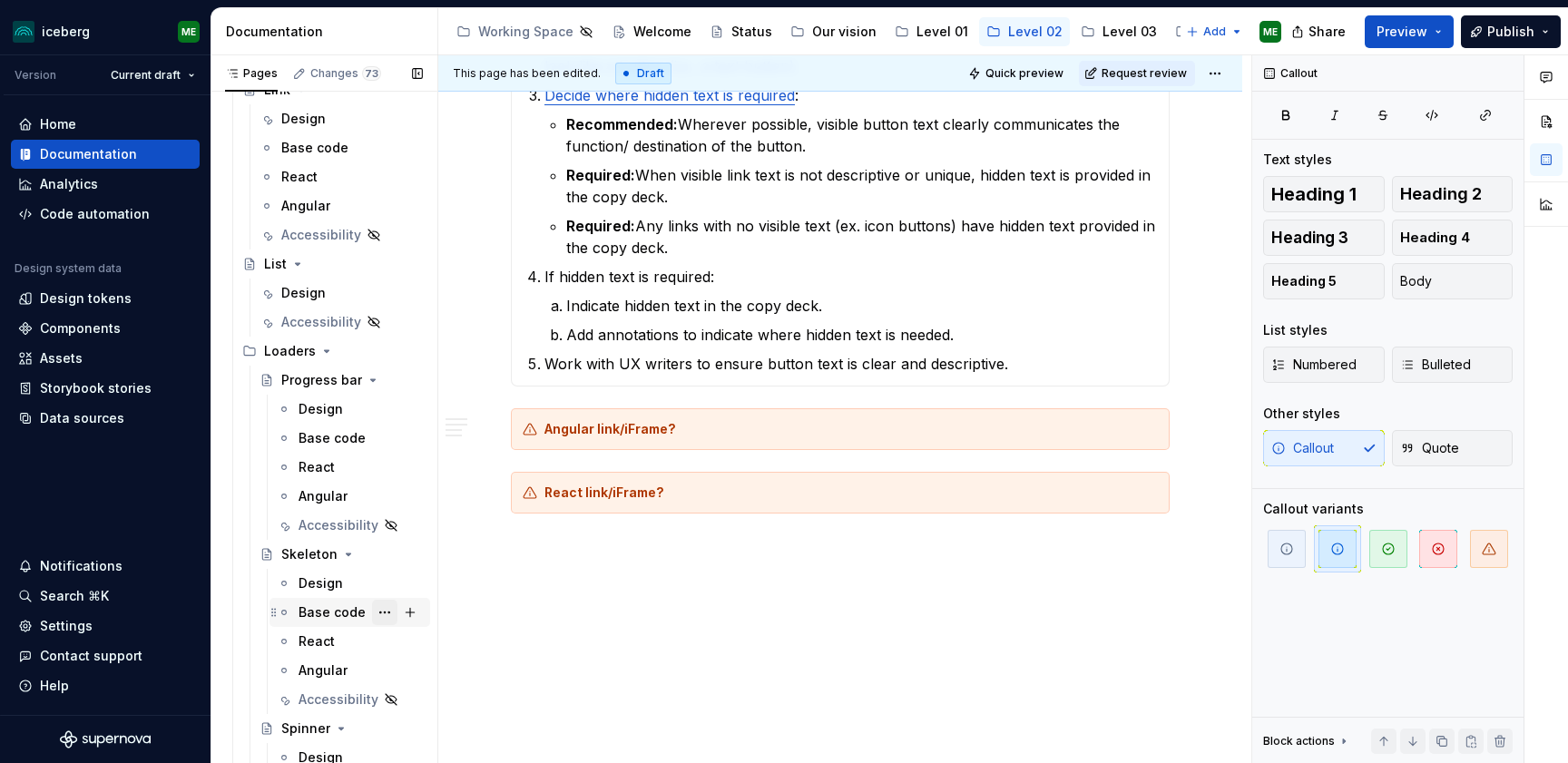
scroll to position [2318, 0]
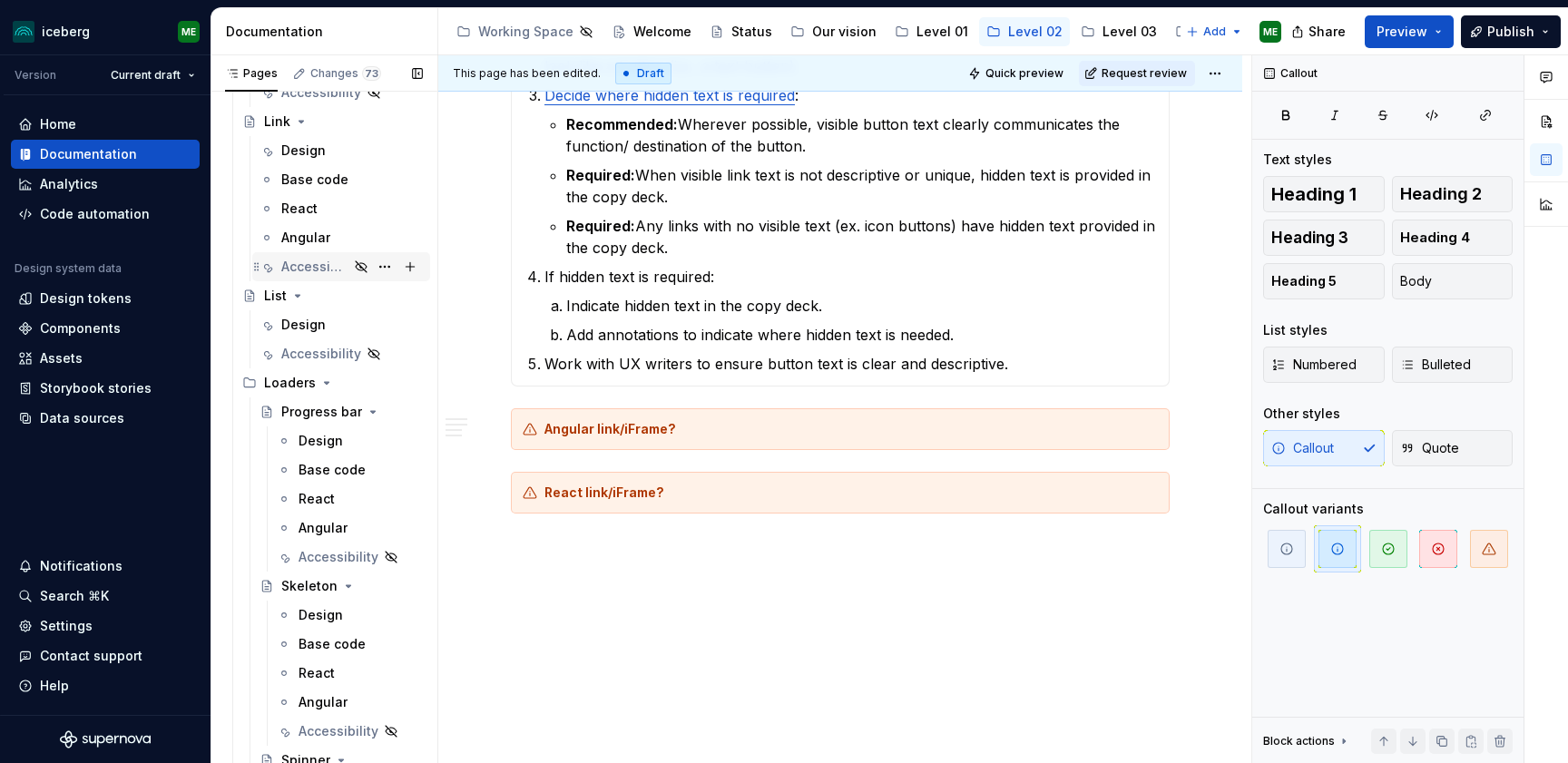
click at [318, 271] on div "Accessibility" at bounding box center [315, 266] width 67 height 18
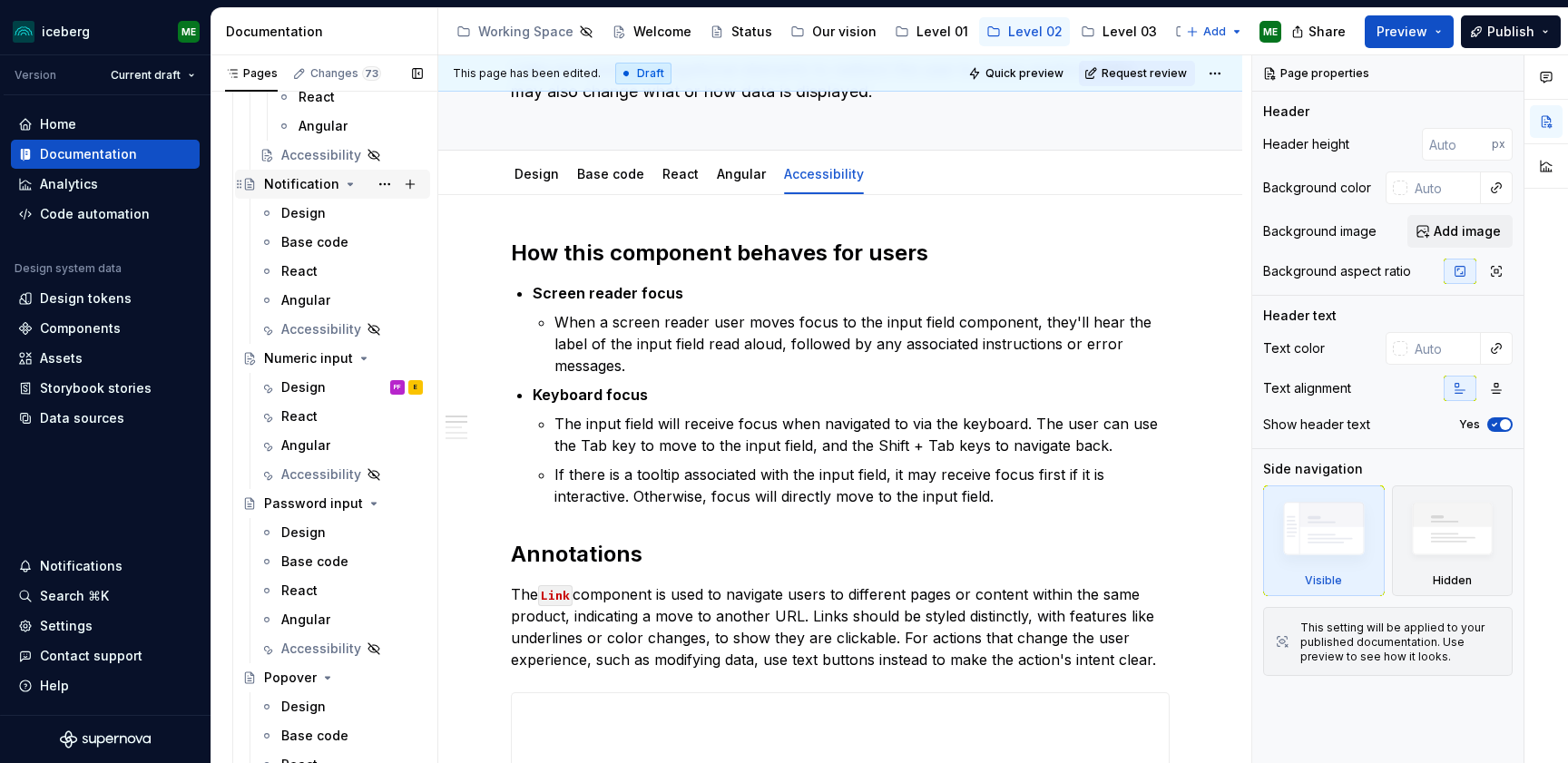
scroll to position [2273, 0]
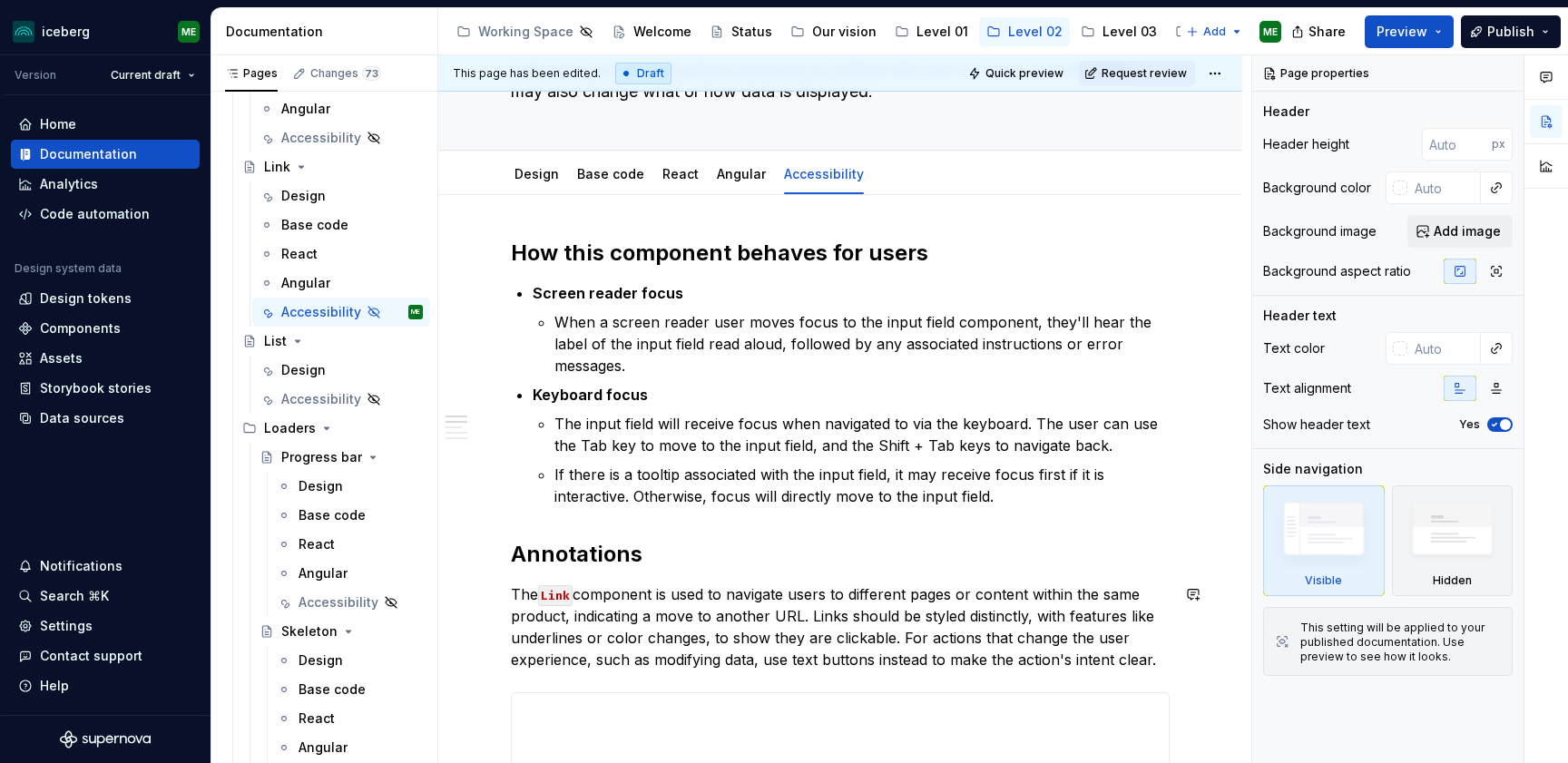
drag, startPoint x: 1107, startPoint y: 674, endPoint x: 1259, endPoint y: -29, distance: 719.2
click at [1259, 0] on html "iceberg ME Version Current draft Home Documentation Analytics Code automation D…" at bounding box center [784, 381] width 1568 height 763
drag, startPoint x: 1259, startPoint y: -29, endPoint x: 1450, endPoint y: -47, distance: 191.8
click at [1450, 0] on html "iceberg ME Version Current draft Home Documentation Analytics Code automation D…" at bounding box center [784, 381] width 1568 height 763
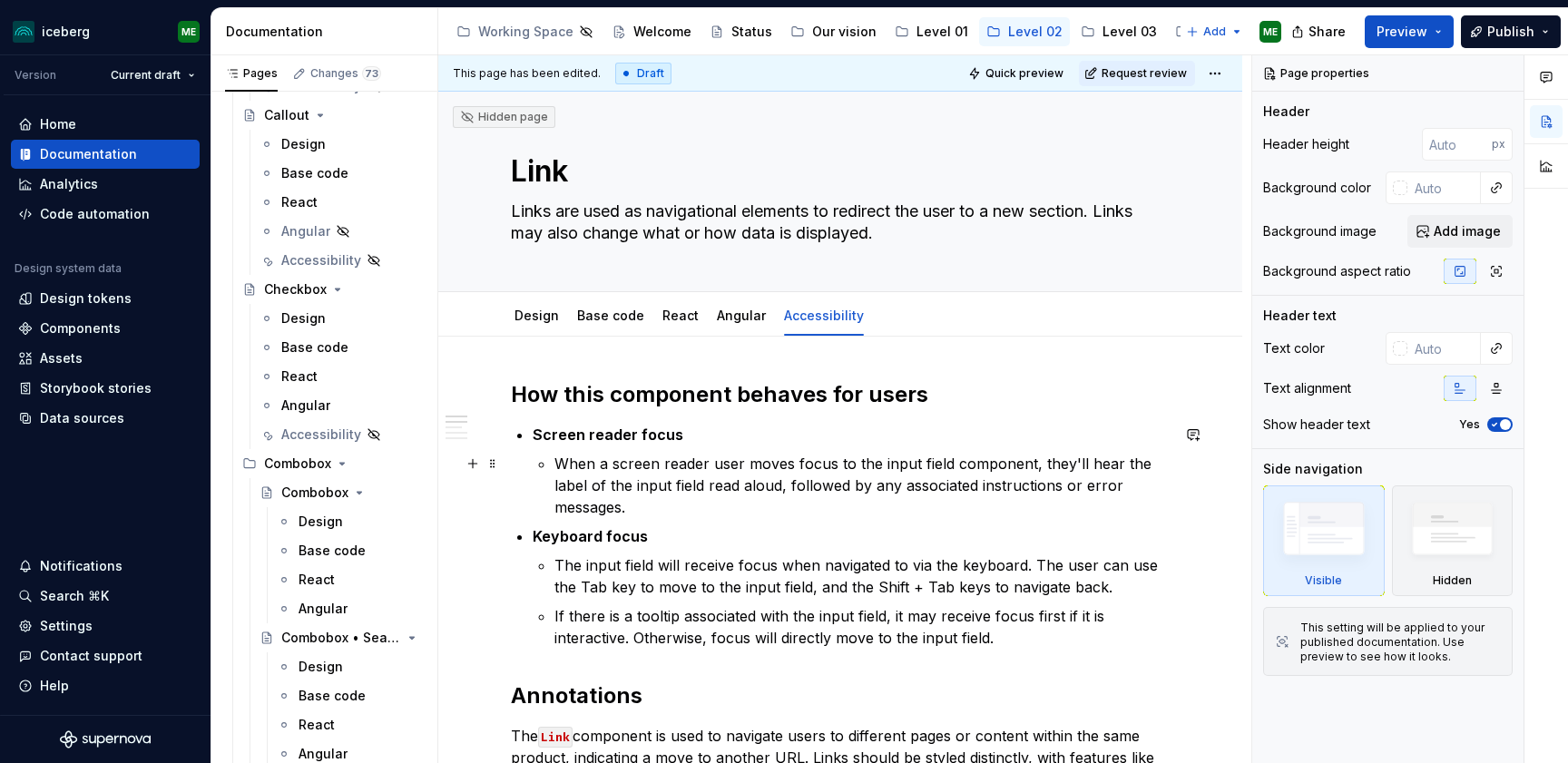
scroll to position [27, 0]
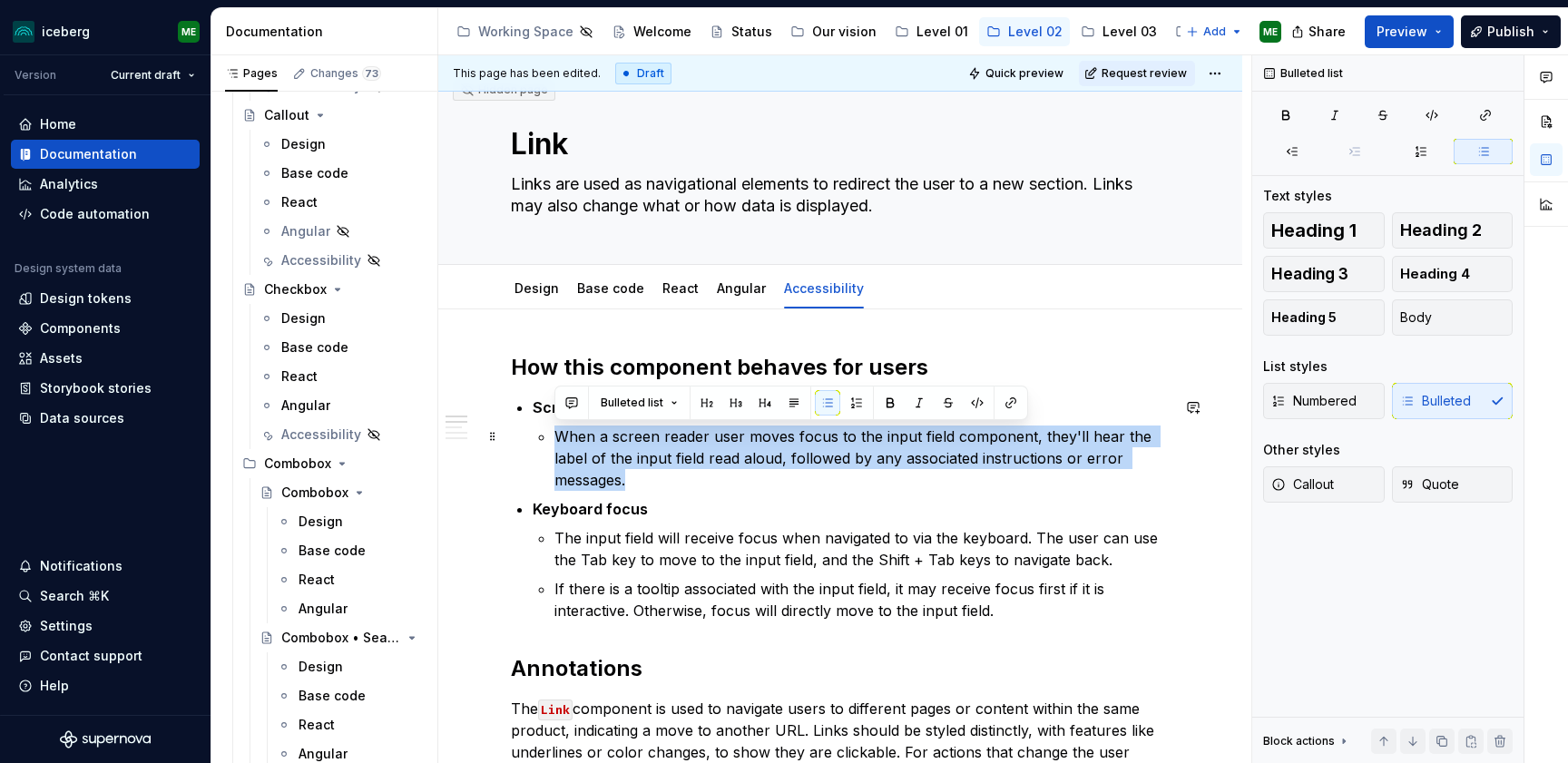
drag, startPoint x: 643, startPoint y: 481, endPoint x: 590, endPoint y: 457, distance: 58.2
click at [551, 436] on li "Screen reader focus When a screen reader user moves focus to the input field co…" at bounding box center [851, 443] width 637 height 95
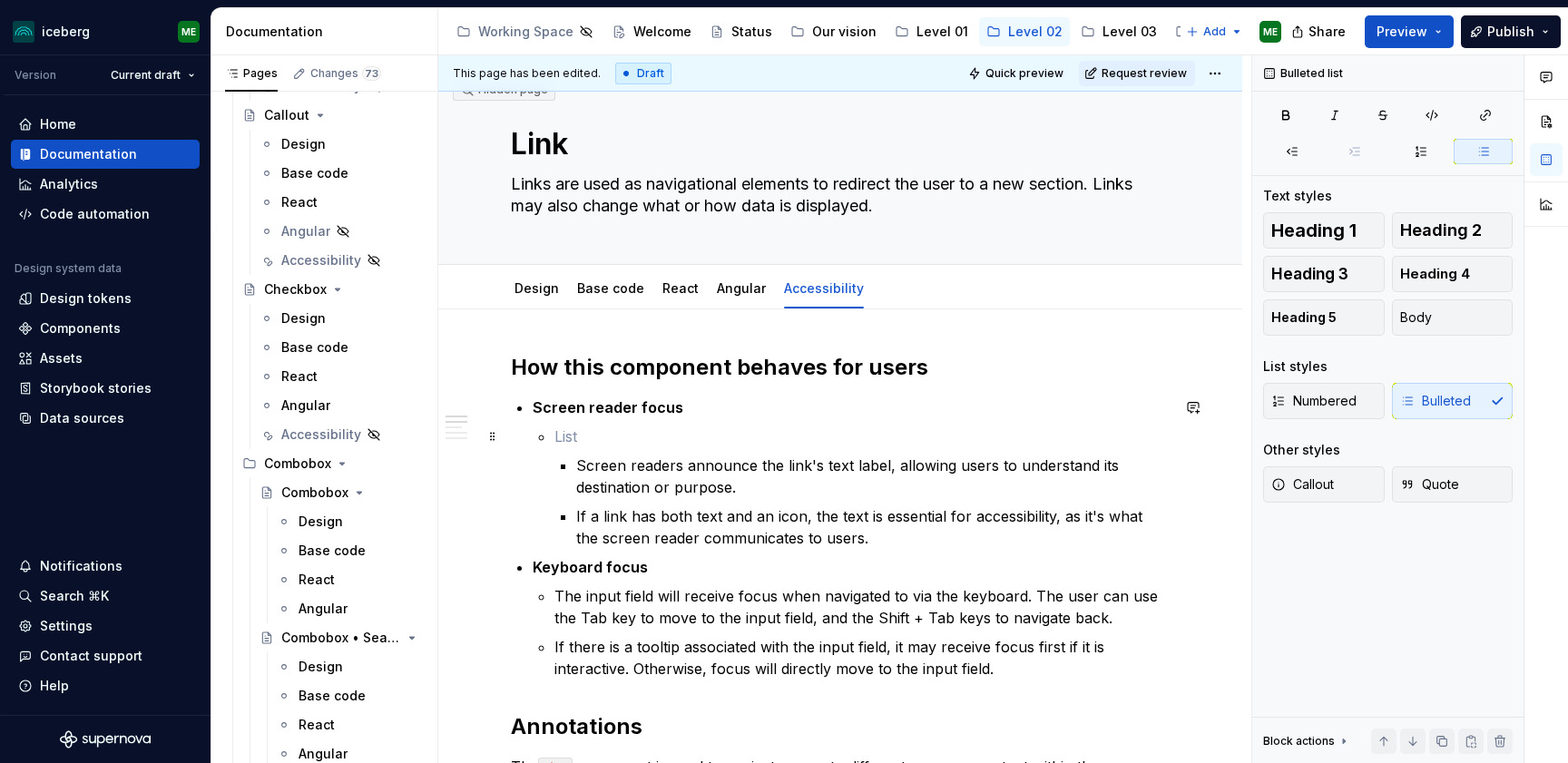
click at [568, 441] on p at bounding box center [861, 435] width 615 height 22
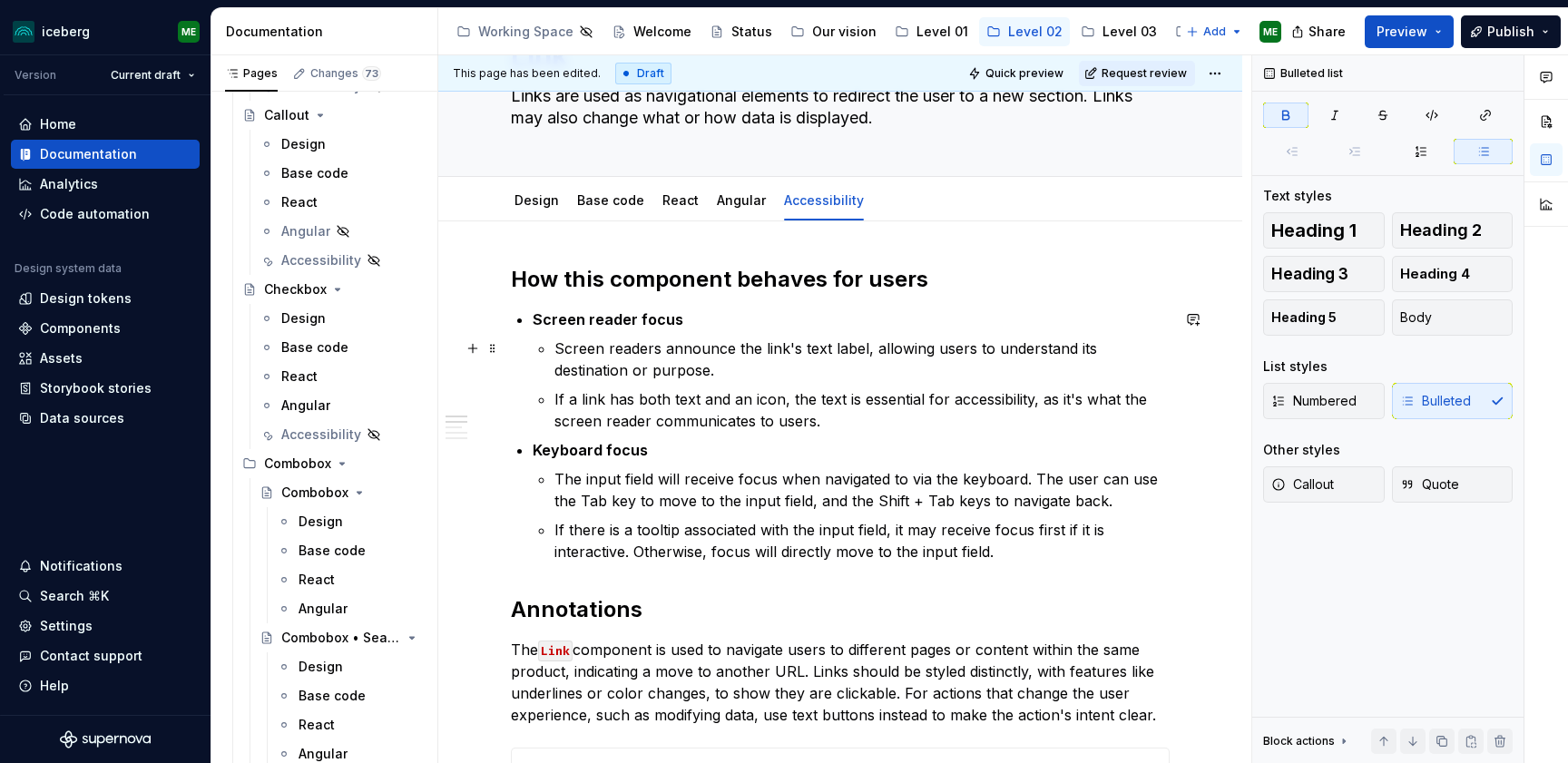
scroll to position [134, 0]
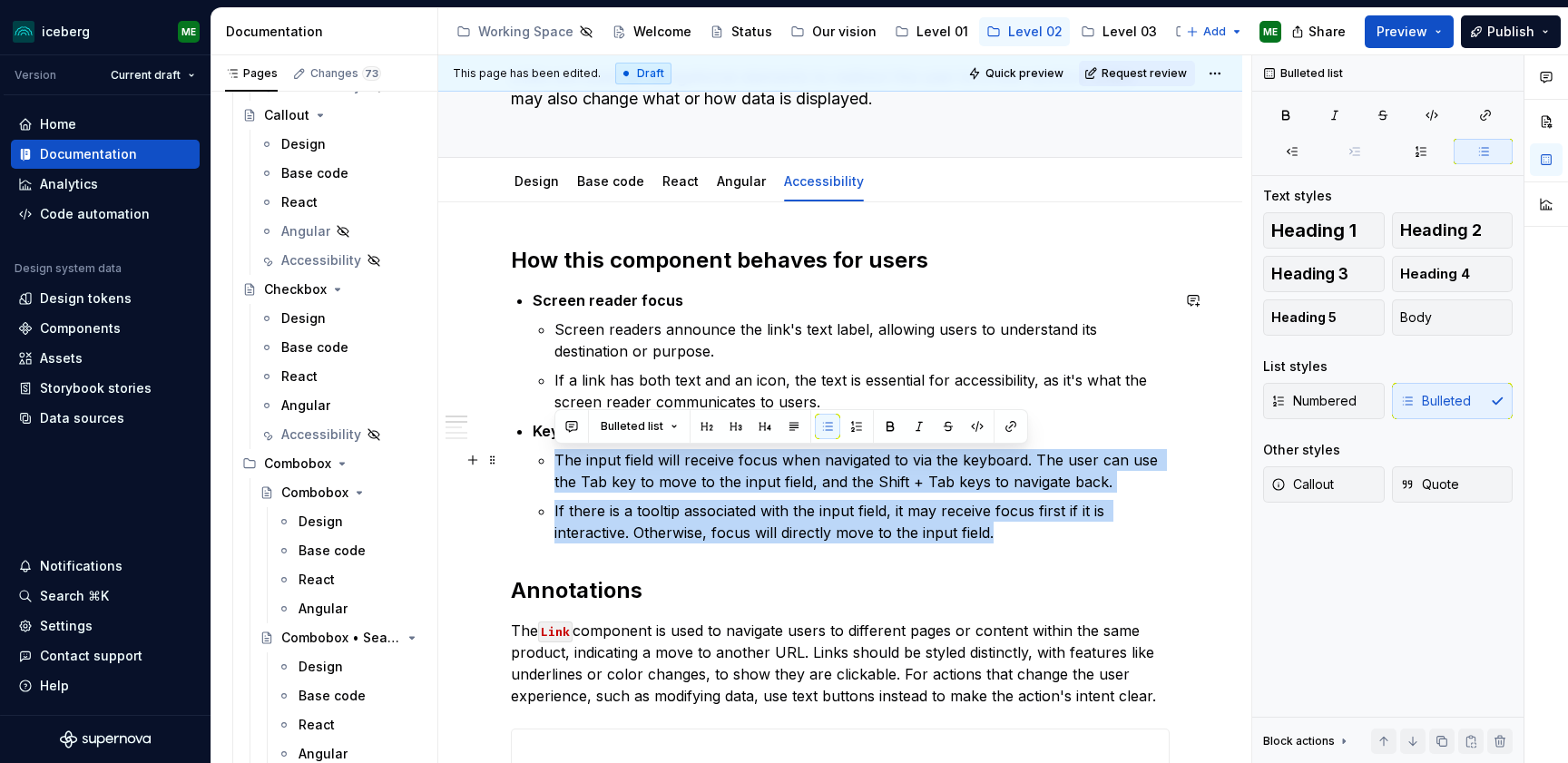
drag, startPoint x: 993, startPoint y: 536, endPoint x: 541, endPoint y: 449, distance: 460.3
click at [541, 449] on li "Keyboard focus The input field will receive focus when navigated to via the key…" at bounding box center [851, 482] width 637 height 124
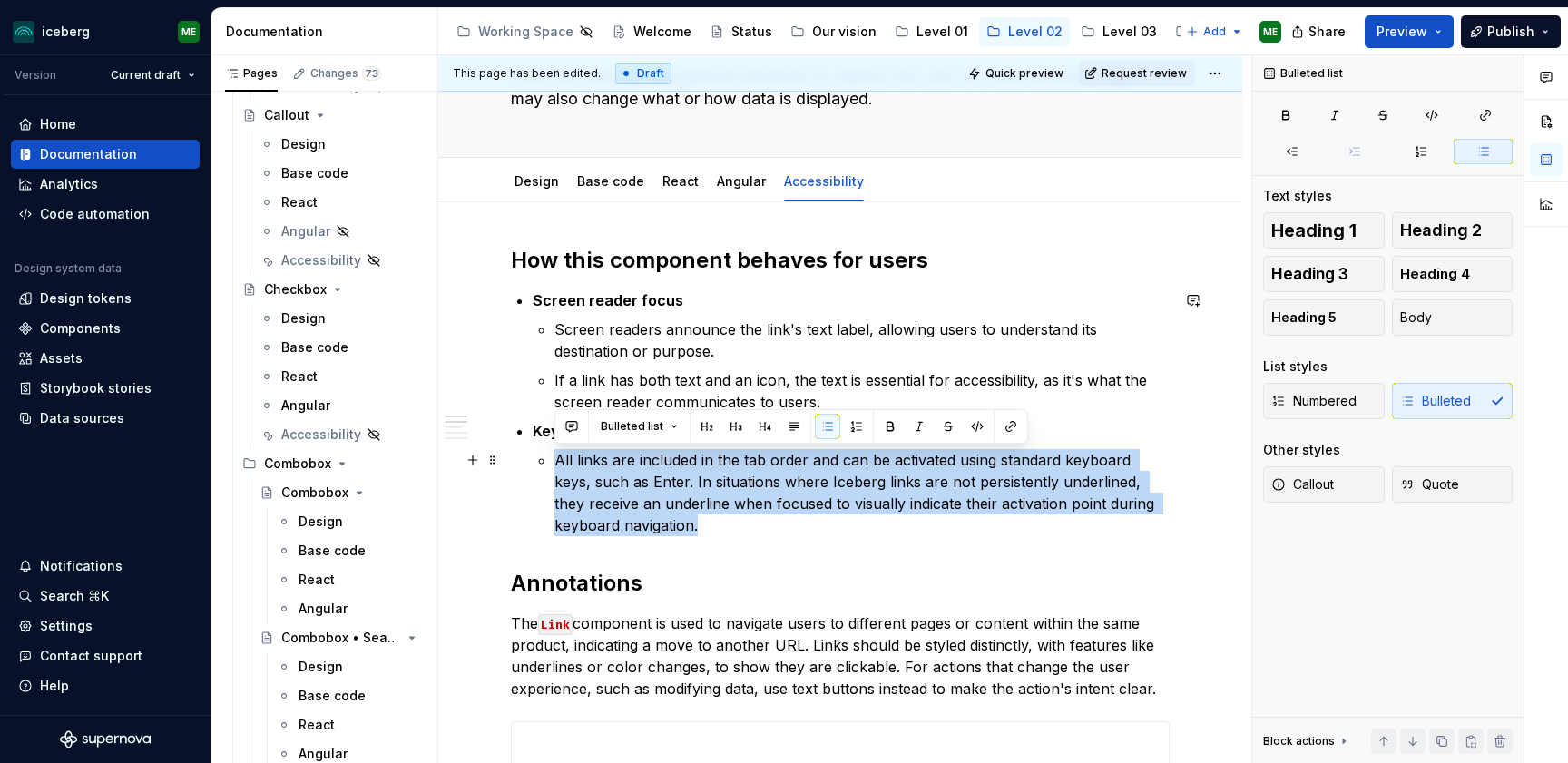
drag, startPoint x: 707, startPoint y: 532, endPoint x: 544, endPoint y: 465, distance: 176.2
click at [544, 465] on li "Keyboard focus All links are included in the tab order and can be activated usi…" at bounding box center [851, 478] width 637 height 116
copy p "All links are included in the tab order and can be activated using standard key…"
type textarea "*"
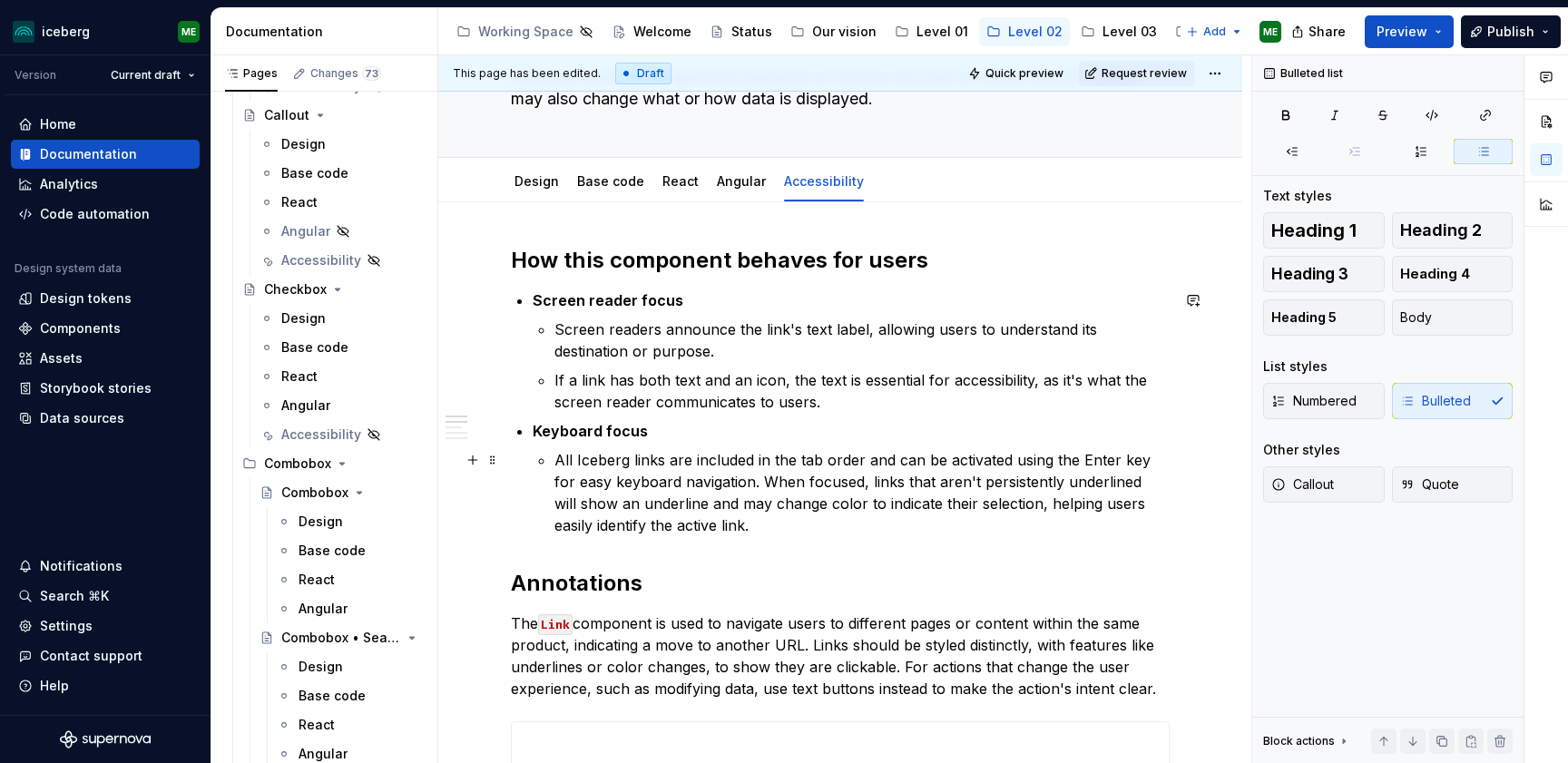
click at [1148, 463] on p "All Iceberg links are included in the tab order and can be activated using the …" at bounding box center [861, 492] width 615 height 87
click at [836, 476] on p "All Iceberg links are included in the tab order and can be activated using the …" at bounding box center [861, 492] width 615 height 87
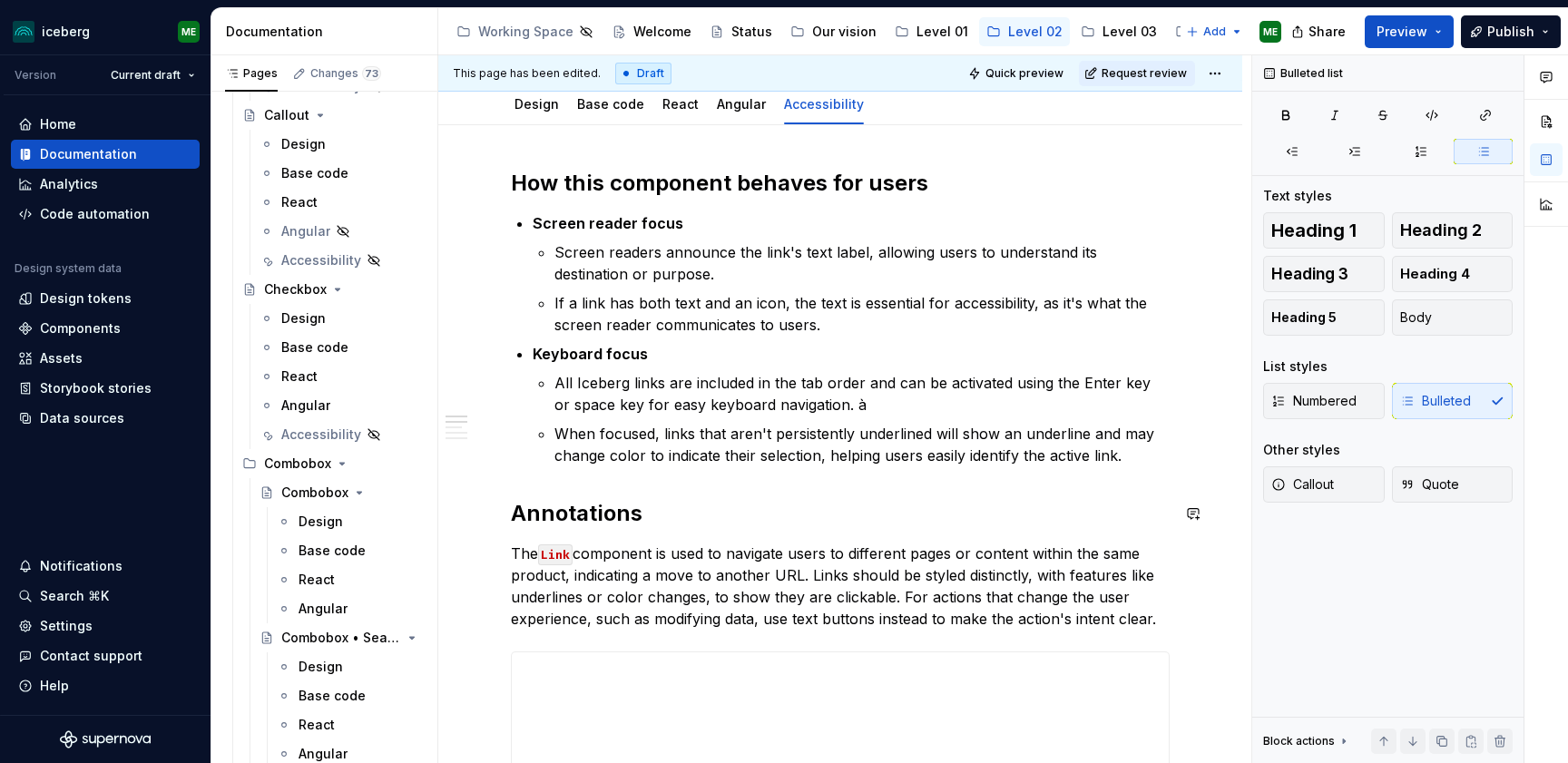
scroll to position [251, 0]
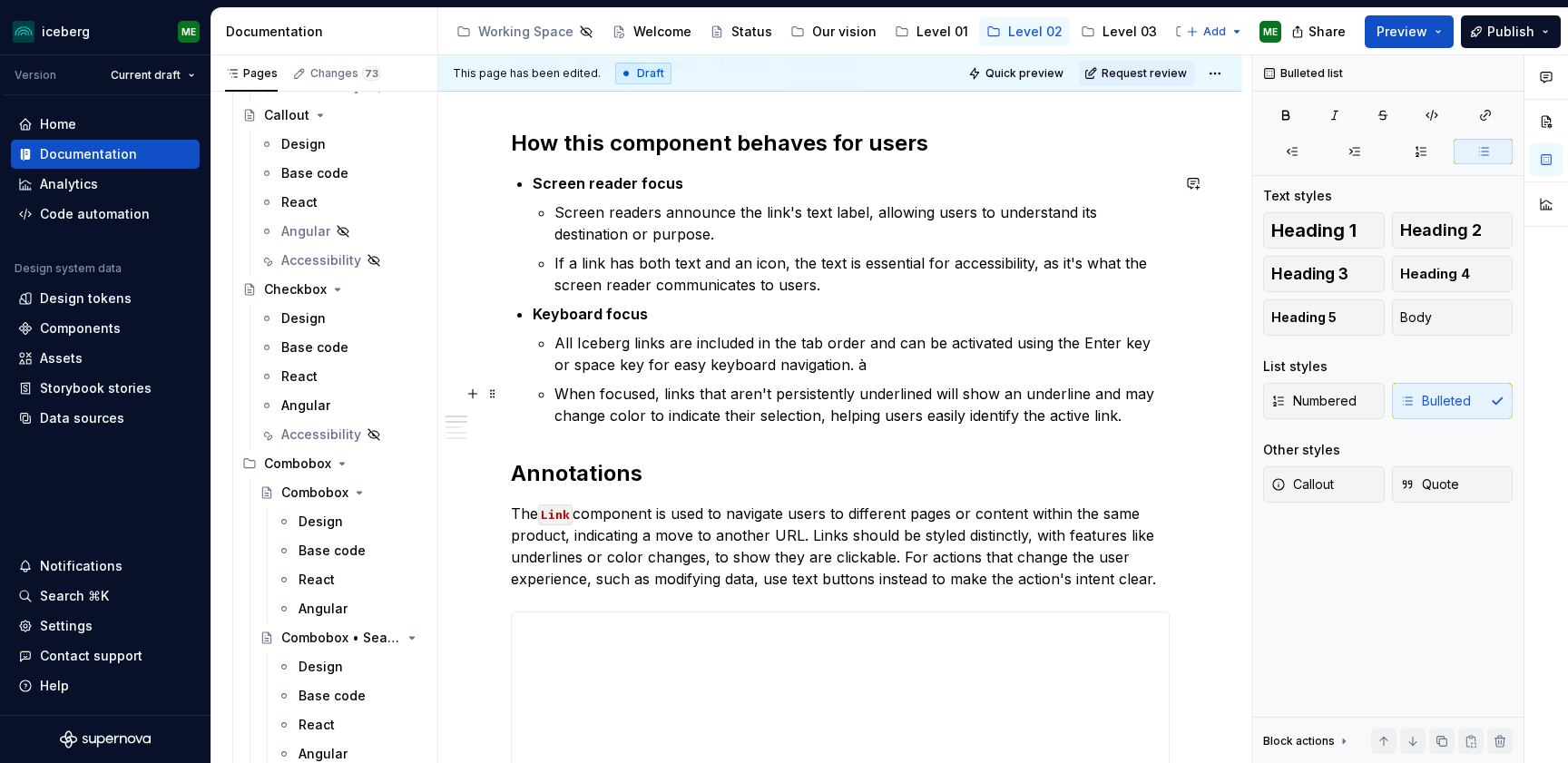
click at [1150, 425] on p "When focused, links that aren't persistently underlined will show an underline …" at bounding box center [861, 404] width 615 height 44
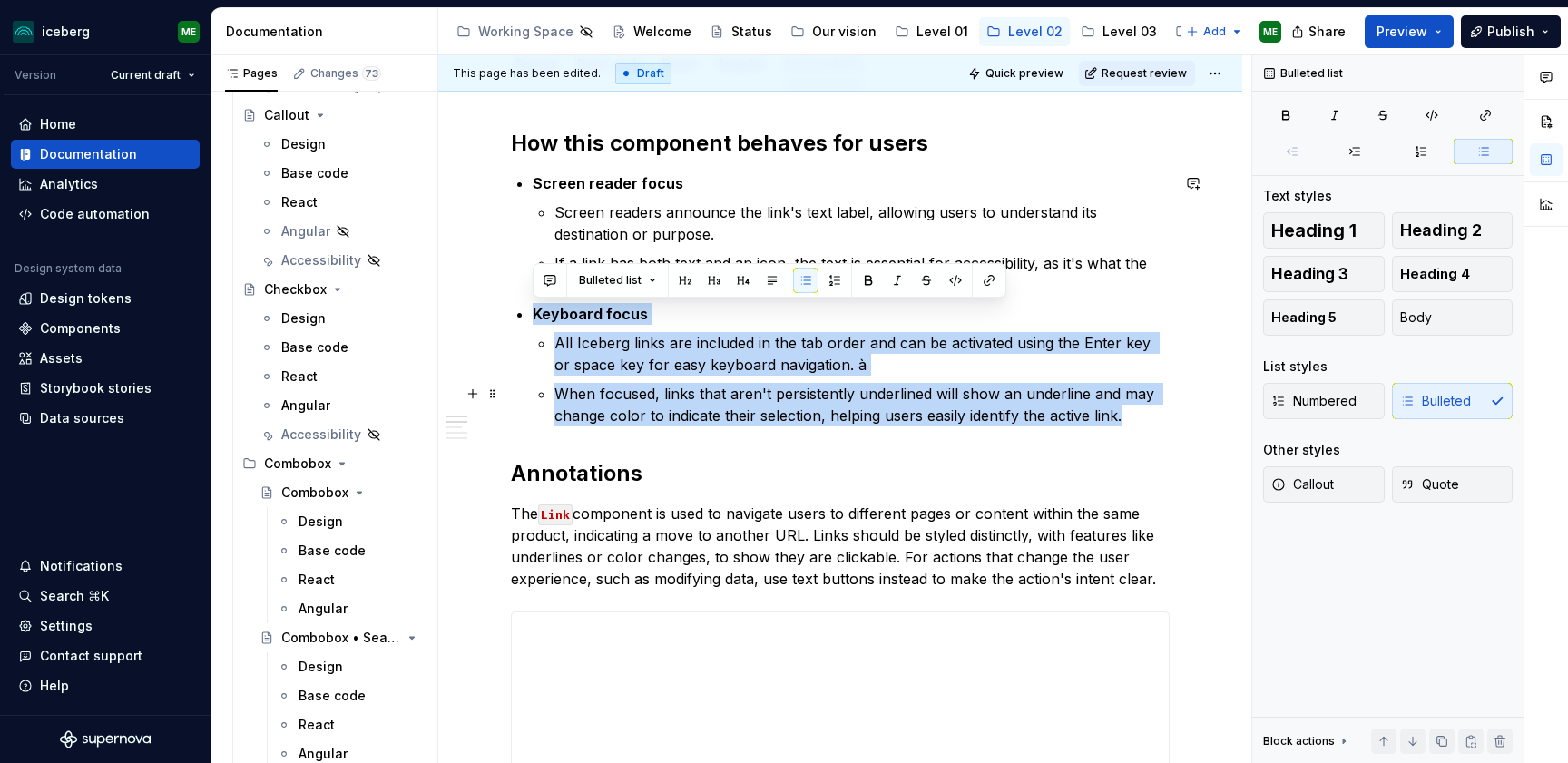
drag, startPoint x: 533, startPoint y: 312, endPoint x: 1141, endPoint y: 425, distance: 618.4
click at [1141, 425] on li "Keyboard focus All Iceberg links are included in the tab order and can be activ…" at bounding box center [851, 365] width 637 height 124
copy li "Keyboard focus All Iceberg links are included in the tab order and can be activ…"
click at [1139, 413] on p "When focused, links that aren't persistently underlined will show an underline …" at bounding box center [861, 404] width 615 height 44
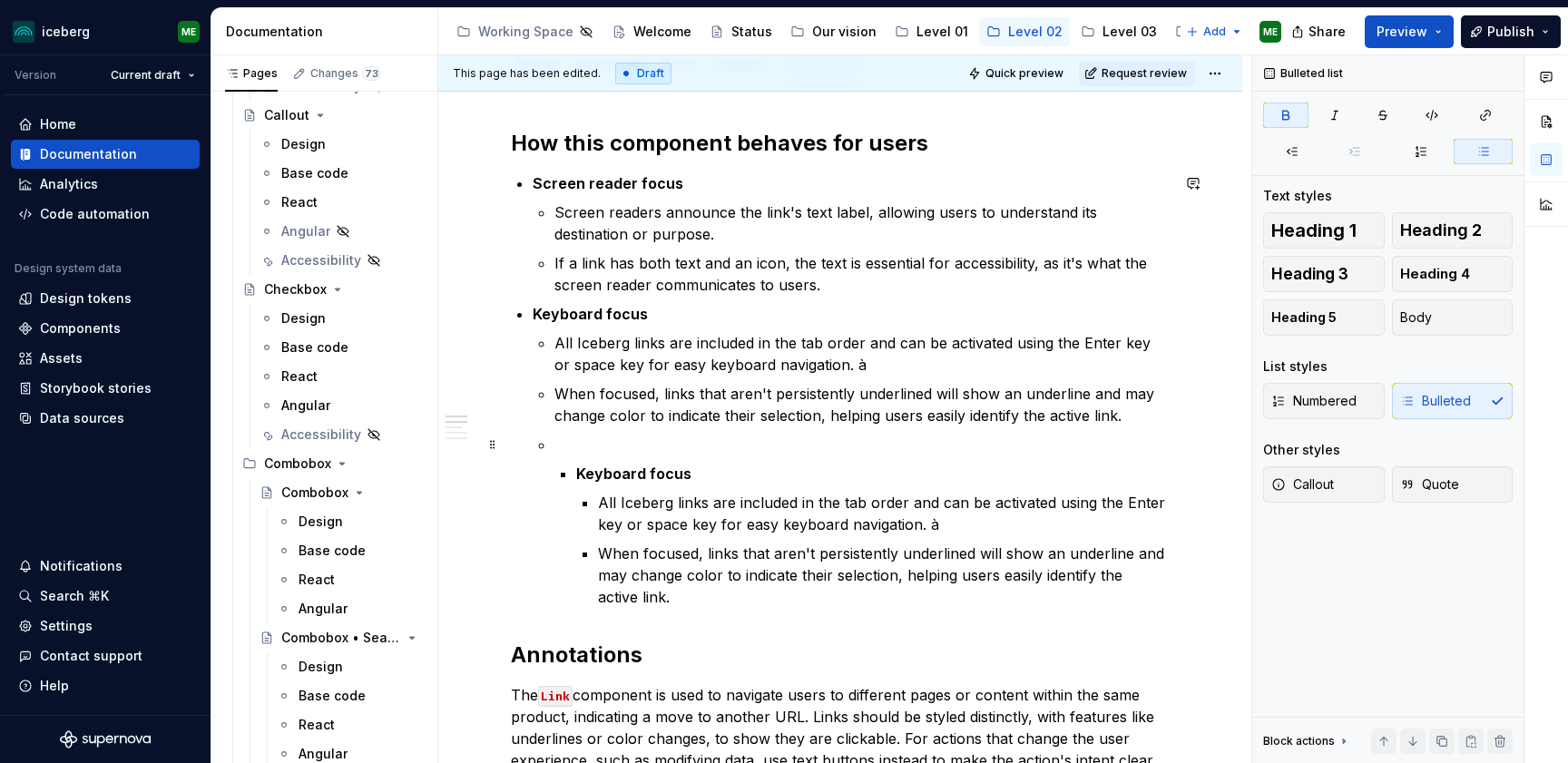
click at [570, 458] on li "Keyboard focus All Iceberg links are included in the tab order and can be activ…" at bounding box center [861, 521] width 615 height 174
click at [567, 447] on p at bounding box center [861, 444] width 615 height 22
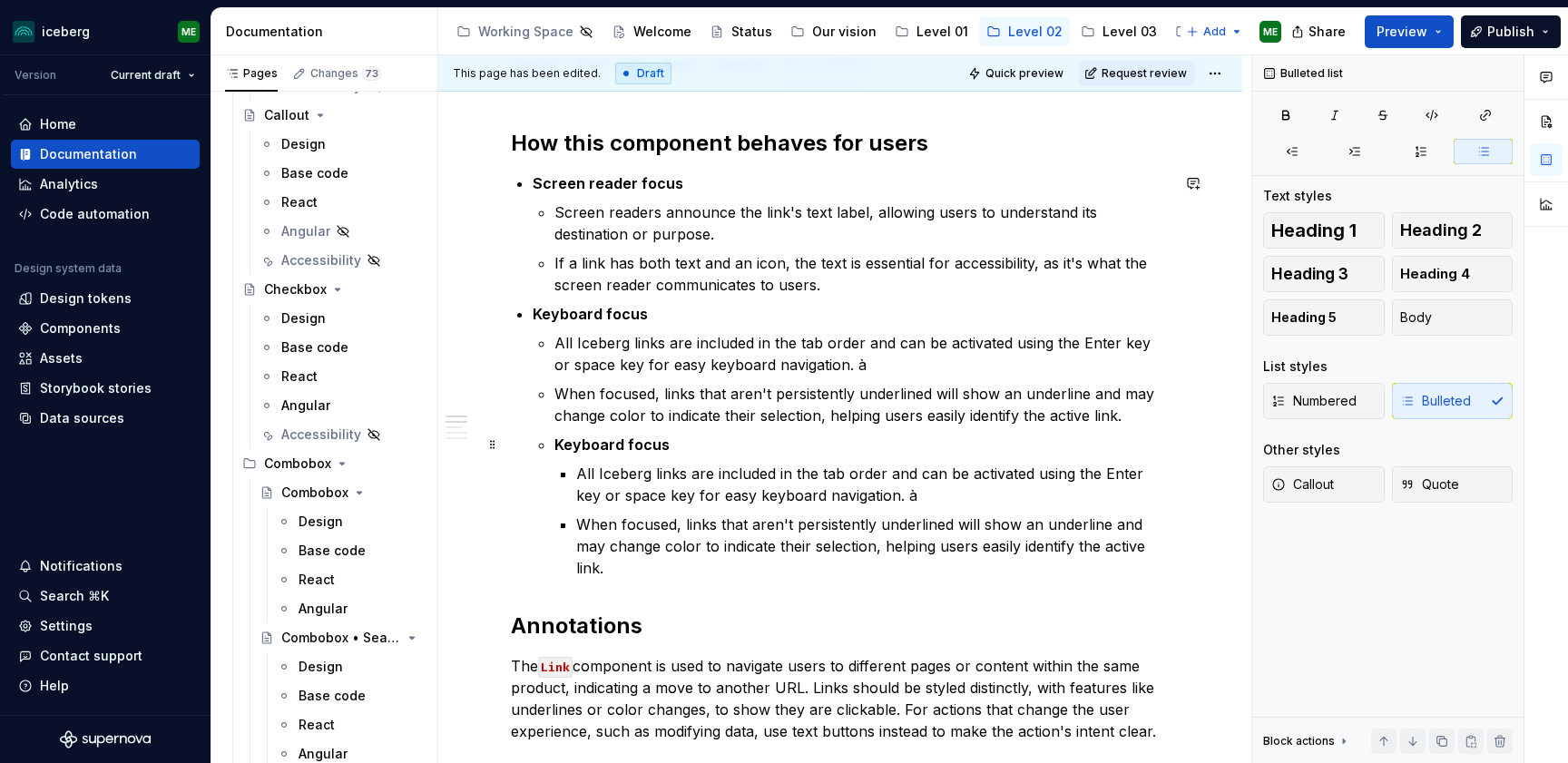
click at [550, 447] on li "Keyboard focus All Iceberg links are included in the tab order and can be activ…" at bounding box center [851, 441] width 637 height 276
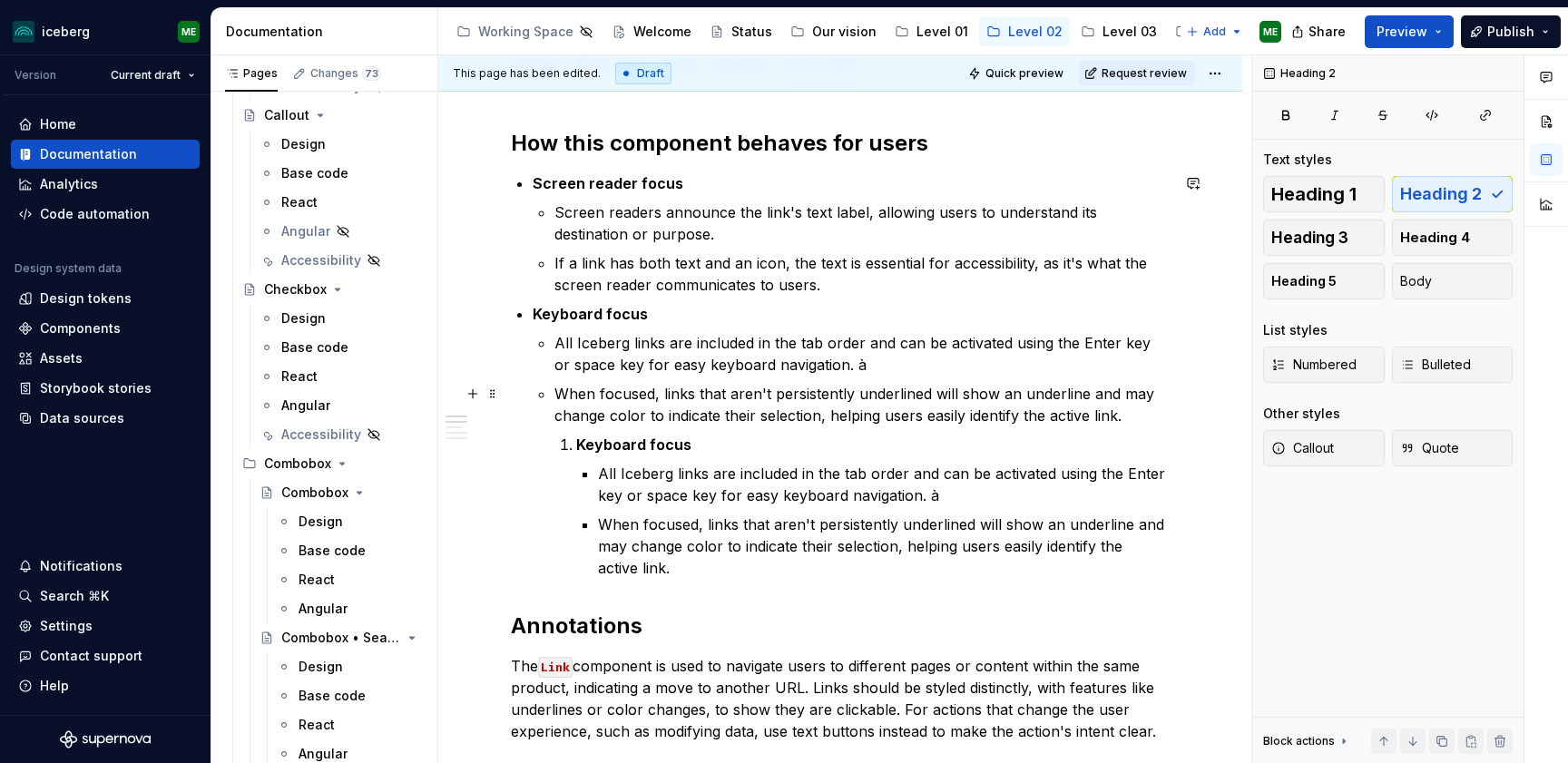
click at [723, 429] on li "When focused, links that aren't persistently underlined will show an underline …" at bounding box center [861, 480] width 615 height 196
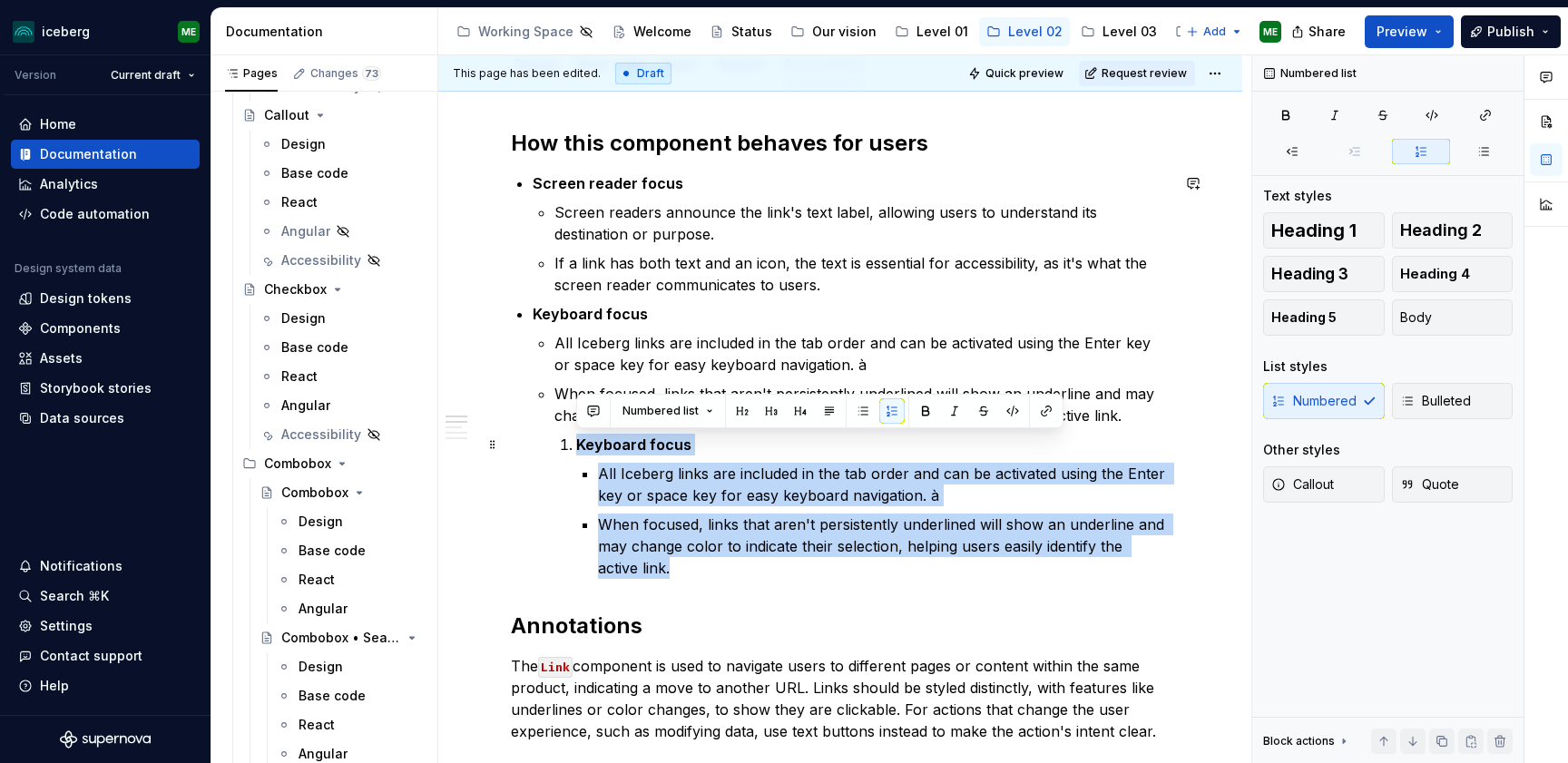
drag, startPoint x: 701, startPoint y: 569, endPoint x: 556, endPoint y: 441, distance: 193.4
click at [576, 441] on li "Keyboard focus All Iceberg links are included in the tab order and can be activ…" at bounding box center [872, 506] width 593 height 145
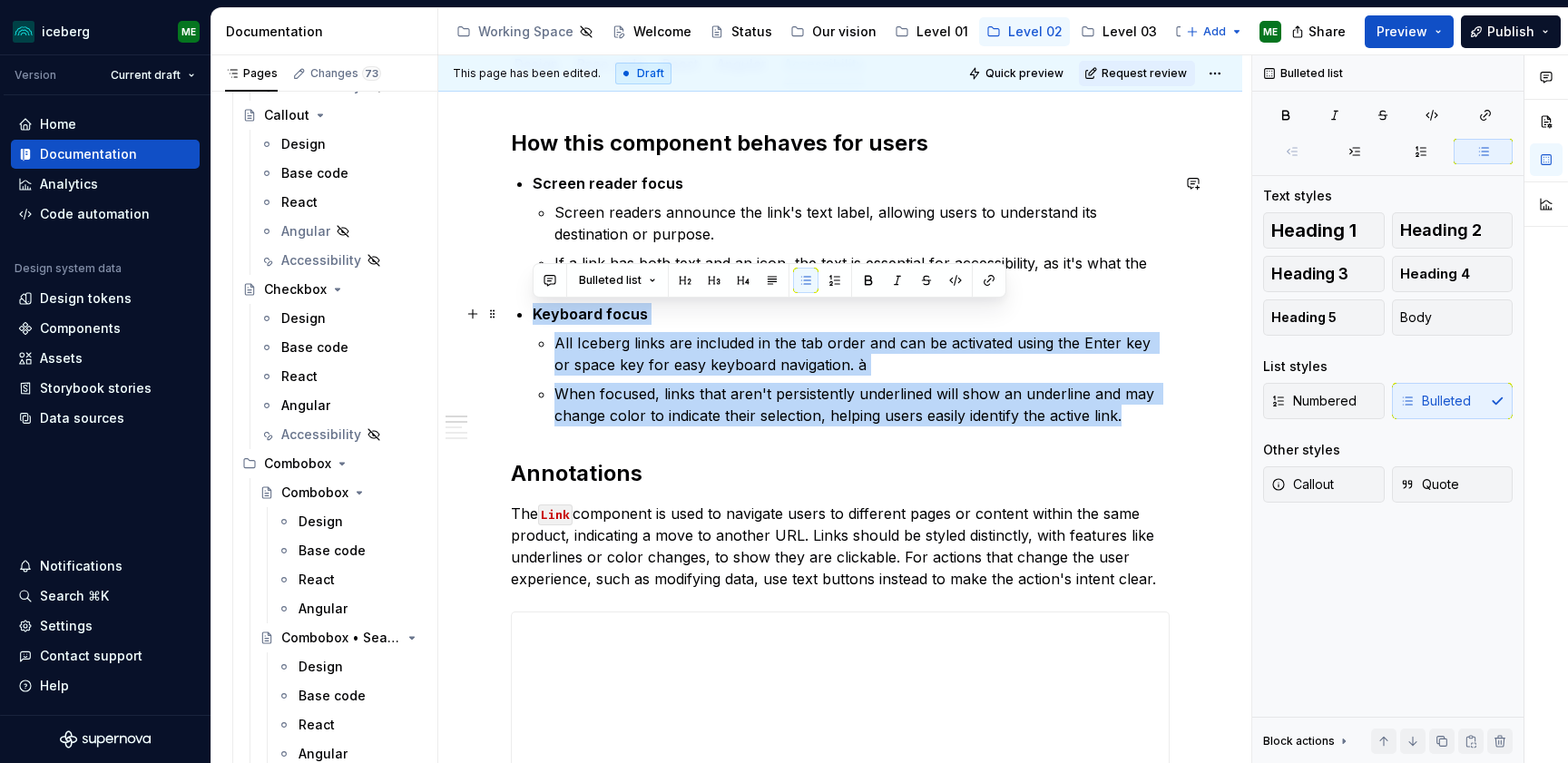
drag, startPoint x: 1135, startPoint y: 418, endPoint x: 530, endPoint y: 320, distance: 612.9
copy li "Keyboard focus All Iceberg links are included in the tab order and can be activ…"
click at [1090, 391] on p "When focused, links that aren't persistently underlined will show an underline …" at bounding box center [861, 404] width 615 height 44
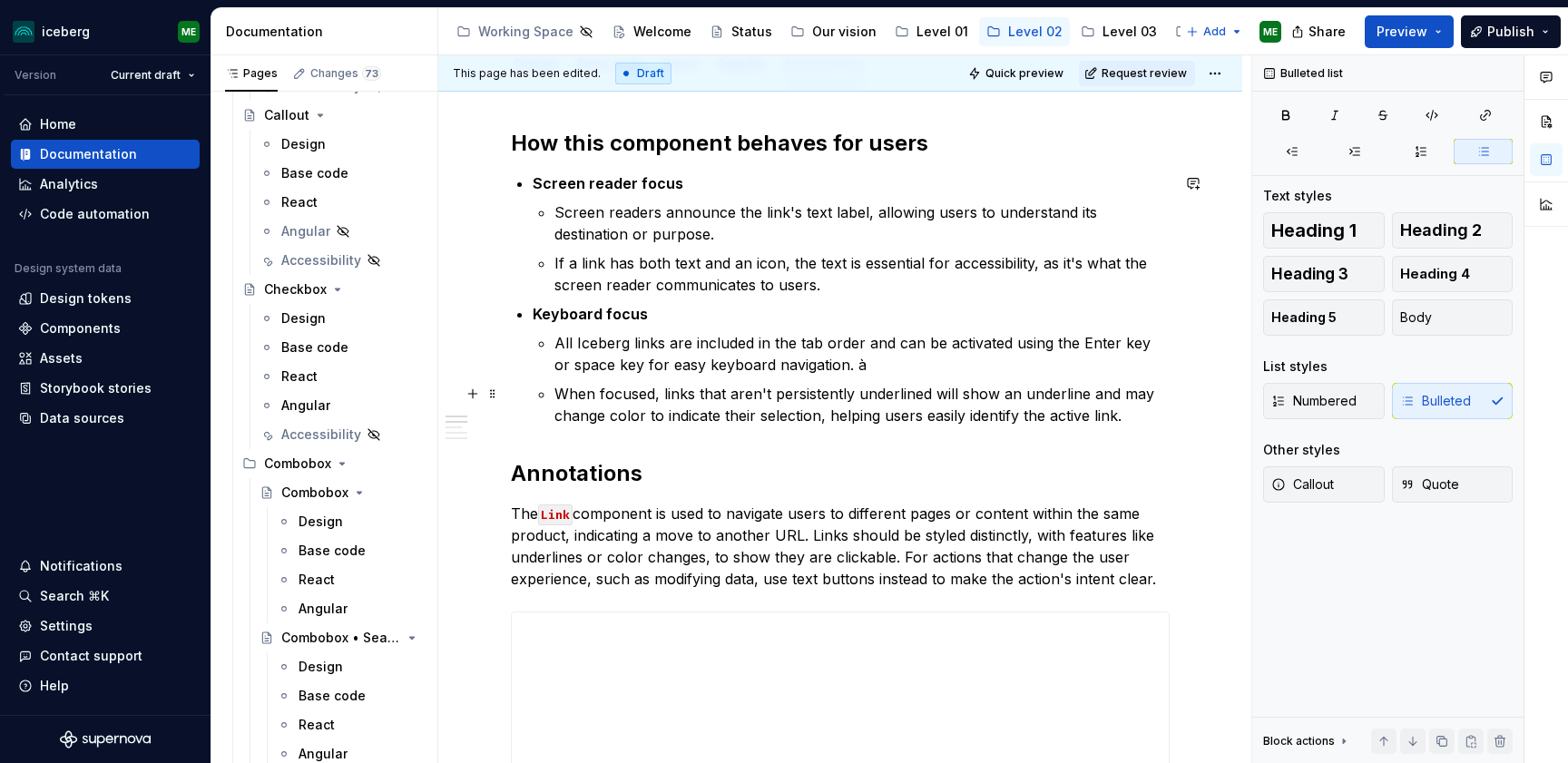
drag, startPoint x: 1121, startPoint y: 418, endPoint x: 1138, endPoint y: 423, distance: 17.7
click at [1121, 418] on p "When focused, links that aren't persistently underlined will show an underline …" at bounding box center [861, 404] width 615 height 44
click at [1140, 418] on p "When focused, links that aren't persistently underlined will show an underline …" at bounding box center [861, 404] width 615 height 44
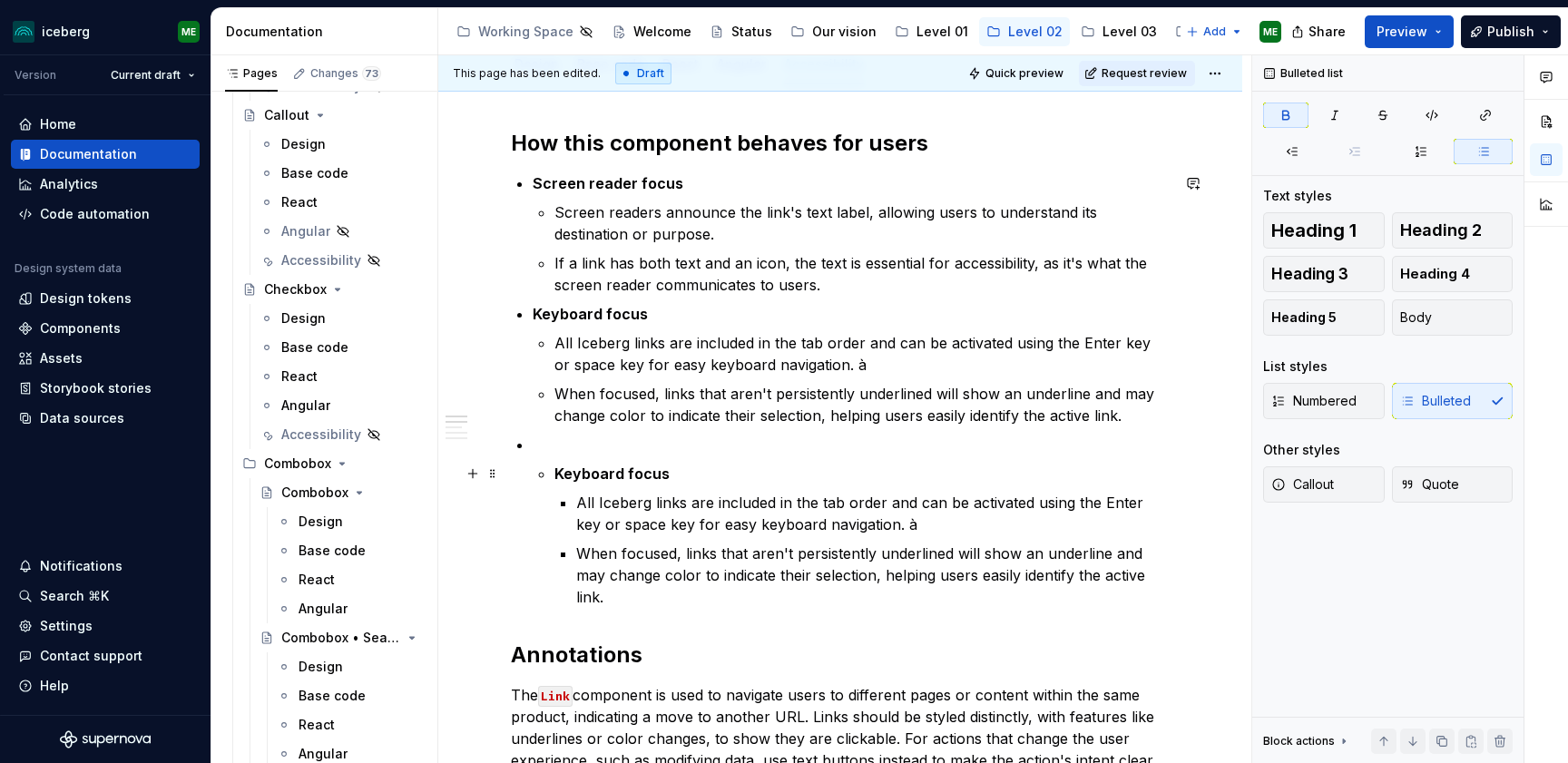
click at [554, 471] on p "Keyboard focus" at bounding box center [861, 473] width 615 height 22
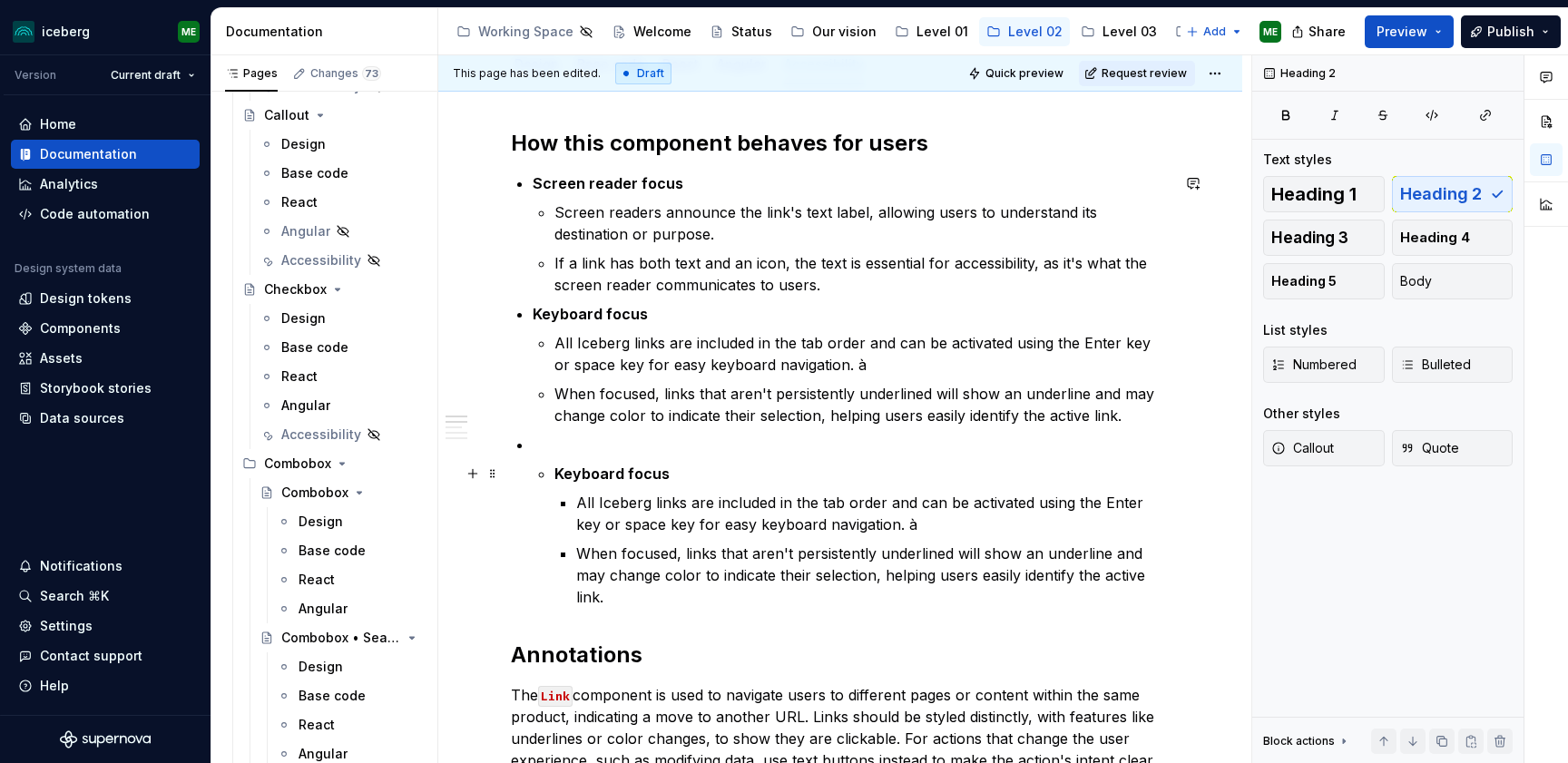
click at [554, 469] on p "Keyboard focus" at bounding box center [861, 473] width 615 height 22
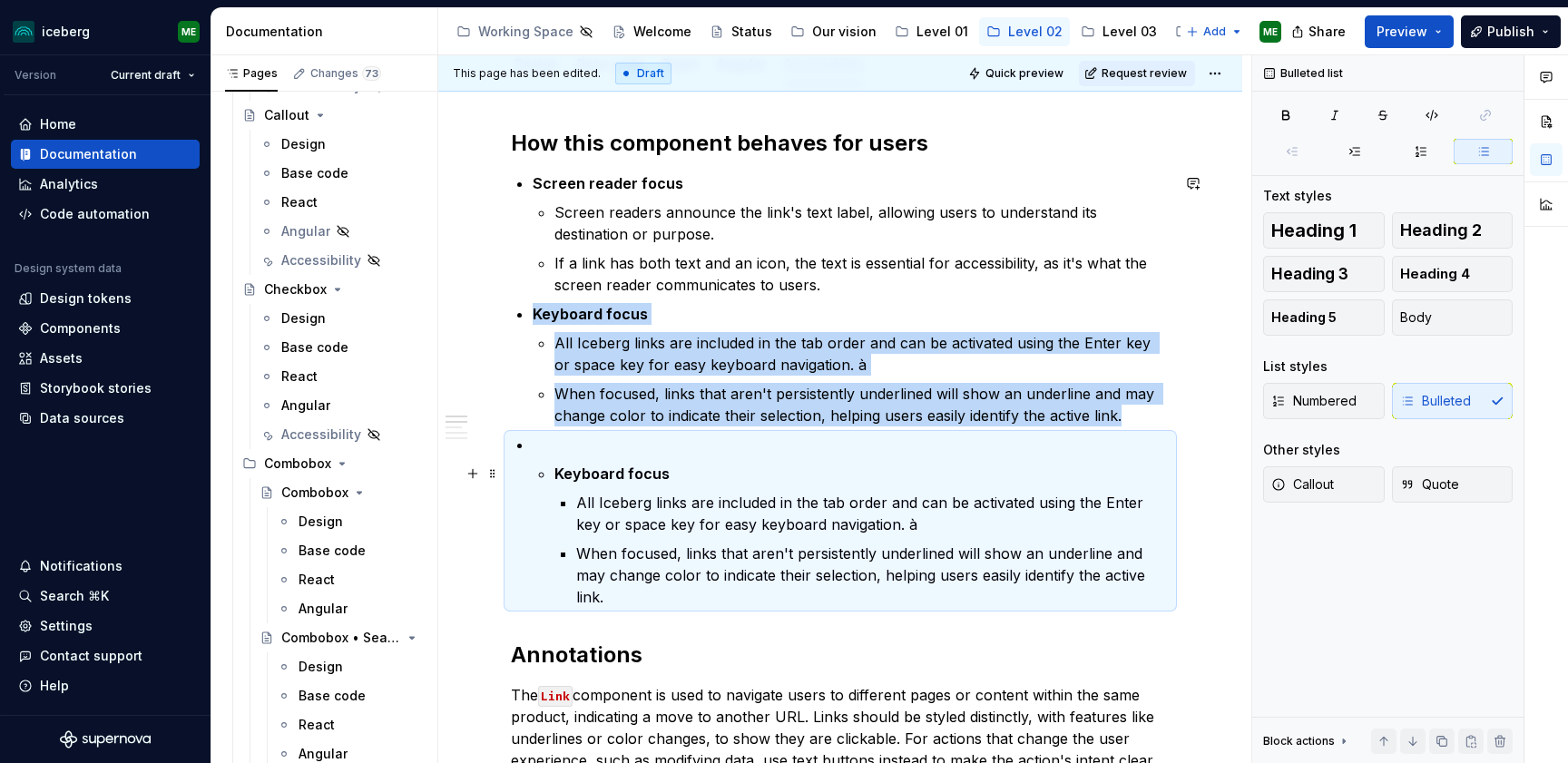
click at [554, 473] on p "Keyboard focus" at bounding box center [861, 473] width 615 height 22
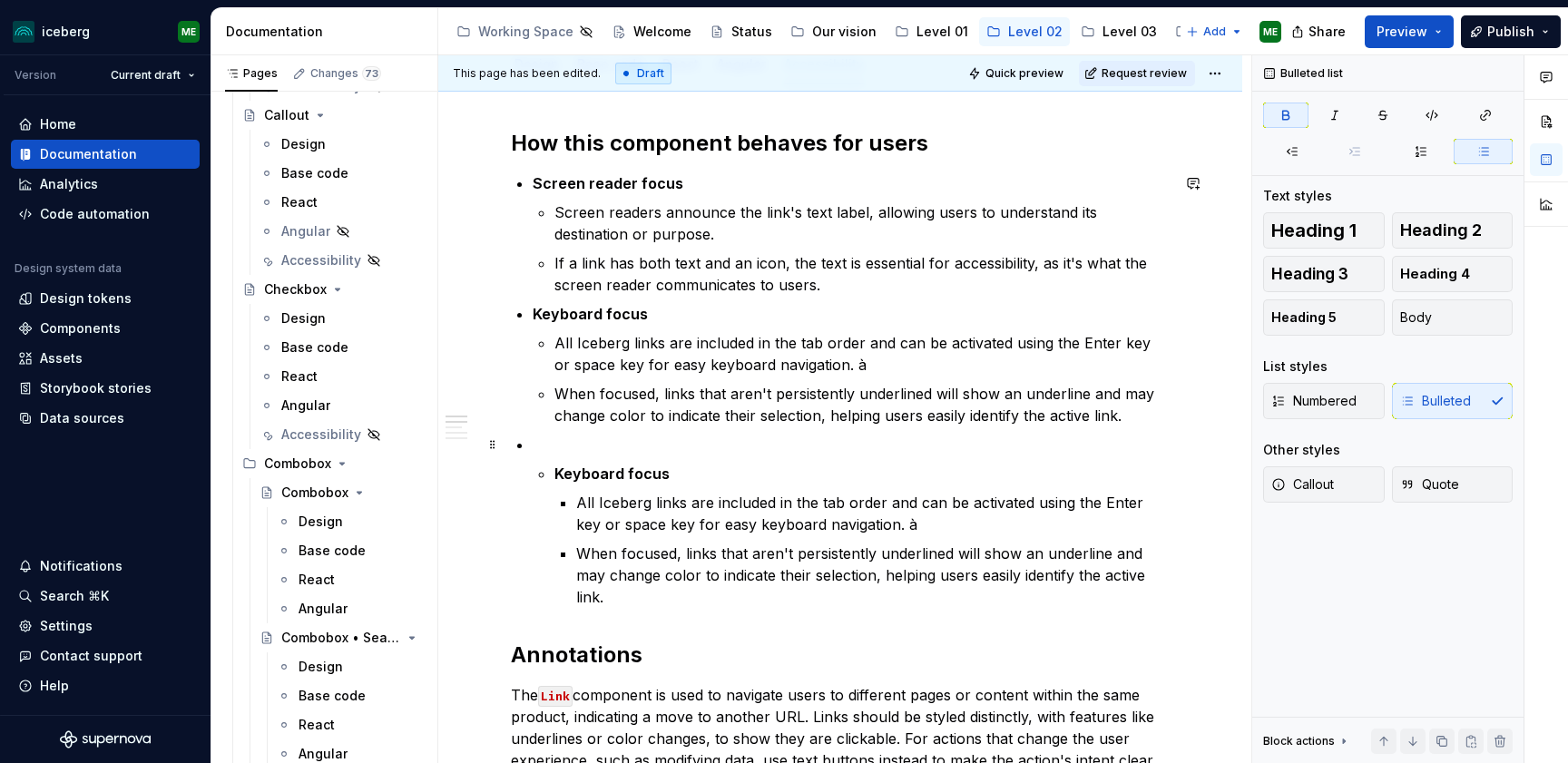
click at [545, 450] on p at bounding box center [851, 444] width 637 height 22
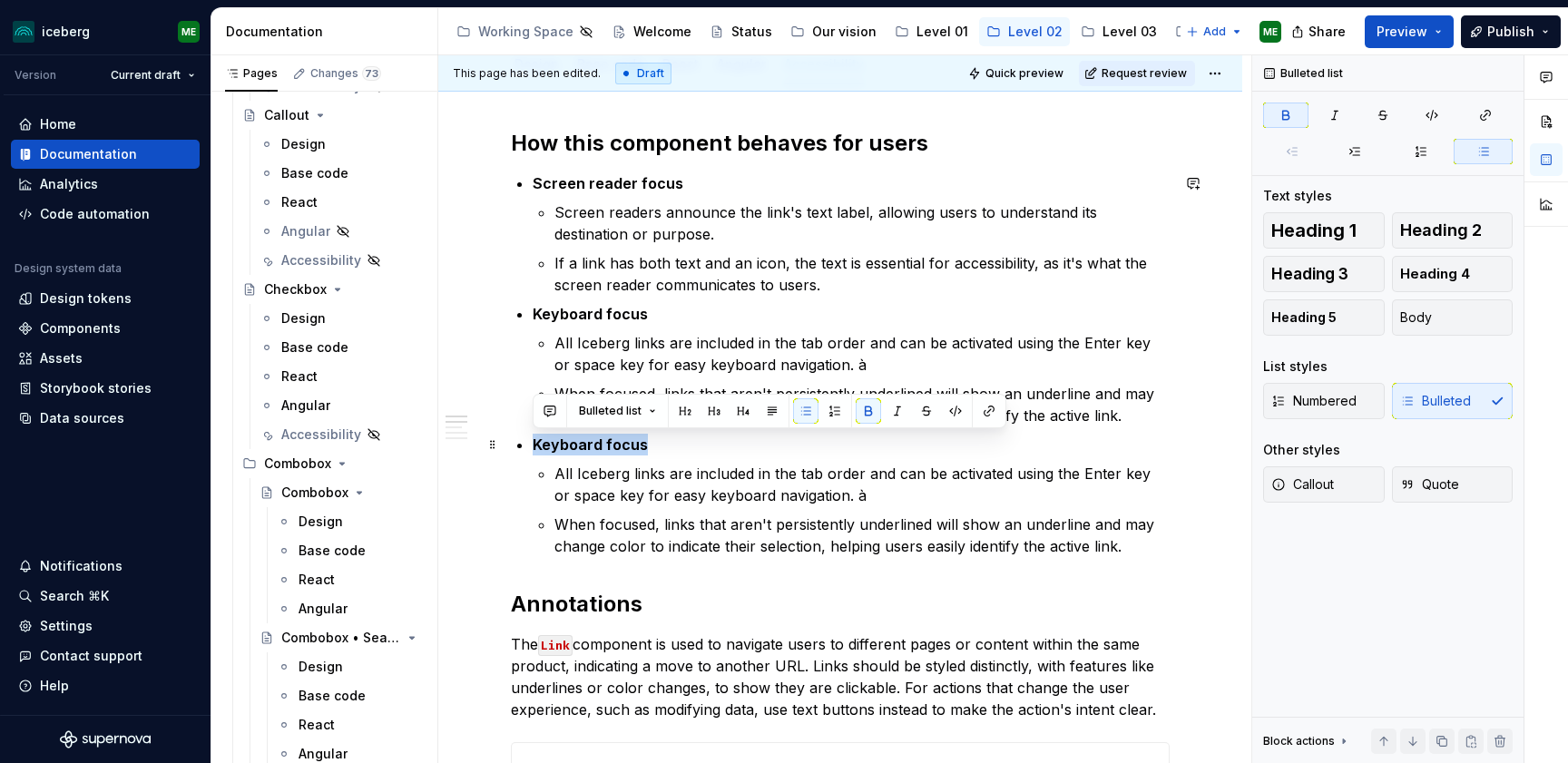
drag, startPoint x: 650, startPoint y: 440, endPoint x: 529, endPoint y: 451, distance: 121.5
click at [585, 453] on strong "Keyboard focus" at bounding box center [590, 444] width 115 height 18
drag, startPoint x: 600, startPoint y: 448, endPoint x: 535, endPoint y: 442, distance: 65.3
click at [535, 442] on strong "Keyboard focus" at bounding box center [590, 444] width 115 height 18
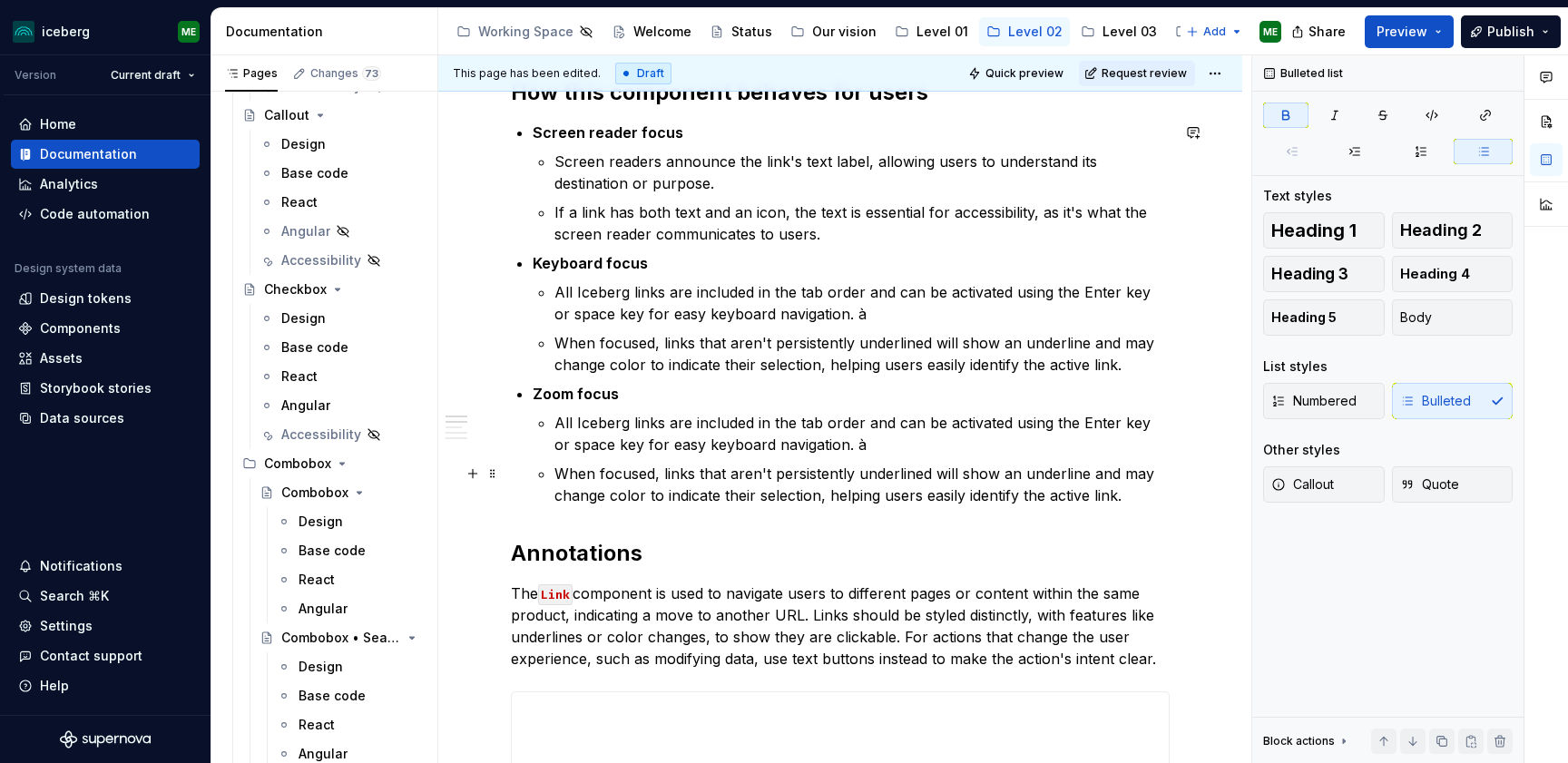
scroll to position [295, 0]
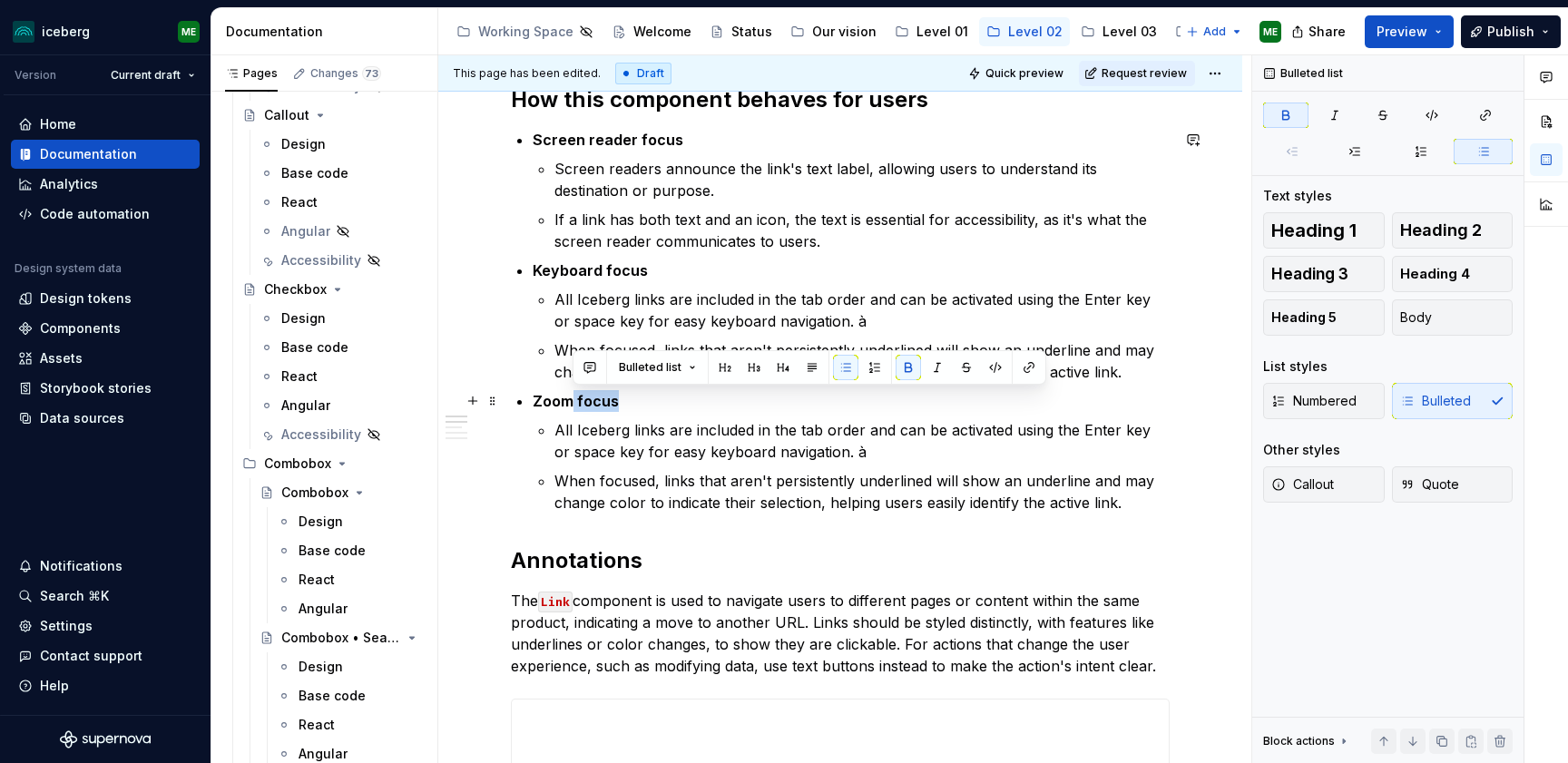
drag, startPoint x: 620, startPoint y: 404, endPoint x: 572, endPoint y: 401, distance: 48.1
click at [572, 401] on p "Zoom focus" at bounding box center [851, 401] width 637 height 22
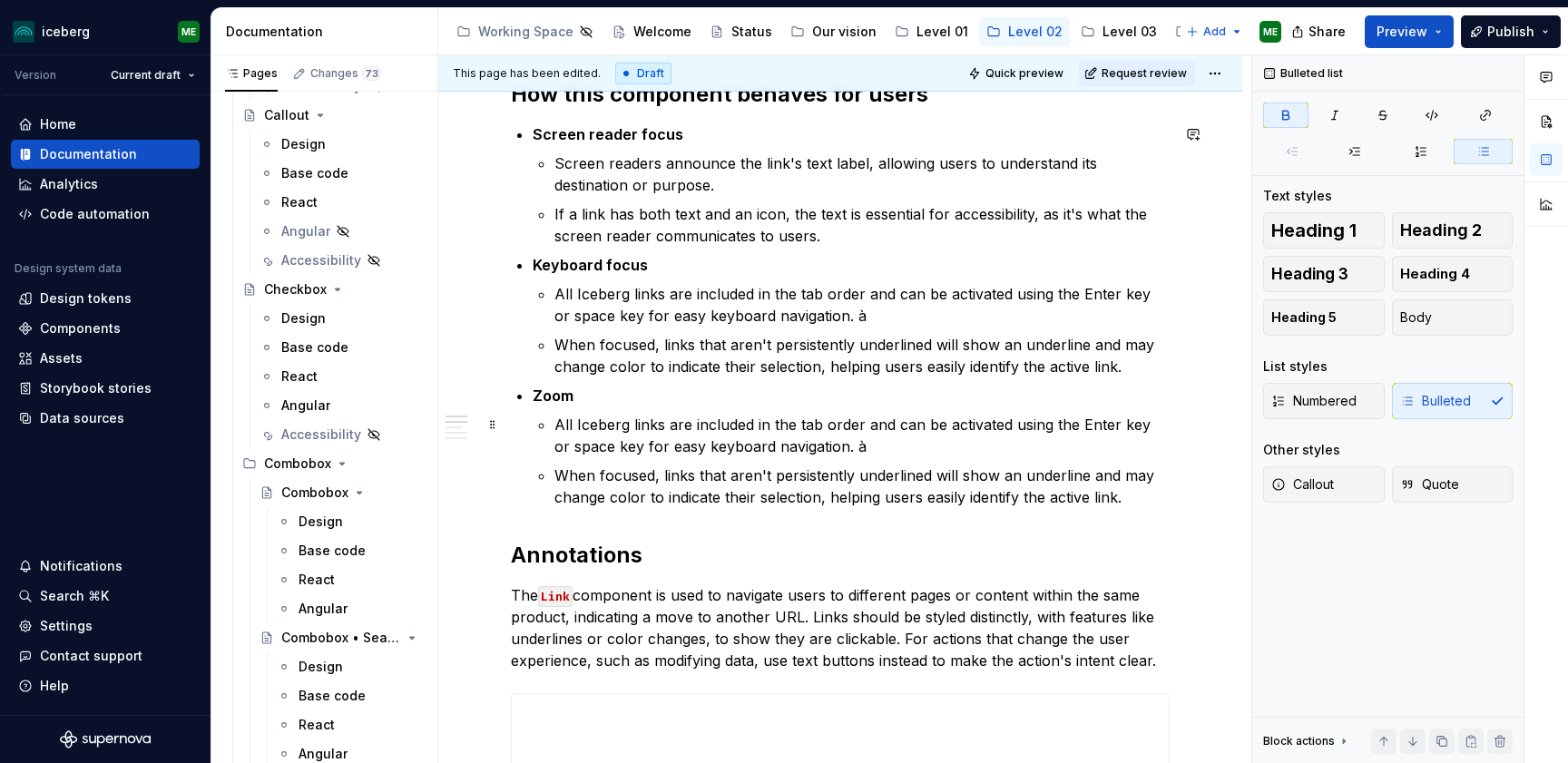
scroll to position [297, 0]
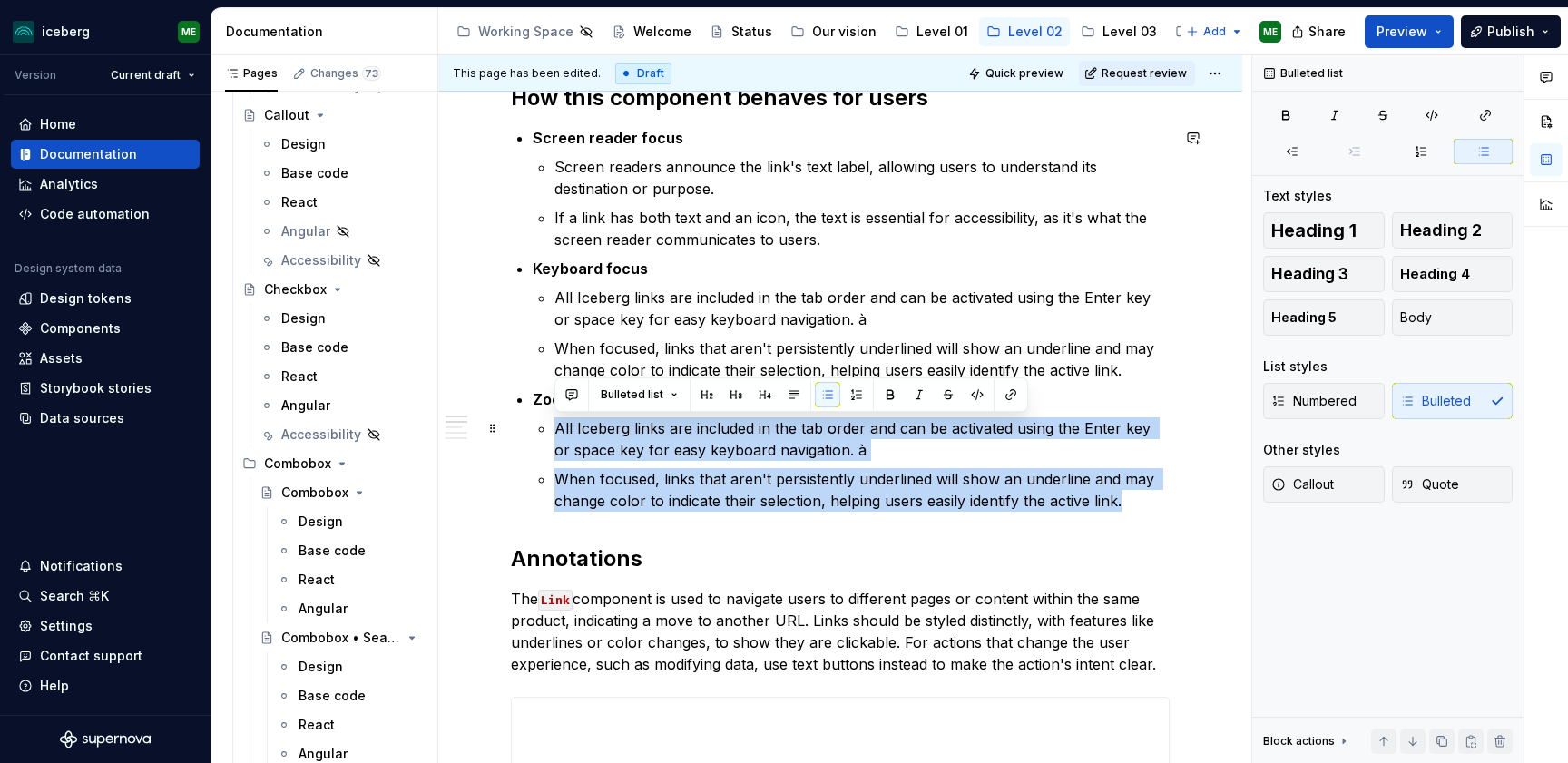
drag, startPoint x: 1126, startPoint y: 503, endPoint x: 552, endPoint y: 433, distance: 578.3
click at [552, 433] on li "Zoom All Iceberg links are included in the tab order and can be activated using…" at bounding box center [851, 450] width 637 height 124
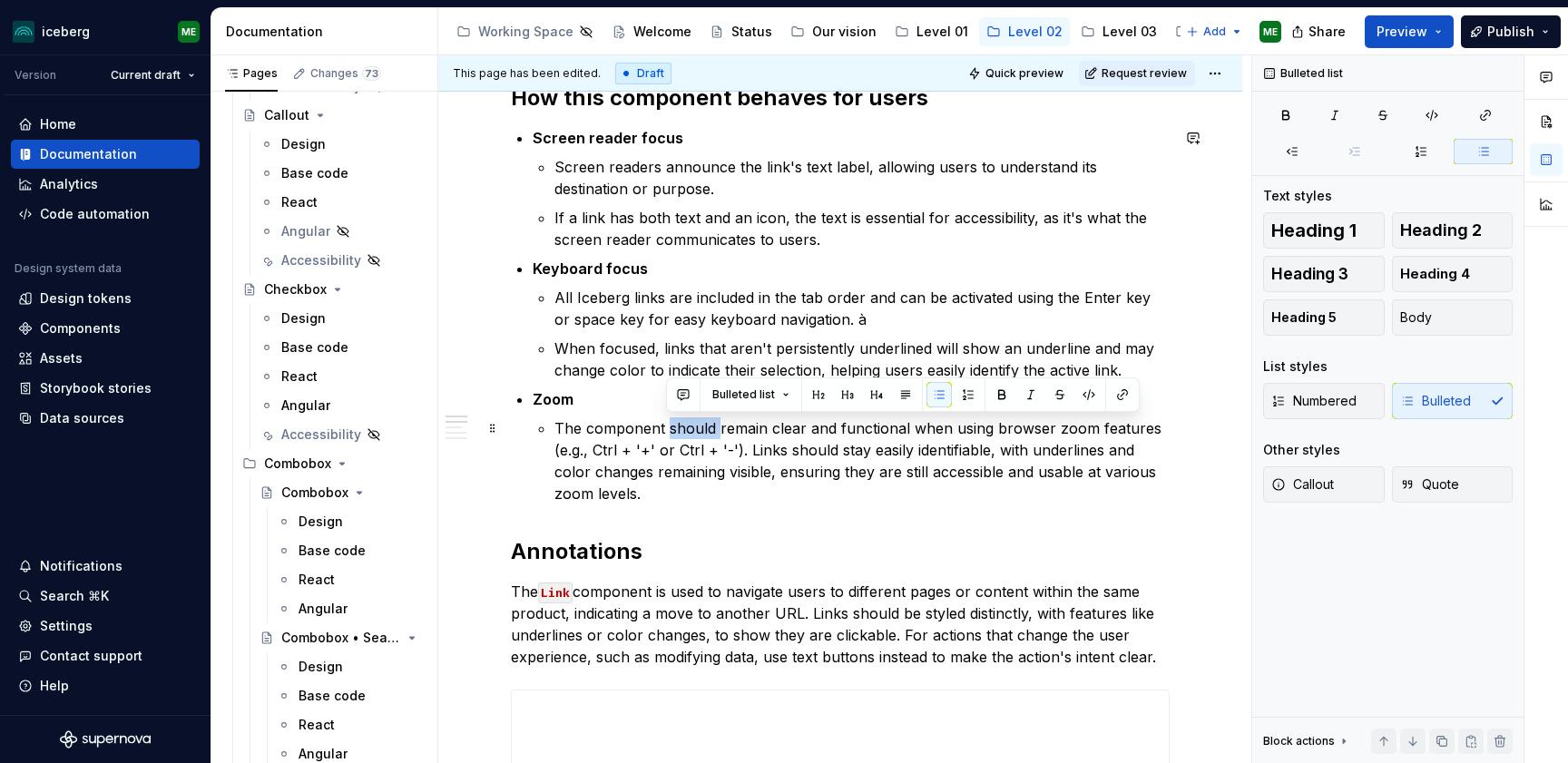
drag, startPoint x: 716, startPoint y: 430, endPoint x: 667, endPoint y: 425, distance: 49.3
click at [667, 425] on p "The component should remain clear and functional when using browser zoom featur…" at bounding box center [861, 461] width 615 height 87
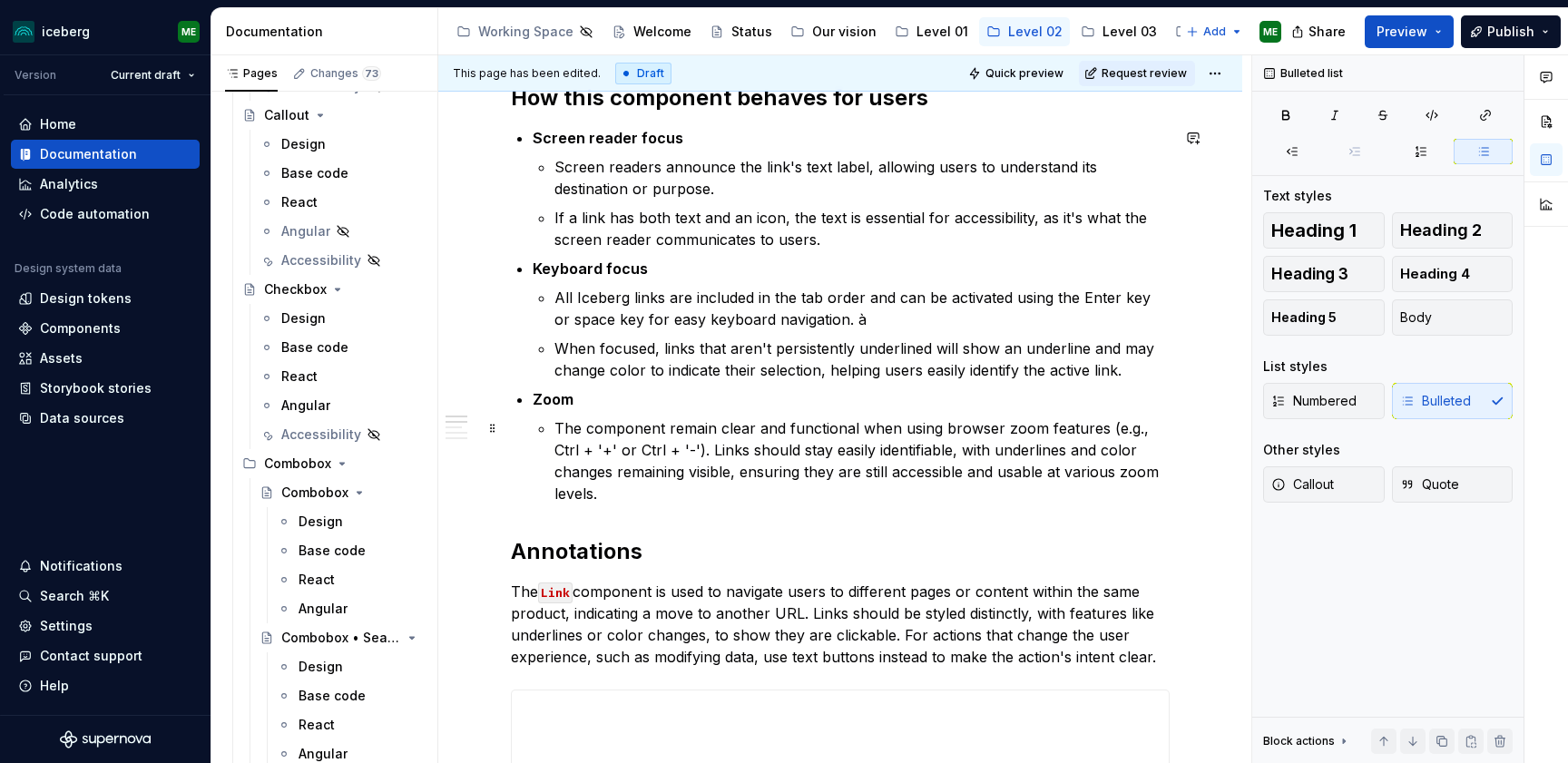
click at [711, 429] on p "The component remain clear and functional when using browser zoom features (e.g…" at bounding box center [861, 461] width 615 height 87
drag, startPoint x: 751, startPoint y: 452, endPoint x: 793, endPoint y: 453, distance: 42.0
click at [793, 453] on p "The component remains clear and functional when using browser zoom features (e.…" at bounding box center [861, 461] width 615 height 87
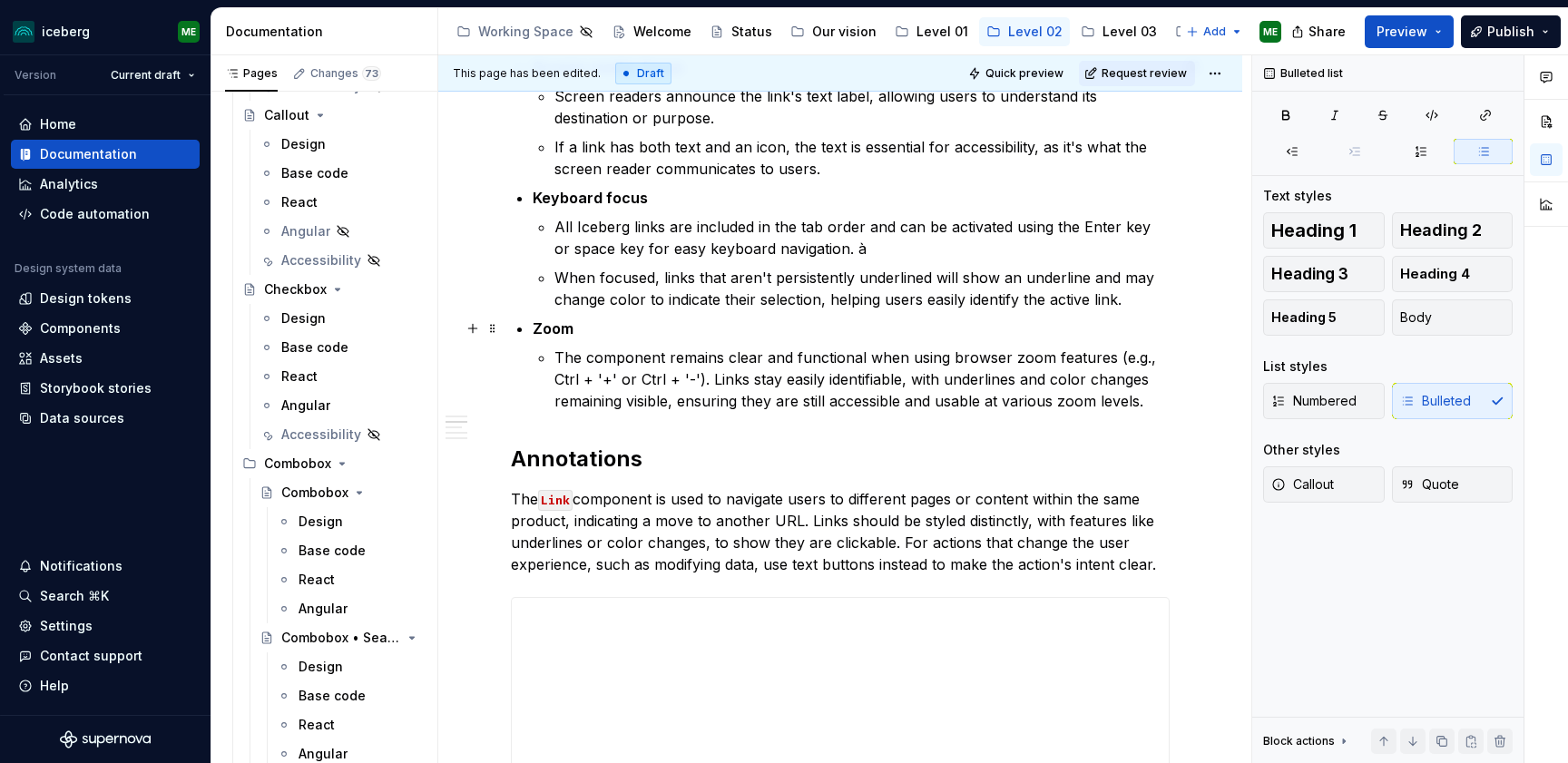
scroll to position [331, 0]
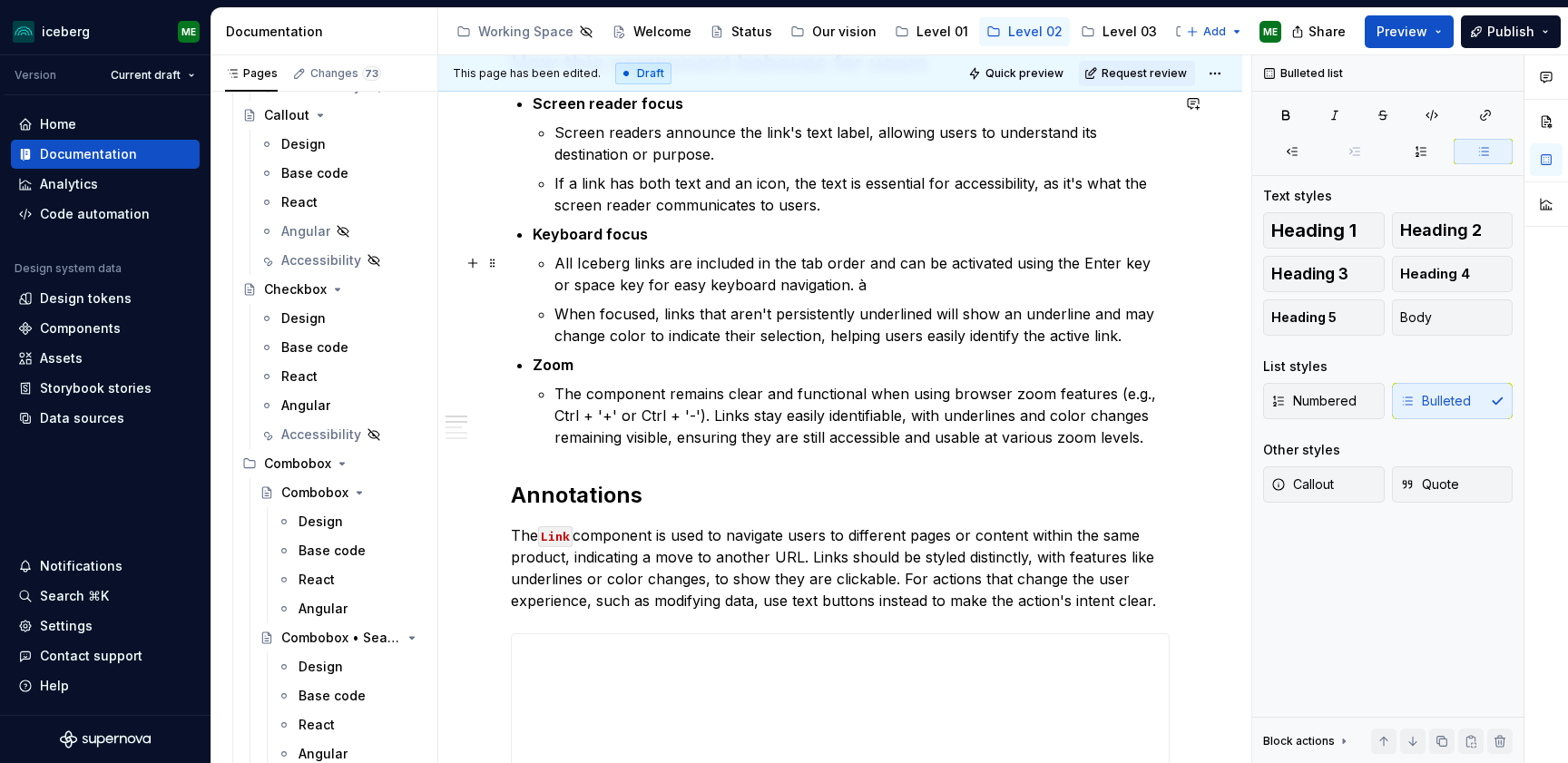
click at [876, 280] on p "All Iceberg links are included in the tab order and can be activated using the …" at bounding box center [861, 273] width 615 height 44
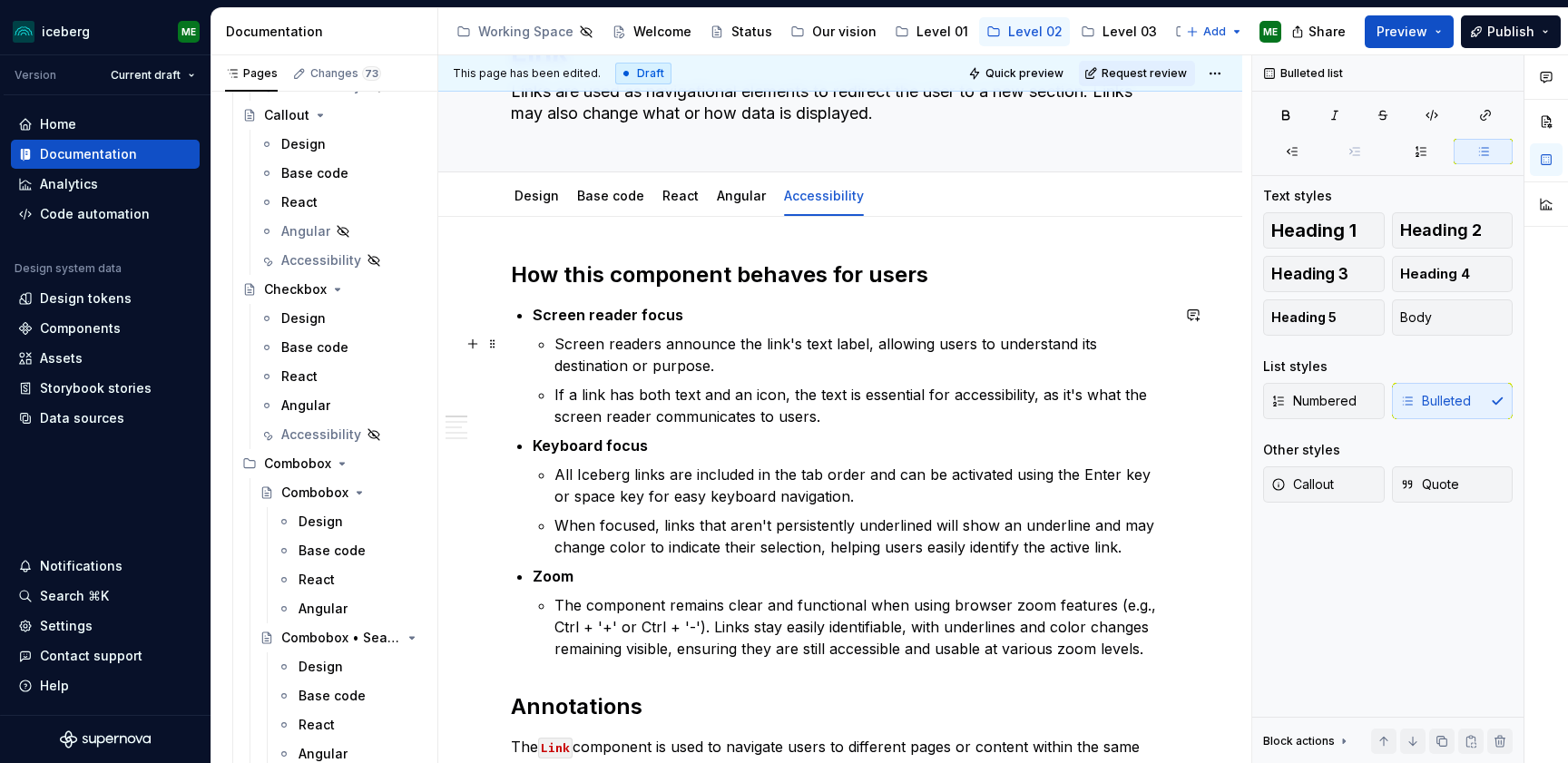
scroll to position [122, 0]
click at [842, 404] on p "If a link has both text and an icon, the text is essential for accessibility, a…" at bounding box center [861, 404] width 615 height 44
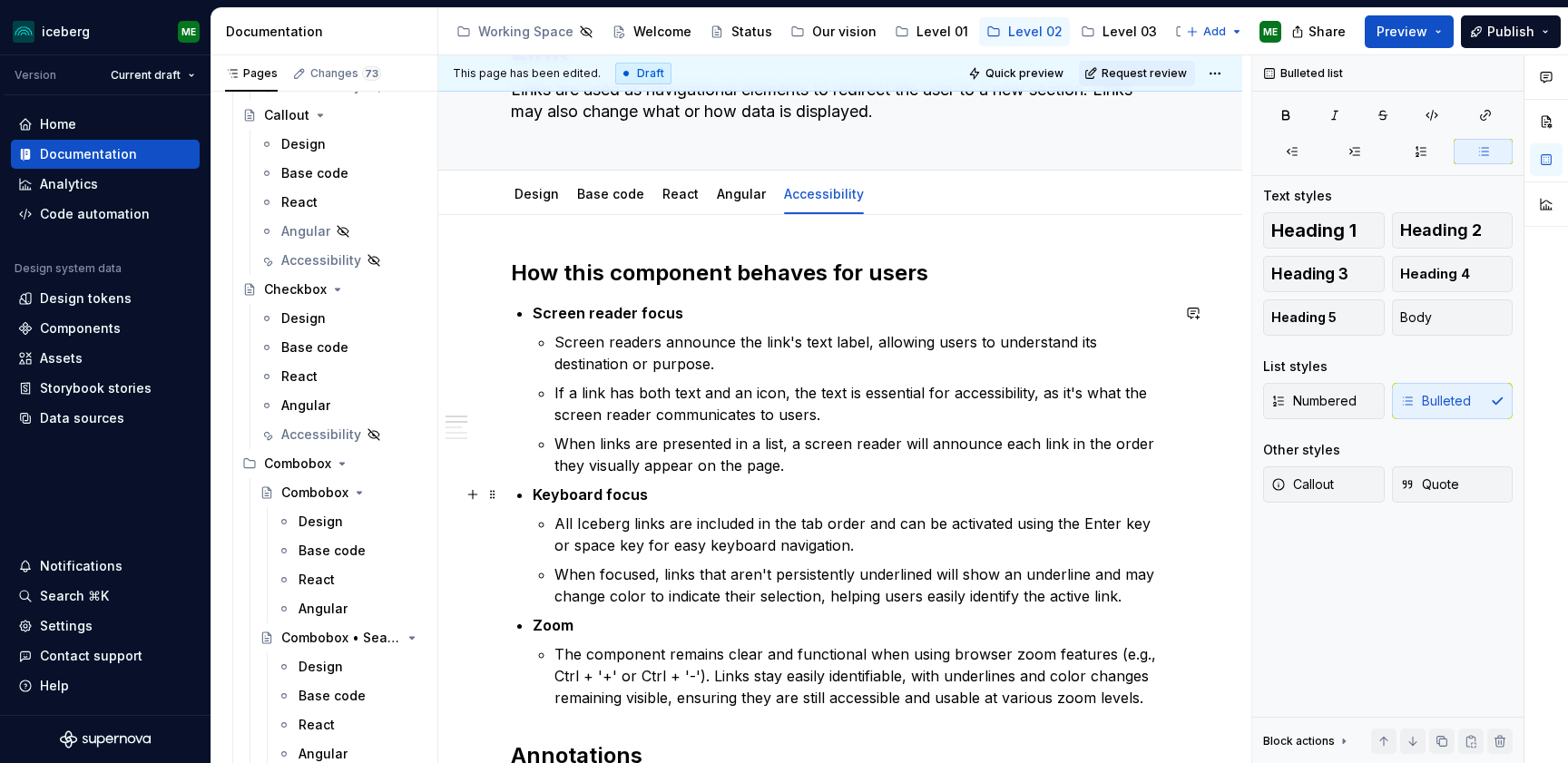
scroll to position [158, 0]
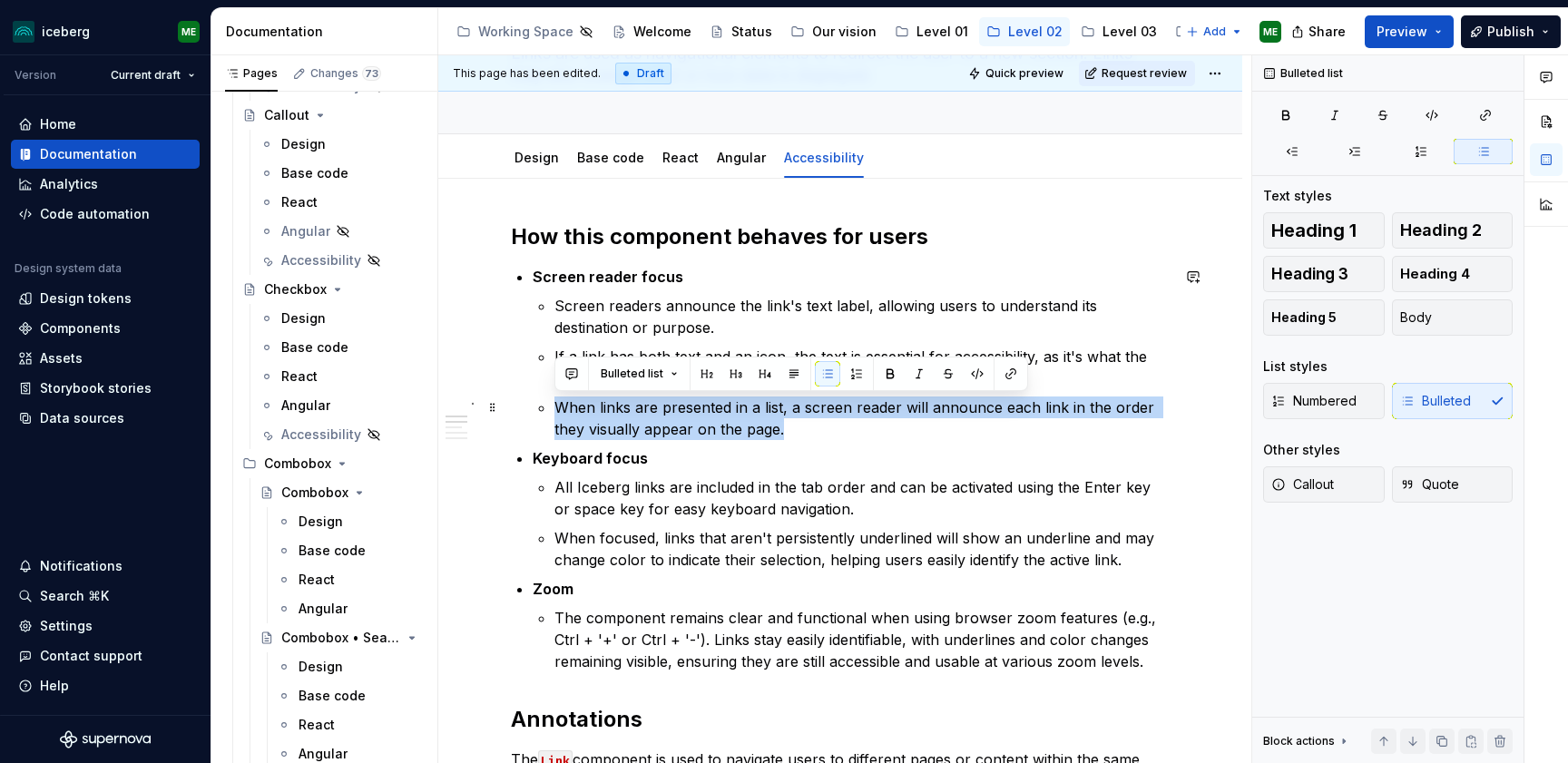
drag, startPoint x: 809, startPoint y: 437, endPoint x: 542, endPoint y: 398, distance: 269.8
click at [554, 398] on p "When links are presented in a list, a screen reader will announce each link in …" at bounding box center [861, 418] width 615 height 44
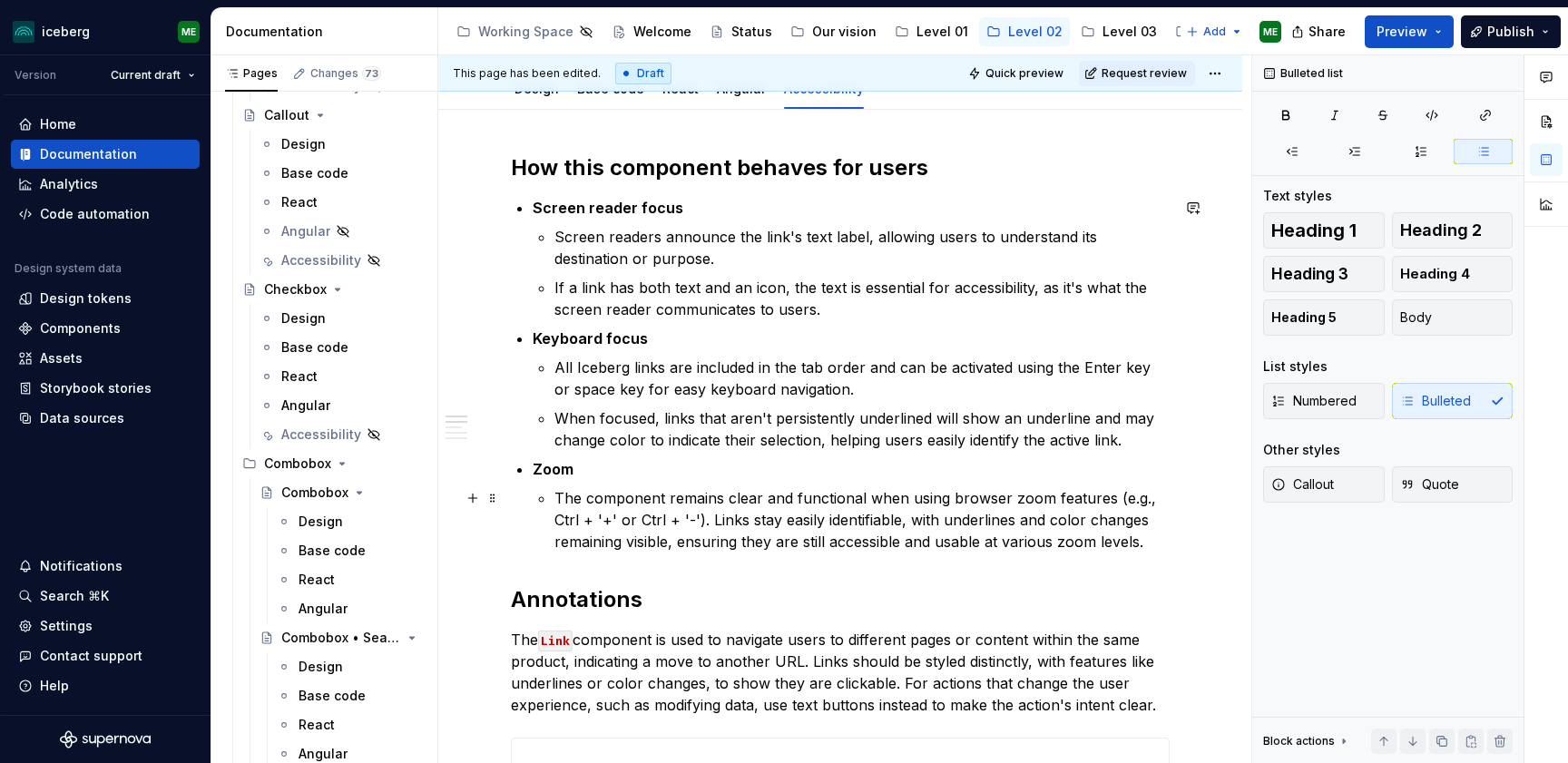
scroll to position [226, 0]
click at [1136, 435] on p "When focused, links that aren't persistently underlined will show an underline …" at bounding box center [861, 430] width 615 height 44
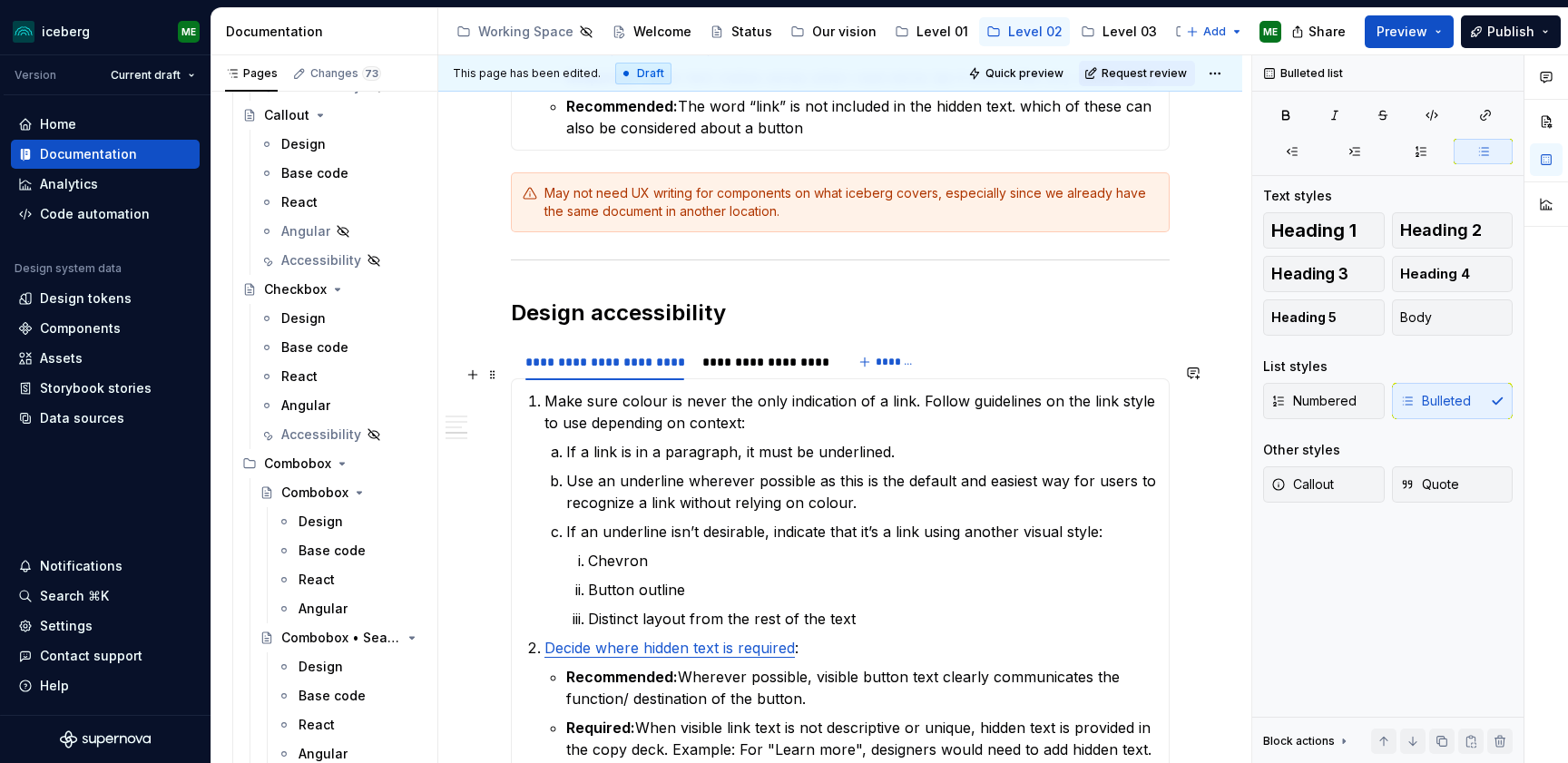
scroll to position [1697, 0]
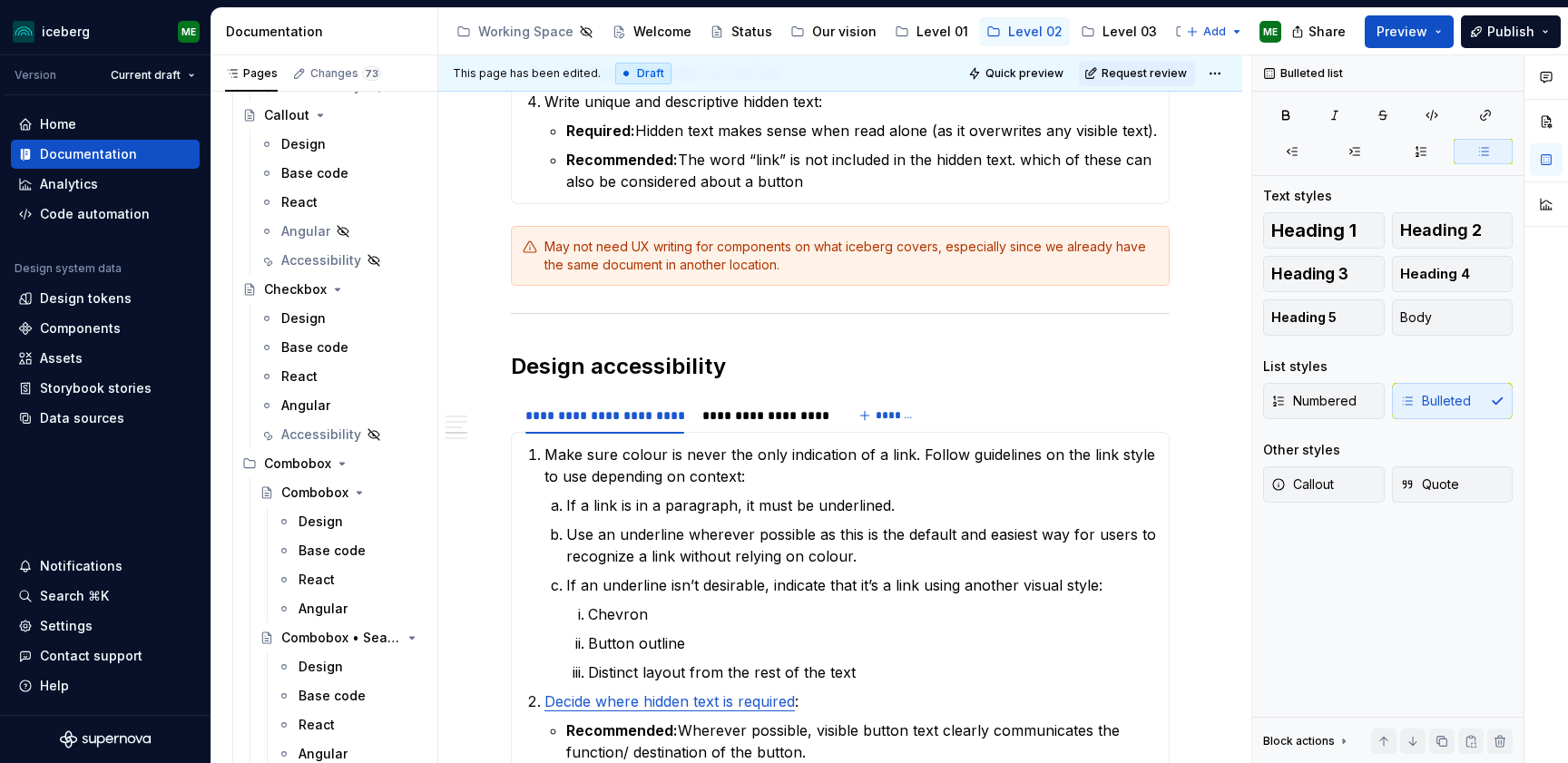
type textarea "*"
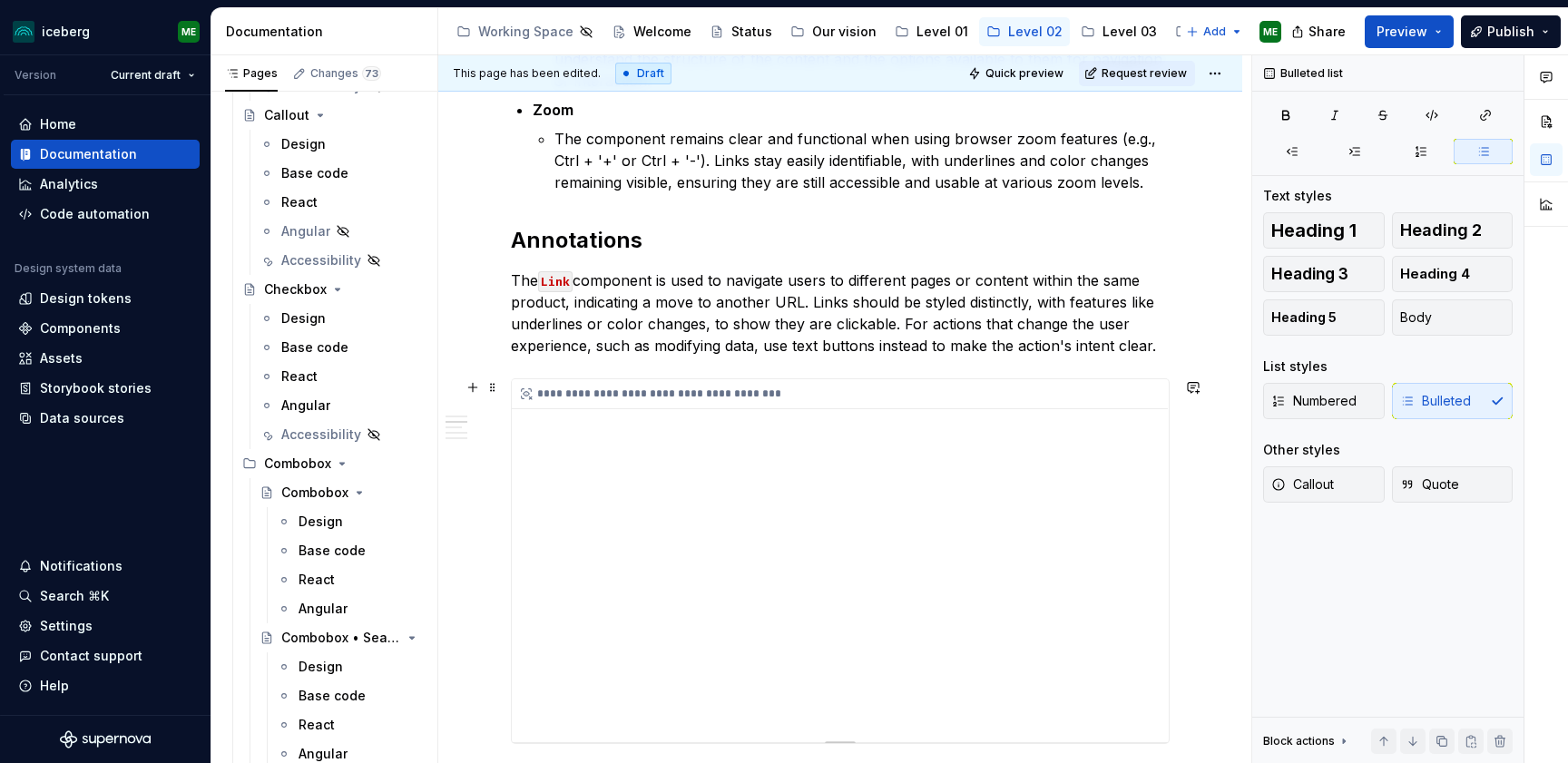
scroll to position [682, 0]
